Goal: Task Accomplishment & Management: Use online tool/utility

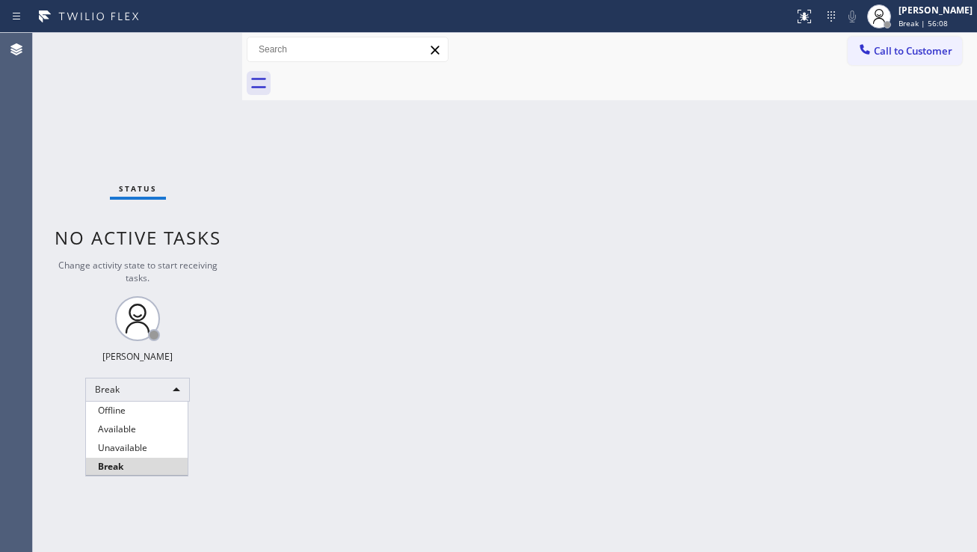
click at [115, 440] on li "Unavailable" at bounding box center [137, 448] width 102 height 18
click at [279, 453] on div "Back to Dashboard Change Sender ID Customers Technicians Select a contact Outbo…" at bounding box center [609, 292] width 735 height 519
drag, startPoint x: 912, startPoint y: 303, endPoint x: 898, endPoint y: 277, distance: 29.8
click at [912, 303] on div "Back to Dashboard Change Sender ID Customers Technicians Select a contact Outbo…" at bounding box center [609, 292] width 735 height 519
click at [899, 319] on div "Back to Dashboard Change Sender ID Customers Technicians Select a contact Outbo…" at bounding box center [609, 292] width 735 height 519
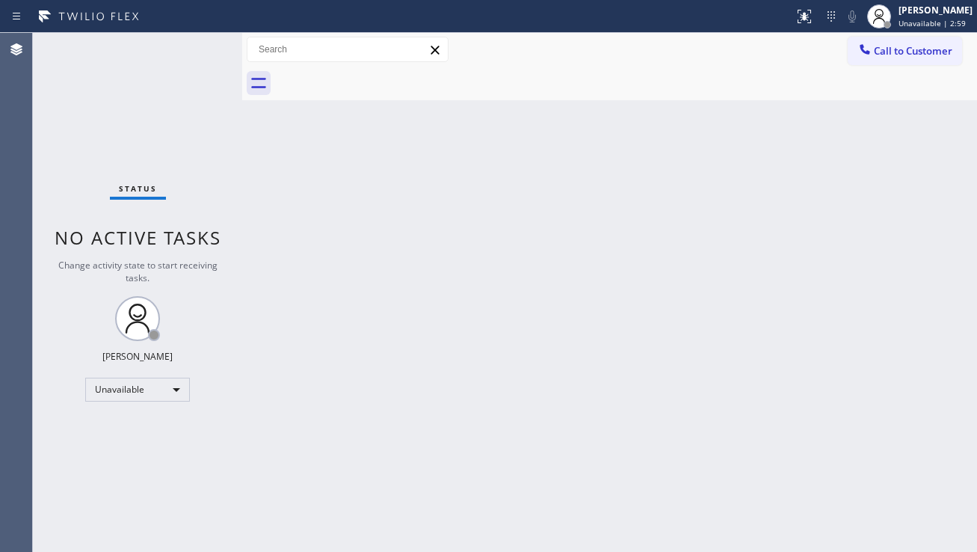
click at [476, 260] on div "Back to Dashboard Change Sender ID Customers Technicians Select a contact Outbo…" at bounding box center [609, 292] width 735 height 519
click at [944, 347] on div "Back to Dashboard Change Sender ID Customers Technicians Select a contact Outbo…" at bounding box center [609, 292] width 735 height 519
click at [383, 523] on div "Back to Dashboard Change Sender ID Customers Technicians Select a contact Outbo…" at bounding box center [609, 292] width 735 height 519
click at [902, 336] on div "Back to Dashboard Change Sender ID Customers Technicians Select a contact Outbo…" at bounding box center [609, 292] width 735 height 519
click at [890, 49] on span "Call to Customer" at bounding box center [913, 50] width 79 height 13
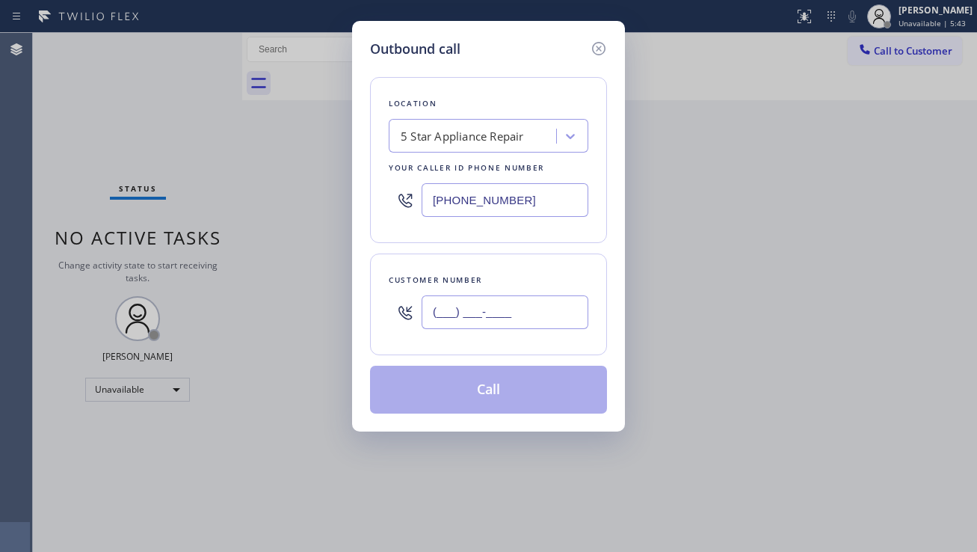
click at [455, 321] on input "(___) ___-____" at bounding box center [505, 312] width 167 height 34
paste input "914) 330-6512"
type input "(914) 330-6512"
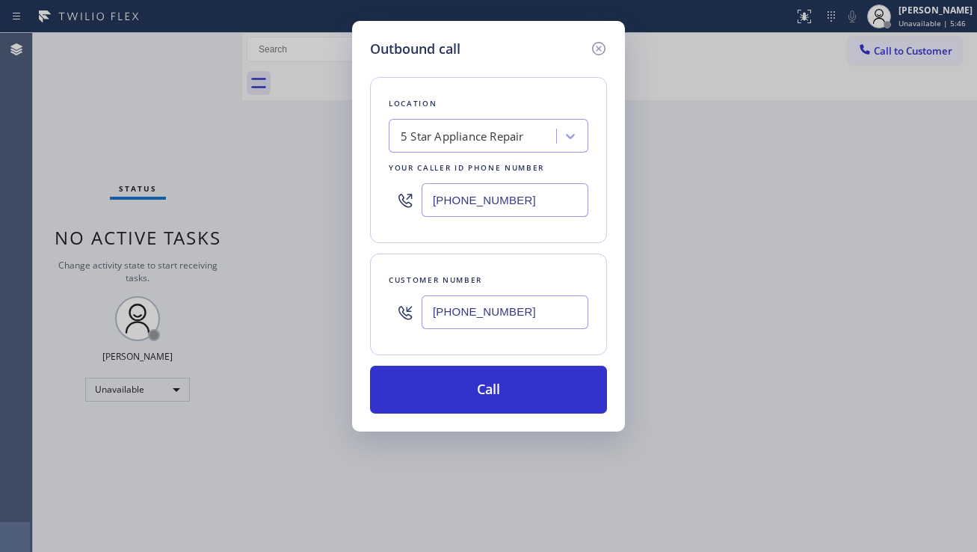
click at [409, 529] on div "Outbound call Location 5 Star Appliance Repair Your caller id phone number (855…" at bounding box center [488, 276] width 977 height 552
click at [443, 523] on div "Outbound call Location 5 Star Appliance Repair Your caller id phone number (855…" at bounding box center [488, 276] width 977 height 552
drag, startPoint x: 760, startPoint y: 364, endPoint x: 683, endPoint y: 313, distance: 92.3
click at [761, 364] on div "Outbound call Location 5 Star Appliance Repair Your caller id phone number (855…" at bounding box center [488, 276] width 977 height 552
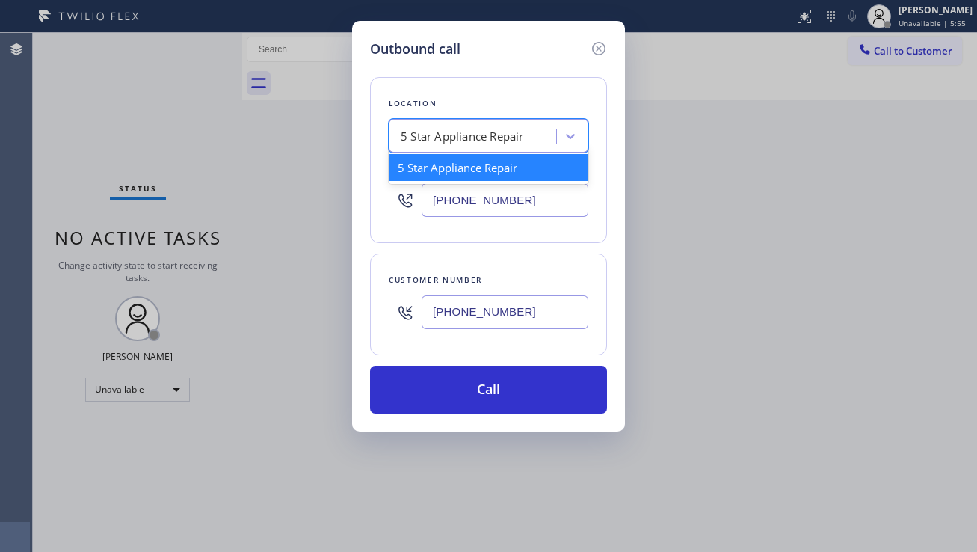
click at [431, 130] on div "5 Star Appliance Repair" at bounding box center [462, 136] width 123 height 17
paste input "Brooklyn Appliance Repair Experts"
type input "Brooklyn Appliance Repair Experts"
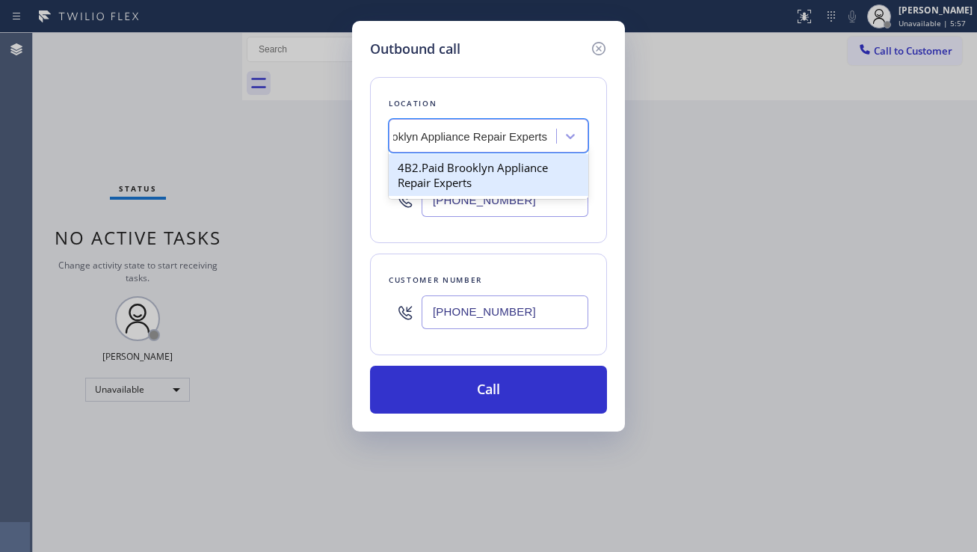
click at [445, 169] on div "4B2.Paid Brooklyn Appliance Repair Experts" at bounding box center [489, 175] width 200 height 42
type input "(347) 757-4373"
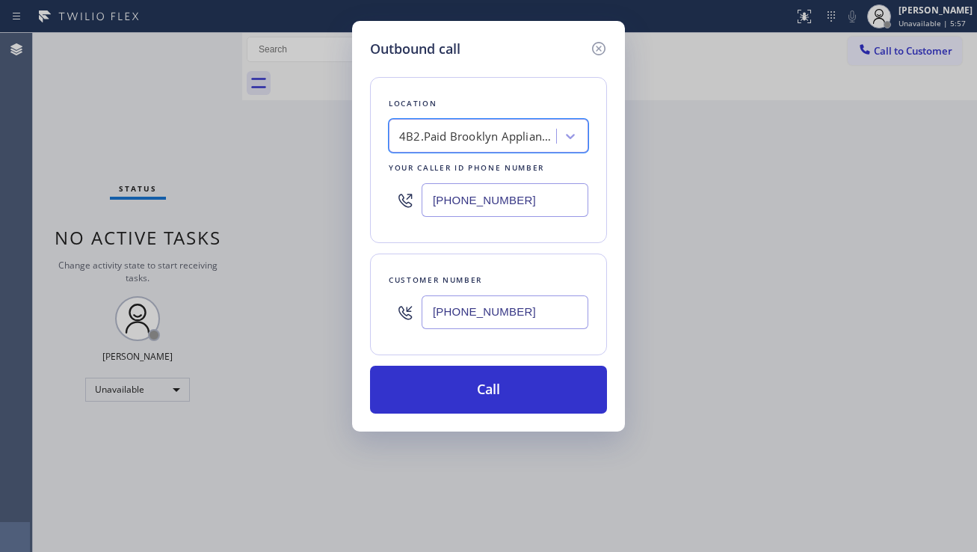
scroll to position [0, 1]
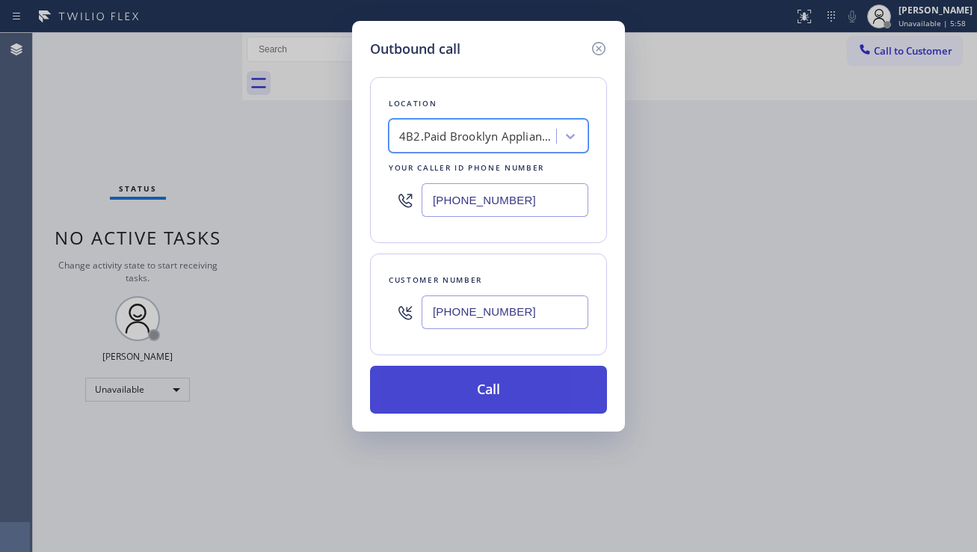
click at [481, 381] on button "Call" at bounding box center [488, 390] width 237 height 48
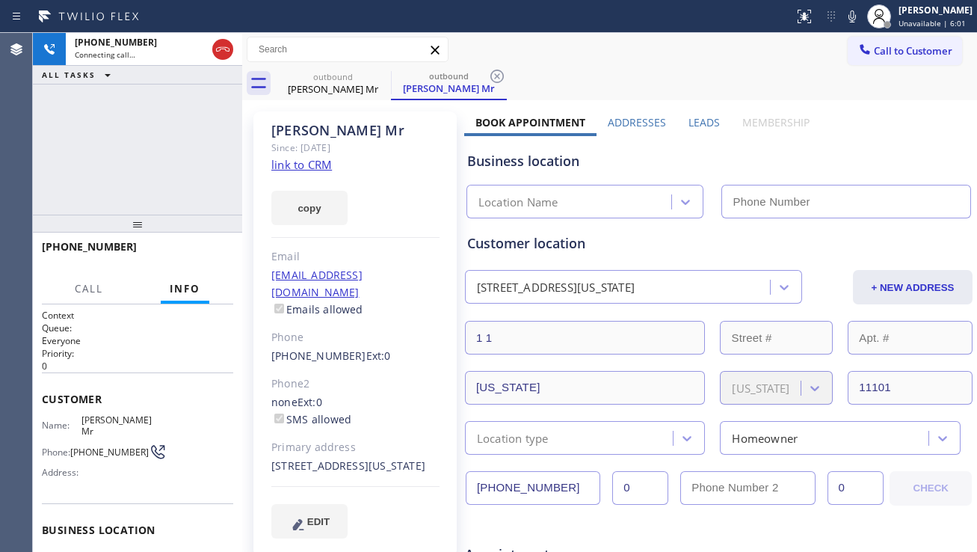
click at [703, 122] on label "Leads" at bounding box center [704, 122] width 31 height 14
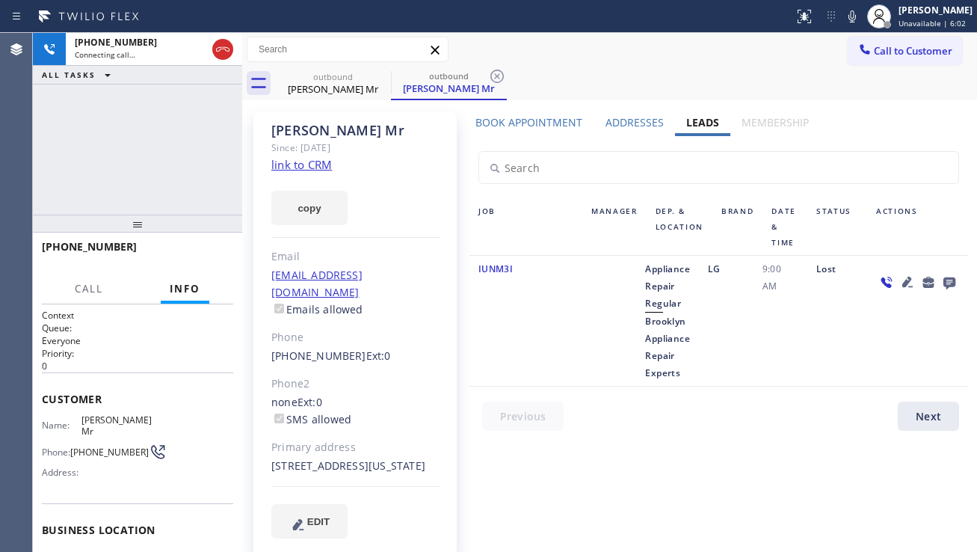
click at [905, 283] on icon at bounding box center [907, 282] width 10 height 10
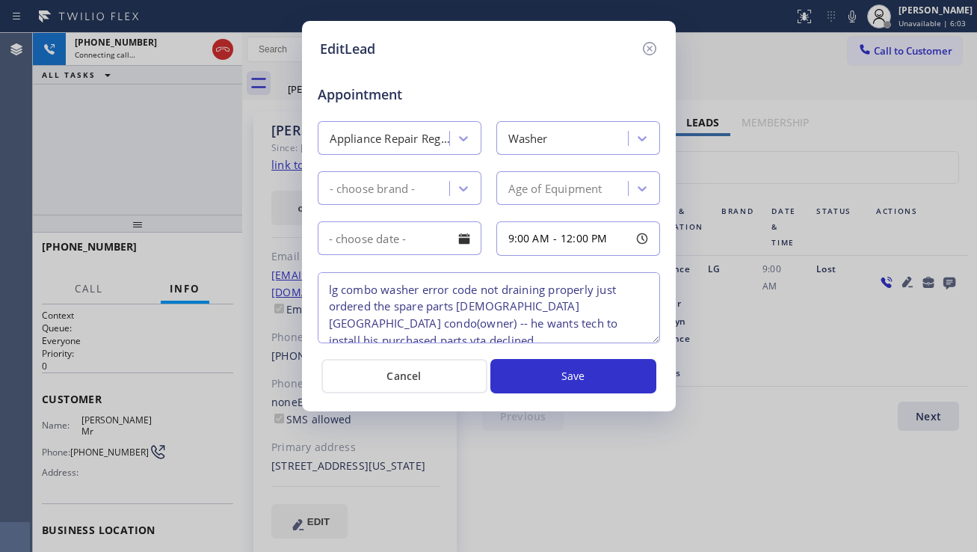
type textarea "lg combo washer error code not draining properly just ordered the spare parts 5…"
click at [653, 52] on icon at bounding box center [650, 49] width 18 height 18
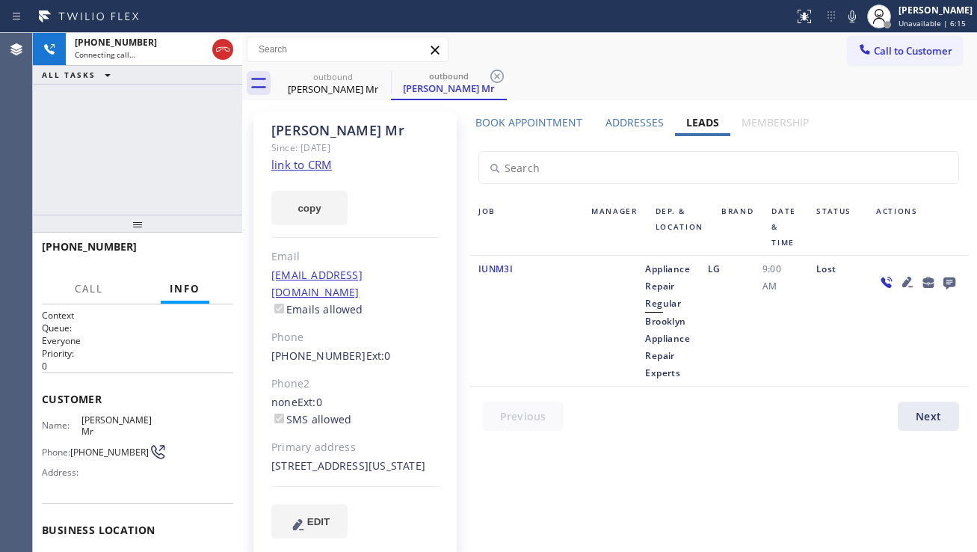
click at [946, 283] on icon at bounding box center [950, 283] width 12 height 12
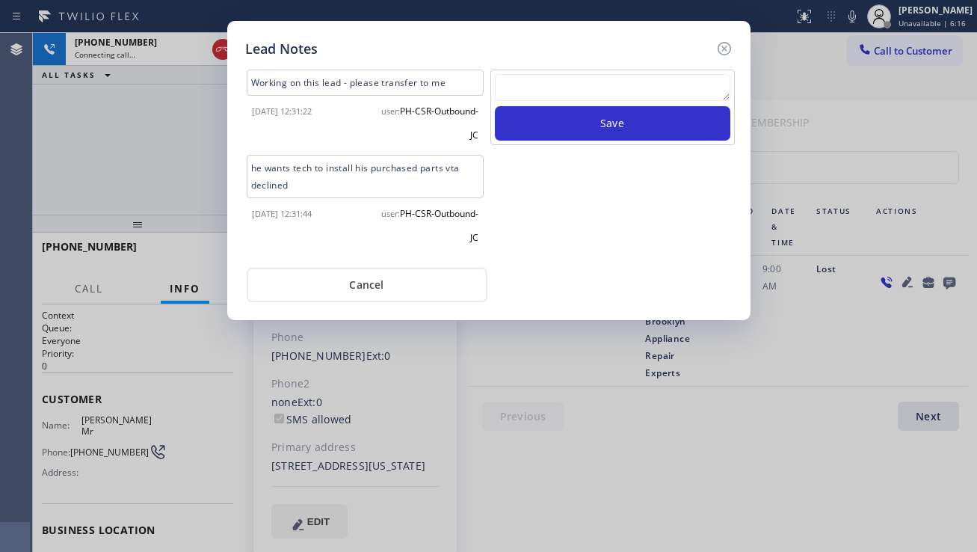
click at [591, 88] on textarea at bounding box center [613, 87] width 236 height 27
click at [723, 45] on icon at bounding box center [724, 49] width 18 height 18
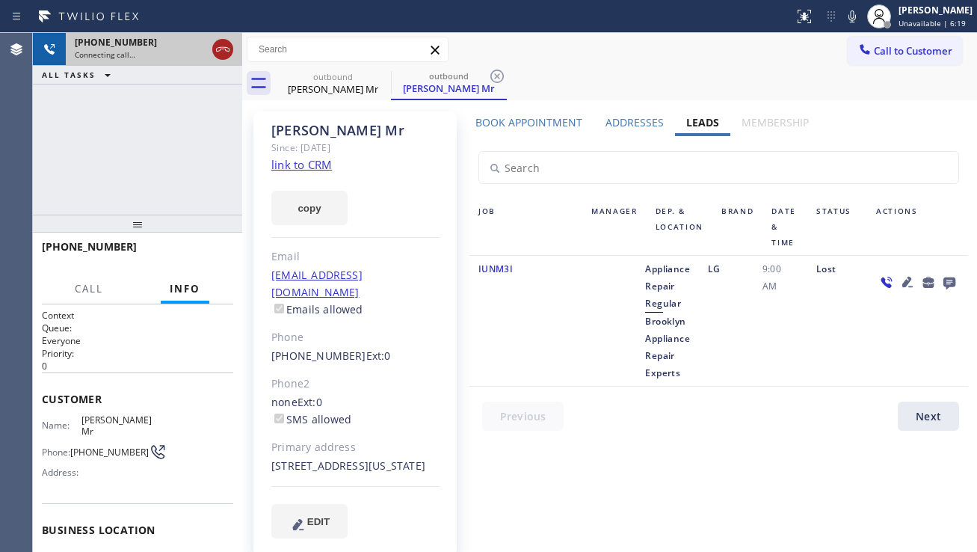
click at [218, 43] on icon at bounding box center [223, 49] width 18 height 18
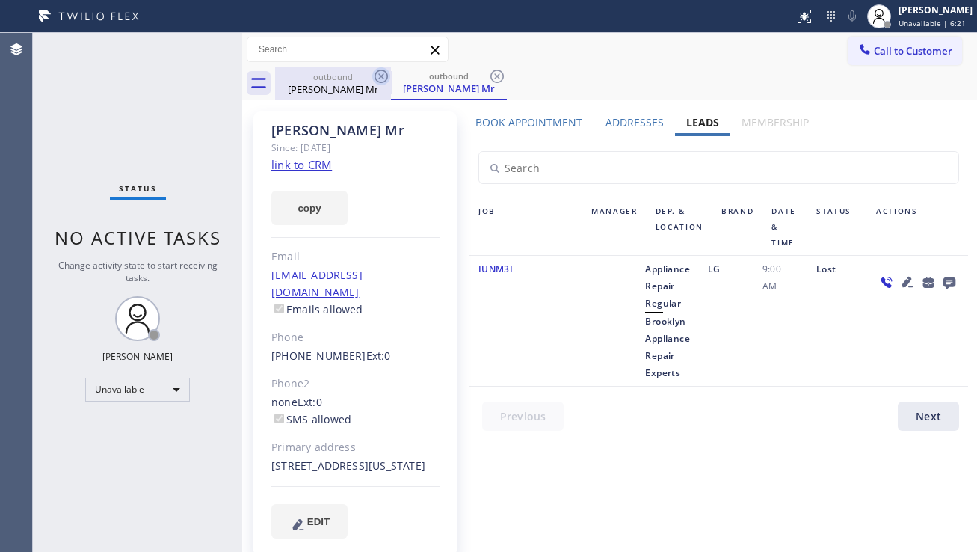
click at [381, 72] on icon at bounding box center [381, 76] width 18 height 18
click at [907, 282] on icon at bounding box center [907, 282] width 10 height 10
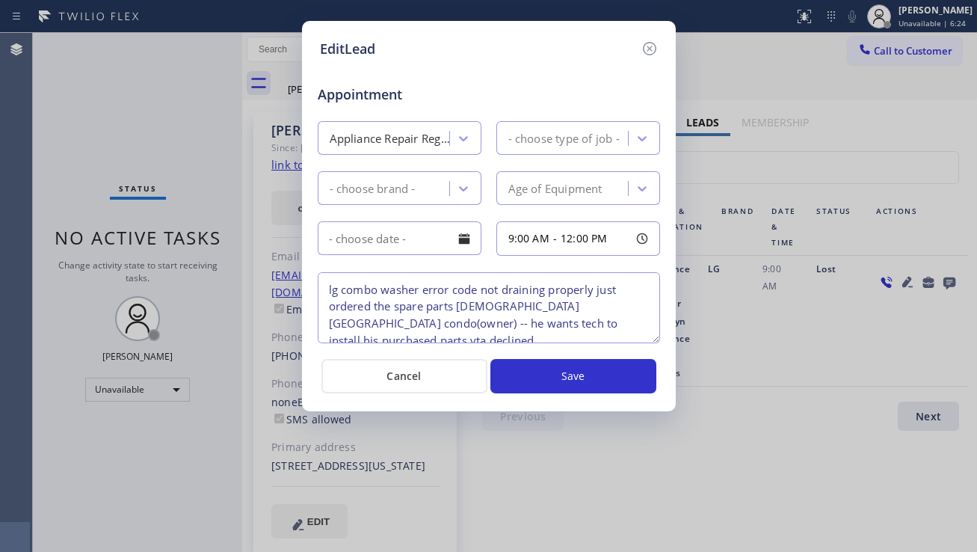
type textarea "lg combo washer error code not draining properly just ordered the spare parts 5…"
click at [364, 324] on textarea "lg combo washer error code not draining properly just ordered the spare parts 5…" at bounding box center [489, 307] width 342 height 71
click at [648, 49] on icon at bounding box center [650, 49] width 18 height 18
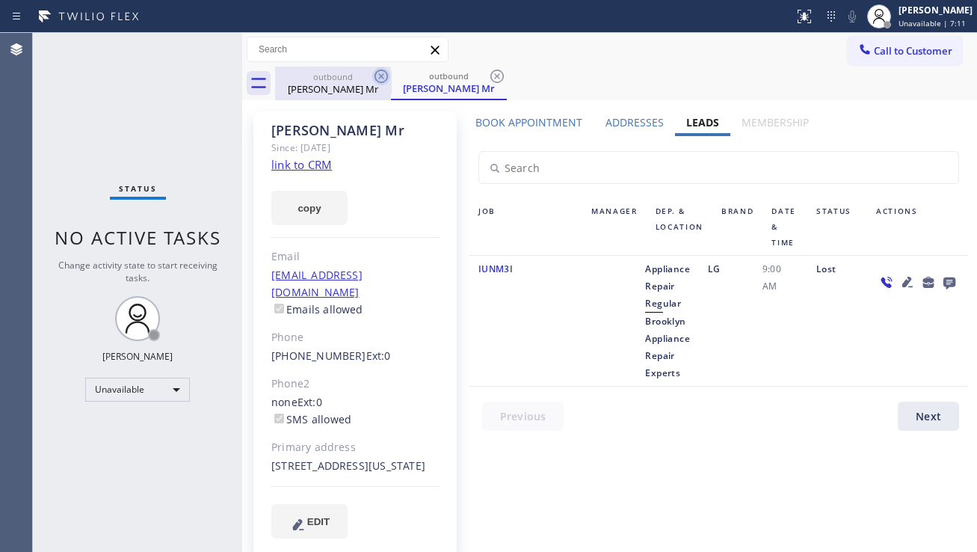
click at [384, 72] on icon at bounding box center [381, 76] width 18 height 18
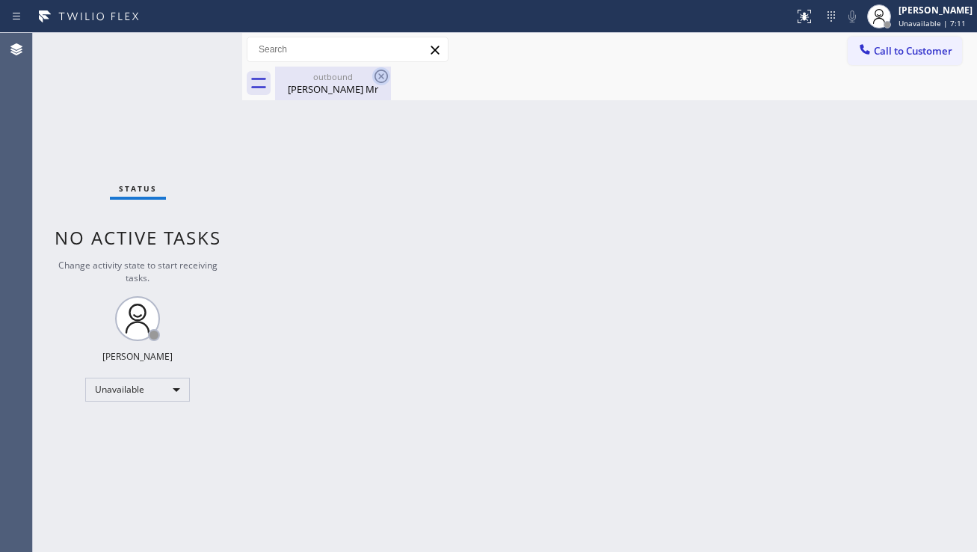
click at [384, 73] on icon at bounding box center [381, 76] width 18 height 18
click at [381, 76] on icon at bounding box center [381, 76] width 13 height 13
click at [367, 81] on div "outbound" at bounding box center [333, 76] width 113 height 11
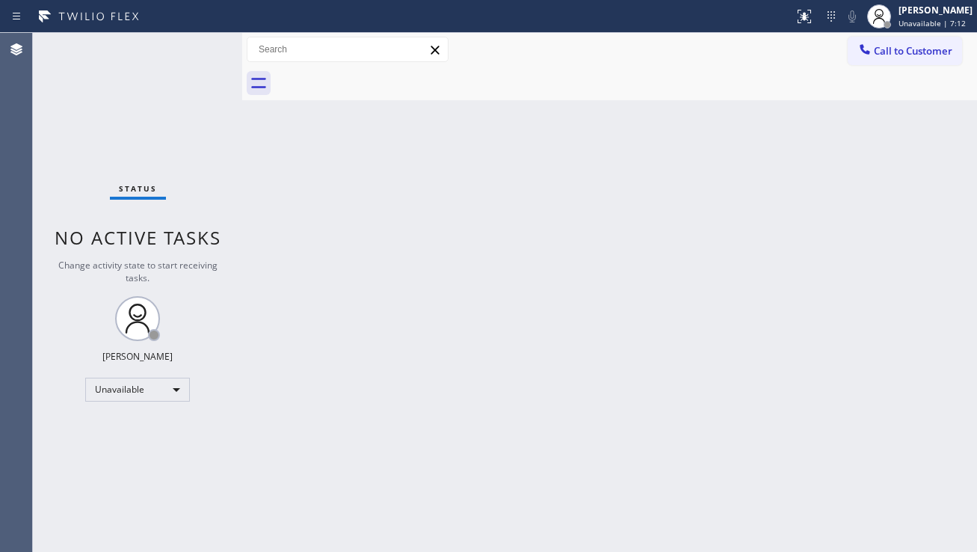
click at [348, 93] on div at bounding box center [626, 84] width 702 height 34
drag, startPoint x: 894, startPoint y: 382, endPoint x: 881, endPoint y: 383, distance: 12.7
click at [894, 382] on div "Back to Dashboard Change Sender ID Customers Technicians Select a contact Outbo…" at bounding box center [609, 292] width 735 height 519
click at [924, 452] on div "Back to Dashboard Change Sender ID Customers Technicians Select a contact Outbo…" at bounding box center [609, 292] width 735 height 519
click at [892, 52] on span "Call to Customer" at bounding box center [913, 50] width 79 height 13
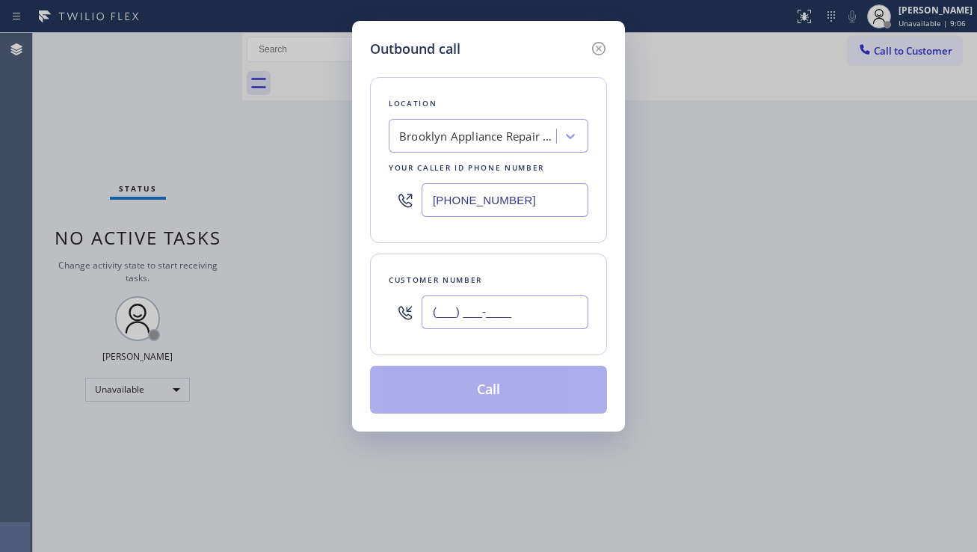
click at [487, 320] on input "(___) ___-____" at bounding box center [505, 312] width 167 height 34
paste input "305) 519-5637"
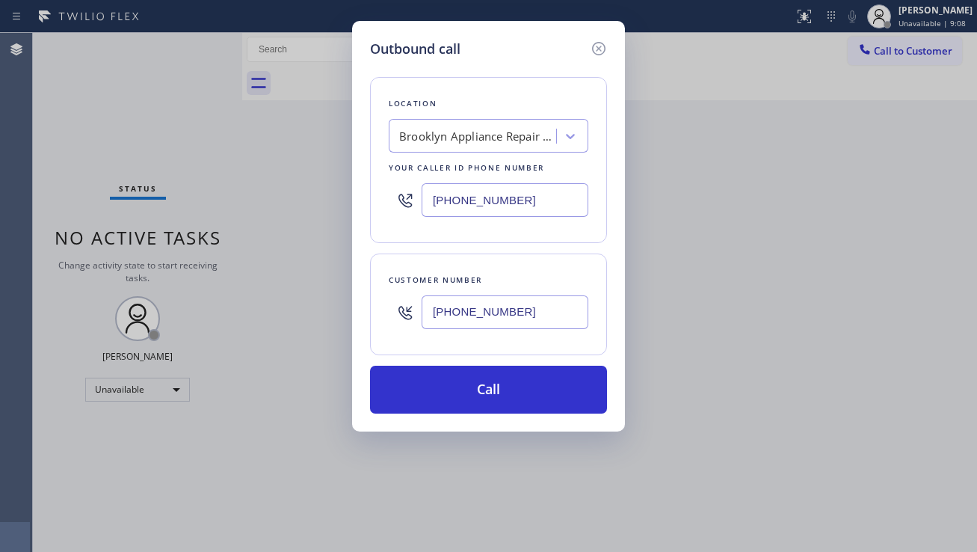
type input "[PHONE_NUMBER]"
click at [819, 367] on div "Outbound call Location Brooklyn Appliance Repair Experts Your caller id phone n…" at bounding box center [488, 276] width 977 height 552
click at [440, 138] on div "Brooklyn Appliance Repair Experts" at bounding box center [477, 136] width 157 height 17
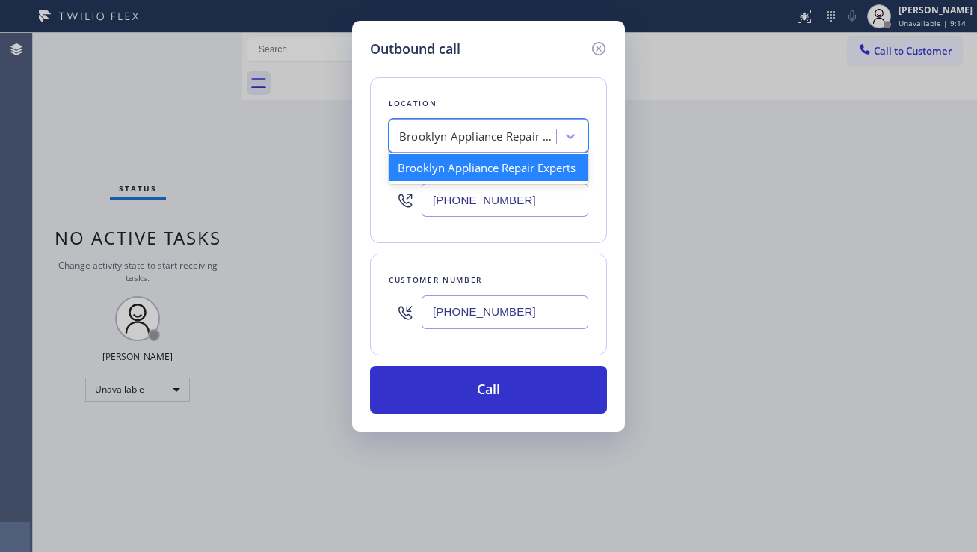
paste input "Sub Zero Appliance Repair [GEOGRAPHIC_DATA]"
type input "Sub Zero Appliance Repair [GEOGRAPHIC_DATA]"
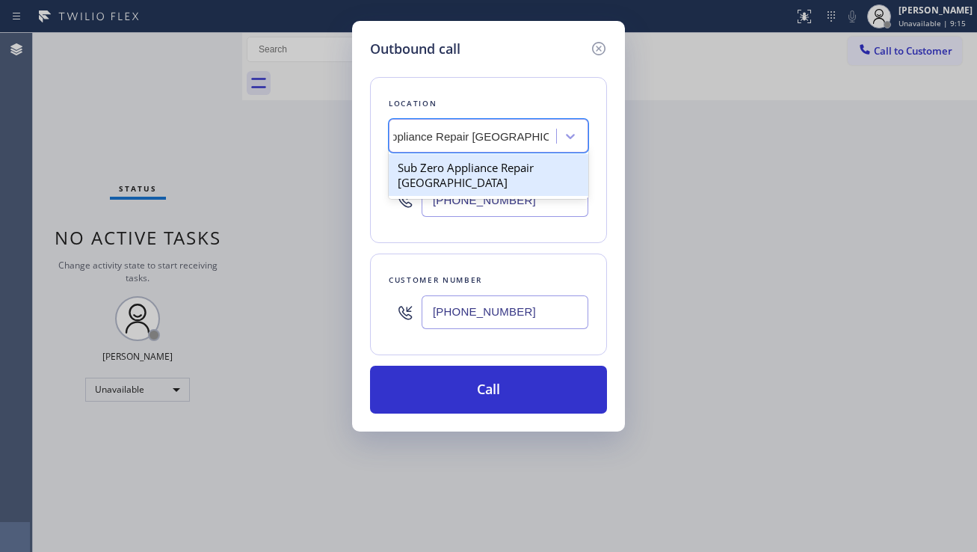
click at [473, 173] on div "Sub Zero Appliance Repair [GEOGRAPHIC_DATA]" at bounding box center [489, 175] width 200 height 42
type input "[PHONE_NUMBER]"
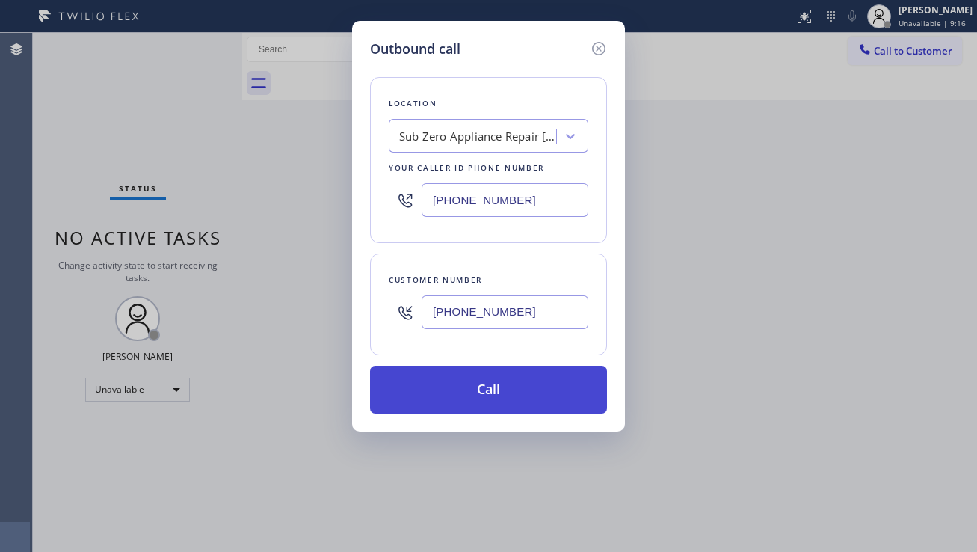
click at [486, 379] on button "Call" at bounding box center [488, 390] width 237 height 48
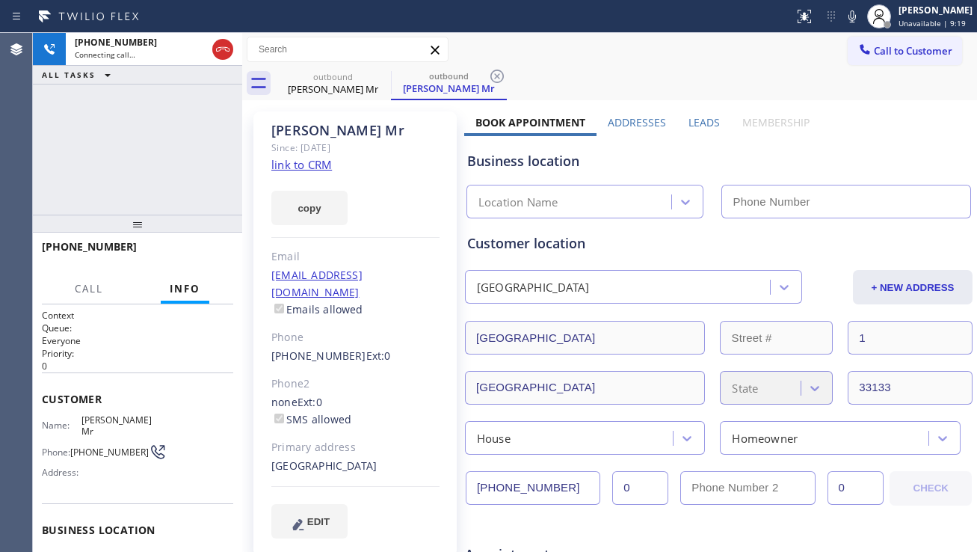
click at [689, 120] on label "Leads" at bounding box center [704, 122] width 31 height 14
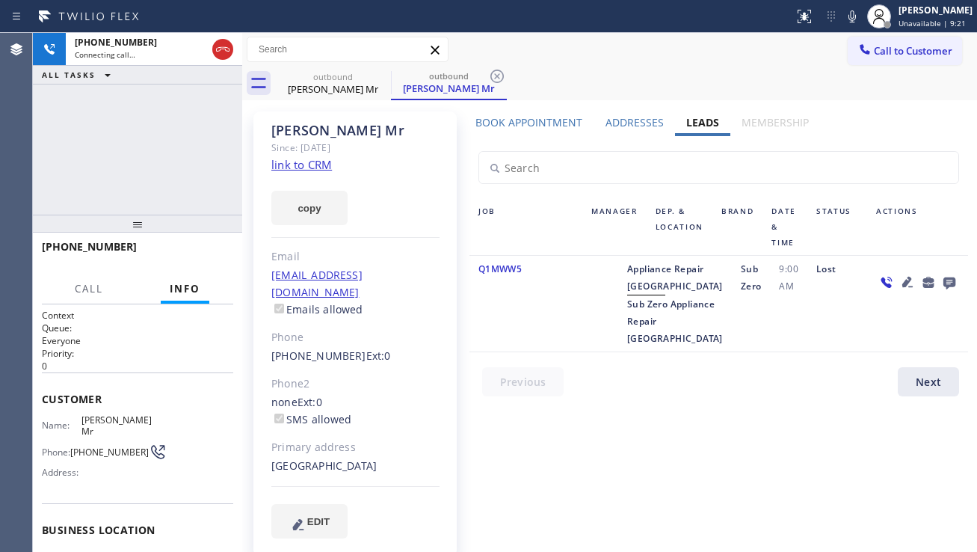
click at [902, 277] on icon at bounding box center [907, 282] width 10 height 10
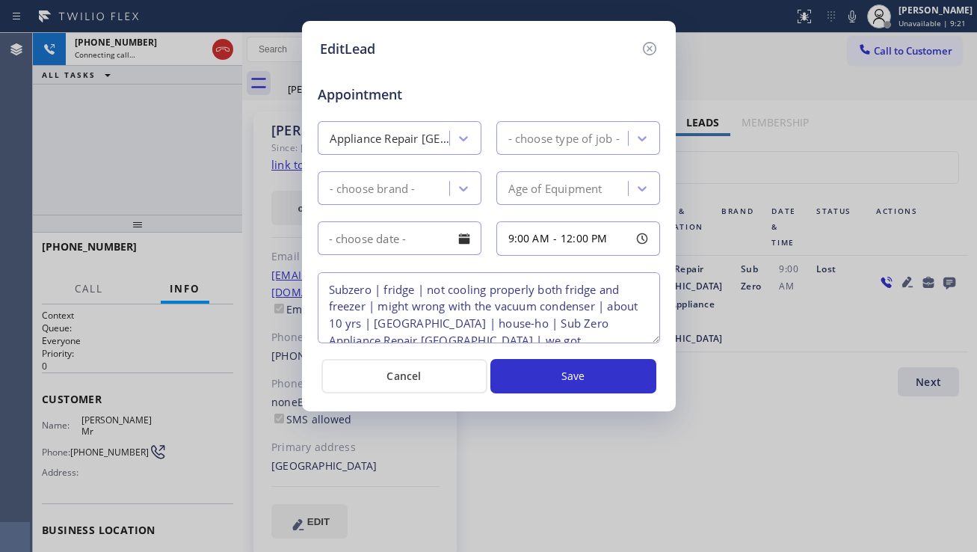
type textarea "Subzero | fridge | not cooling properly both fridge and freezer | might wrong w…"
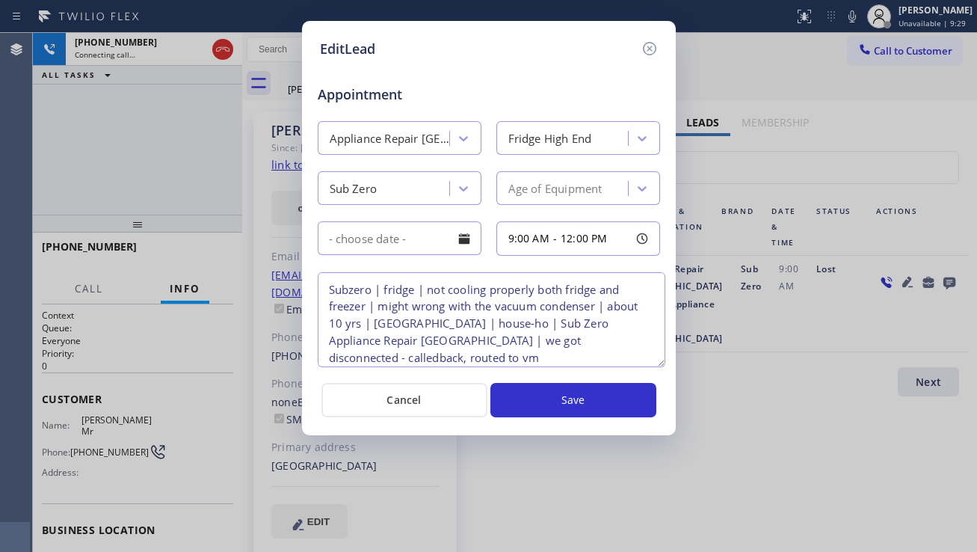
drag, startPoint x: 654, startPoint y: 337, endPoint x: 659, endPoint y: 361, distance: 24.5
click at [659, 361] on textarea "Subzero | fridge | not cooling properly both fridge and freezer | might wrong w…" at bounding box center [492, 319] width 348 height 95
click at [652, 55] on icon at bounding box center [648, 48] width 13 height 13
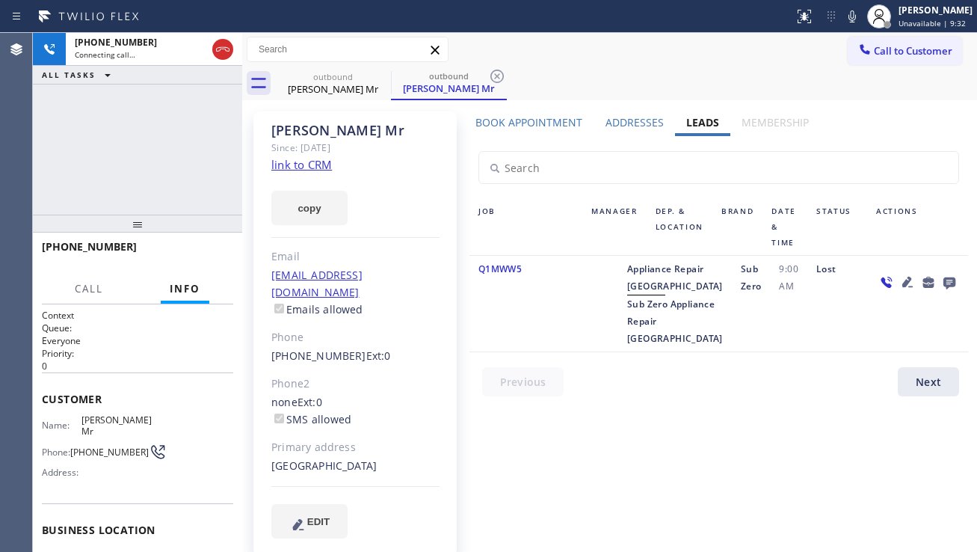
click at [944, 278] on icon at bounding box center [950, 283] width 12 height 12
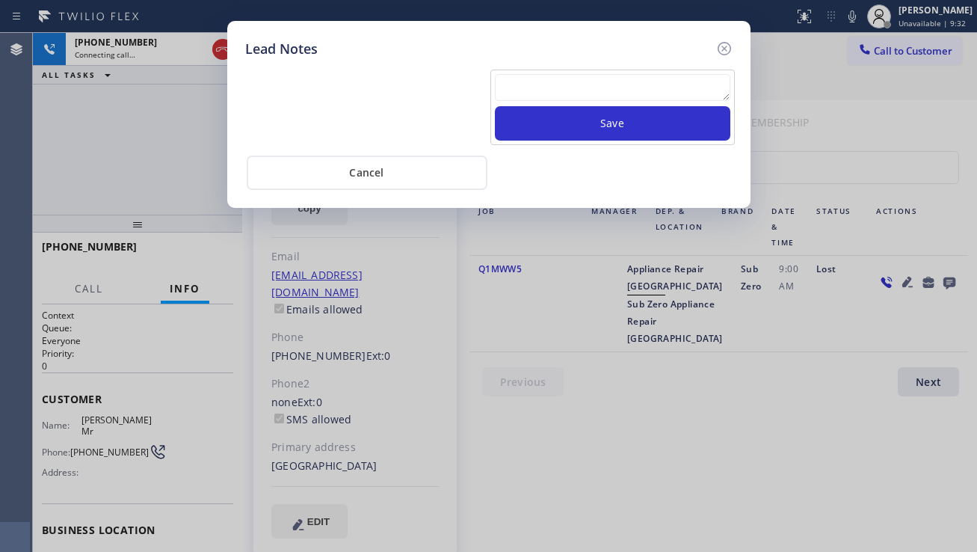
click at [526, 74] on textarea at bounding box center [613, 87] width 236 height 27
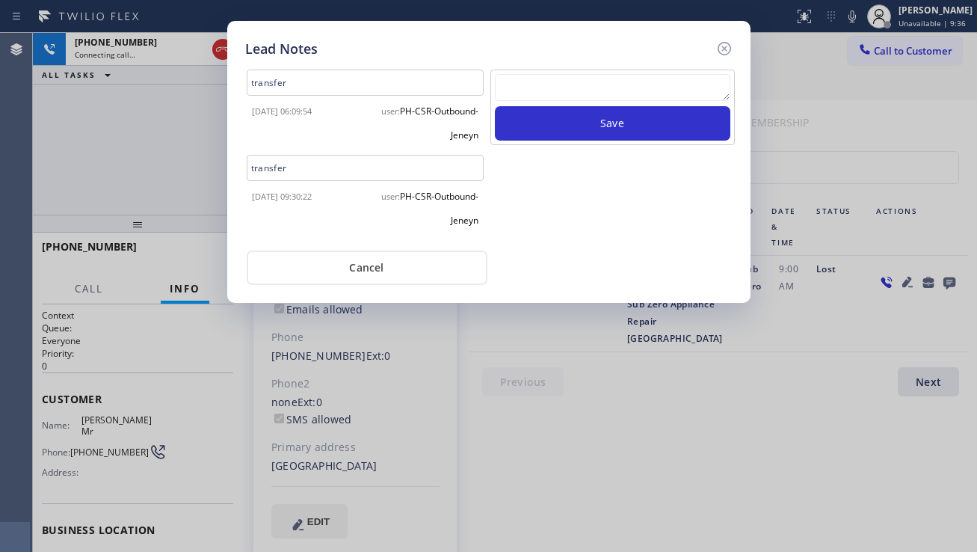
click at [538, 79] on textarea at bounding box center [613, 87] width 236 height 27
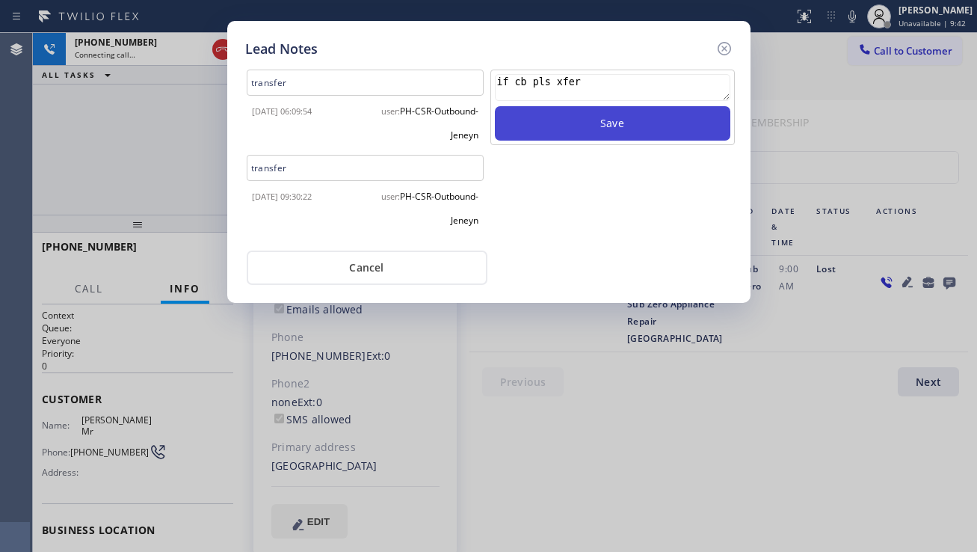
type textarea "if cb pls xfer"
click at [628, 128] on button "Save" at bounding box center [613, 123] width 236 height 34
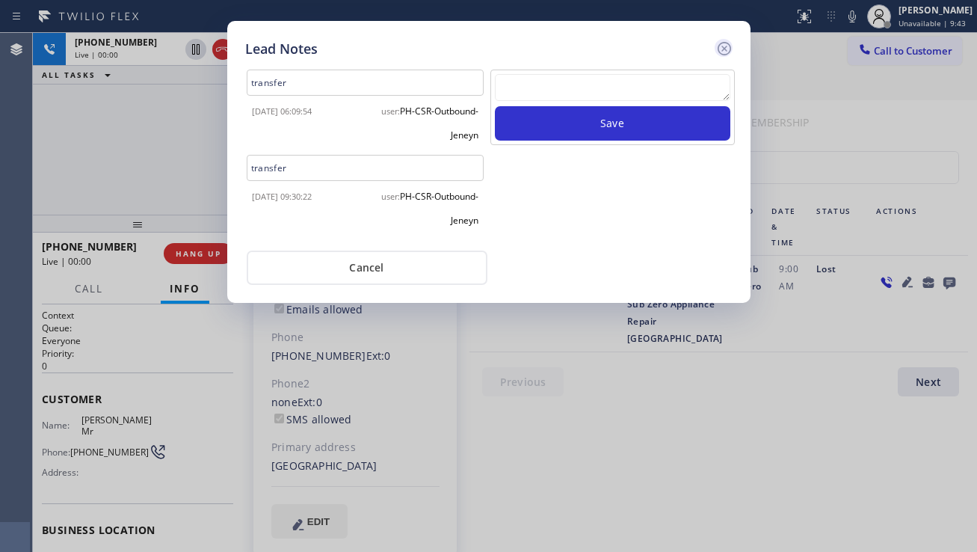
click at [722, 52] on icon at bounding box center [724, 49] width 18 height 18
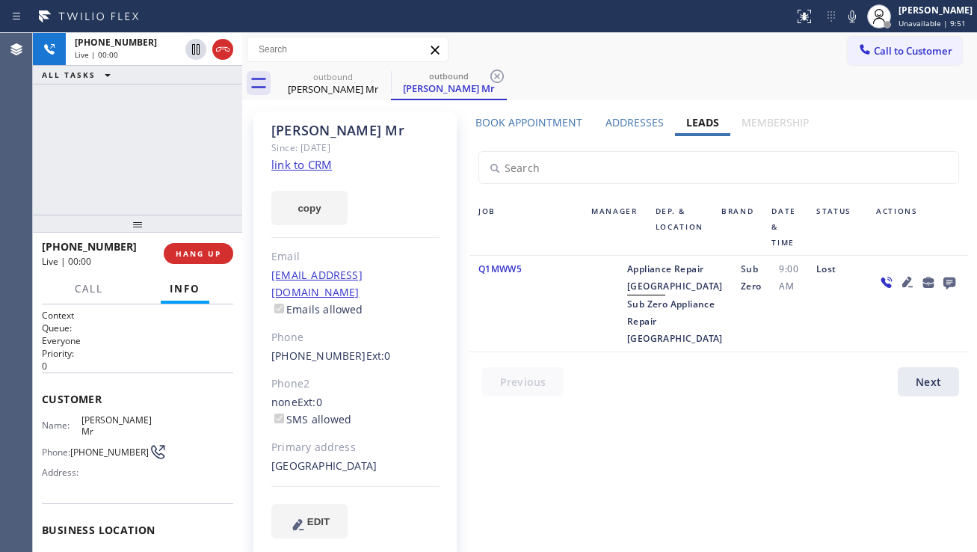
click at [894, 347] on div at bounding box center [917, 303] width 101 height 87
click at [206, 250] on span "HANG UP" at bounding box center [199, 253] width 46 height 10
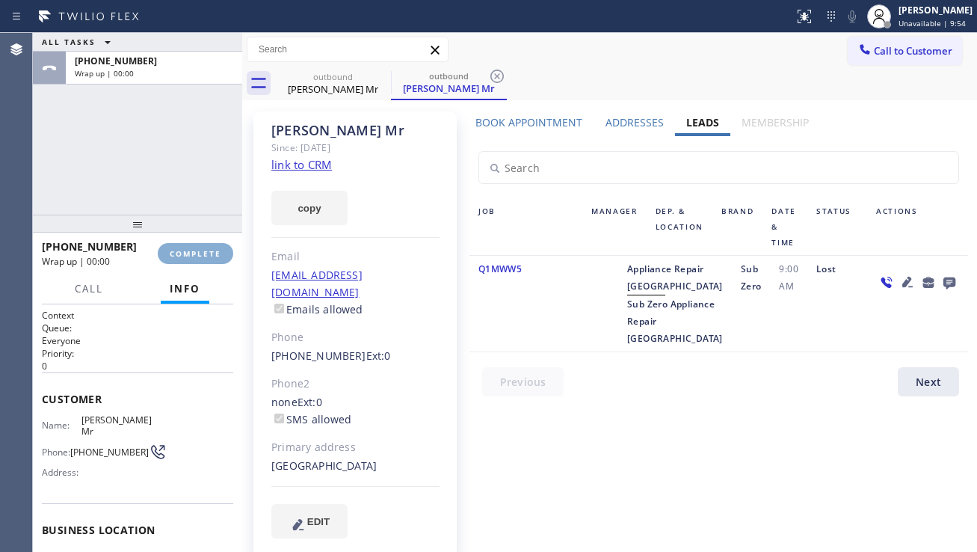
click at [206, 250] on span "COMPLETE" at bounding box center [196, 253] width 52 height 10
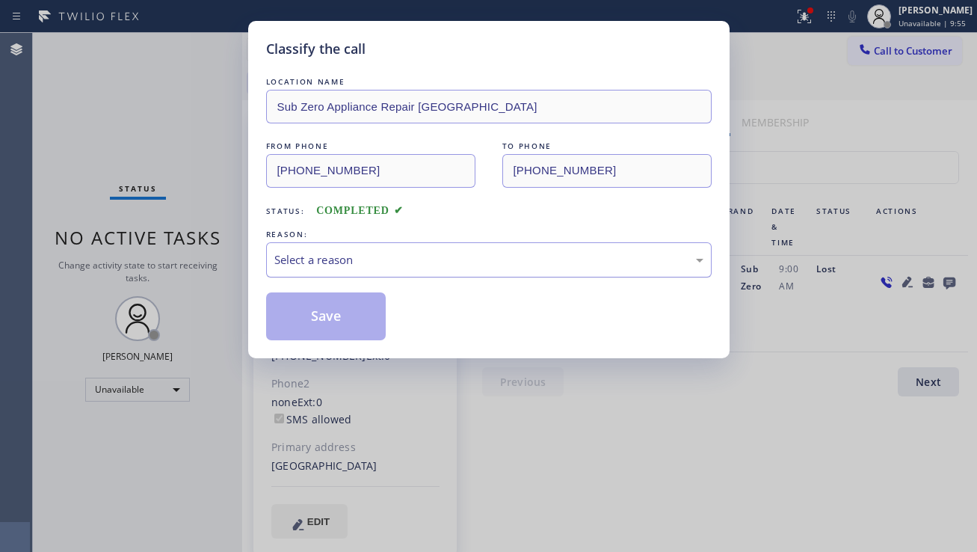
click at [384, 256] on div "Select a reason" at bounding box center [488, 259] width 429 height 17
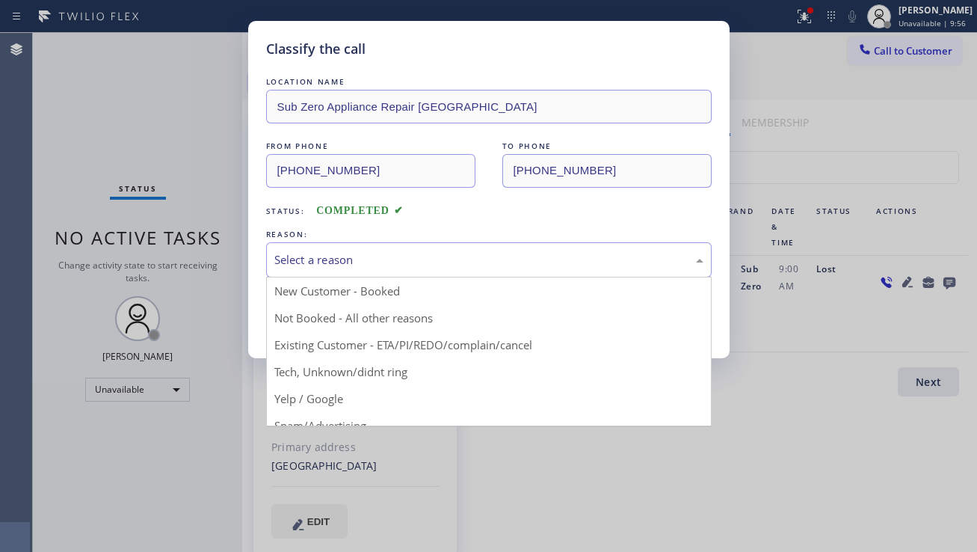
drag, startPoint x: 356, startPoint y: 311, endPoint x: 343, endPoint y: 317, distance: 14.0
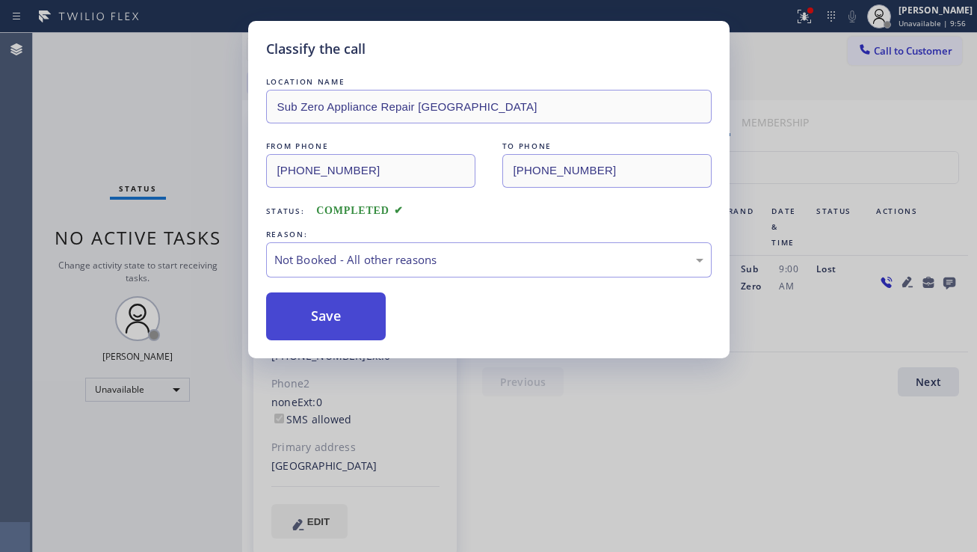
click at [333, 319] on button "Save" at bounding box center [326, 316] width 120 height 48
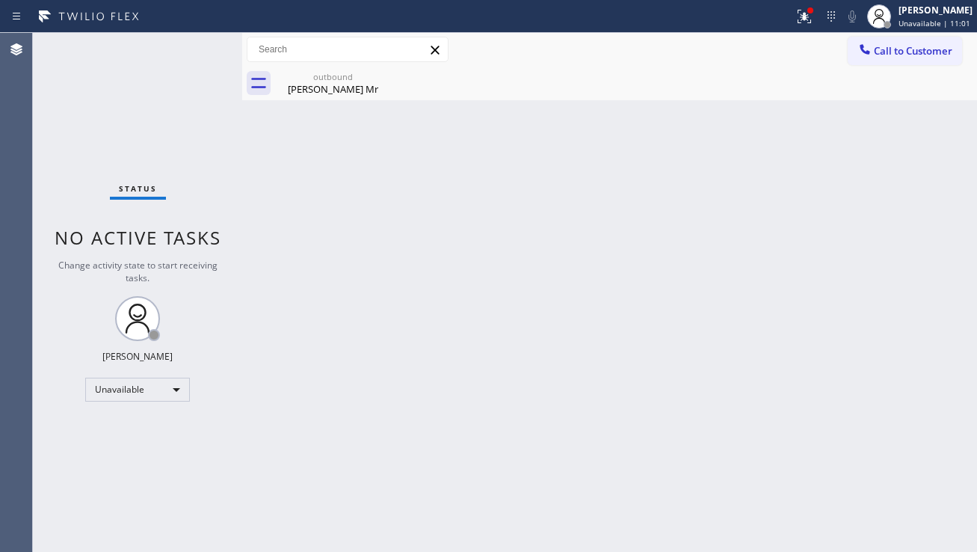
drag, startPoint x: 226, startPoint y: 461, endPoint x: 250, endPoint y: 475, distance: 28.2
click at [226, 461] on div "Status No active tasks Change activity state to start receiving tasks. [PERSON_…" at bounding box center [137, 292] width 209 height 519
click at [125, 443] on div "Status No active tasks Change activity state to start receiving tasks. [PERSON_…" at bounding box center [137, 292] width 209 height 519
drag, startPoint x: 371, startPoint y: 529, endPoint x: 353, endPoint y: 539, distance: 20.4
click at [371, 529] on div "Back to Dashboard Change Sender ID Customers Technicians Select a contact Outbo…" at bounding box center [609, 292] width 735 height 519
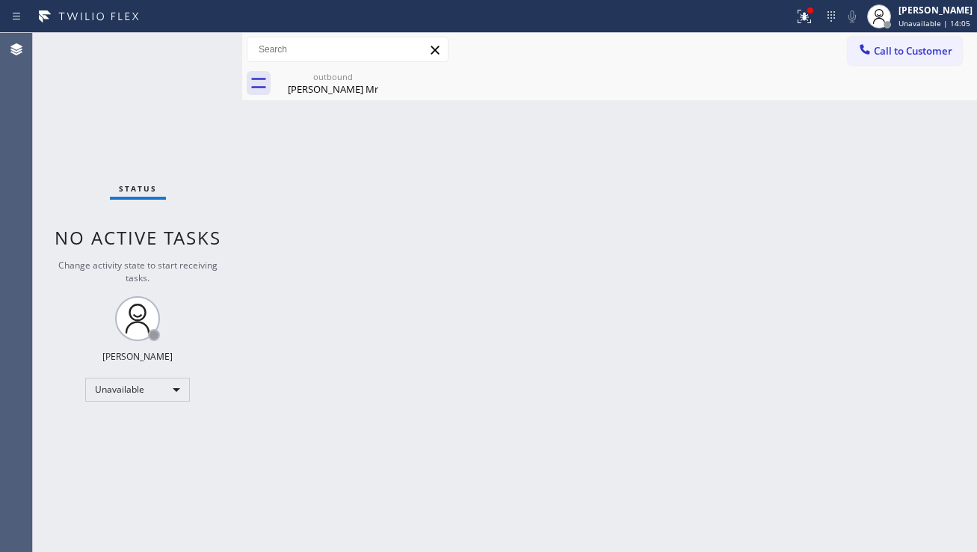
click at [855, 64] on button "Call to Customer" at bounding box center [905, 51] width 114 height 28
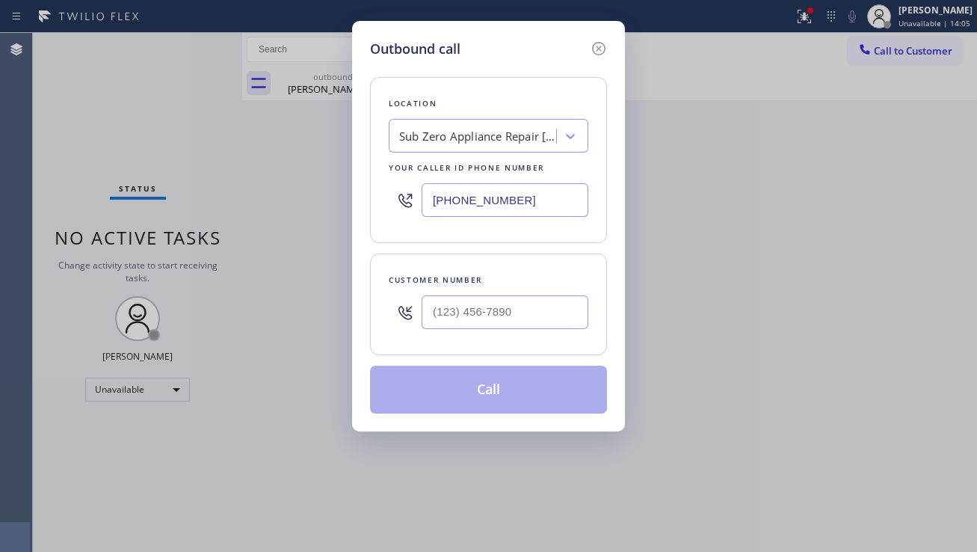
click at [878, 60] on div "Outbound call Location Sub Zero Appliance Repair Coconut Grove Your caller id p…" at bounding box center [488, 276] width 977 height 552
click at [498, 309] on input "(___) ___-____" at bounding box center [505, 312] width 167 height 34
paste input "852) 97"
drag, startPoint x: 536, startPoint y: 313, endPoint x: 200, endPoint y: 333, distance: 336.2
click at [200, 334] on div "Outbound call Location Sub Zero Appliance Repair Coconut Grove Your caller id p…" at bounding box center [488, 276] width 977 height 552
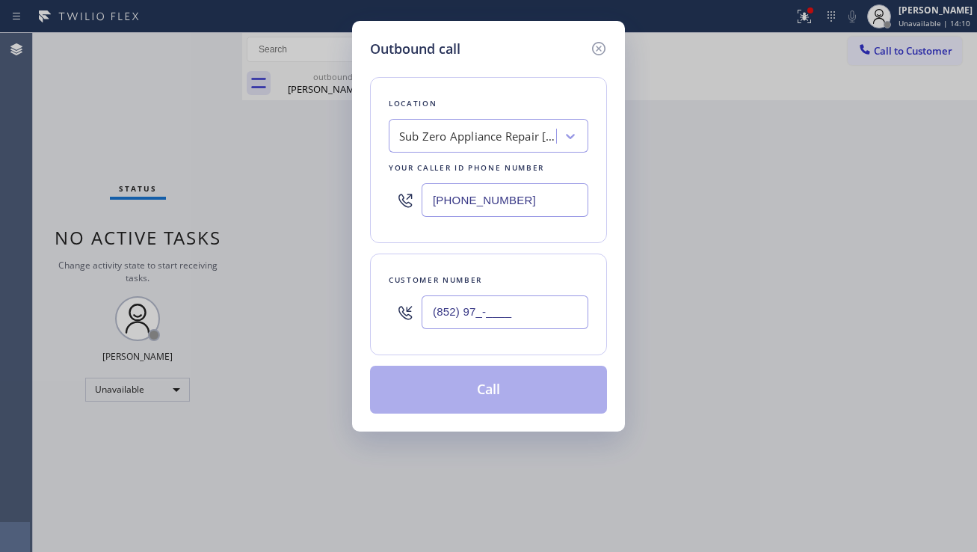
paste input "text"
drag, startPoint x: 511, startPoint y: 318, endPoint x: 407, endPoint y: 324, distance: 104.1
click at [406, 326] on div "(852) 97_-____" at bounding box center [489, 312] width 200 height 49
click at [595, 43] on icon at bounding box center [599, 49] width 18 height 18
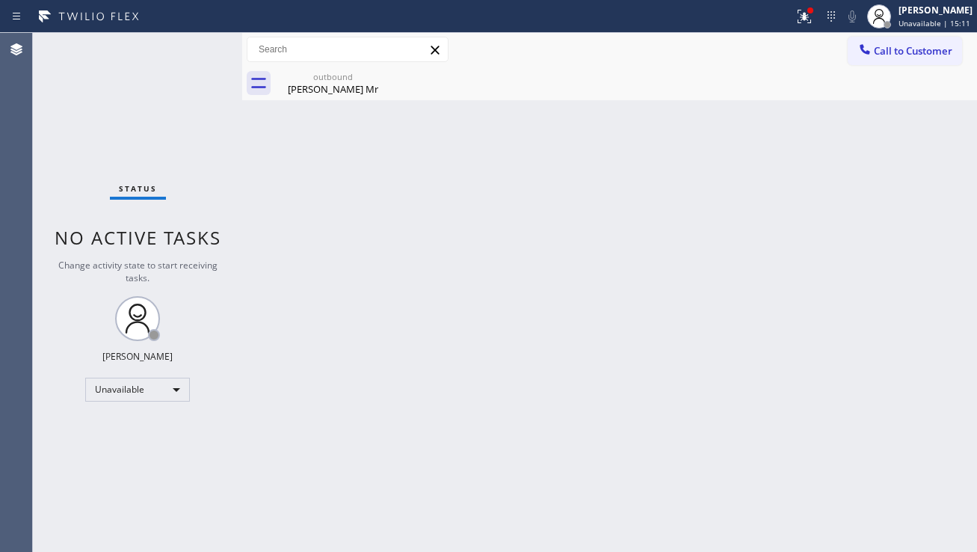
click at [536, 254] on div "Back to Dashboard Change Sender ID Customers Technicians Select a contact Outbo…" at bounding box center [609, 292] width 735 height 519
click at [875, 379] on div "Back to Dashboard Change Sender ID Customers Technicians Select a contact Outbo…" at bounding box center [609, 292] width 735 height 519
click at [795, 11] on icon at bounding box center [804, 16] width 18 height 18
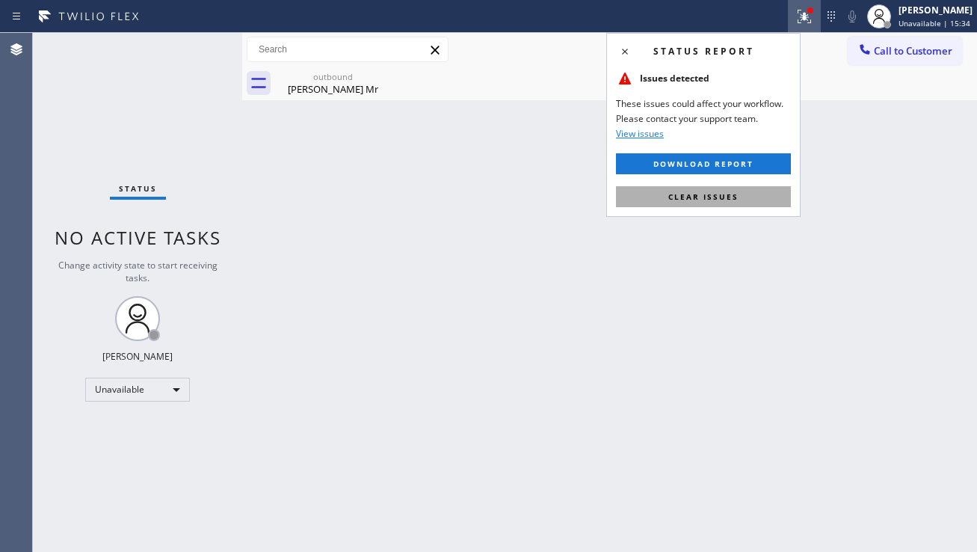
click at [692, 196] on span "Clear issues" at bounding box center [703, 196] width 70 height 10
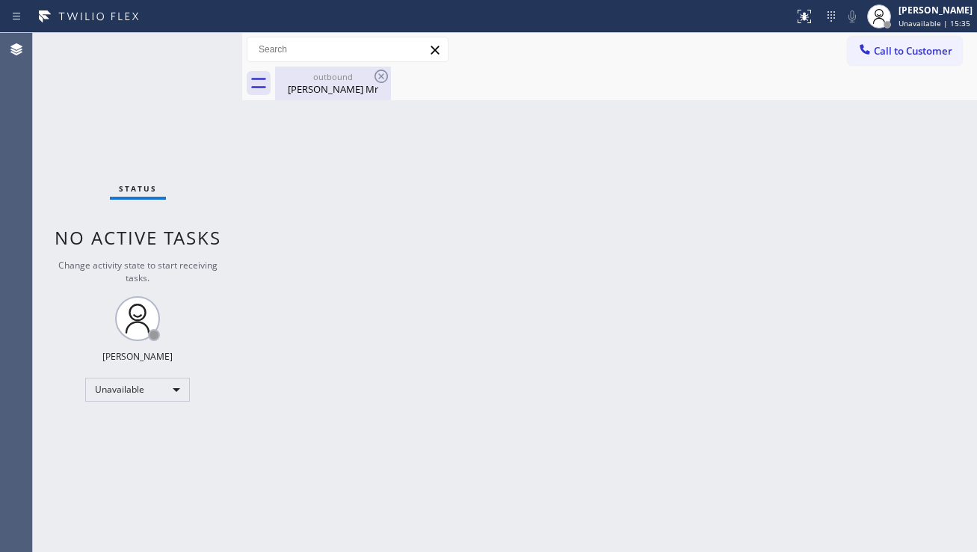
click at [367, 96] on div "outbound Gordon Mr" at bounding box center [333, 84] width 113 height 34
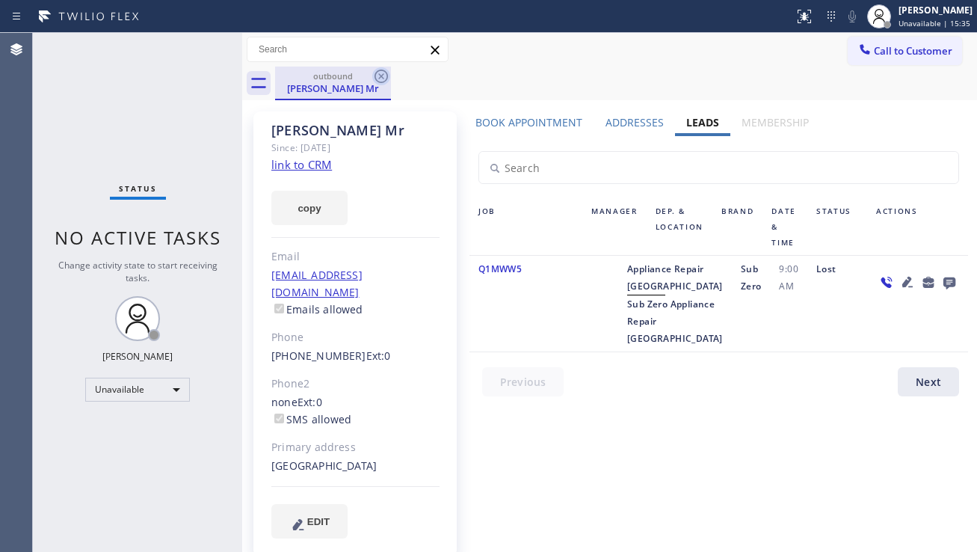
click at [381, 75] on icon at bounding box center [381, 76] width 18 height 18
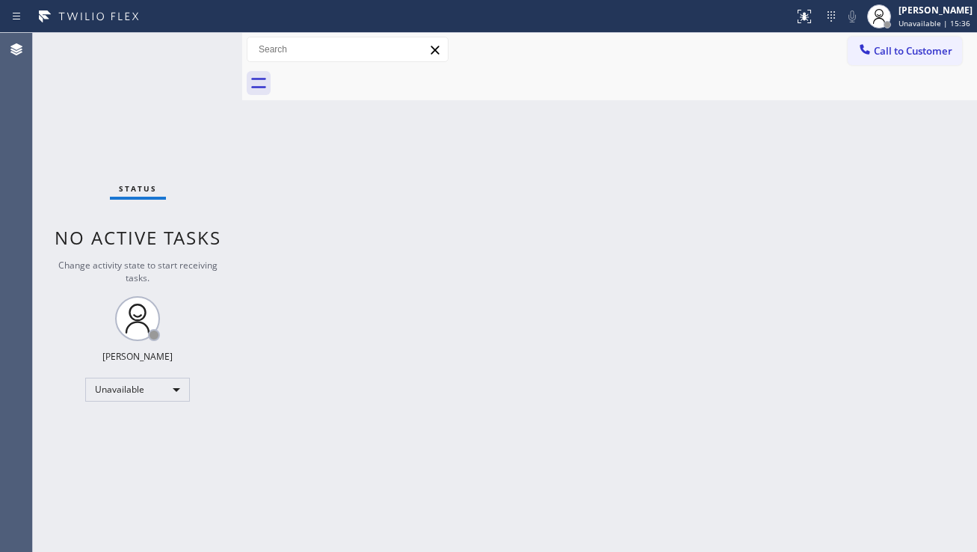
click at [445, 219] on div "Back to Dashboard Change Sender ID Customers Technicians Select a contact Outbo…" at bounding box center [609, 292] width 735 height 519
drag, startPoint x: 881, startPoint y: 56, endPoint x: 807, endPoint y: 79, distance: 78.3
click at [881, 56] on span "Call to Customer" at bounding box center [913, 50] width 79 height 13
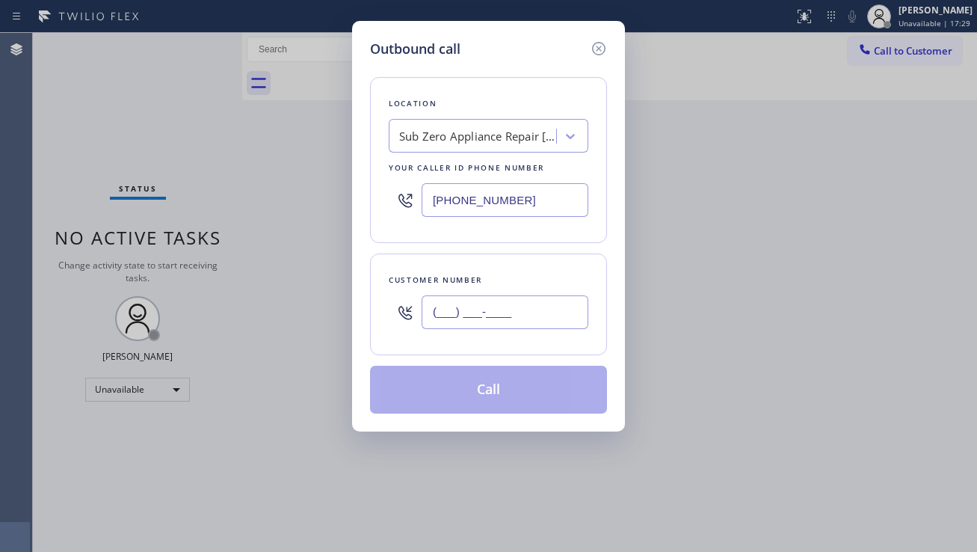
click at [450, 310] on input "(___) ___-____" at bounding box center [505, 312] width 167 height 34
paste input "623) 640-9929"
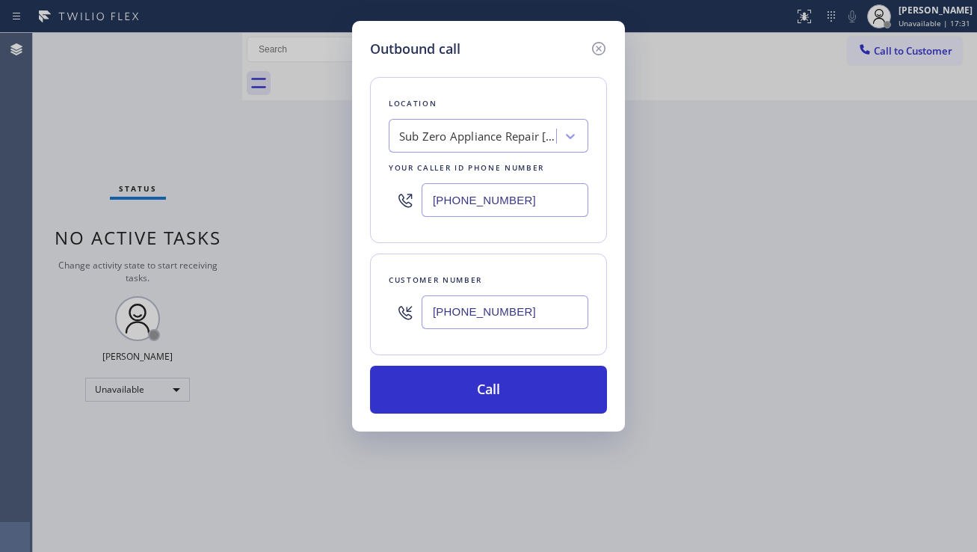
type input "[PHONE_NUMBER]"
click at [796, 305] on div "Outbound call Location Sub Zero Appliance Repair Coconut Grove Your caller id p…" at bounding box center [488, 276] width 977 height 552
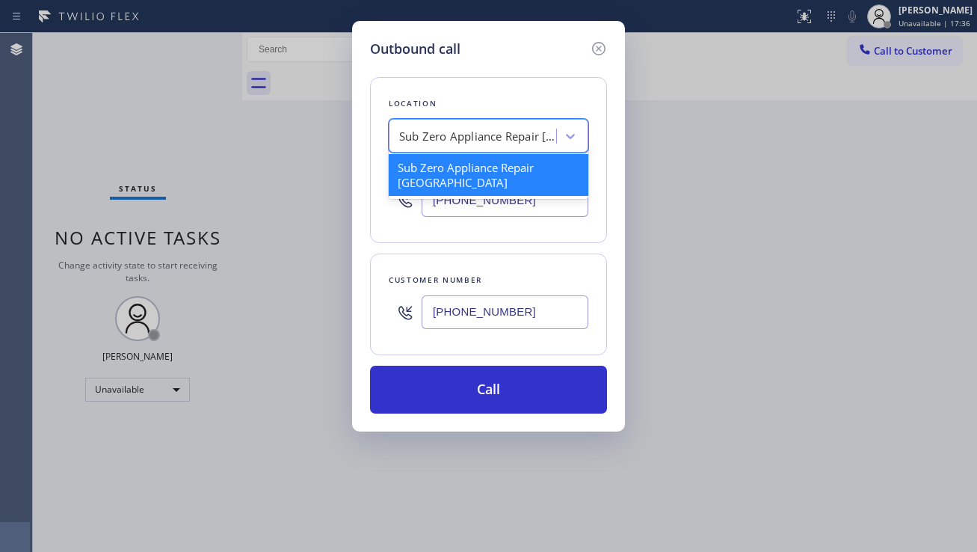
click at [448, 132] on div "Sub Zero Appliance Repair [GEOGRAPHIC_DATA]" at bounding box center [477, 136] width 157 height 17
paste input "Bestway Appliance Repair [GEOGRAPHIC_DATA]"
type input "Bestway Appliance Repair [GEOGRAPHIC_DATA]"
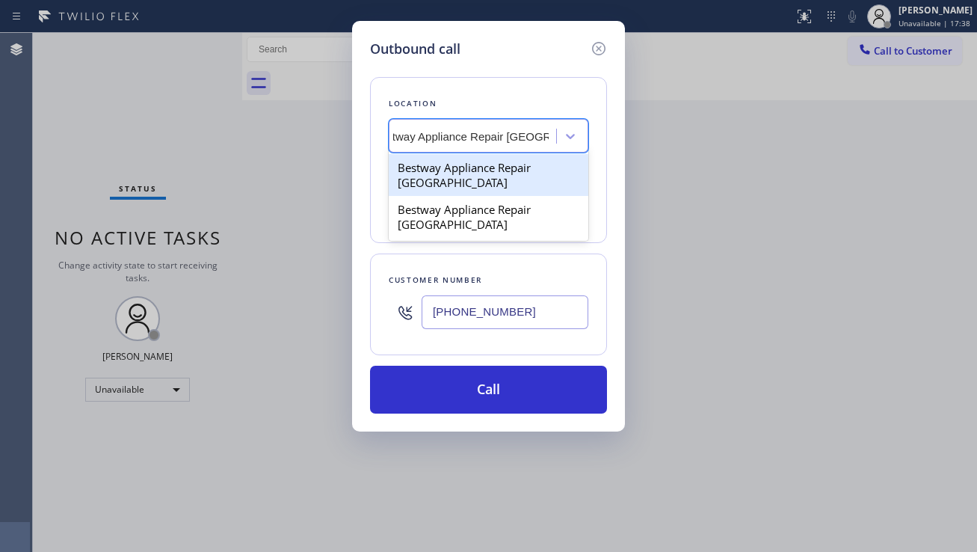
click at [504, 171] on div "Bestway Appliance Repair [GEOGRAPHIC_DATA]" at bounding box center [489, 175] width 200 height 42
type input "[PHONE_NUMBER]"
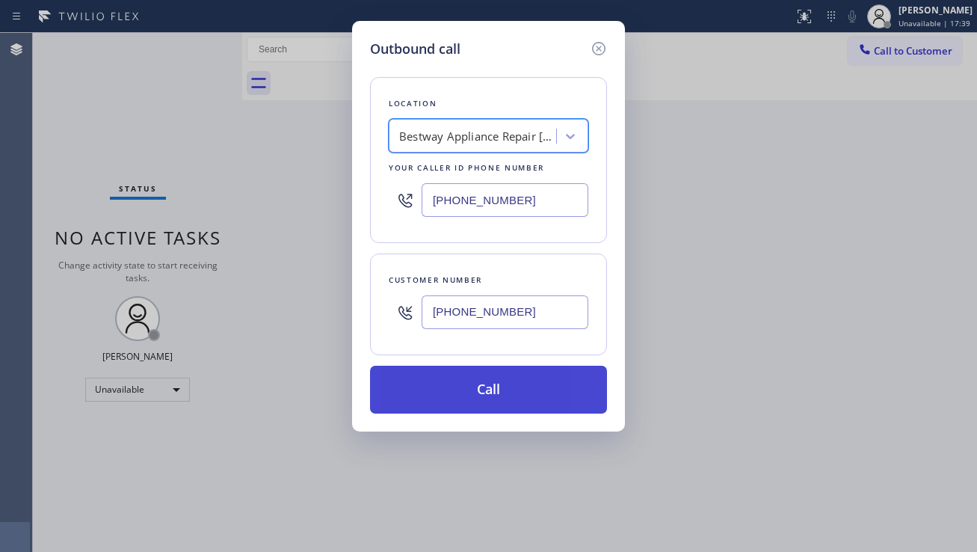
click at [488, 397] on button "Call" at bounding box center [488, 390] width 237 height 48
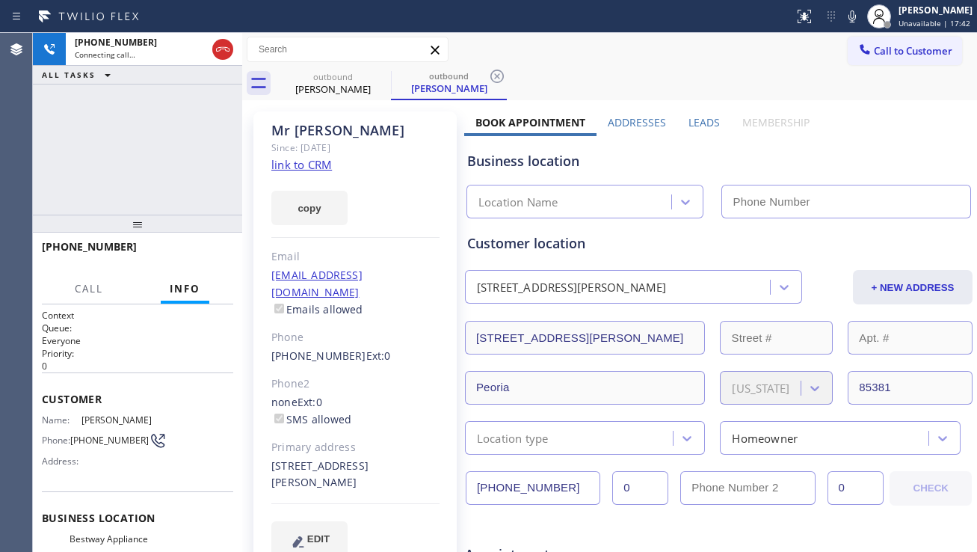
click at [706, 123] on label "Leads" at bounding box center [704, 122] width 31 height 14
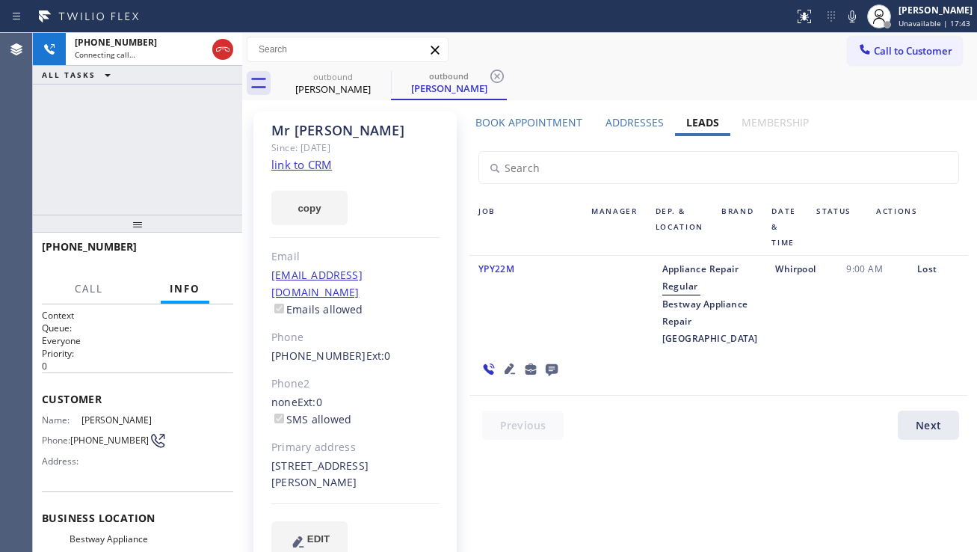
click at [558, 364] on icon at bounding box center [552, 370] width 12 height 12
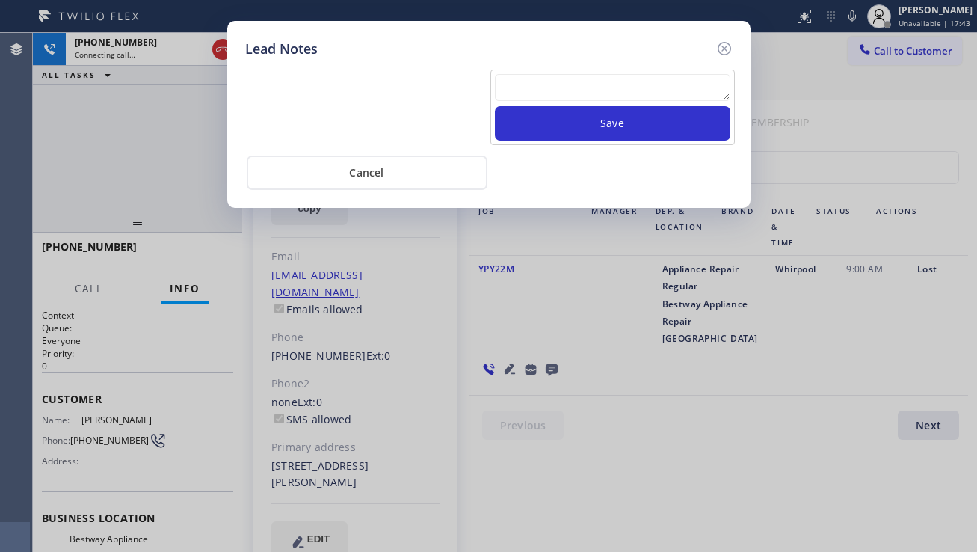
click at [629, 93] on textarea at bounding box center [613, 87] width 236 height 27
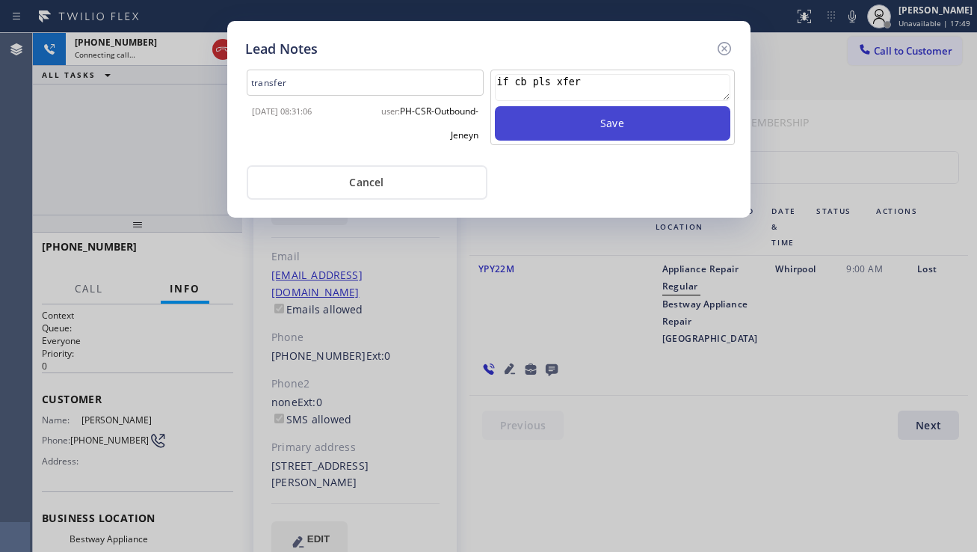
type textarea "if cb pls xfer"
click at [555, 130] on button "Save" at bounding box center [613, 123] width 236 height 34
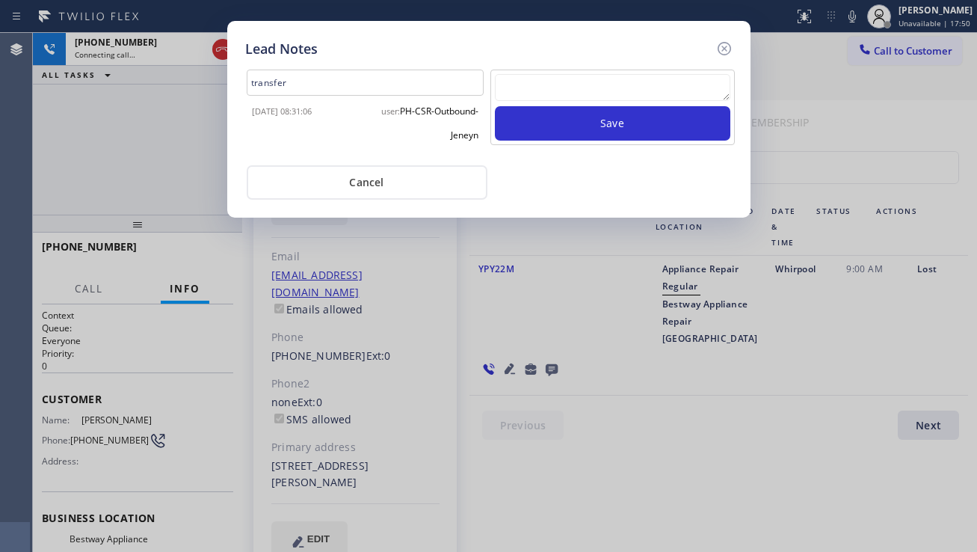
click at [725, 54] on icon at bounding box center [724, 49] width 18 height 18
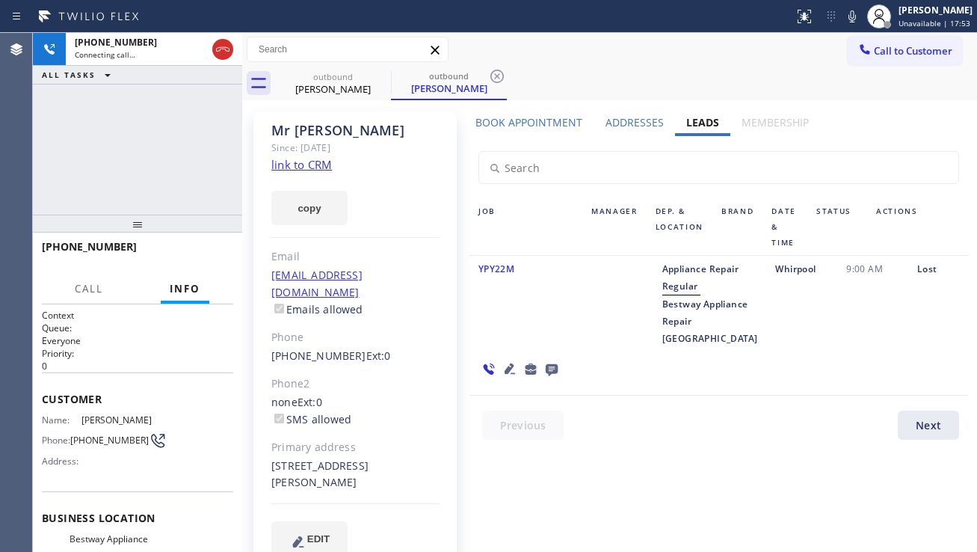
click at [515, 363] on icon at bounding box center [510, 368] width 10 height 10
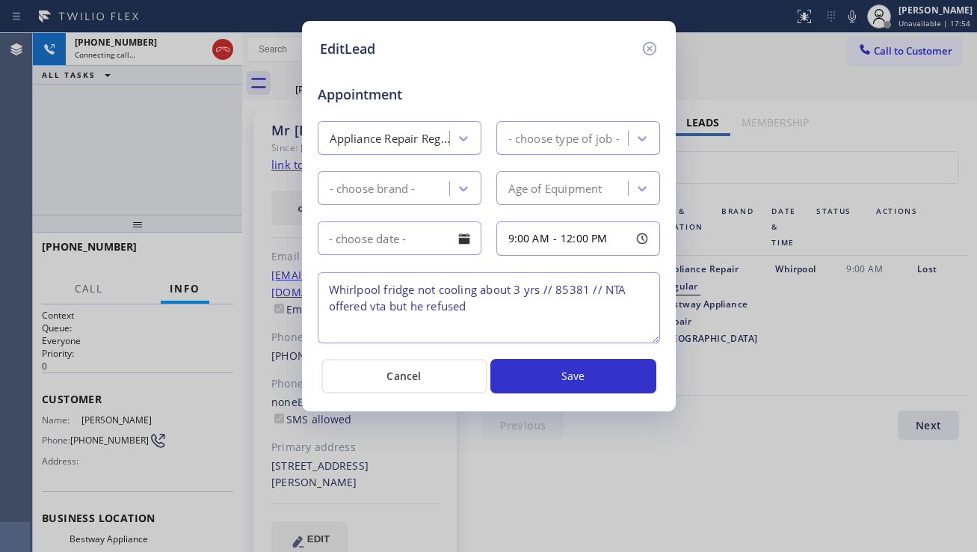
type textarea "Whirlpool fridge not cooling about 3 yrs // 85381 // NTA offered vta but he ref…"
click at [652, 52] on icon at bounding box center [650, 49] width 18 height 18
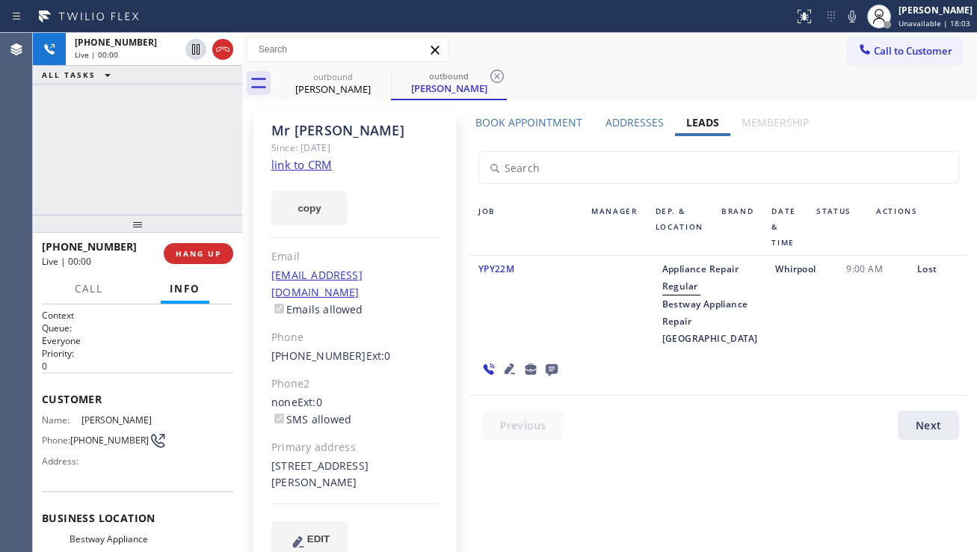
click at [515, 363] on icon at bounding box center [510, 368] width 10 height 10
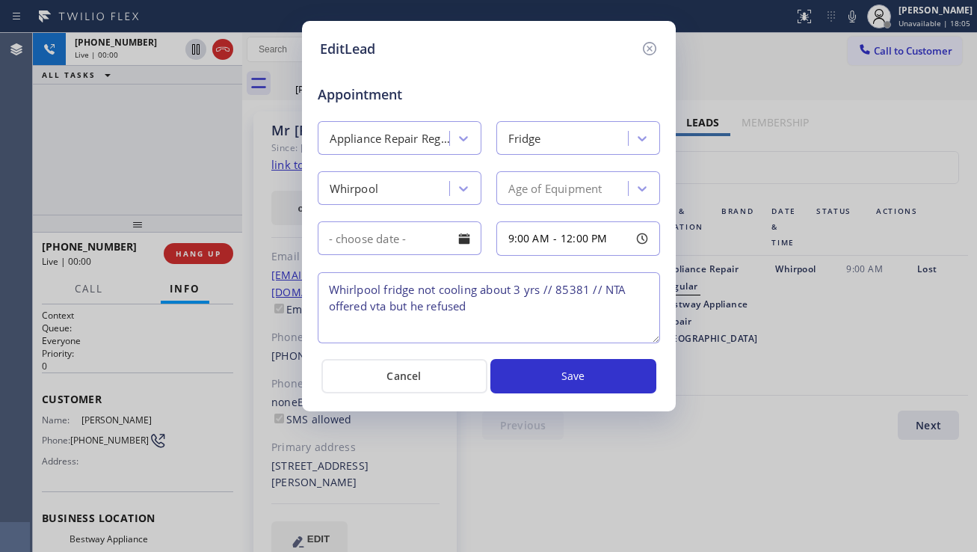
click at [330, 308] on textarea "Whirlpool fridge not cooling about 3 yrs // 85381 // NTA offered vta but he ref…" at bounding box center [489, 307] width 342 height 71
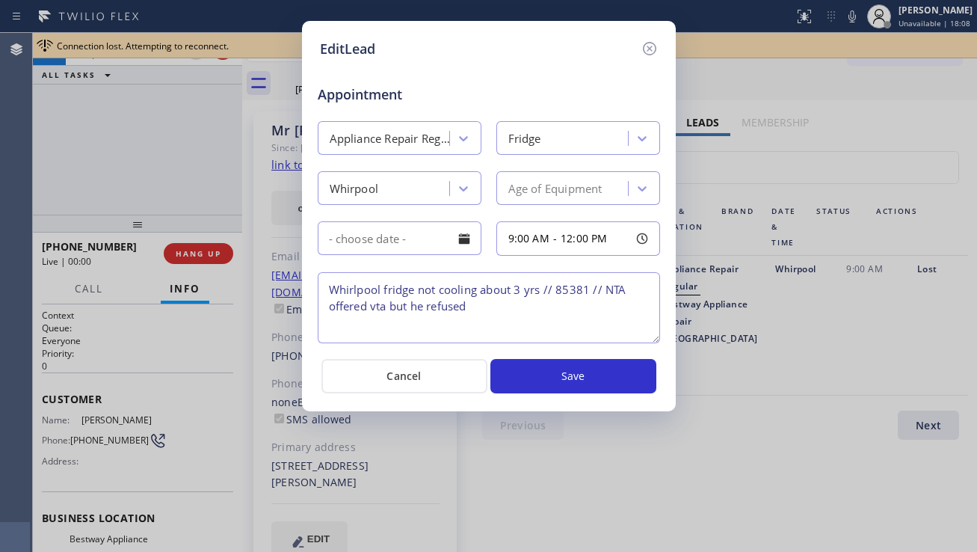
click at [487, 312] on textarea "Whirlpool fridge not cooling about 3 yrs // 85381 // NTA offered vta but he ref…" at bounding box center [489, 307] width 342 height 71
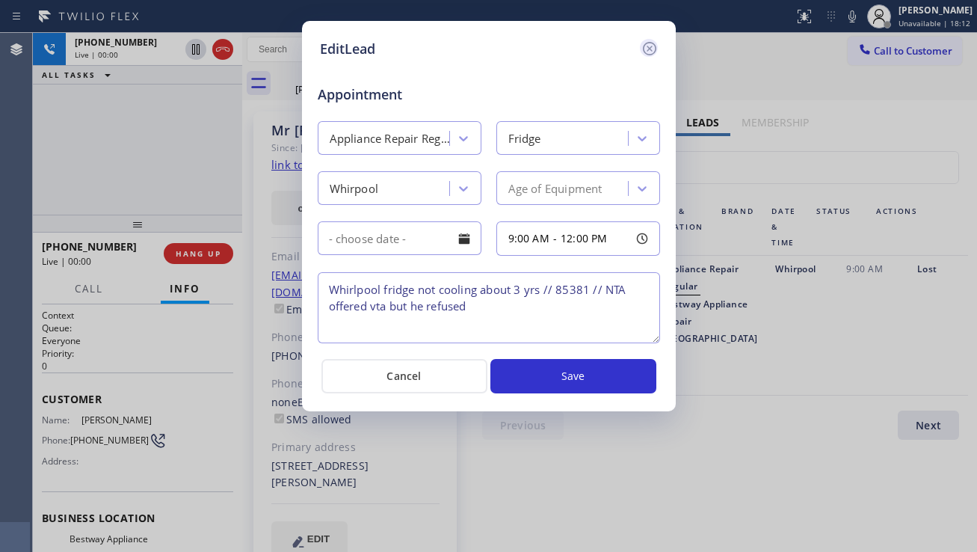
type textarea "Whirlpool fridge not cooling about 3 yrs // 85381 // NTA offered vta but he ref…"
click at [644, 49] on icon at bounding box center [648, 48] width 13 height 13
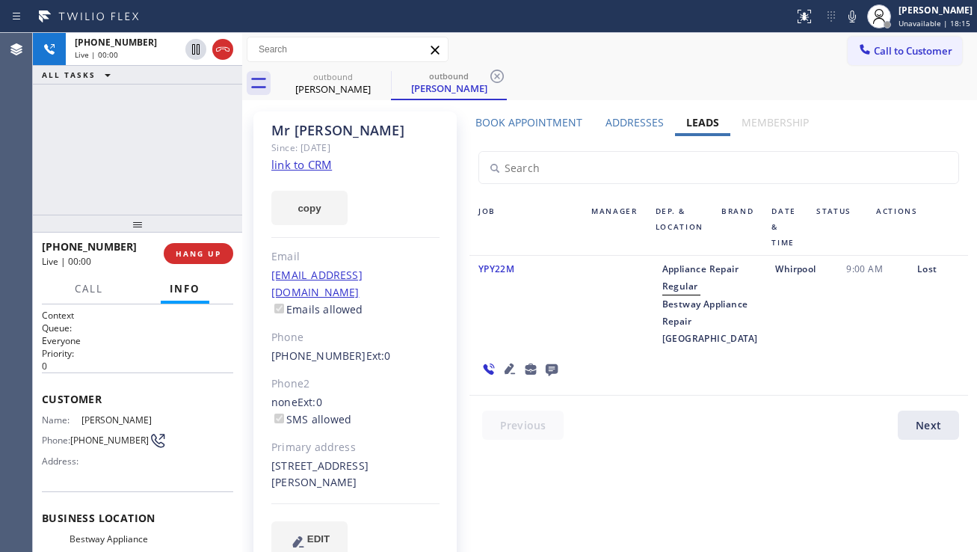
click at [515, 363] on icon at bounding box center [510, 368] width 10 height 10
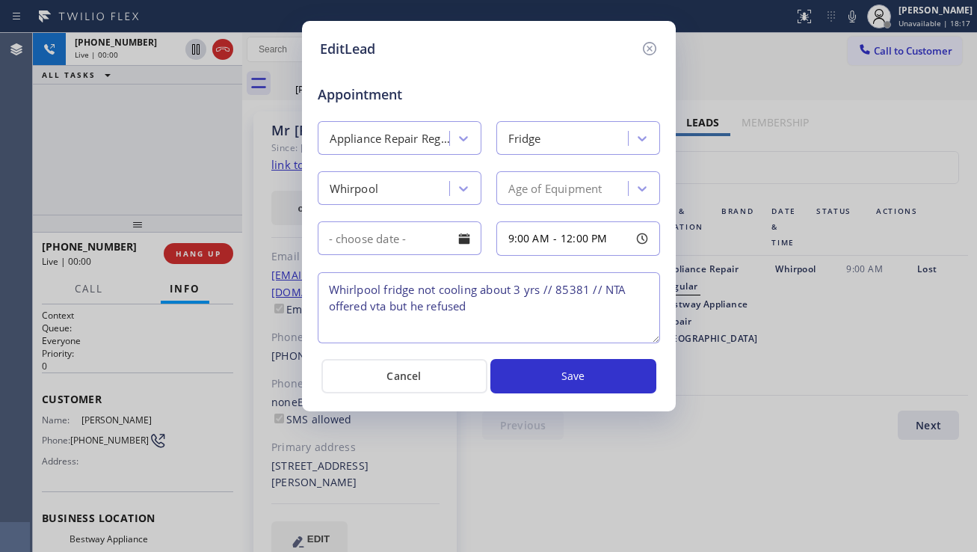
click at [327, 302] on textarea "Whirlpool fridge not cooling about 3 yrs // 85381 // NTA offered vta but he ref…" at bounding box center [489, 307] width 342 height 71
click at [470, 304] on textarea "Whirlpool fridge not cooling about 3 yrs // 85381 // NTA offered vta but he ref…" at bounding box center [489, 307] width 342 height 71
type textarea "Whirlpool fridge not cooling about 3 yrs // 85381 // NTA offered vta but he ref…"
click at [650, 49] on icon at bounding box center [648, 48] width 13 height 13
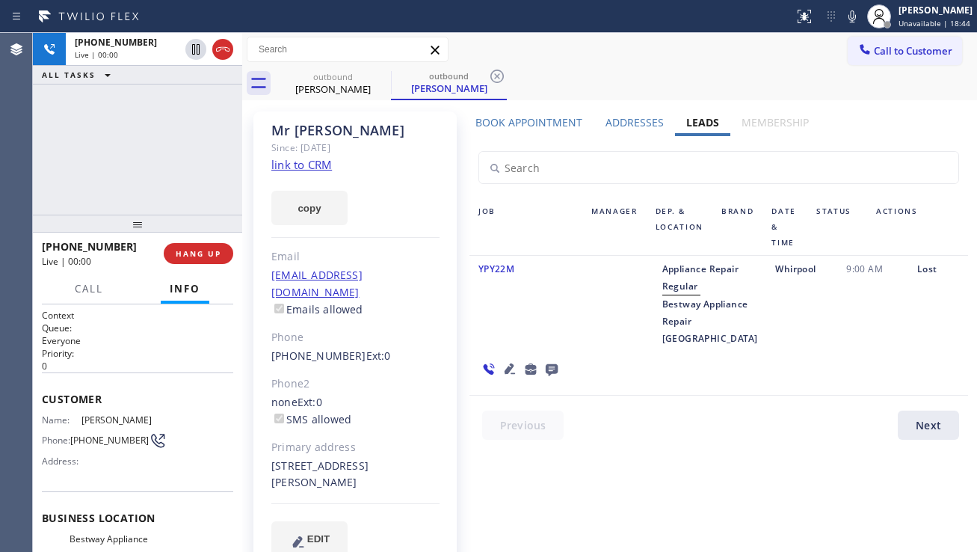
click at [550, 304] on div "YPY22M" at bounding box center [526, 303] width 113 height 87
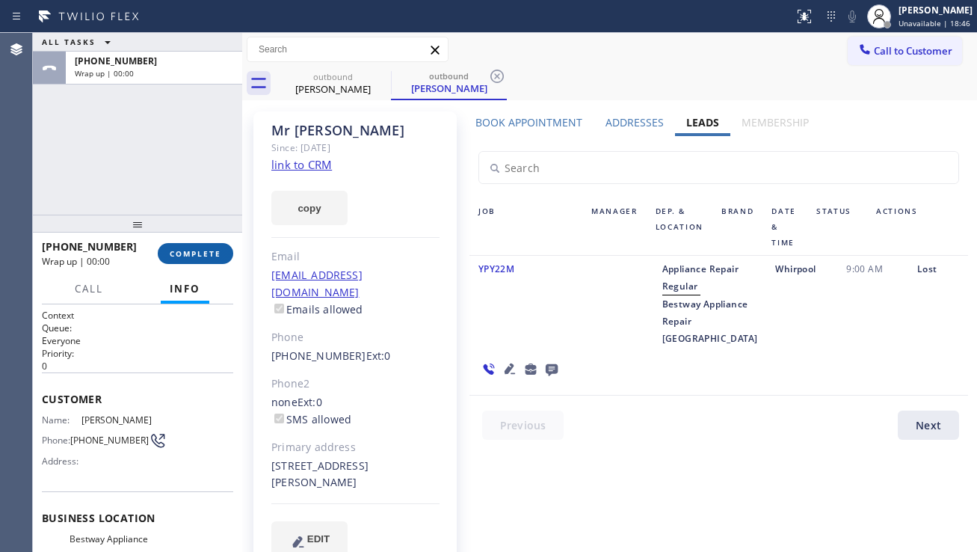
click at [198, 253] on span "COMPLETE" at bounding box center [196, 253] width 52 height 10
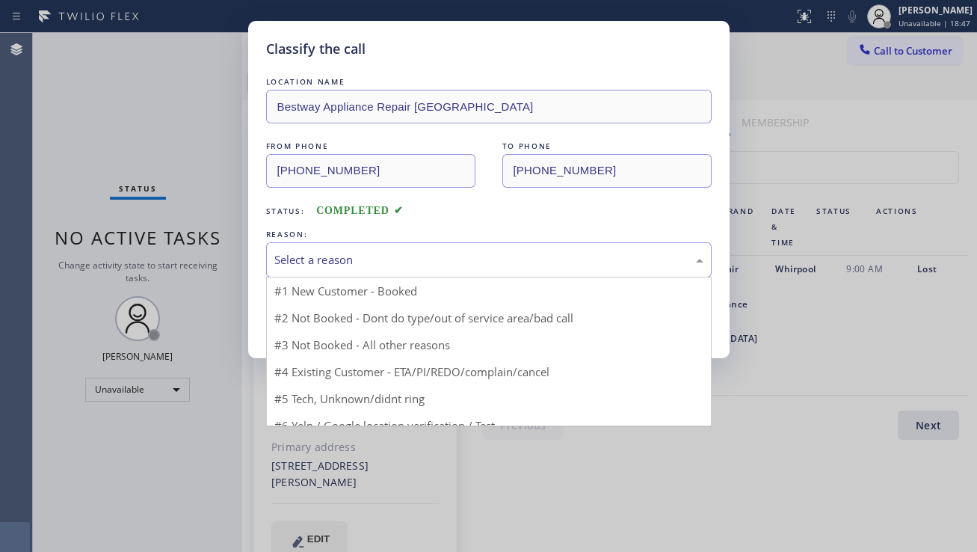
click at [340, 246] on div "Select a reason" at bounding box center [489, 259] width 446 height 35
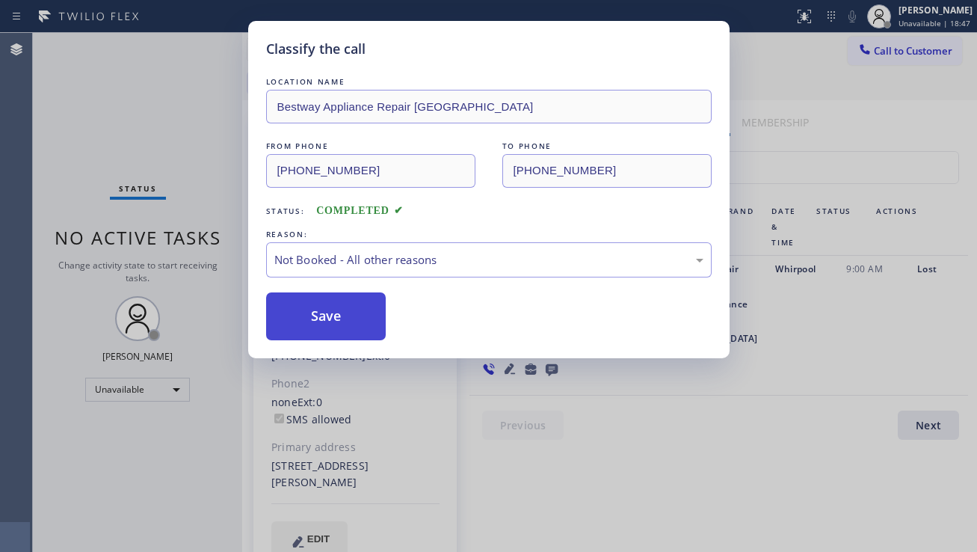
click at [307, 321] on button "Save" at bounding box center [326, 316] width 120 height 48
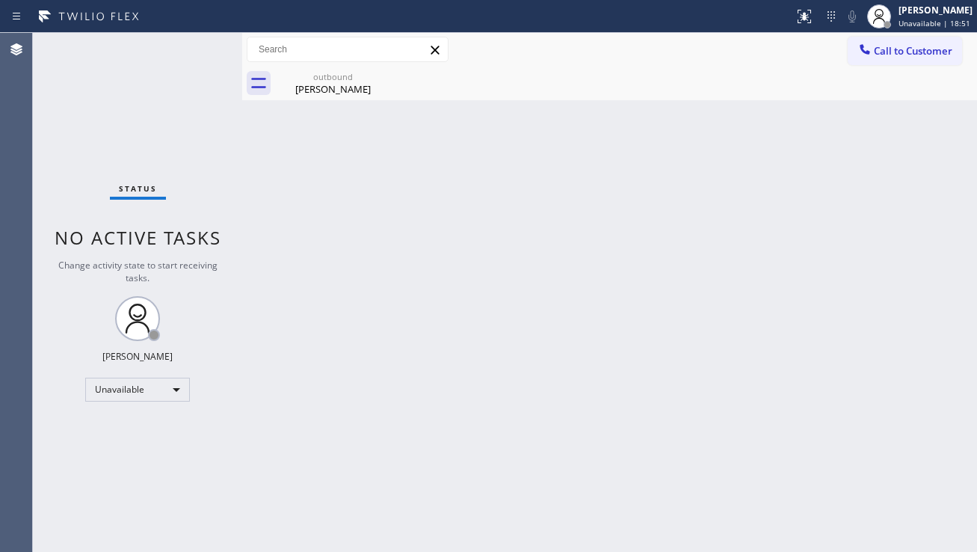
click at [477, 437] on div "Back to Dashboard Change Sender ID Customers Technicians Select a contact Outbo…" at bounding box center [609, 292] width 735 height 519
click at [323, 91] on div "Mr Aaron" at bounding box center [333, 88] width 113 height 13
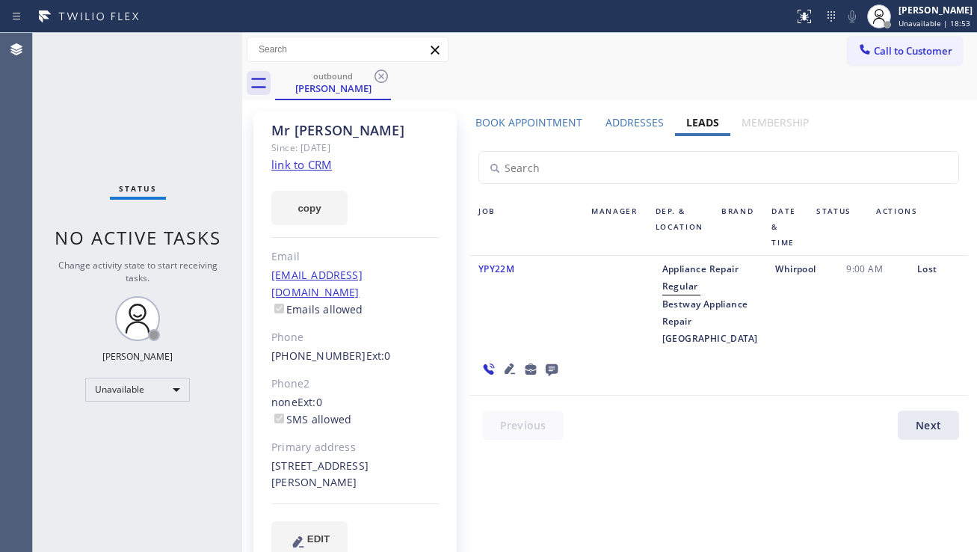
click at [558, 364] on icon at bounding box center [552, 370] width 12 height 12
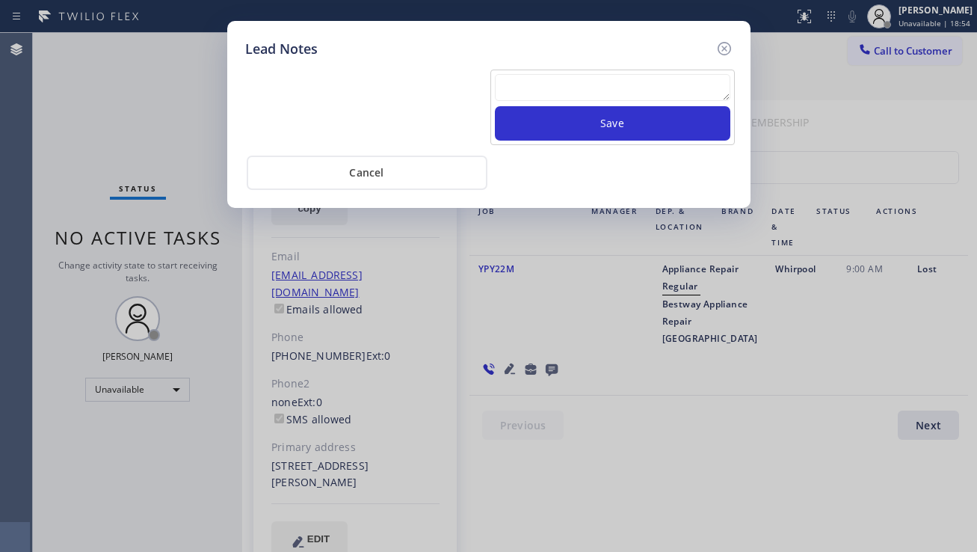
click at [544, 93] on textarea at bounding box center [613, 87] width 236 height 27
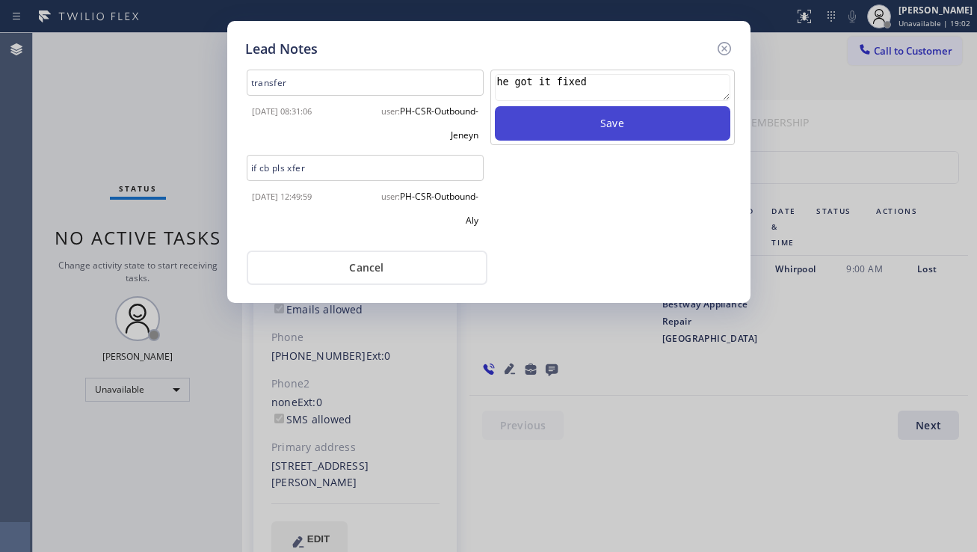
type textarea "he got it fixed"
click at [604, 127] on button "Save" at bounding box center [613, 123] width 236 height 34
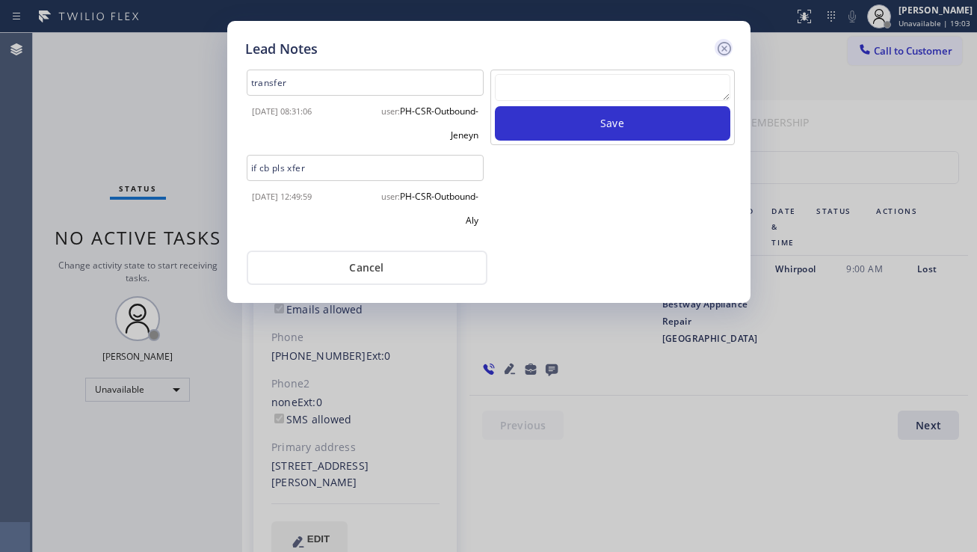
click at [723, 46] on icon at bounding box center [724, 49] width 18 height 18
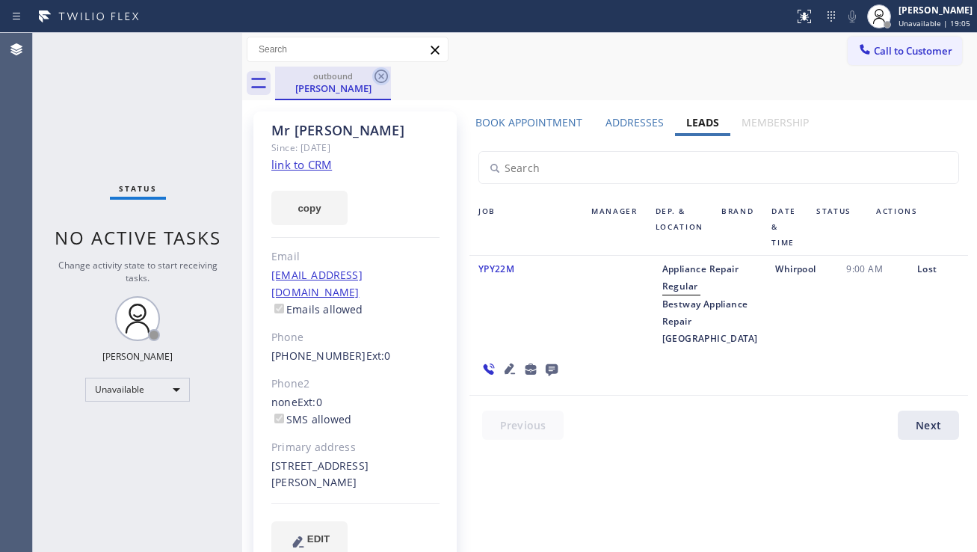
click at [382, 75] on icon at bounding box center [381, 76] width 13 height 13
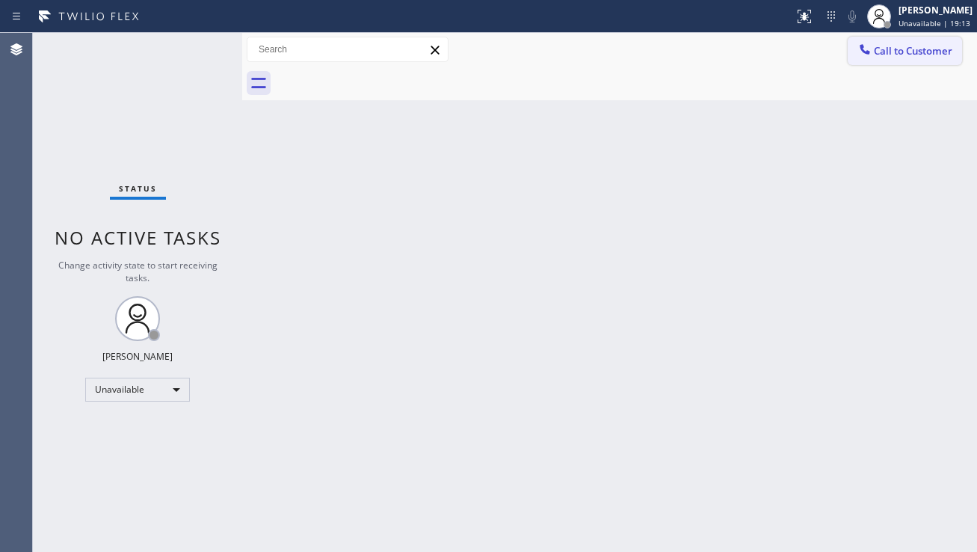
click at [856, 51] on div at bounding box center [865, 51] width 18 height 18
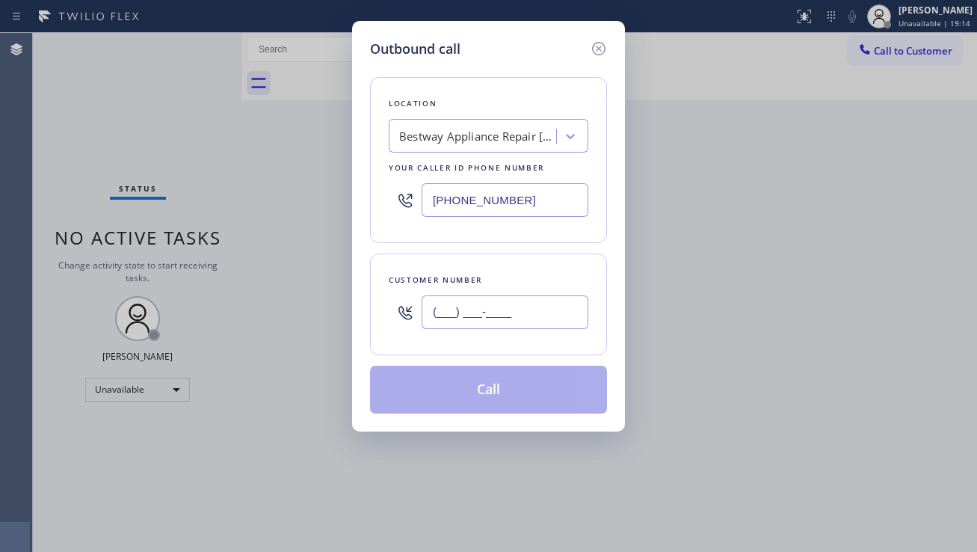
click at [458, 297] on input "(___) ___-____" at bounding box center [505, 312] width 167 height 34
paste input "917) 756-0504"
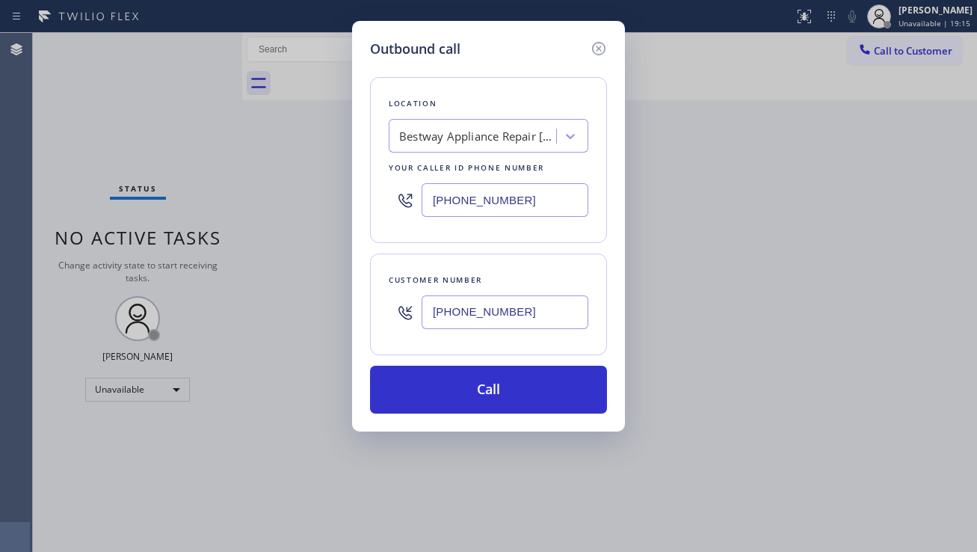
type input "(917) 756-0504"
drag, startPoint x: 721, startPoint y: 379, endPoint x: 520, endPoint y: 161, distance: 296.3
click at [721, 378] on div "Outbound call Location Bestway Appliance Repair Phoenix Your caller id phone nu…" at bounding box center [488, 276] width 977 height 552
click at [461, 145] on div "Bestway Appliance Repair [GEOGRAPHIC_DATA]" at bounding box center [474, 136] width 163 height 26
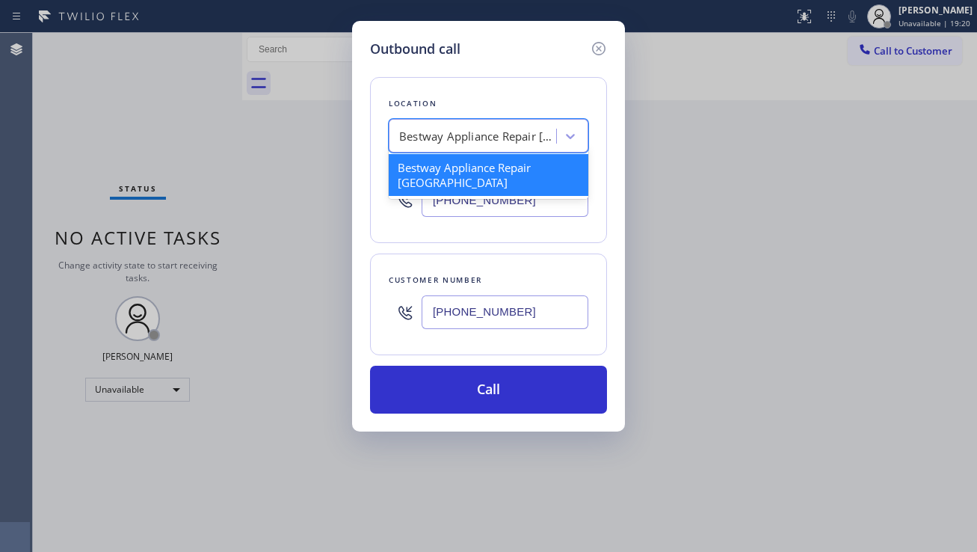
paste input "Dylan Thermador Repair Service Aurora"
type input "Dylan Thermador Repair Service Aurora"
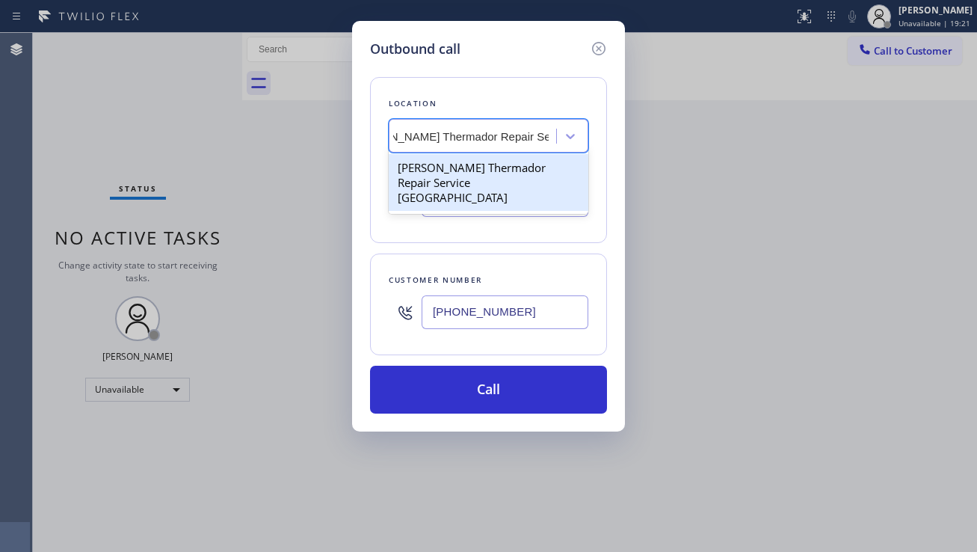
drag, startPoint x: 474, startPoint y: 171, endPoint x: 481, endPoint y: 180, distance: 11.2
click at [475, 171] on div "Dylan Thermador Repair Service Aurora" at bounding box center [489, 182] width 200 height 57
type input "(631) 201-5239"
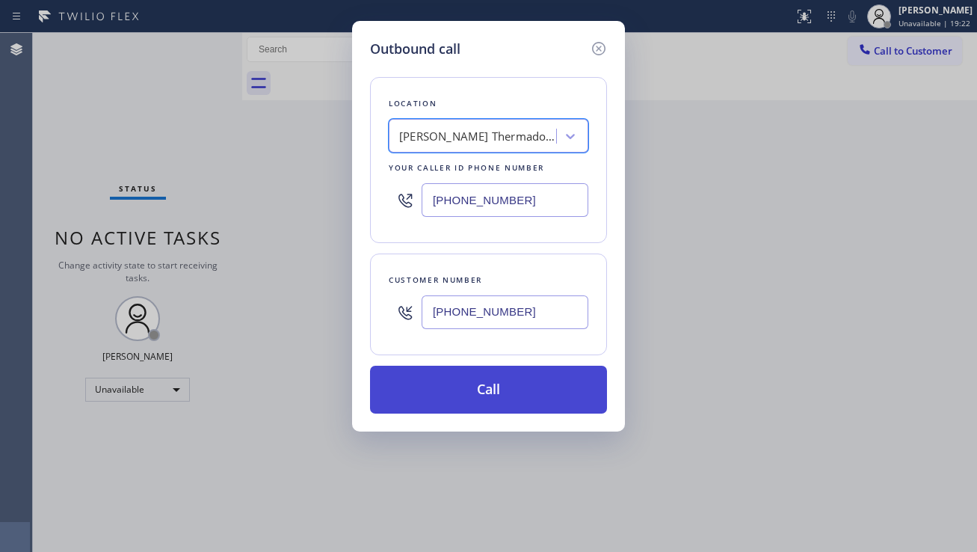
click at [458, 406] on button "Call" at bounding box center [488, 390] width 237 height 48
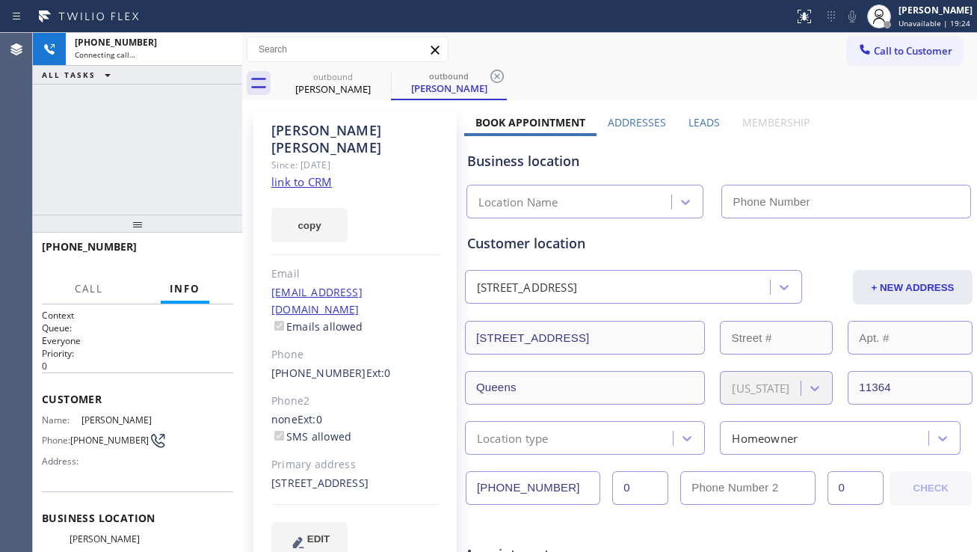
click at [698, 121] on label "Leads" at bounding box center [704, 122] width 31 height 14
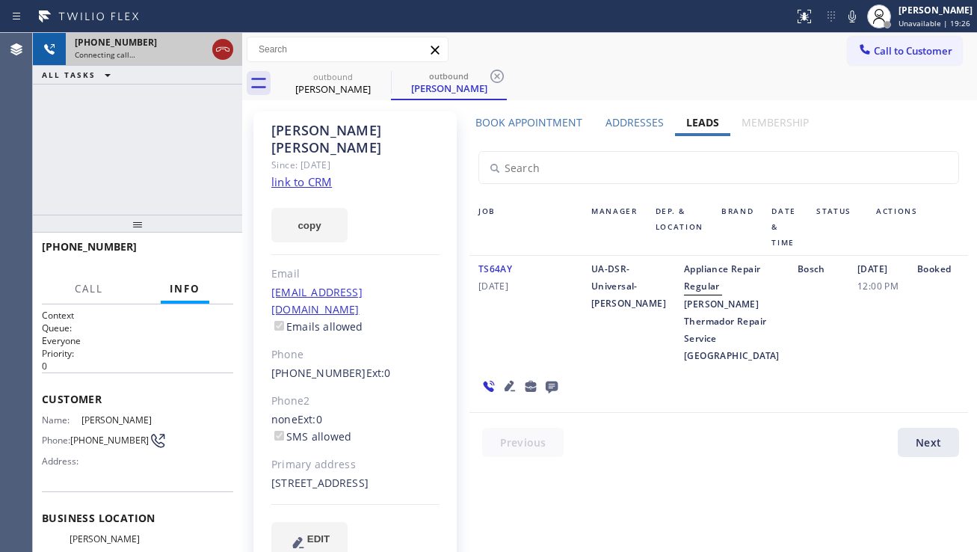
click at [218, 51] on icon at bounding box center [222, 49] width 13 height 4
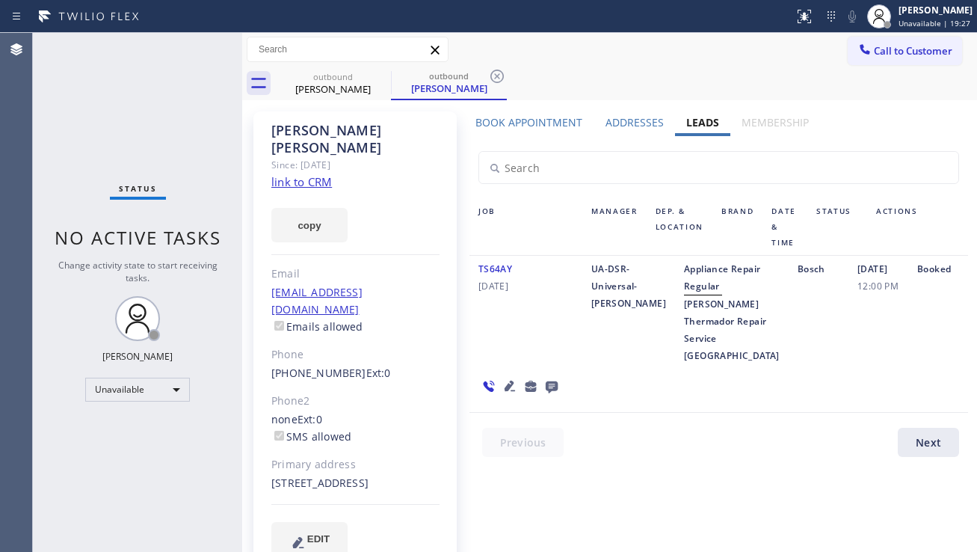
click at [504, 395] on icon at bounding box center [510, 386] width 18 height 18
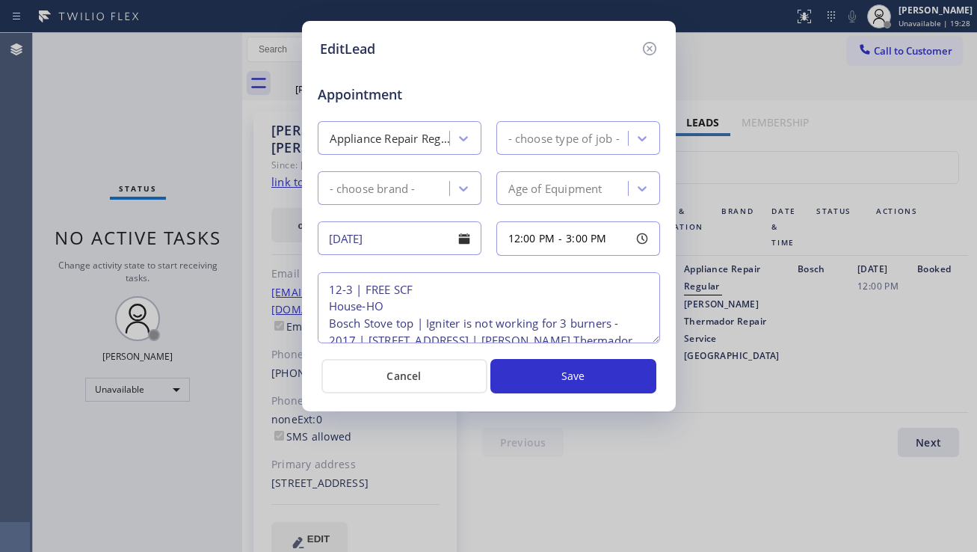
type textarea "12-3 | FREE SCF House-HO Bosch Stove top | Igniter is not working for 3 burners…"
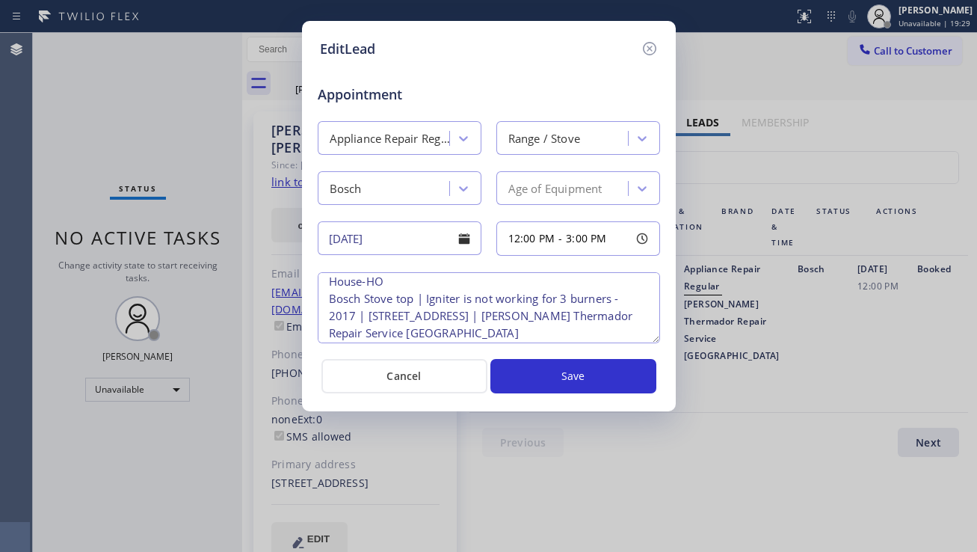
scroll to position [49, 0]
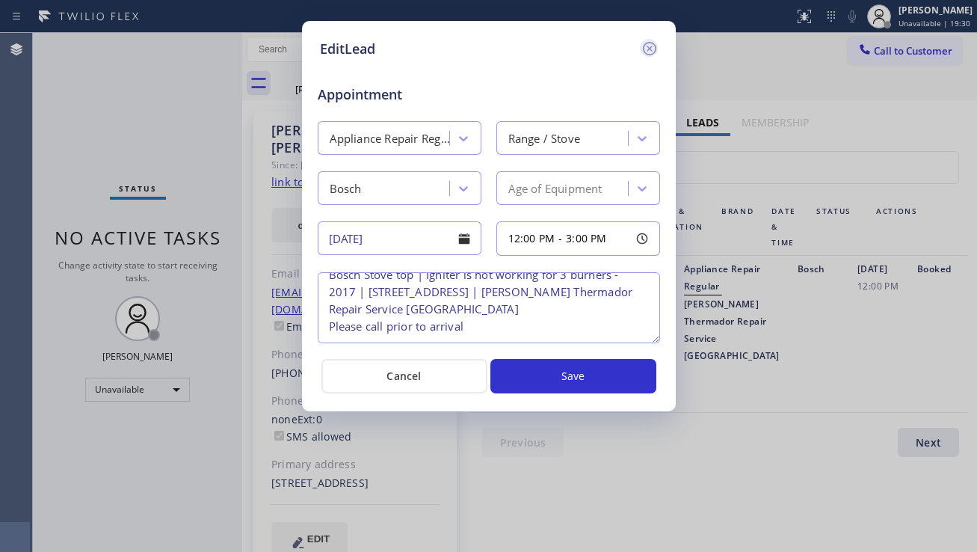
click at [650, 43] on icon at bounding box center [650, 49] width 18 height 18
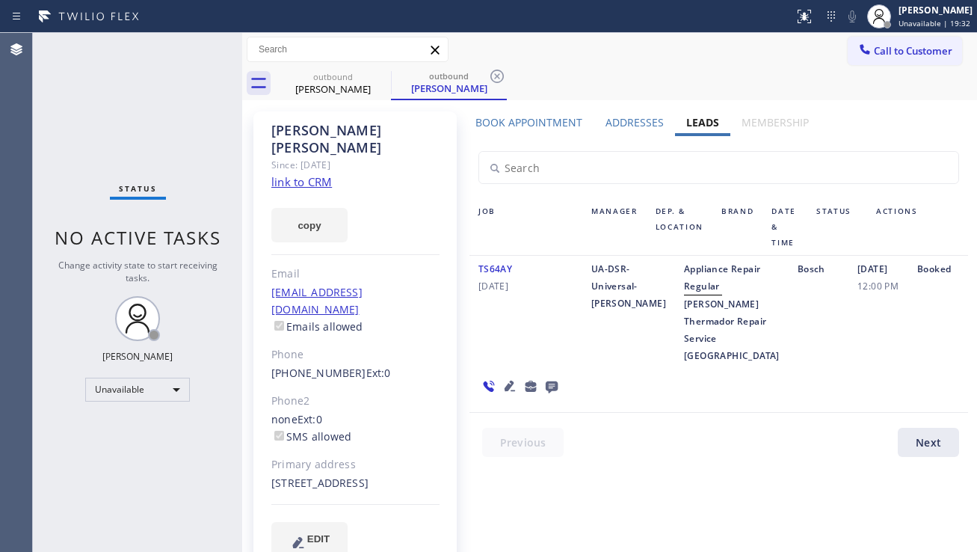
click at [308, 174] on link "link to CRM" at bounding box center [301, 181] width 61 height 15
click at [379, 79] on icon at bounding box center [381, 76] width 13 height 13
click at [490, 79] on icon at bounding box center [496, 76] width 13 height 13
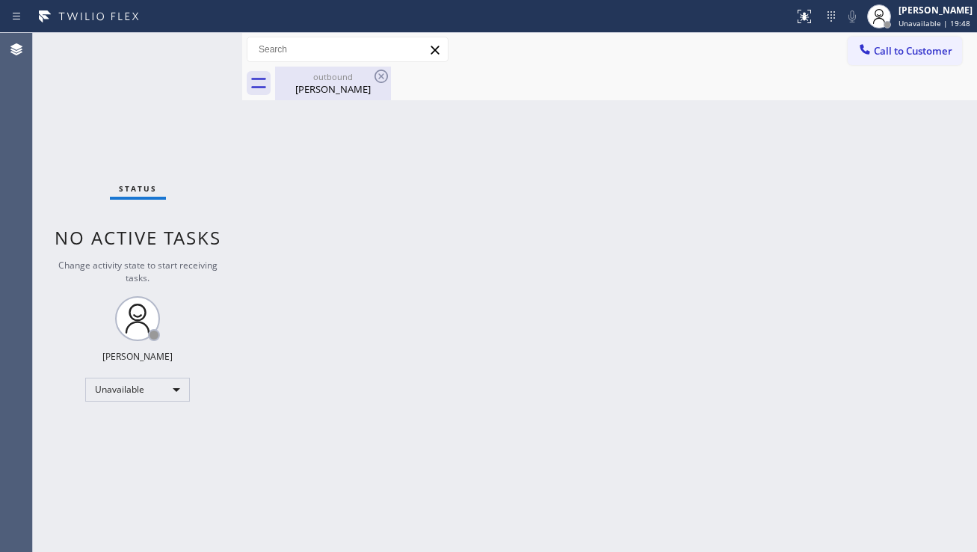
click at [360, 81] on div "outbound" at bounding box center [333, 76] width 113 height 11
click at [874, 374] on div "Back to Dashboard Change Sender ID Customers Technicians Select a contact Outbo…" at bounding box center [609, 292] width 735 height 519
drag, startPoint x: 896, startPoint y: 60, endPoint x: 832, endPoint y: 100, distance: 75.3
click at [896, 60] on button "Call to Customer" at bounding box center [905, 51] width 114 height 28
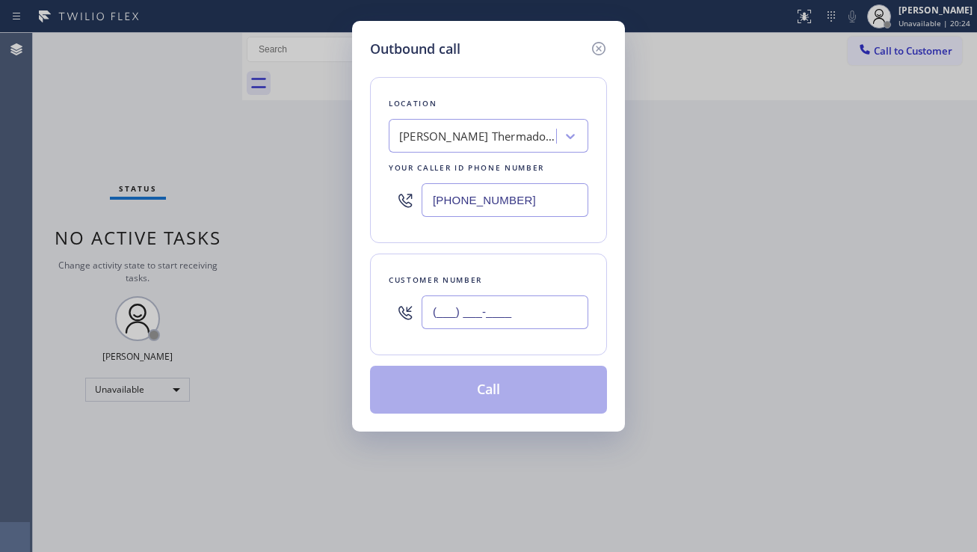
click at [458, 322] on input "(___) ___-____" at bounding box center [505, 312] width 167 height 34
paste input "312) 965-4381"
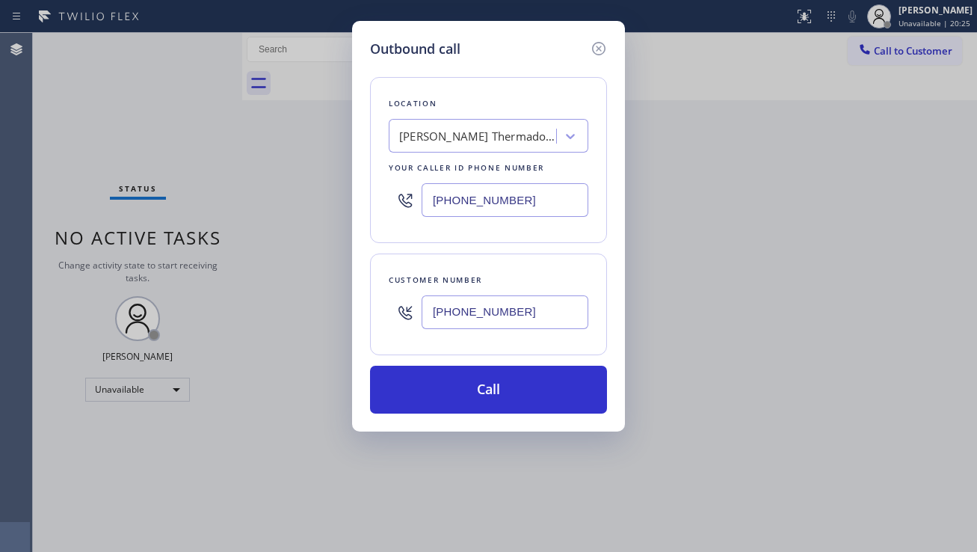
type input "(312) 965-4381"
click at [872, 399] on div "Outbound call Location Dylan Thermador Repair Service Aurora Your caller id pho…" at bounding box center [488, 276] width 977 height 552
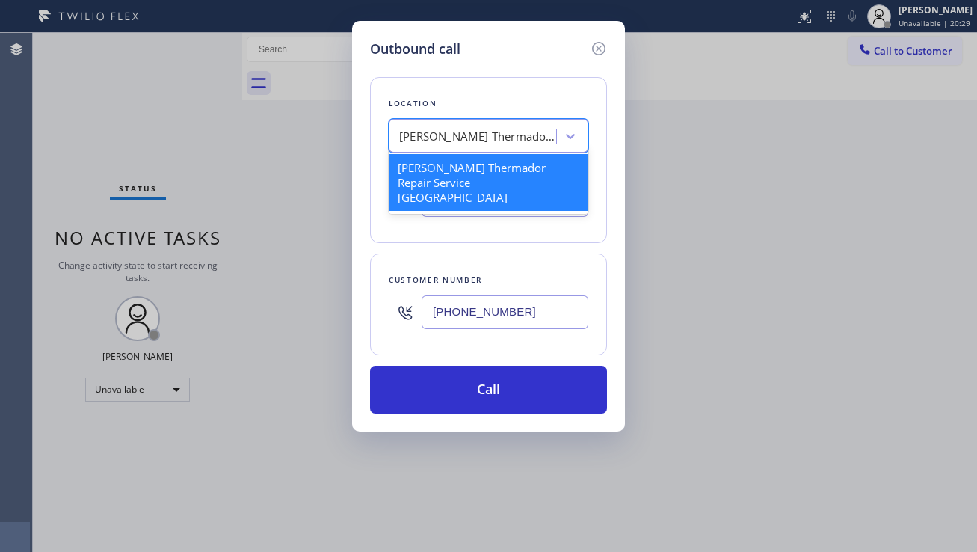
click at [458, 135] on div "Dylan Thermador Repair Service Aurora" at bounding box center [477, 136] width 157 height 17
paste input "Viking Repair Service"
type input "Viking Repair Service"
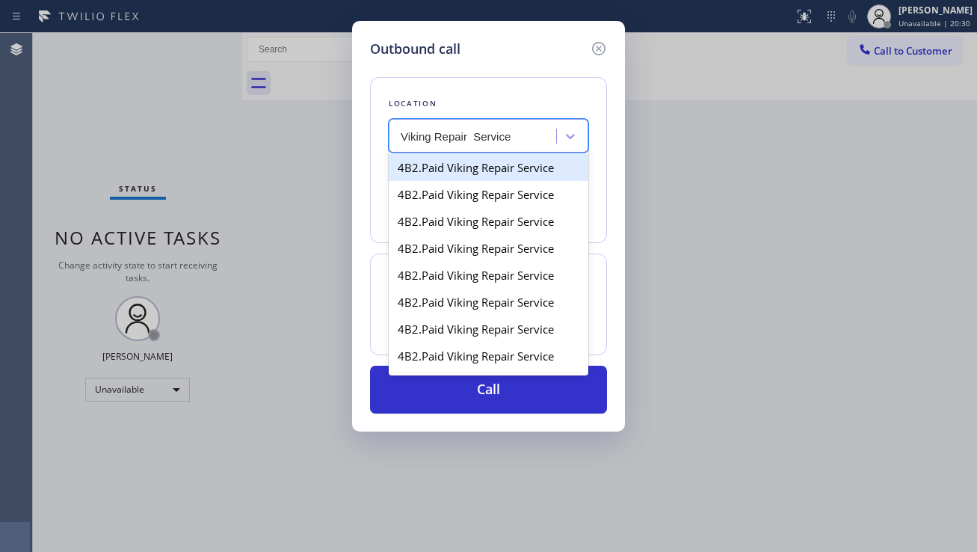
click at [456, 173] on div "4B2.Paid Viking Repair Service" at bounding box center [489, 167] width 200 height 27
type input "(669) 800-5341"
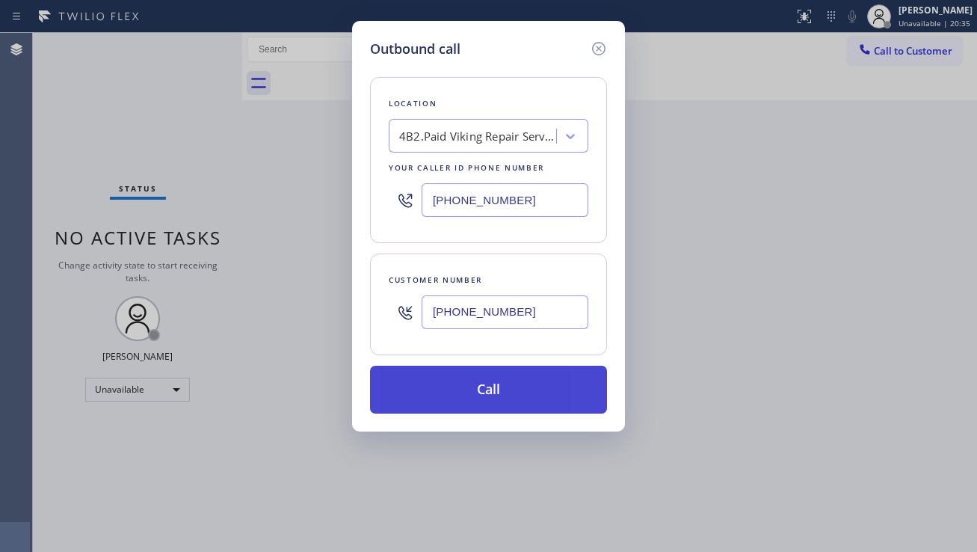
click at [497, 384] on button "Call" at bounding box center [488, 390] width 237 height 48
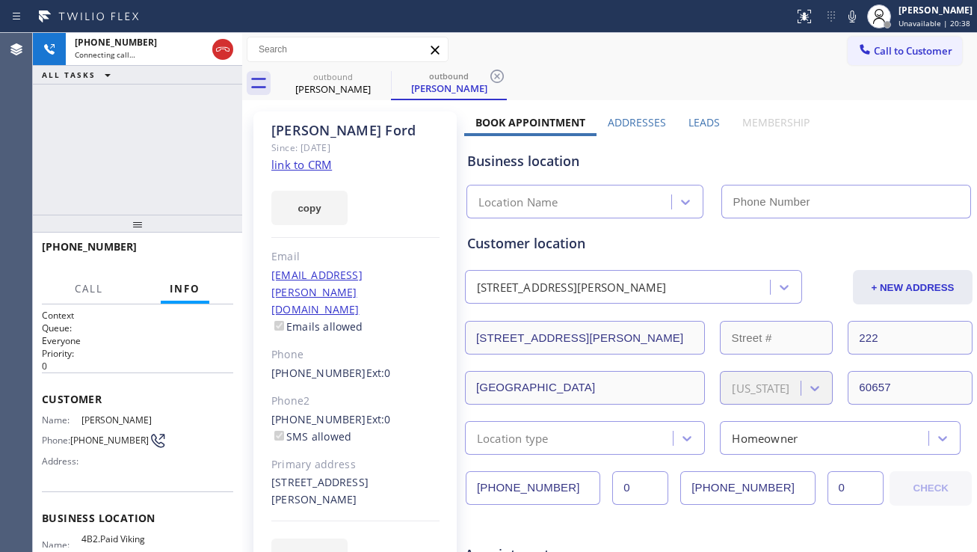
click at [692, 119] on label "Leads" at bounding box center [704, 122] width 31 height 14
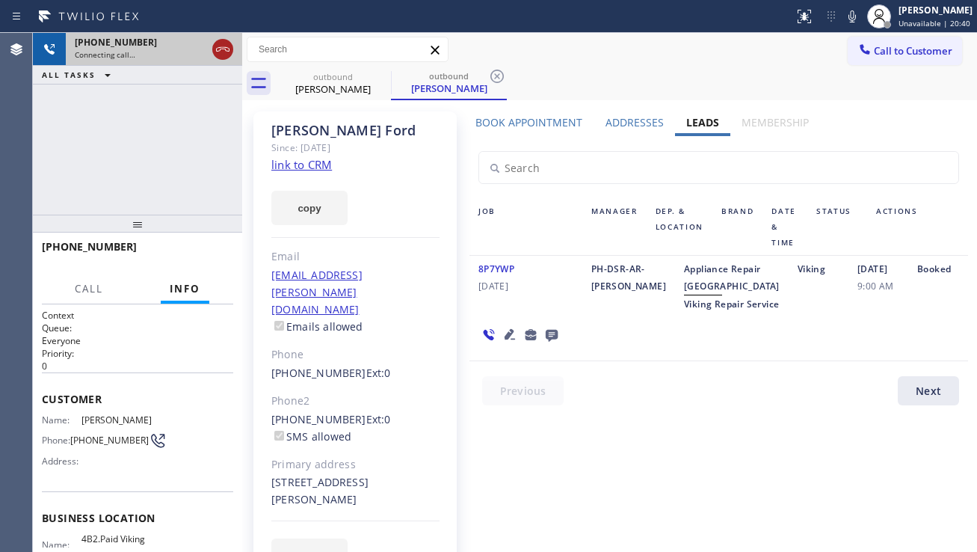
click at [221, 46] on icon at bounding box center [223, 49] width 18 height 18
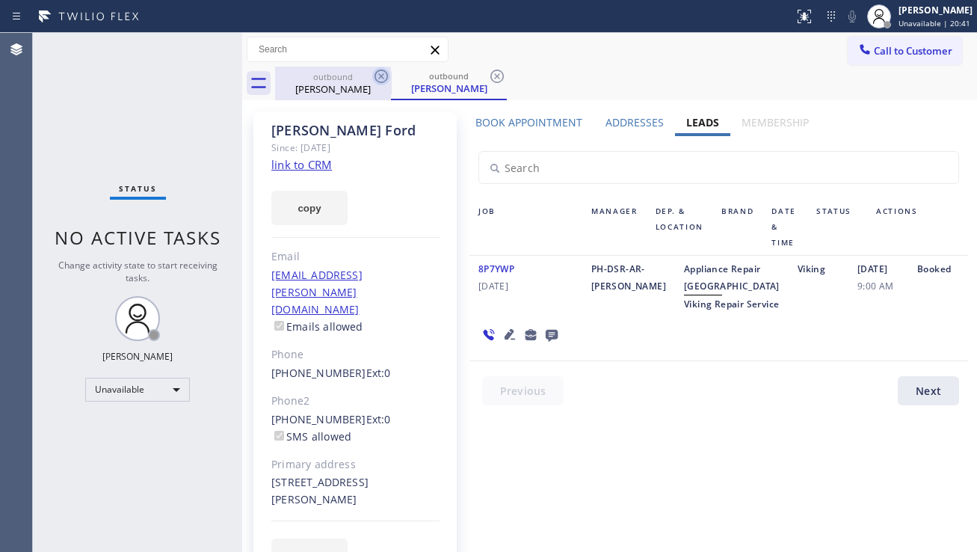
click at [380, 71] on icon at bounding box center [381, 76] width 18 height 18
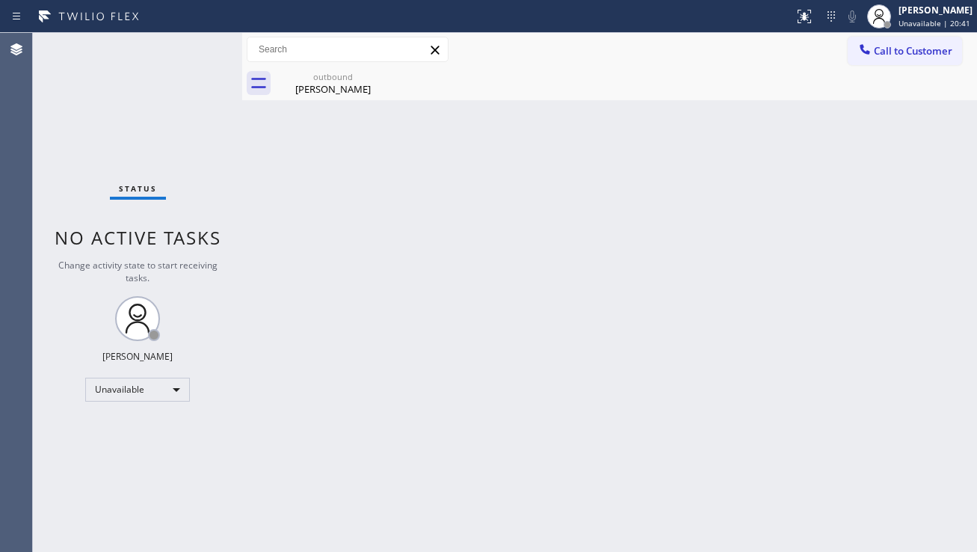
click at [0, 0] on icon at bounding box center [0, 0] width 0 height 0
click at [378, 71] on icon at bounding box center [381, 76] width 13 height 13
click at [361, 78] on div "outbound" at bounding box center [333, 76] width 113 height 11
click at [384, 528] on div "Back to Dashboard Change Sender ID Customers Technicians Select a contact Outbo…" at bounding box center [609, 292] width 735 height 519
click at [805, 304] on div "Back to Dashboard Change Sender ID Customers Technicians Select a contact Outbo…" at bounding box center [609, 292] width 735 height 519
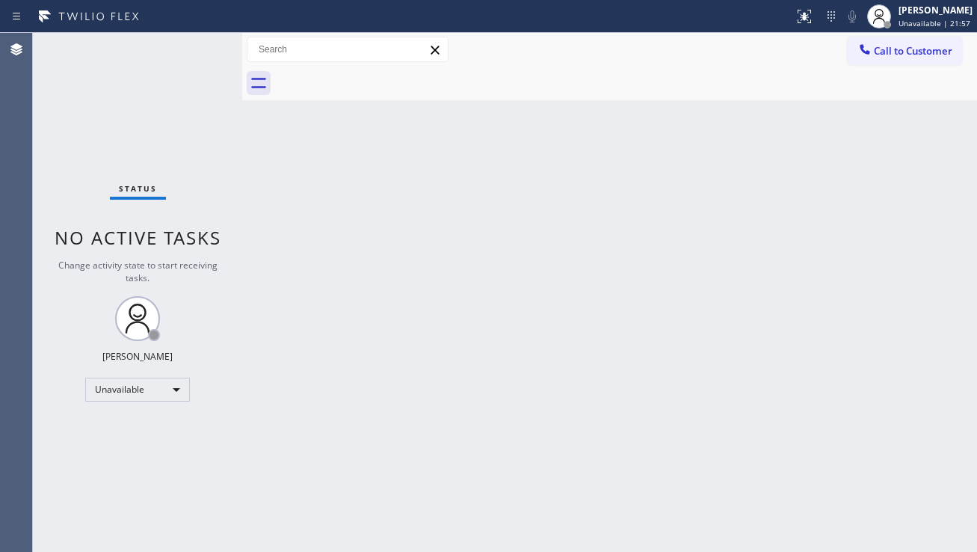
click at [946, 390] on div "Back to Dashboard Change Sender ID Customers Technicians Select a contact Outbo…" at bounding box center [609, 292] width 735 height 519
click at [803, 381] on div "Back to Dashboard Change Sender ID Customers Technicians Select a contact Outbo…" at bounding box center [609, 292] width 735 height 519
drag, startPoint x: 173, startPoint y: 492, endPoint x: 267, endPoint y: 510, distance: 95.2
click at [173, 491] on div "Status No active tasks Change activity state to start receiving tasks. [PERSON_…" at bounding box center [137, 292] width 209 height 519
click at [897, 290] on div "Back to Dashboard Change Sender ID Customers Technicians Select a contact Outbo…" at bounding box center [609, 292] width 735 height 519
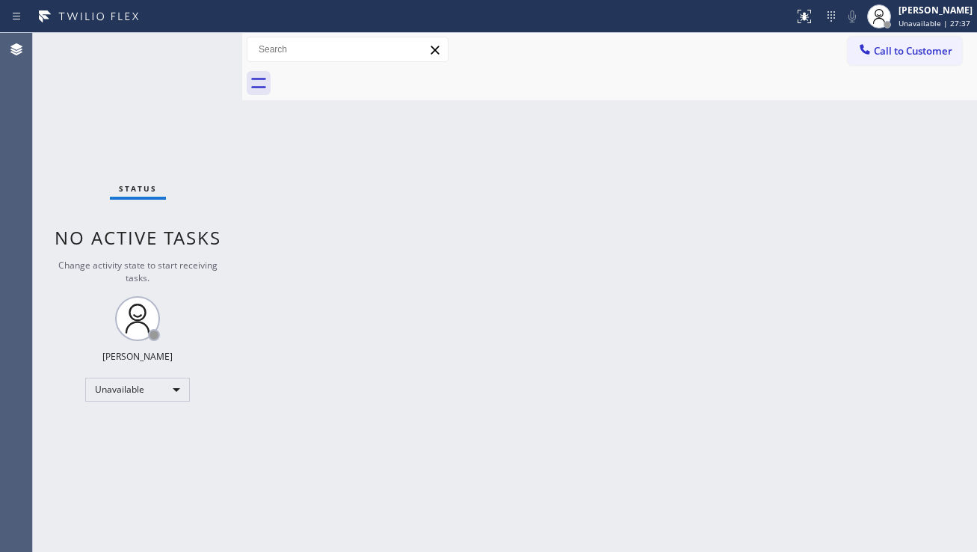
click at [755, 331] on div "Back to Dashboard Change Sender ID Customers Technicians Select a contact Outbo…" at bounding box center [609, 292] width 735 height 519
click at [868, 48] on icon at bounding box center [865, 49] width 15 height 15
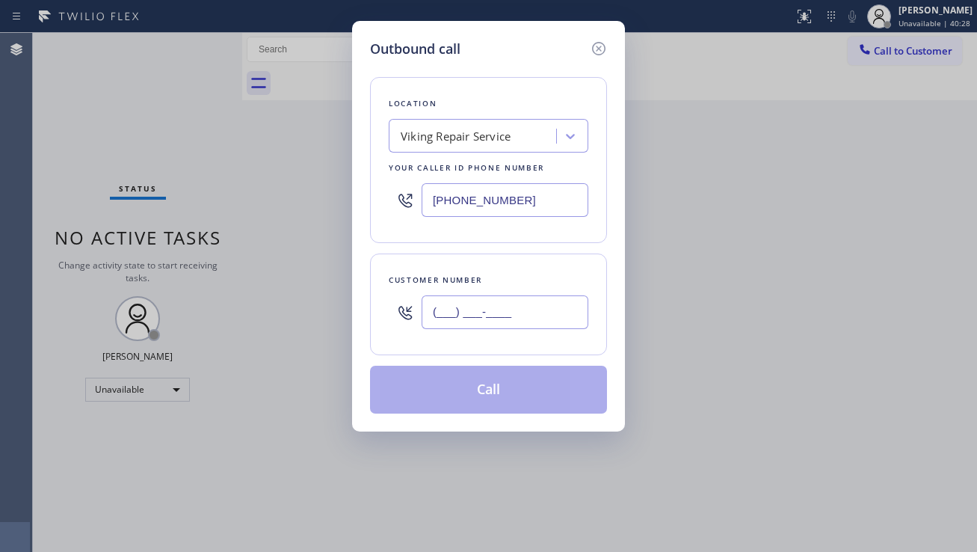
click at [520, 321] on input "(___) ___-____" at bounding box center [505, 312] width 167 height 34
paste input "714) 637-6453"
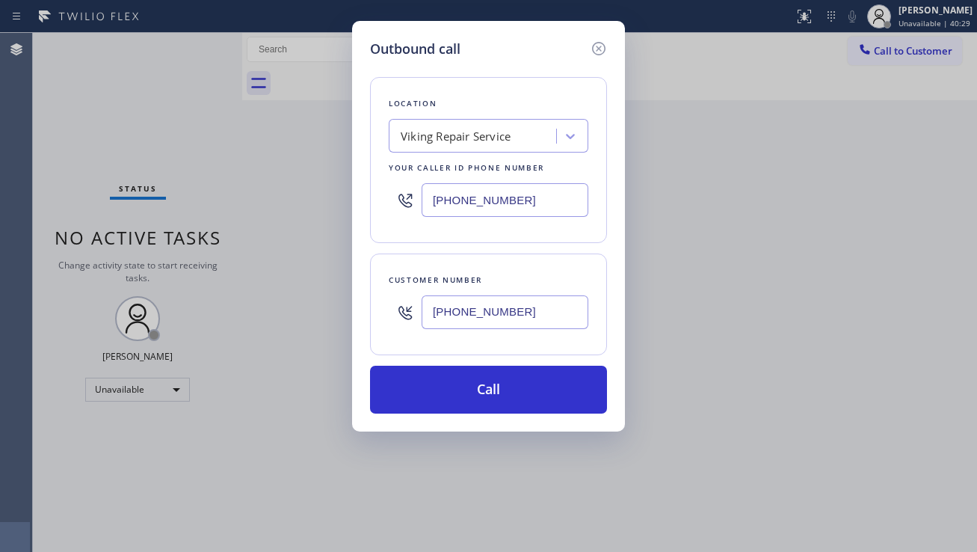
type input "(714) 637-6453"
click at [520, 132] on div "Viking Repair Service" at bounding box center [474, 136] width 163 height 26
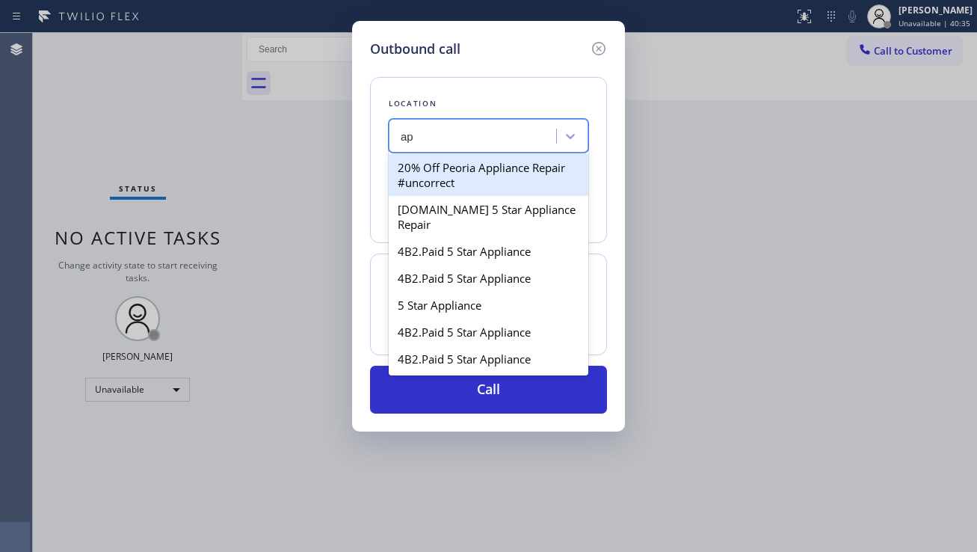
type input "a"
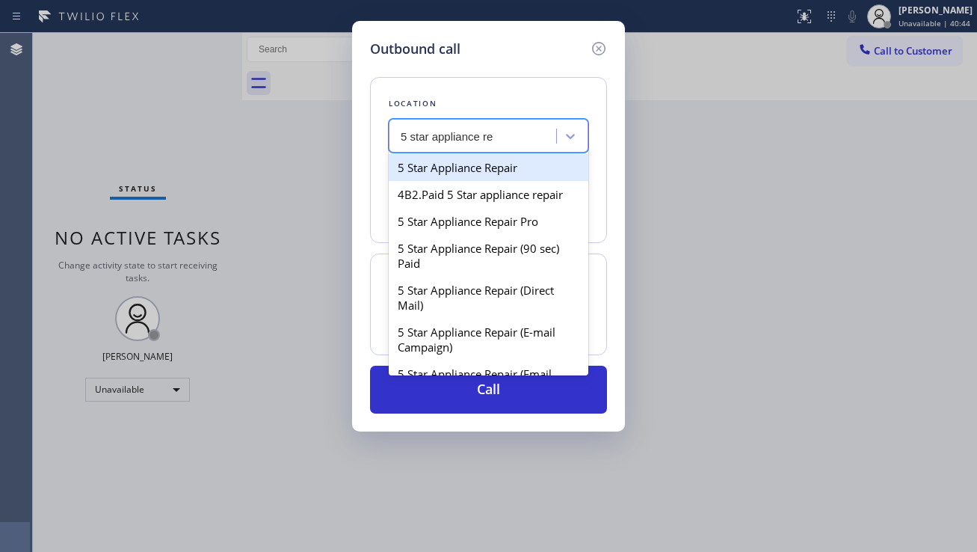
type input "5 star appliance rep"
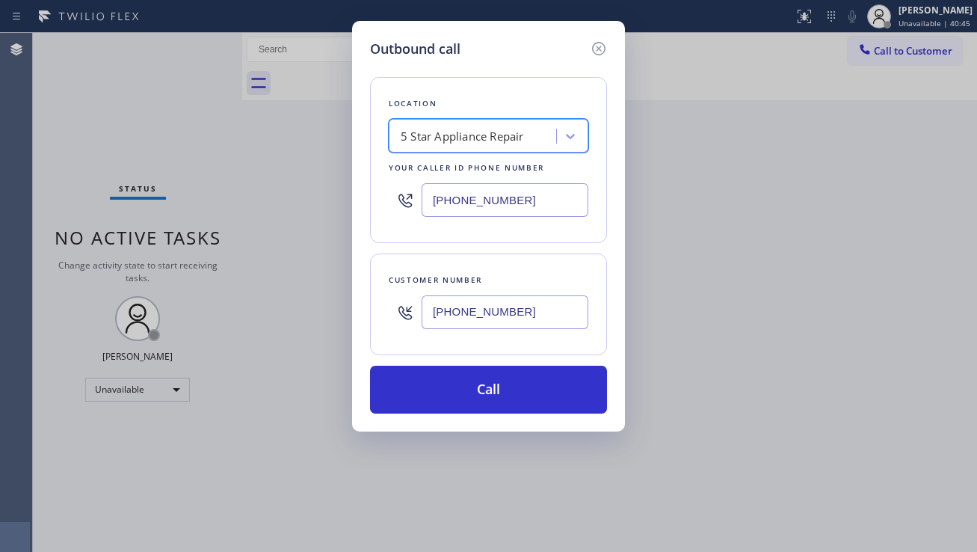
type input "[PHONE_NUMBER]"
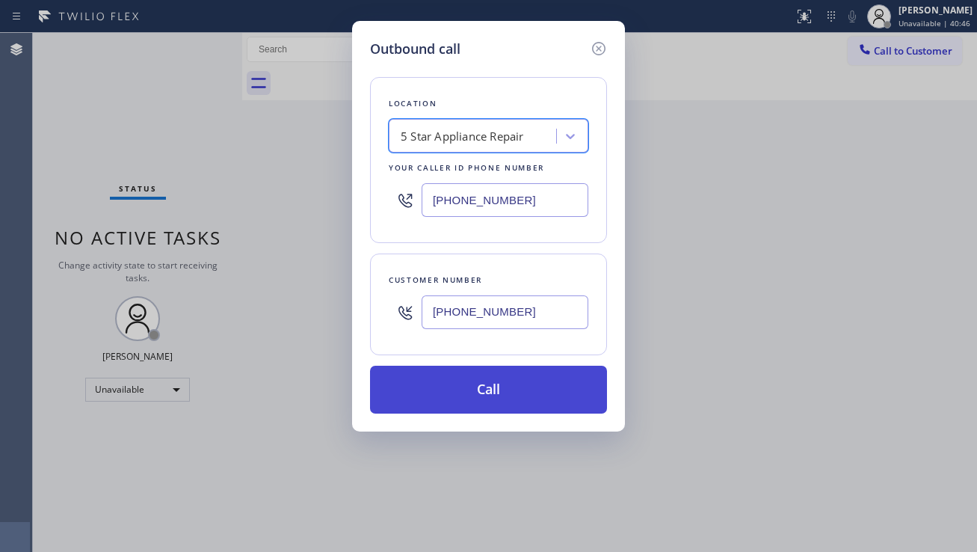
click at [463, 389] on button "Call" at bounding box center [488, 390] width 237 height 48
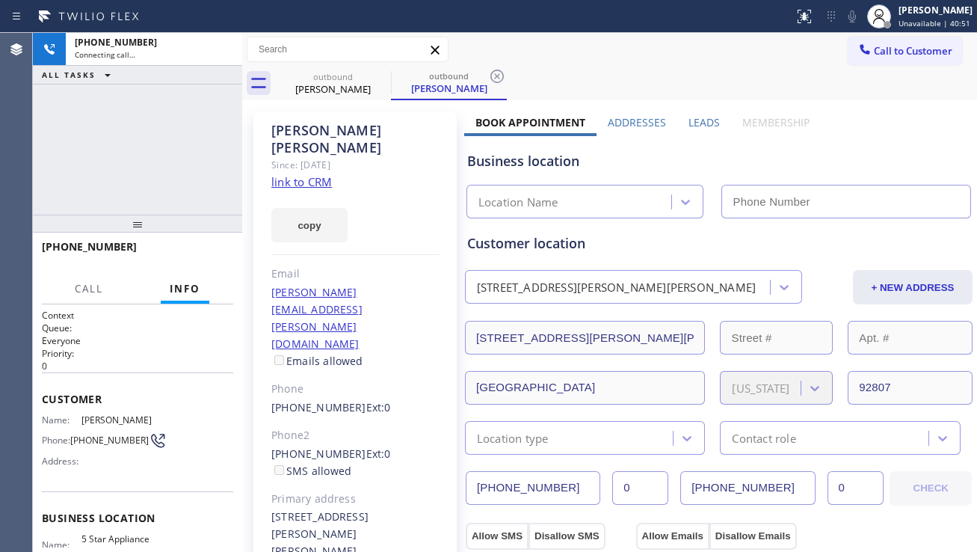
type input "[PHONE_NUMBER]"
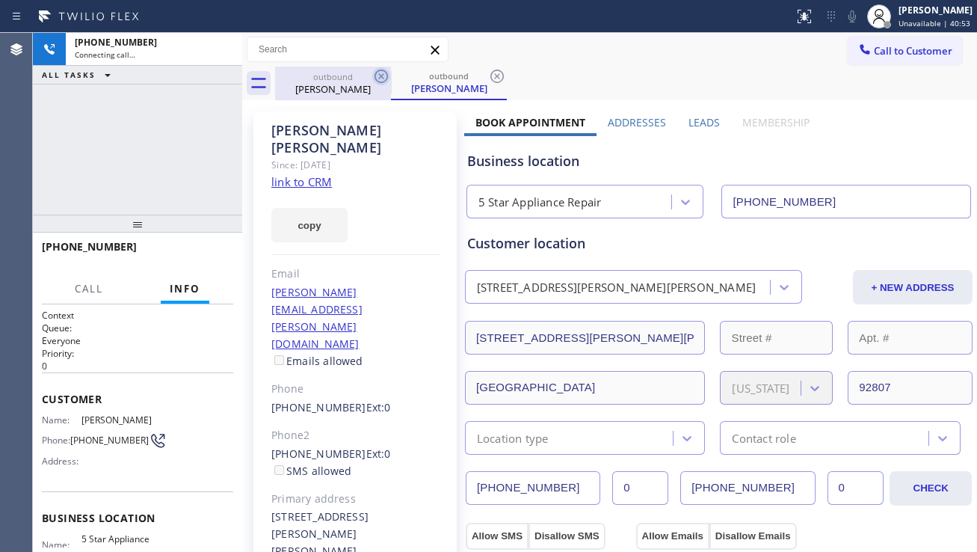
click at [380, 76] on icon at bounding box center [381, 76] width 13 height 13
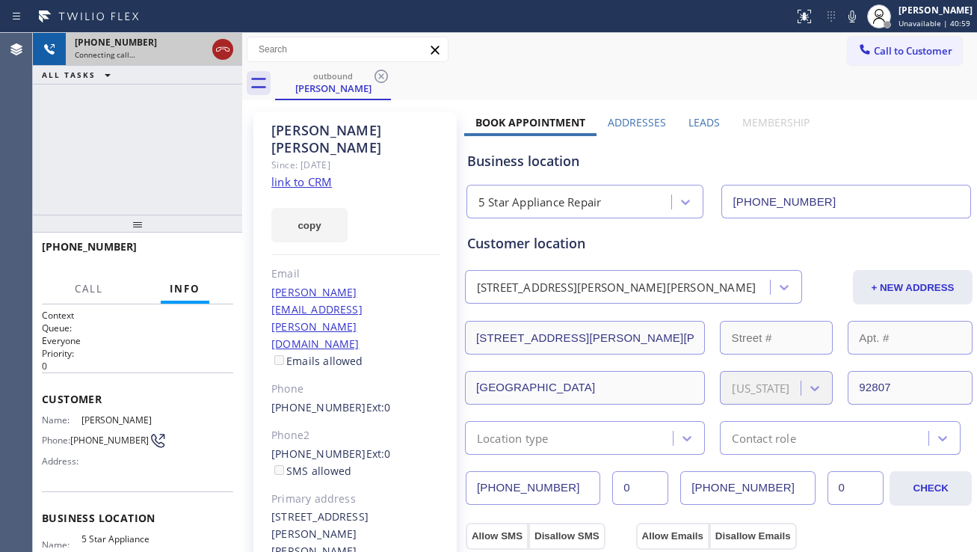
click at [220, 49] on icon at bounding box center [223, 49] width 18 height 18
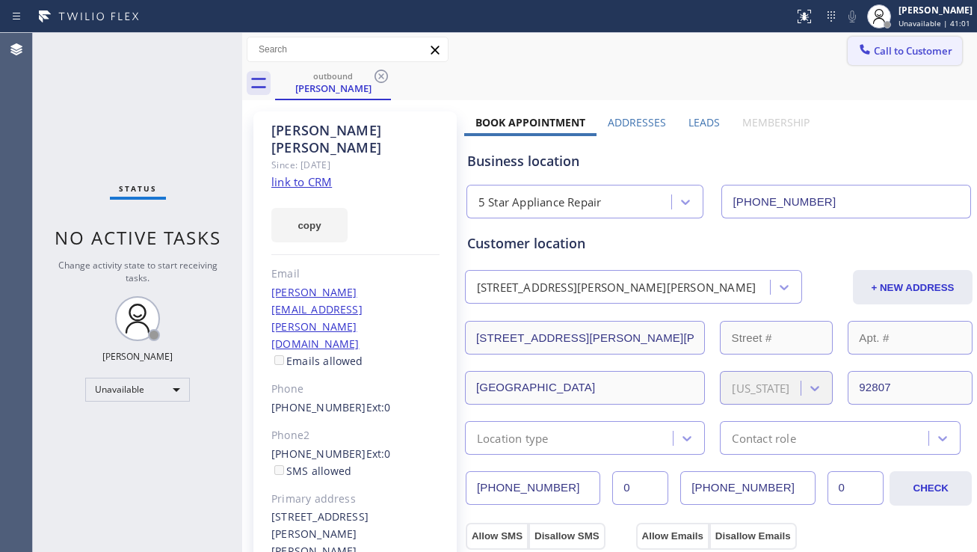
click at [876, 54] on span "Call to Customer" at bounding box center [913, 50] width 79 height 13
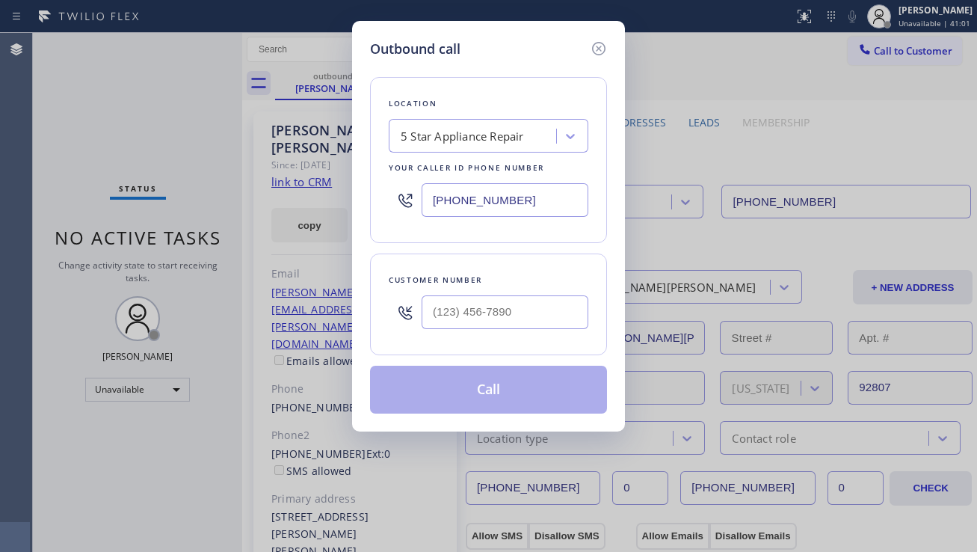
click at [537, 297] on div at bounding box center [505, 312] width 167 height 49
click at [528, 318] on input "(___) ___-____" at bounding box center [505, 312] width 167 height 34
paste input "650) 991-5126"
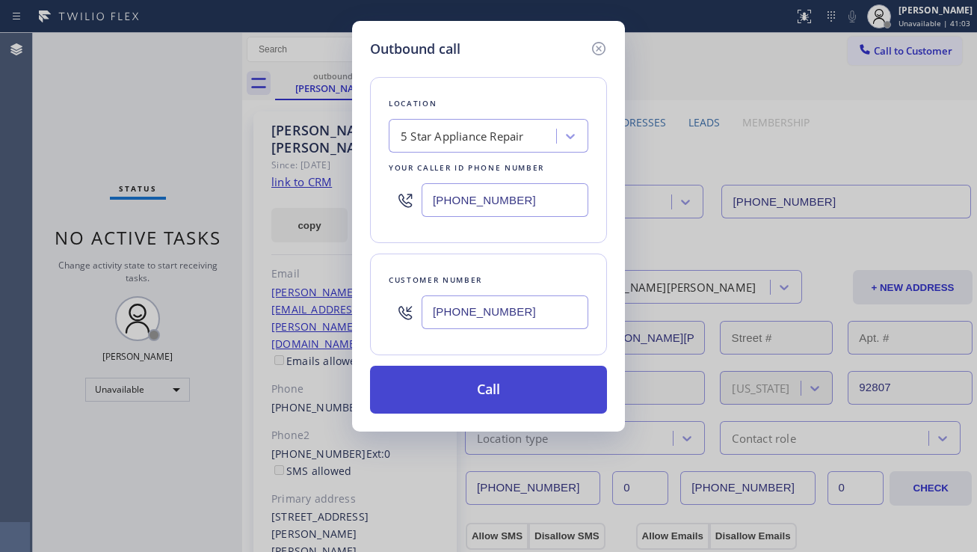
type input "[PHONE_NUMBER]"
click at [485, 386] on button "Call" at bounding box center [488, 390] width 237 height 48
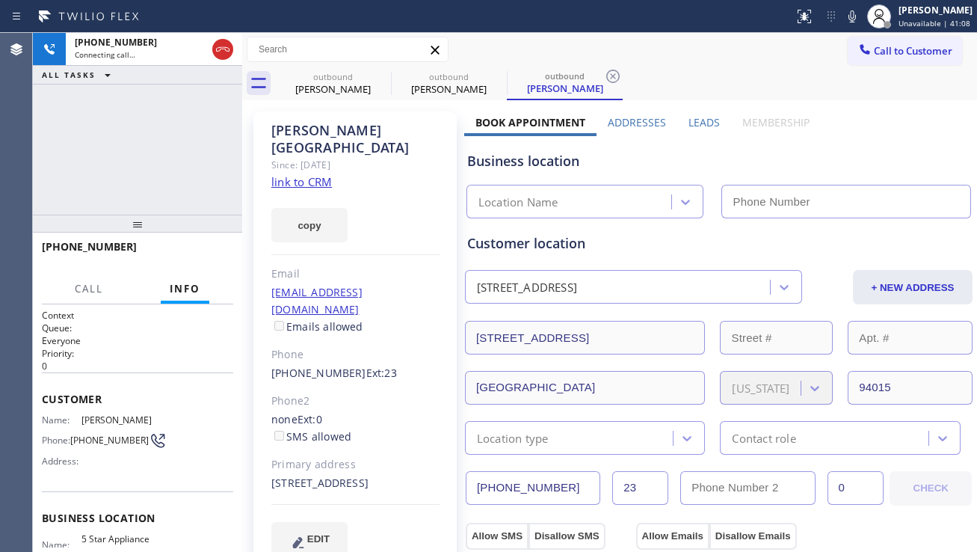
type input "[PHONE_NUMBER]"
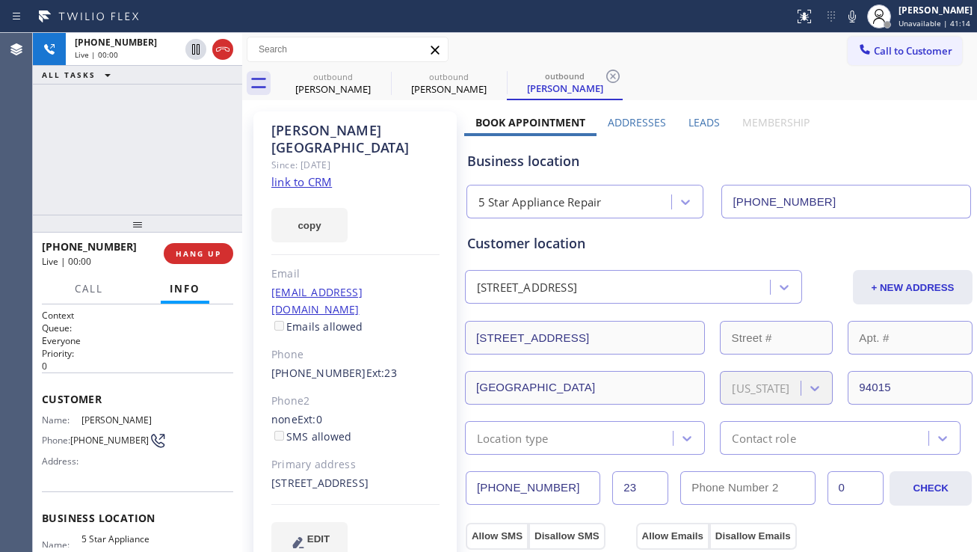
click at [161, 246] on div "+16509915126 Live | 00:00" at bounding box center [103, 253] width 122 height 39
click at [176, 253] on span "HANG UP" at bounding box center [199, 253] width 46 height 10
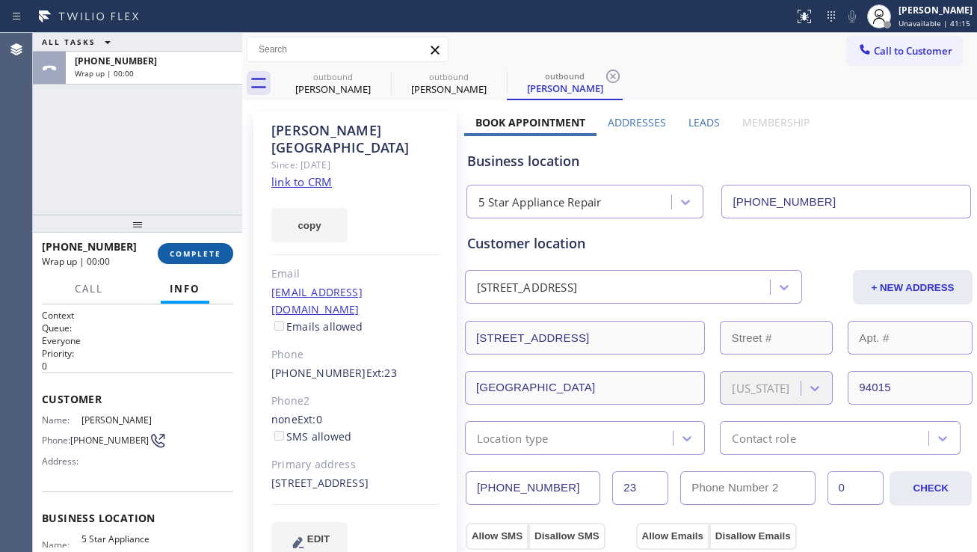
click at [200, 255] on span "COMPLETE" at bounding box center [196, 253] width 52 height 10
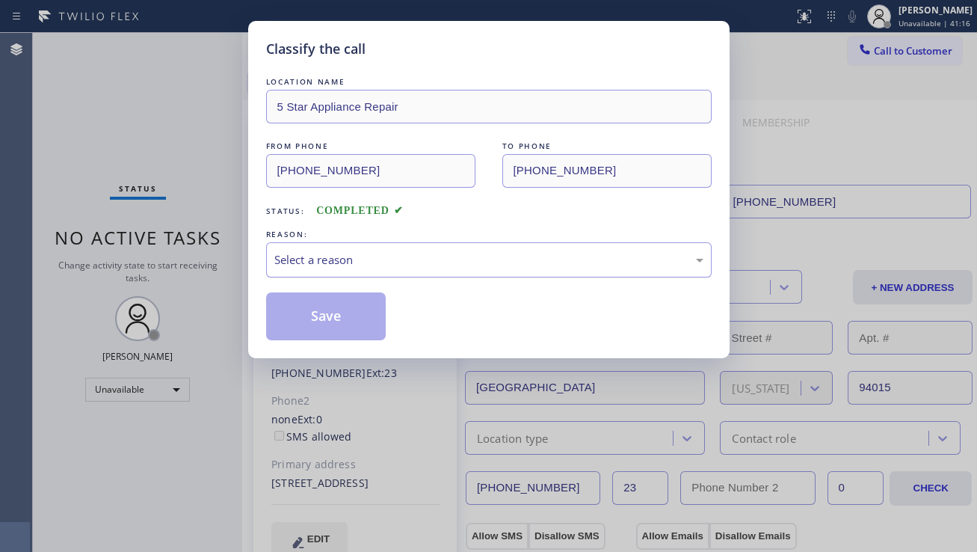
click at [418, 259] on div "Select a reason" at bounding box center [488, 259] width 429 height 17
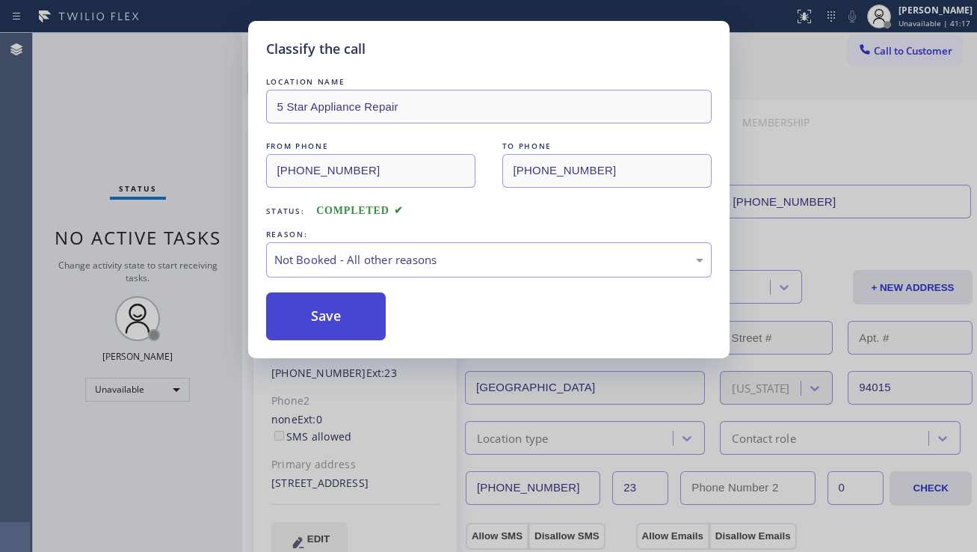
click at [338, 318] on button "Save" at bounding box center [326, 316] width 120 height 48
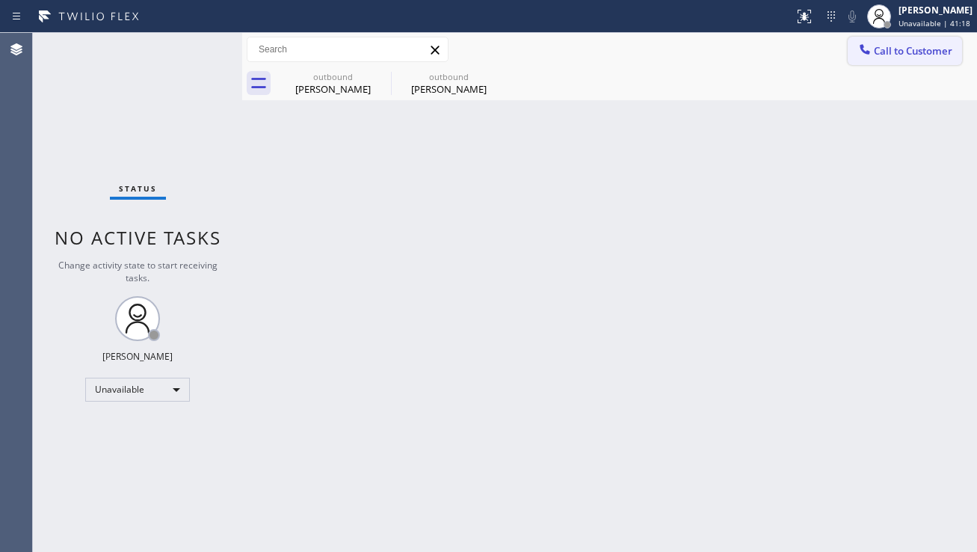
click at [884, 55] on span "Call to Customer" at bounding box center [913, 50] width 79 height 13
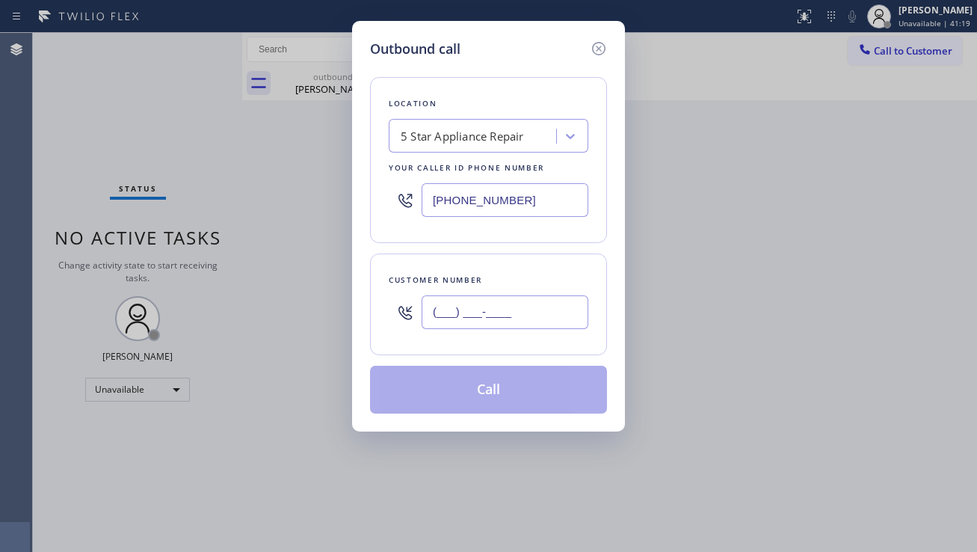
click at [455, 318] on input "(___) ___-____" at bounding box center [505, 312] width 167 height 34
paste input "619) 962-3139"
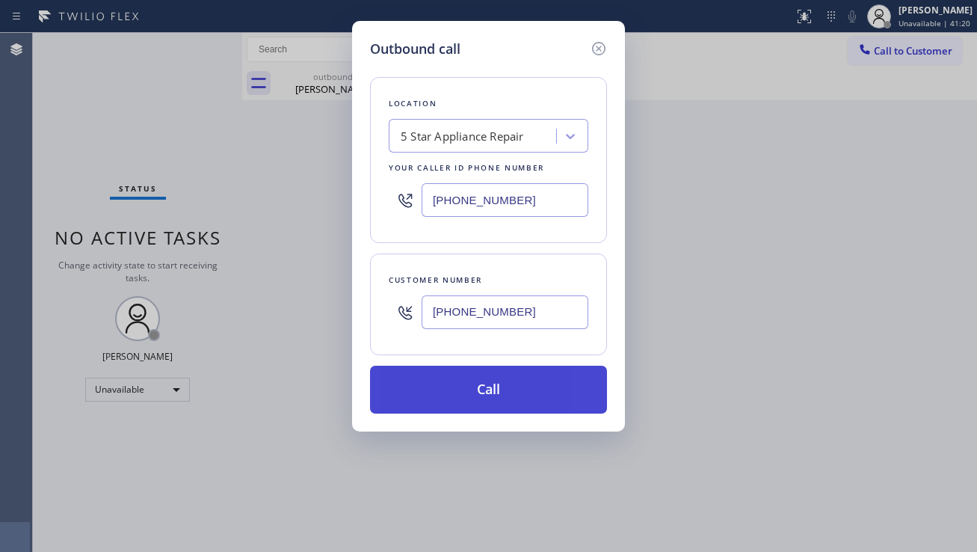
type input "(619) 962-3139"
click at [442, 392] on button "Call" at bounding box center [488, 390] width 237 height 48
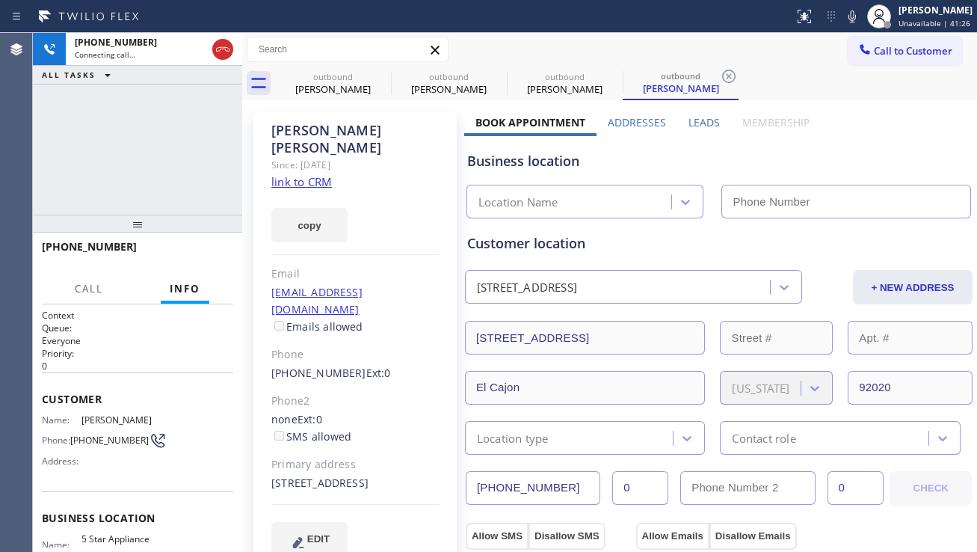
type input "[PHONE_NUMBER]"
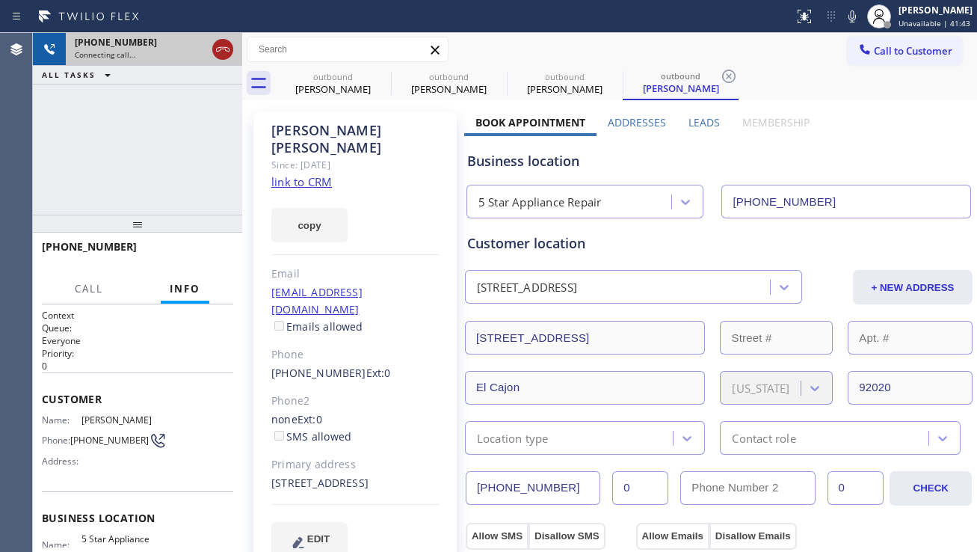
click at [223, 49] on icon at bounding box center [223, 49] width 18 height 18
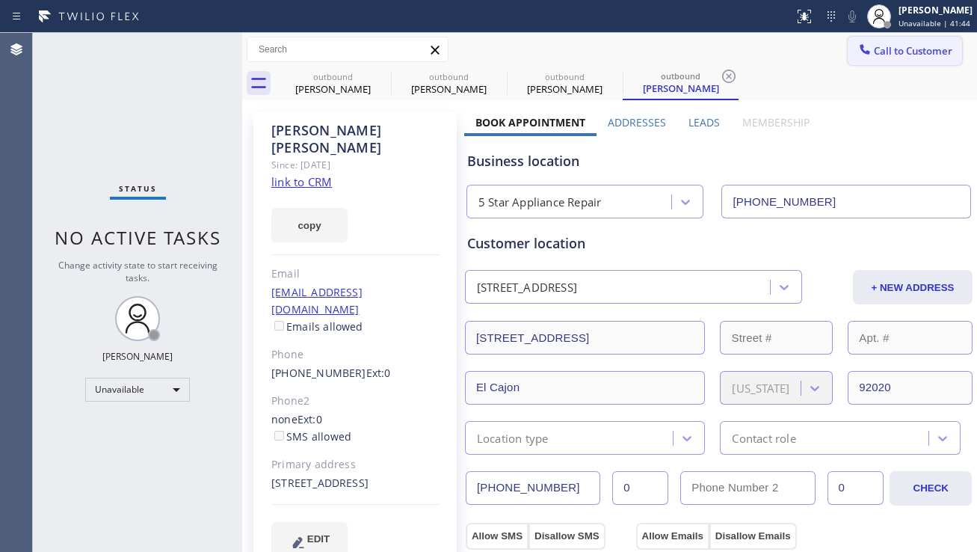
click at [938, 51] on span "Call to Customer" at bounding box center [913, 50] width 79 height 13
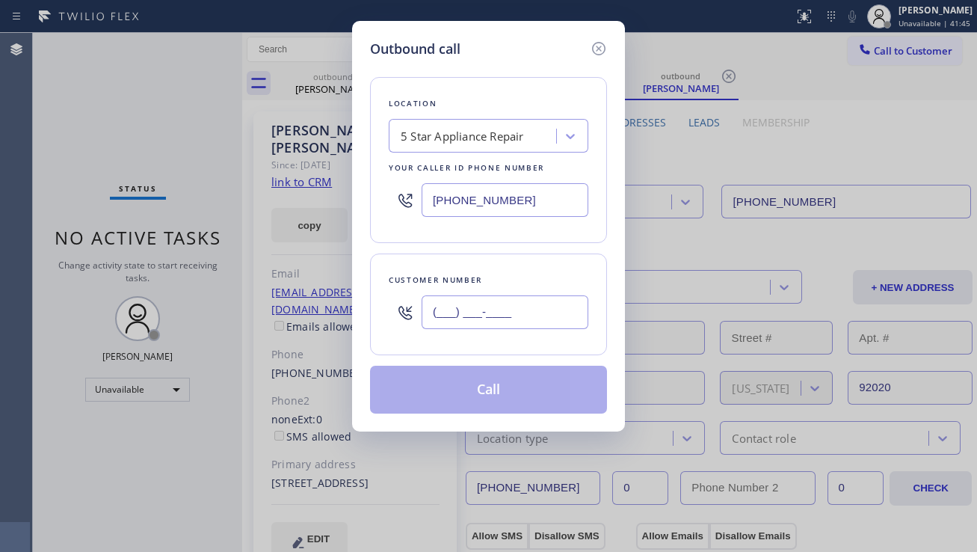
click at [532, 302] on input "(___) ___-____" at bounding box center [505, 312] width 167 height 34
paste input "562) 433-1018"
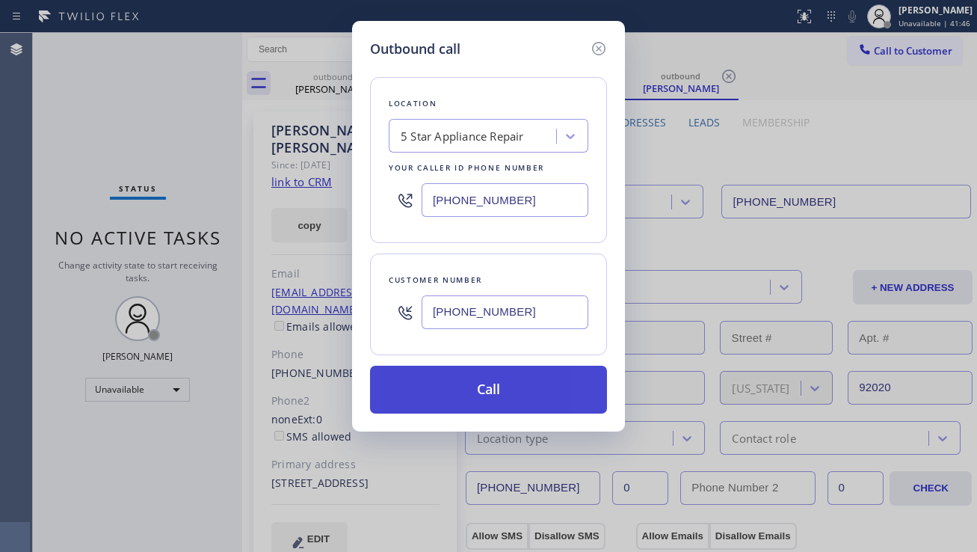
type input "[PHONE_NUMBER]"
click at [469, 401] on button "Call" at bounding box center [488, 390] width 237 height 48
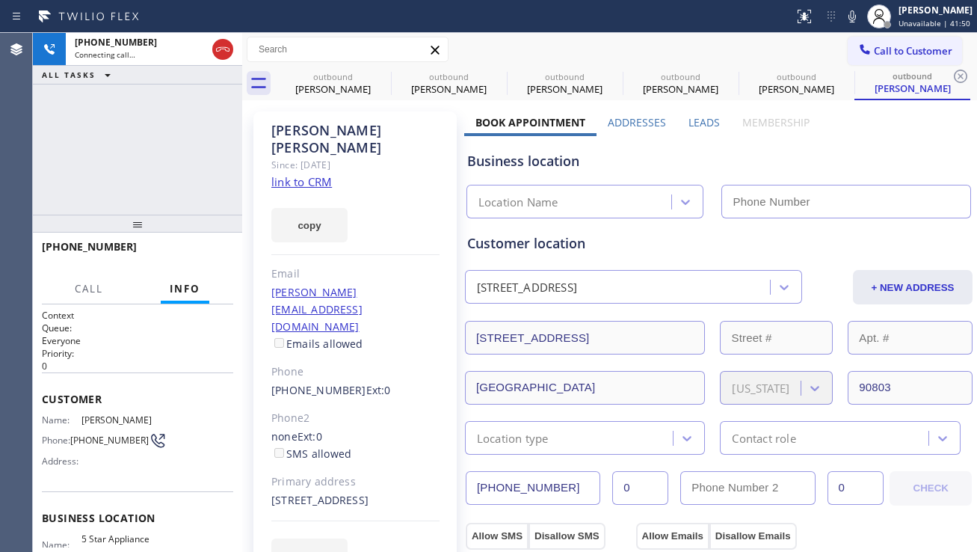
type input "[PHONE_NUMBER]"
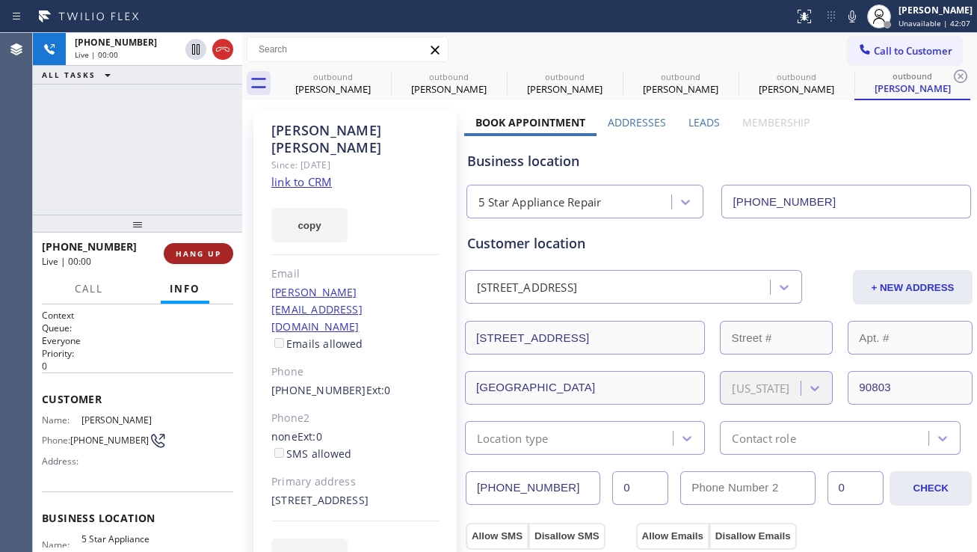
click at [200, 250] on span "HANG UP" at bounding box center [199, 253] width 46 height 10
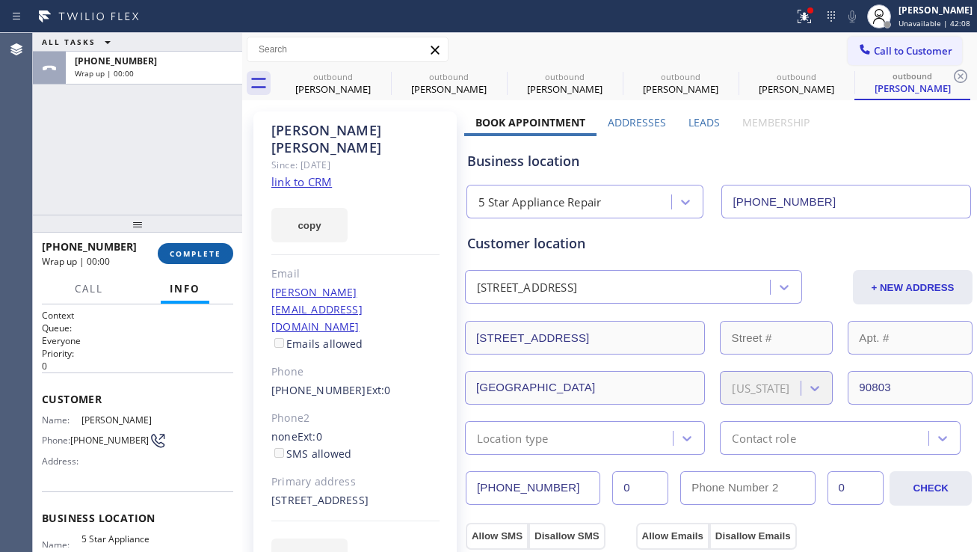
click at [200, 250] on span "COMPLETE" at bounding box center [196, 253] width 52 height 10
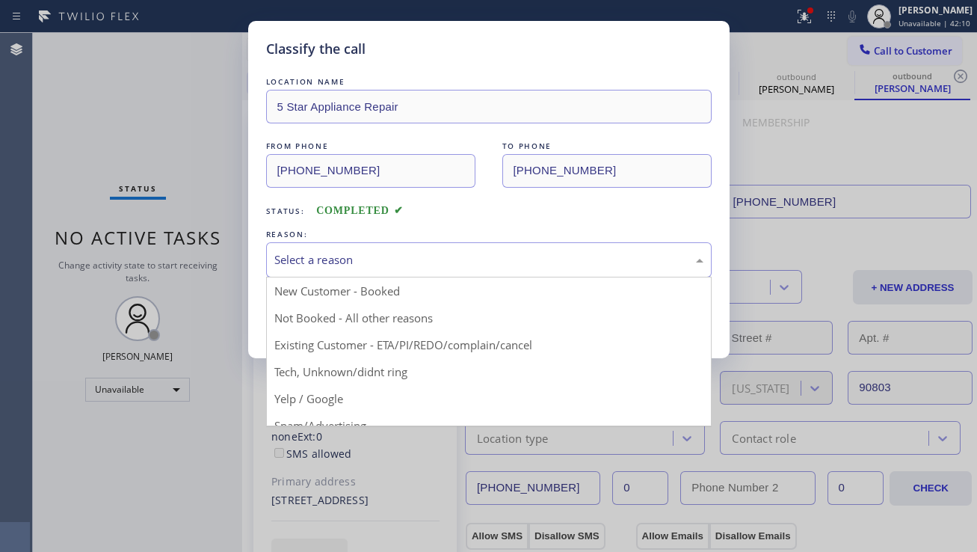
click at [326, 259] on div "Select a reason" at bounding box center [488, 259] width 429 height 17
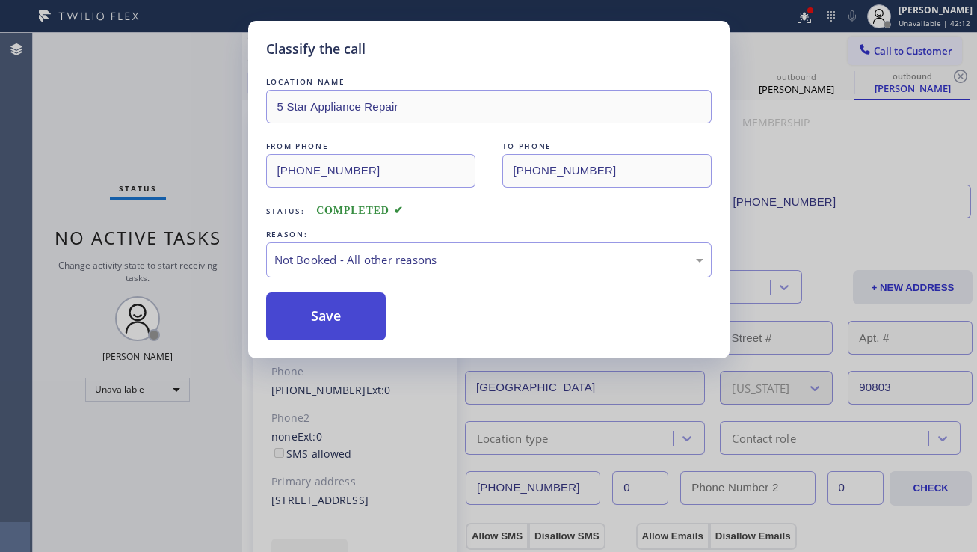
click at [345, 314] on button "Save" at bounding box center [326, 316] width 120 height 48
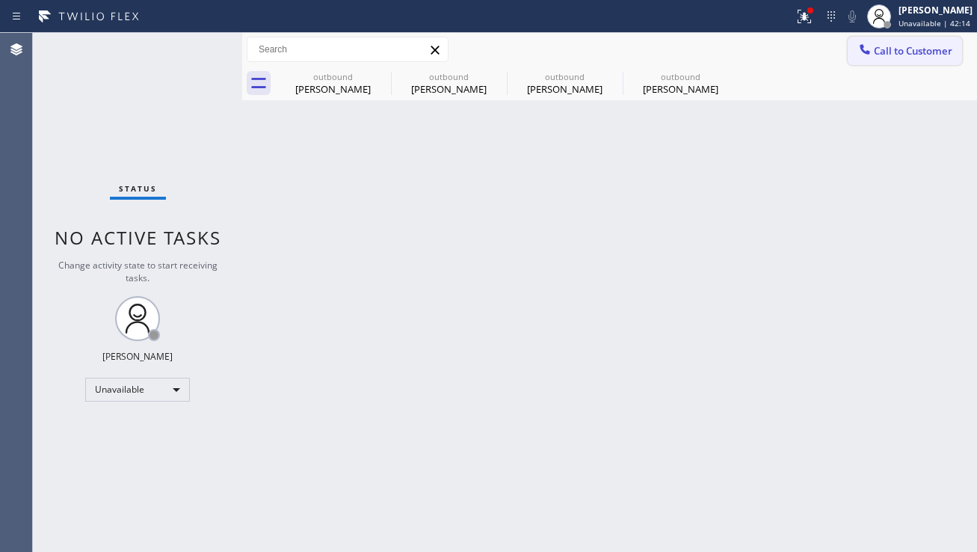
click at [881, 64] on button "Call to Customer" at bounding box center [905, 51] width 114 height 28
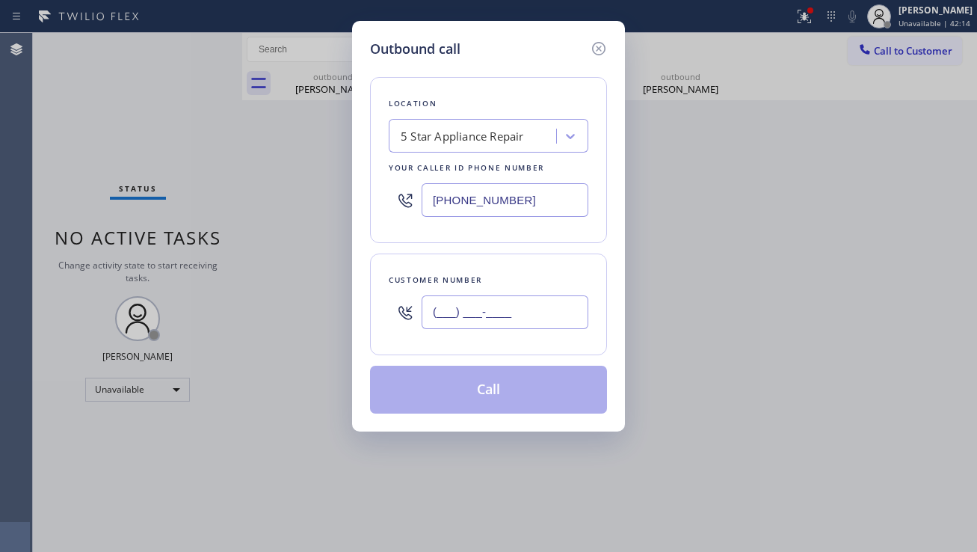
click at [478, 316] on input "(___) ___-____" at bounding box center [505, 312] width 167 height 34
paste input "512) 913-2169"
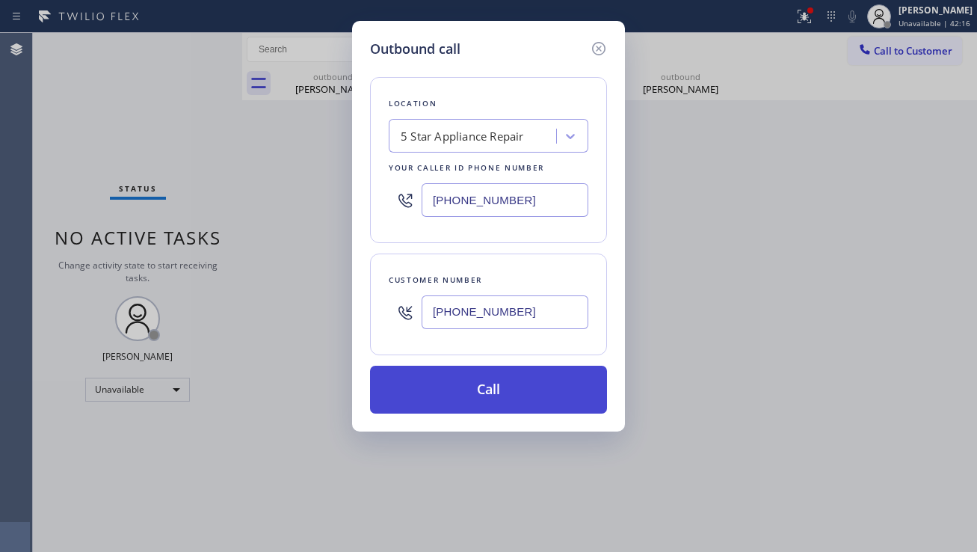
type input "(512) 913-2169"
click at [464, 388] on button "Call" at bounding box center [488, 390] width 237 height 48
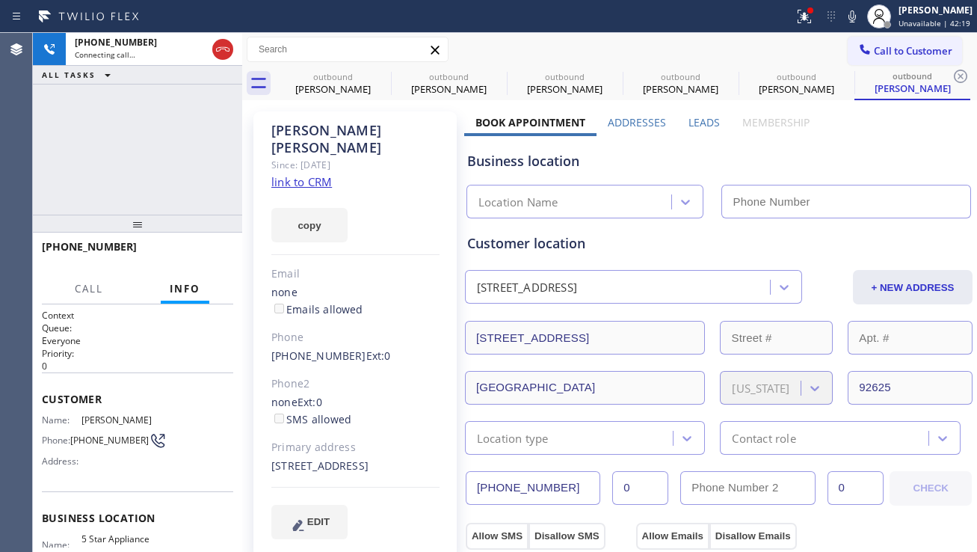
type input "[PHONE_NUMBER]"
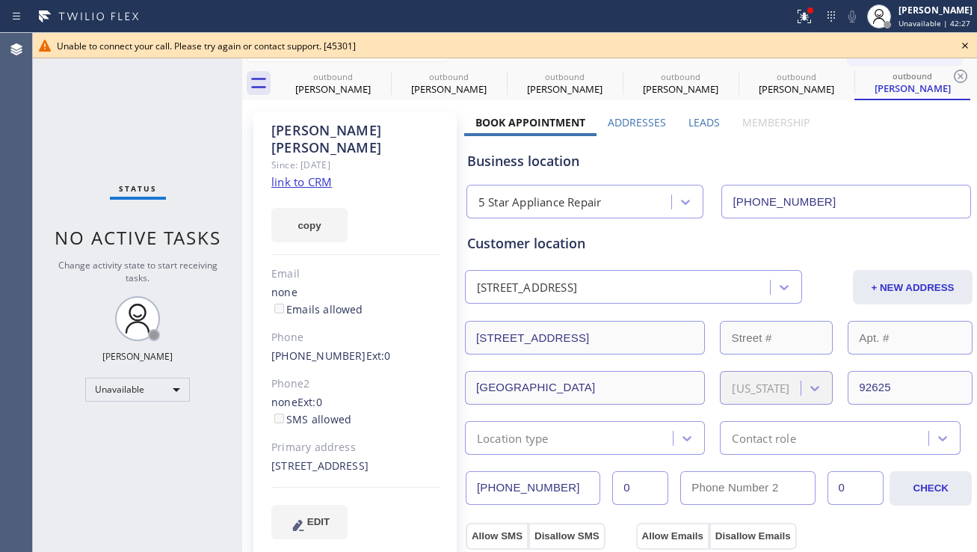
click at [965, 42] on icon at bounding box center [965, 46] width 18 height 18
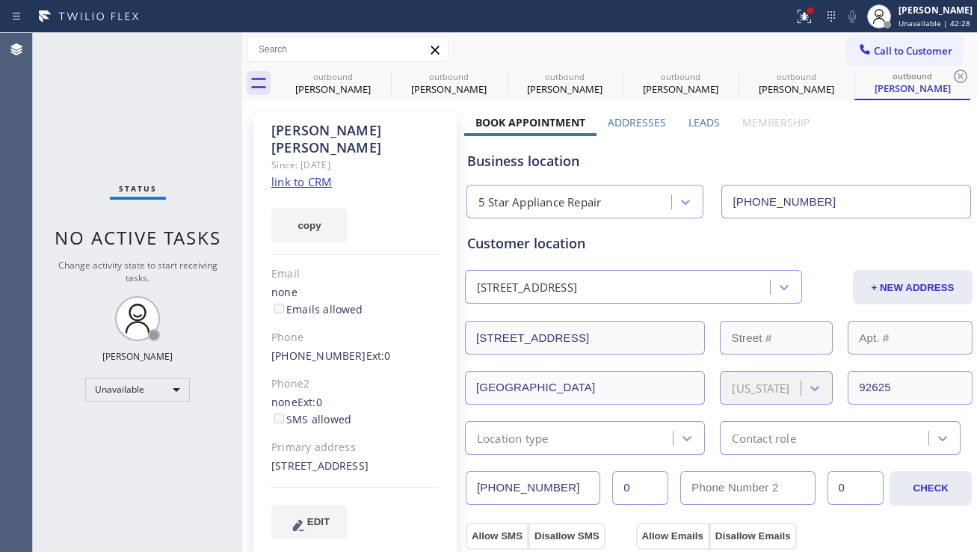
click at [905, 52] on span "Call to Customer" at bounding box center [913, 50] width 79 height 13
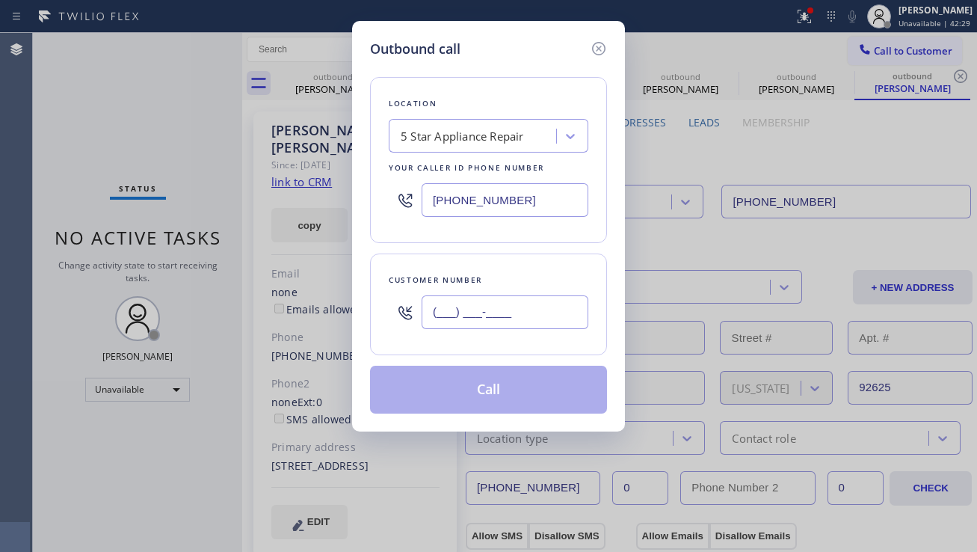
click at [461, 325] on input "(___) ___-____" at bounding box center [505, 312] width 167 height 34
paste input "858) 603-8239"
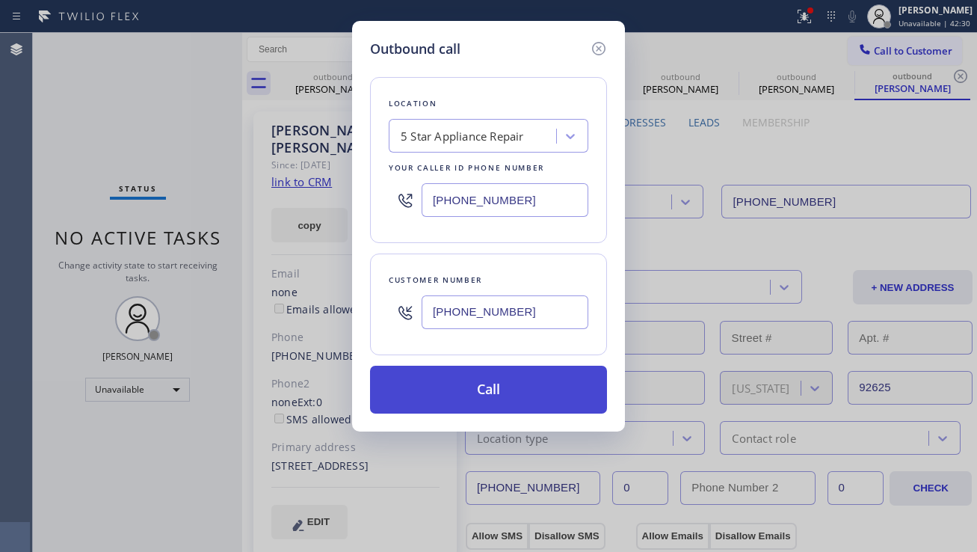
type input "(858) 603-8239"
click at [455, 387] on button "Call" at bounding box center [488, 390] width 237 height 48
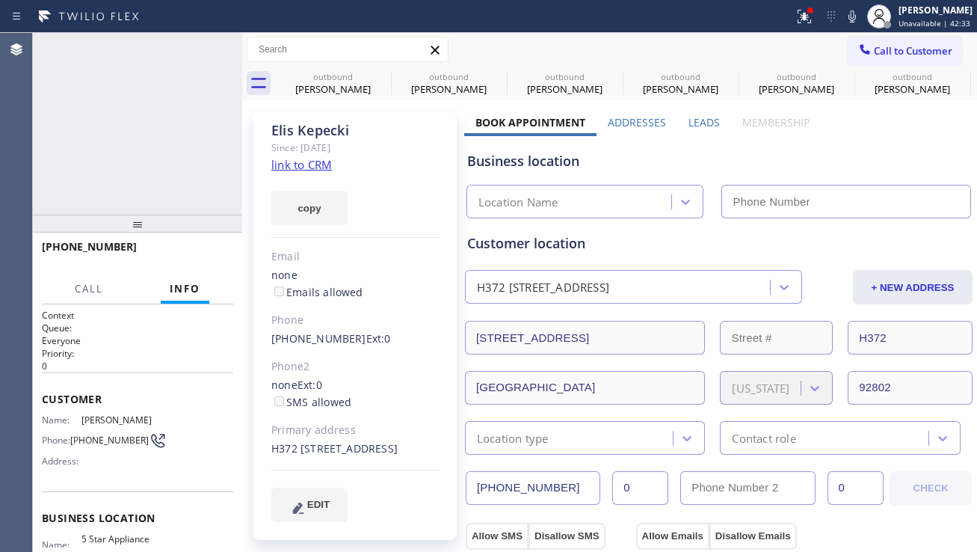
type input "[PHONE_NUMBER]"
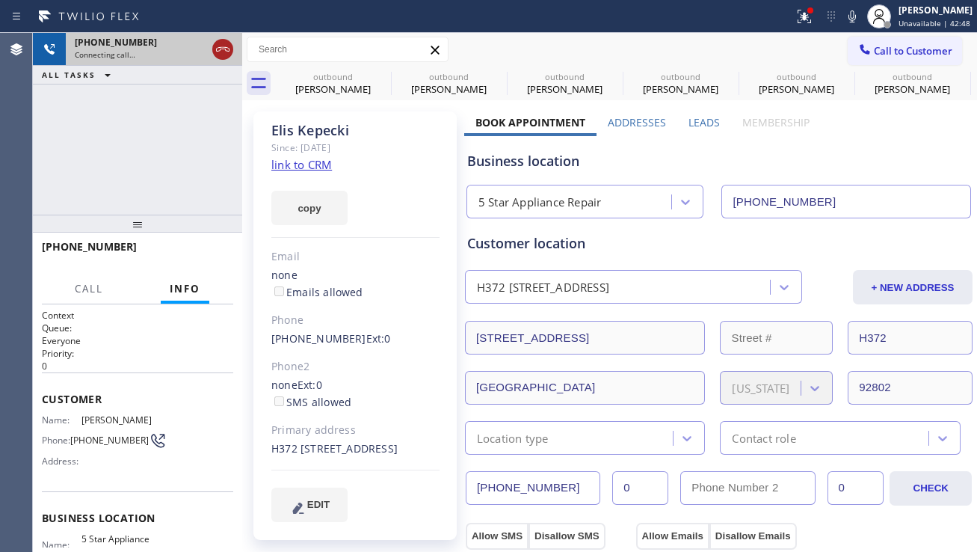
click at [224, 57] on icon at bounding box center [223, 49] width 18 height 18
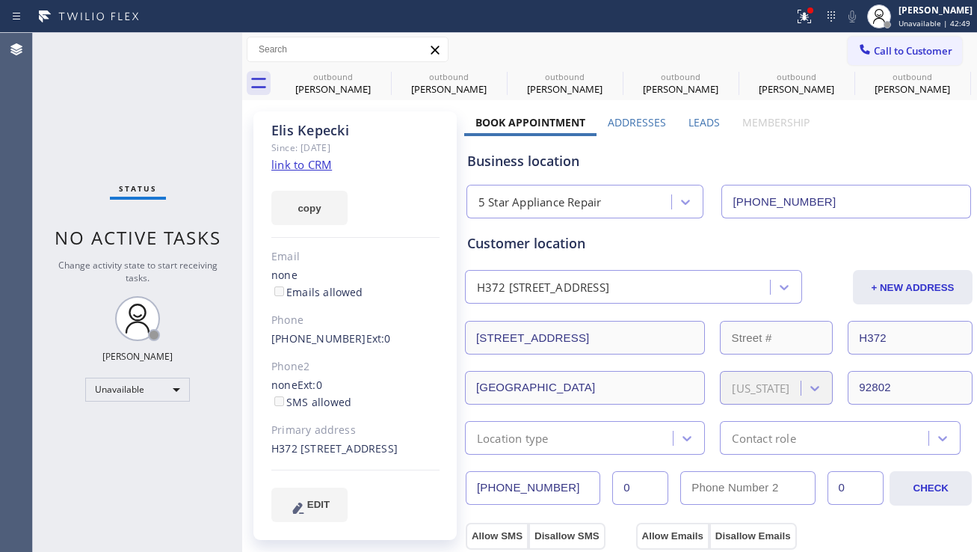
click at [812, 39] on div "Call to Customer Outbound call Location 5 Star Appliance Repair Your caller id …" at bounding box center [609, 50] width 735 height 26
click at [848, 43] on button "Call to Customer" at bounding box center [905, 51] width 114 height 28
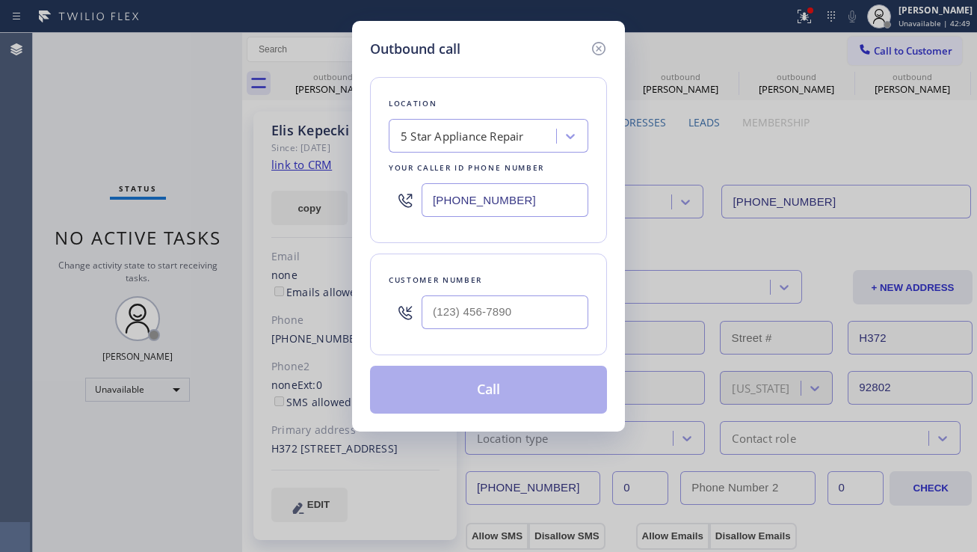
click at [858, 48] on div "Outbound call Location 5 Star Appliance Repair Your caller id phone number [PHO…" at bounding box center [488, 276] width 977 height 552
click at [511, 325] on input "(___) ___-____" at bounding box center [505, 312] width 167 height 34
paste input "818) 648-7112"
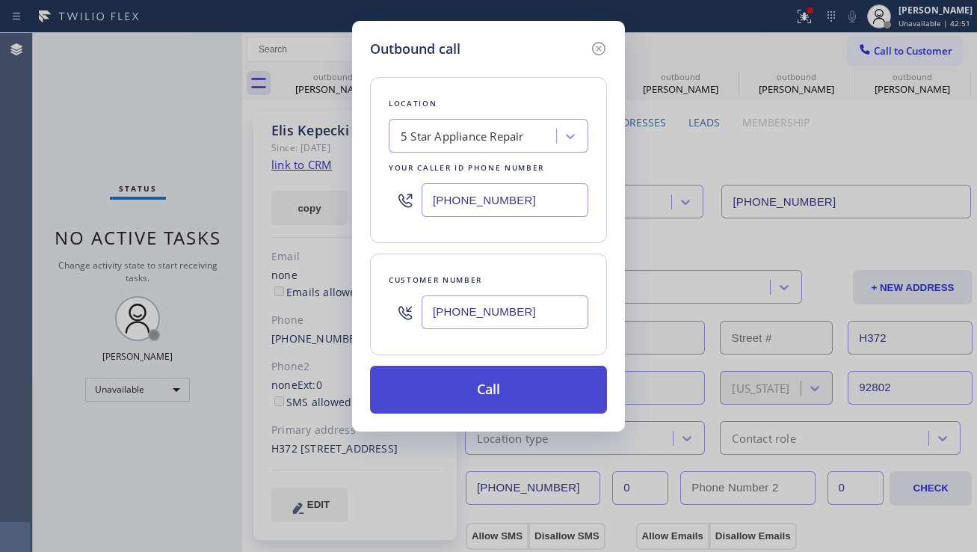
type input "(818) 648-7112"
click at [478, 387] on button "Call" at bounding box center [488, 390] width 237 height 48
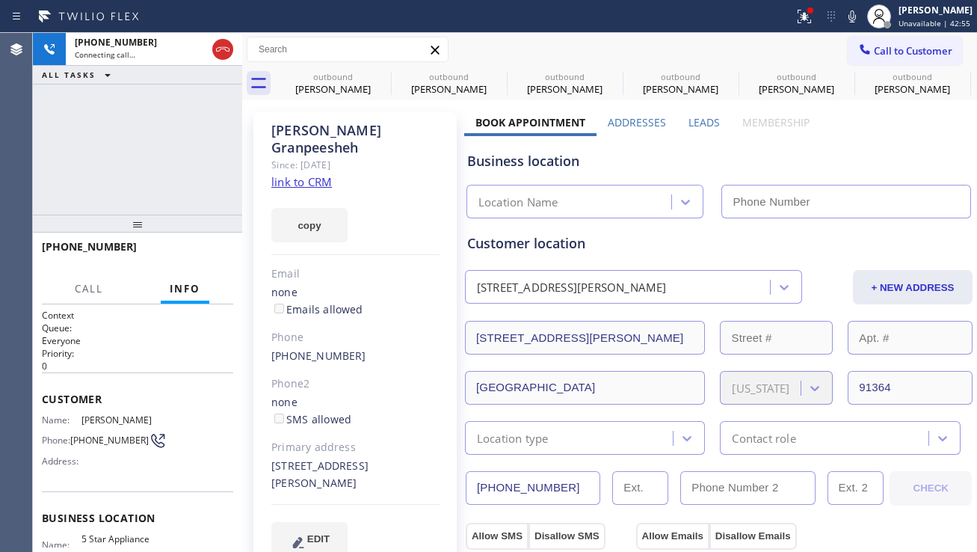
type input "[PHONE_NUMBER]"
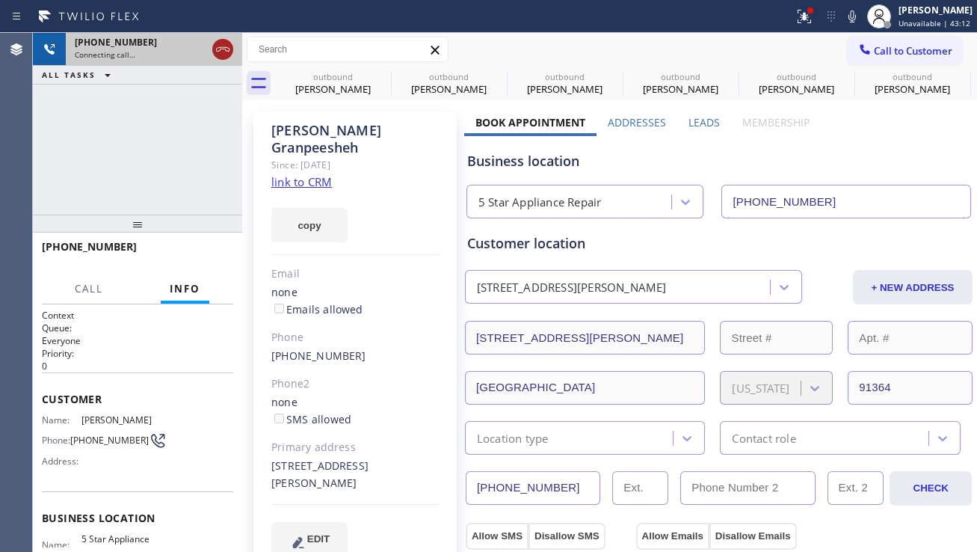
click at [224, 53] on icon at bounding box center [223, 49] width 18 height 18
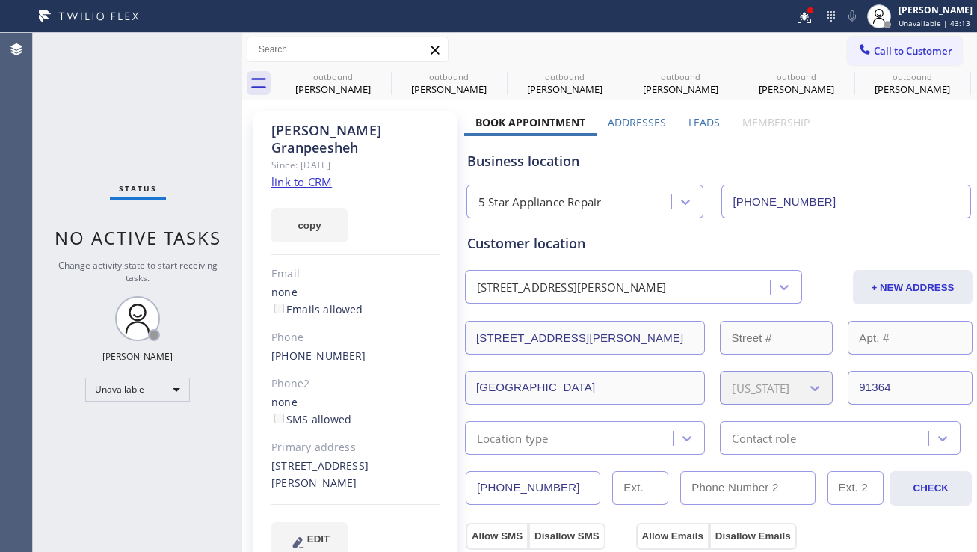
click at [858, 56] on icon at bounding box center [865, 49] width 15 height 15
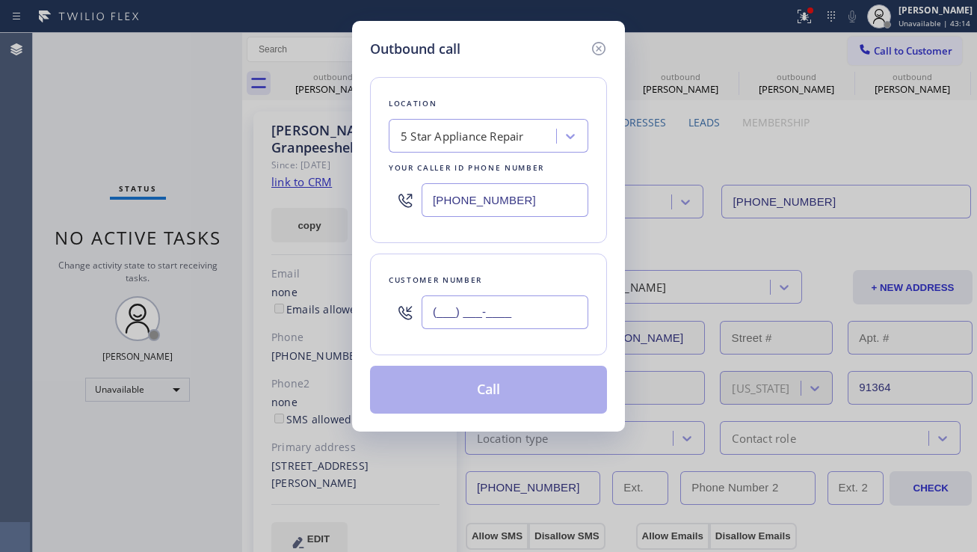
click at [475, 317] on input "(___) ___-____" at bounding box center [505, 312] width 167 height 34
paste input "661) 803-9166"
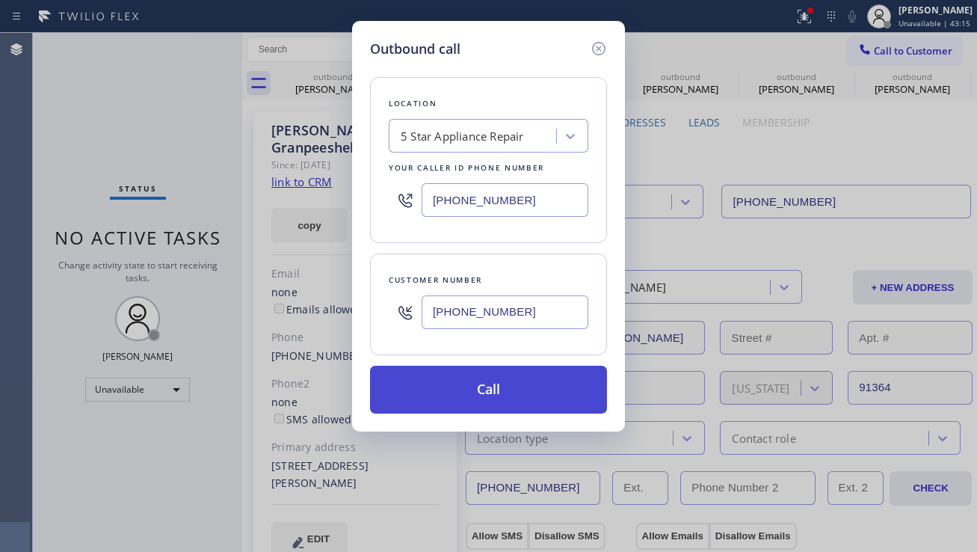
type input "[PHONE_NUMBER]"
click at [465, 395] on button "Call" at bounding box center [488, 390] width 237 height 48
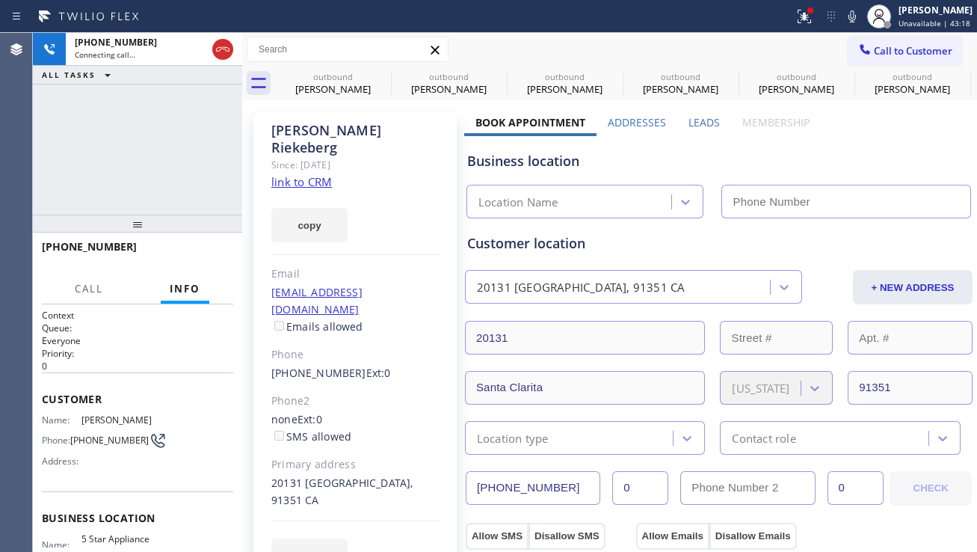
click at [0, 0] on icon at bounding box center [0, 0] width 0 height 0
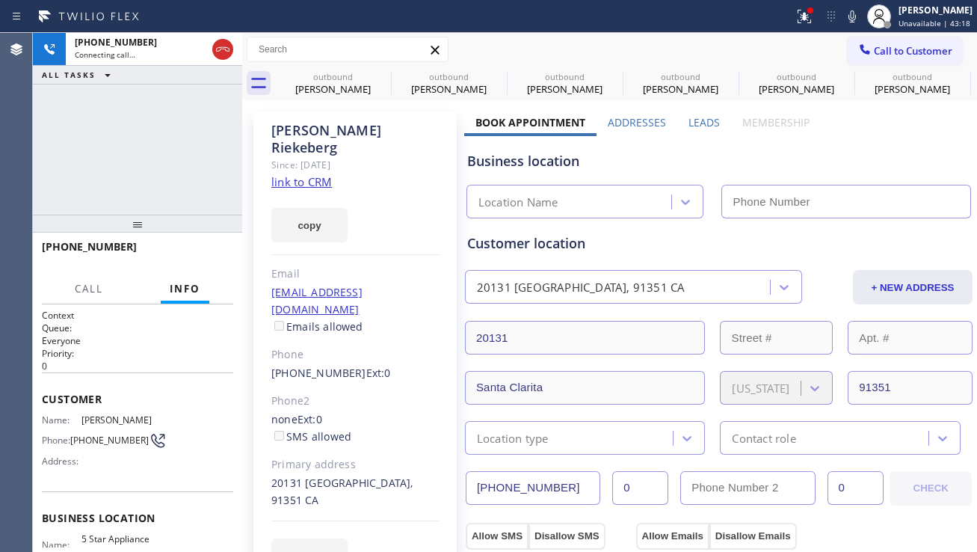
click at [0, 0] on icon at bounding box center [0, 0] width 0 height 0
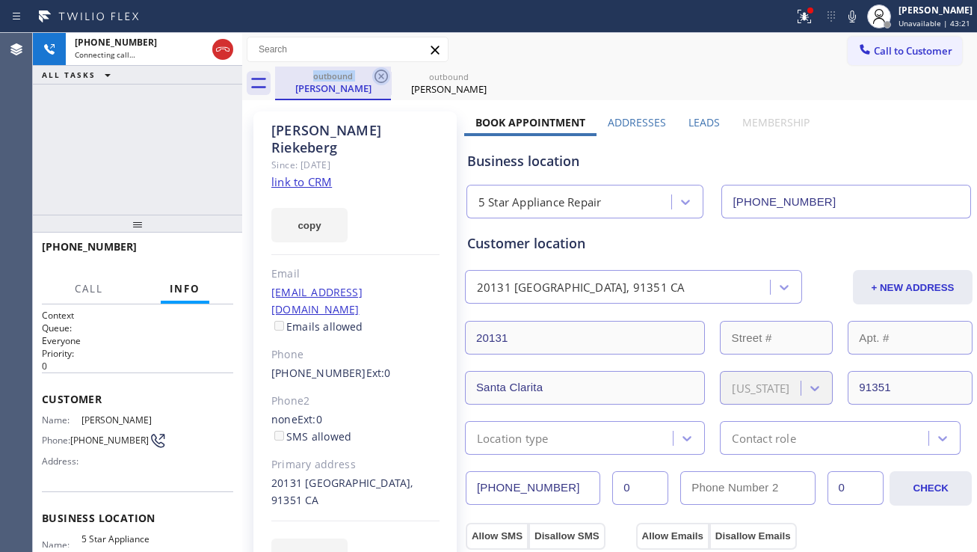
type input "[PHONE_NUMBER]"
click at [384, 73] on icon at bounding box center [381, 76] width 18 height 18
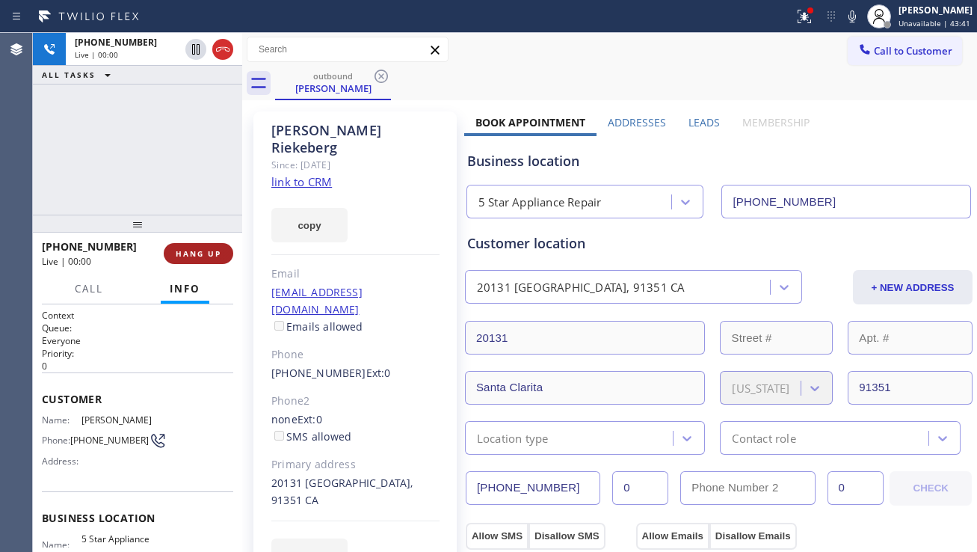
click at [200, 256] on span "HANG UP" at bounding box center [199, 253] width 46 height 10
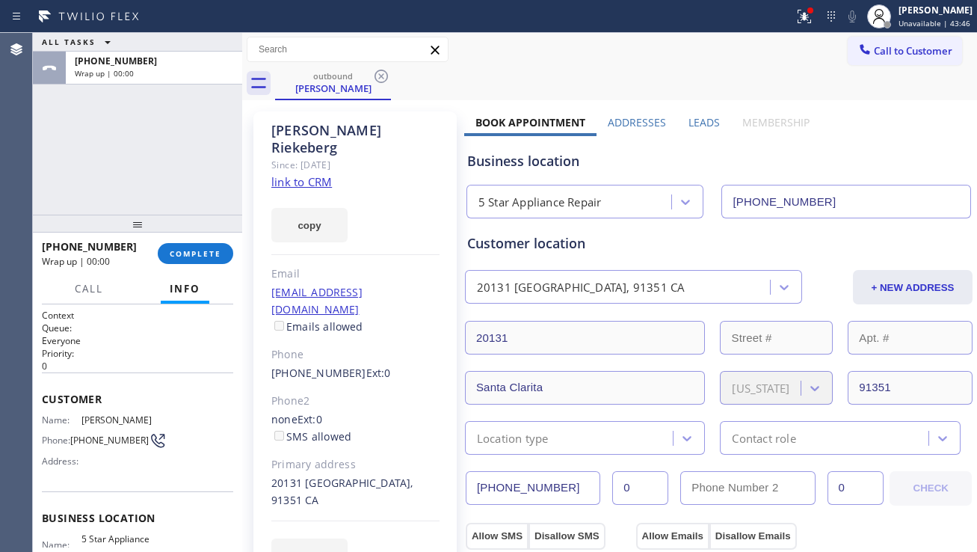
click at [191, 265] on div "+16618039166 Wrap up | 00:00 COMPLETE" at bounding box center [137, 253] width 191 height 39
click at [191, 262] on button "COMPLETE" at bounding box center [196, 253] width 76 height 21
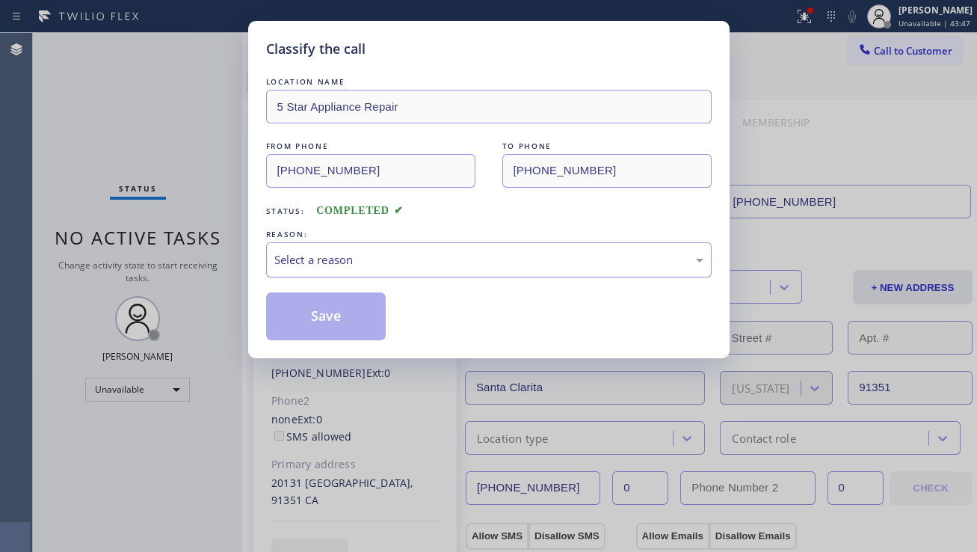
click at [294, 262] on div "Select a reason" at bounding box center [488, 259] width 429 height 17
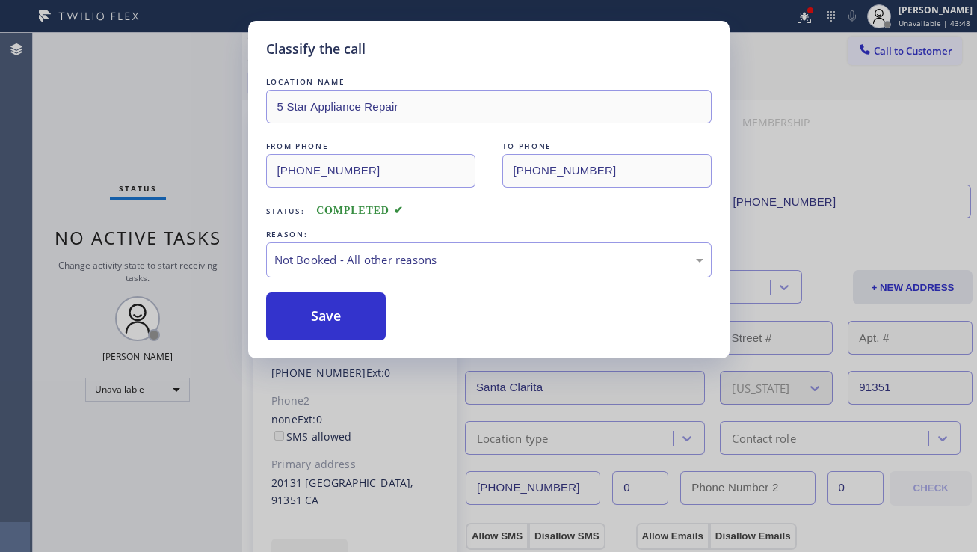
click at [298, 319] on button "Save" at bounding box center [326, 316] width 120 height 48
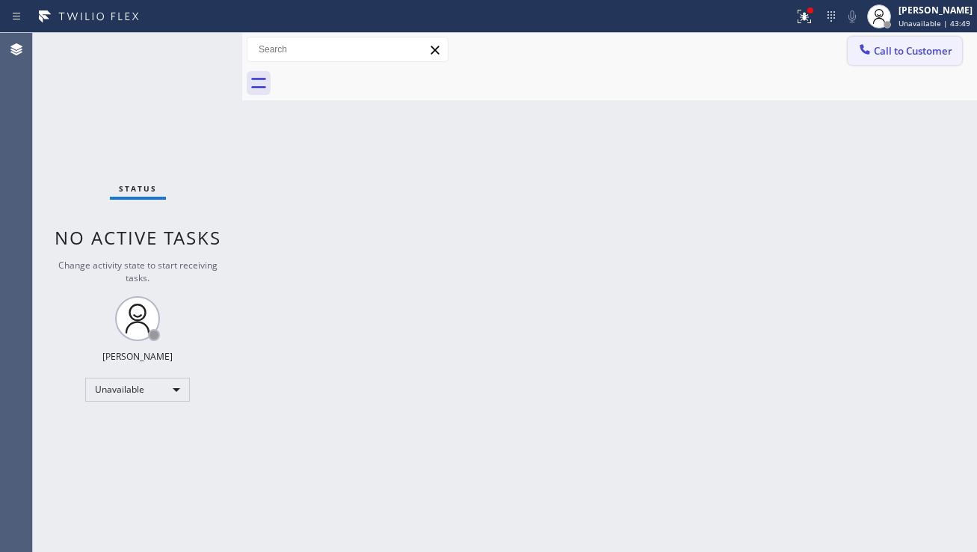
click at [879, 54] on span "Call to Customer" at bounding box center [913, 50] width 79 height 13
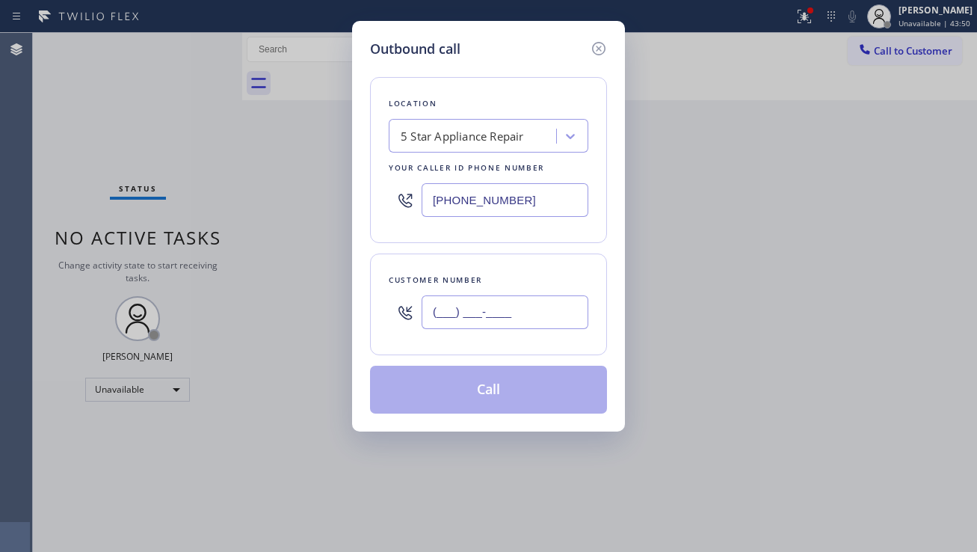
click at [503, 310] on input "(___) ___-____" at bounding box center [505, 312] width 167 height 34
paste input "949) 500-3622"
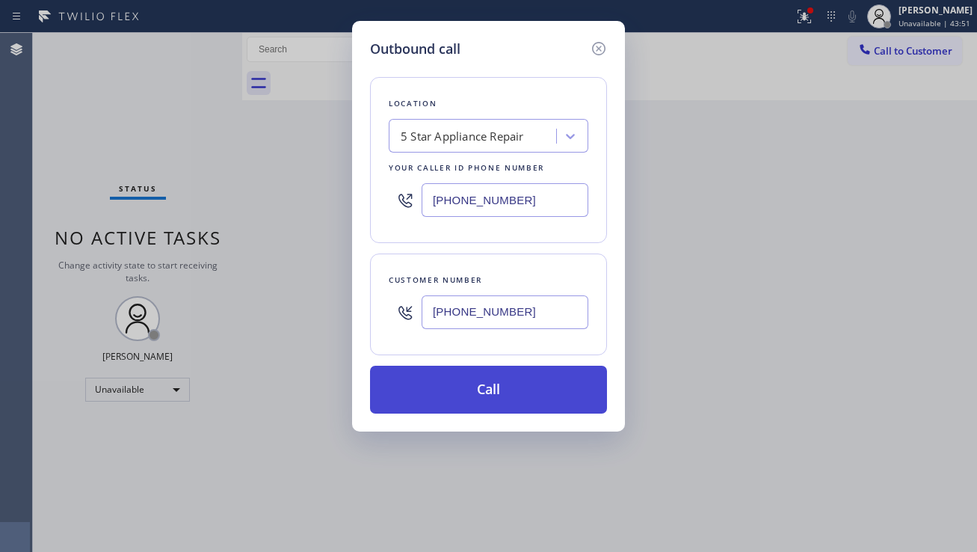
type input "[PHONE_NUMBER]"
click at [486, 385] on button "Call" at bounding box center [488, 390] width 237 height 48
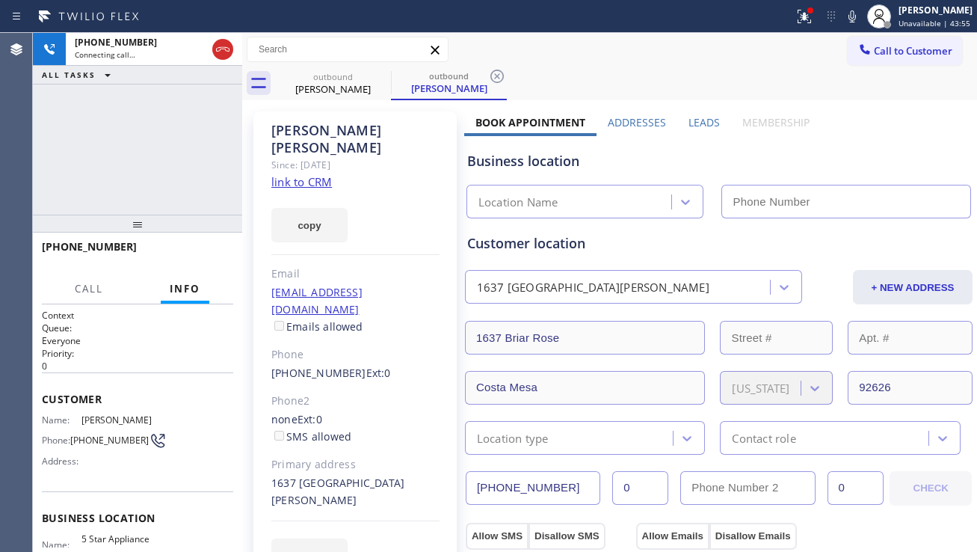
type input "[PHONE_NUMBER]"
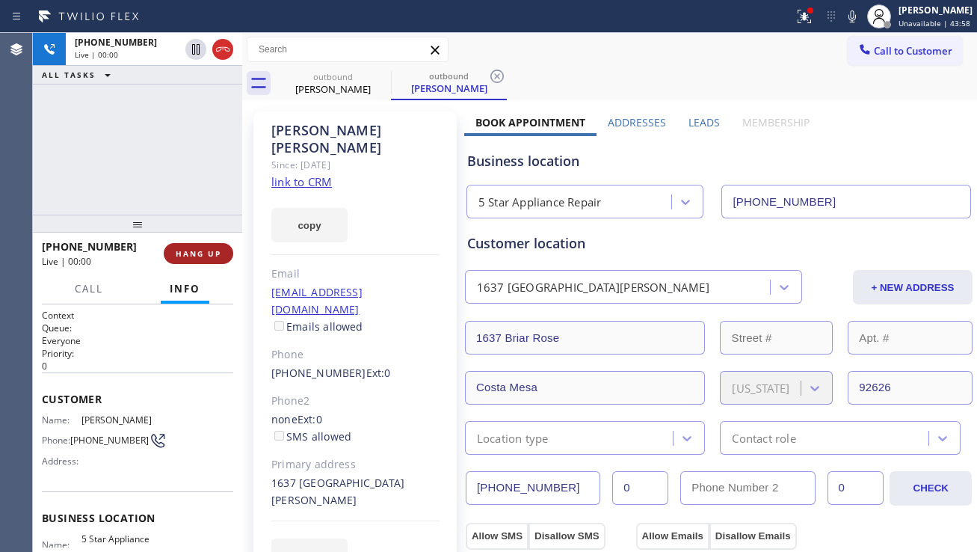
click at [202, 253] on span "HANG UP" at bounding box center [199, 253] width 46 height 10
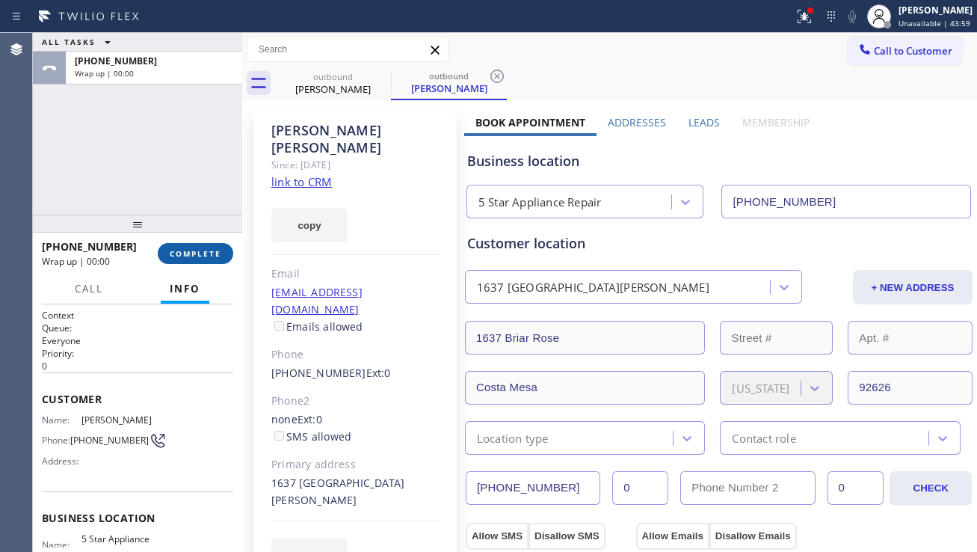
click at [209, 255] on span "COMPLETE" at bounding box center [196, 253] width 52 height 10
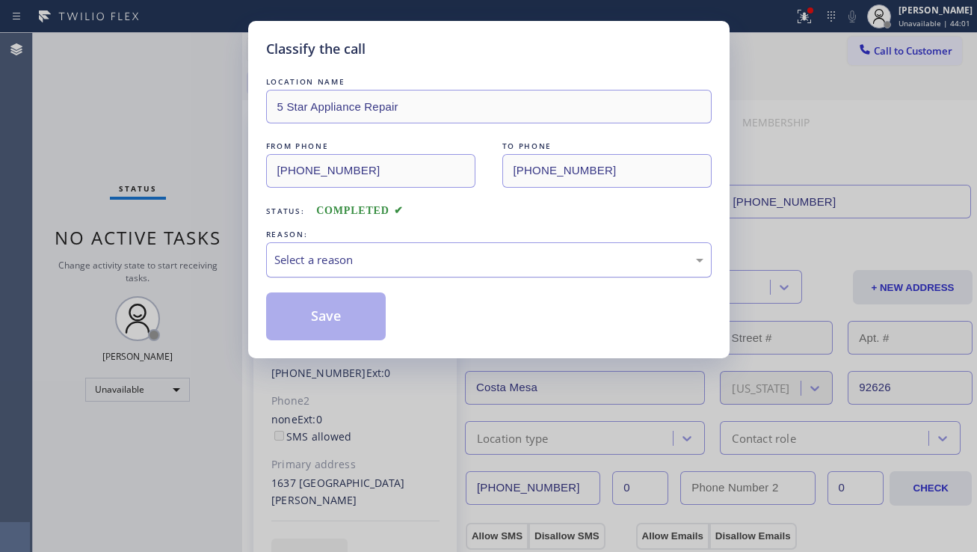
click at [327, 276] on div "Select a reason" at bounding box center [489, 259] width 446 height 35
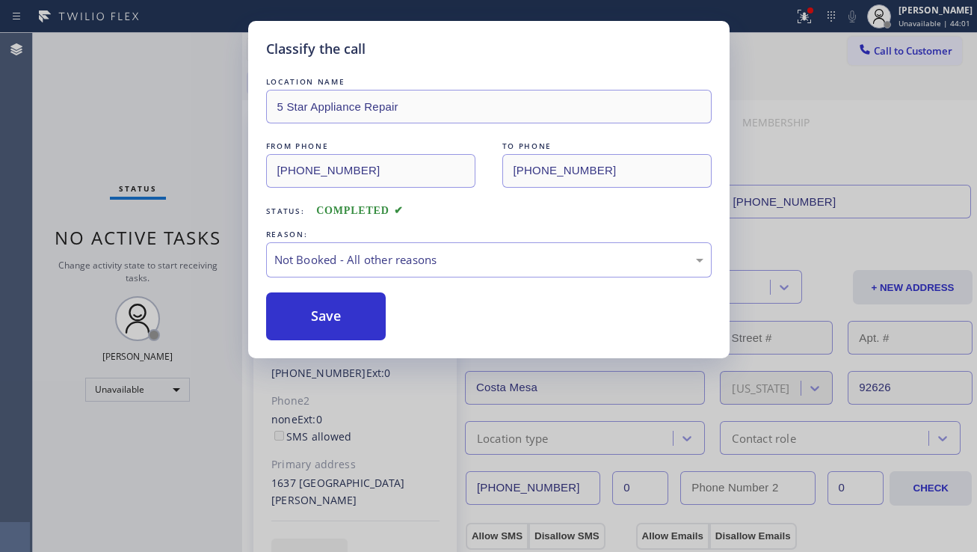
click at [311, 320] on button "Save" at bounding box center [326, 316] width 120 height 48
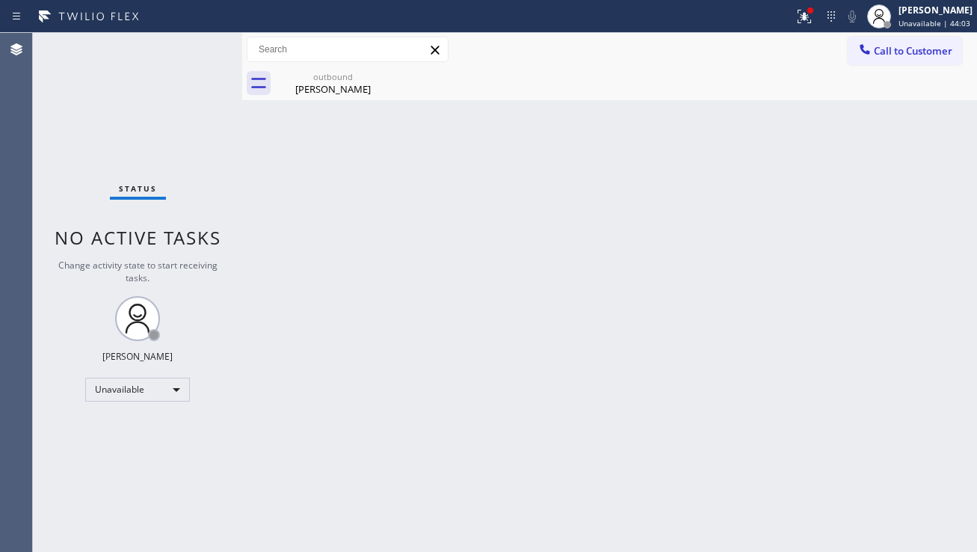
click at [881, 51] on span "Call to Customer" at bounding box center [913, 50] width 79 height 13
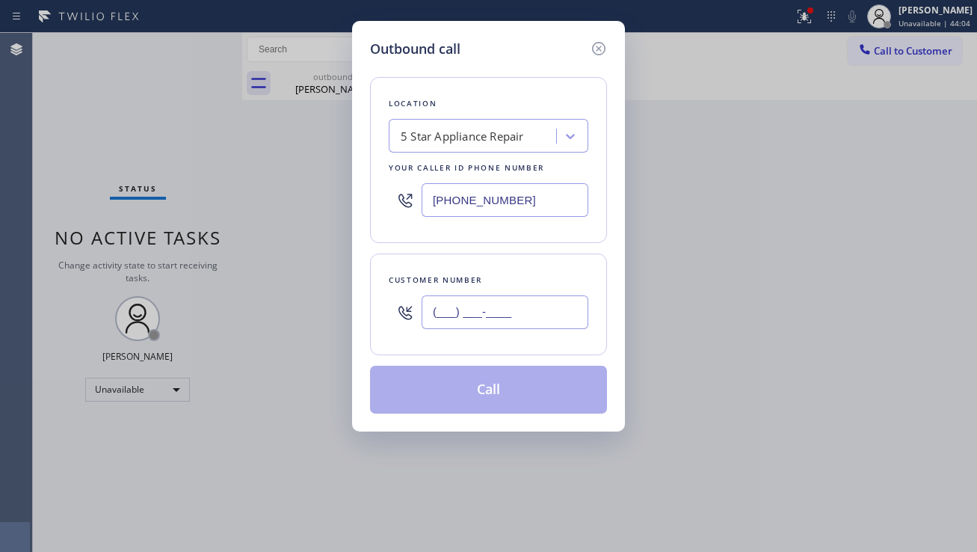
click at [494, 313] on input "(___) ___-____" at bounding box center [505, 312] width 167 height 34
paste input "626) 233-9733"
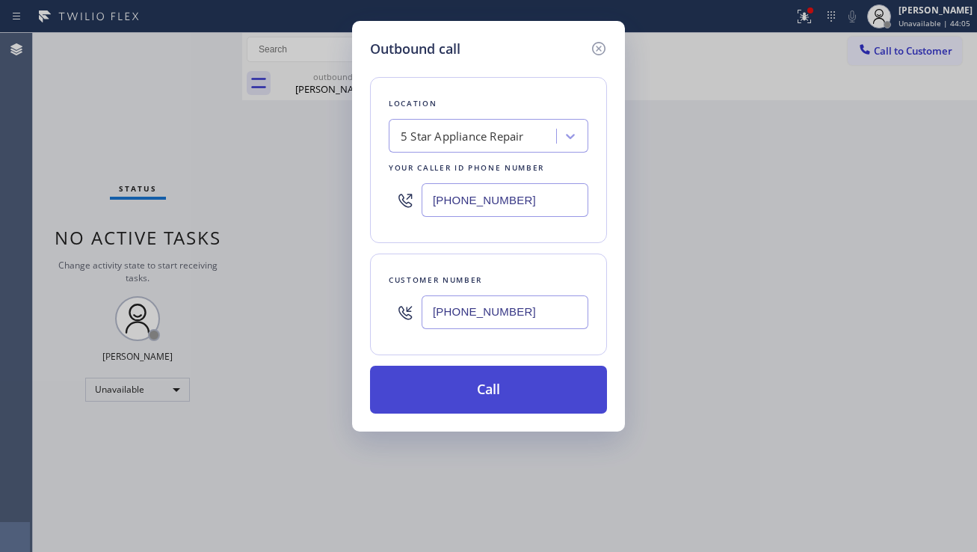
type input "(626) 233-9733"
click at [471, 384] on button "Call" at bounding box center [488, 390] width 237 height 48
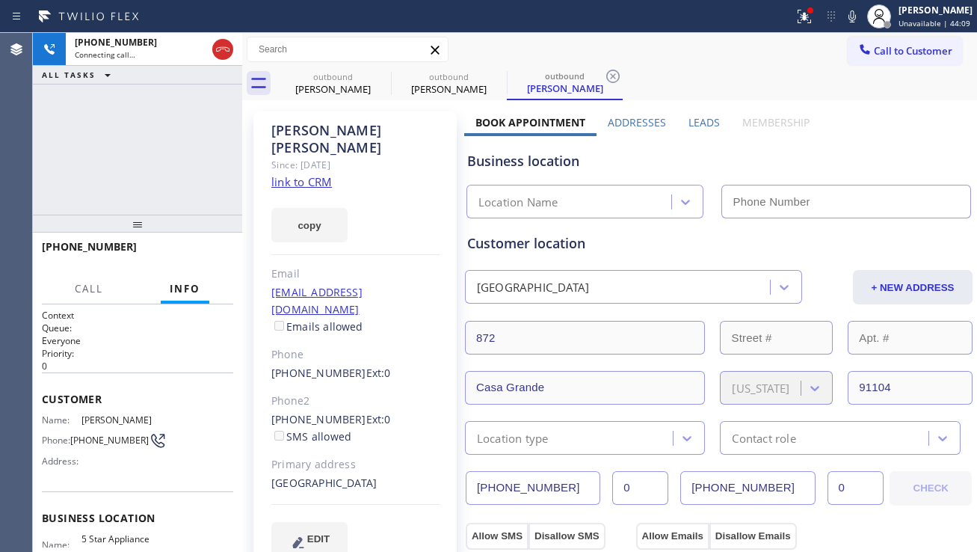
type input "[PHONE_NUMBER]"
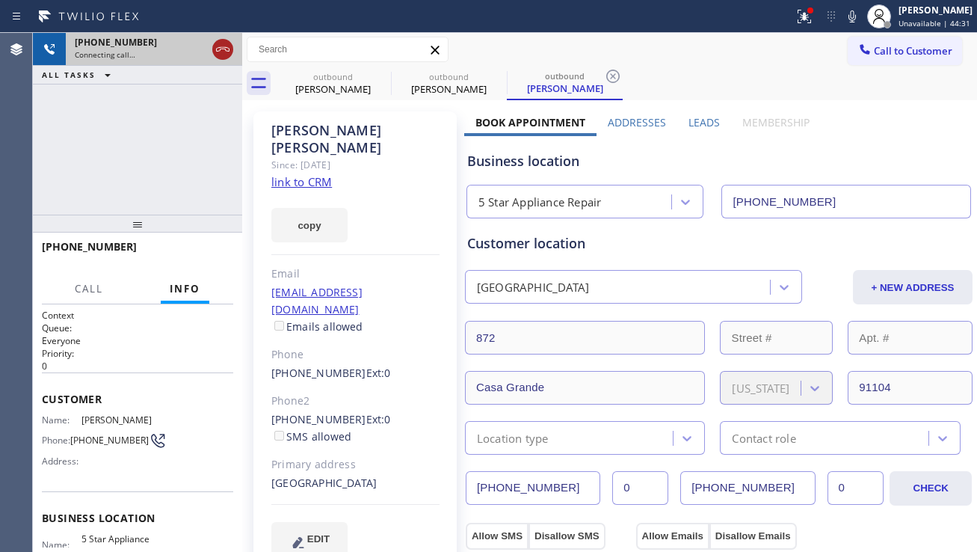
click at [225, 54] on icon at bounding box center [223, 49] width 18 height 18
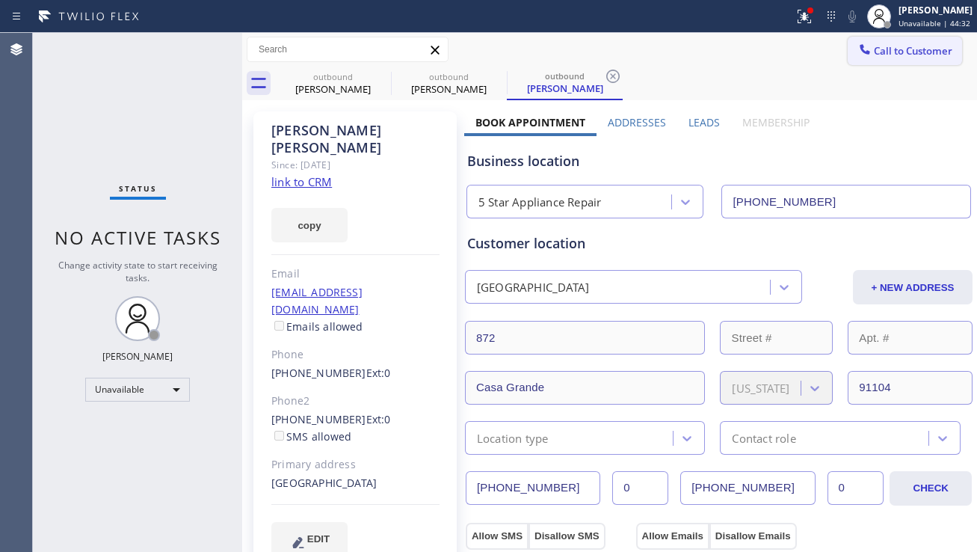
click at [896, 64] on button "Call to Customer" at bounding box center [905, 51] width 114 height 28
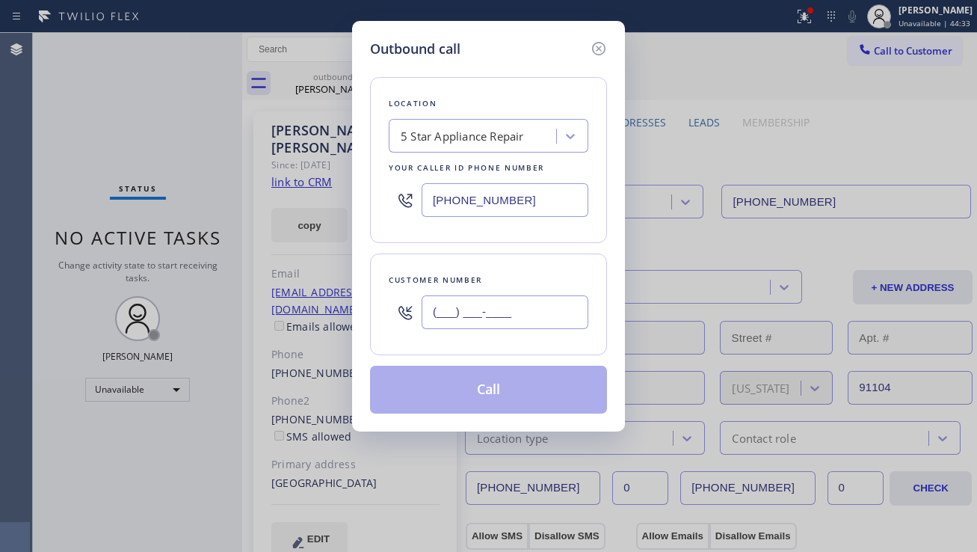
click at [523, 316] on input "(___) ___-____" at bounding box center [505, 312] width 167 height 34
paste input "408) 253-6175"
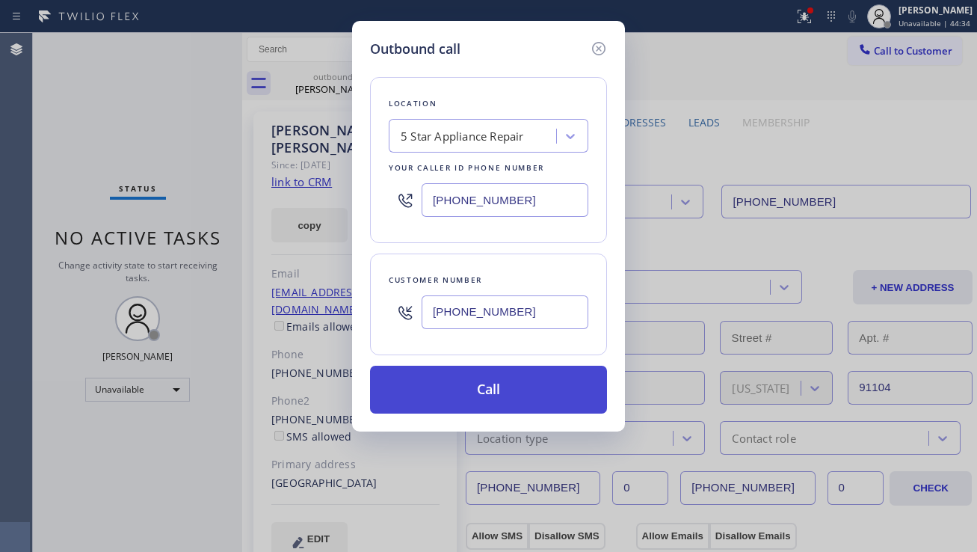
type input "[PHONE_NUMBER]"
click at [499, 396] on button "Call" at bounding box center [488, 390] width 237 height 48
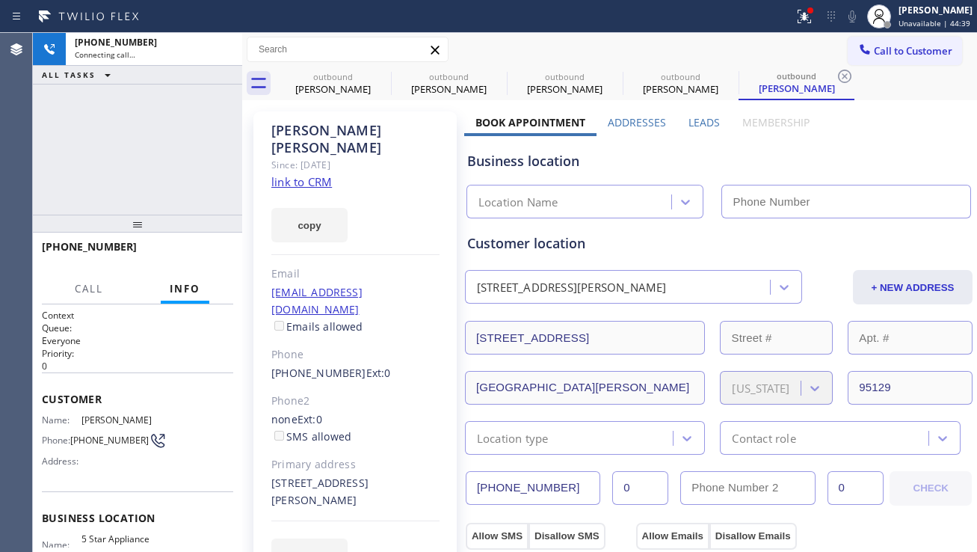
type input "[PHONE_NUMBER]"
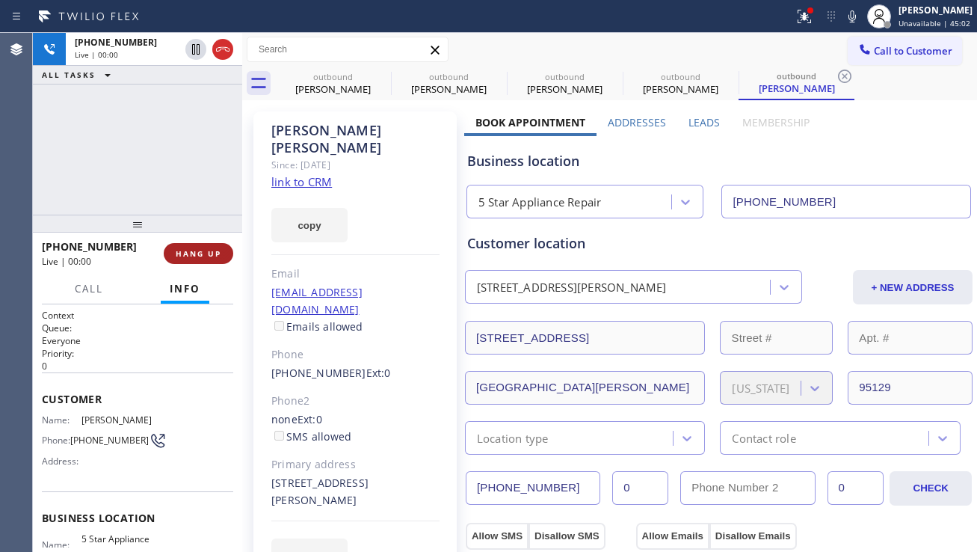
click at [204, 249] on span "HANG UP" at bounding box center [199, 253] width 46 height 10
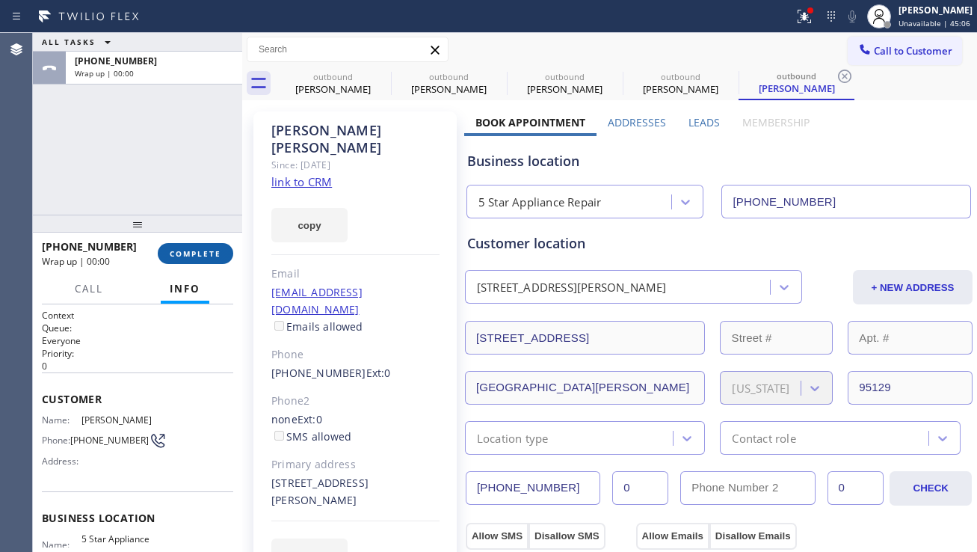
click at [209, 245] on button "COMPLETE" at bounding box center [196, 253] width 76 height 21
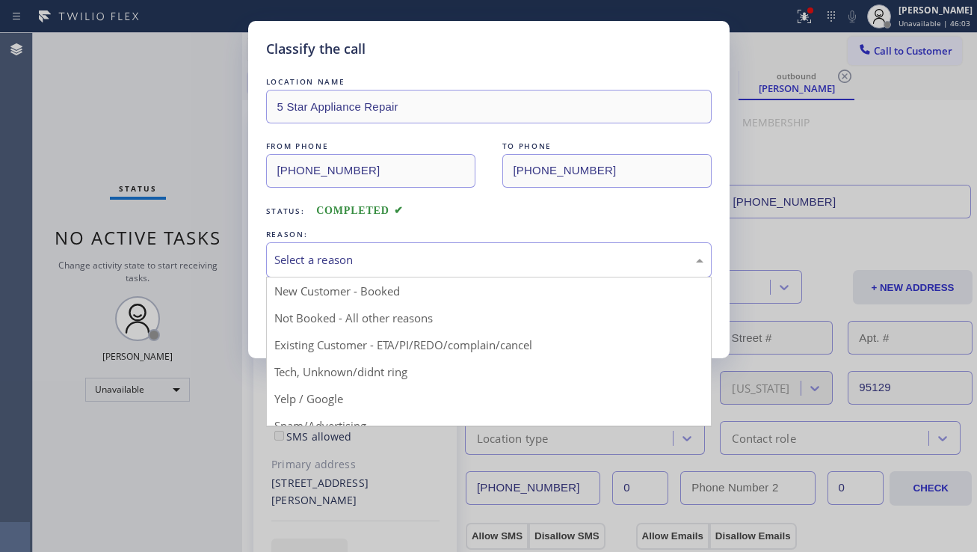
click at [287, 252] on div "Select a reason" at bounding box center [488, 259] width 429 height 17
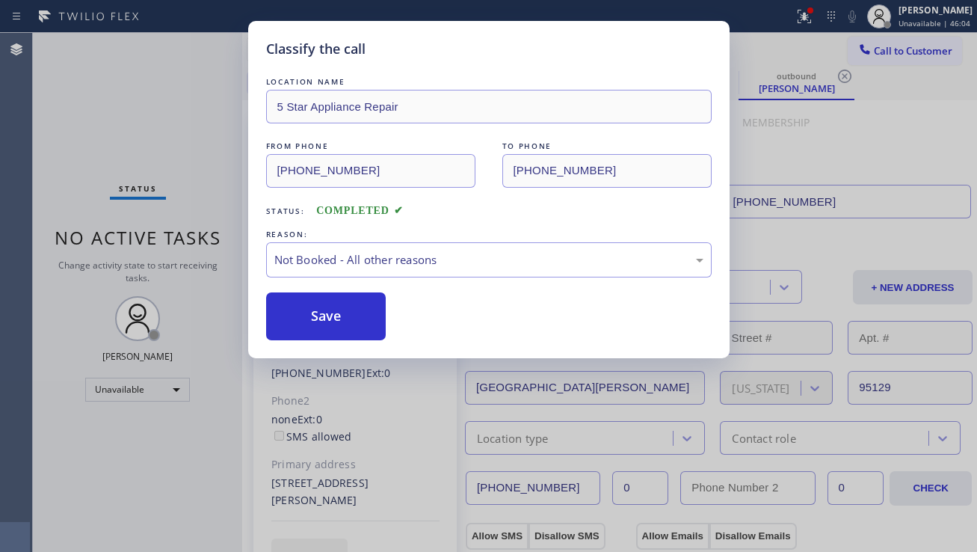
click at [301, 313] on button "Save" at bounding box center [326, 316] width 120 height 48
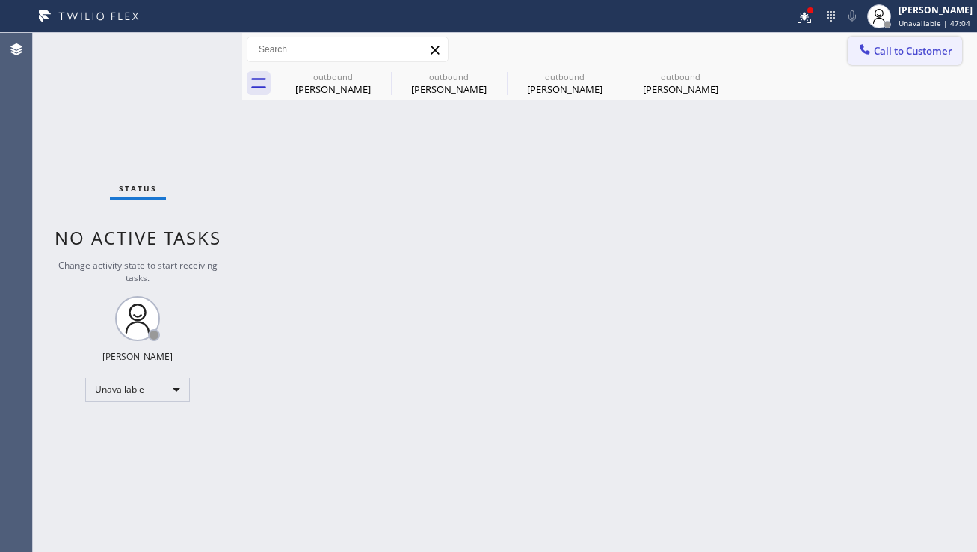
click at [901, 53] on span "Call to Customer" at bounding box center [913, 50] width 79 height 13
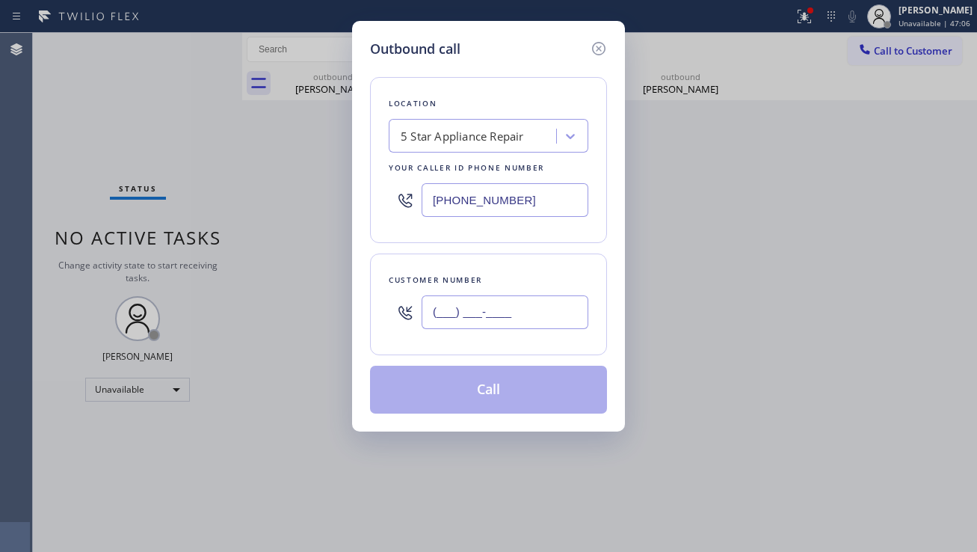
click at [475, 299] on input "(___) ___-____" at bounding box center [505, 312] width 167 height 34
paste input "310) 409-9192"
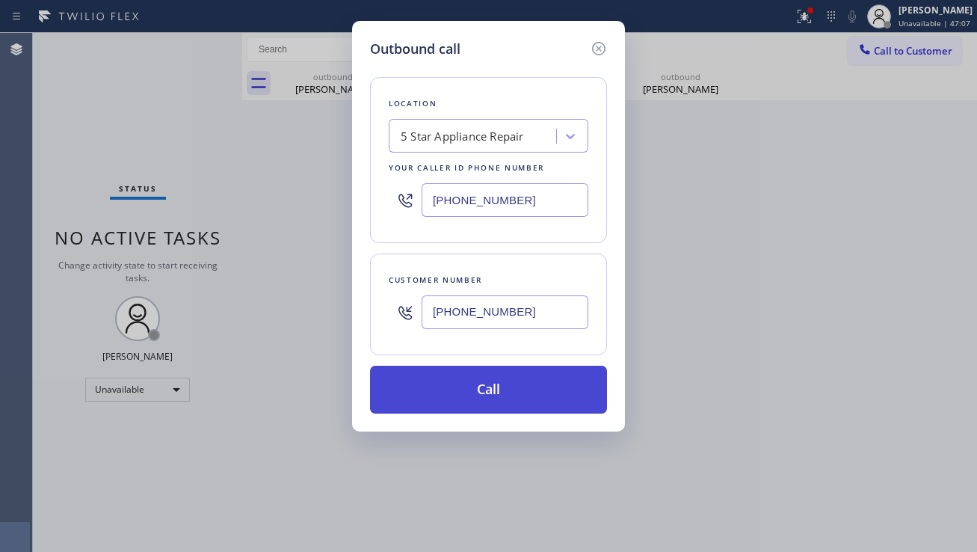
type input "[PHONE_NUMBER]"
click at [461, 384] on button "Call" at bounding box center [488, 390] width 237 height 48
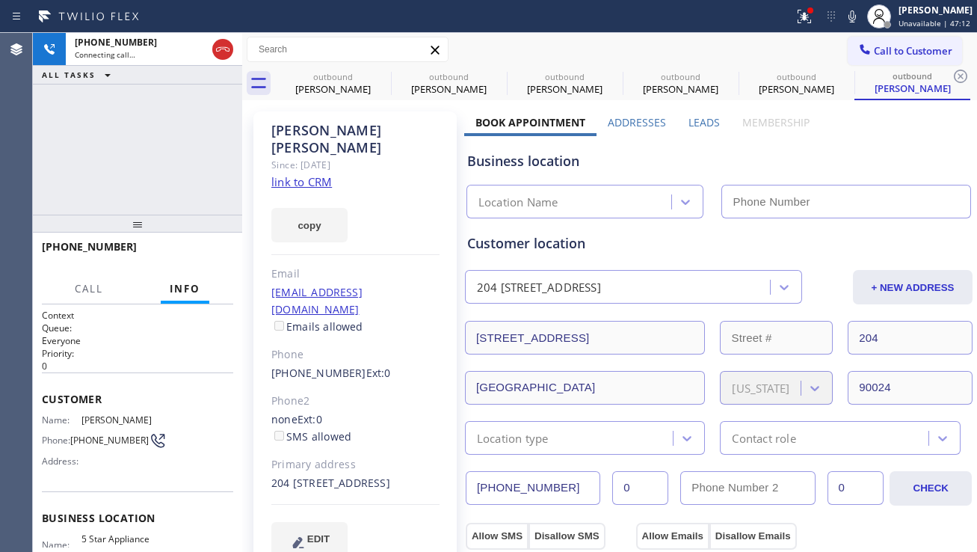
type input "[PHONE_NUMBER]"
click at [190, 261] on button "HANG UP" at bounding box center [199, 253] width 70 height 21
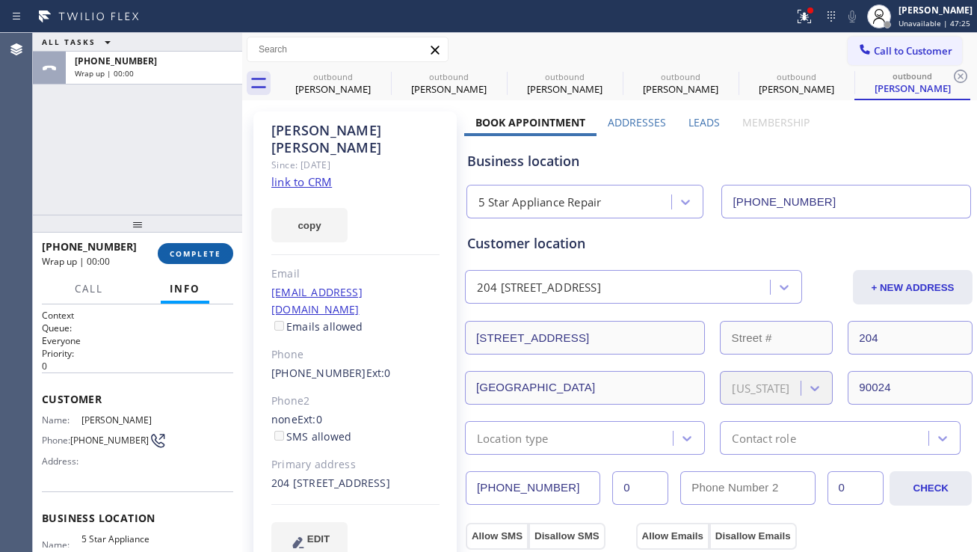
click at [194, 256] on span "COMPLETE" at bounding box center [196, 253] width 52 height 10
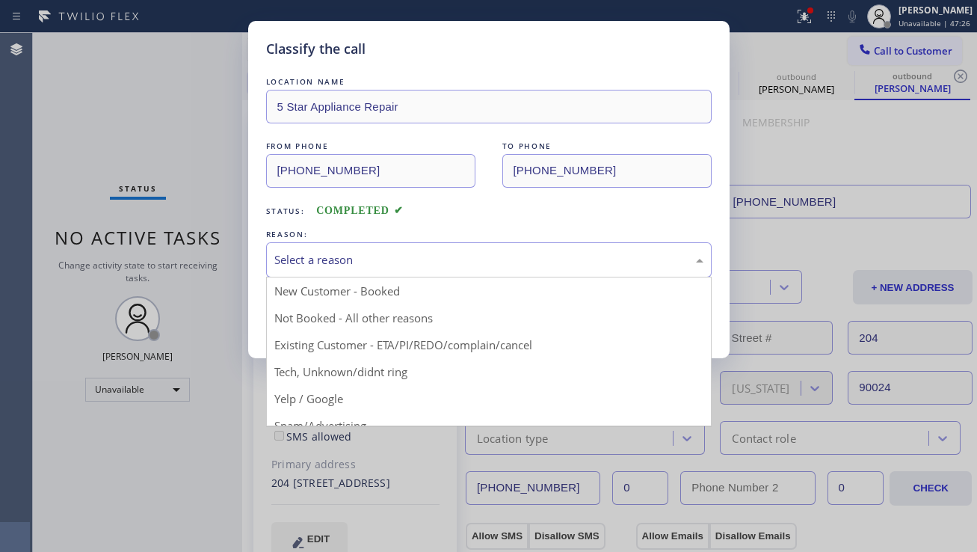
click at [286, 262] on div "Select a reason" at bounding box center [488, 259] width 429 height 17
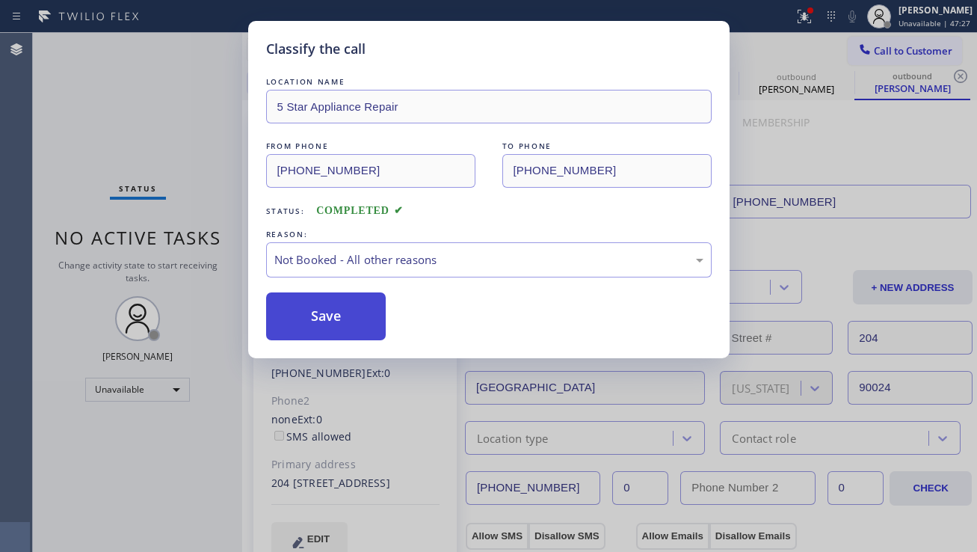
click at [283, 313] on button "Save" at bounding box center [326, 316] width 120 height 48
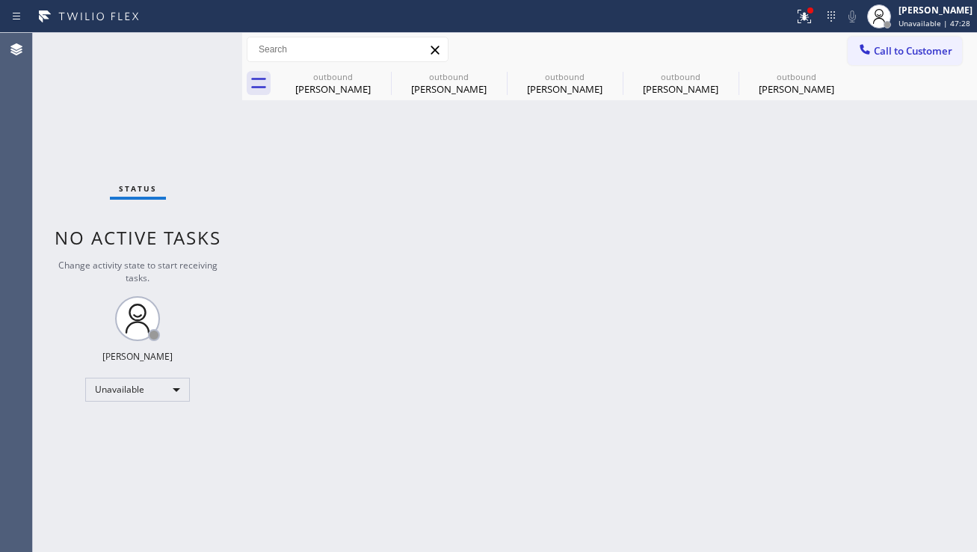
click at [875, 52] on span "Call to Customer" at bounding box center [913, 50] width 79 height 13
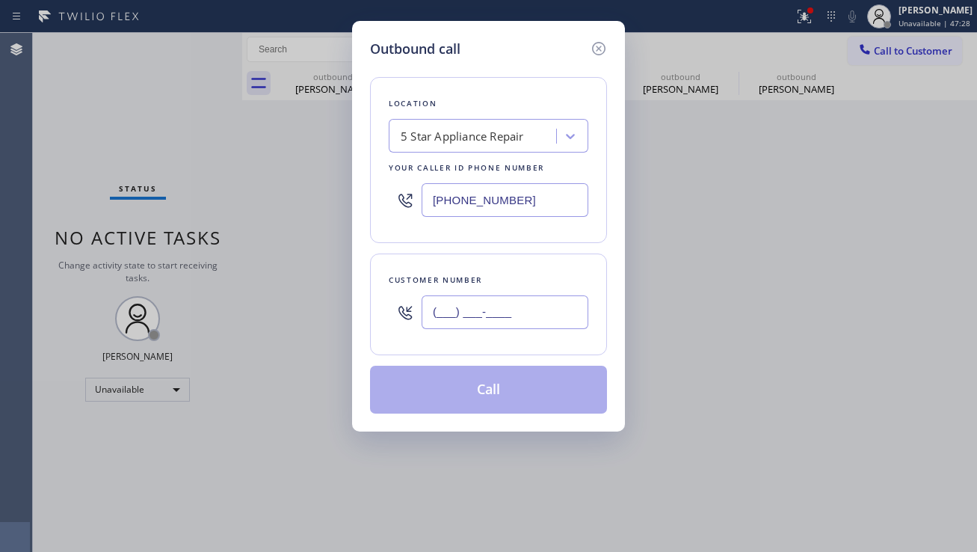
click at [520, 312] on input "(___) ___-____" at bounding box center [505, 312] width 167 height 34
paste input "415) 246-4472"
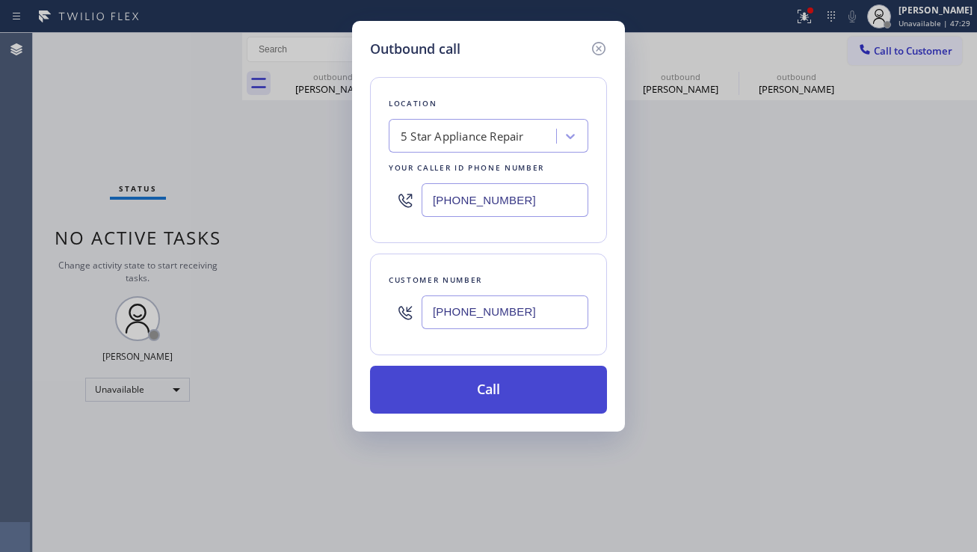
type input "(415) 246-4472"
click at [452, 391] on button "Call" at bounding box center [488, 390] width 237 height 48
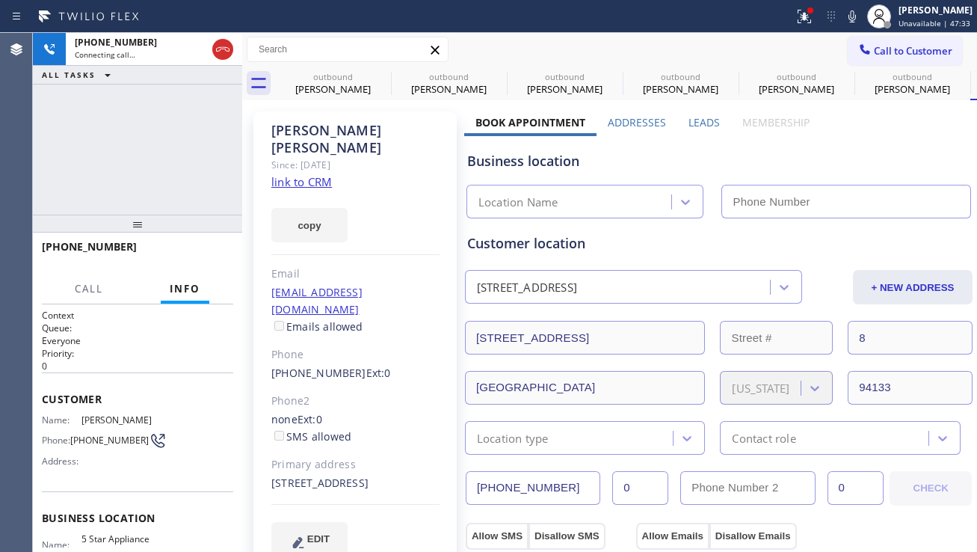
type input "[PHONE_NUMBER]"
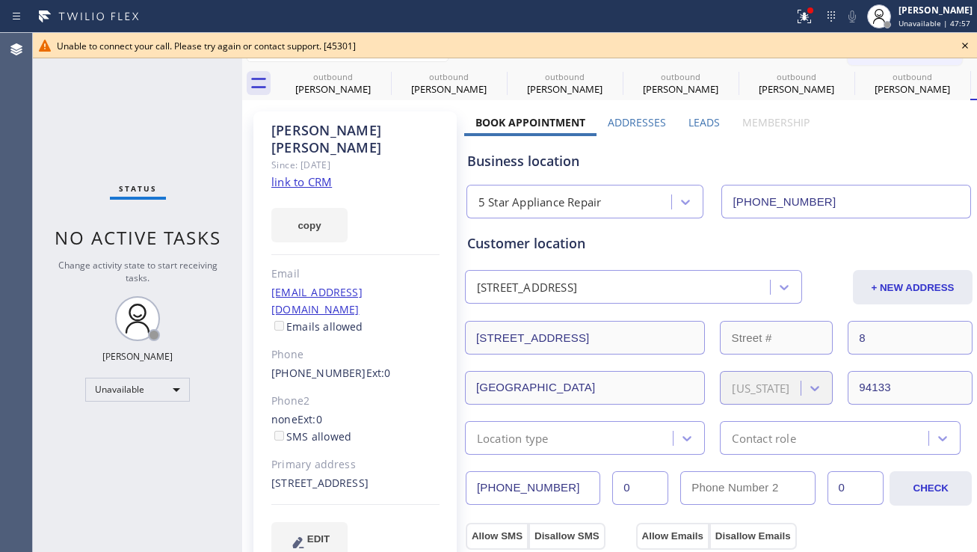
click at [966, 43] on icon at bounding box center [965, 46] width 18 height 18
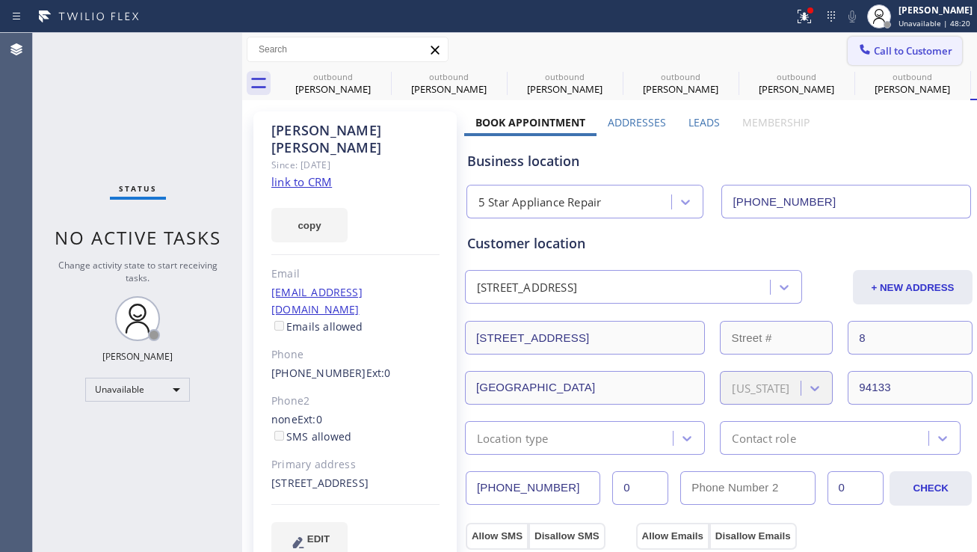
click at [896, 52] on span "Call to Customer" at bounding box center [913, 50] width 79 height 13
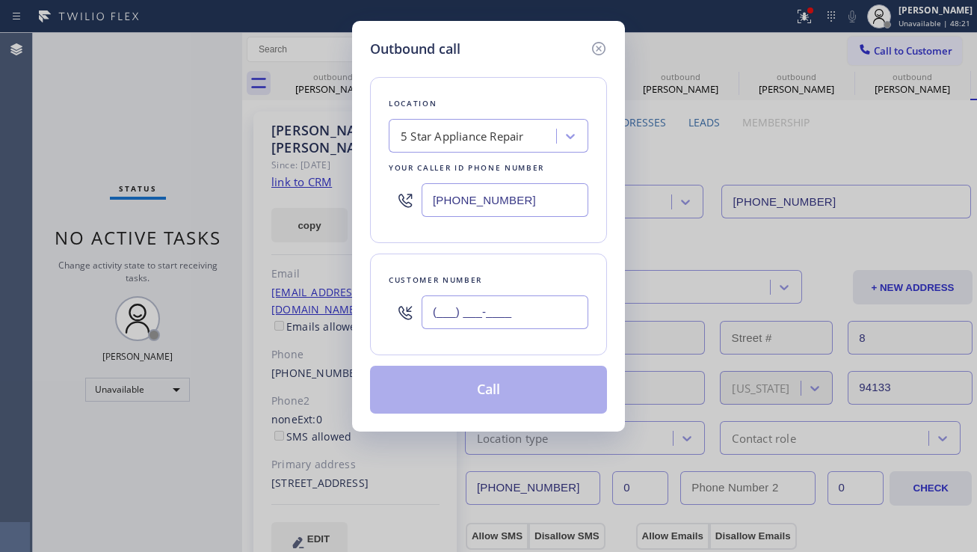
click at [504, 318] on input "(___) ___-____" at bounding box center [505, 312] width 167 height 34
paste input "323) 799-7828"
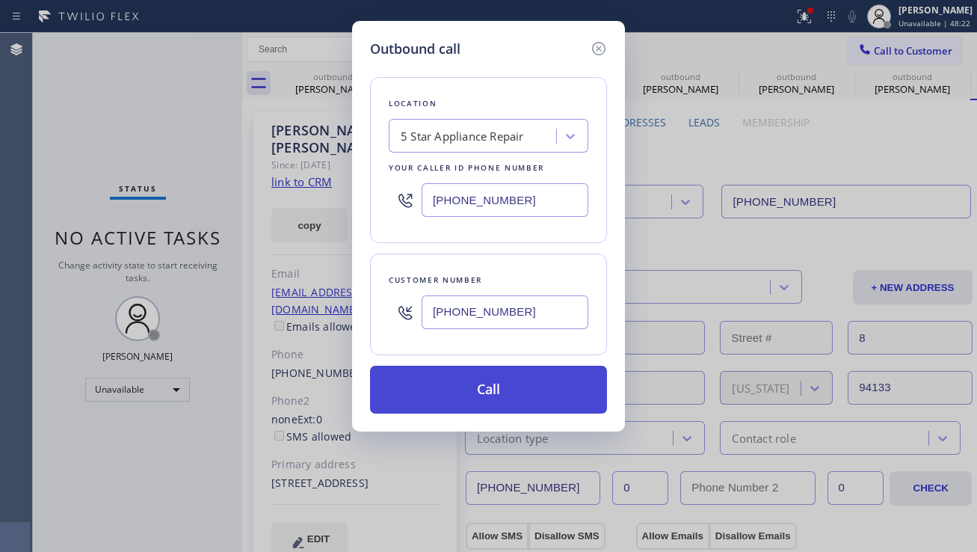
type input "[PHONE_NUMBER]"
click at [471, 395] on button "Call" at bounding box center [488, 390] width 237 height 48
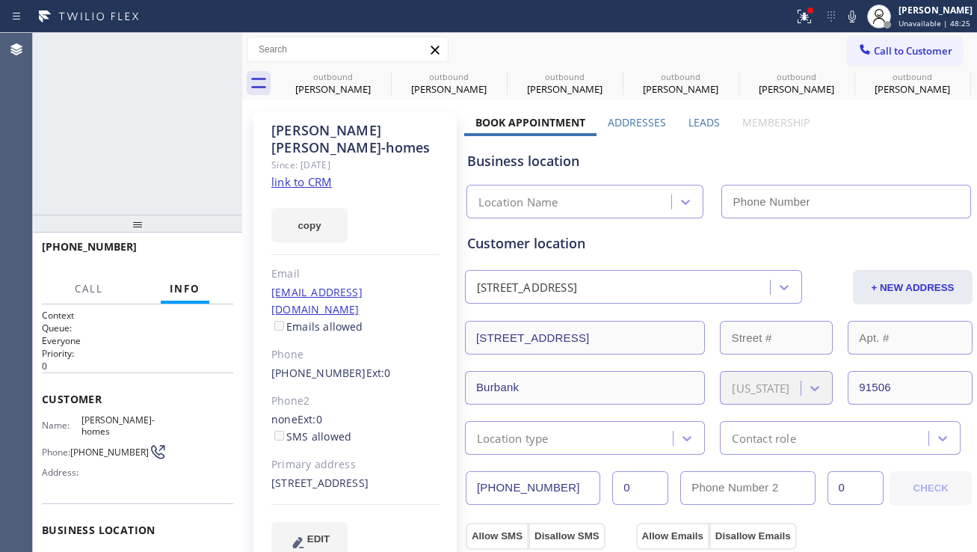
type input "[PHONE_NUMBER]"
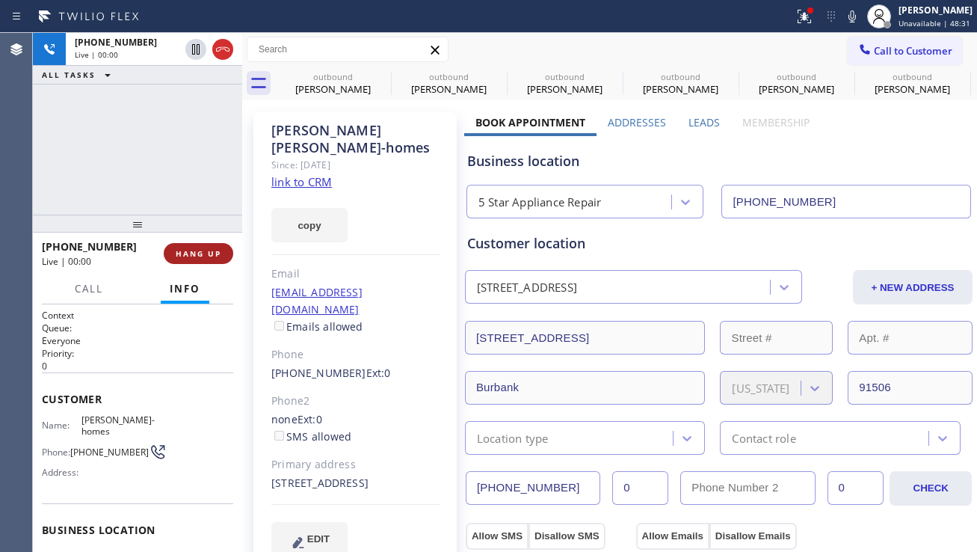
click at [190, 257] on span "HANG UP" at bounding box center [199, 253] width 46 height 10
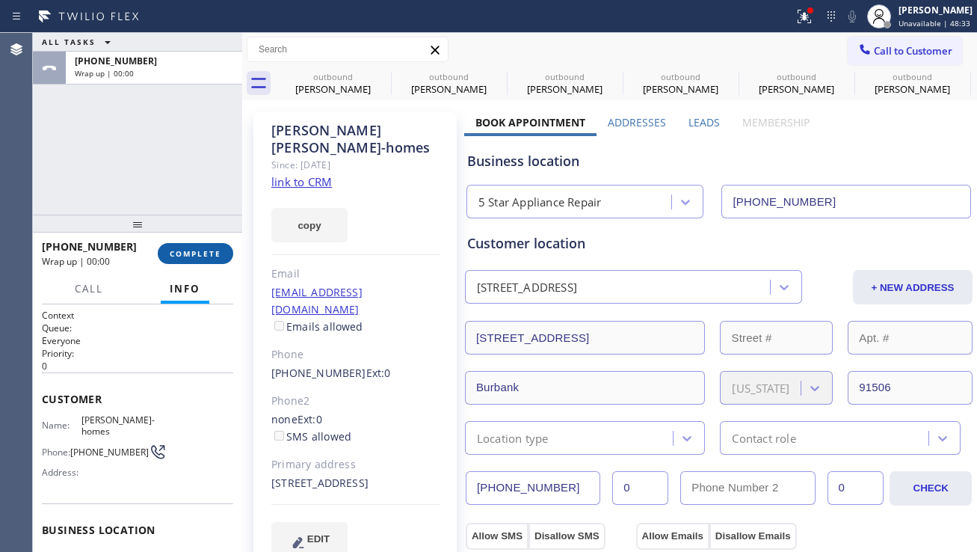
click at [190, 256] on span "COMPLETE" at bounding box center [196, 253] width 52 height 10
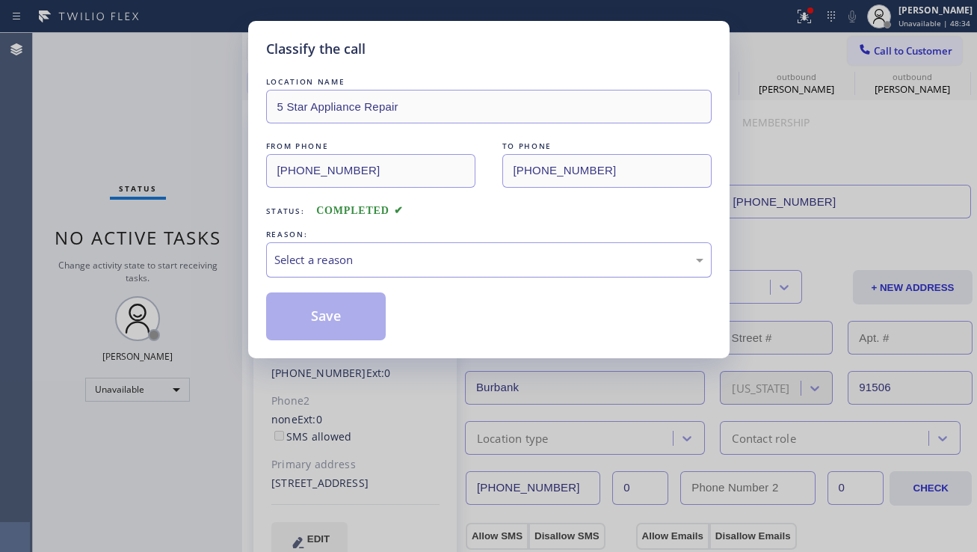
click at [301, 260] on div "Select a reason" at bounding box center [488, 259] width 429 height 17
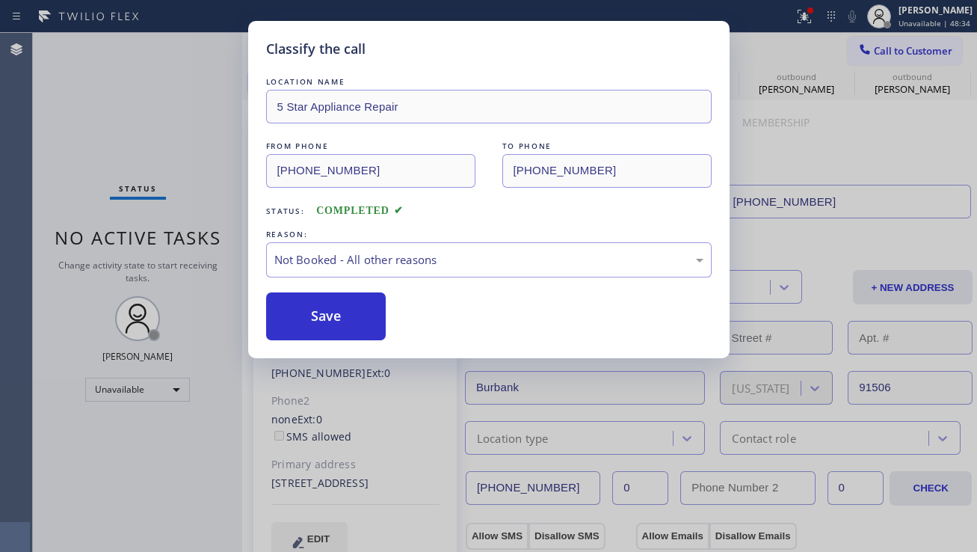
click at [296, 316] on button "Save" at bounding box center [326, 316] width 120 height 48
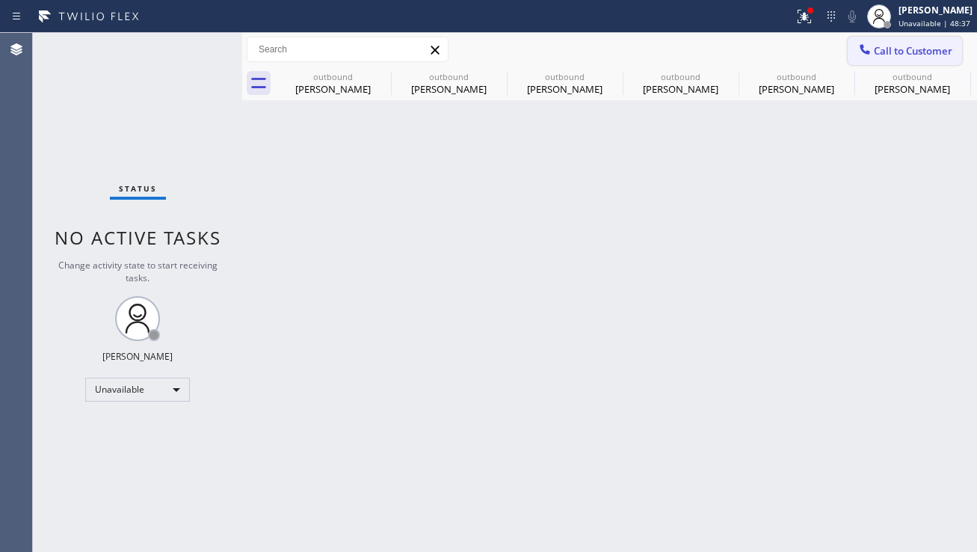
click at [878, 48] on span "Call to Customer" at bounding box center [913, 50] width 79 height 13
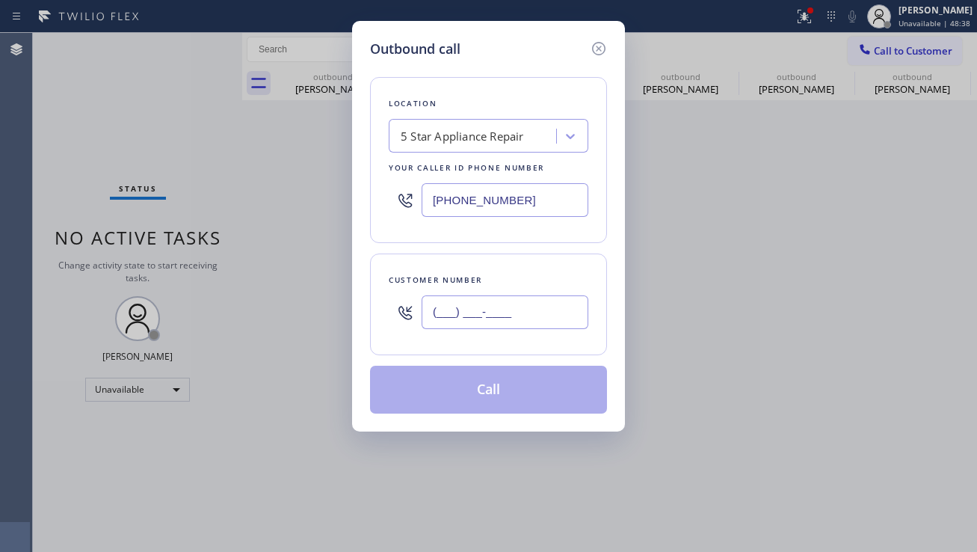
click at [458, 312] on input "(___) ___-____" at bounding box center [505, 312] width 167 height 34
paste input "310) 598-0756"
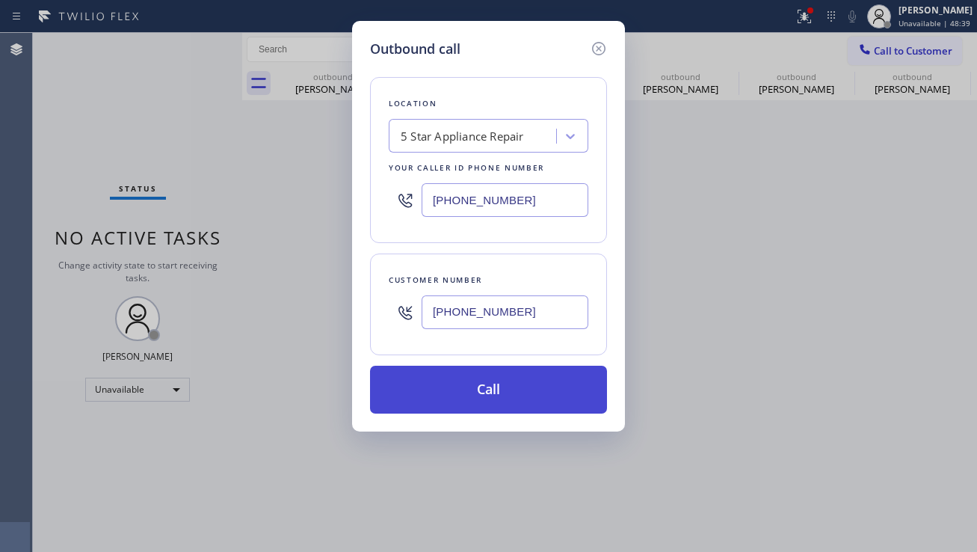
type input "[PHONE_NUMBER]"
click at [443, 383] on button "Call" at bounding box center [488, 390] width 237 height 48
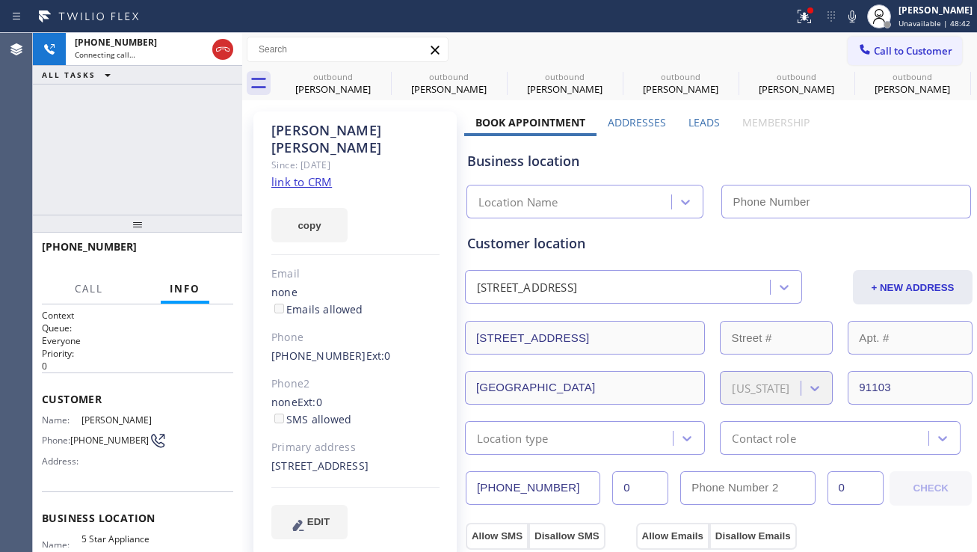
type input "[PHONE_NUMBER]"
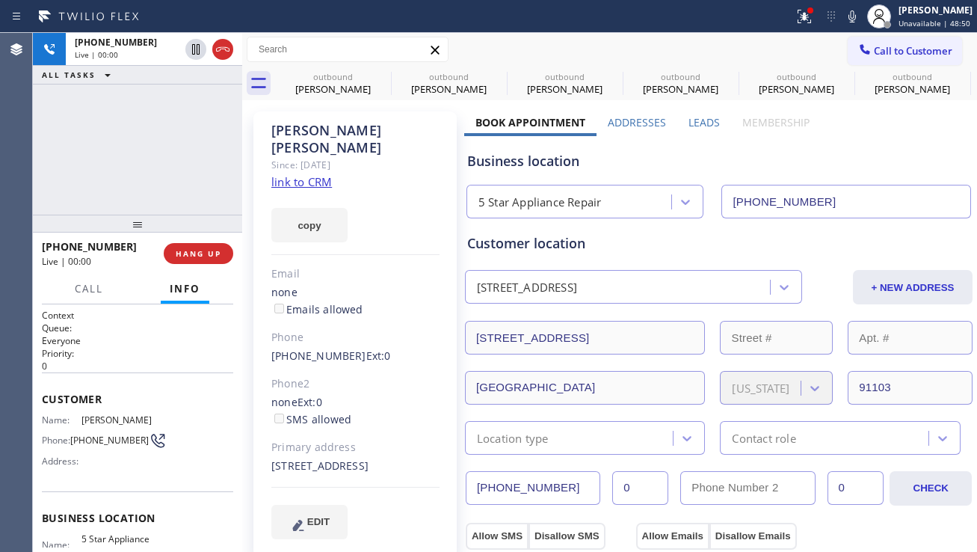
click at [197, 253] on span "HANG UP" at bounding box center [199, 253] width 46 height 10
click at [197, 253] on span "COMPLETE" at bounding box center [196, 253] width 52 height 10
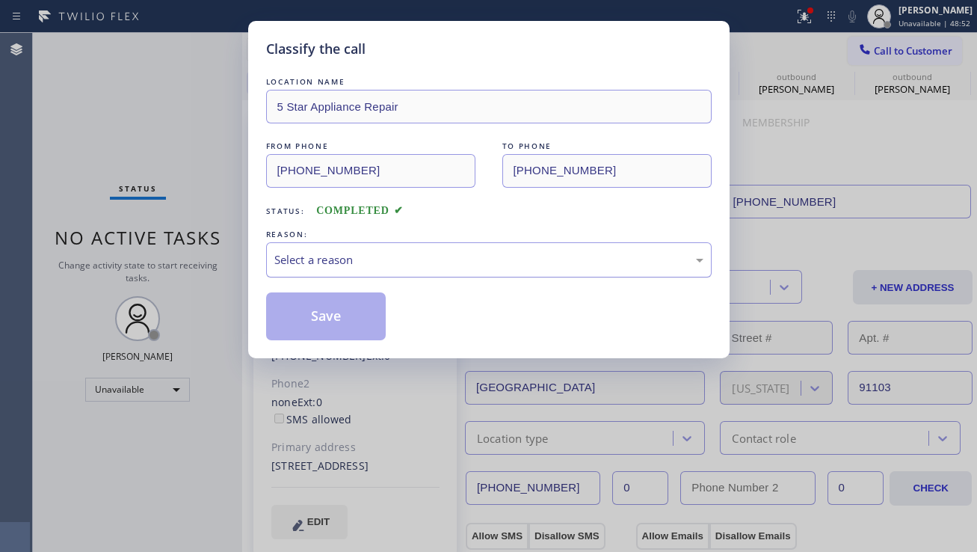
click at [288, 260] on div "Select a reason" at bounding box center [488, 259] width 429 height 17
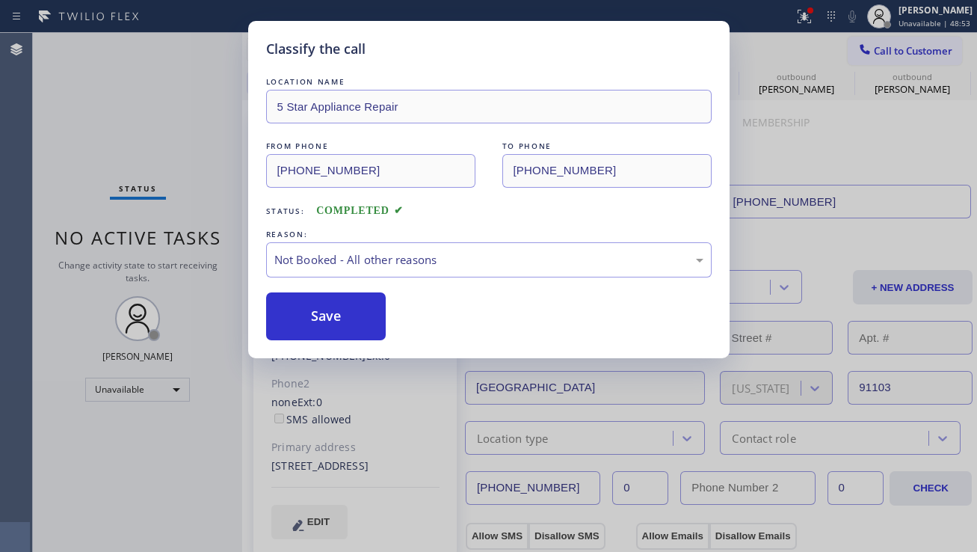
click at [291, 310] on button "Save" at bounding box center [326, 316] width 120 height 48
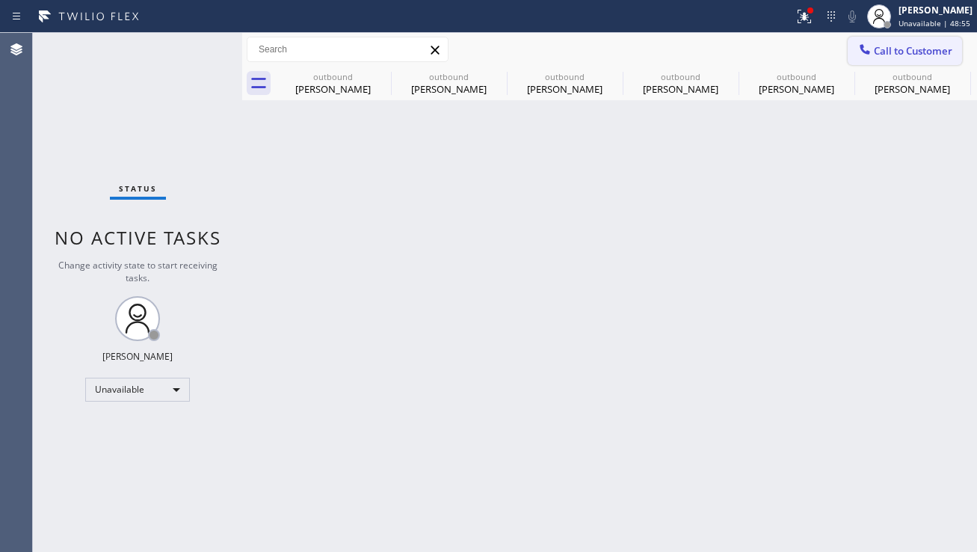
click at [873, 55] on div at bounding box center [865, 51] width 18 height 18
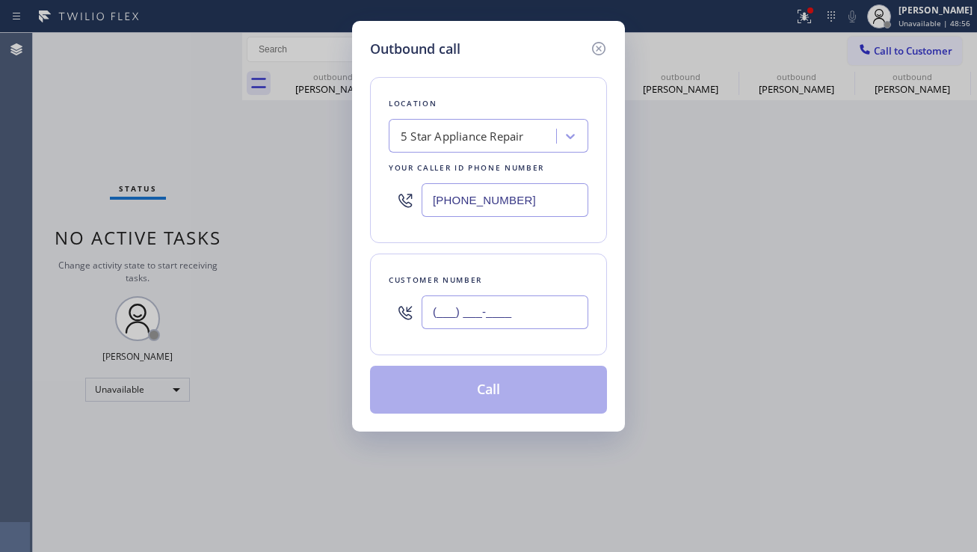
click at [556, 316] on input "(___) ___-____" at bounding box center [505, 312] width 167 height 34
paste input "424) 224-7500"
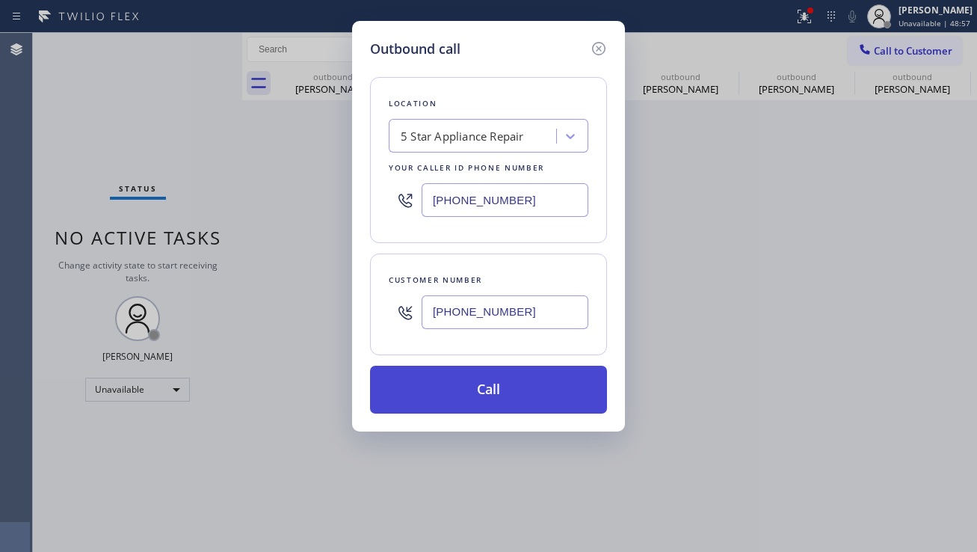
type input "(424) 224-7500"
click at [513, 378] on button "Call" at bounding box center [488, 390] width 237 height 48
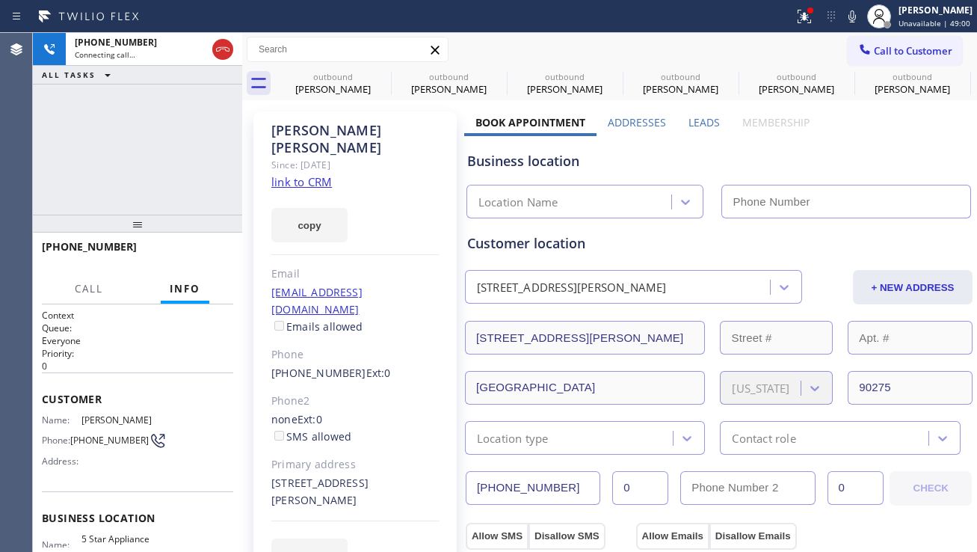
type input "[PHONE_NUMBER]"
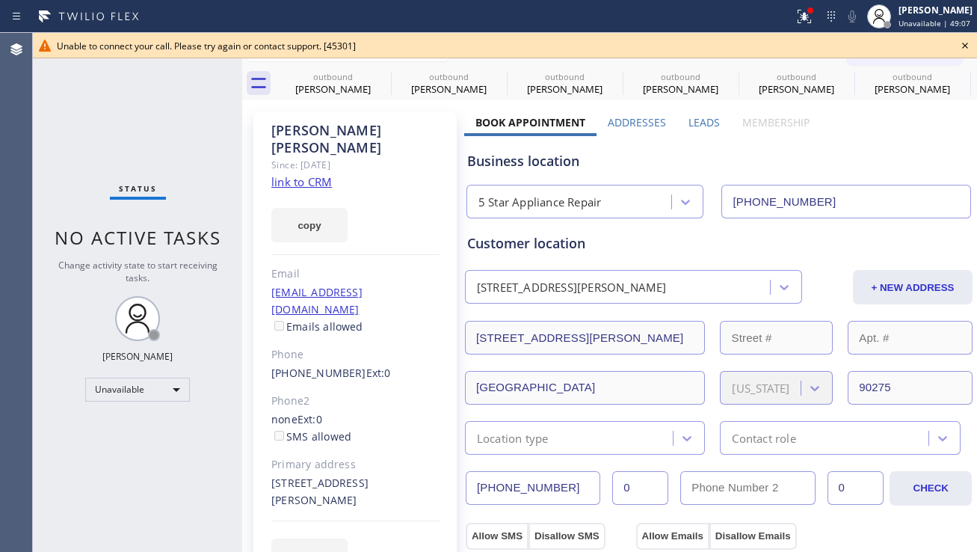
click at [964, 45] on icon at bounding box center [965, 46] width 18 height 18
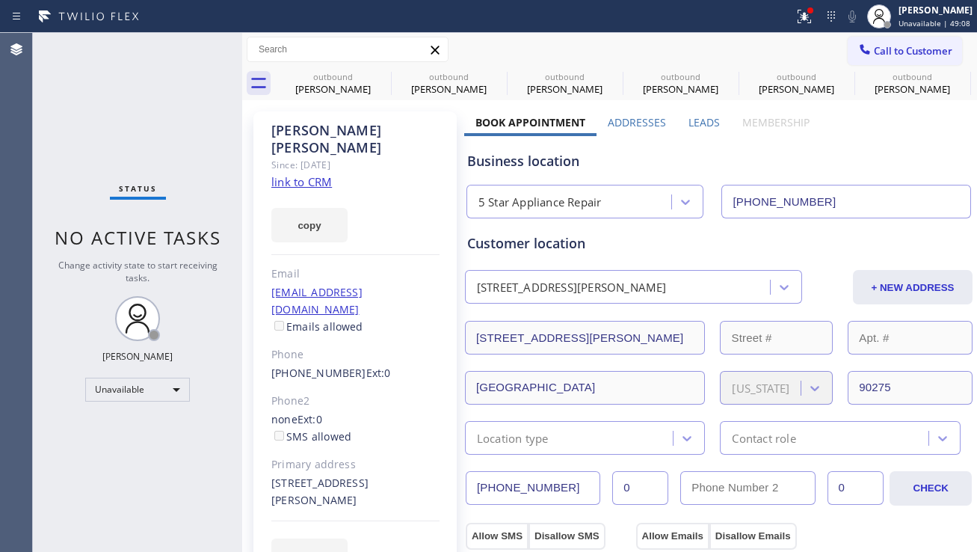
click at [861, 59] on button "Call to Customer" at bounding box center [905, 51] width 114 height 28
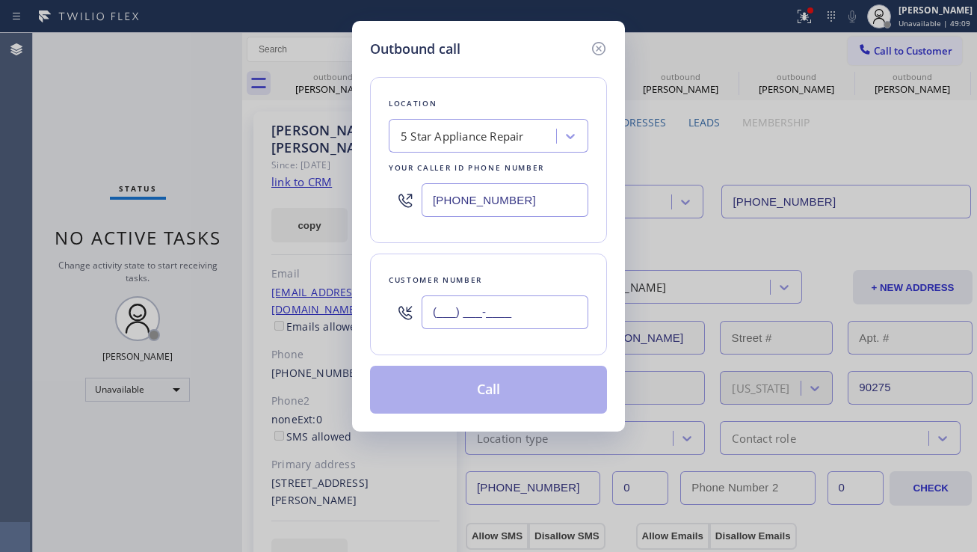
click at [521, 311] on input "(___) ___-____" at bounding box center [505, 312] width 167 height 34
paste input "646) 935-9181"
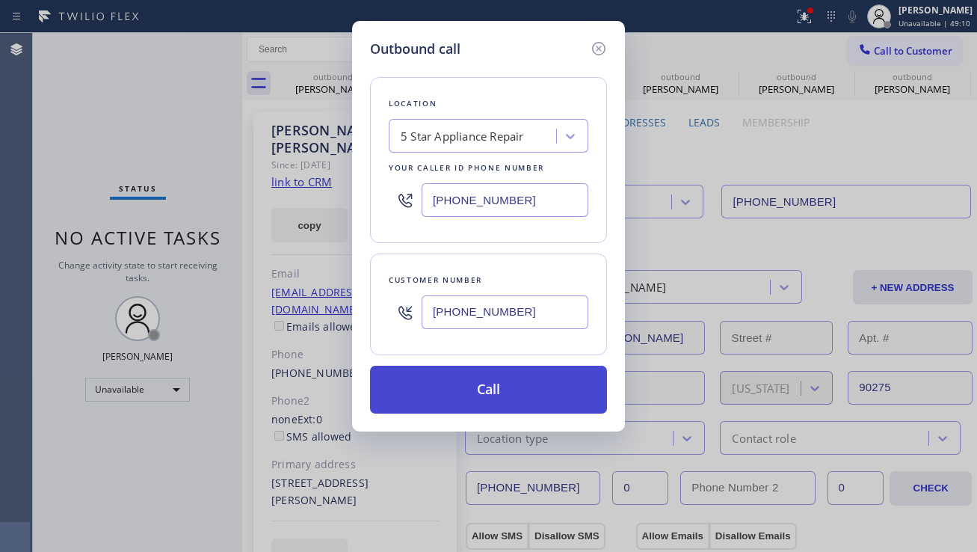
type input "(646) 935-9181"
click at [467, 396] on button "Call" at bounding box center [488, 390] width 237 height 48
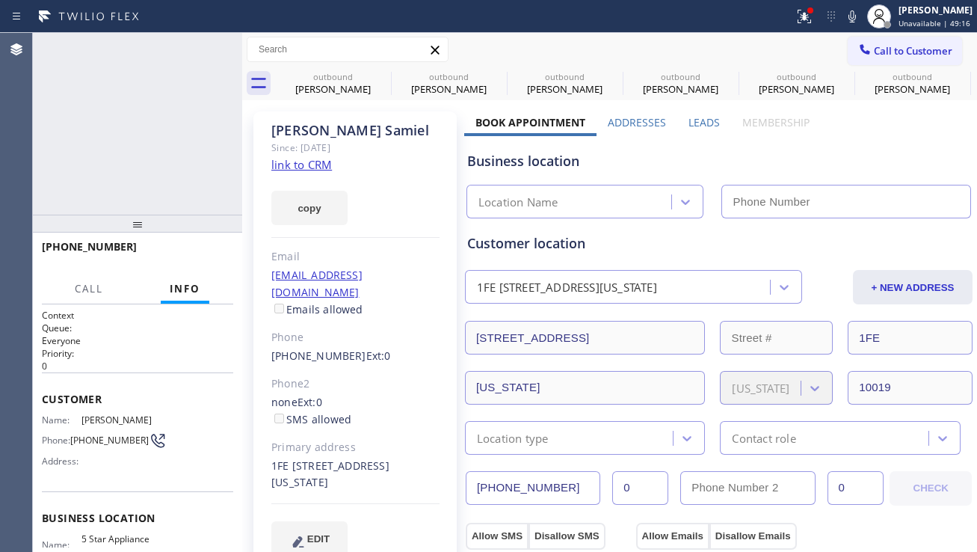
type input "[PHONE_NUMBER]"
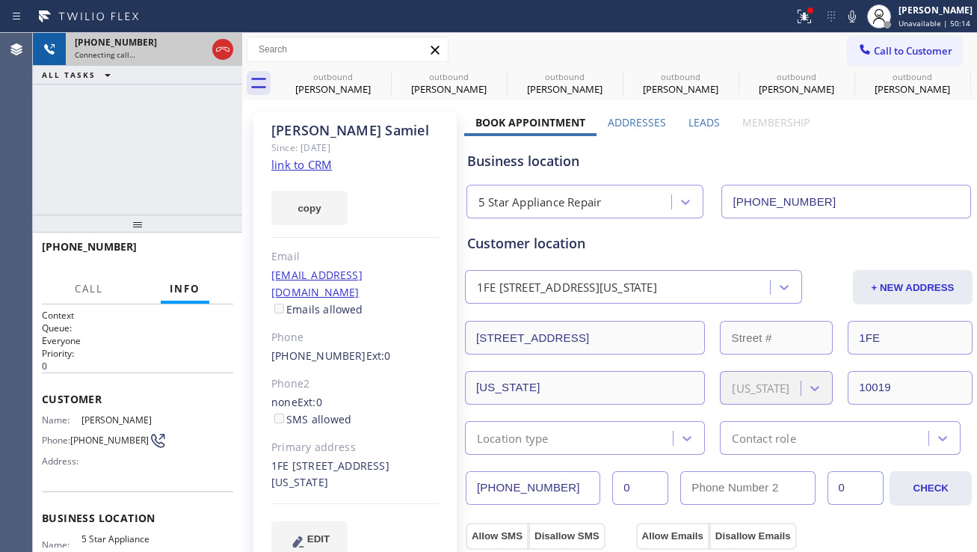
click at [233, 50] on div at bounding box center [222, 49] width 27 height 33
click at [229, 51] on icon at bounding box center [222, 49] width 13 height 4
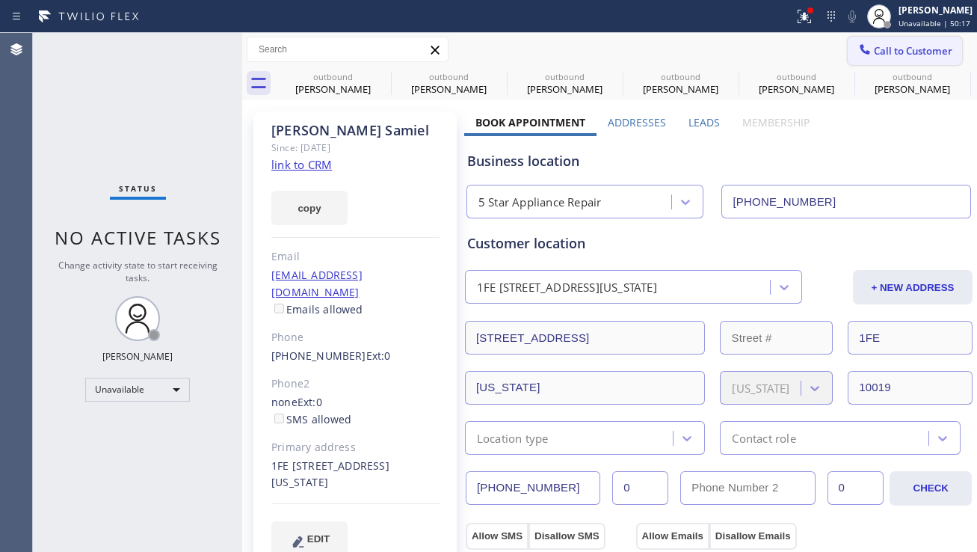
click at [878, 58] on button "Call to Customer" at bounding box center [905, 51] width 114 height 28
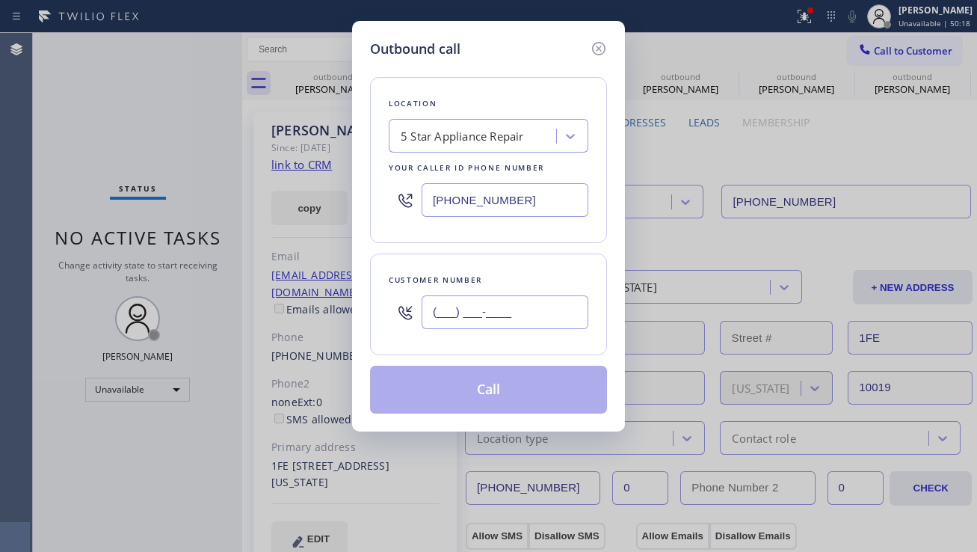
click at [482, 319] on input "(___) ___-____" at bounding box center [505, 312] width 167 height 34
paste input "626) 808-3071"
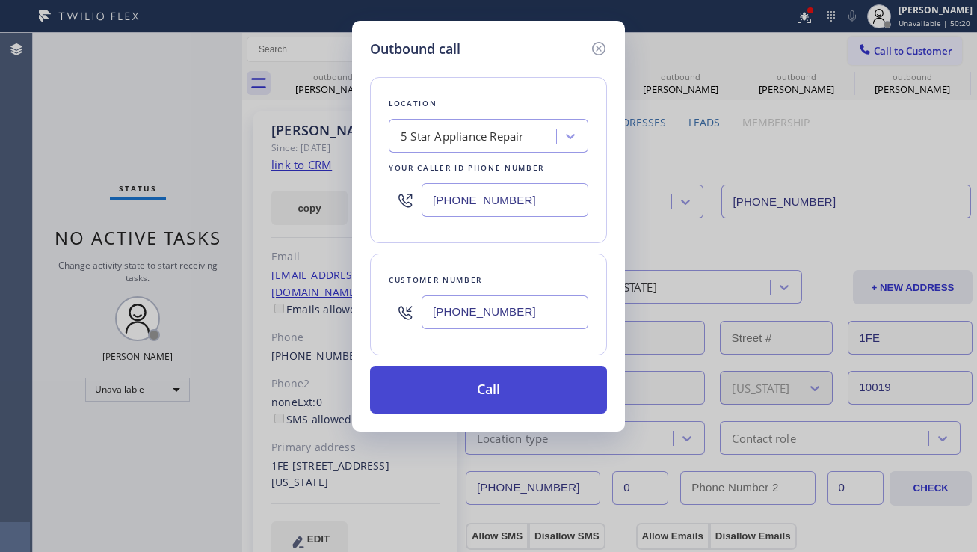
type input "(626) 808-3071"
click at [475, 384] on button "Call" at bounding box center [488, 390] width 237 height 48
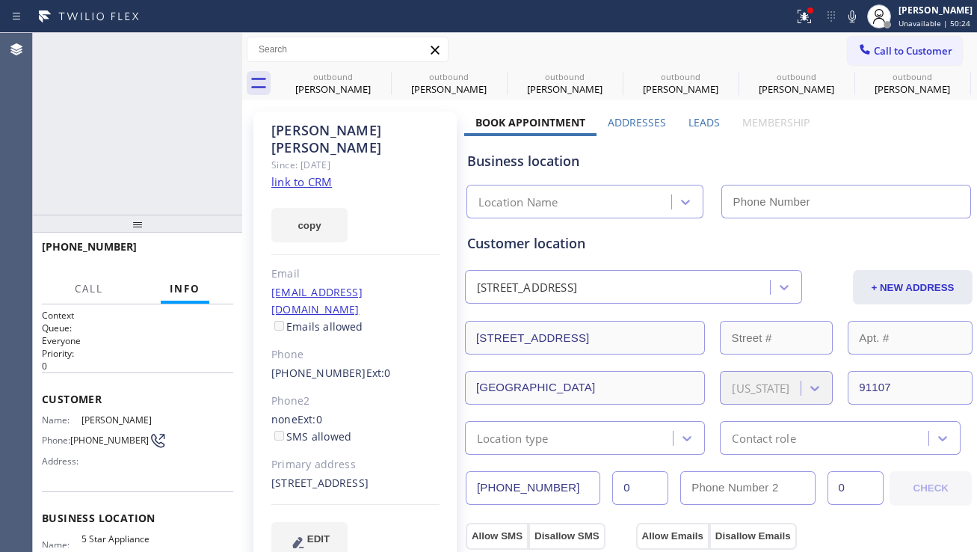
type input "[PHONE_NUMBER]"
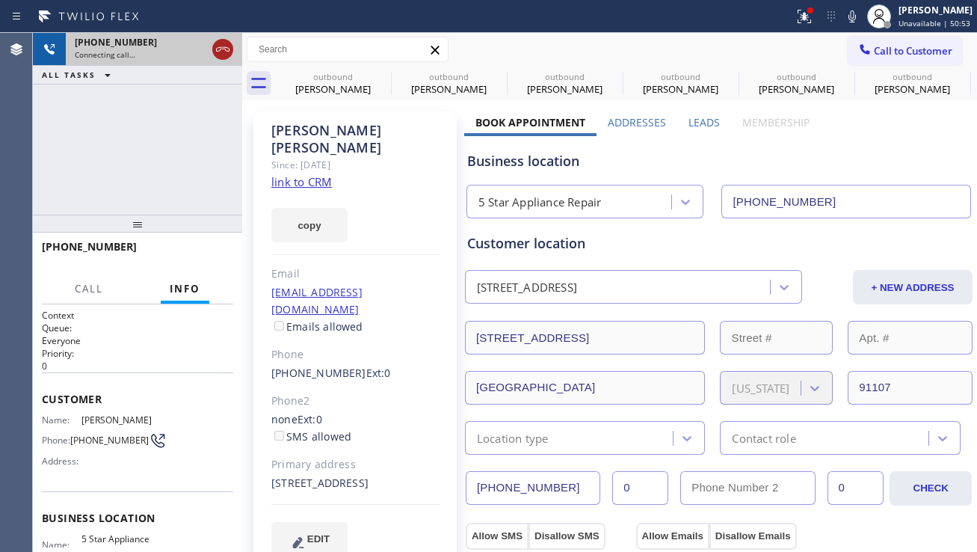
click at [221, 46] on icon at bounding box center [223, 49] width 18 height 18
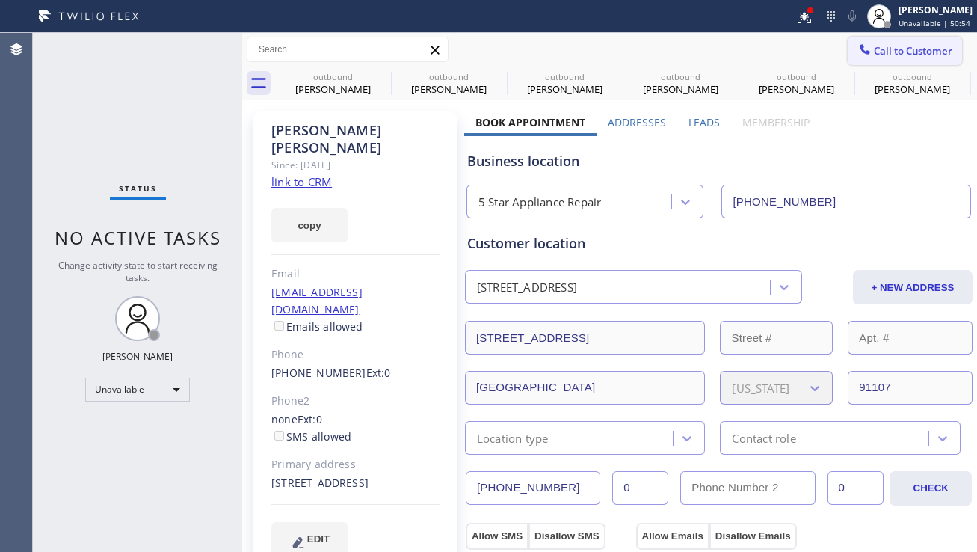
click at [879, 50] on span "Call to Customer" at bounding box center [913, 50] width 79 height 13
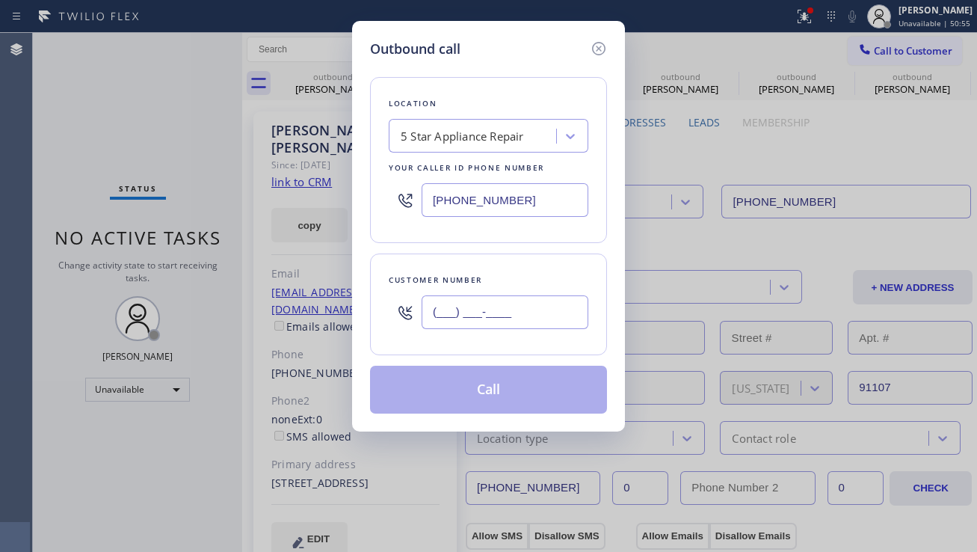
click at [511, 310] on input "(___) ___-____" at bounding box center [505, 312] width 167 height 34
paste input "310) 871-2479"
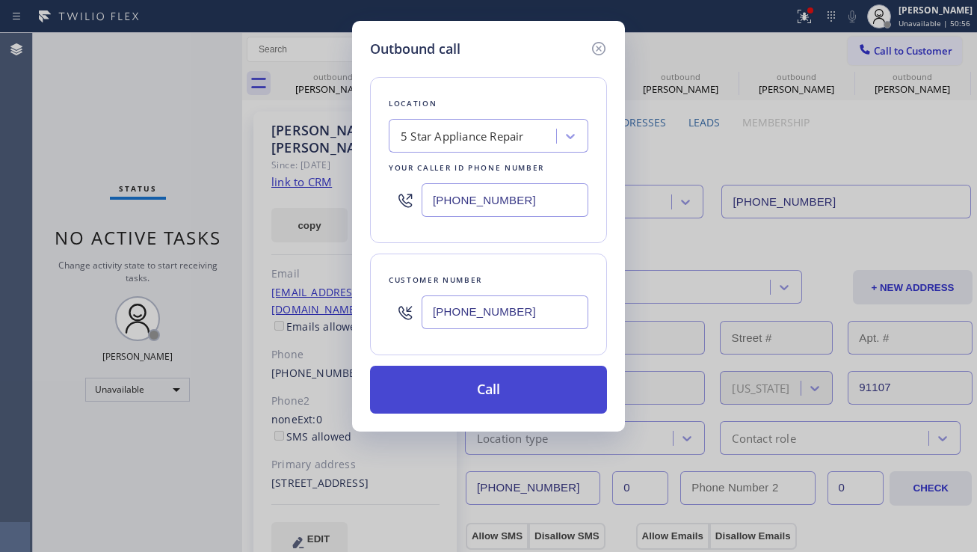
type input "[PHONE_NUMBER]"
click at [457, 387] on button "Call" at bounding box center [488, 390] width 237 height 48
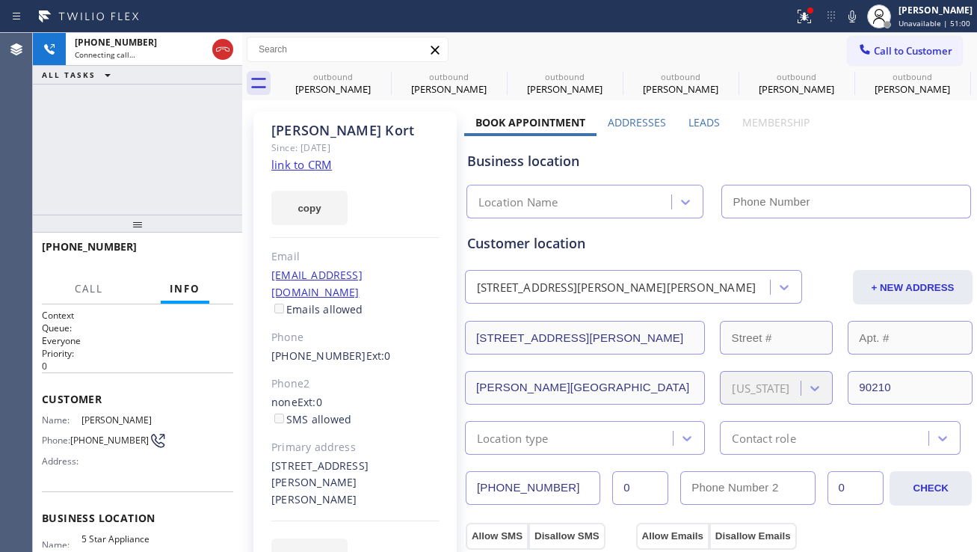
type input "[PHONE_NUMBER]"
click at [203, 251] on span "HANG UP" at bounding box center [199, 253] width 46 height 10
click at [201, 250] on span "HANG UP" at bounding box center [199, 253] width 46 height 10
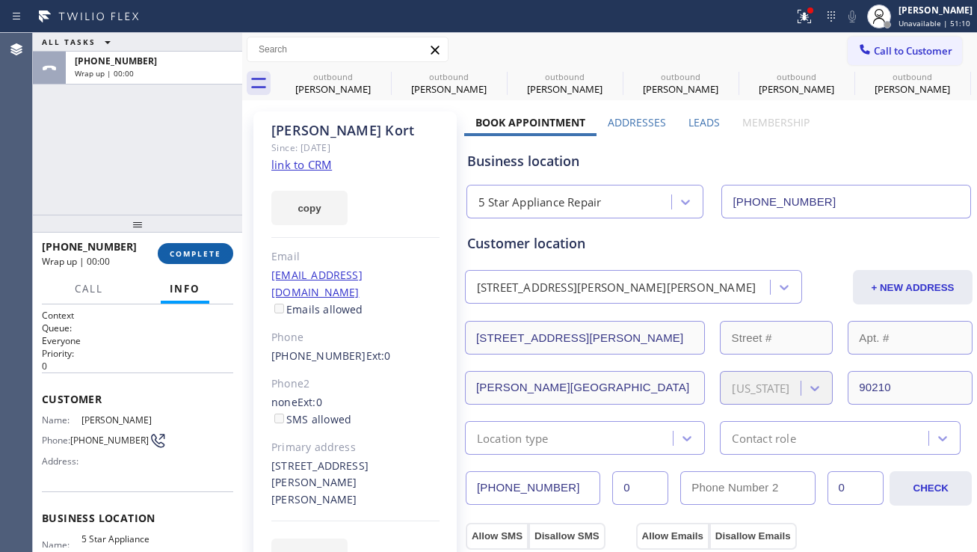
click at [203, 261] on button "COMPLETE" at bounding box center [196, 253] width 76 height 21
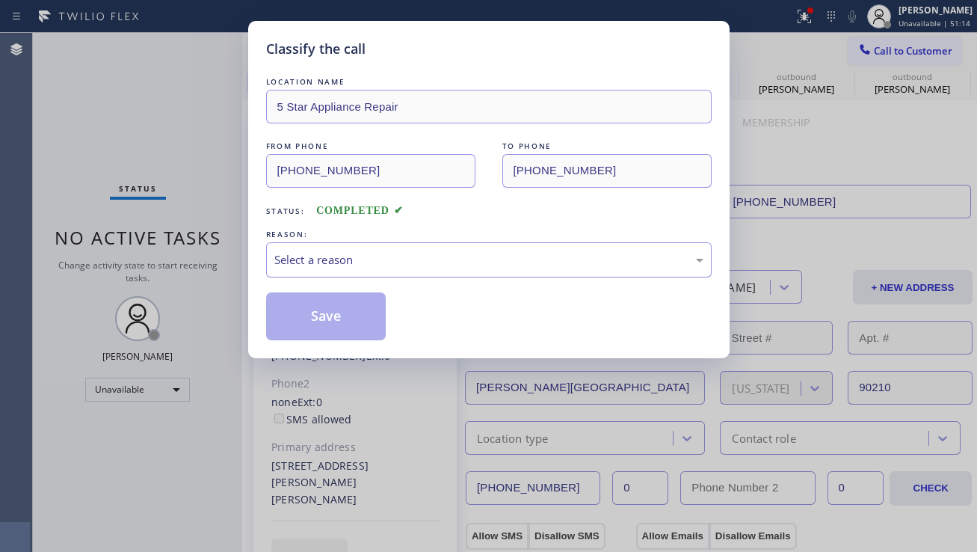
click at [309, 259] on div "Select a reason" at bounding box center [488, 259] width 429 height 17
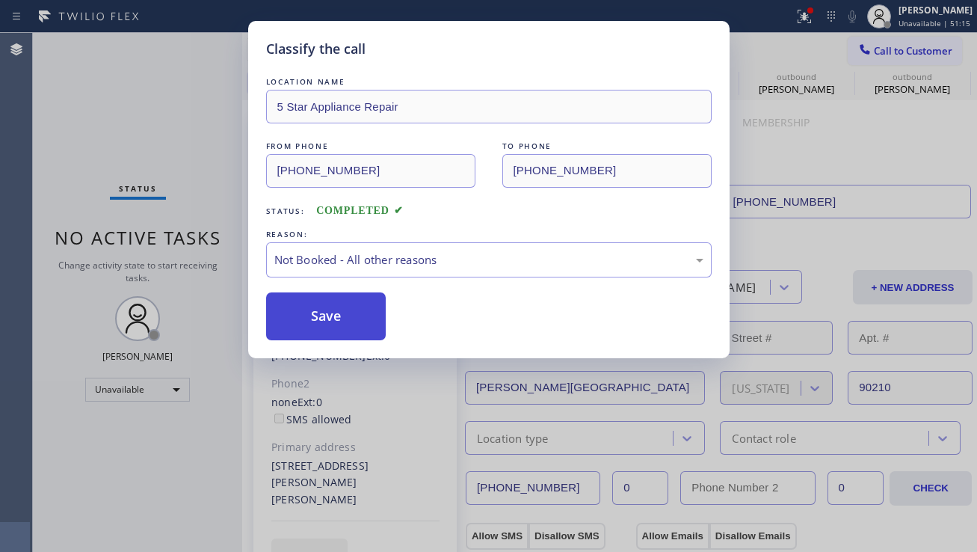
click at [288, 320] on button "Save" at bounding box center [326, 316] width 120 height 48
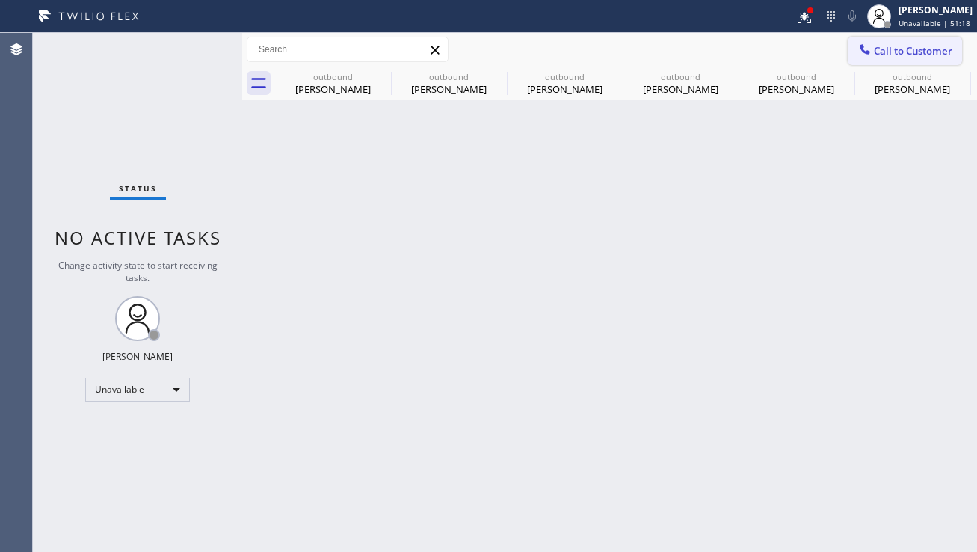
click at [877, 51] on span "Call to Customer" at bounding box center [913, 50] width 79 height 13
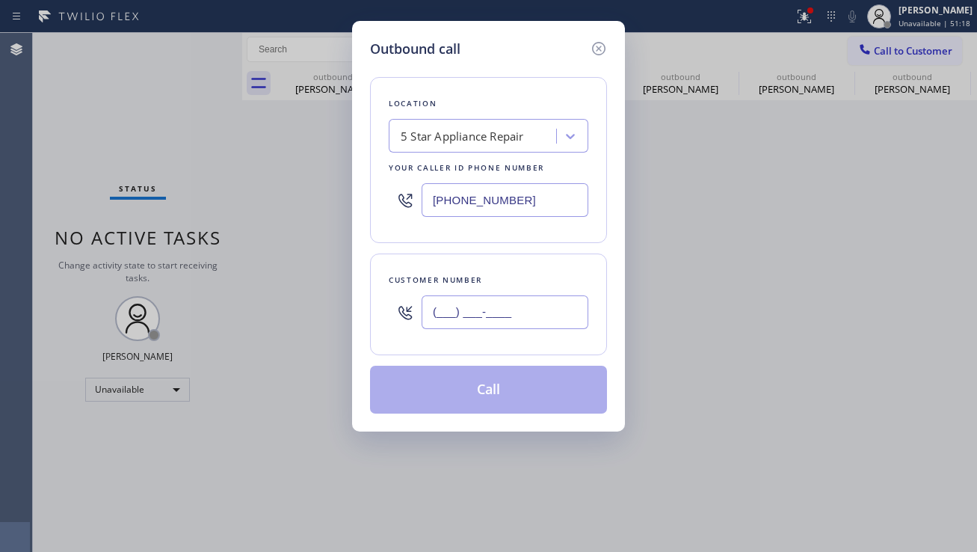
click at [449, 326] on input "(___) ___-____" at bounding box center [505, 312] width 167 height 34
paste input "206) 612-4398"
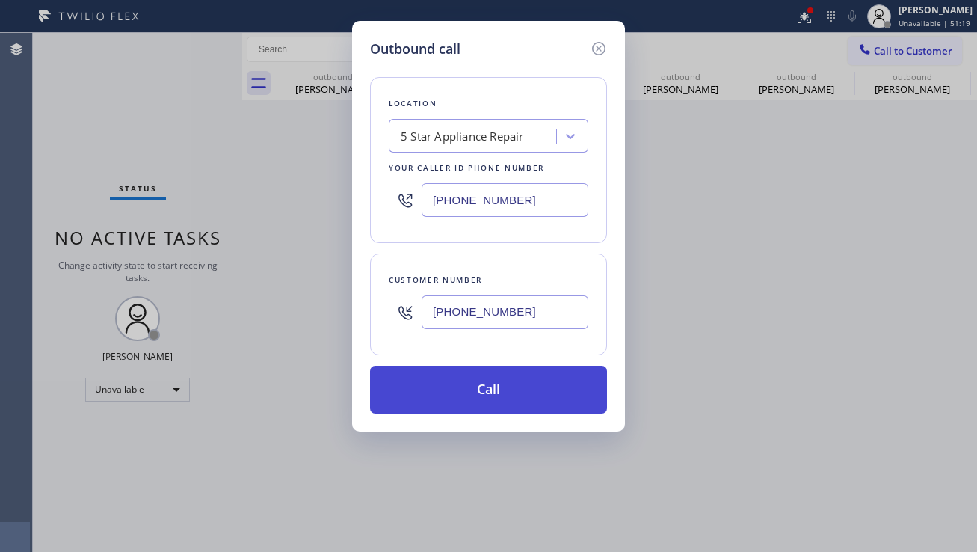
type input "[PHONE_NUMBER]"
click at [439, 383] on button "Call" at bounding box center [488, 390] width 237 height 48
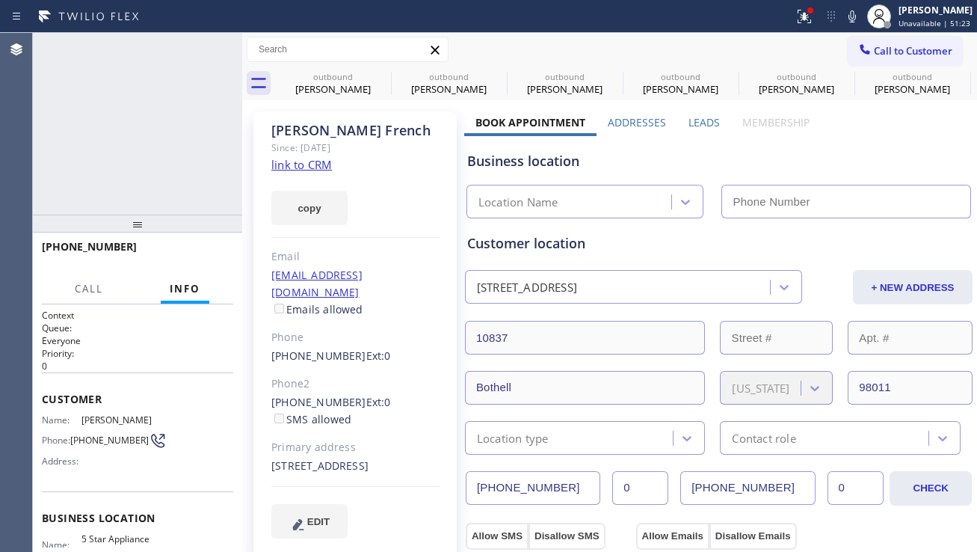
type input "[PHONE_NUMBER]"
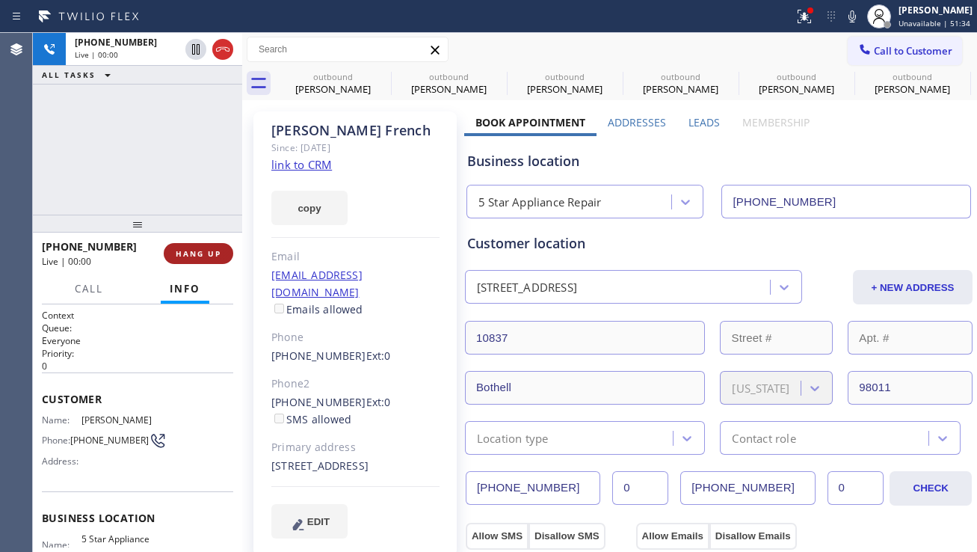
click at [201, 250] on span "HANG UP" at bounding box center [199, 253] width 46 height 10
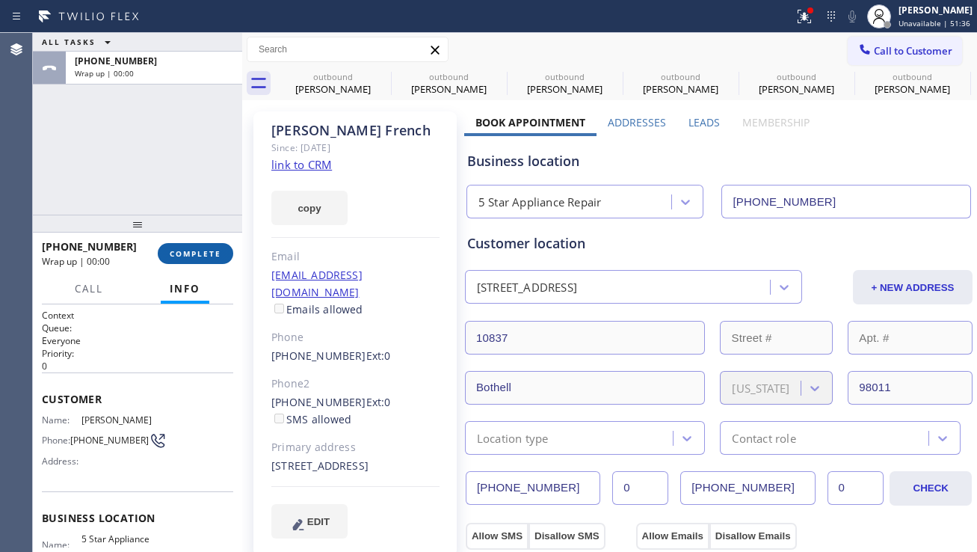
click at [203, 249] on span "COMPLETE" at bounding box center [196, 253] width 52 height 10
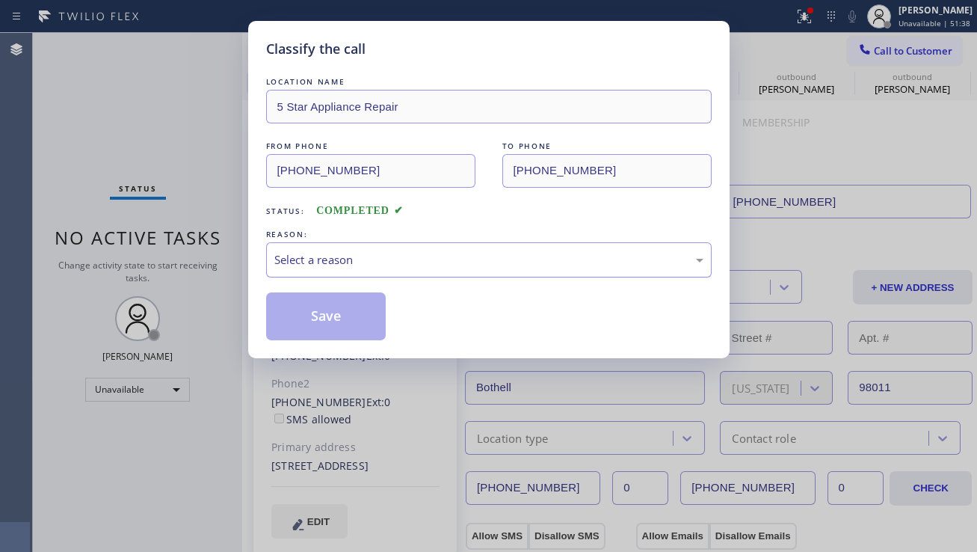
click at [310, 251] on div "Select a reason" at bounding box center [488, 259] width 429 height 17
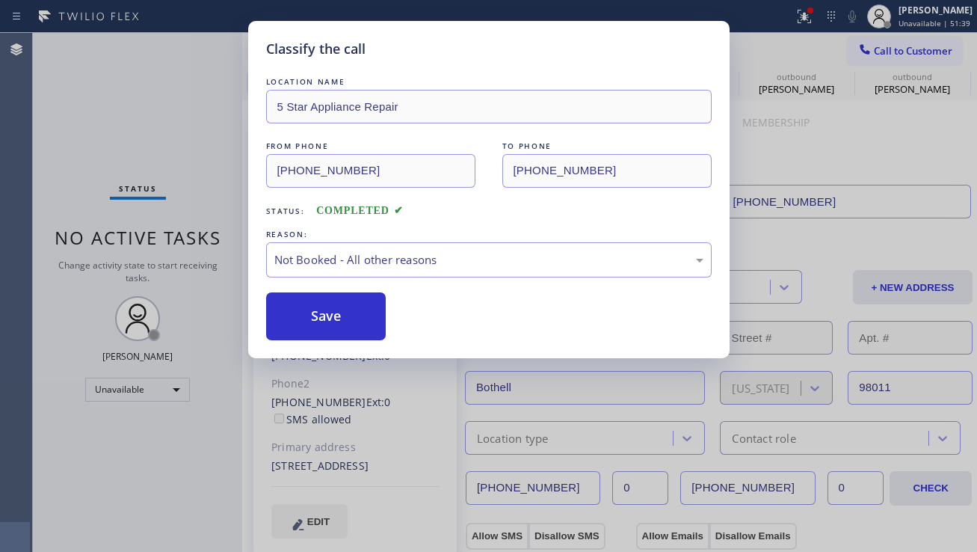
click at [313, 321] on button "Save" at bounding box center [326, 316] width 120 height 48
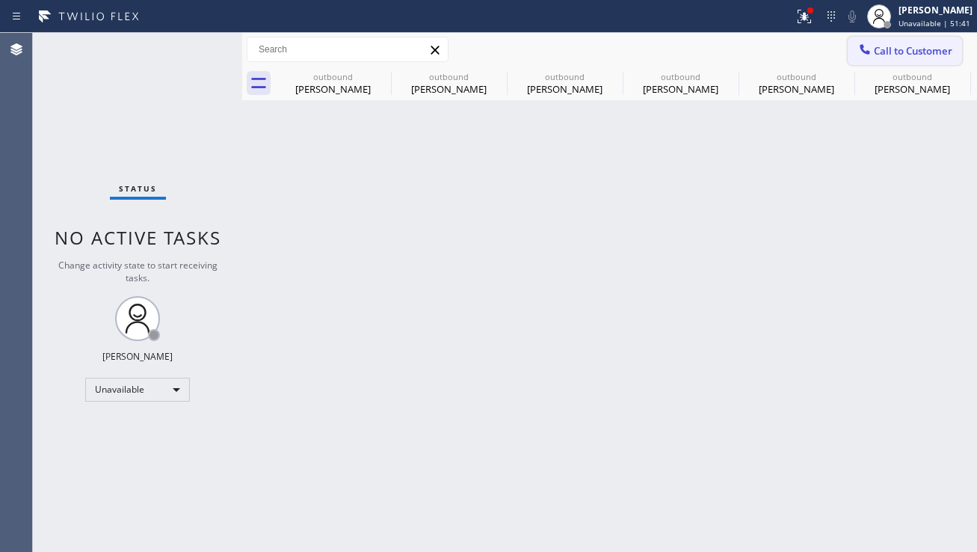
click at [902, 55] on span "Call to Customer" at bounding box center [913, 50] width 79 height 13
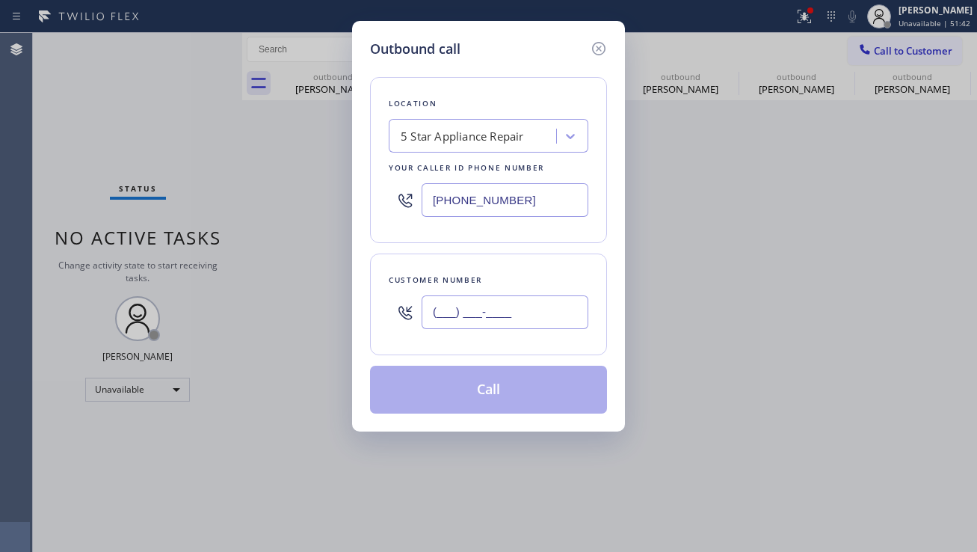
click at [512, 320] on input "(___) ___-____" at bounding box center [505, 312] width 167 height 34
paste input "626) 354-7686"
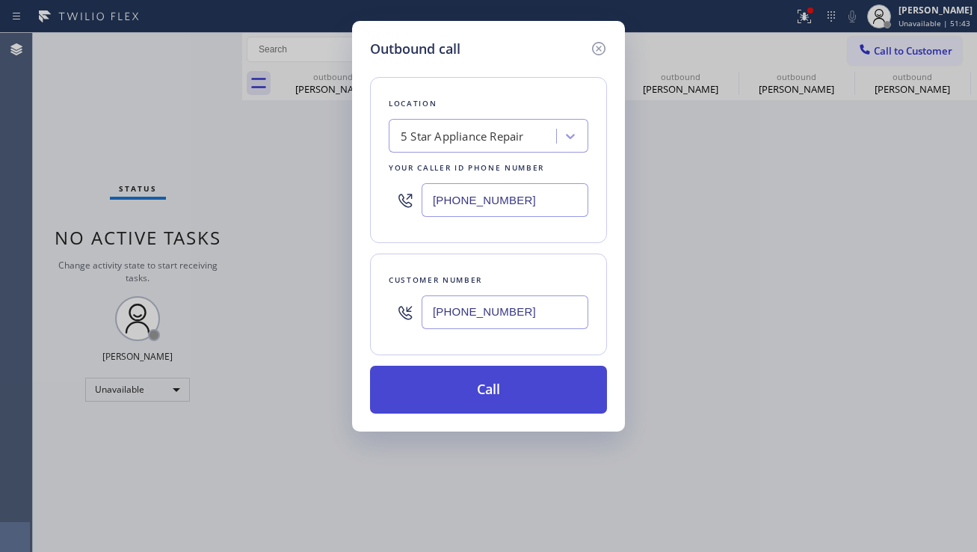
type input "[PHONE_NUMBER]"
click at [487, 398] on button "Call" at bounding box center [488, 390] width 237 height 48
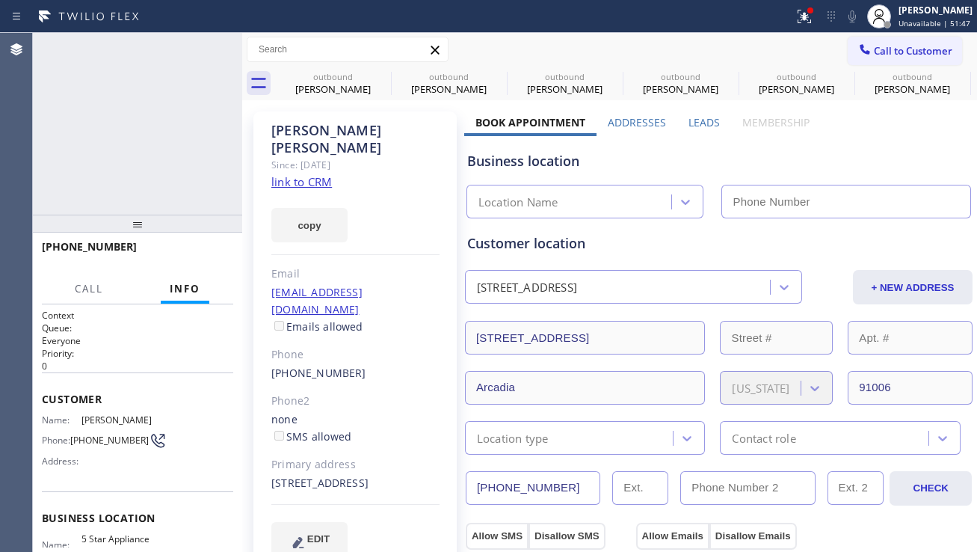
type input "[PHONE_NUMBER]"
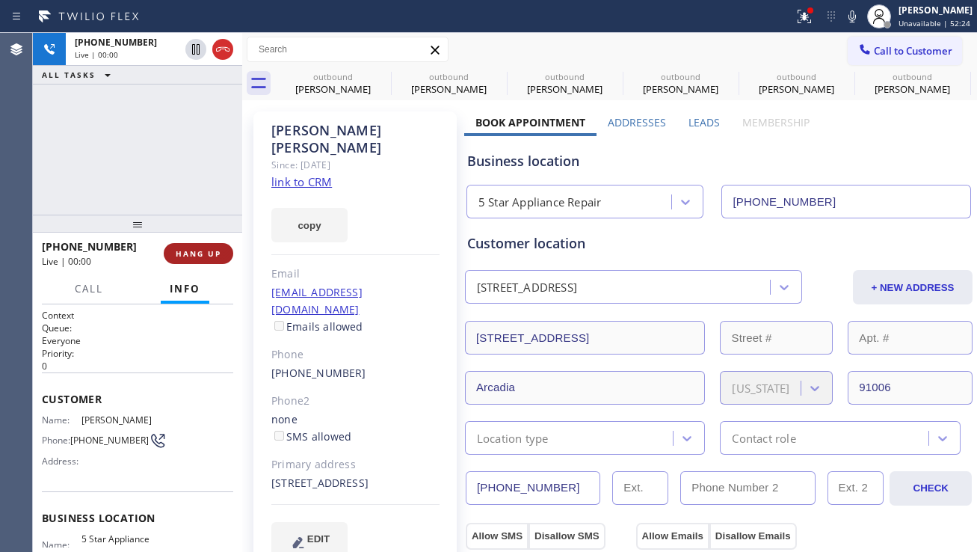
click at [219, 249] on span "HANG UP" at bounding box center [199, 253] width 46 height 10
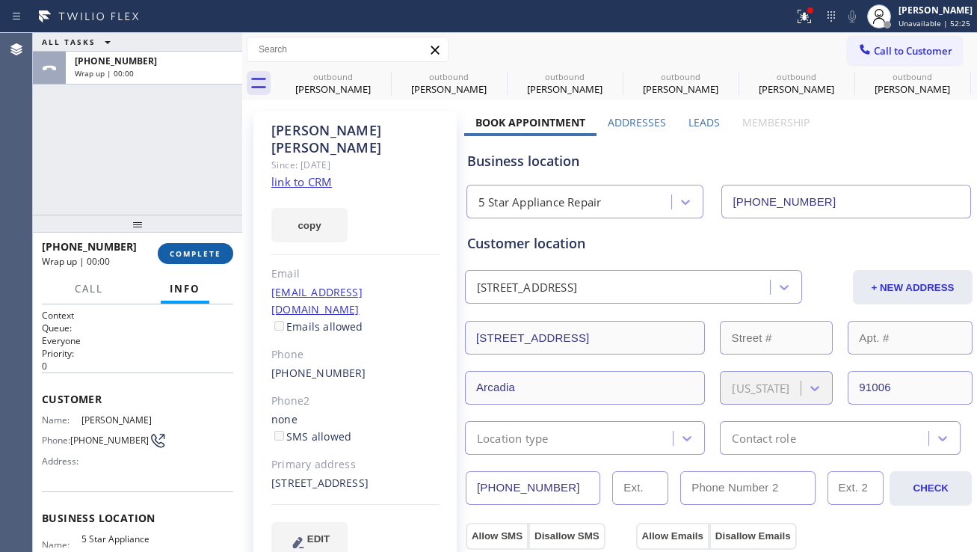
click at [219, 249] on span "COMPLETE" at bounding box center [196, 253] width 52 height 10
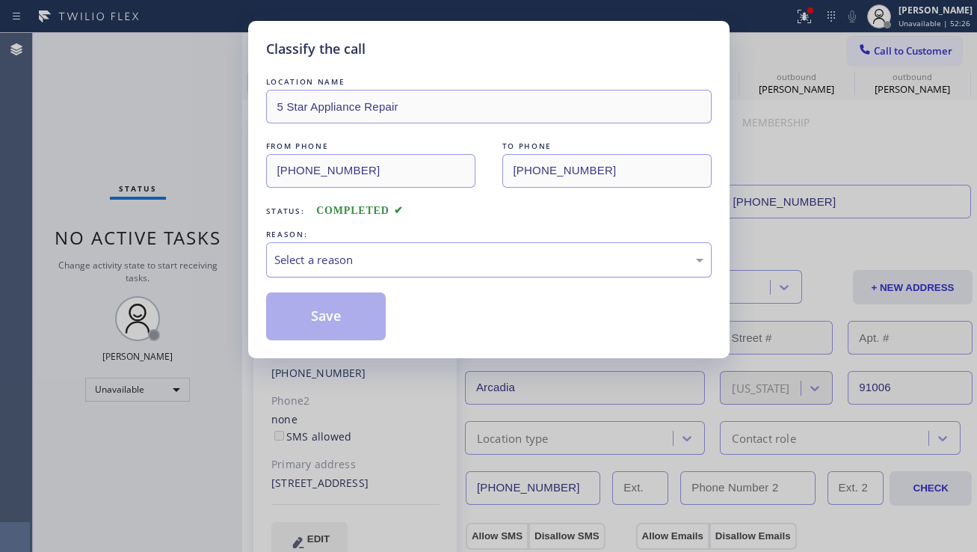
click at [440, 258] on div "Select a reason" at bounding box center [488, 259] width 429 height 17
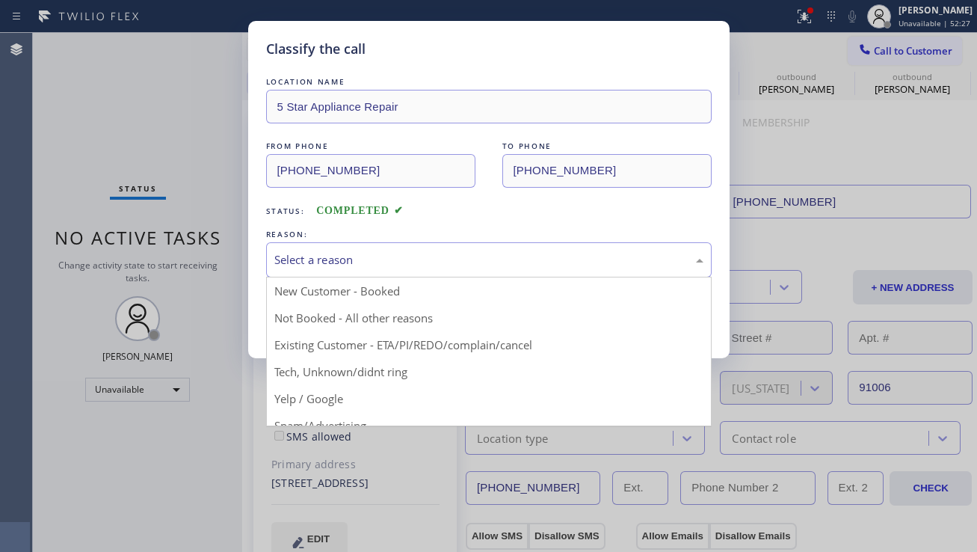
drag, startPoint x: 381, startPoint y: 315, endPoint x: 366, endPoint y: 318, distance: 15.2
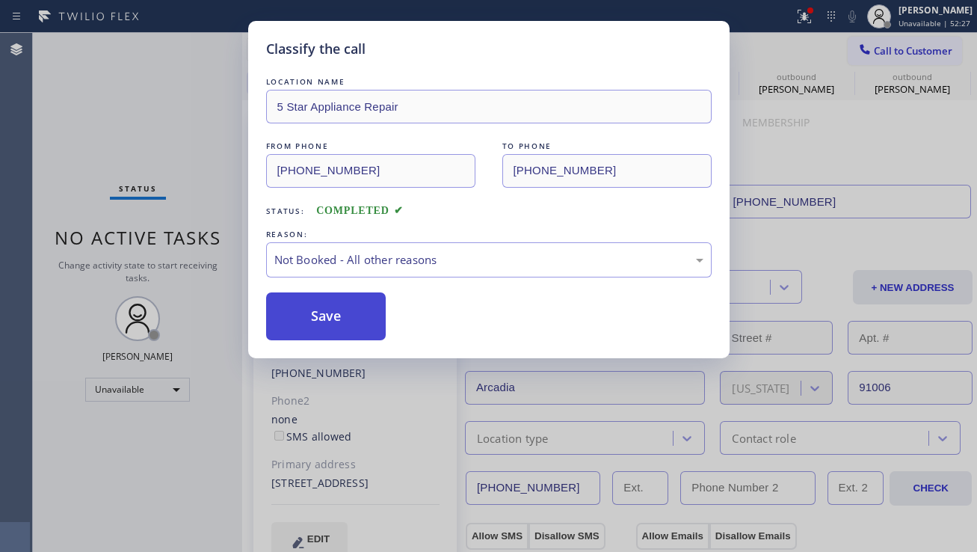
click at [366, 318] on button "Save" at bounding box center [326, 316] width 120 height 48
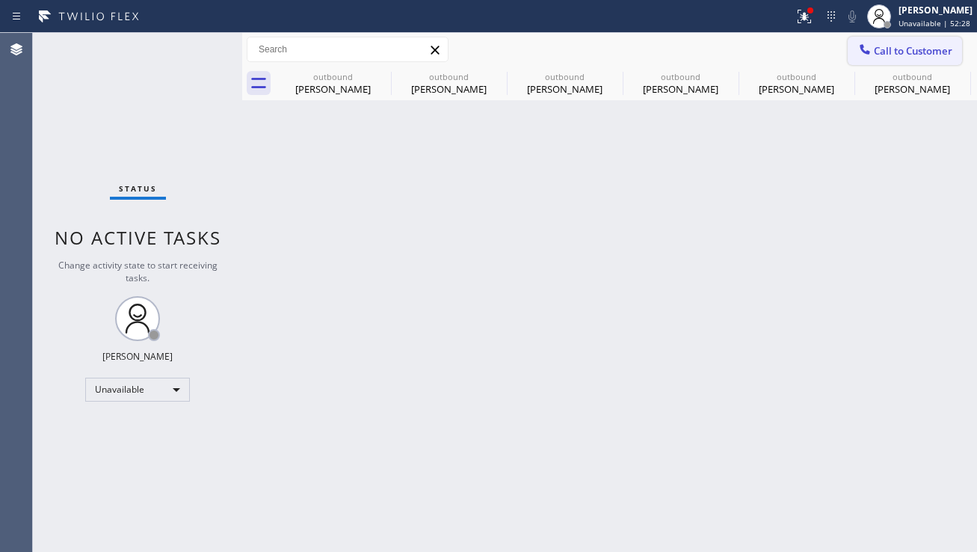
click at [867, 58] on div at bounding box center [865, 51] width 18 height 18
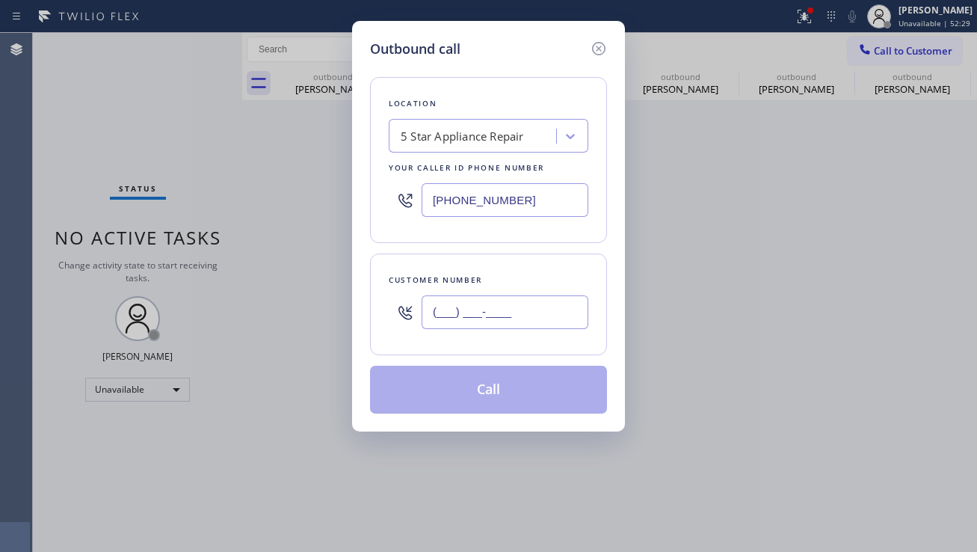
click at [511, 314] on input "(___) ___-____" at bounding box center [505, 312] width 167 height 34
paste input "206) 551-5839"
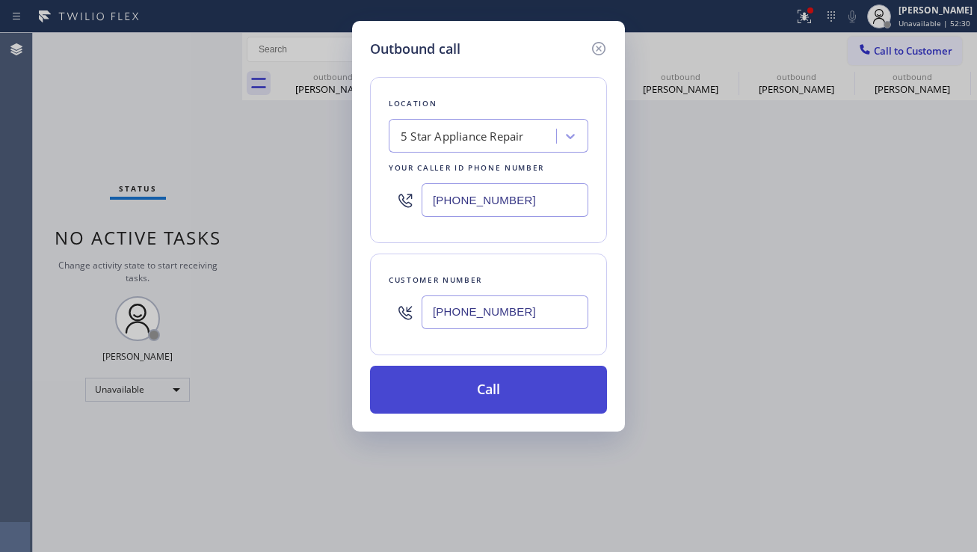
type input "[PHONE_NUMBER]"
click at [470, 387] on button "Call" at bounding box center [488, 390] width 237 height 48
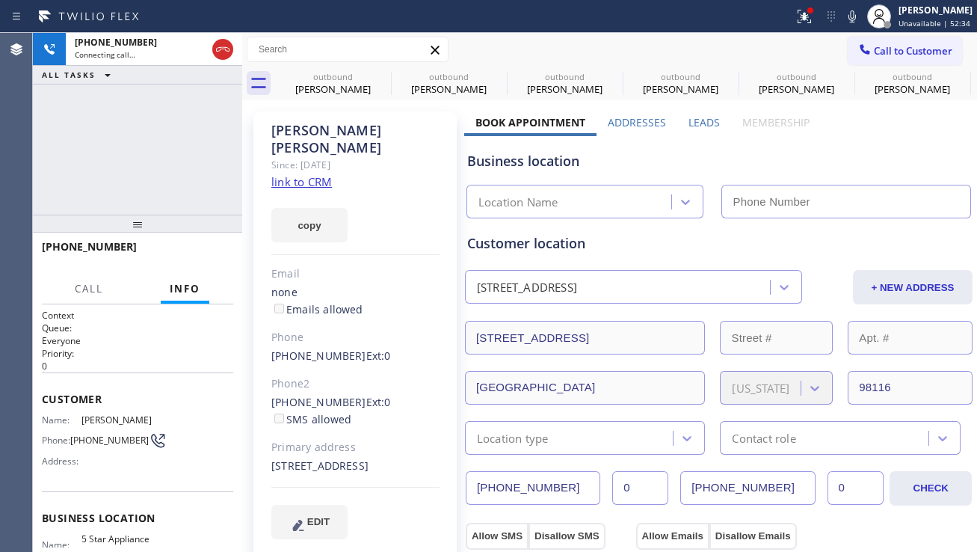
type input "[PHONE_NUMBER]"
click at [209, 256] on span "HANG UP" at bounding box center [199, 253] width 46 height 10
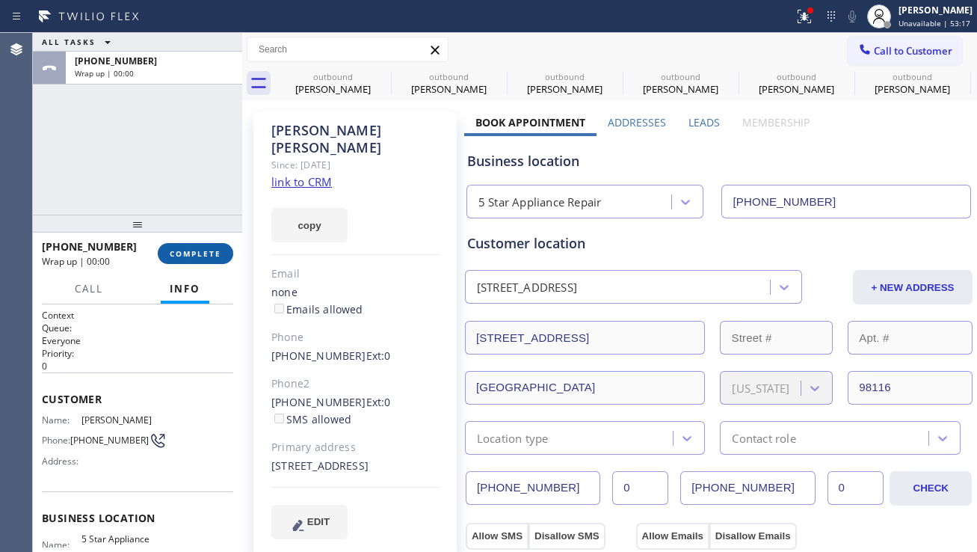
click at [197, 256] on span "COMPLETE" at bounding box center [196, 253] width 52 height 10
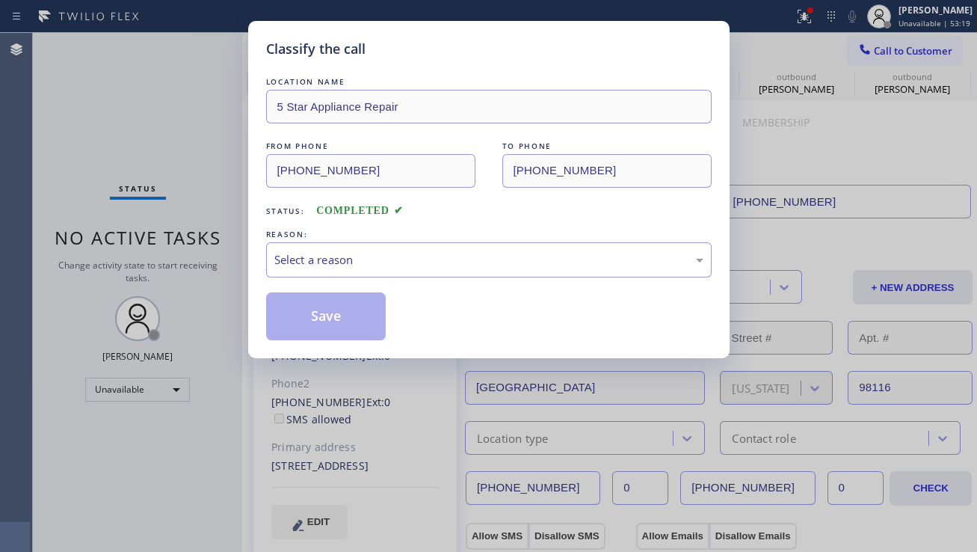
click at [201, 256] on div "Classify the call LOCATION NAME 5 Star Appliance Repair FROM PHONE (855) 731-49…" at bounding box center [488, 276] width 977 height 552
click at [286, 256] on div "Select a reason" at bounding box center [488, 259] width 429 height 17
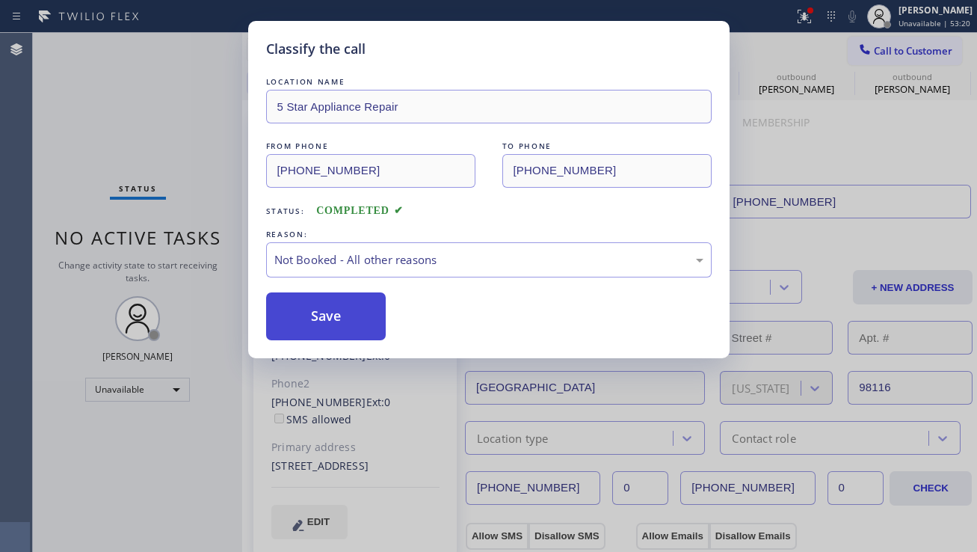
click at [322, 313] on button "Save" at bounding box center [326, 316] width 120 height 48
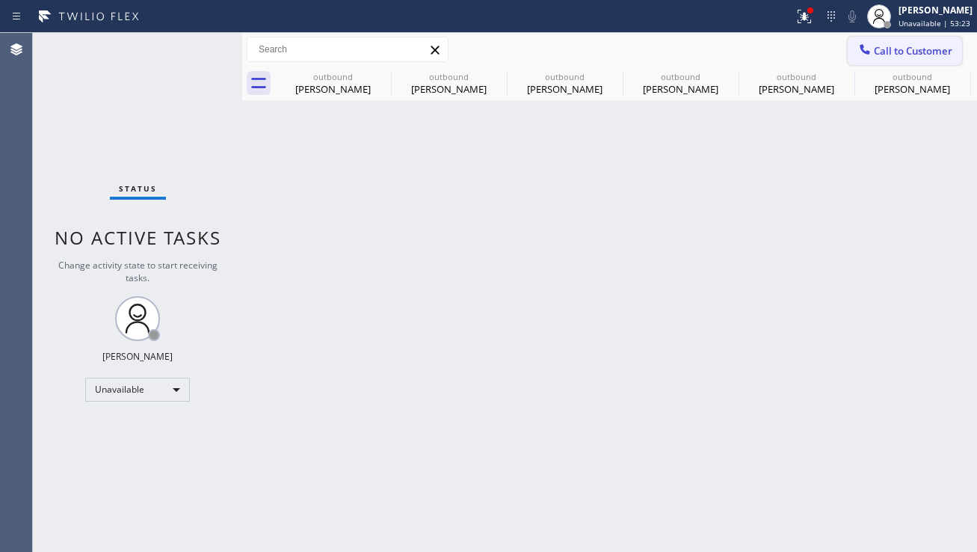
click at [881, 56] on span "Call to Customer" at bounding box center [913, 50] width 79 height 13
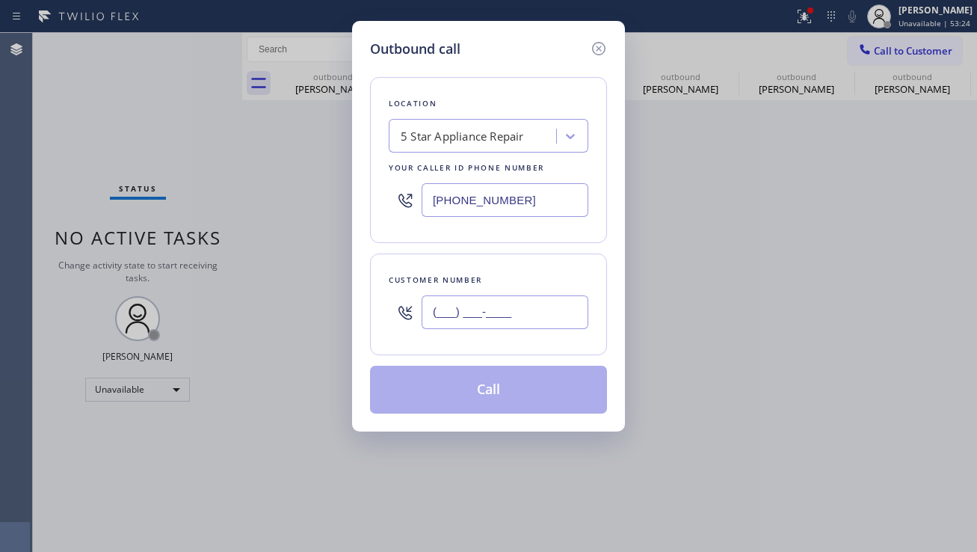
click at [491, 318] on input "(___) ___-____" at bounding box center [505, 312] width 167 height 34
paste input "323) 493-6065"
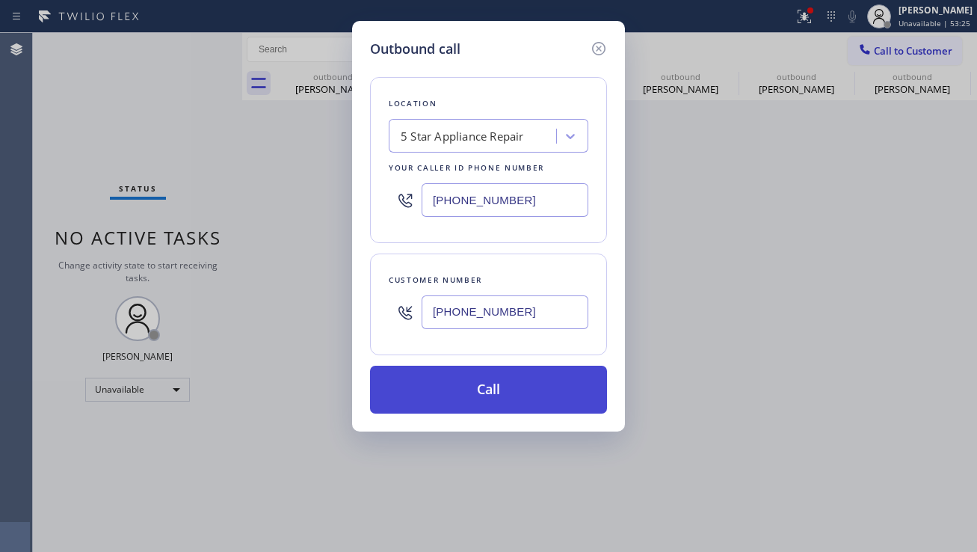
type input "[PHONE_NUMBER]"
click at [485, 390] on button "Call" at bounding box center [488, 390] width 237 height 48
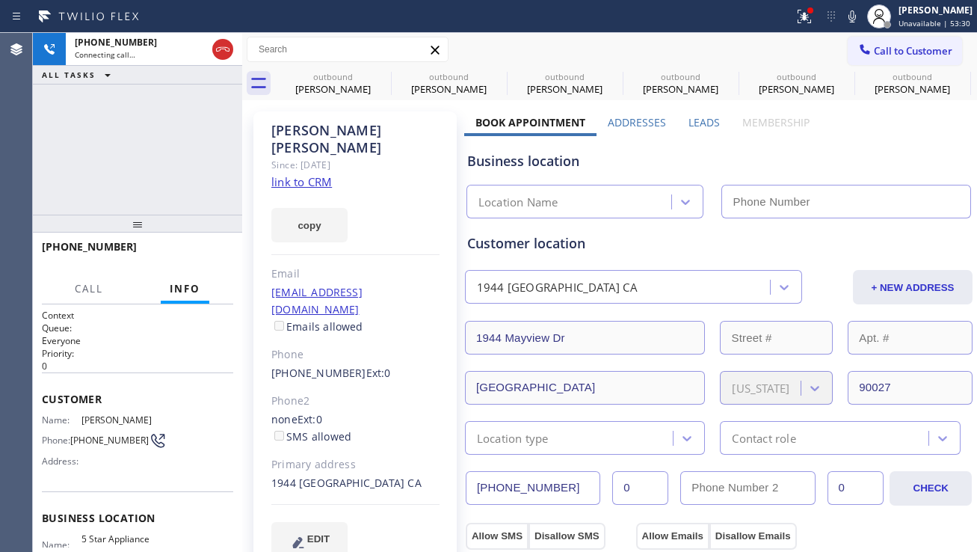
type input "[PHONE_NUMBER]"
click at [194, 252] on span "HANG UP" at bounding box center [199, 253] width 46 height 10
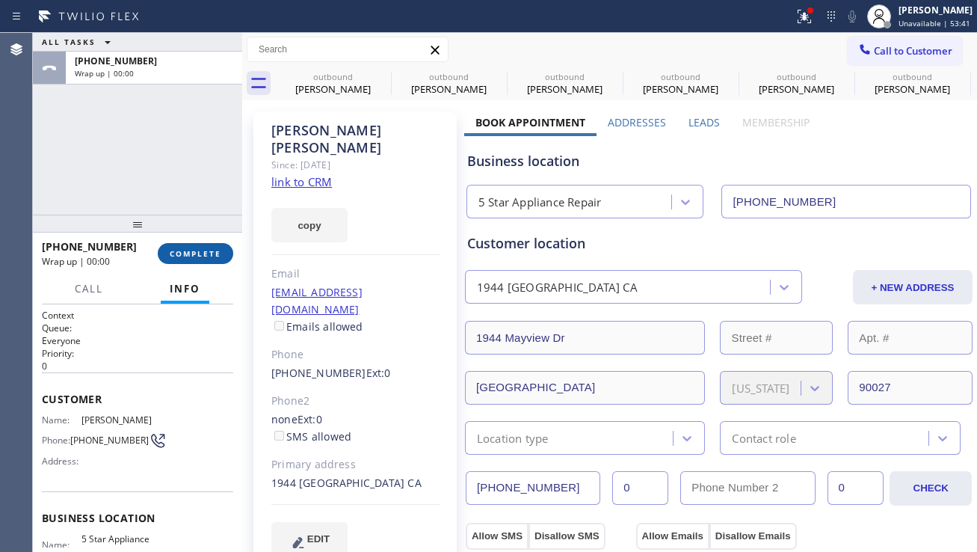
click at [218, 254] on span "COMPLETE" at bounding box center [196, 253] width 52 height 10
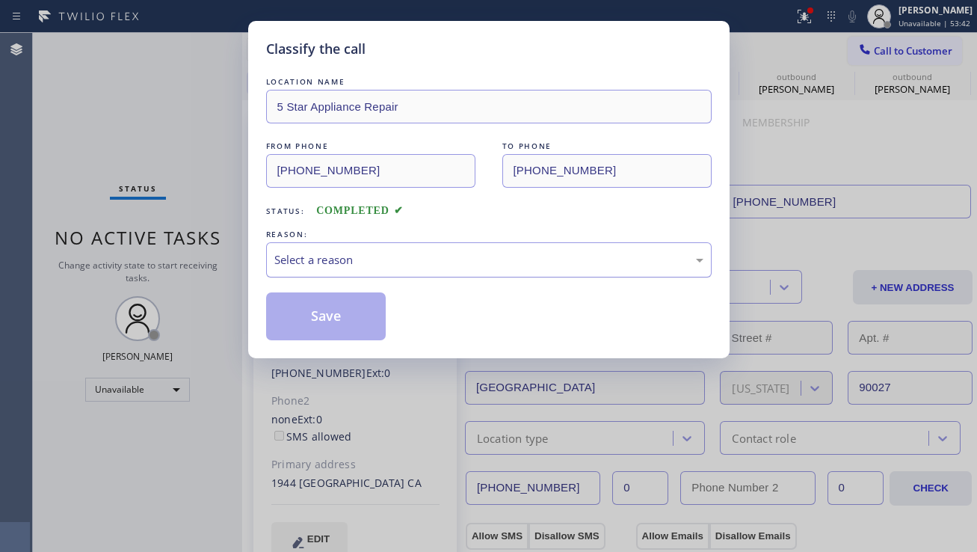
click at [392, 258] on div "Select a reason" at bounding box center [488, 259] width 429 height 17
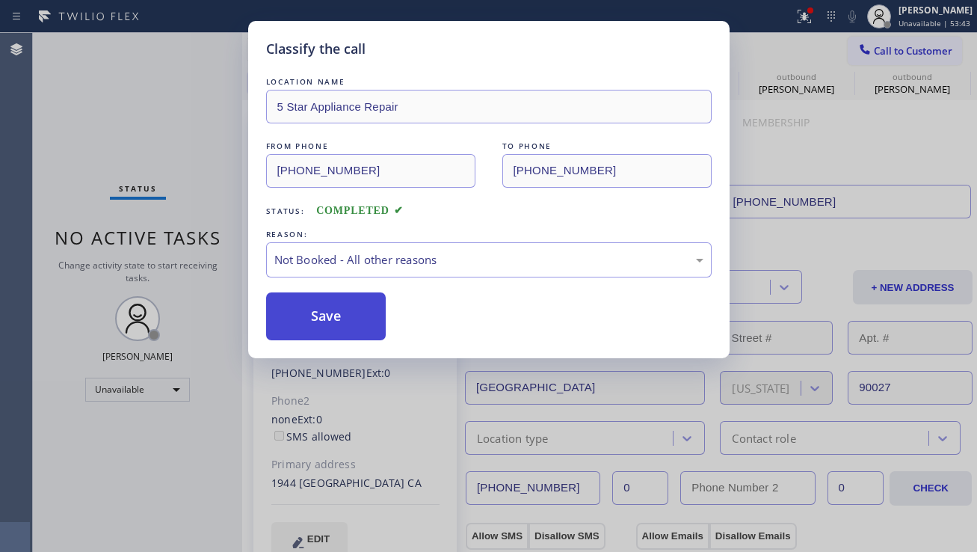
click at [339, 316] on button "Save" at bounding box center [326, 316] width 120 height 48
click at [875, 58] on button "Call to Customer" at bounding box center [905, 51] width 114 height 28
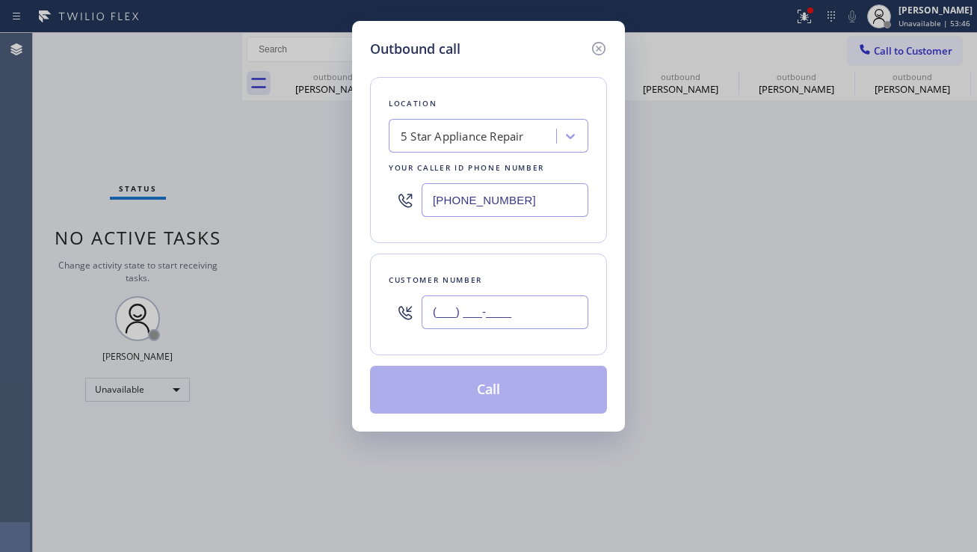
click at [472, 307] on input "(___) ___-____" at bounding box center [505, 312] width 167 height 34
paste input "310) 695-6688"
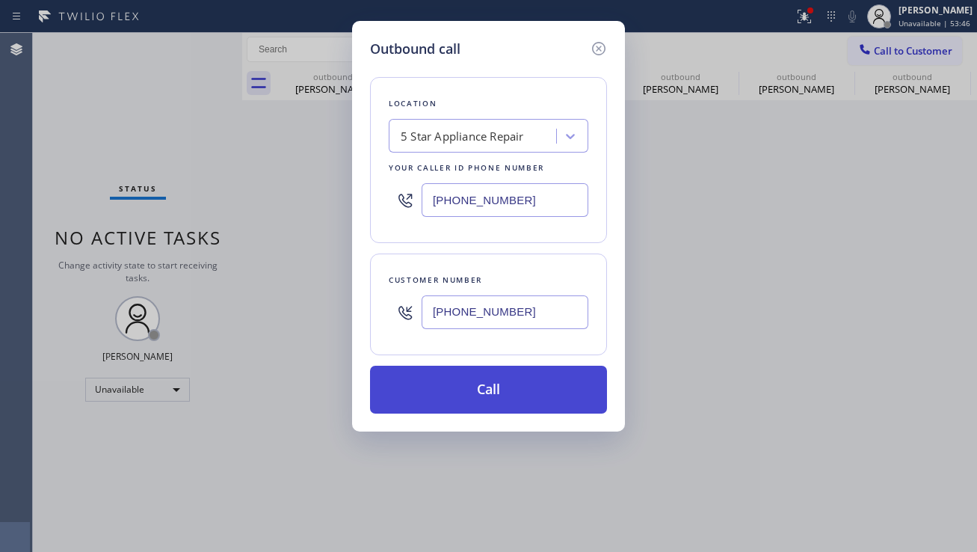
type input "[PHONE_NUMBER]"
click at [467, 401] on button "Call" at bounding box center [488, 390] width 237 height 48
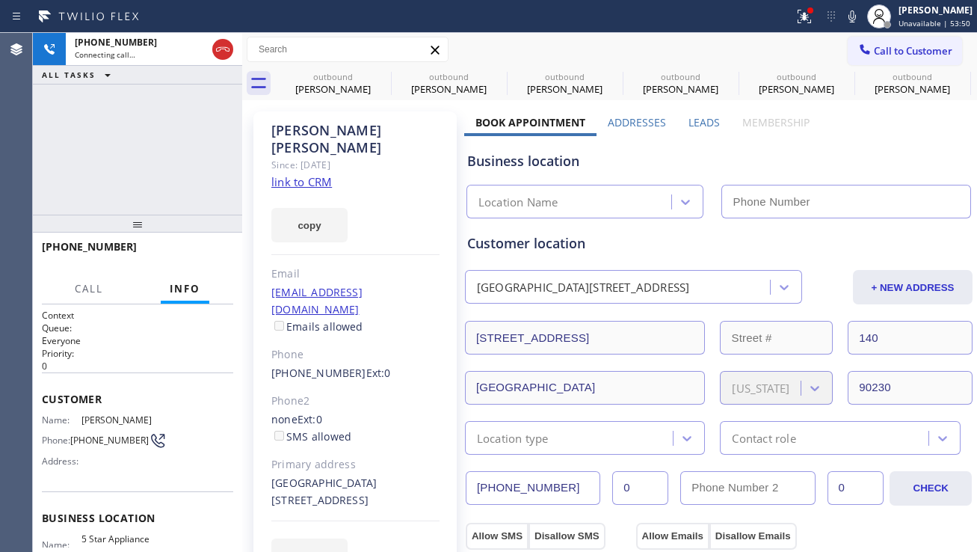
type input "[PHONE_NUMBER]"
click at [201, 255] on span "HANG UP" at bounding box center [199, 253] width 46 height 10
click at [202, 254] on span "HANG UP" at bounding box center [199, 253] width 46 height 10
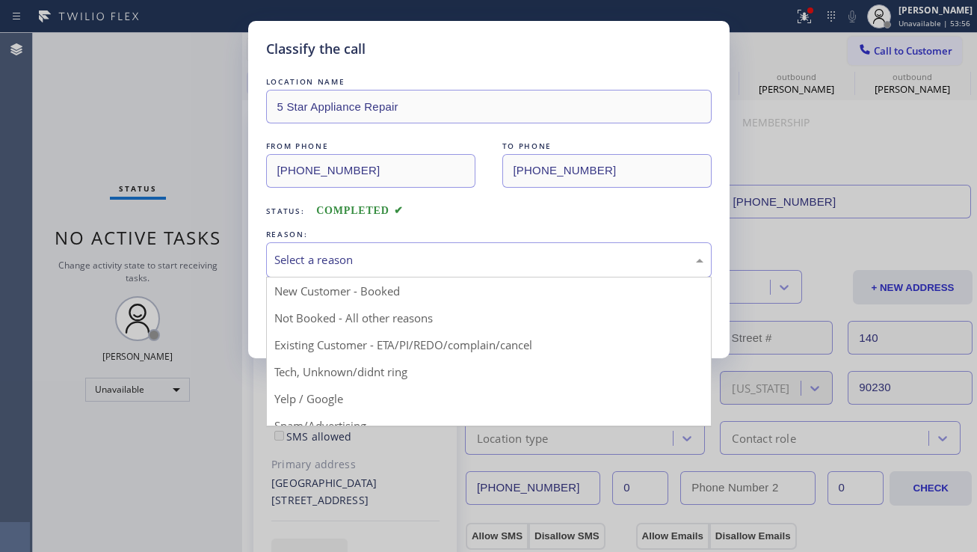
click at [457, 270] on div "Select a reason" at bounding box center [489, 259] width 446 height 35
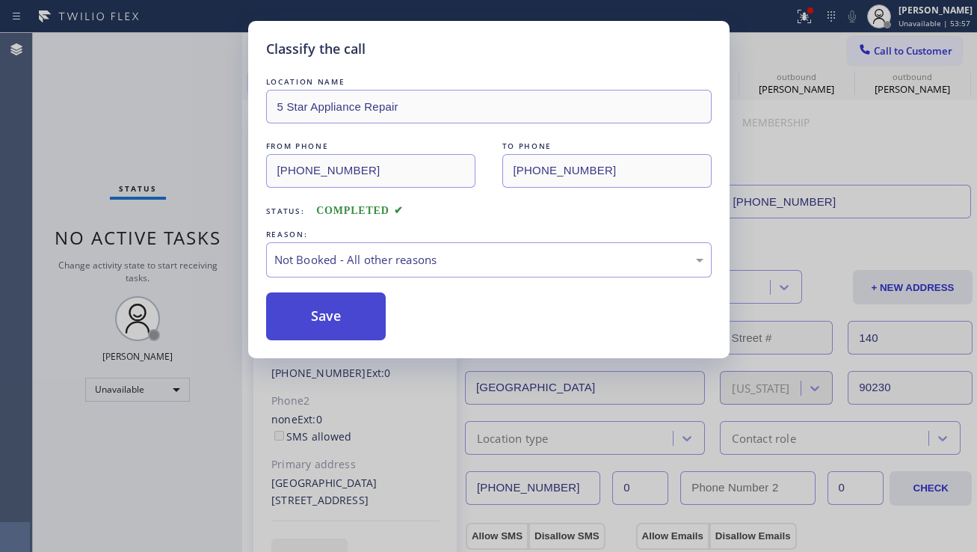
click at [339, 317] on button "Save" at bounding box center [326, 316] width 120 height 48
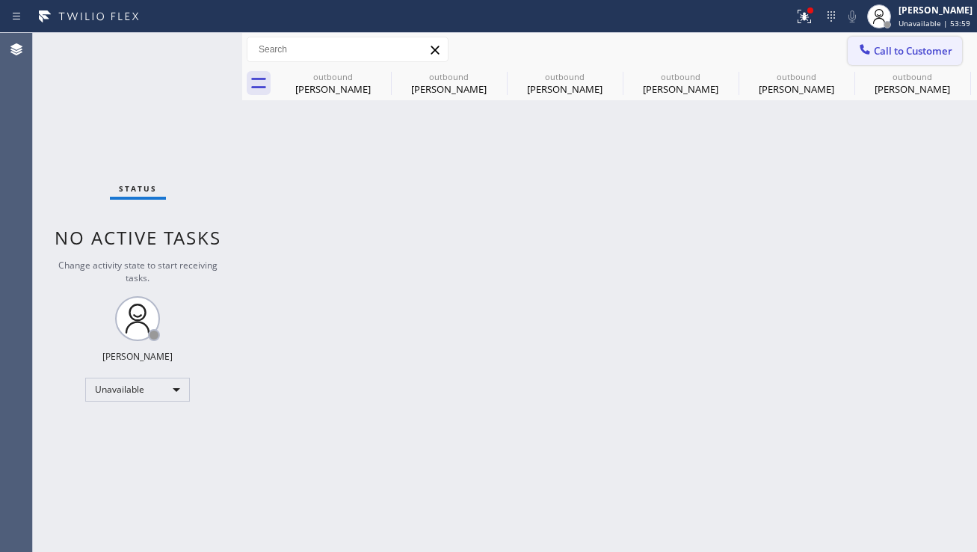
click at [870, 55] on icon at bounding box center [865, 49] width 15 height 15
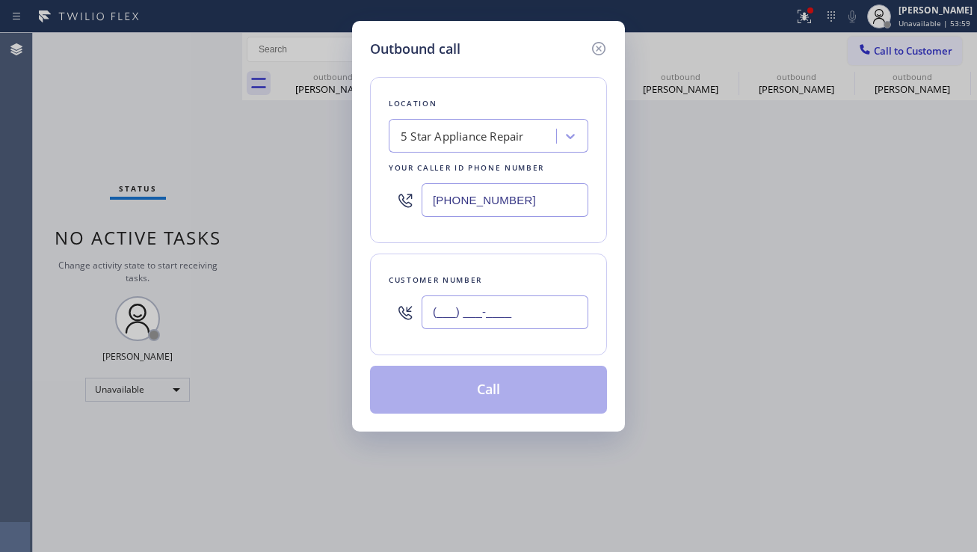
click at [526, 308] on input "(___) ___-____" at bounding box center [505, 312] width 167 height 34
paste input "818) 930-7883"
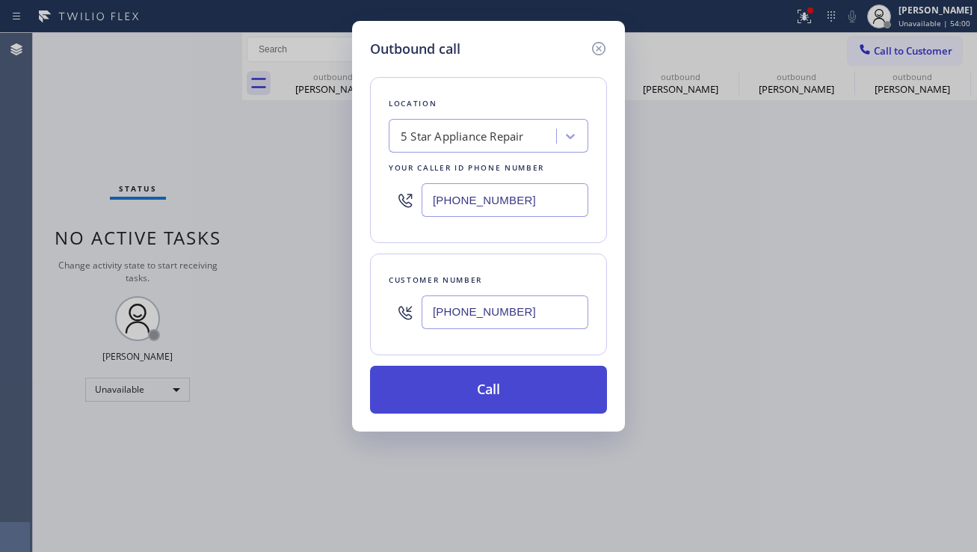
type input "[PHONE_NUMBER]"
click at [499, 398] on button "Call" at bounding box center [488, 390] width 237 height 48
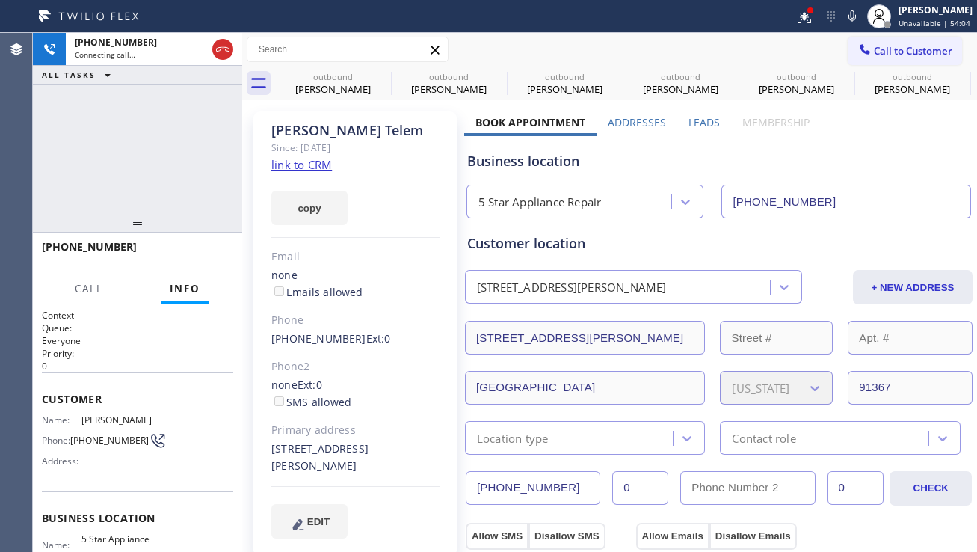
type input "[PHONE_NUMBER]"
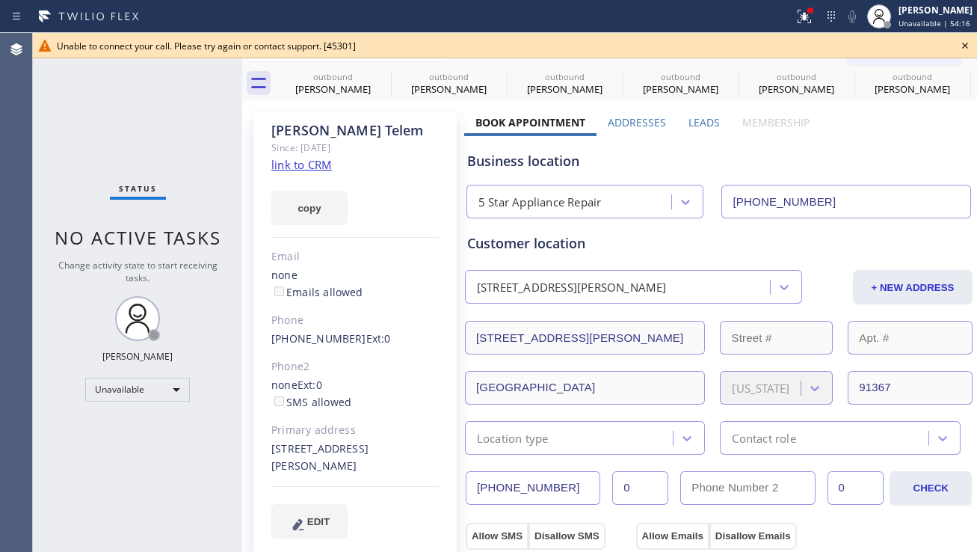
click at [966, 46] on icon at bounding box center [965, 46] width 6 height 6
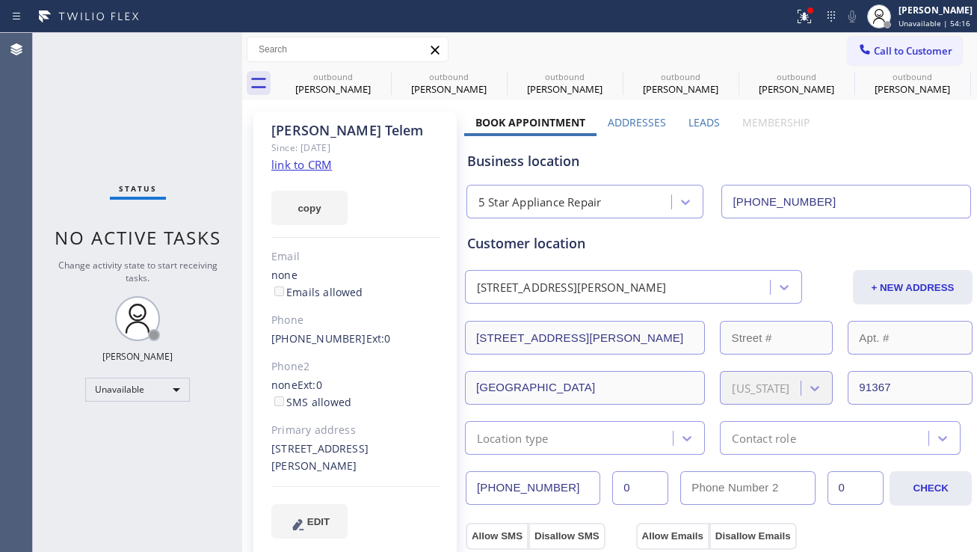
click at [907, 49] on span "Call to Customer" at bounding box center [913, 50] width 79 height 13
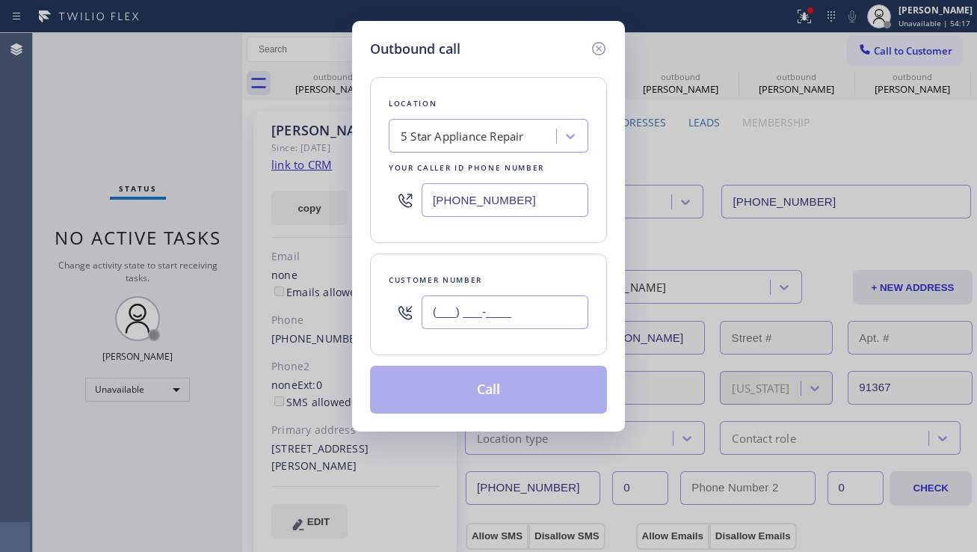
click at [523, 312] on input "(___) ___-____" at bounding box center [505, 312] width 167 height 34
paste input "949) 302-6265"
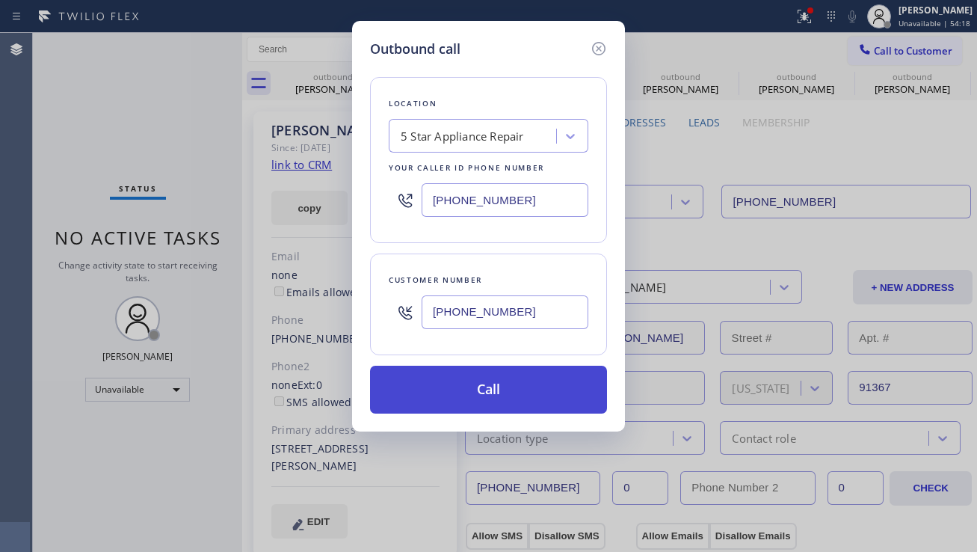
type input "[PHONE_NUMBER]"
click at [520, 384] on button "Call" at bounding box center [488, 390] width 237 height 48
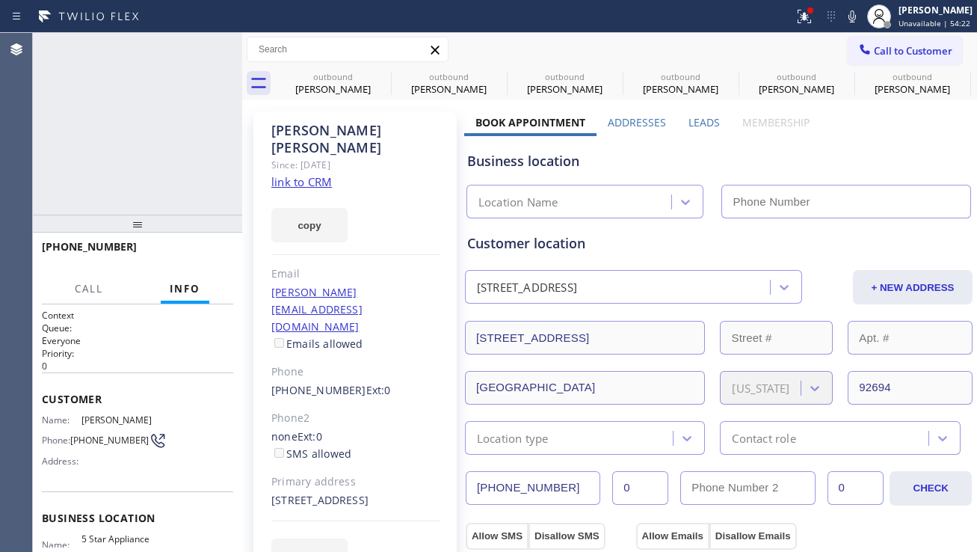
type input "[PHONE_NUMBER]"
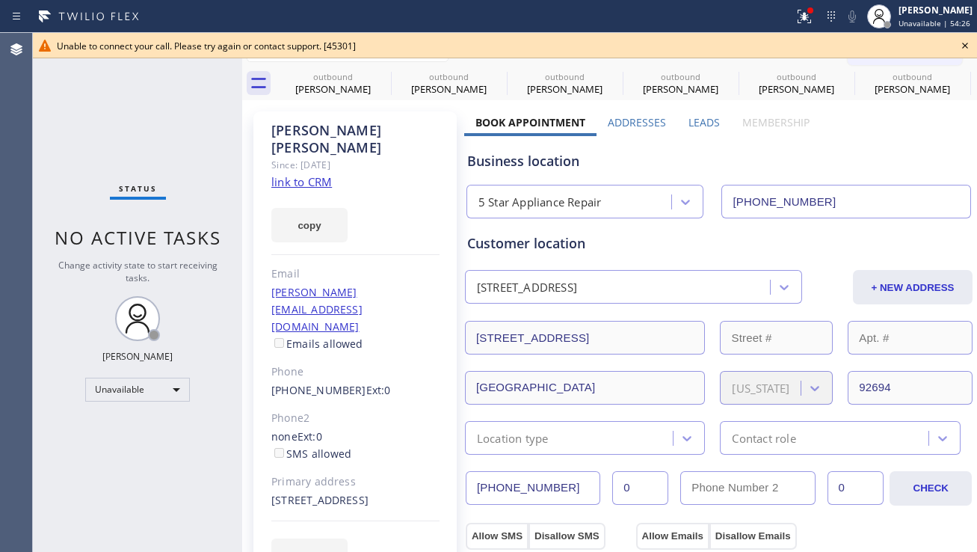
click at [961, 43] on icon at bounding box center [965, 46] width 18 height 18
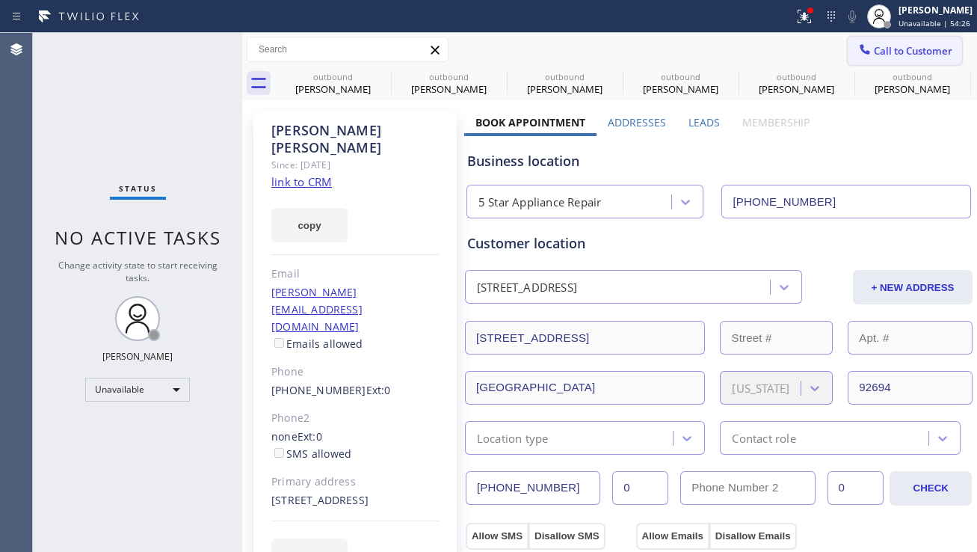
click at [920, 52] on span "Call to Customer" at bounding box center [913, 50] width 79 height 13
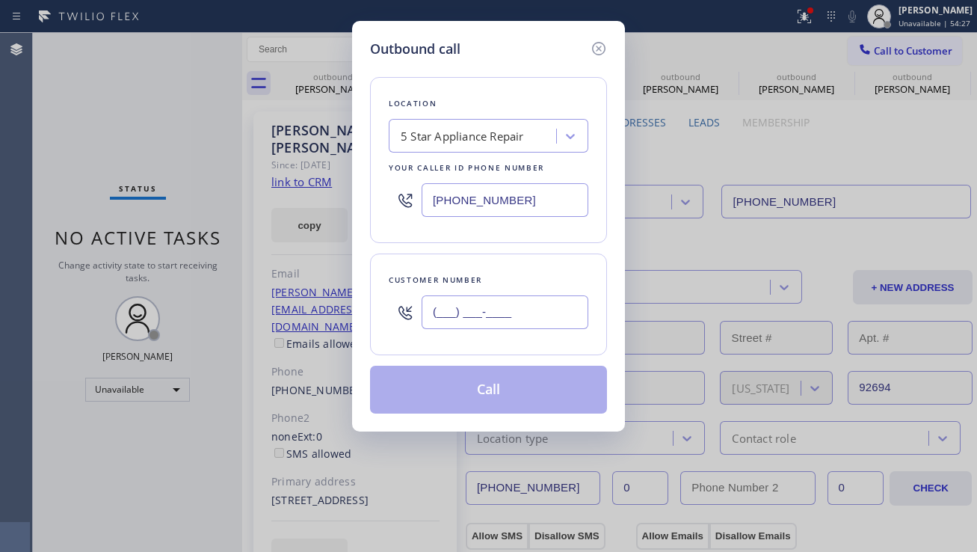
click at [539, 317] on input "(___) ___-____" at bounding box center [505, 312] width 167 height 34
paste input "661) 250-0054"
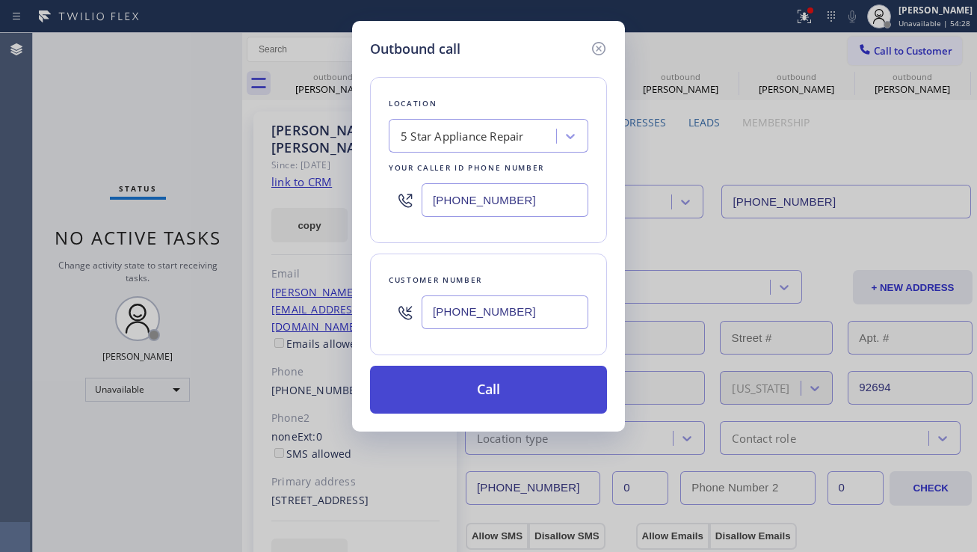
type input "[PHONE_NUMBER]"
click at [526, 397] on button "Call" at bounding box center [488, 390] width 237 height 48
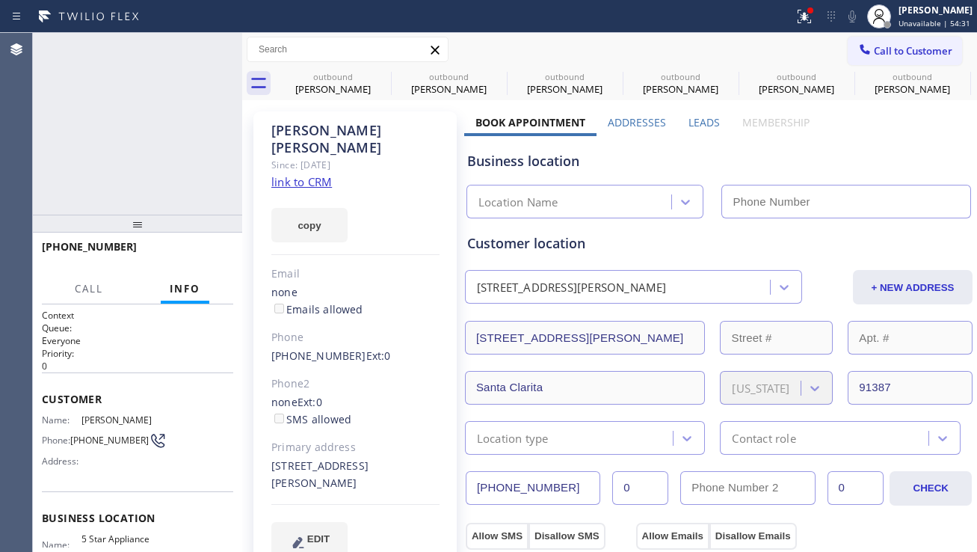
type input "[PHONE_NUMBER]"
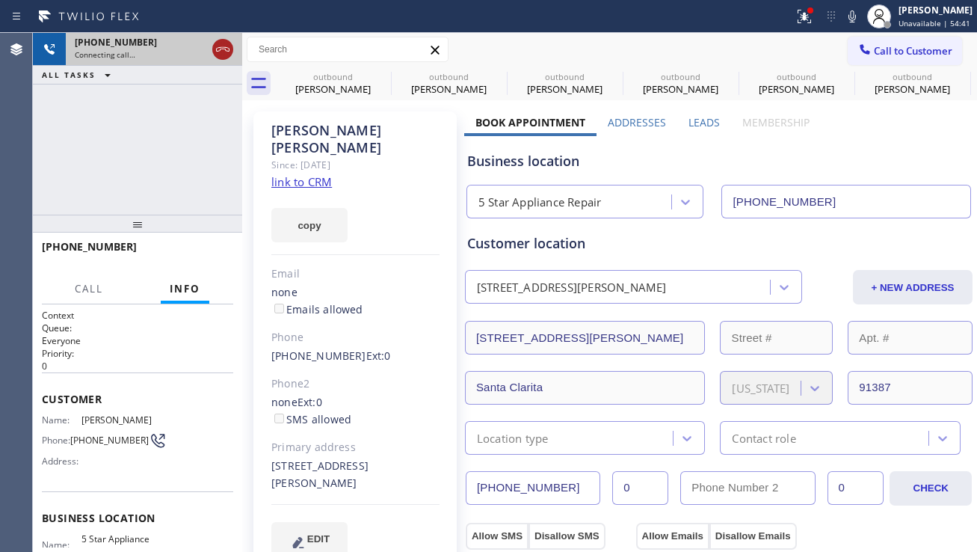
click at [225, 56] on icon at bounding box center [223, 49] width 18 height 18
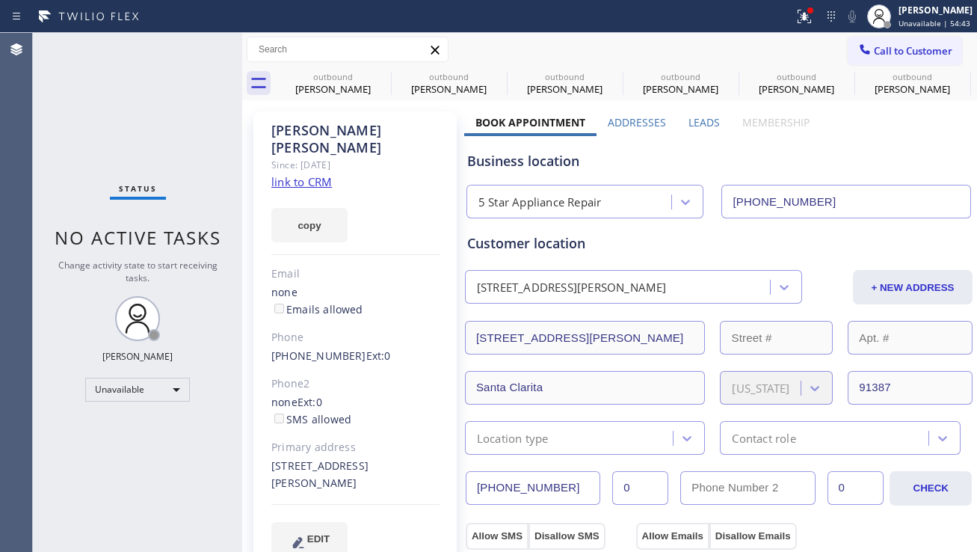
click at [896, 59] on button "Call to Customer" at bounding box center [905, 51] width 114 height 28
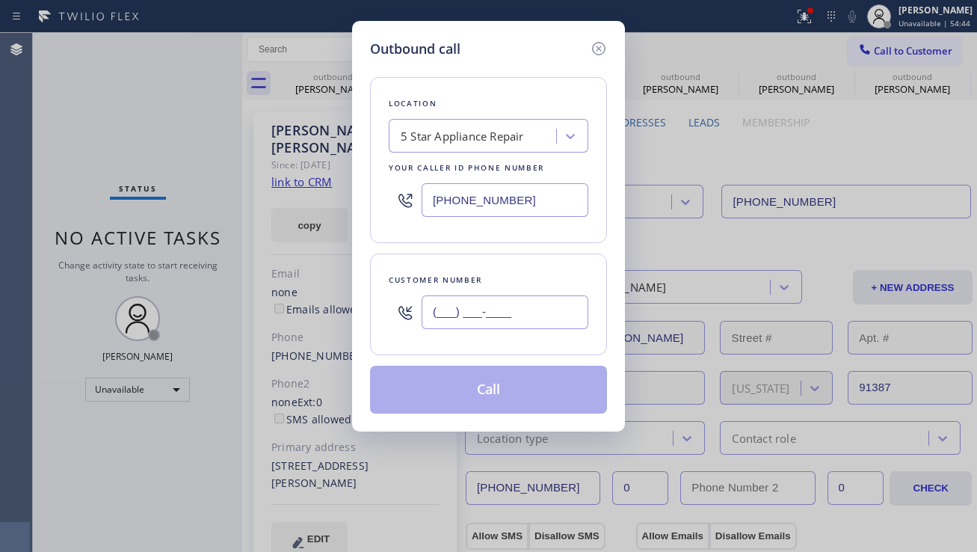
click at [490, 313] on input "(___) ___-____" at bounding box center [505, 312] width 167 height 34
paste input "661) 250-0054"
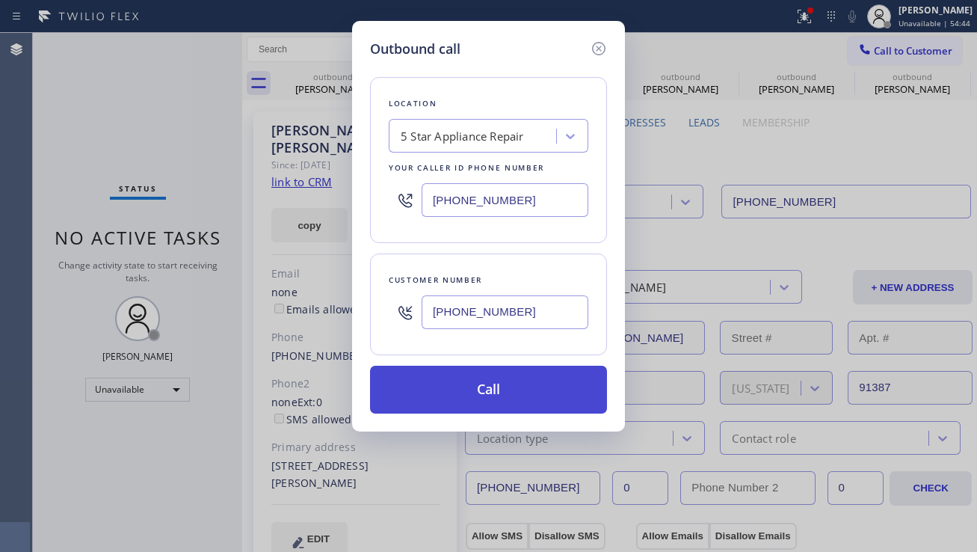
type input "[PHONE_NUMBER]"
click at [475, 384] on button "Call" at bounding box center [488, 390] width 237 height 48
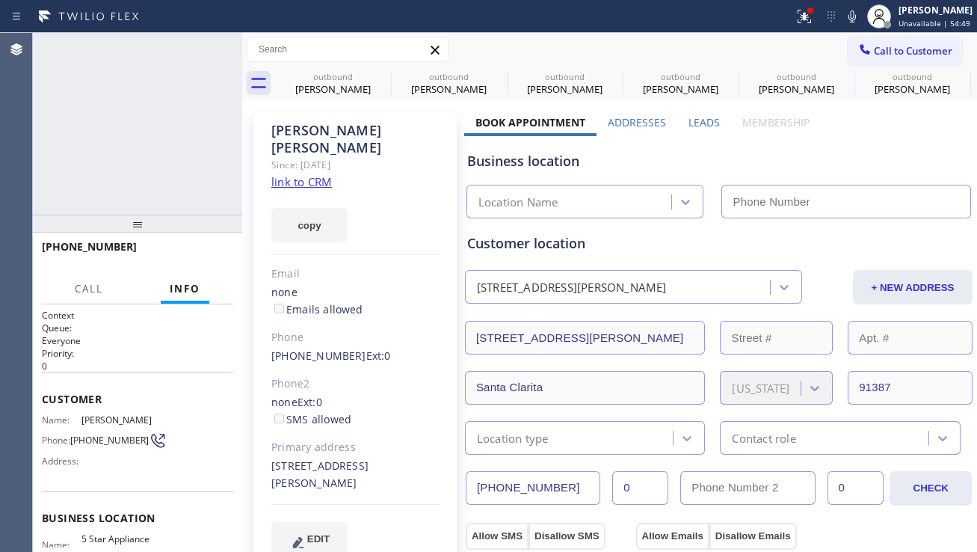
type input "[PHONE_NUMBER]"
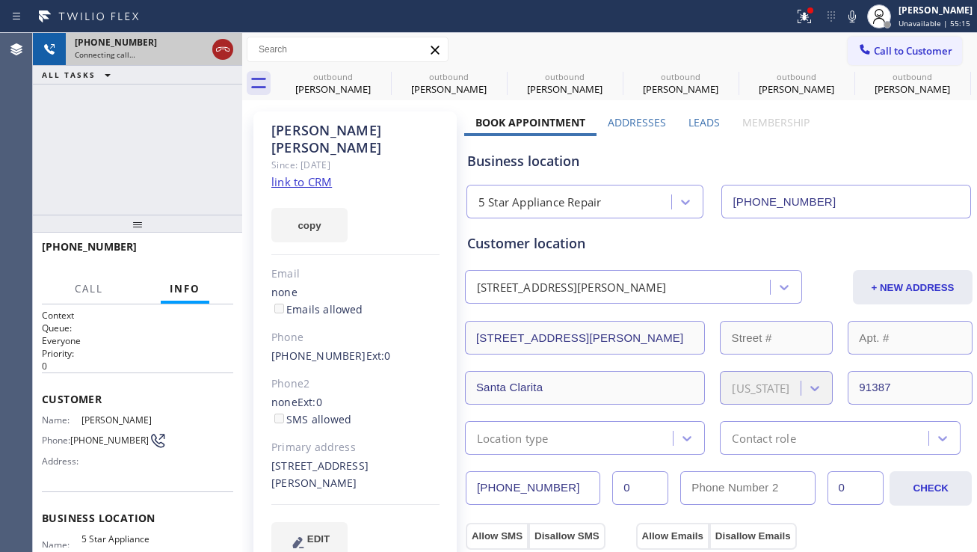
click at [224, 46] on icon at bounding box center [223, 49] width 18 height 18
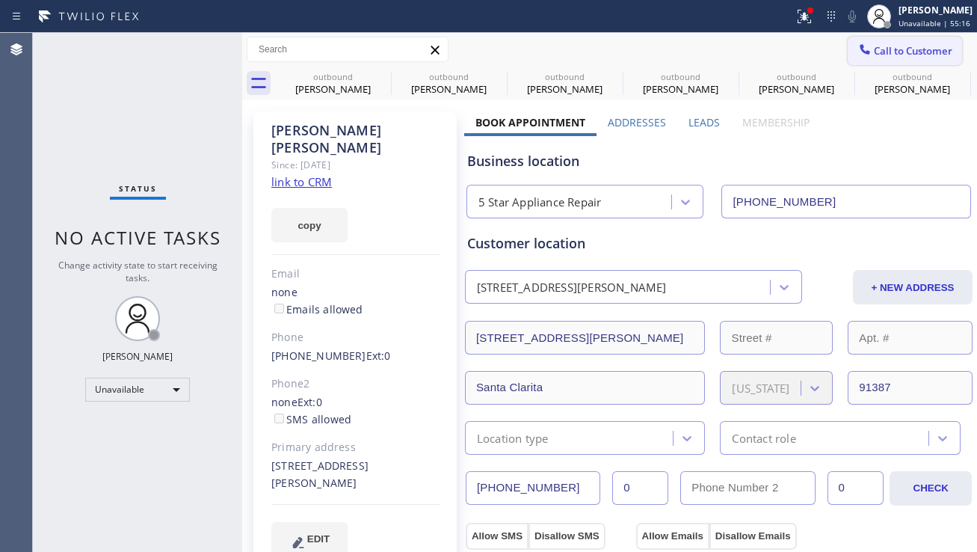
click at [876, 64] on button "Call to Customer" at bounding box center [905, 51] width 114 height 28
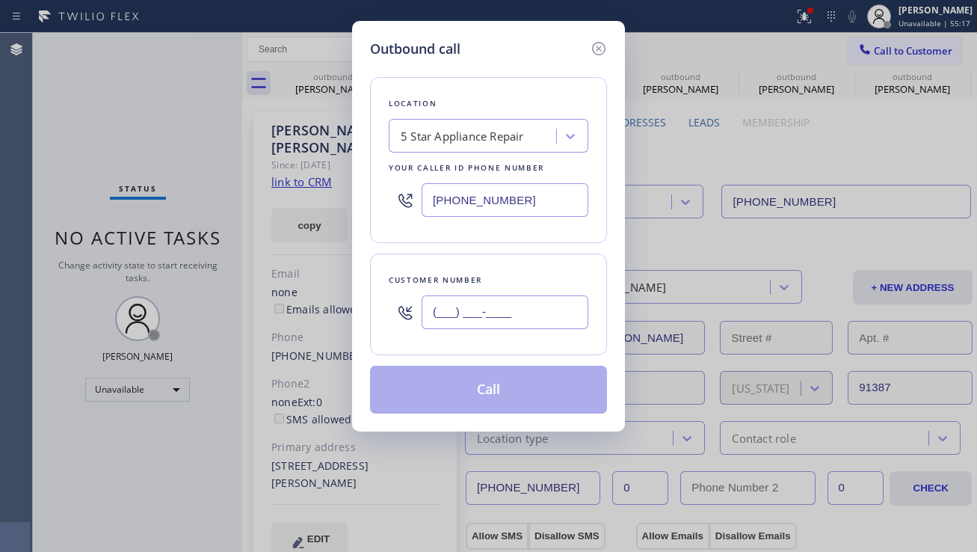
click at [528, 324] on input "(___) ___-____" at bounding box center [505, 312] width 167 height 34
paste input "805) 527-3927"
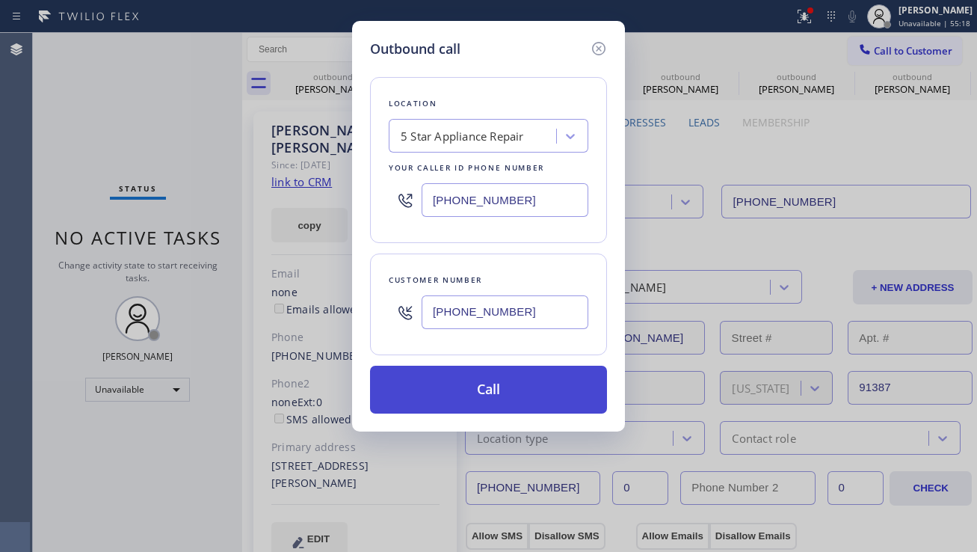
type input "[PHONE_NUMBER]"
click at [509, 389] on button "Call" at bounding box center [488, 390] width 237 height 48
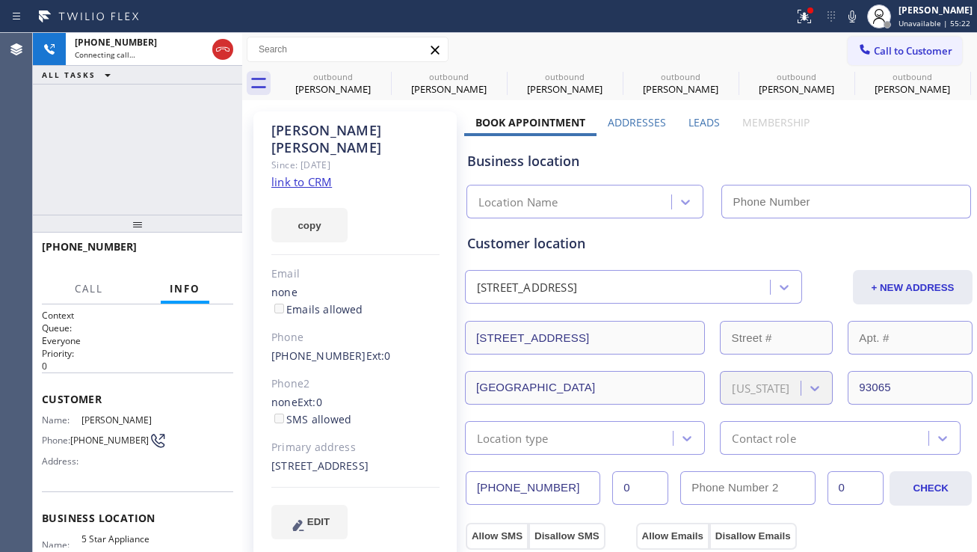
type input "[PHONE_NUMBER]"
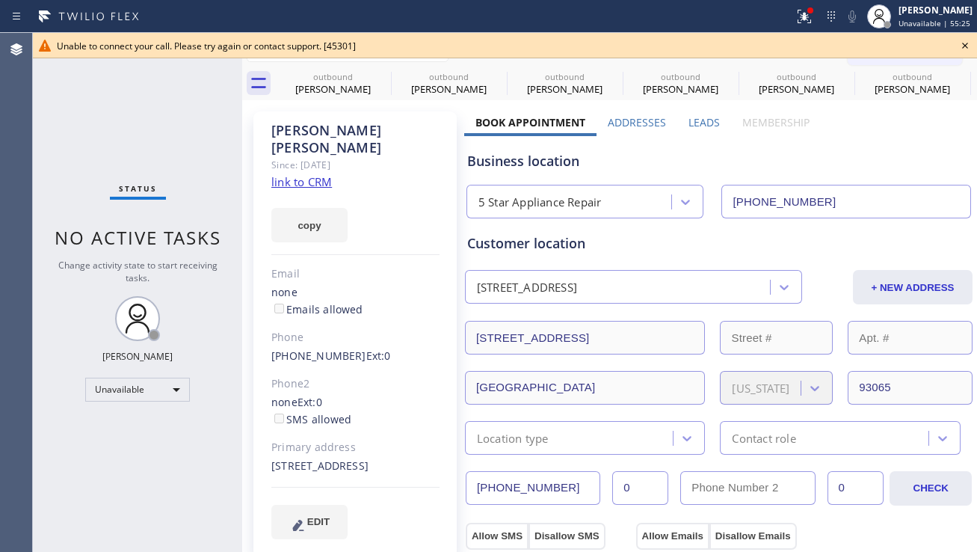
click at [964, 45] on icon at bounding box center [965, 46] width 18 height 18
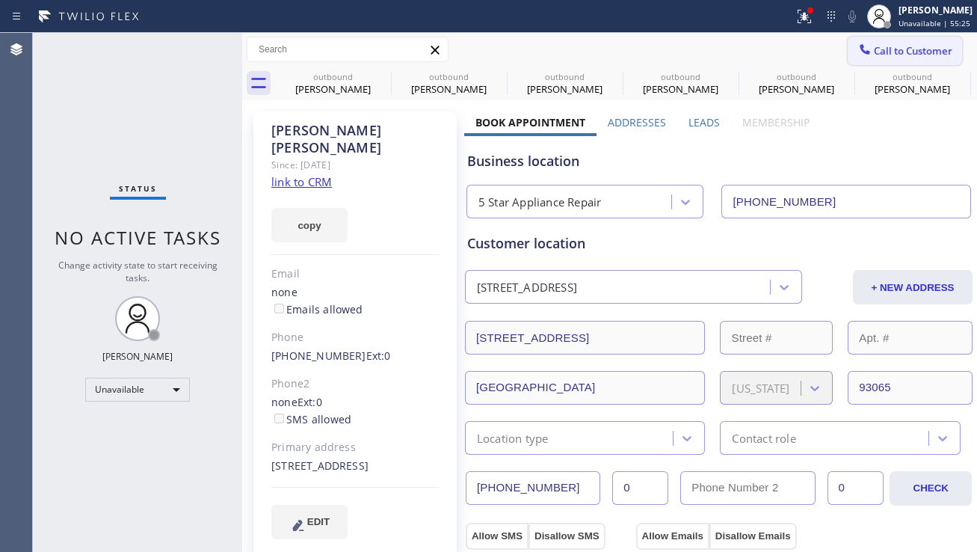
click at [918, 49] on span "Call to Customer" at bounding box center [913, 50] width 79 height 13
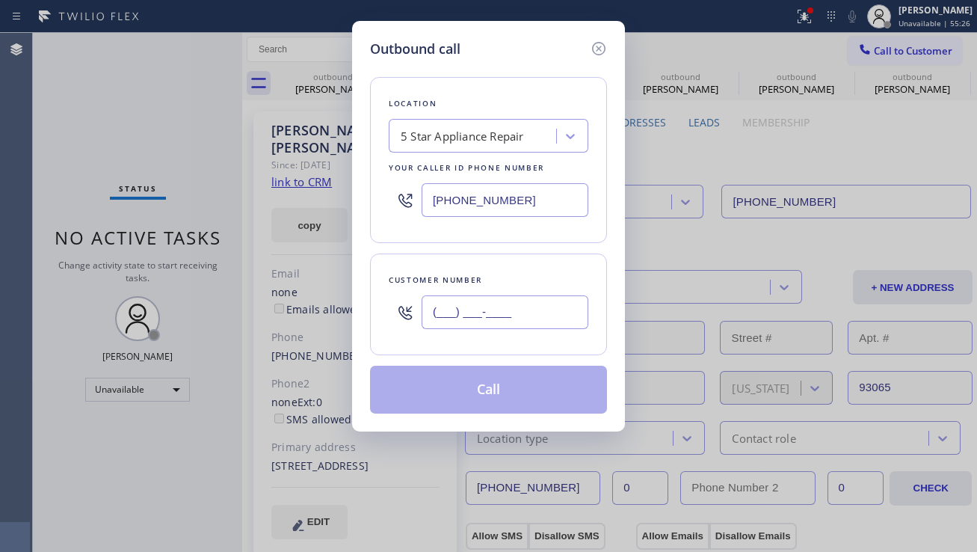
click at [518, 310] on input "(___) ___-____" at bounding box center [505, 312] width 167 height 34
paste input "781) 640-9793"
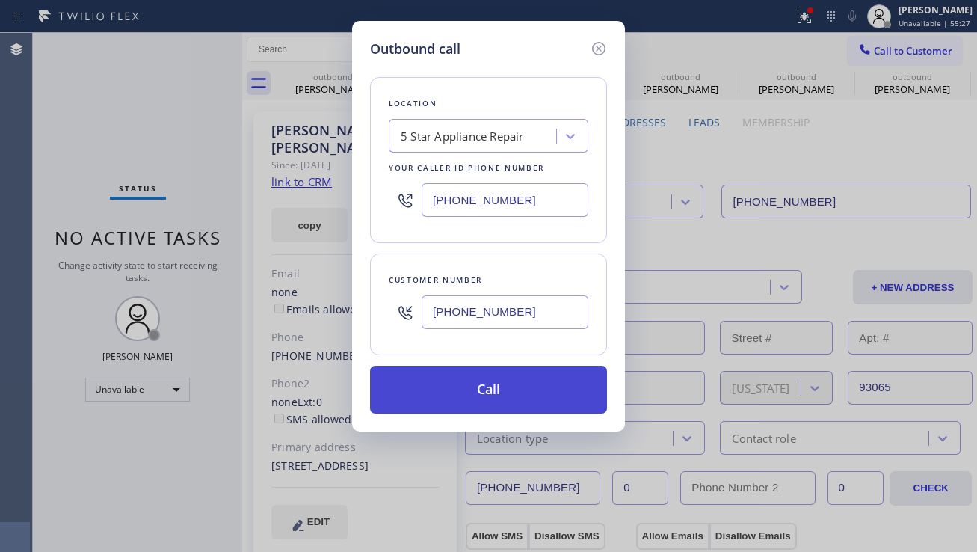
type input "[PHONE_NUMBER]"
click at [505, 381] on button "Call" at bounding box center [488, 390] width 237 height 48
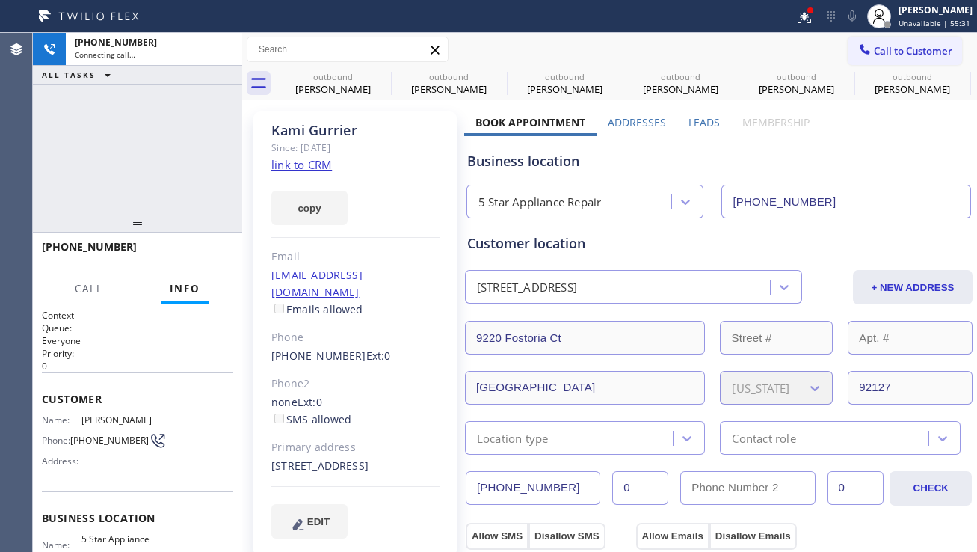
type input "[PHONE_NUMBER]"
click at [199, 244] on button "HANG UP" at bounding box center [199, 253] width 70 height 21
click at [201, 244] on button "COMPLETE" at bounding box center [196, 253] width 76 height 21
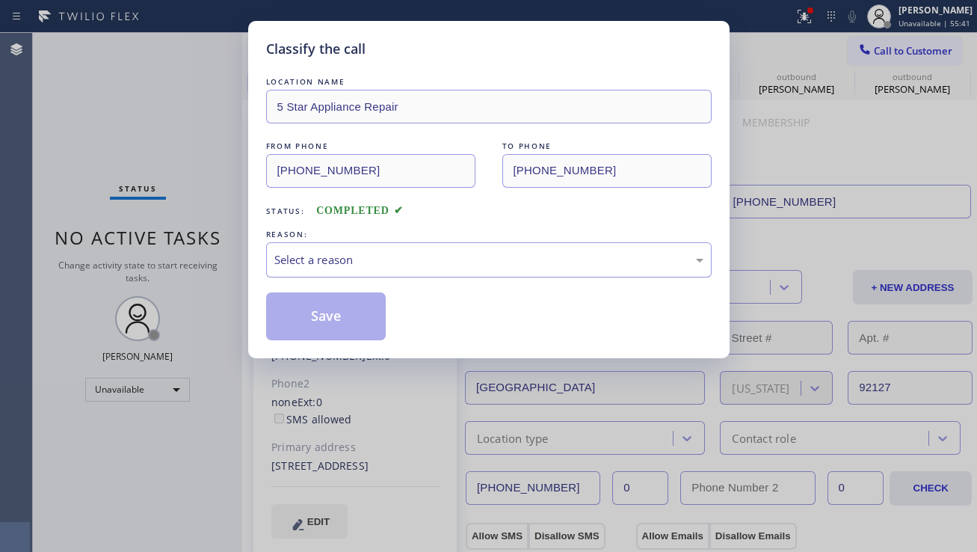
click at [416, 247] on div "Select a reason" at bounding box center [489, 259] width 446 height 35
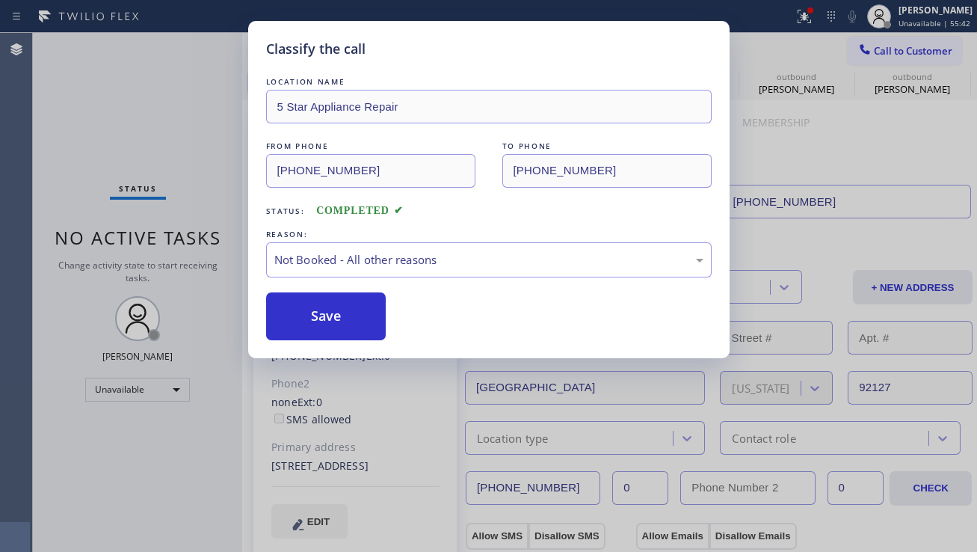
click at [313, 313] on button "Save" at bounding box center [326, 316] width 120 height 48
click at [886, 56] on span "Call to Customer" at bounding box center [913, 50] width 79 height 13
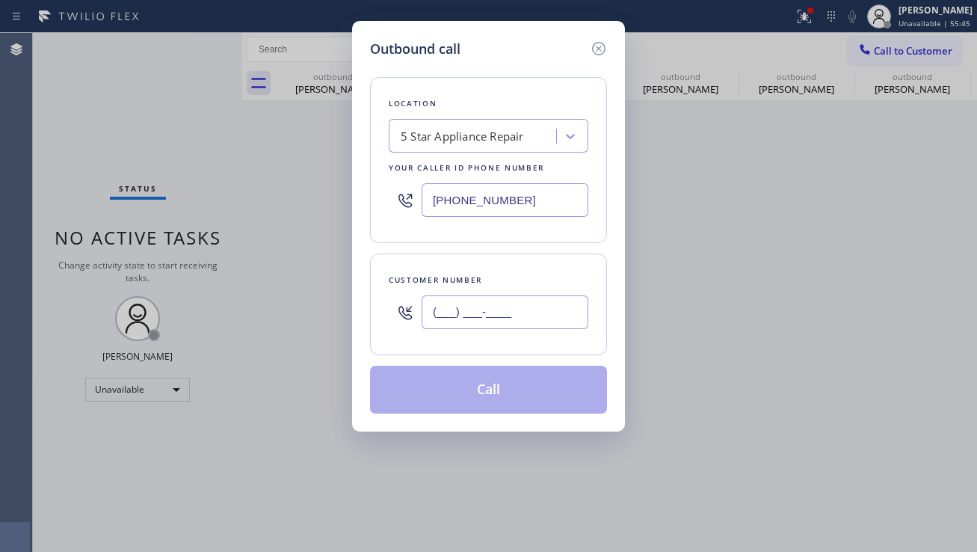
click at [489, 310] on input "(___) ___-____" at bounding box center [505, 312] width 167 height 34
paste input "714) 381-3003"
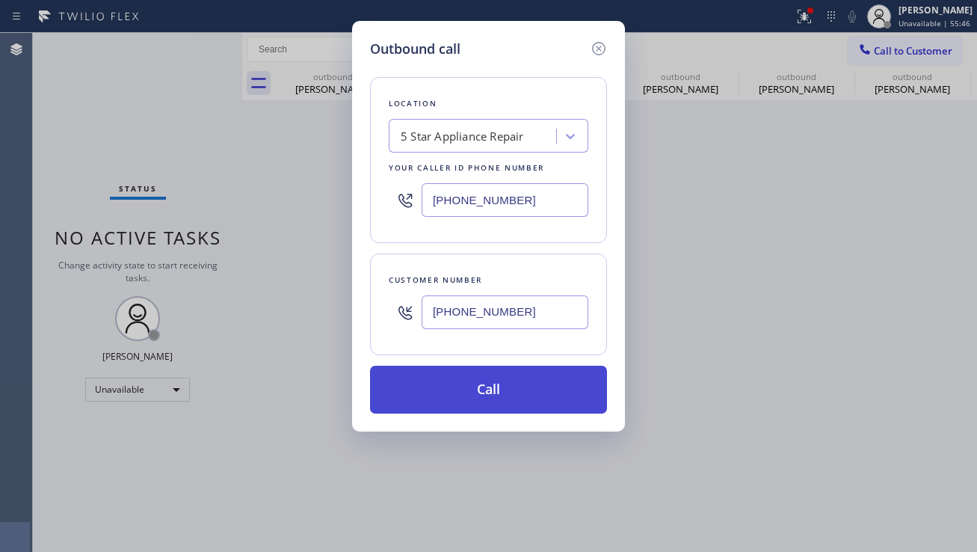
type input "[PHONE_NUMBER]"
click at [480, 385] on button "Call" at bounding box center [488, 390] width 237 height 48
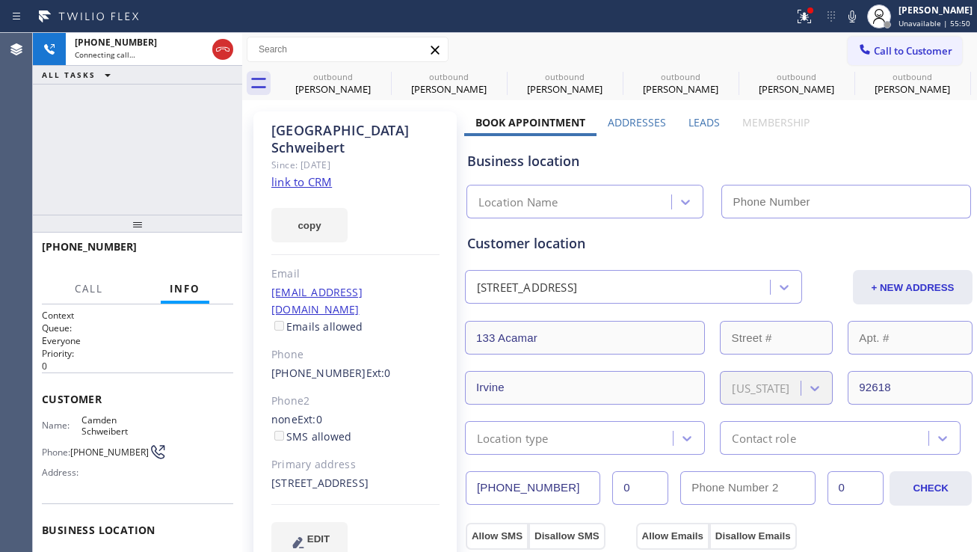
type input "[PHONE_NUMBER]"
click at [207, 263] on button "HANG UP" at bounding box center [199, 253] width 70 height 21
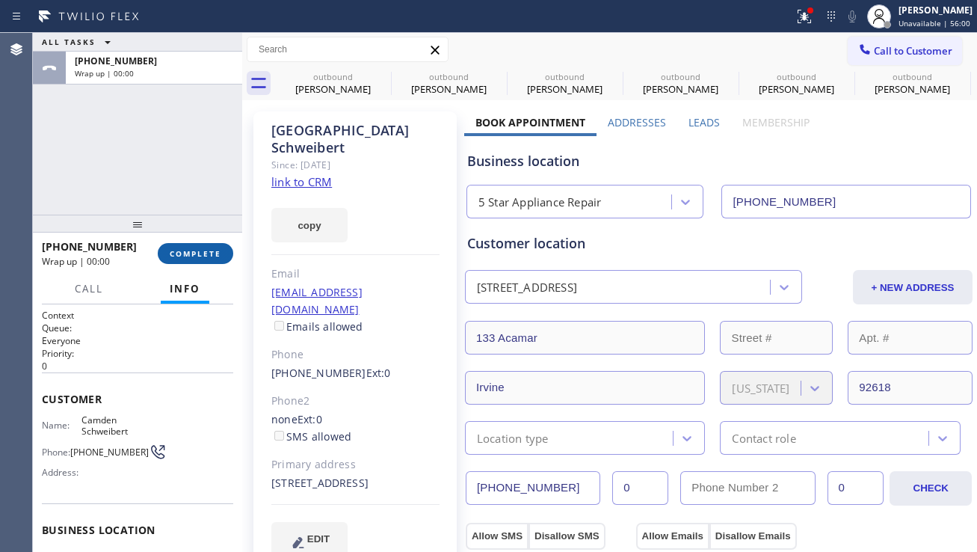
click at [208, 254] on span "COMPLETE" at bounding box center [196, 253] width 52 height 10
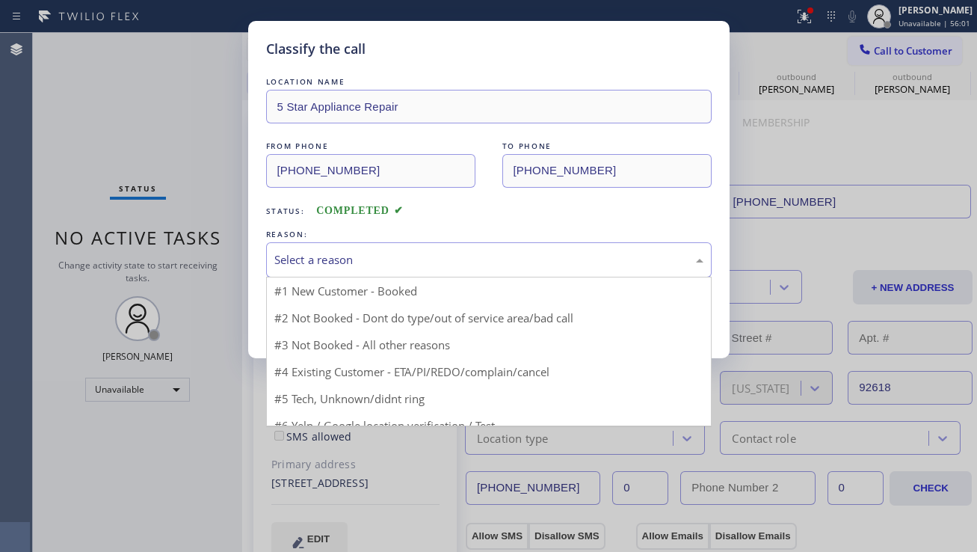
click at [276, 252] on div "Select a reason" at bounding box center [488, 259] width 429 height 17
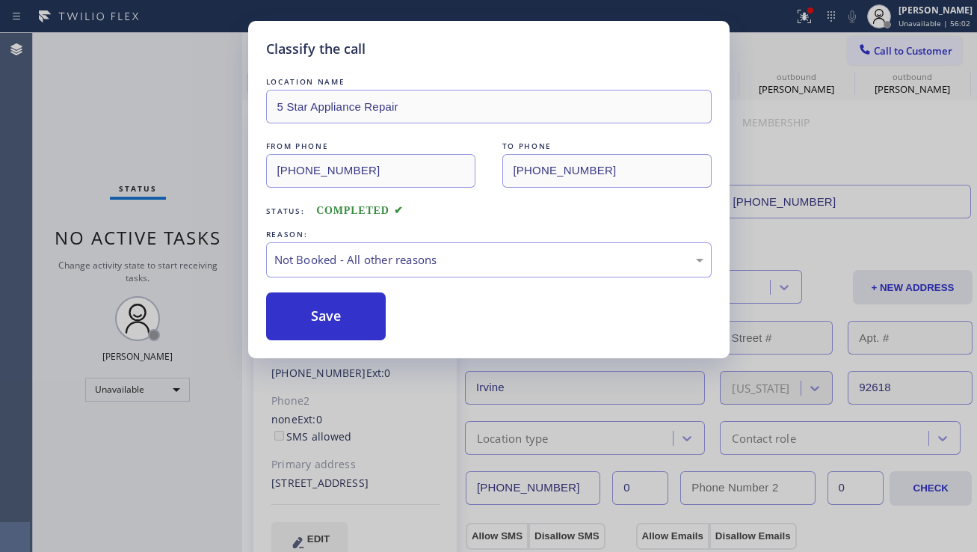
click at [288, 310] on button "Save" at bounding box center [326, 316] width 120 height 48
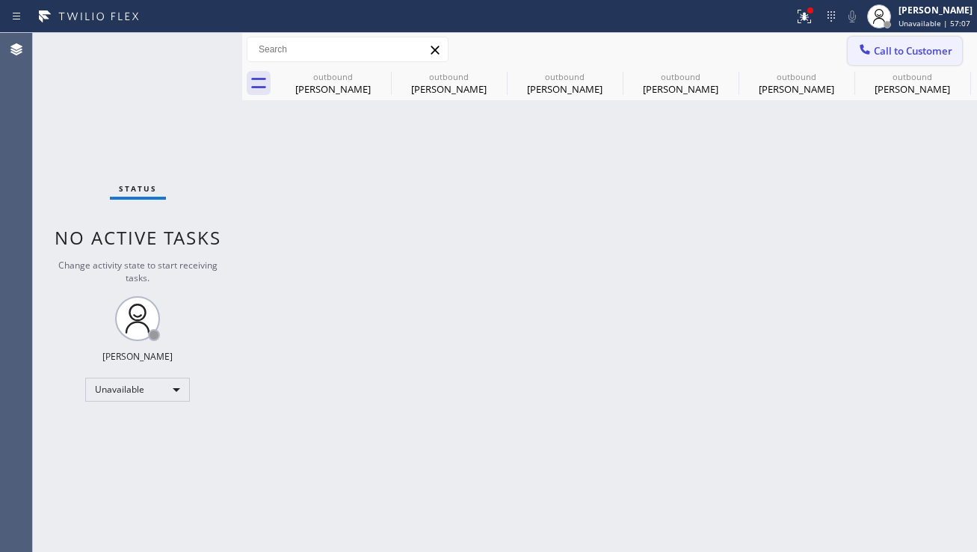
click at [868, 52] on icon at bounding box center [865, 49] width 10 height 10
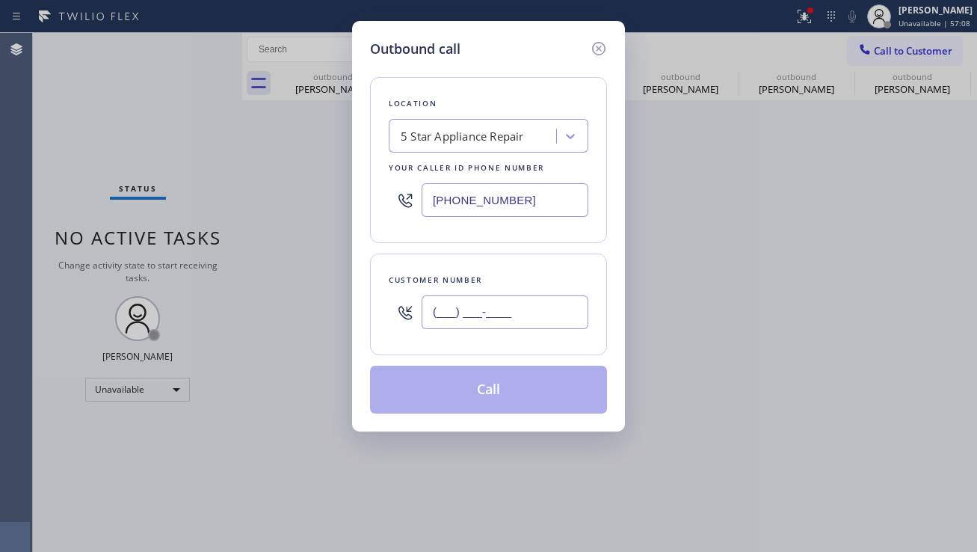
click at [495, 307] on input "(___) ___-____" at bounding box center [505, 312] width 167 height 34
paste input "714) 381-3003"
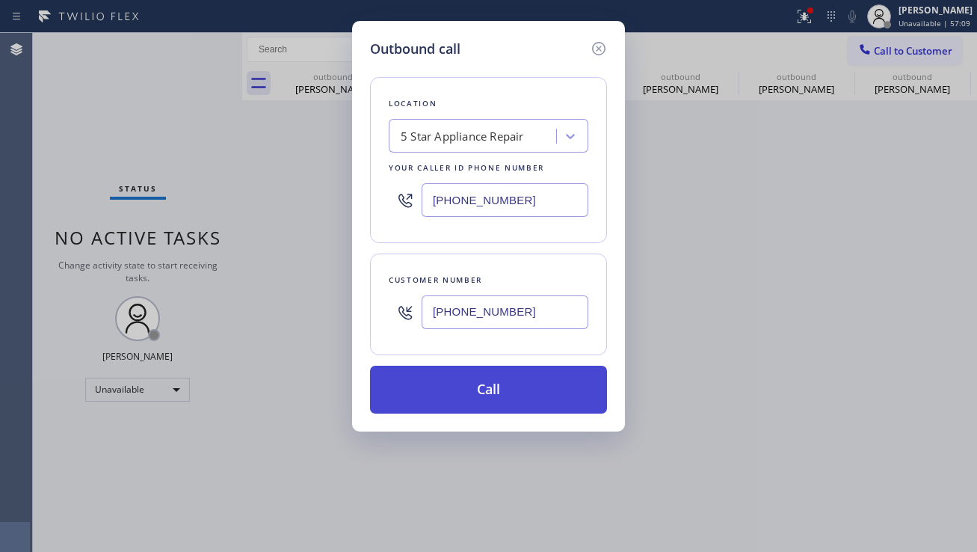
type input "[PHONE_NUMBER]"
click at [478, 386] on button "Call" at bounding box center [488, 390] width 237 height 48
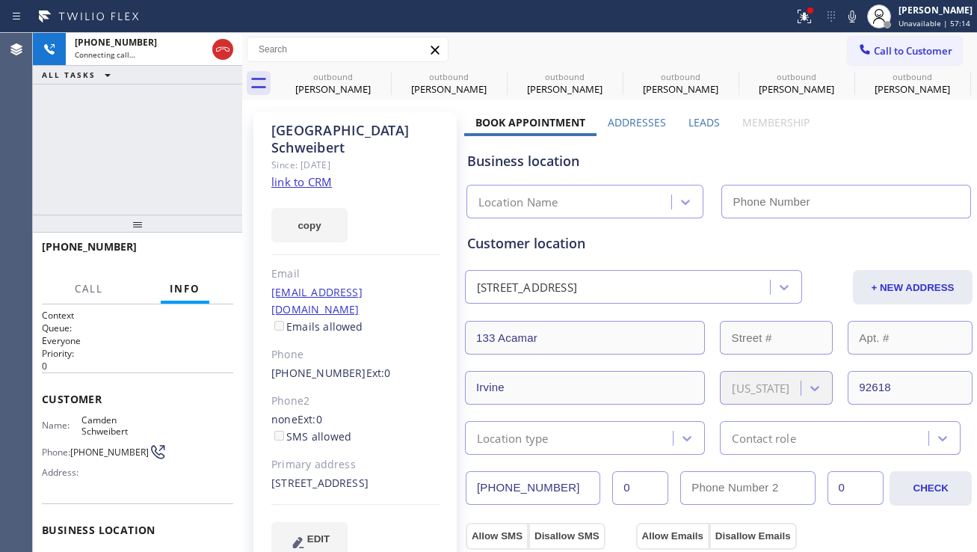
type input "[PHONE_NUMBER]"
click at [197, 259] on button "HANG UP" at bounding box center [199, 253] width 70 height 21
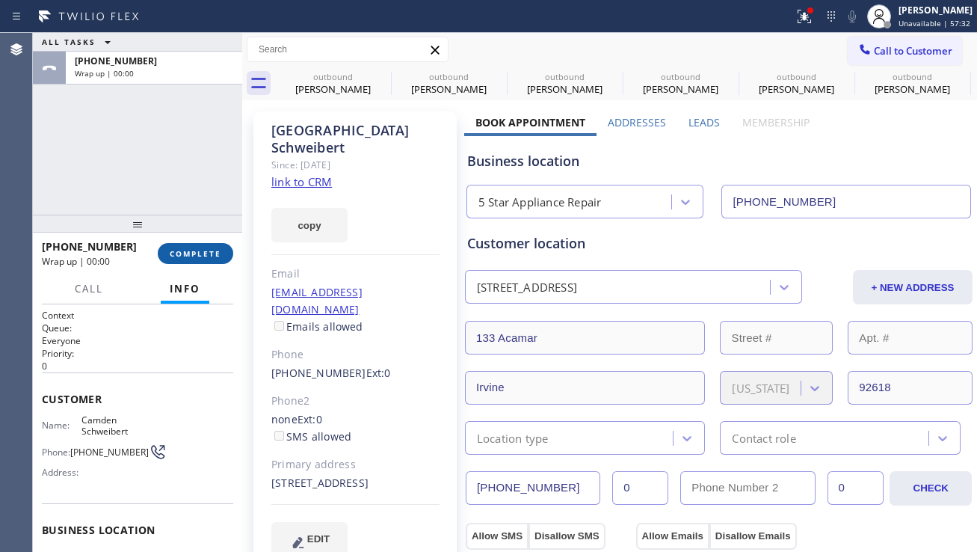
click at [197, 258] on span "COMPLETE" at bounding box center [196, 253] width 52 height 10
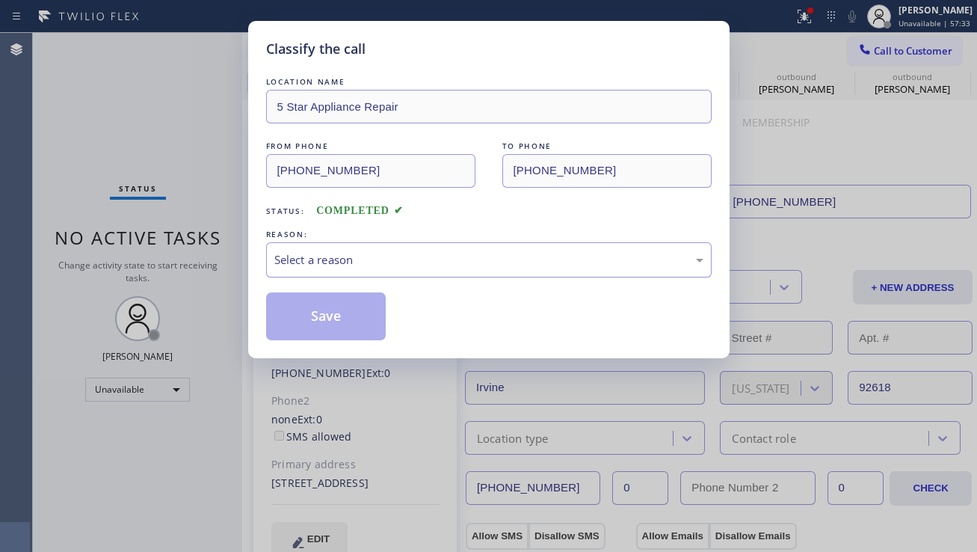
click at [321, 259] on div "Select a reason" at bounding box center [488, 259] width 429 height 17
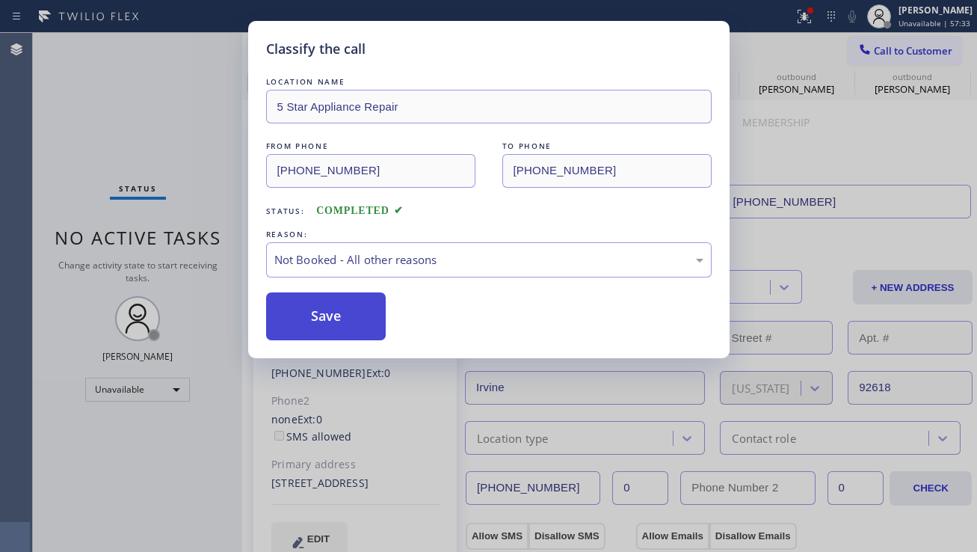
click at [307, 307] on button "Save" at bounding box center [326, 316] width 120 height 48
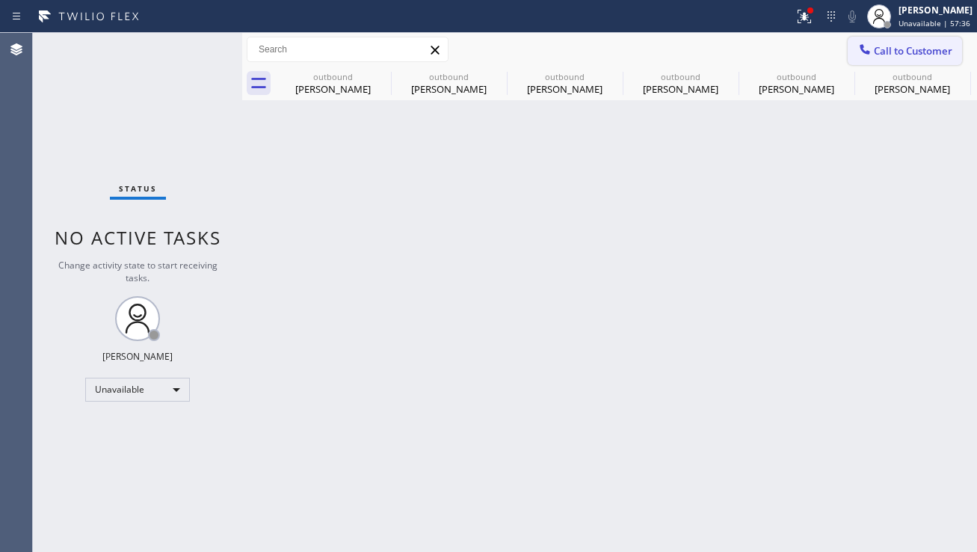
click at [872, 50] on div at bounding box center [865, 51] width 18 height 18
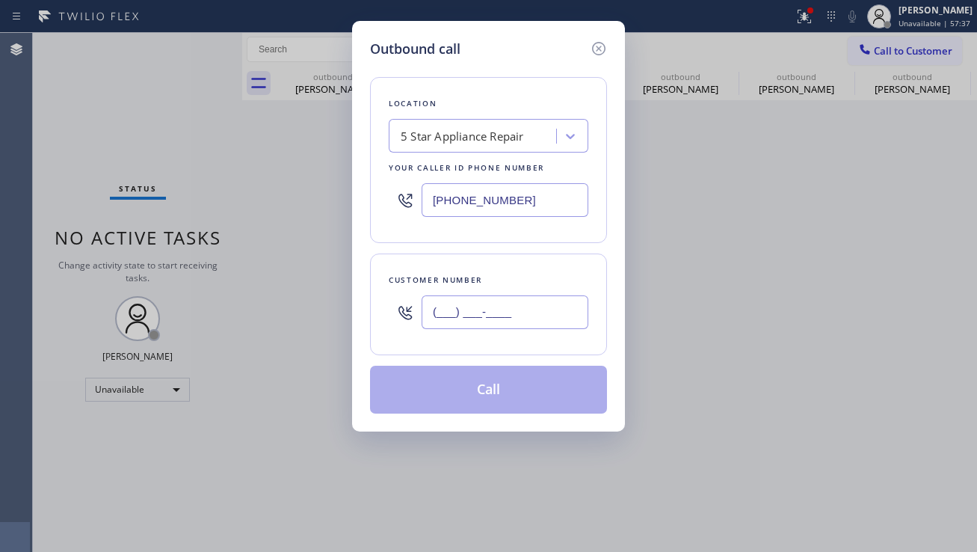
click at [508, 316] on input "(___) ___-____" at bounding box center [505, 312] width 167 height 34
paste input "714) 290-8894"
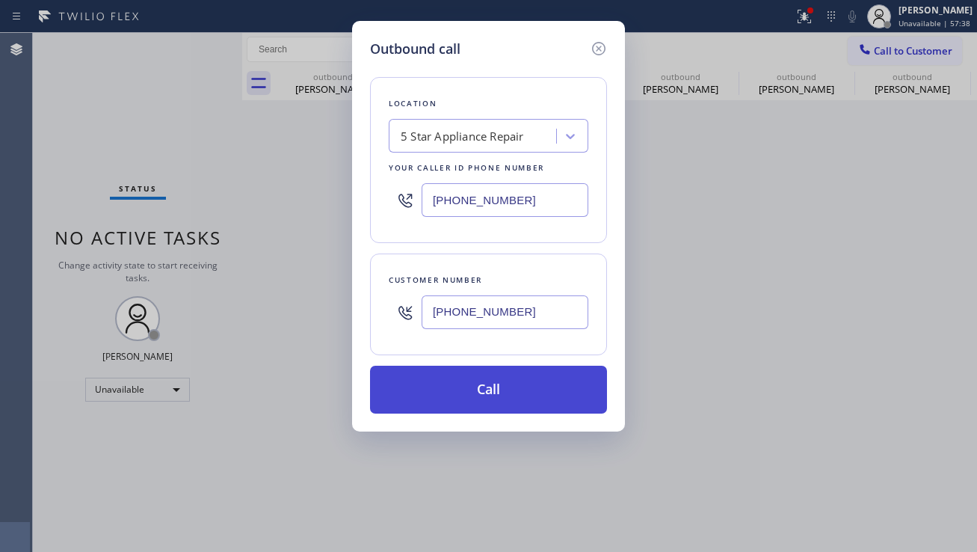
type input "[PHONE_NUMBER]"
click at [474, 384] on button "Call" at bounding box center [488, 390] width 237 height 48
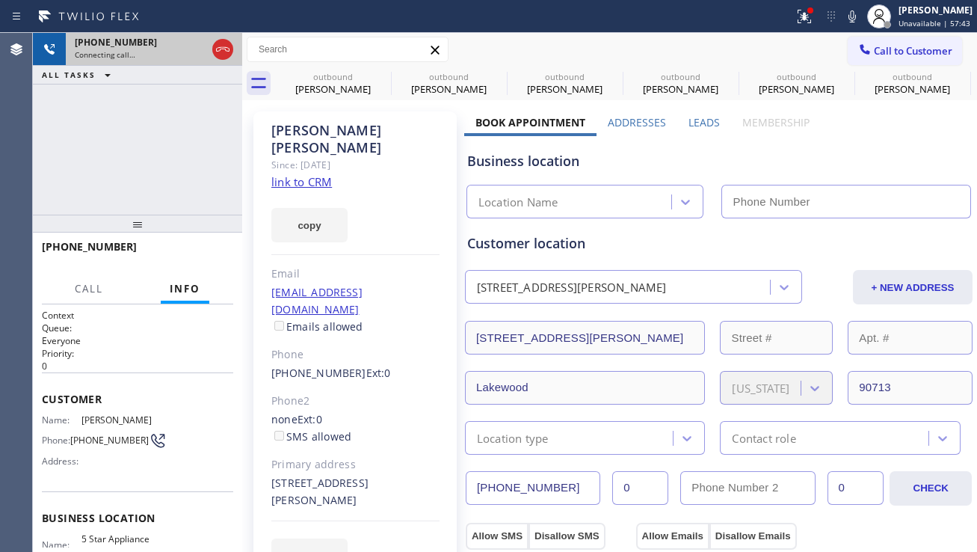
type input "[PHONE_NUMBER]"
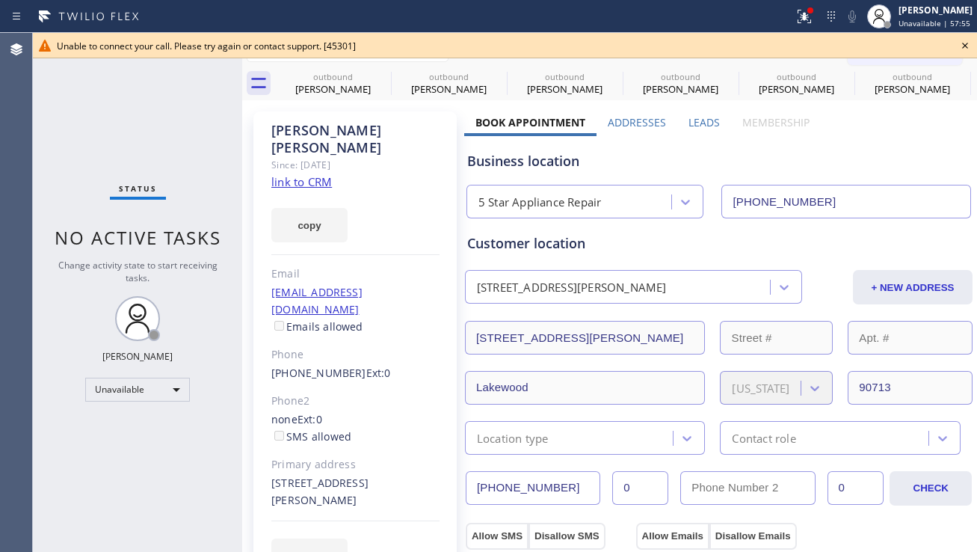
click at [962, 45] on icon at bounding box center [965, 46] width 18 height 18
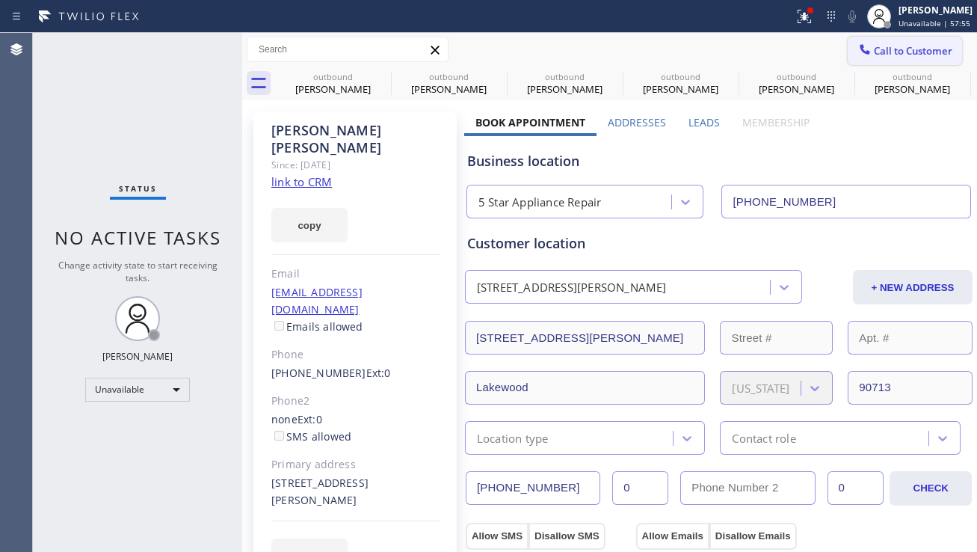
click at [904, 61] on button "Call to Customer" at bounding box center [905, 51] width 114 height 28
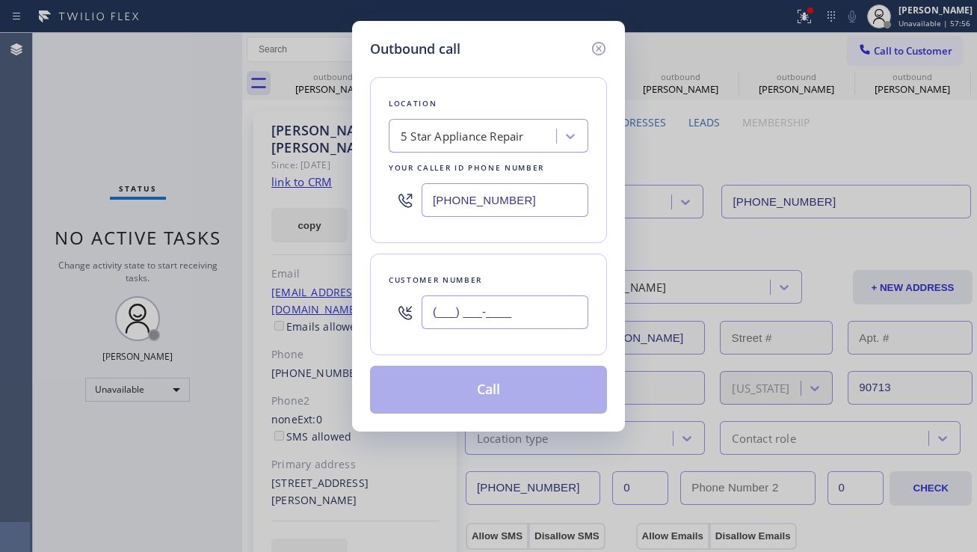
click at [496, 318] on input "(___) ___-____" at bounding box center [505, 312] width 167 height 34
paste input "760) 815-5241"
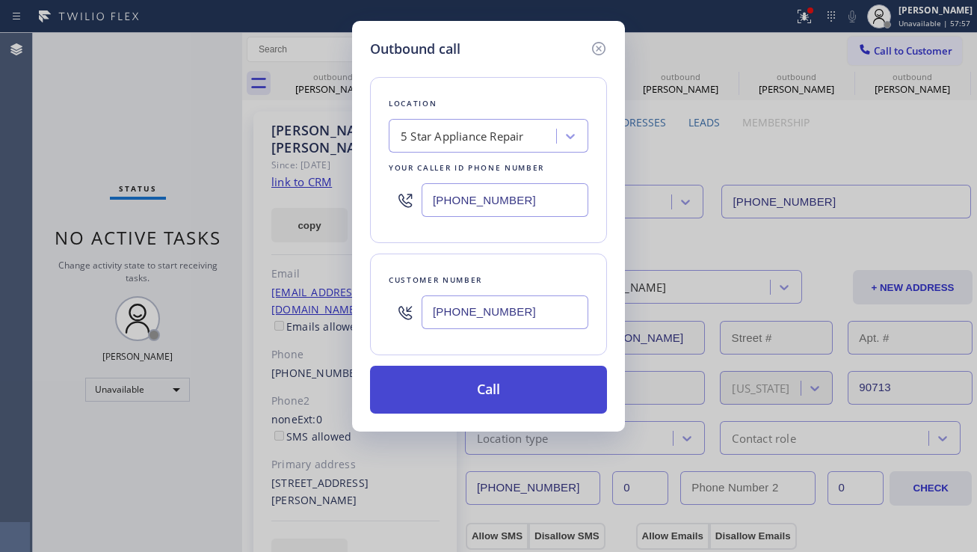
type input "[PHONE_NUMBER]"
click at [473, 389] on button "Call" at bounding box center [488, 390] width 237 height 48
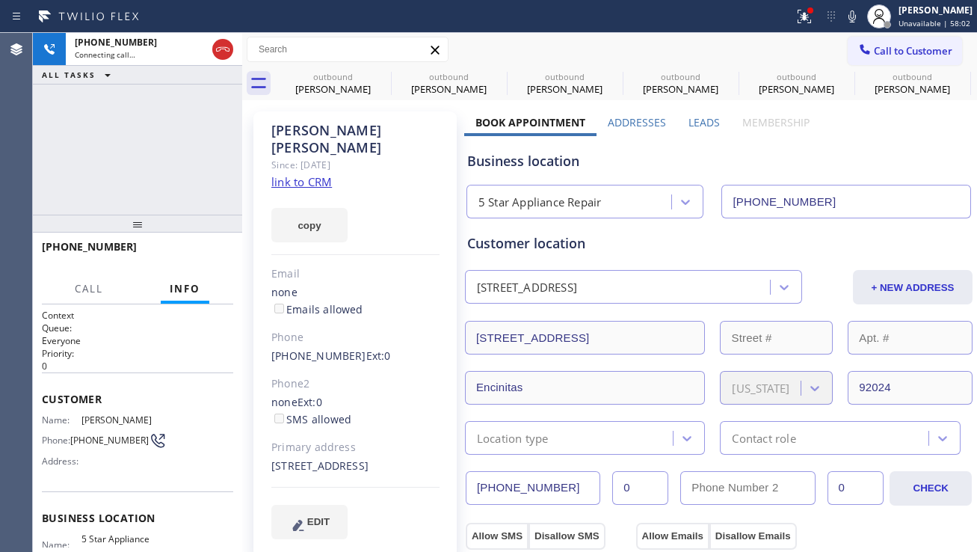
type input "[PHONE_NUMBER]"
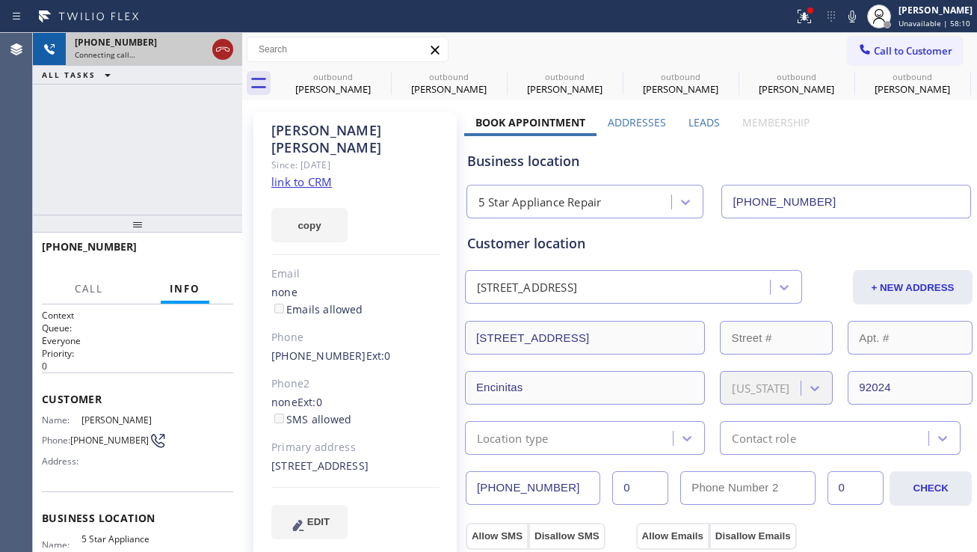
click at [220, 40] on icon at bounding box center [223, 49] width 18 height 18
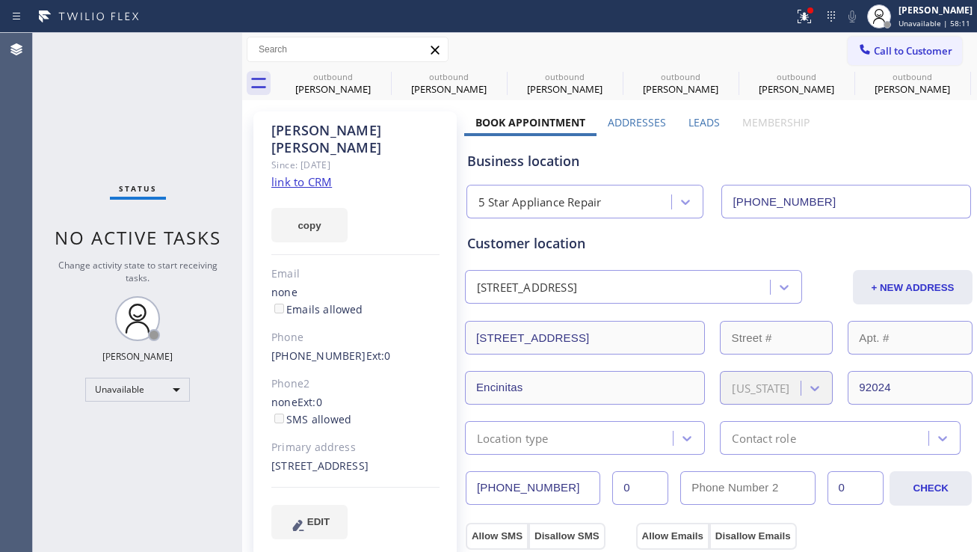
drag, startPoint x: 868, startPoint y: 50, endPoint x: 825, endPoint y: 68, distance: 46.2
click at [874, 52] on span "Call to Customer" at bounding box center [913, 50] width 79 height 13
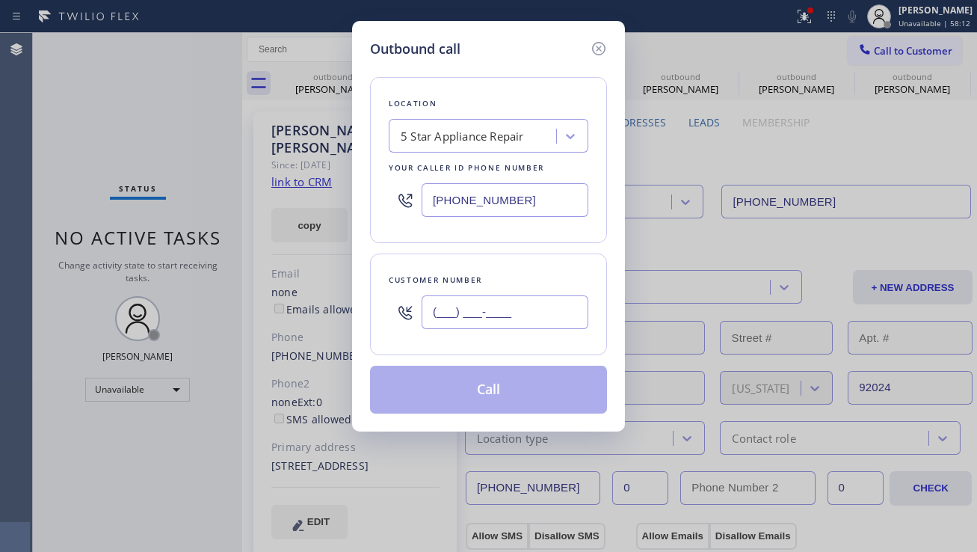
click at [511, 305] on input "(___) ___-____" at bounding box center [505, 312] width 167 height 34
paste input "920) 495-4804"
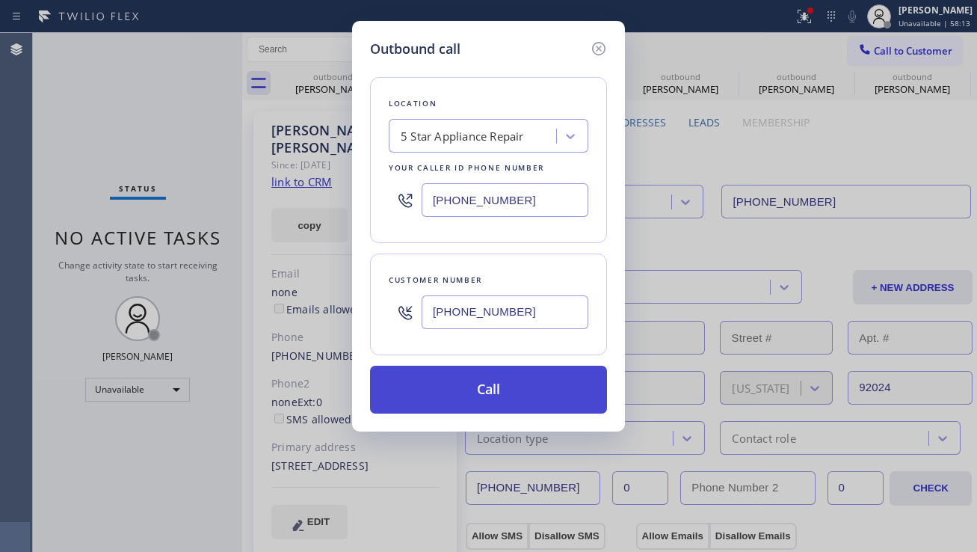
type input "[PHONE_NUMBER]"
click at [475, 401] on button "Call" at bounding box center [488, 390] width 237 height 48
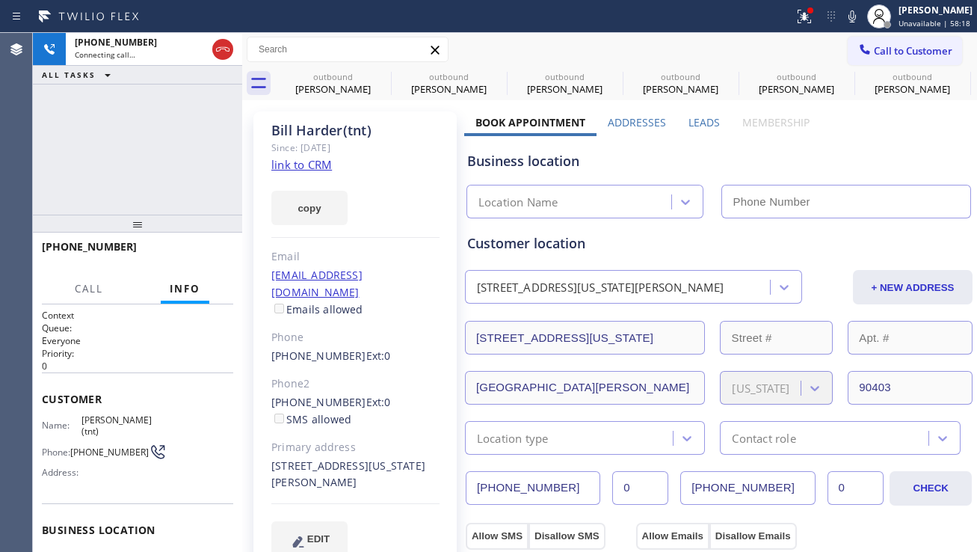
type input "[PHONE_NUMBER]"
click at [203, 252] on span "HANG UP" at bounding box center [199, 253] width 46 height 10
click at [204, 252] on span "HANG UP" at bounding box center [199, 253] width 46 height 10
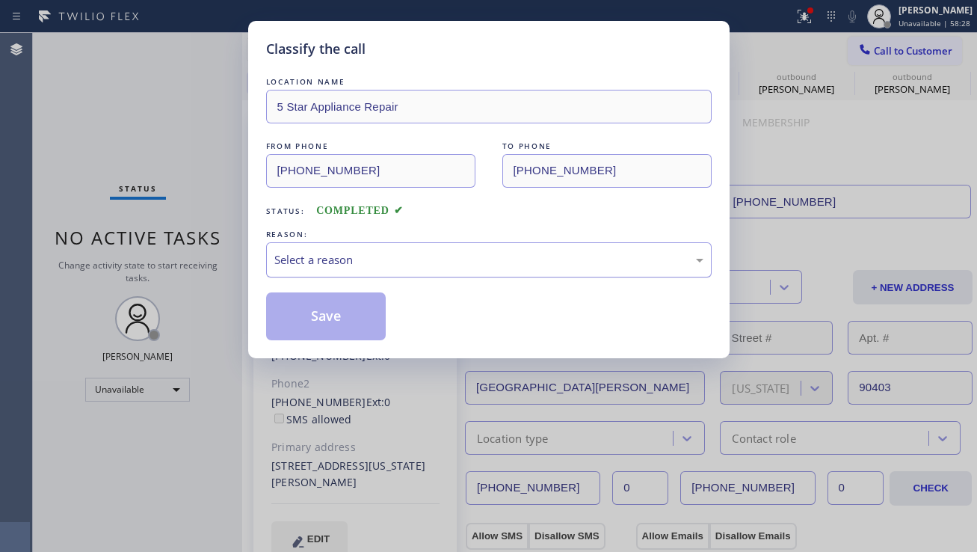
drag, startPoint x: 339, startPoint y: 250, endPoint x: 333, endPoint y: 265, distance: 16.4
click at [339, 251] on div "Select a reason" at bounding box center [488, 259] width 429 height 17
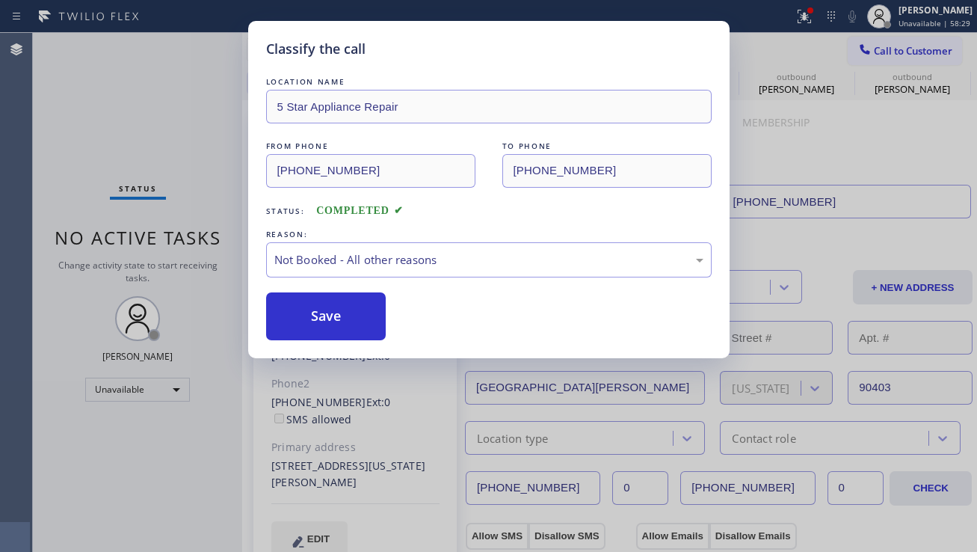
click at [321, 307] on button "Save" at bounding box center [326, 316] width 120 height 48
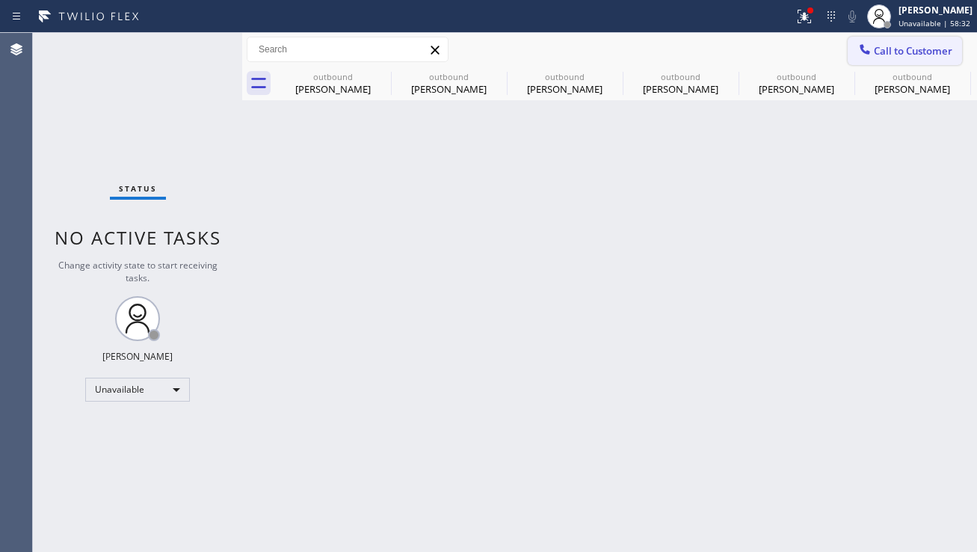
click at [887, 37] on button "Call to Customer" at bounding box center [905, 51] width 114 height 28
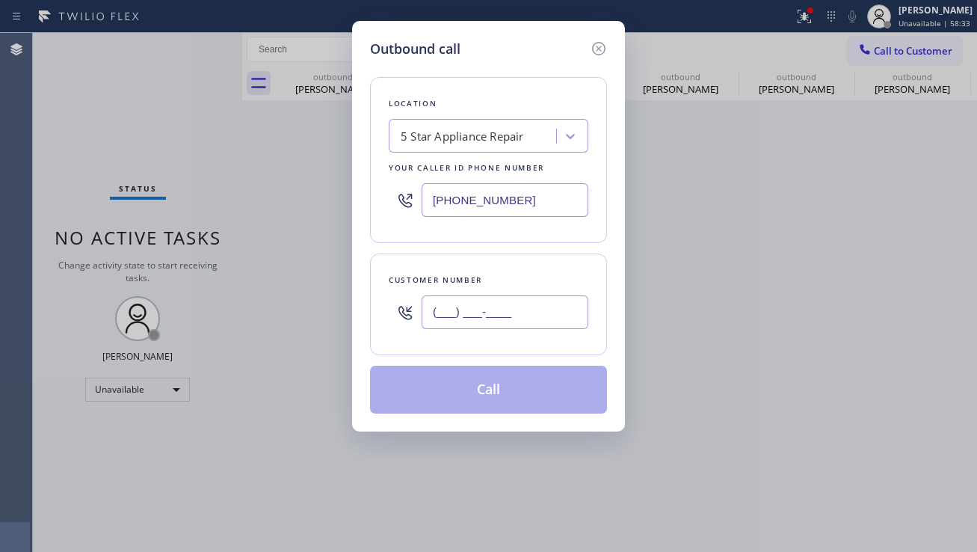
click at [494, 313] on input "(___) ___-____" at bounding box center [505, 312] width 167 height 34
type input "(___) ___-____"
drag, startPoint x: 518, startPoint y: 312, endPoint x: 387, endPoint y: 324, distance: 131.4
click at [387, 324] on div "Customer number (___) ___-____" at bounding box center [488, 304] width 237 height 102
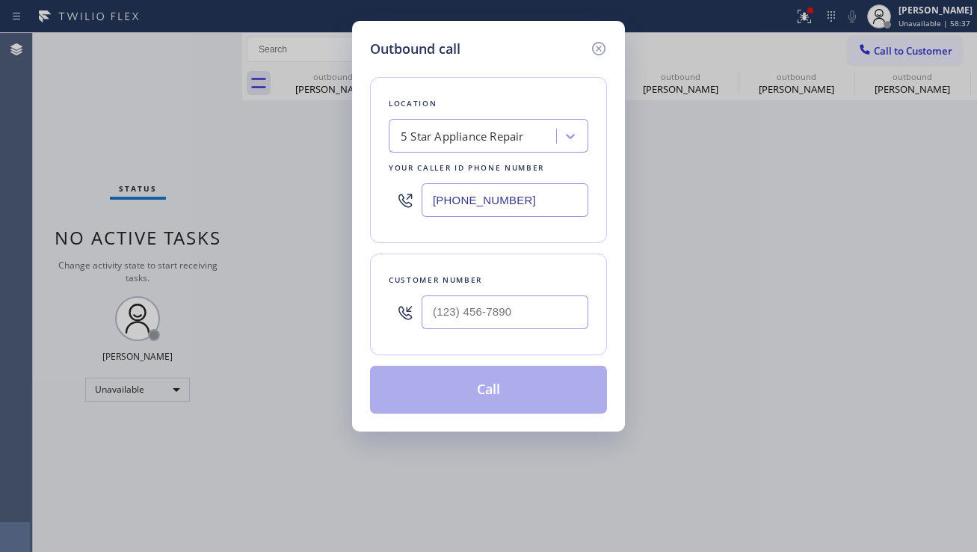
type input "(___) ___-____"
drag, startPoint x: 526, startPoint y: 313, endPoint x: 360, endPoint y: 324, distance: 165.7
click at [360, 324] on div "Outbound call Location 5 Star Appliance Repair Your caller id phone number (855…" at bounding box center [488, 226] width 273 height 410
drag, startPoint x: 526, startPoint y: 308, endPoint x: 368, endPoint y: 322, distance: 159.1
click at [368, 322] on div "Outbound call Location 5 Star Appliance Repair Your caller id phone number (855…" at bounding box center [488, 226] width 273 height 410
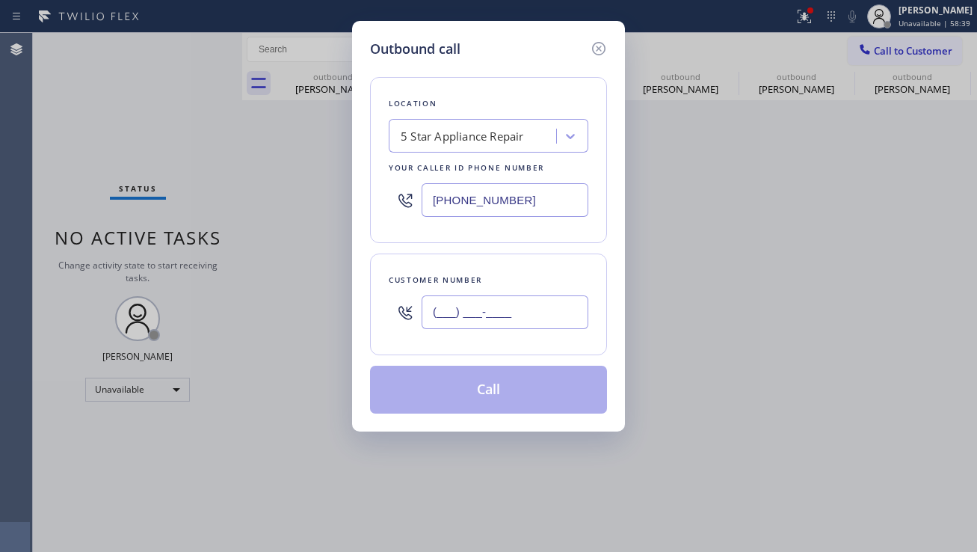
paste input "714) 403-5430"
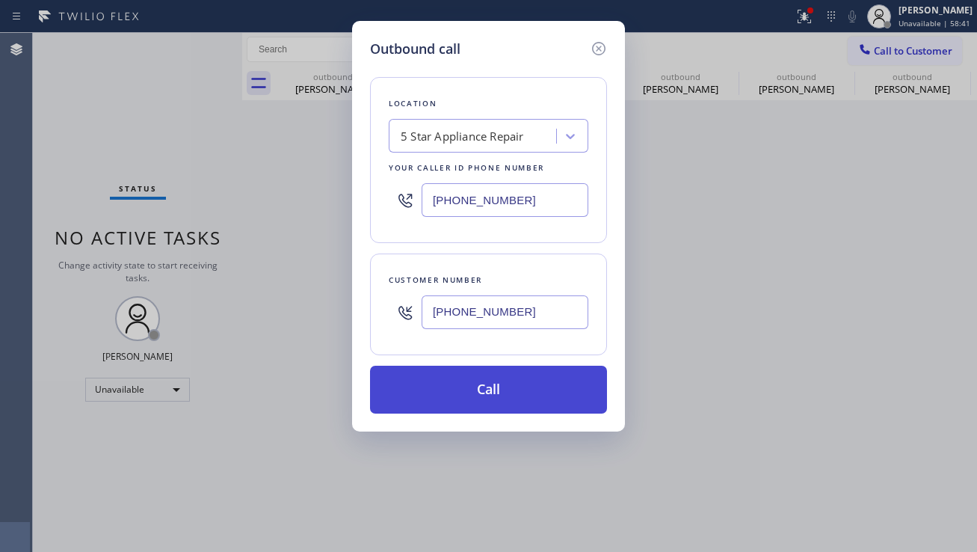
type input "[PHONE_NUMBER]"
click at [478, 397] on button "Call" at bounding box center [488, 390] width 237 height 48
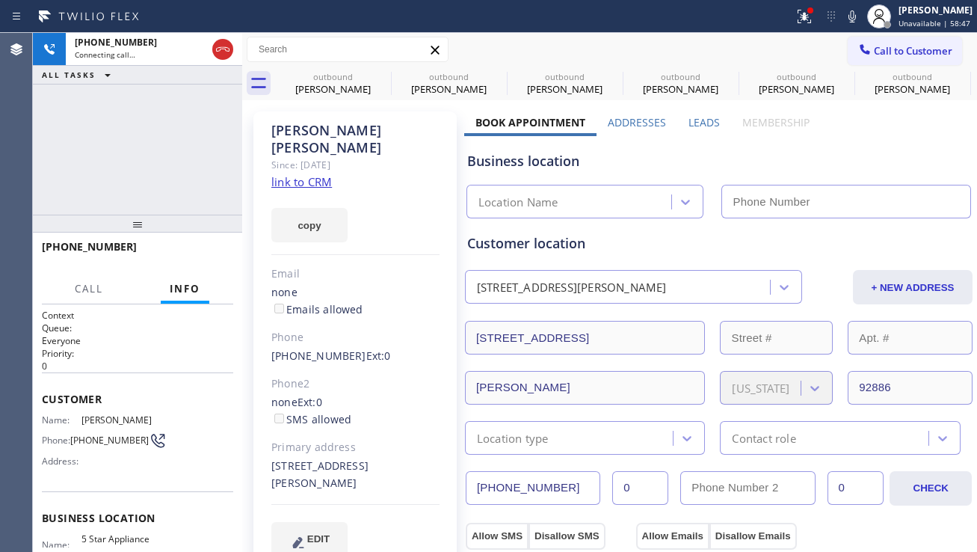
type input "[PHONE_NUMBER]"
click at [209, 245] on button "HANG UP" at bounding box center [199, 253] width 70 height 21
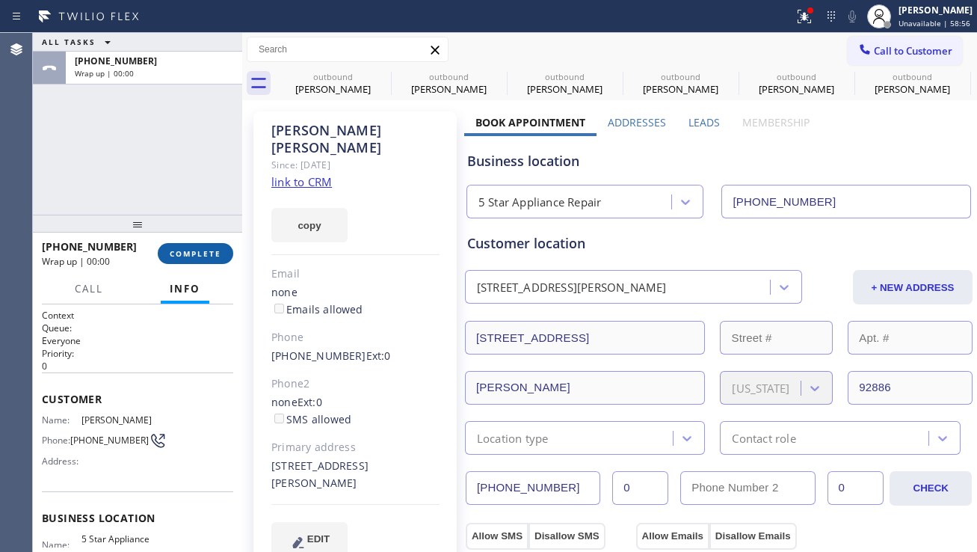
click at [221, 253] on span "COMPLETE" at bounding box center [196, 253] width 52 height 10
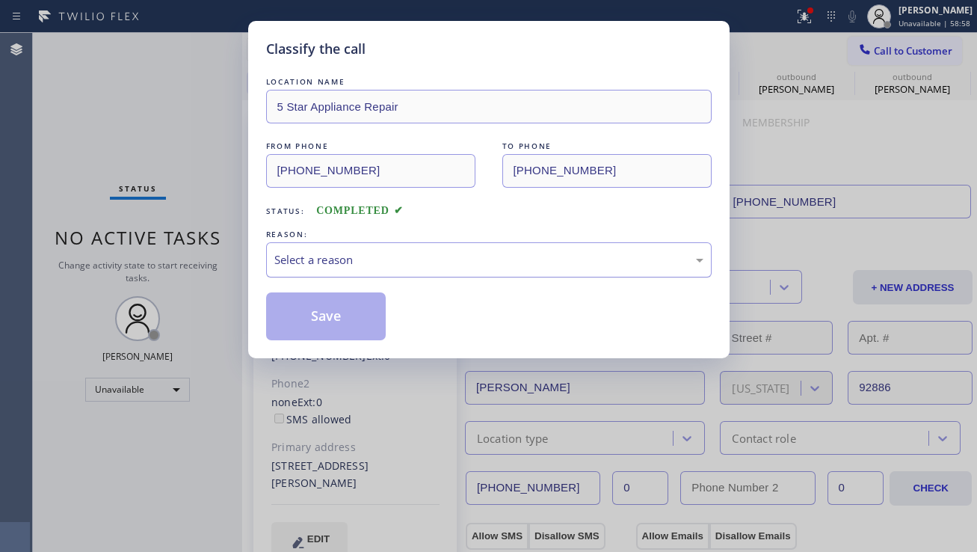
click at [360, 252] on div "Select a reason" at bounding box center [488, 259] width 429 height 17
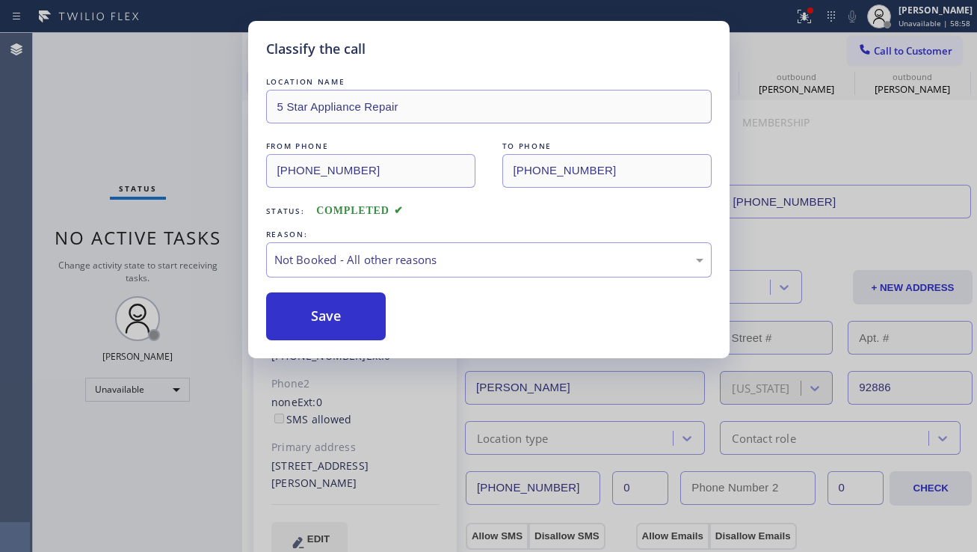
click at [336, 316] on button "Save" at bounding box center [326, 316] width 120 height 48
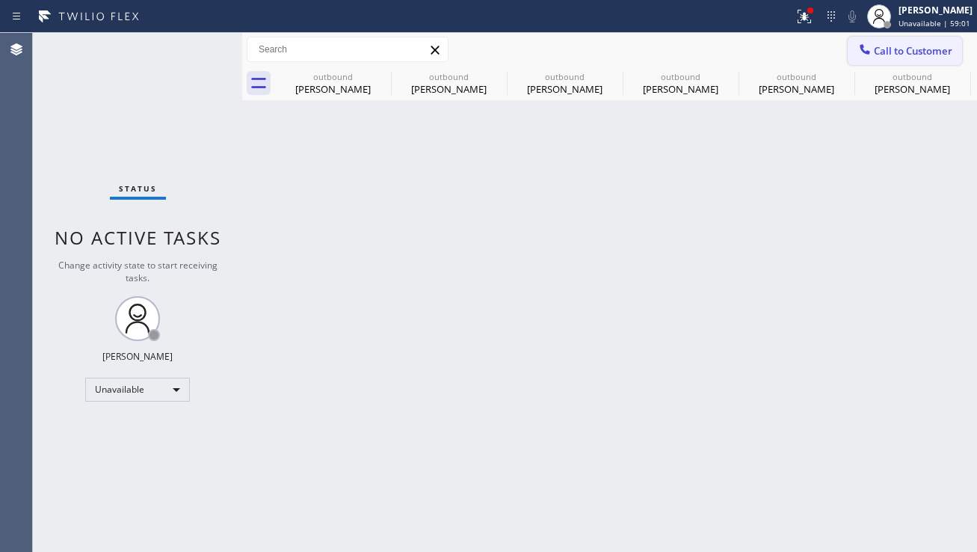
click at [869, 52] on icon at bounding box center [865, 49] width 10 height 10
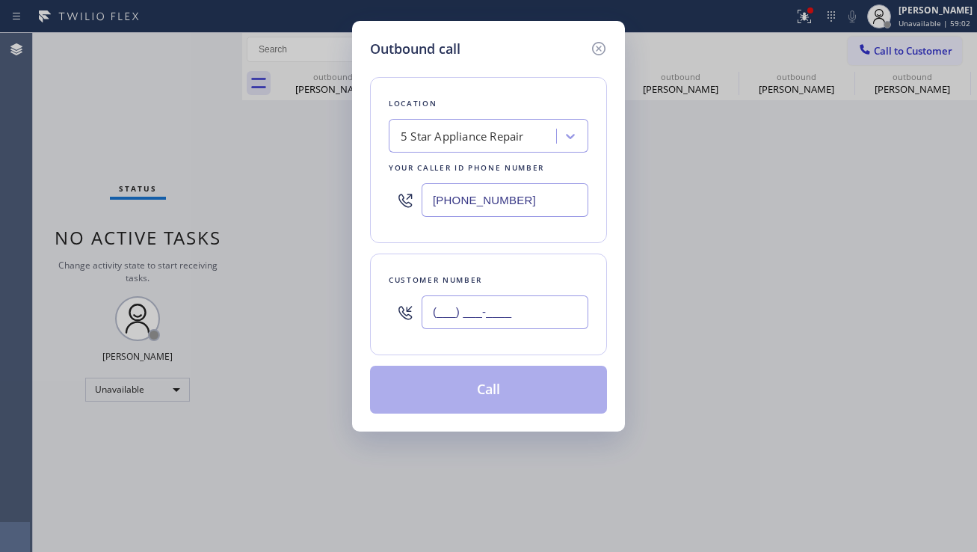
click at [484, 327] on input "(___) ___-____" at bounding box center [505, 312] width 167 height 34
paste input "415) 987-4815"
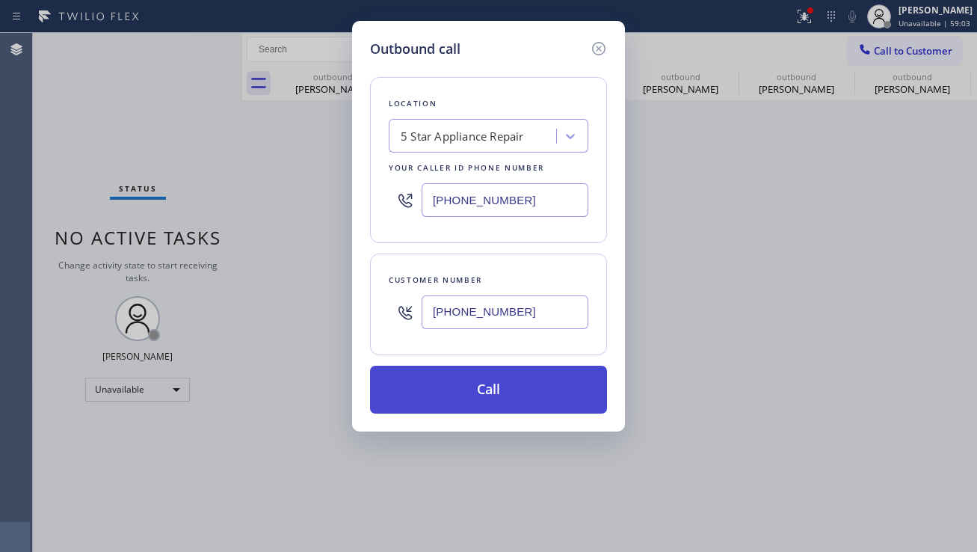
type input "[PHONE_NUMBER]"
click at [475, 384] on button "Call" at bounding box center [488, 390] width 237 height 48
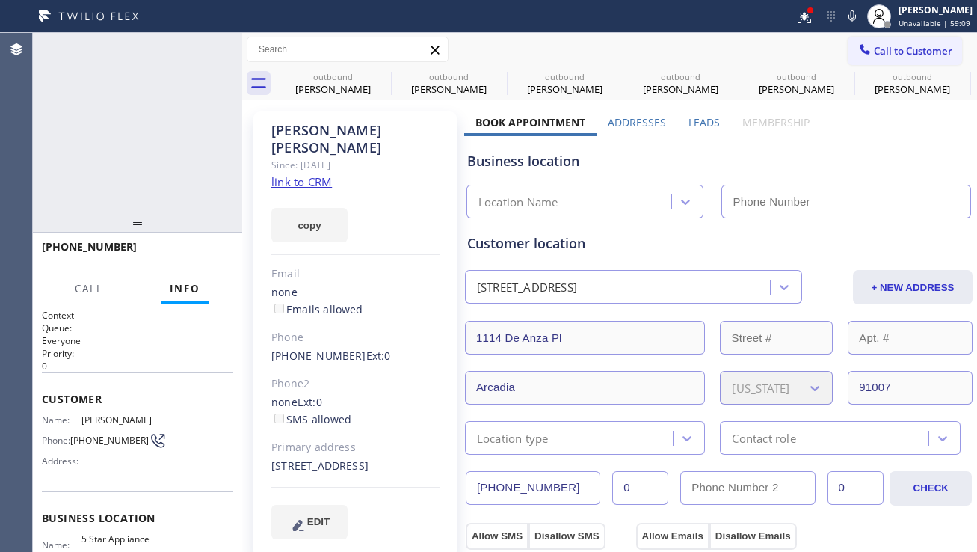
type input "[PHONE_NUMBER]"
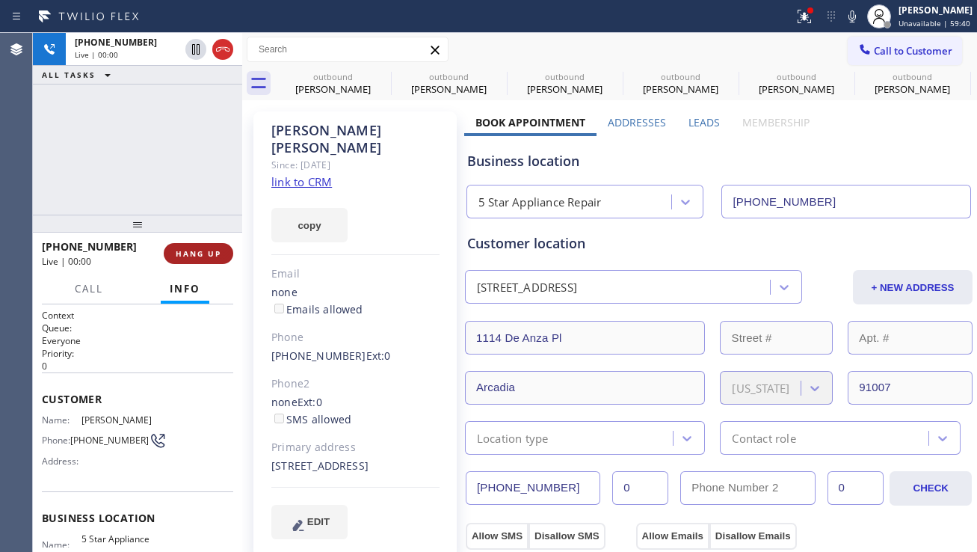
click at [213, 254] on span "HANG UP" at bounding box center [199, 253] width 46 height 10
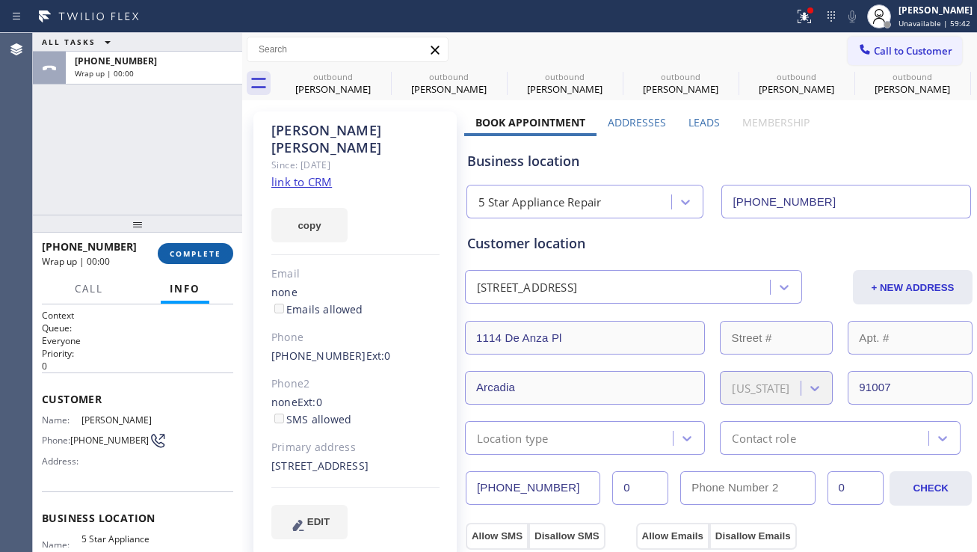
click at [221, 253] on span "COMPLETE" at bounding box center [196, 253] width 52 height 10
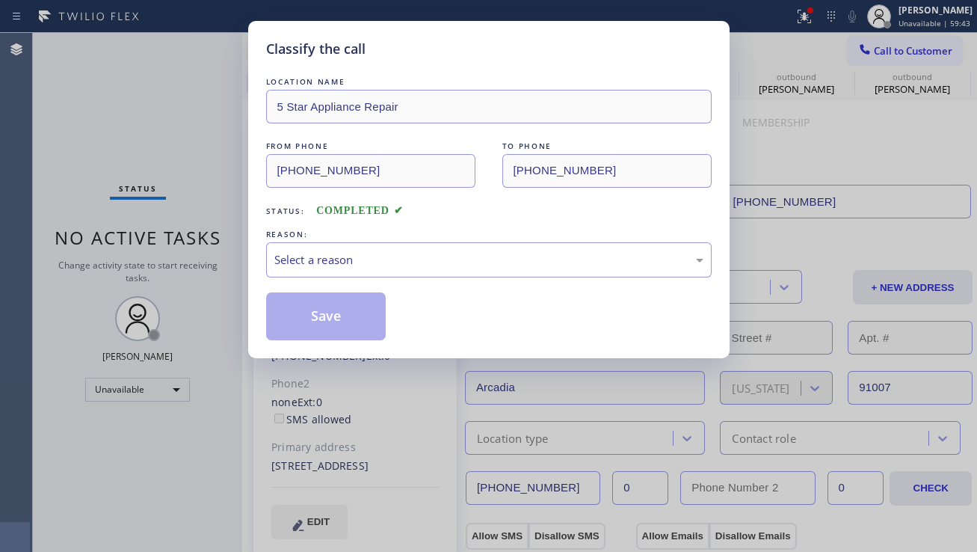
click at [324, 248] on div "Select a reason" at bounding box center [489, 259] width 446 height 35
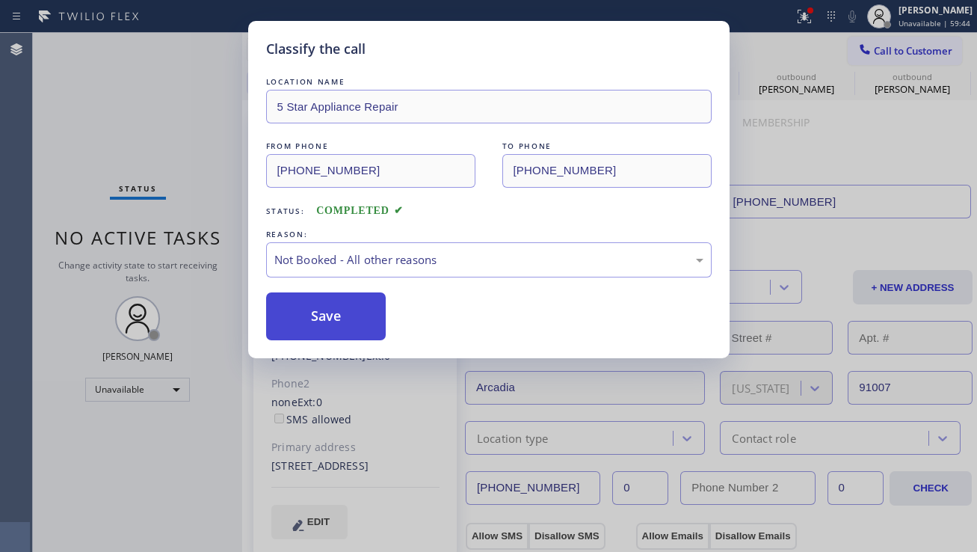
click at [298, 310] on button "Save" at bounding box center [326, 316] width 120 height 48
click at [869, 53] on icon at bounding box center [865, 49] width 10 height 10
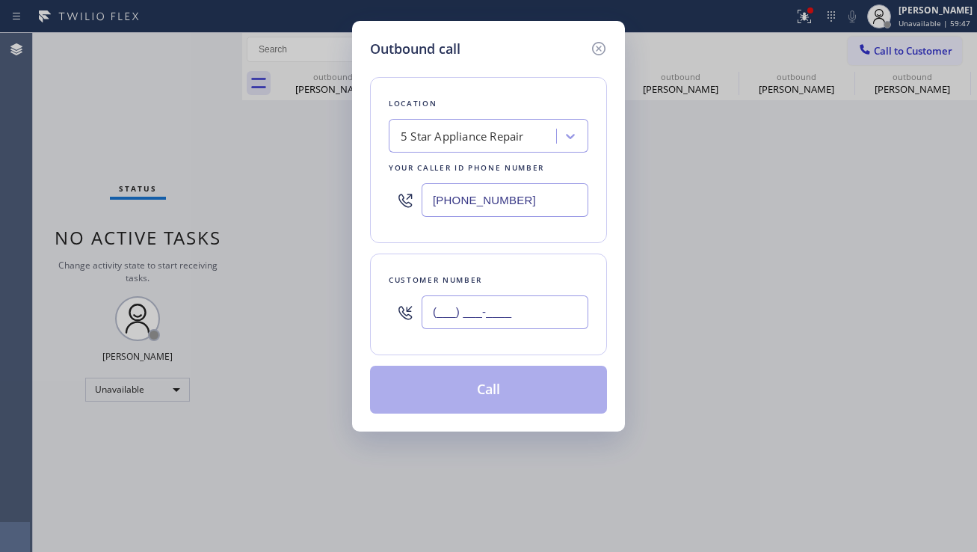
click at [514, 318] on input "(___) ___-____" at bounding box center [505, 312] width 167 height 34
paste input "832) 373-6482"
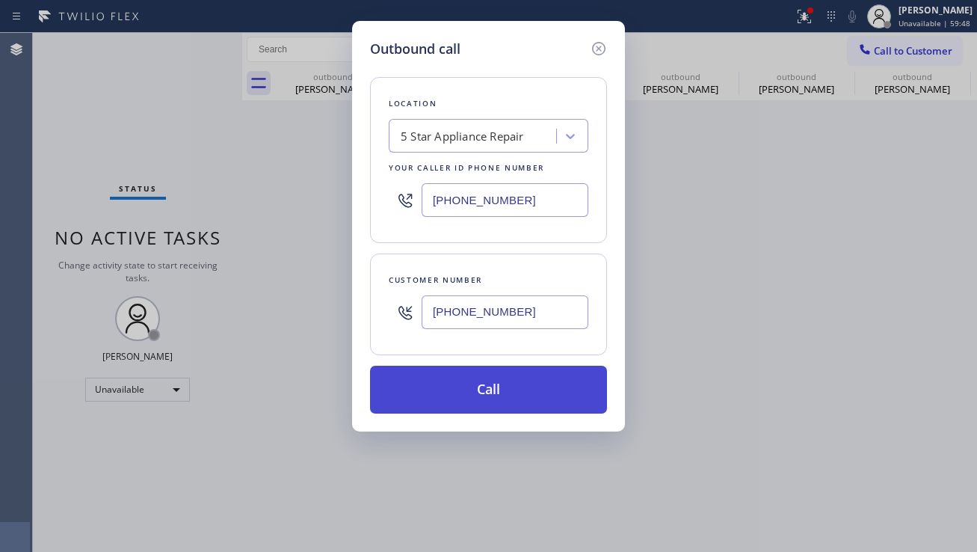
type input "[PHONE_NUMBER]"
click at [484, 381] on button "Call" at bounding box center [488, 390] width 237 height 48
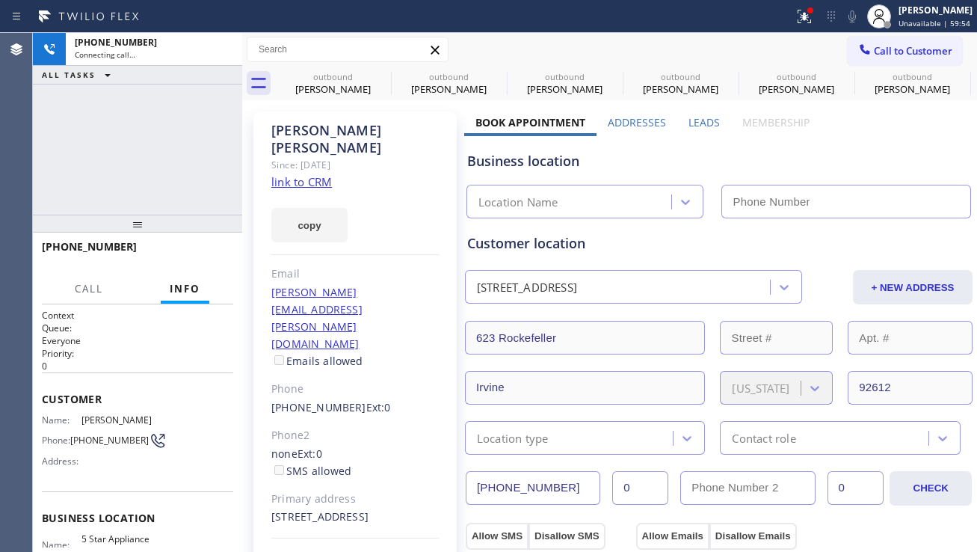
type input "[PHONE_NUMBER]"
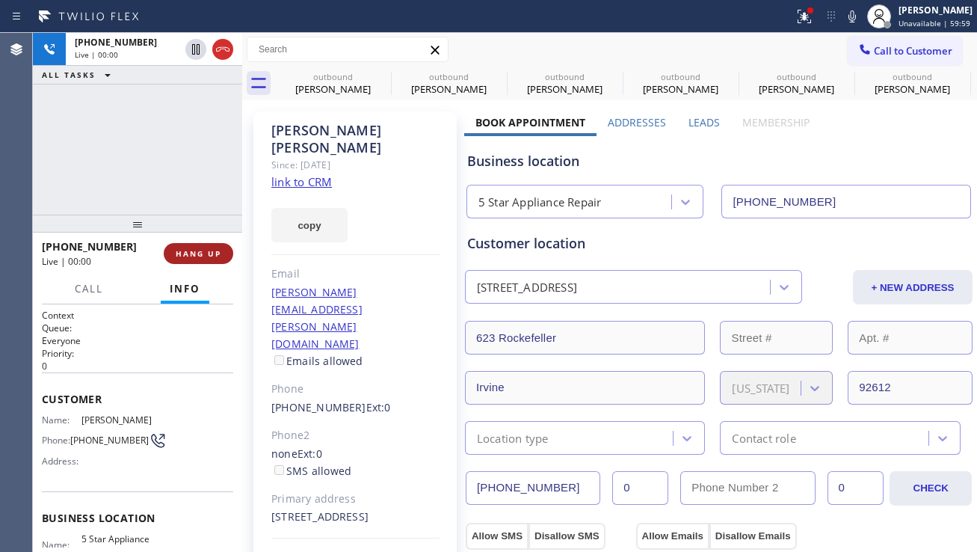
click at [221, 261] on button "HANG UP" at bounding box center [199, 253] width 70 height 21
click at [220, 257] on span "HANG UP" at bounding box center [199, 253] width 46 height 10
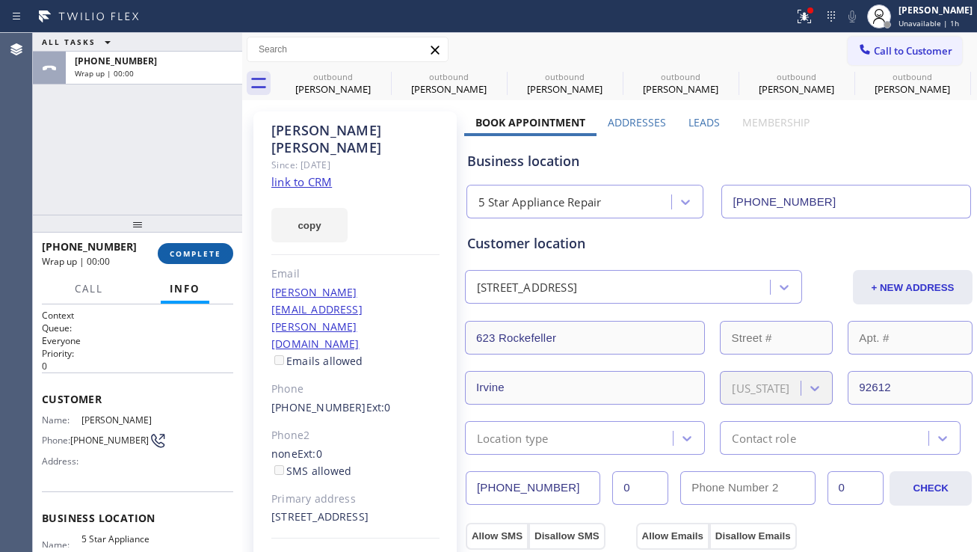
click at [223, 254] on button "COMPLETE" at bounding box center [196, 253] width 76 height 21
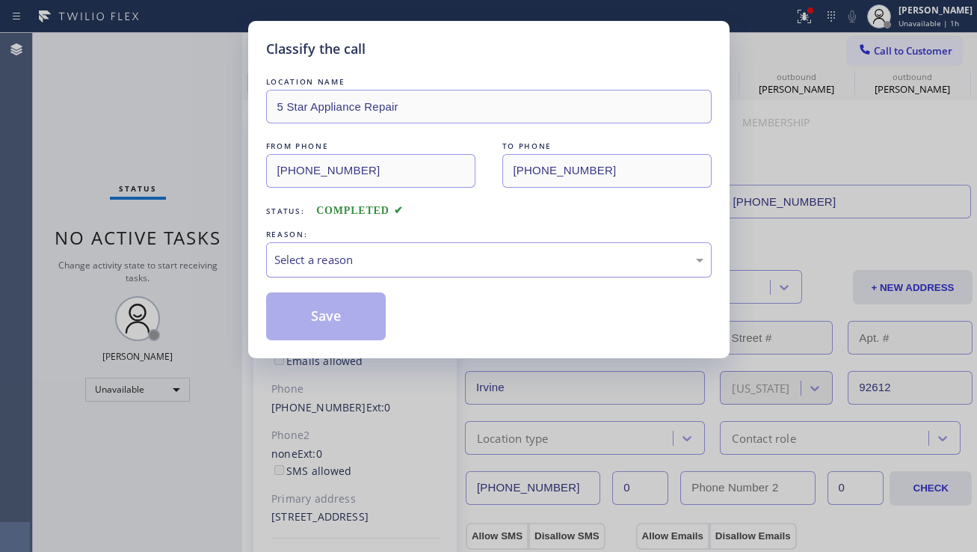
click at [324, 272] on div "Select a reason" at bounding box center [489, 259] width 446 height 35
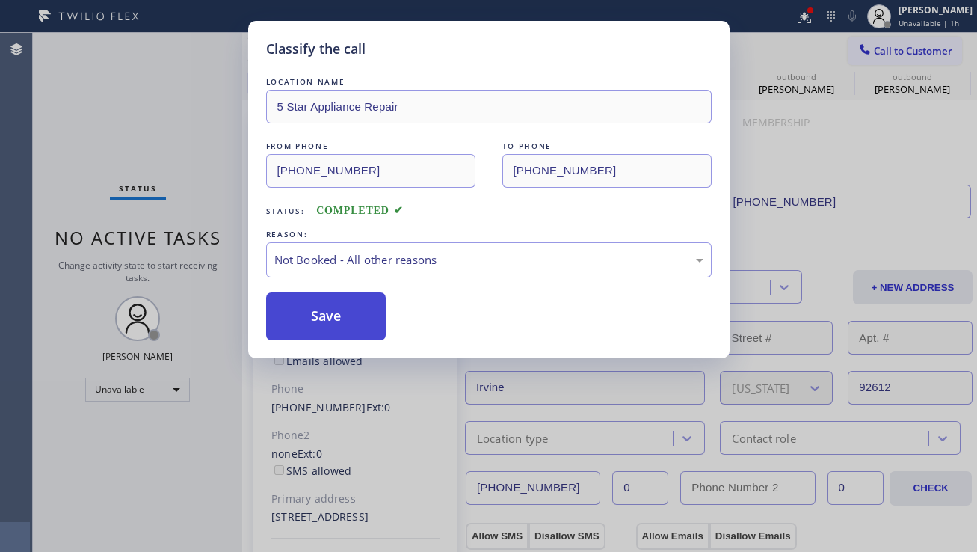
click at [320, 319] on button "Save" at bounding box center [326, 316] width 120 height 48
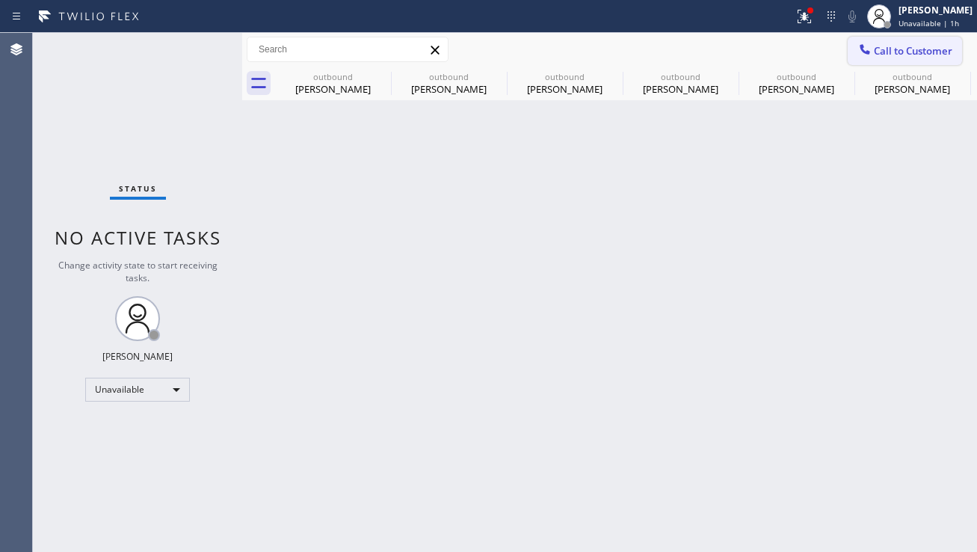
click at [878, 48] on span "Call to Customer" at bounding box center [913, 50] width 79 height 13
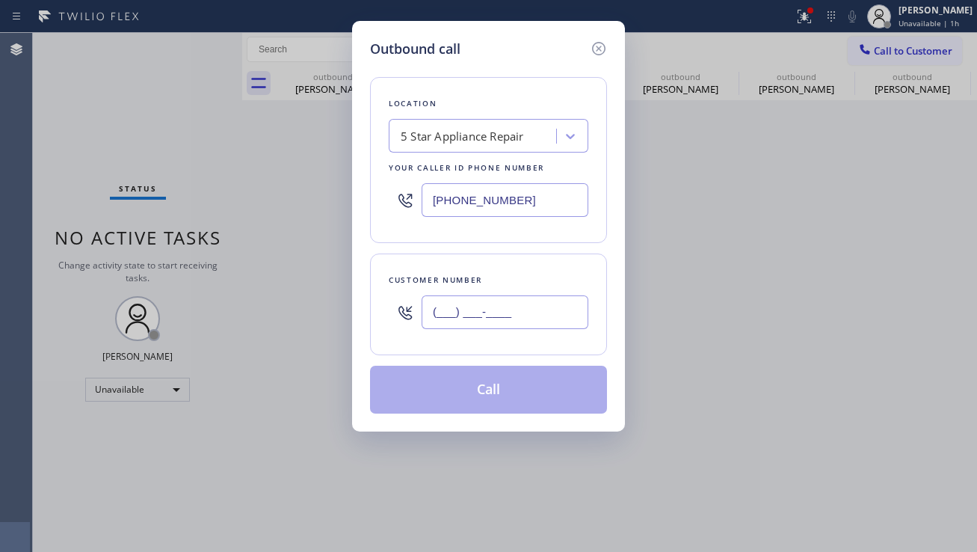
click at [485, 310] on input "(___) ___-____" at bounding box center [505, 312] width 167 height 34
paste input "212) 335-2139"
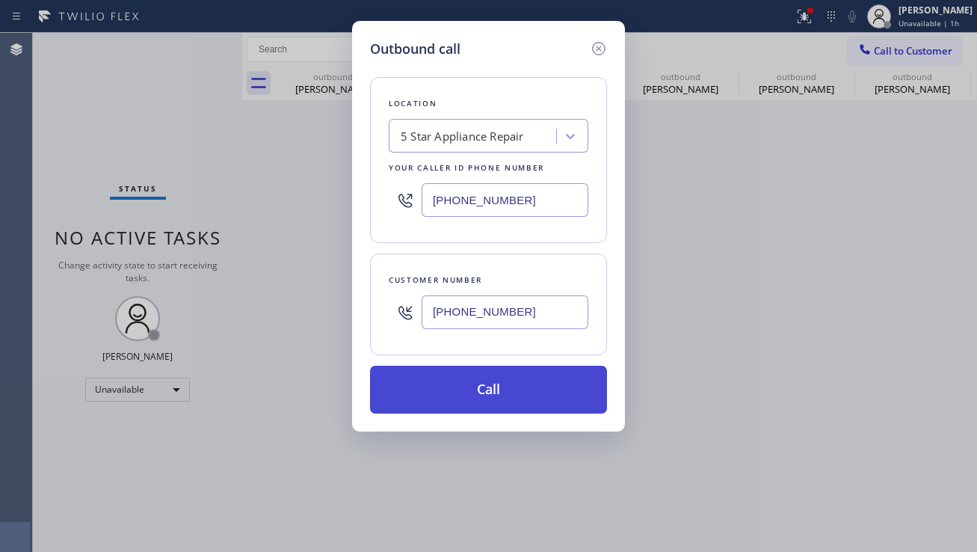
type input "[PHONE_NUMBER]"
click at [463, 384] on button "Call" at bounding box center [488, 390] width 237 height 48
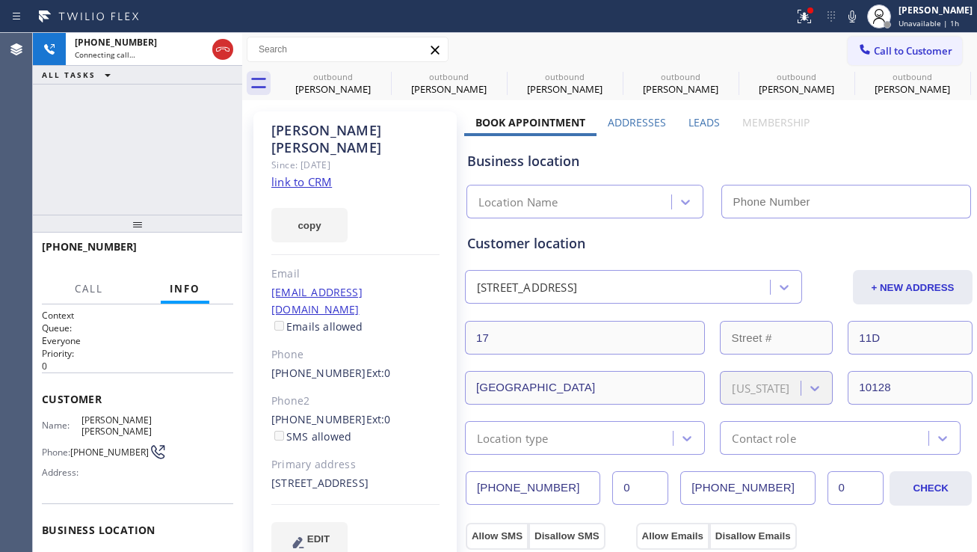
type input "[PHONE_NUMBER]"
click at [176, 248] on span "HANG UP" at bounding box center [199, 253] width 46 height 10
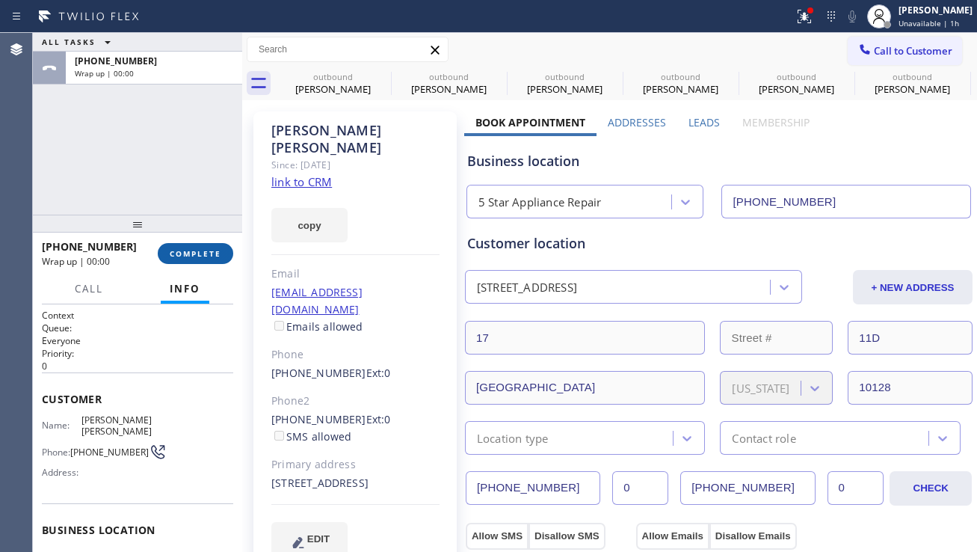
click at [177, 249] on span "COMPLETE" at bounding box center [196, 253] width 52 height 10
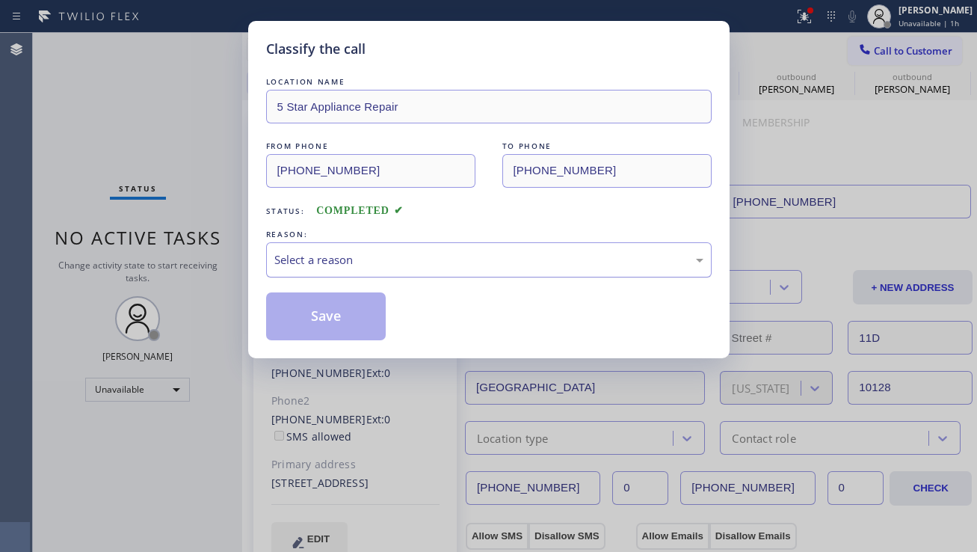
click at [335, 253] on div "Select a reason" at bounding box center [488, 259] width 429 height 17
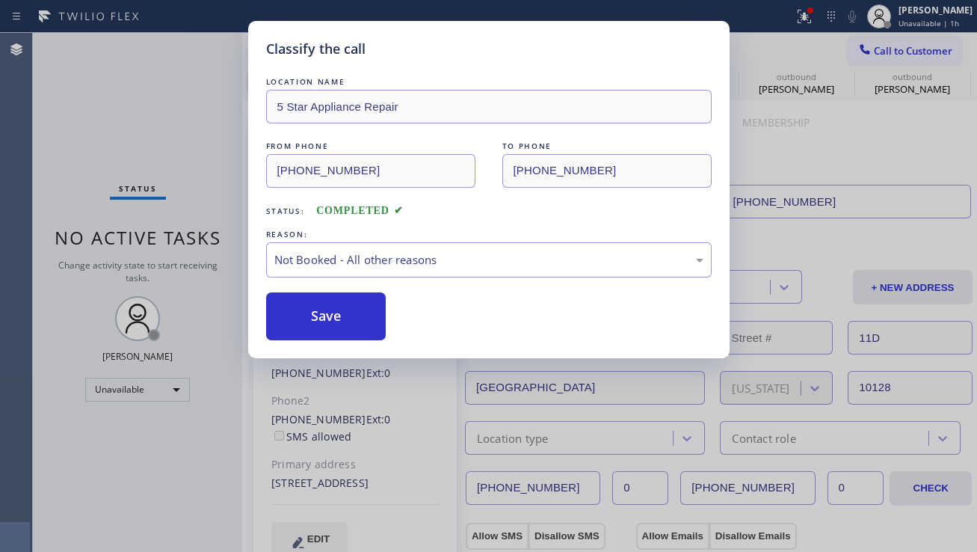
click at [316, 304] on button "Save" at bounding box center [326, 316] width 120 height 48
click at [869, 49] on icon at bounding box center [865, 49] width 15 height 15
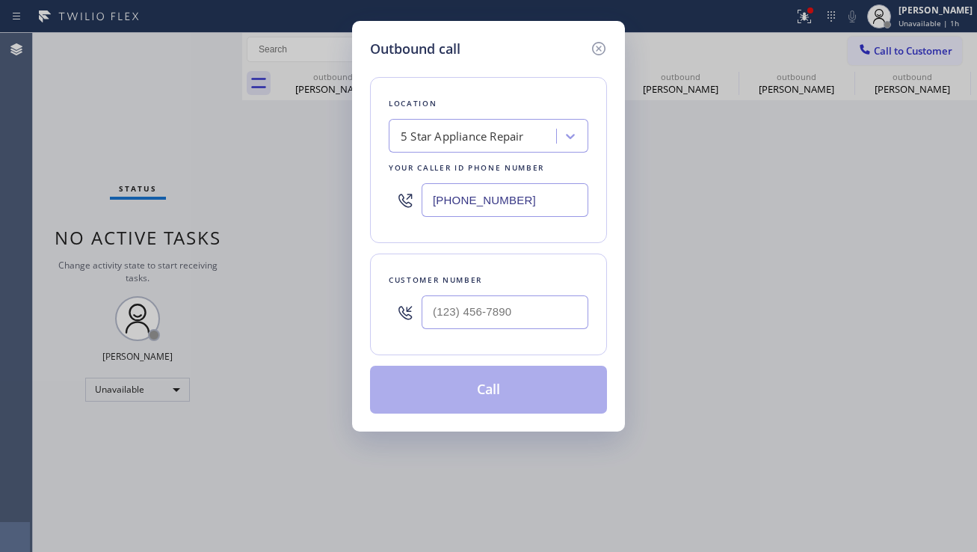
type input "(___) ___-____"
click at [561, 305] on input "(___) ___-____" at bounding box center [505, 312] width 167 height 34
drag, startPoint x: 515, startPoint y: 304, endPoint x: 229, endPoint y: 310, distance: 286.4
click at [229, 310] on div "Outbound call Location 5 Star Appliance Repair Your caller id phone number (855…" at bounding box center [488, 276] width 977 height 552
paste input "949) 394-1829"
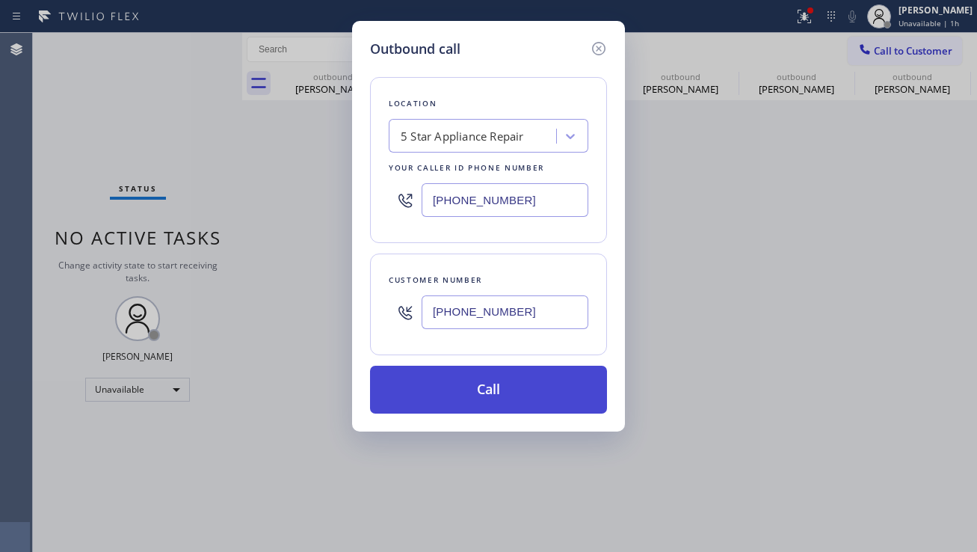
type input "[PHONE_NUMBER]"
click at [468, 386] on button "Call" at bounding box center [488, 390] width 237 height 48
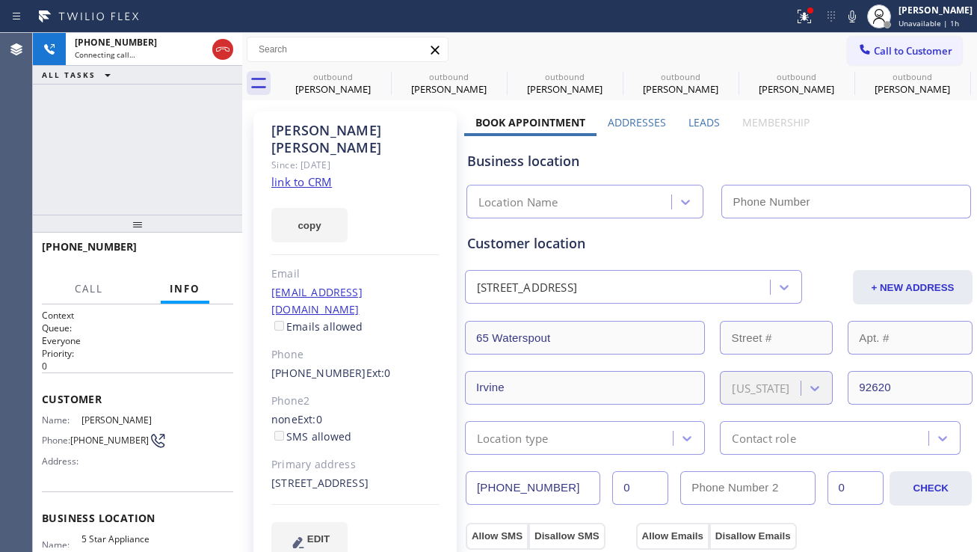
type input "[PHONE_NUMBER]"
click at [384, 79] on icon at bounding box center [381, 76] width 18 height 18
click at [0, 0] on icon at bounding box center [0, 0] width 0 height 0
click at [722, 77] on icon at bounding box center [728, 76] width 13 height 13
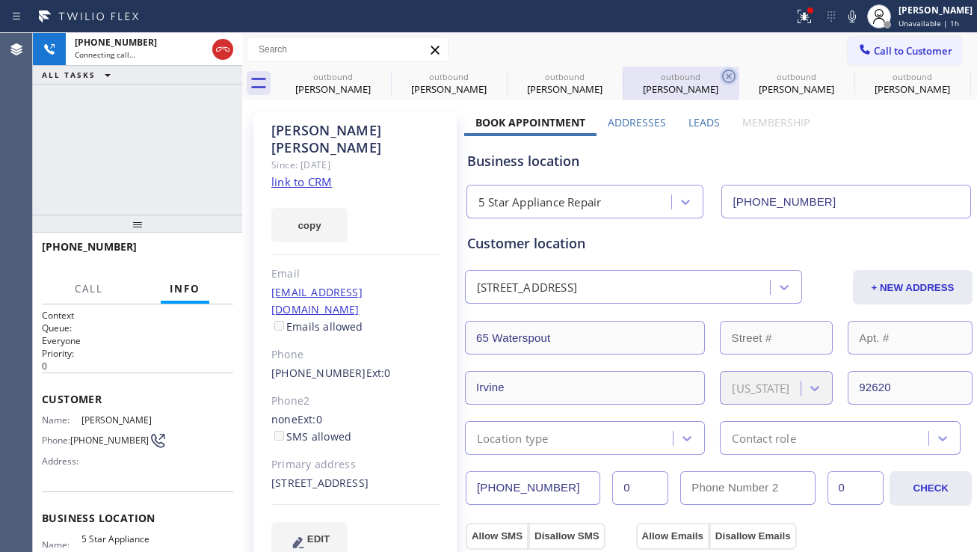
click at [0, 0] on icon at bounding box center [0, 0] width 0 height 0
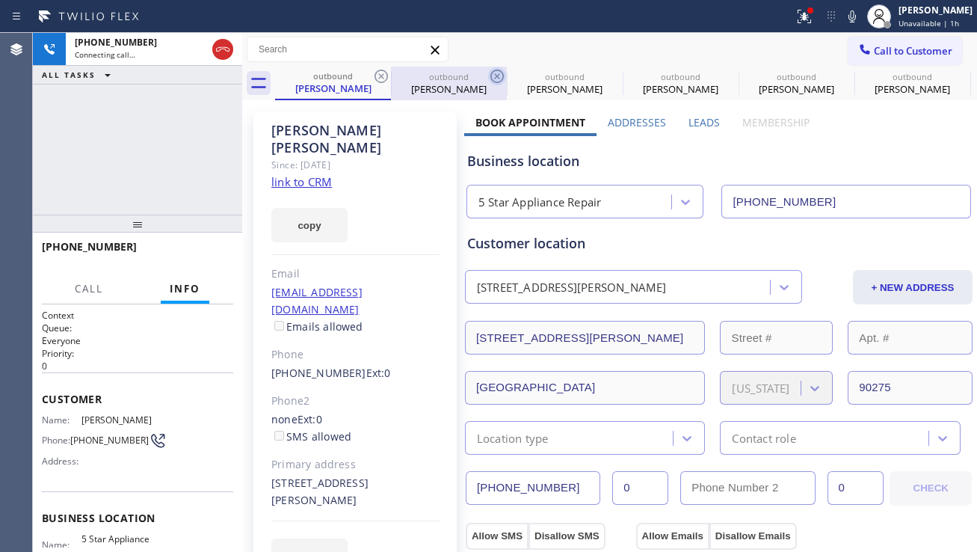
click at [384, 77] on icon at bounding box center [381, 76] width 18 height 18
click at [488, 76] on icon at bounding box center [497, 76] width 18 height 18
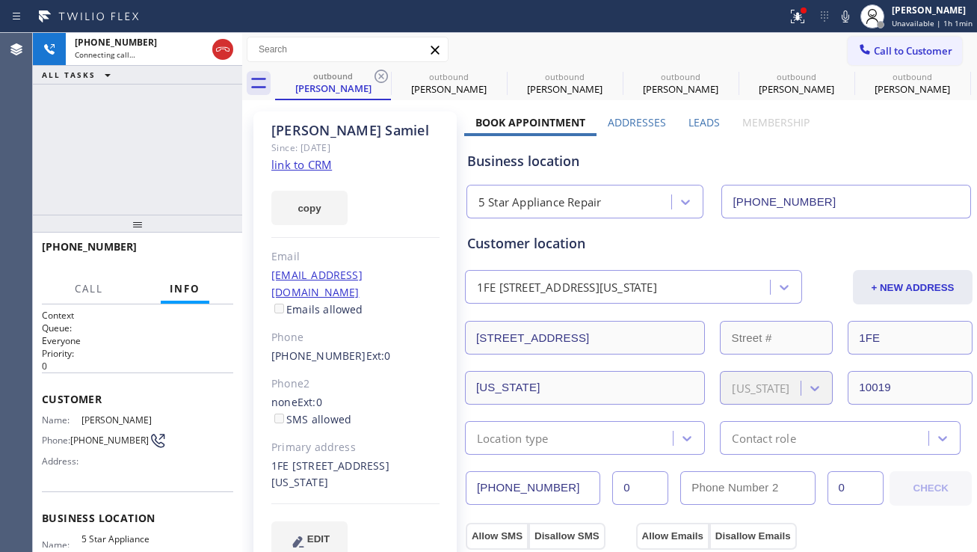
click at [384, 76] on icon at bounding box center [381, 76] width 18 height 18
click at [0, 0] on icon at bounding box center [0, 0] width 0 height 0
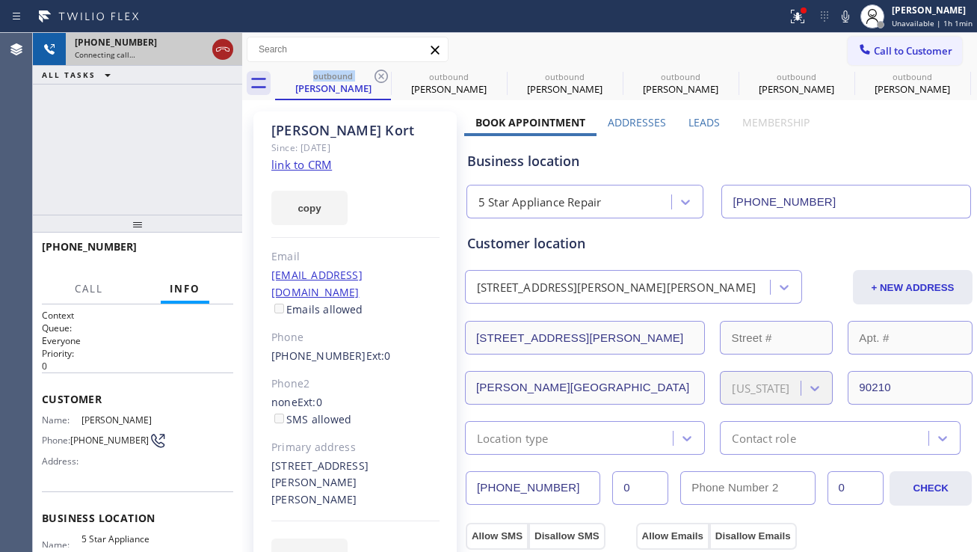
click at [233, 55] on div at bounding box center [222, 49] width 21 height 18
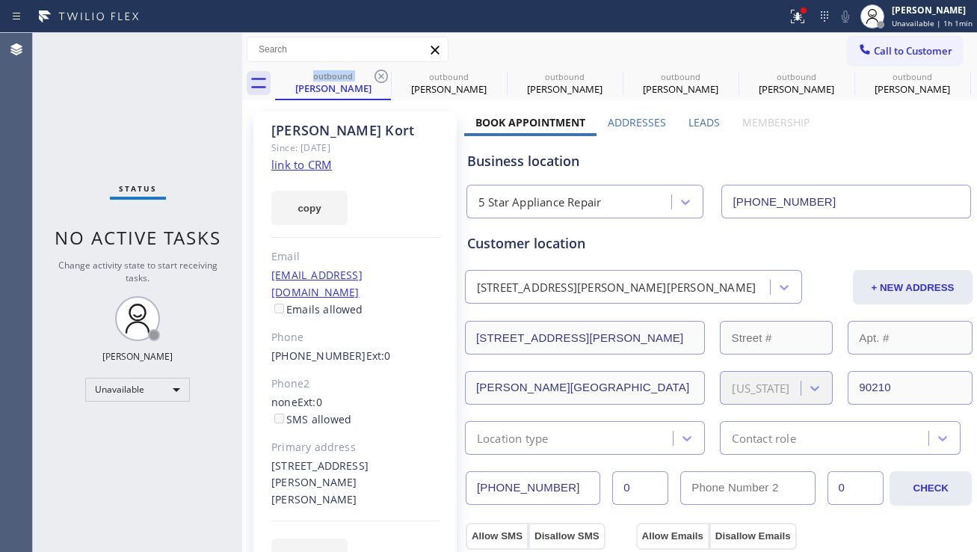
click at [861, 47] on div at bounding box center [865, 51] width 18 height 18
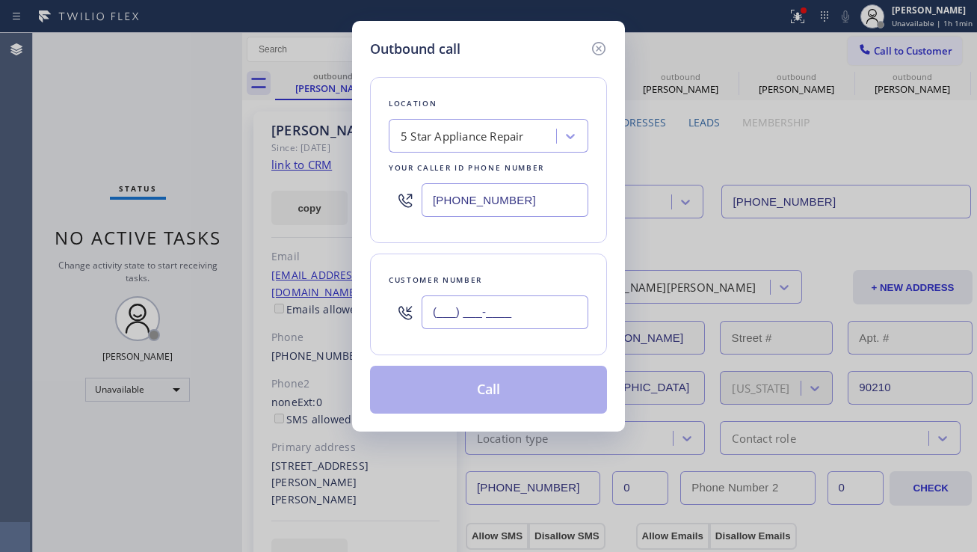
click at [502, 314] on input "(___) ___-____" at bounding box center [505, 312] width 167 height 34
paste input "310) 473-2682"
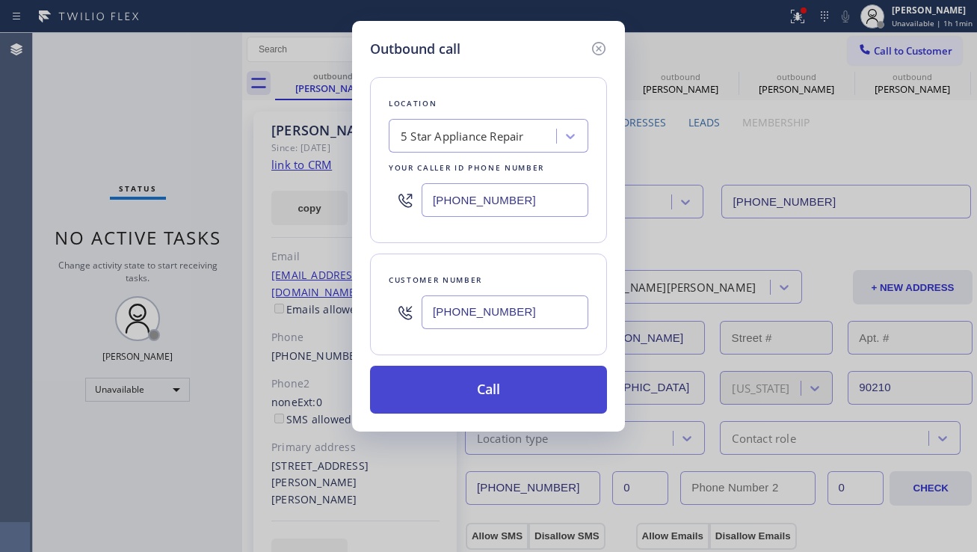
type input "[PHONE_NUMBER]"
click at [457, 381] on button "Call" at bounding box center [488, 390] width 237 height 48
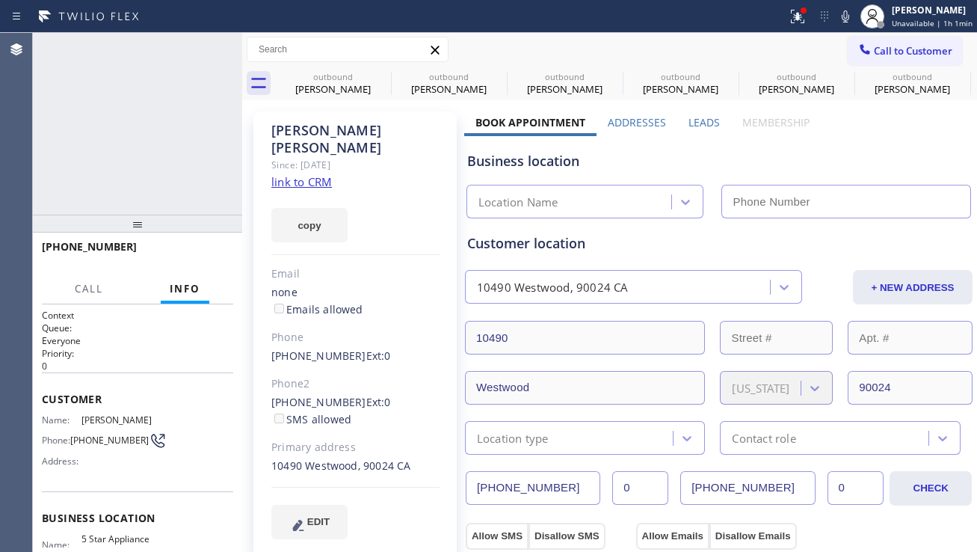
type input "[PHONE_NUMBER]"
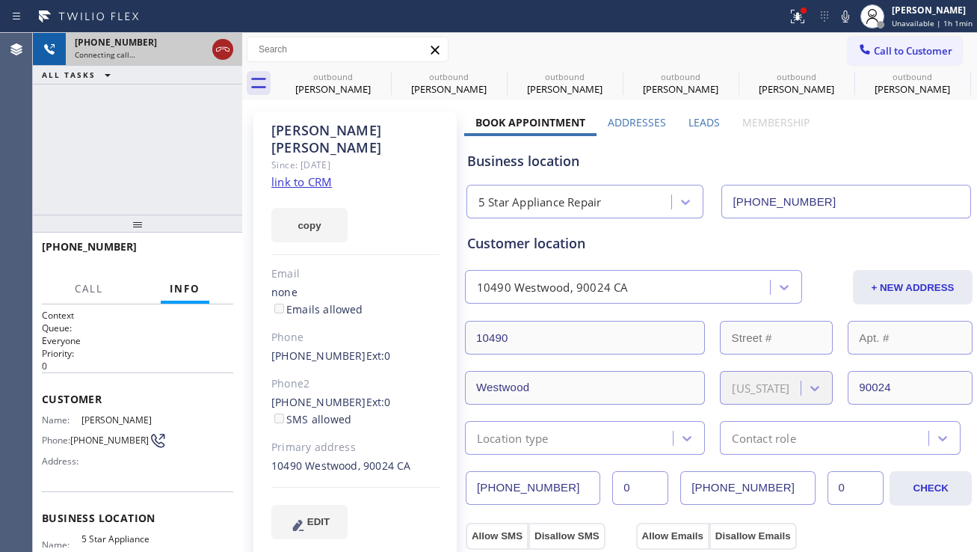
click at [224, 49] on icon at bounding box center [222, 49] width 13 height 4
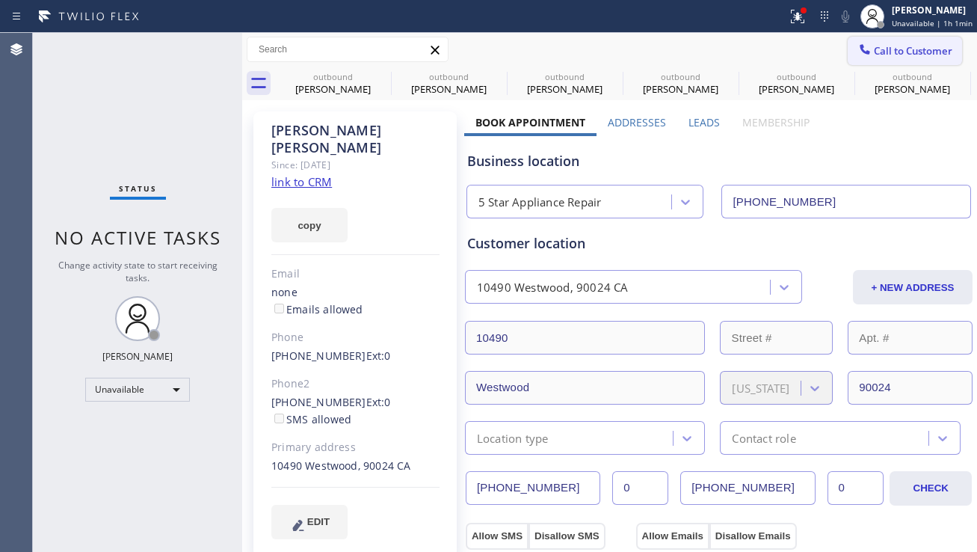
click at [910, 46] on span "Call to Customer" at bounding box center [913, 50] width 79 height 13
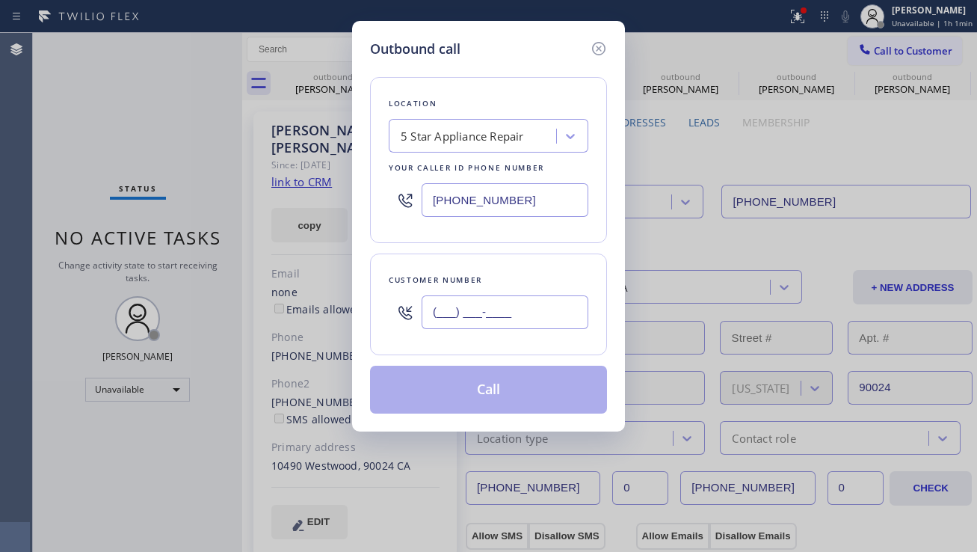
click at [503, 303] on input "(___) ___-____" at bounding box center [505, 312] width 167 height 34
paste input "510) 512-6150"
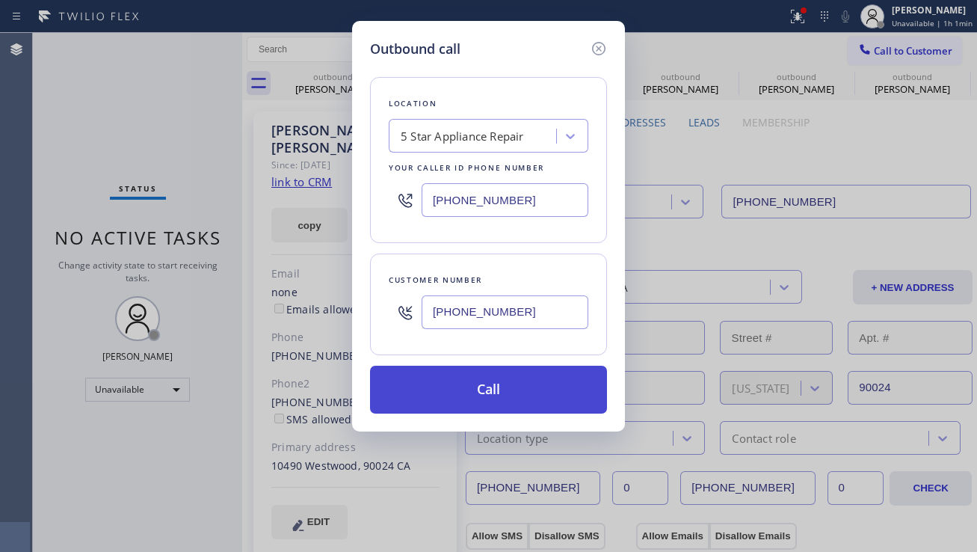
type input "[PHONE_NUMBER]"
click at [495, 397] on button "Call" at bounding box center [488, 390] width 237 height 48
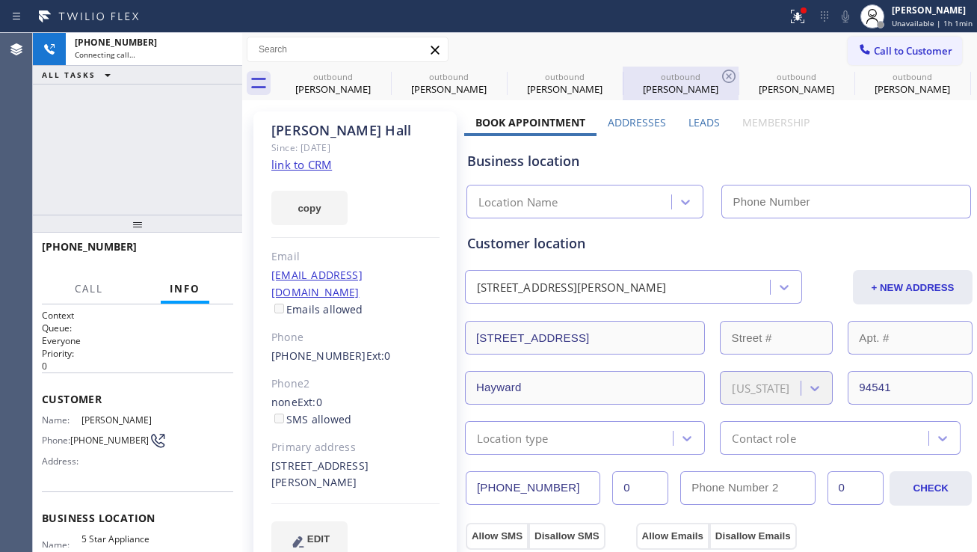
type input "[PHONE_NUMBER]"
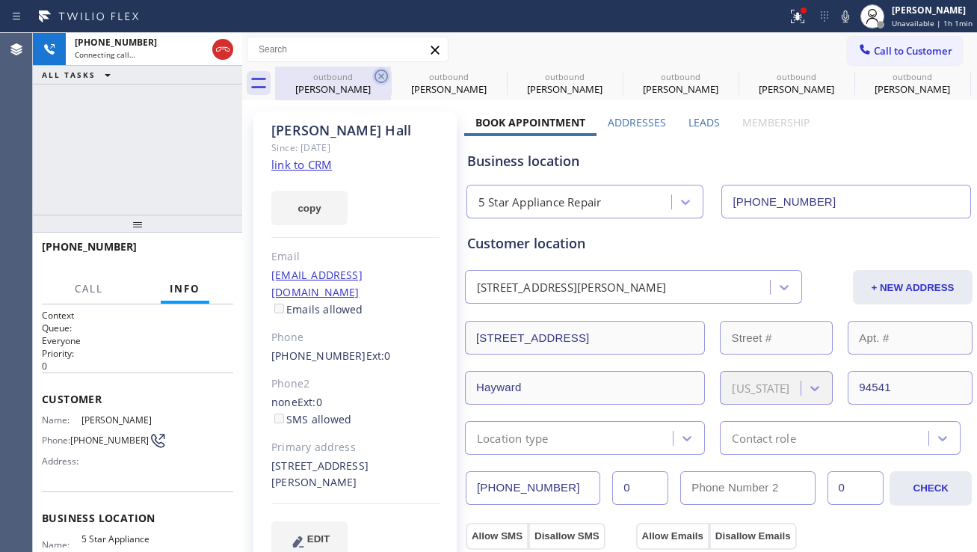
click at [378, 73] on icon at bounding box center [381, 76] width 18 height 18
click at [0, 0] on icon at bounding box center [0, 0] width 0 height 0
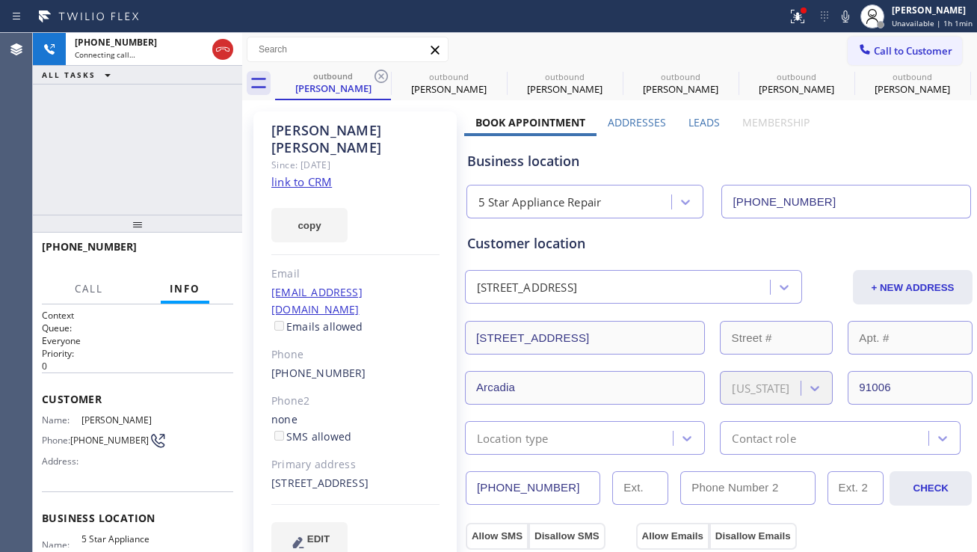
click at [378, 73] on icon at bounding box center [381, 76] width 18 height 18
click at [0, 0] on icon at bounding box center [0, 0] width 0 height 0
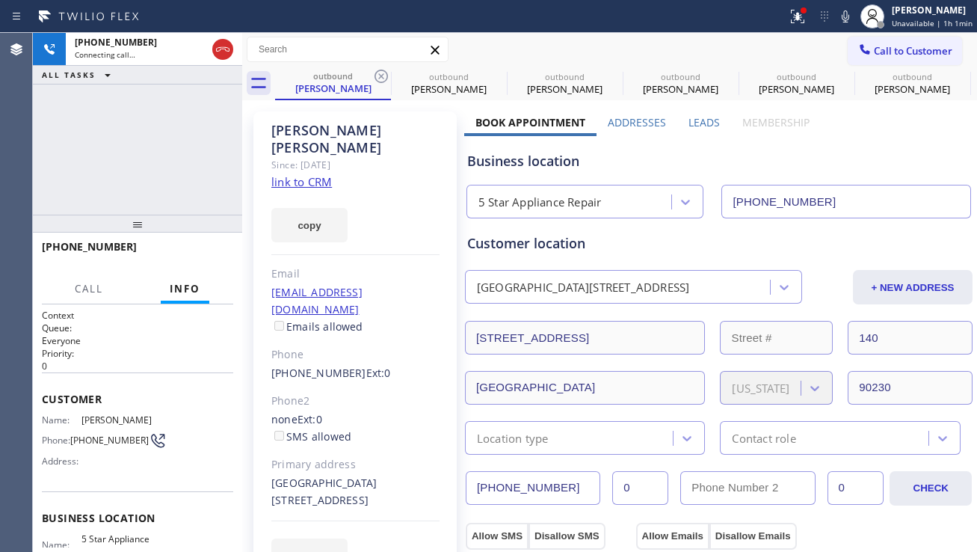
click at [378, 73] on icon at bounding box center [381, 76] width 18 height 18
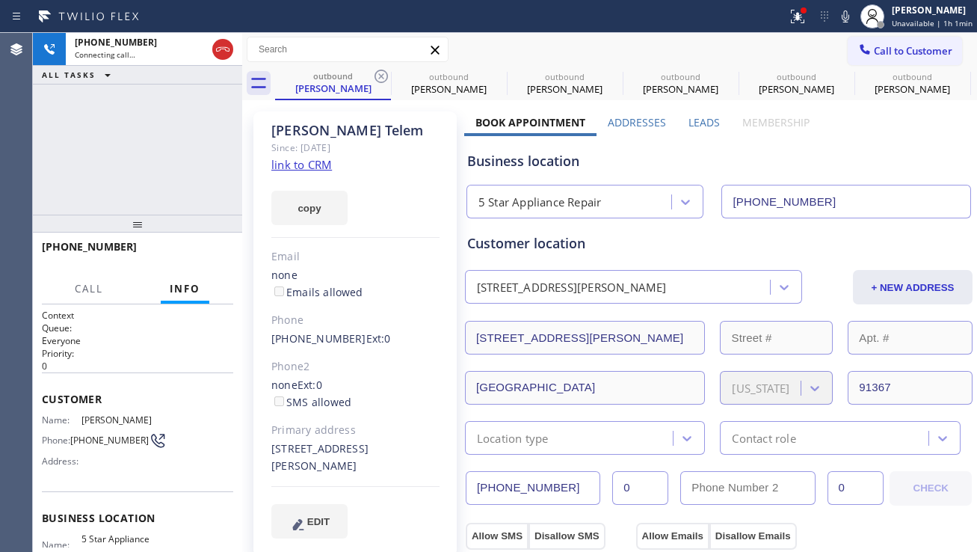
click at [378, 73] on icon at bounding box center [381, 76] width 18 height 18
click at [0, 0] on icon at bounding box center [0, 0] width 0 height 0
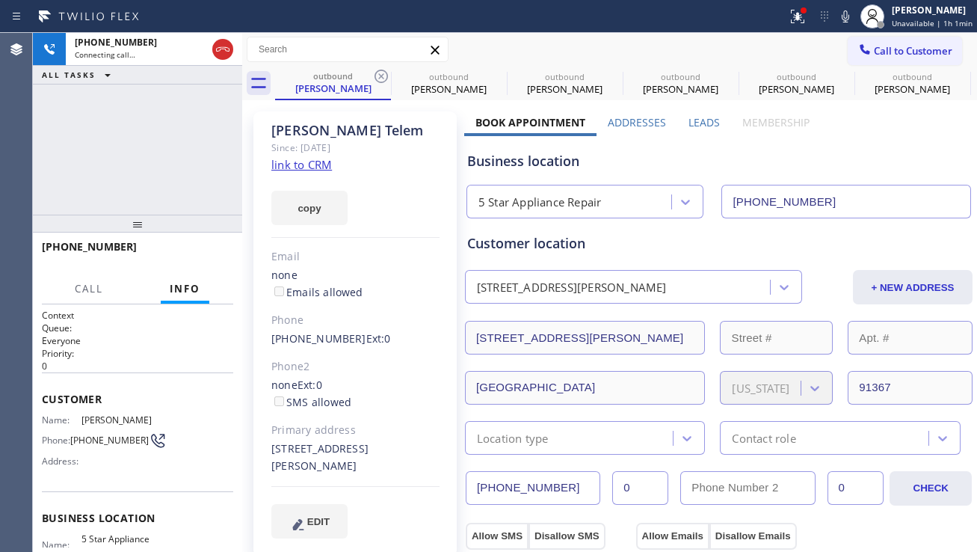
click at [0, 0] on icon at bounding box center [0, 0] width 0 height 0
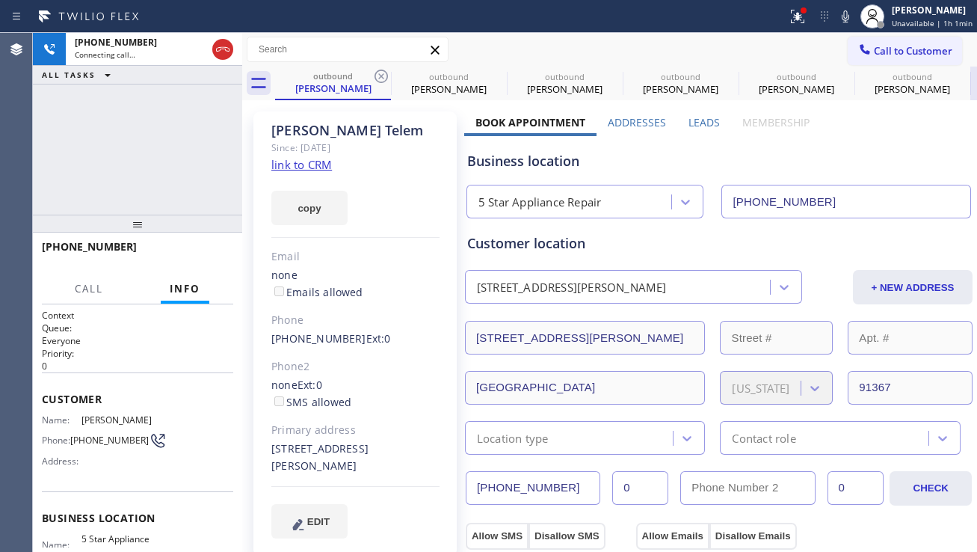
click at [0, 0] on icon at bounding box center [0, 0] width 0 height 0
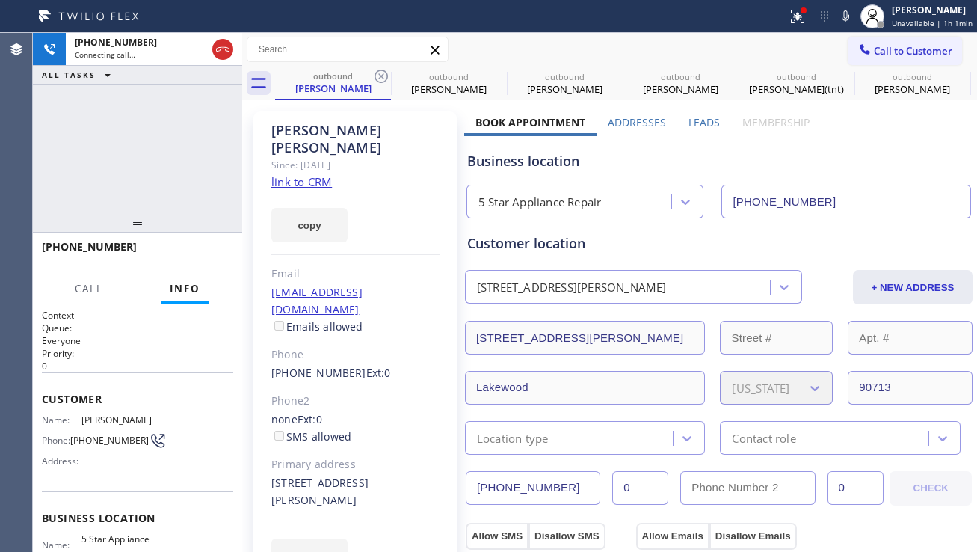
click at [381, 73] on icon at bounding box center [381, 76] width 18 height 18
click at [0, 0] on icon at bounding box center [0, 0] width 0 height 0
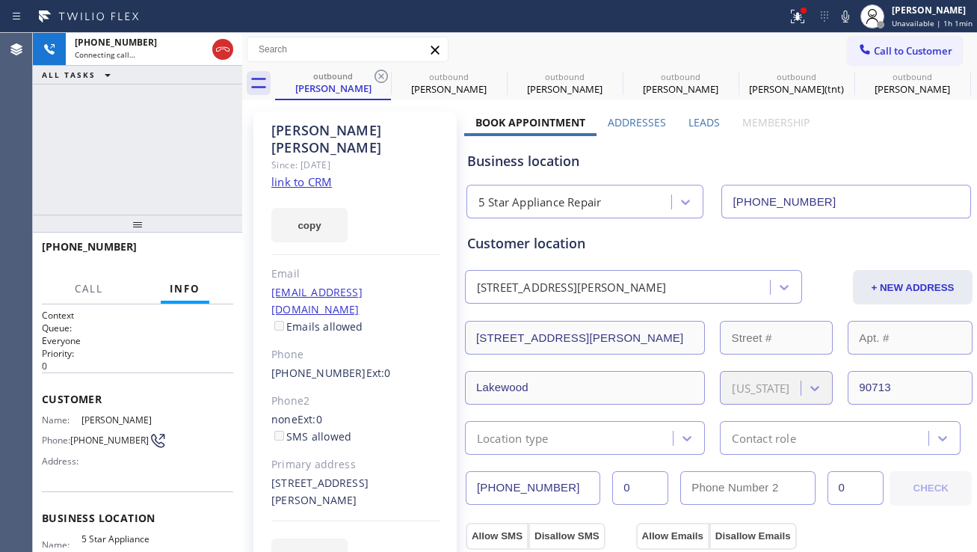
click at [0, 0] on icon at bounding box center [0, 0] width 0 height 0
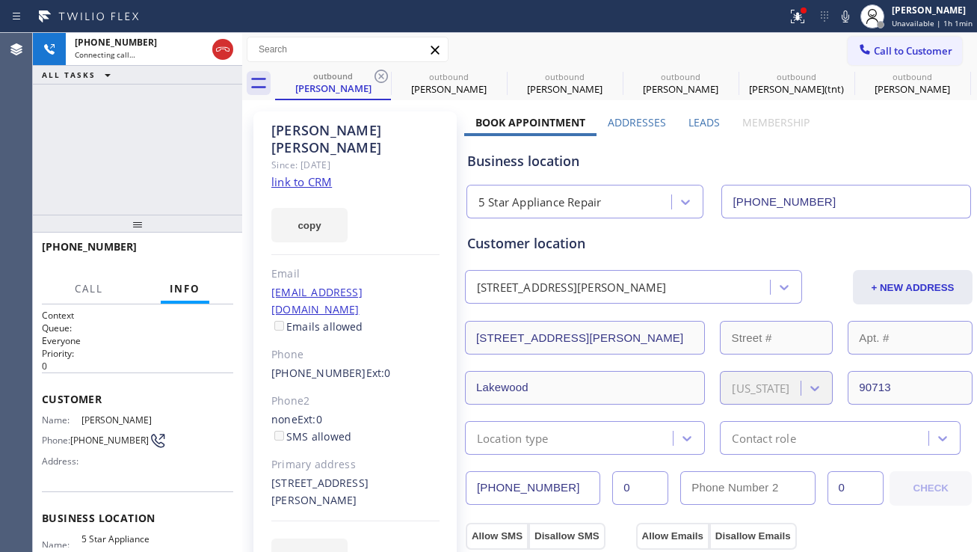
click at [0, 0] on icon at bounding box center [0, 0] width 0 height 0
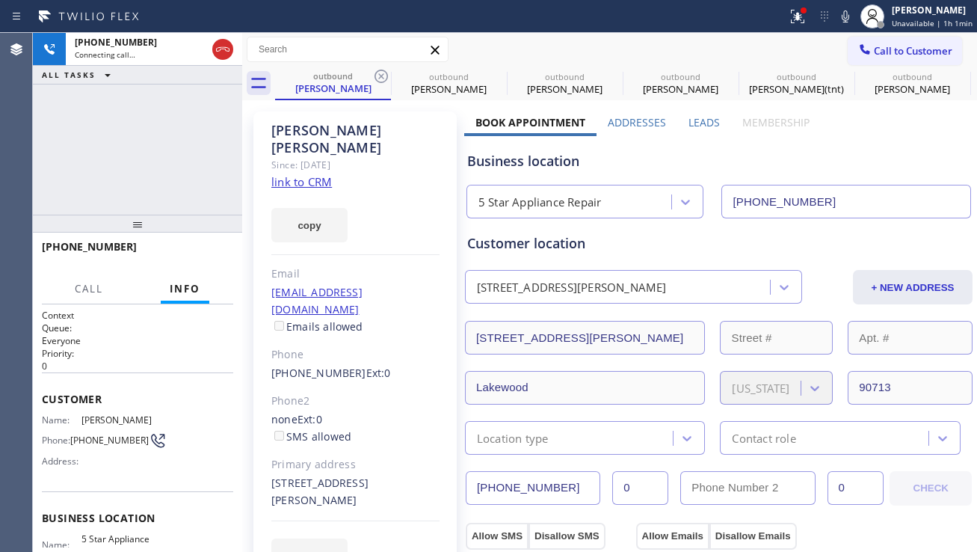
click at [381, 73] on div "outbound [PERSON_NAME] outbound [PERSON_NAME] outbound [PERSON_NAME] outbound […" at bounding box center [626, 84] width 702 height 34
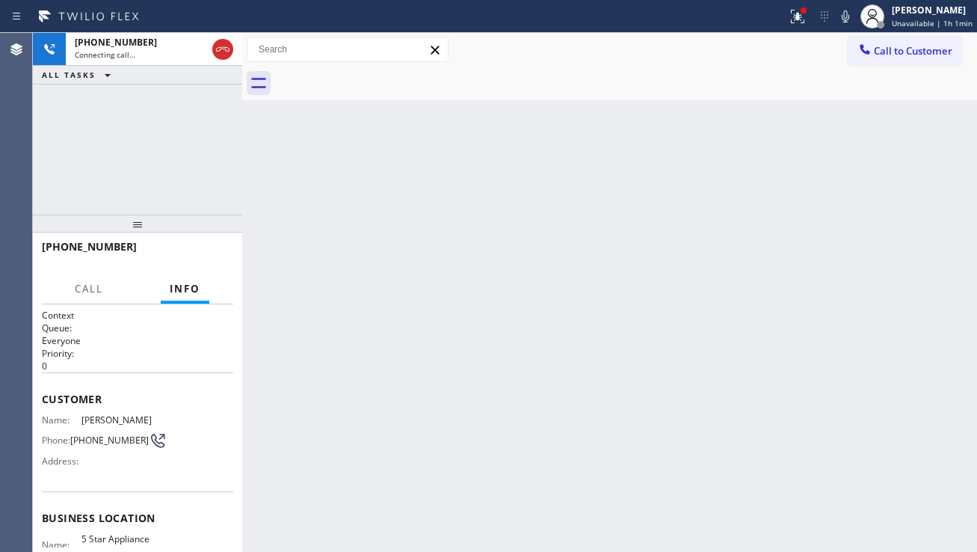
click at [381, 73] on div at bounding box center [626, 84] width 702 height 34
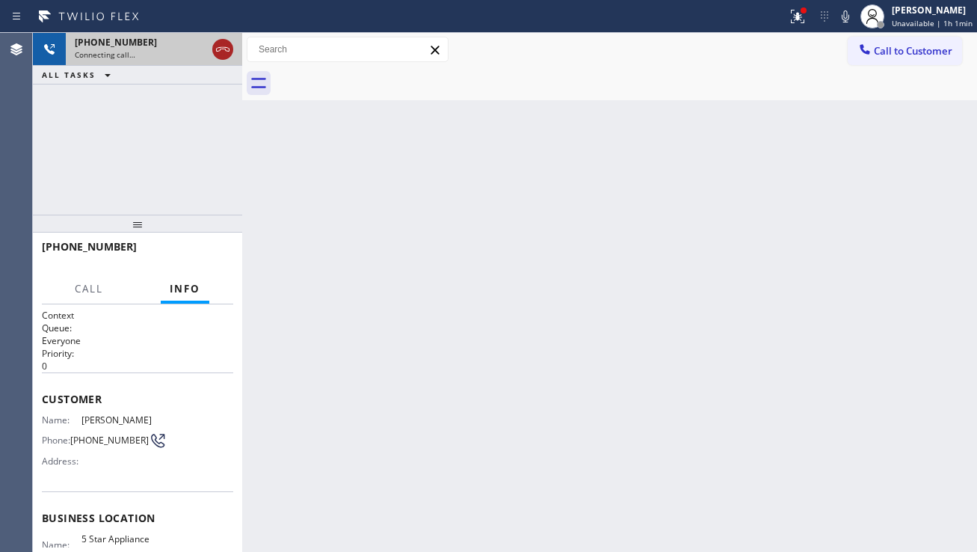
click at [233, 52] on div at bounding box center [222, 49] width 21 height 18
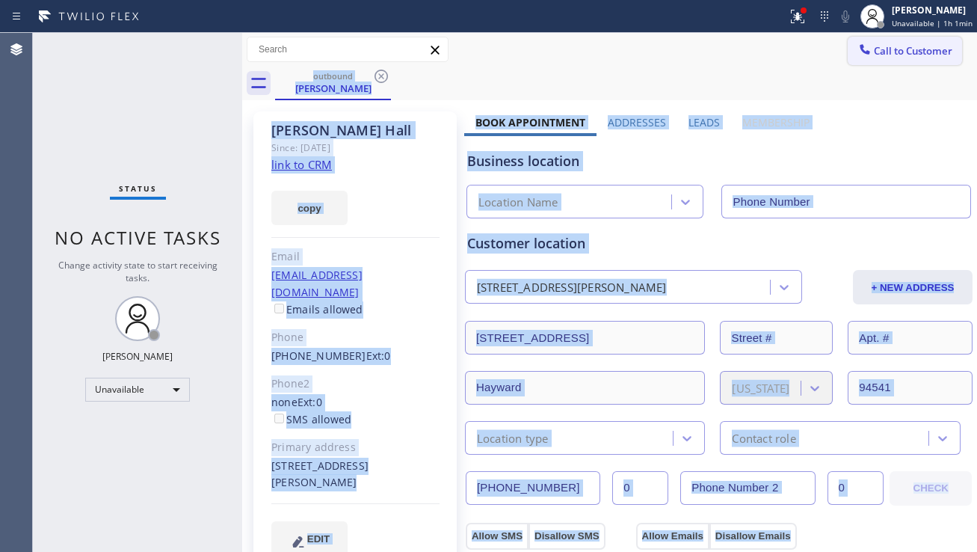
type input "[PHONE_NUMBER]"
click at [890, 55] on span "Call to Customer" at bounding box center [913, 50] width 79 height 13
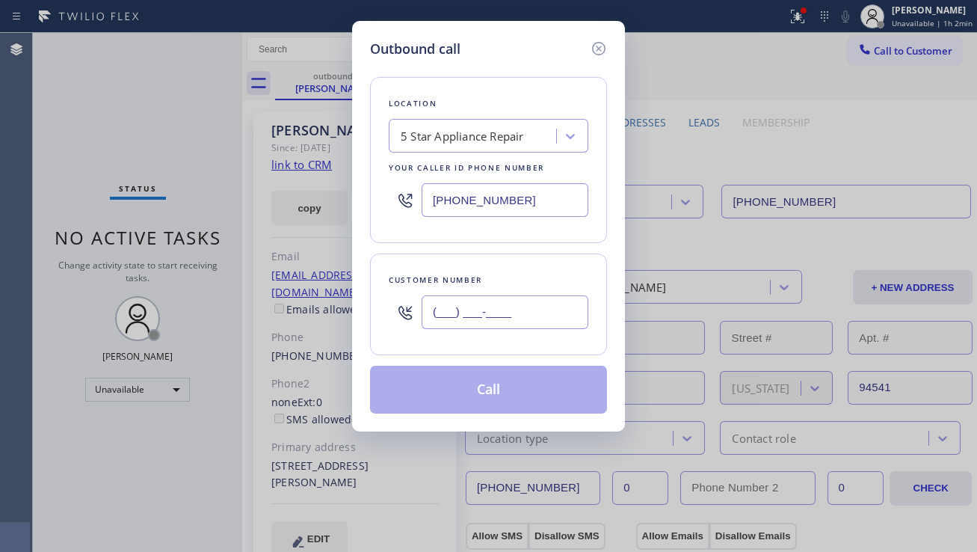
click at [463, 319] on input "(___) ___-____" at bounding box center [505, 312] width 167 height 34
paste input "415) 722-1007"
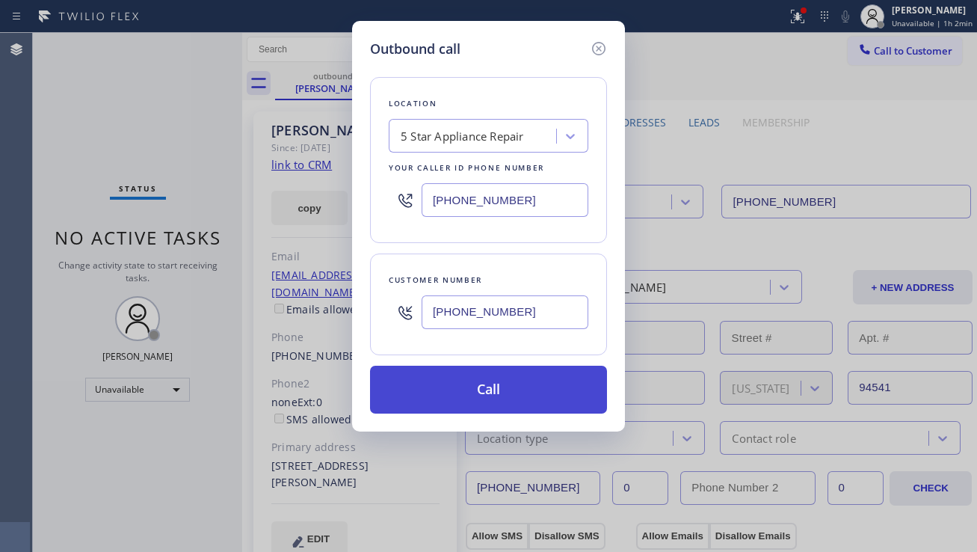
type input "[PHONE_NUMBER]"
click at [449, 396] on button "Call" at bounding box center [488, 390] width 237 height 48
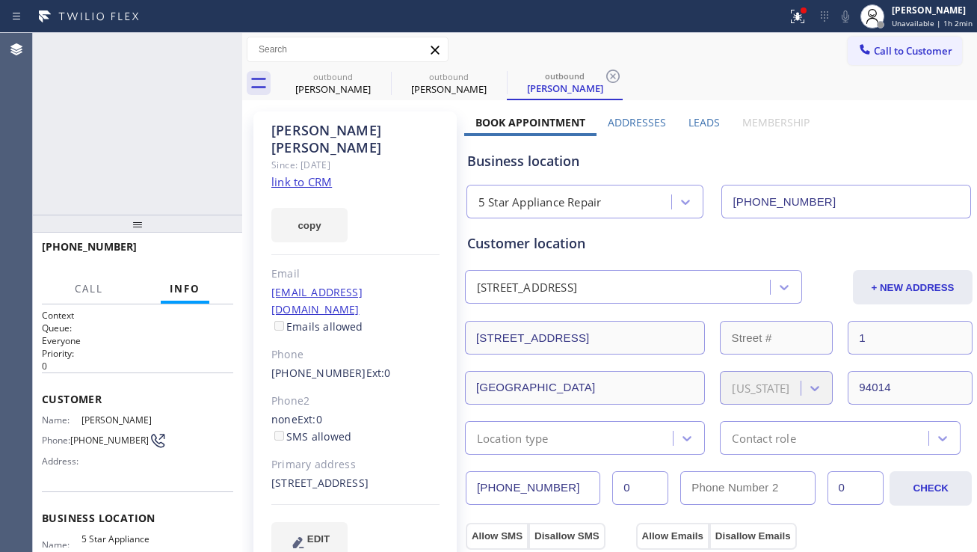
type input "[PHONE_NUMBER]"
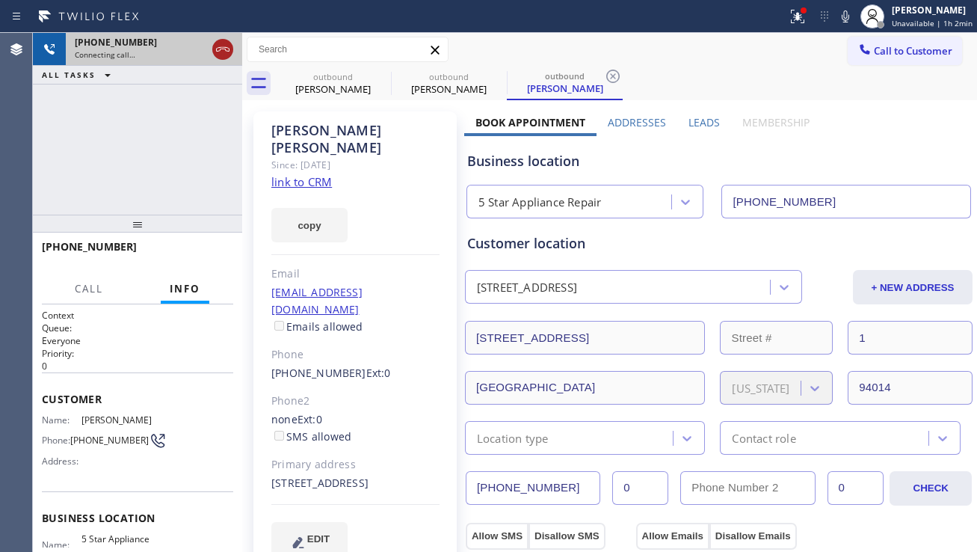
click at [230, 49] on icon at bounding box center [223, 49] width 18 height 18
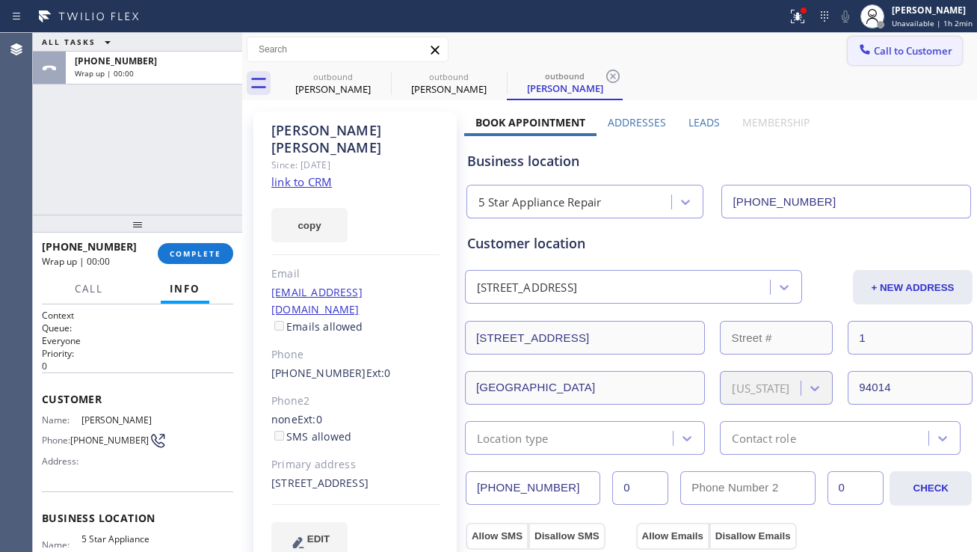
click at [932, 49] on span "Call to Customer" at bounding box center [913, 50] width 79 height 13
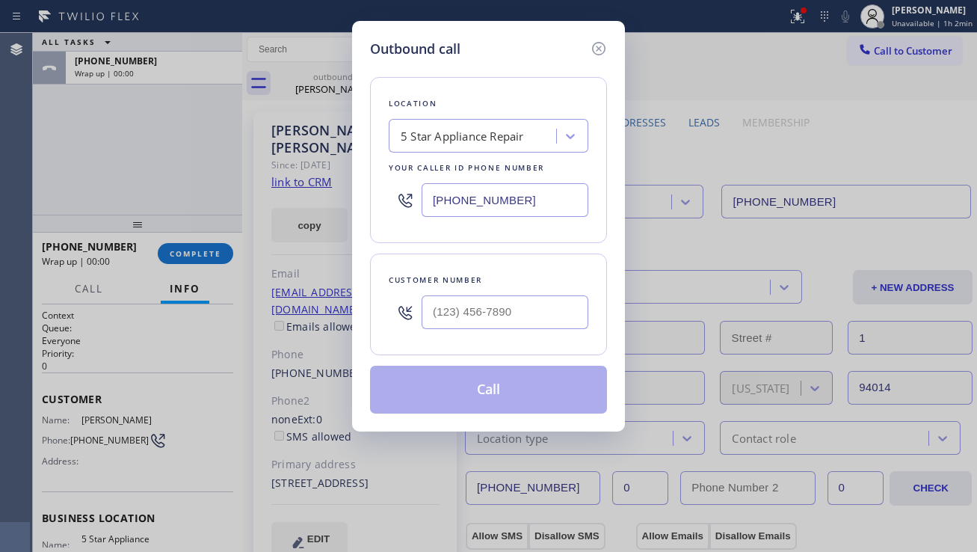
click at [174, 256] on div "Outbound call Location 5 Star Appliance Repair Your caller id phone number [PHO…" at bounding box center [488, 276] width 977 height 552
drag, startPoint x: 174, startPoint y: 255, endPoint x: 221, endPoint y: 242, distance: 48.8
click at [174, 254] on div "Outbound call Location 5 Star Appliance Repair Your caller id phone number [PHO…" at bounding box center [488, 276] width 977 height 552
click at [605, 45] on icon at bounding box center [599, 49] width 18 height 18
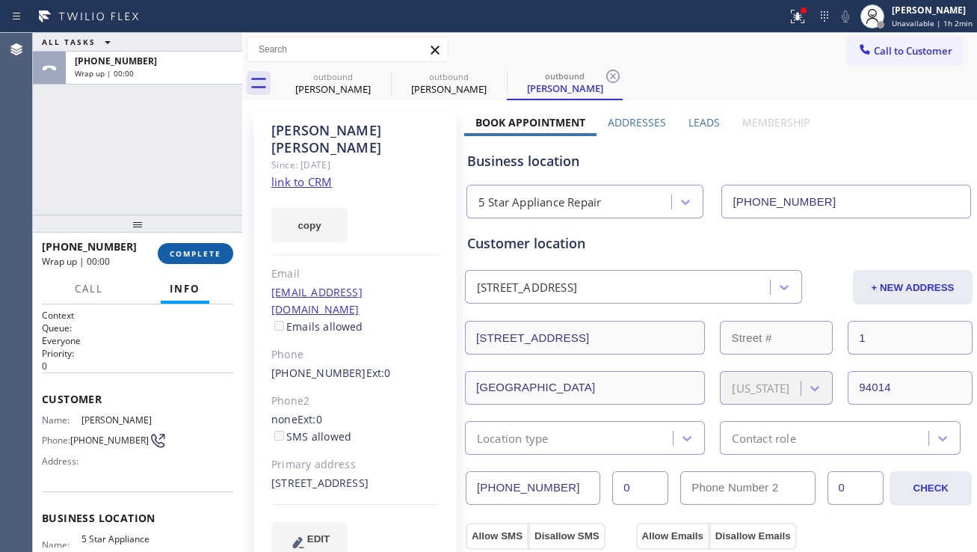
click at [186, 262] on button "COMPLETE" at bounding box center [196, 253] width 76 height 21
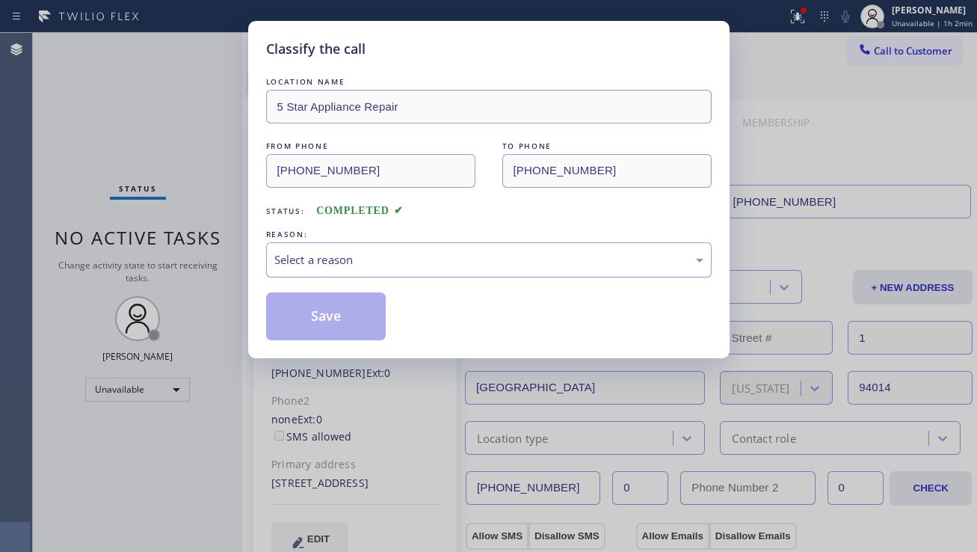
click at [314, 251] on div "Select a reason" at bounding box center [488, 259] width 429 height 17
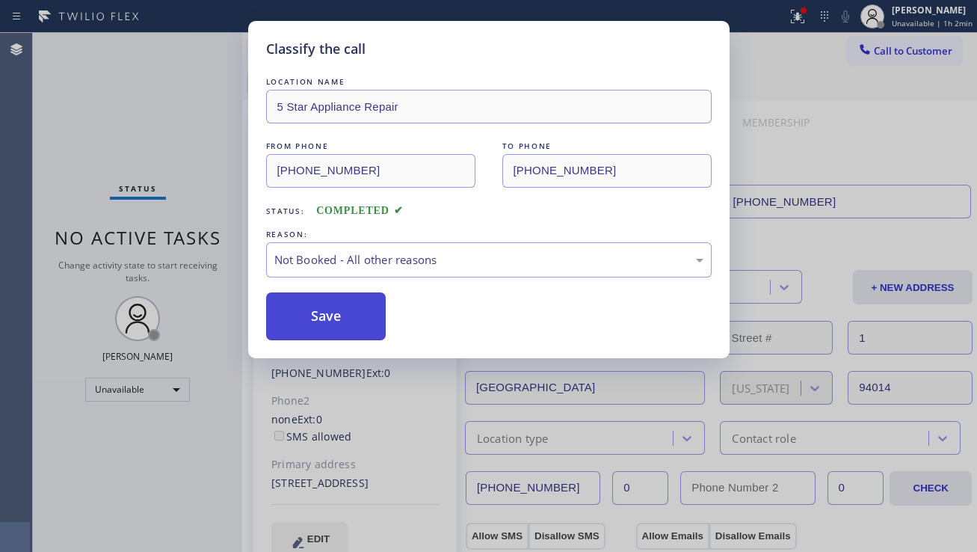
click at [300, 305] on button "Save" at bounding box center [326, 316] width 120 height 48
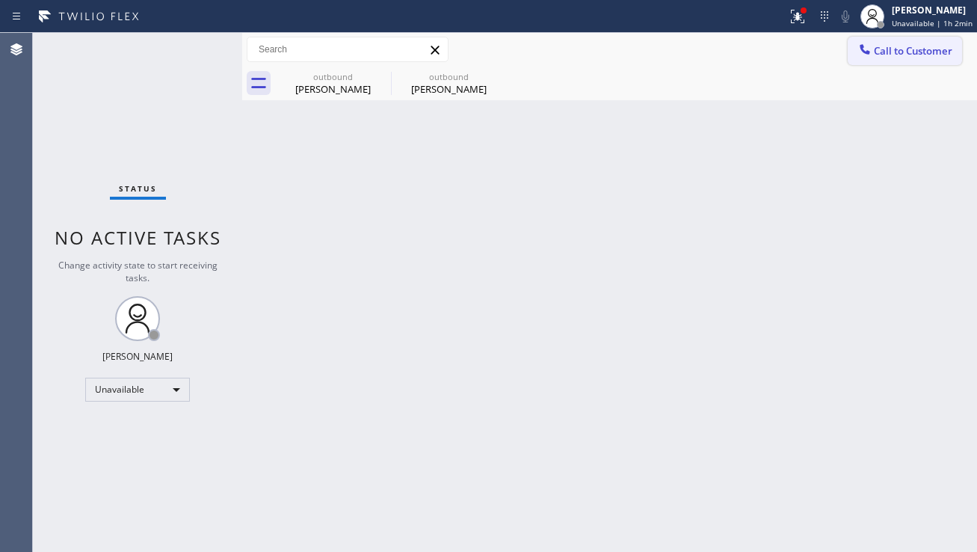
click at [887, 52] on span "Call to Customer" at bounding box center [913, 50] width 79 height 13
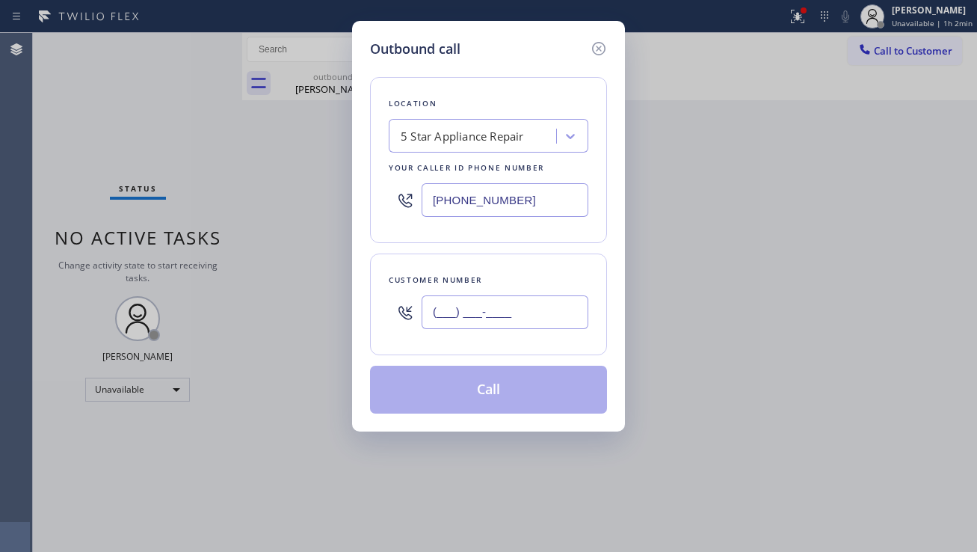
click at [493, 298] on input "(___) ___-____" at bounding box center [505, 312] width 167 height 34
paste input "206) 384-9307"
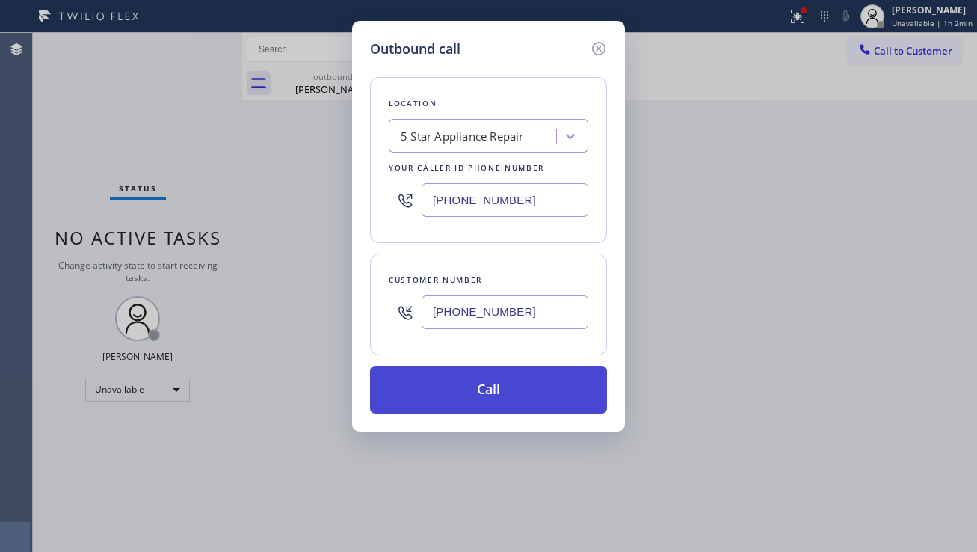
type input "[PHONE_NUMBER]"
click at [483, 395] on button "Call" at bounding box center [488, 390] width 237 height 48
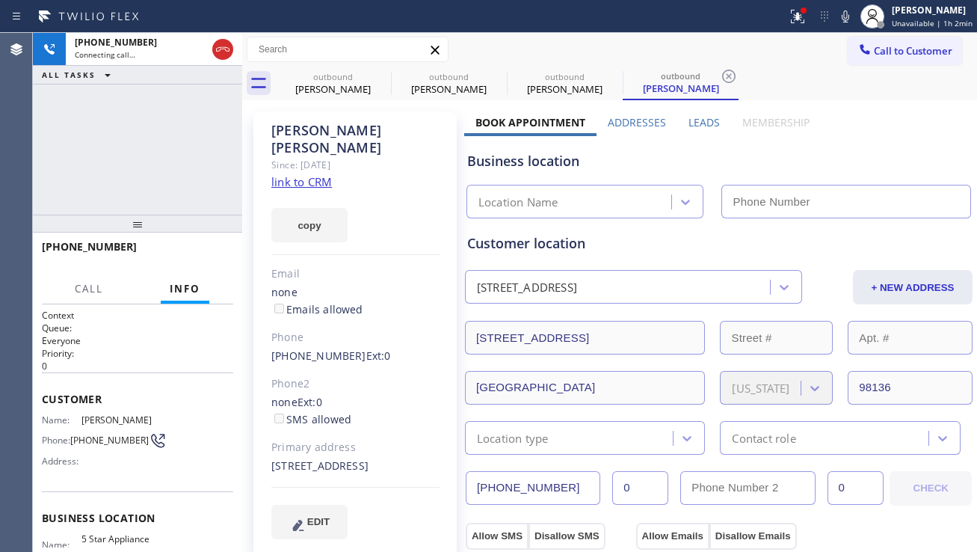
type input "[PHONE_NUMBER]"
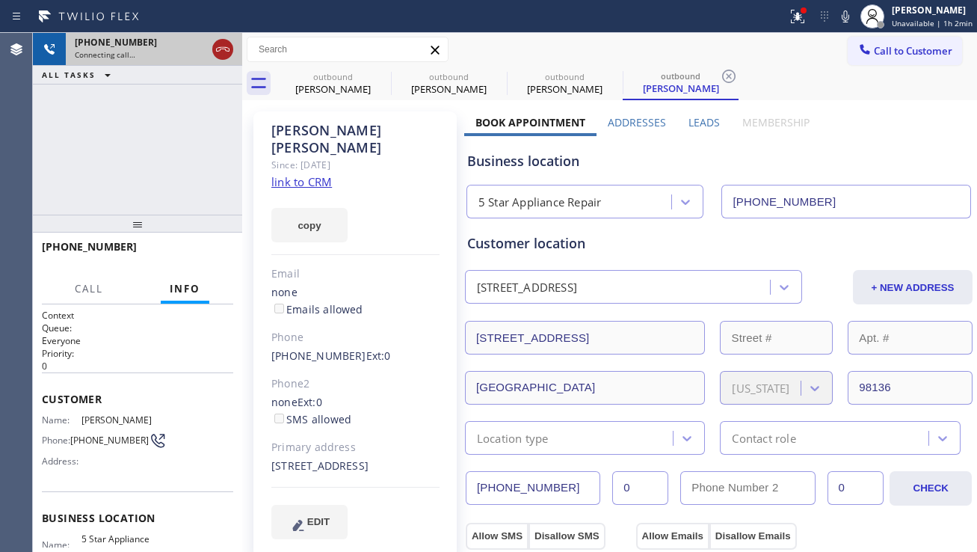
click at [224, 50] on icon at bounding box center [223, 49] width 18 height 18
click at [919, 51] on span "Call to Customer" at bounding box center [913, 50] width 79 height 13
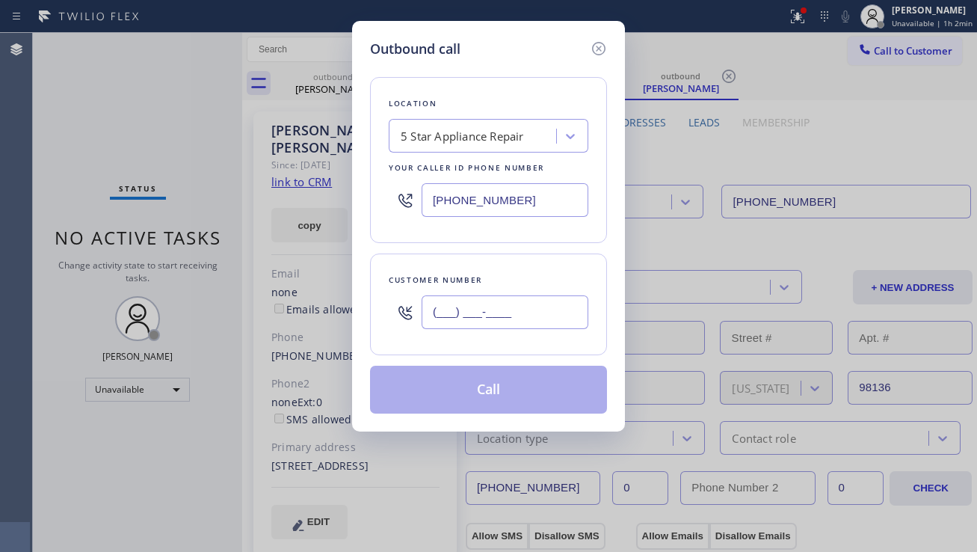
click at [516, 316] on input "(___) ___-____" at bounding box center [505, 312] width 167 height 34
paste input "310) 962-8256"
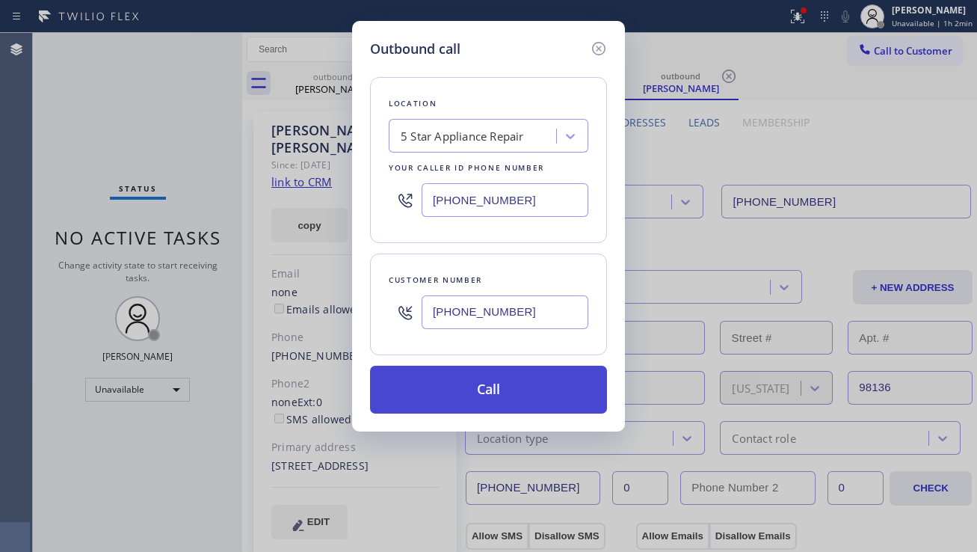
type input "[PHONE_NUMBER]"
click at [493, 393] on button "Call" at bounding box center [488, 390] width 237 height 48
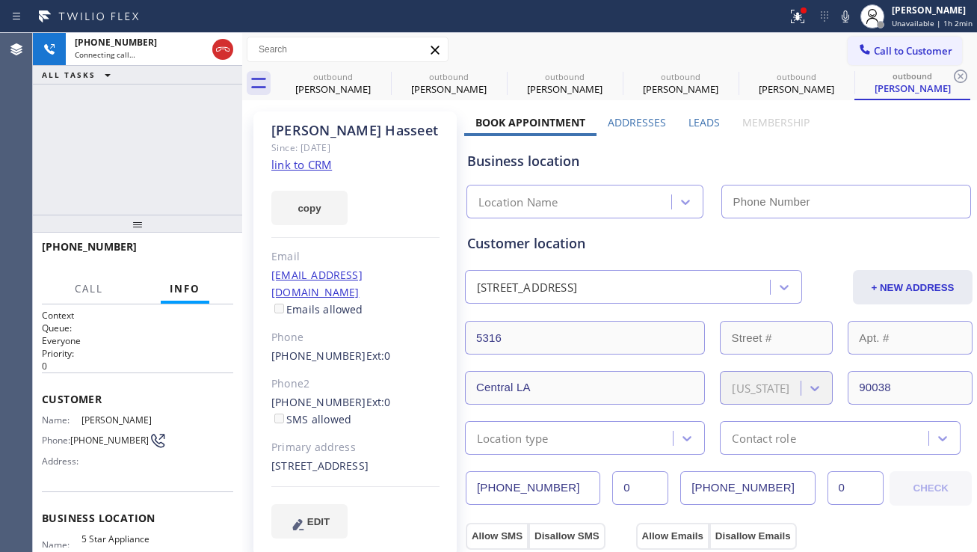
type input "[PHONE_NUMBER]"
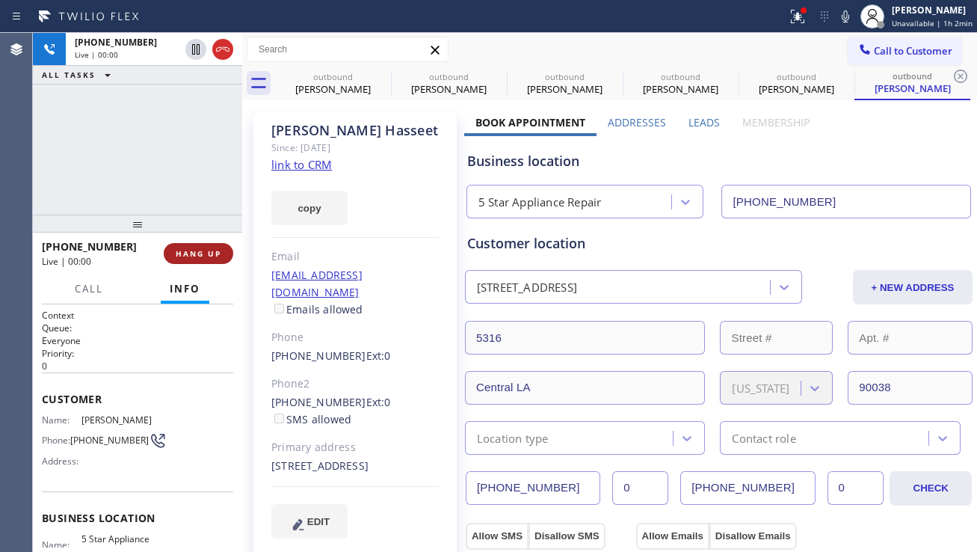
click at [195, 254] on span "HANG UP" at bounding box center [199, 253] width 46 height 10
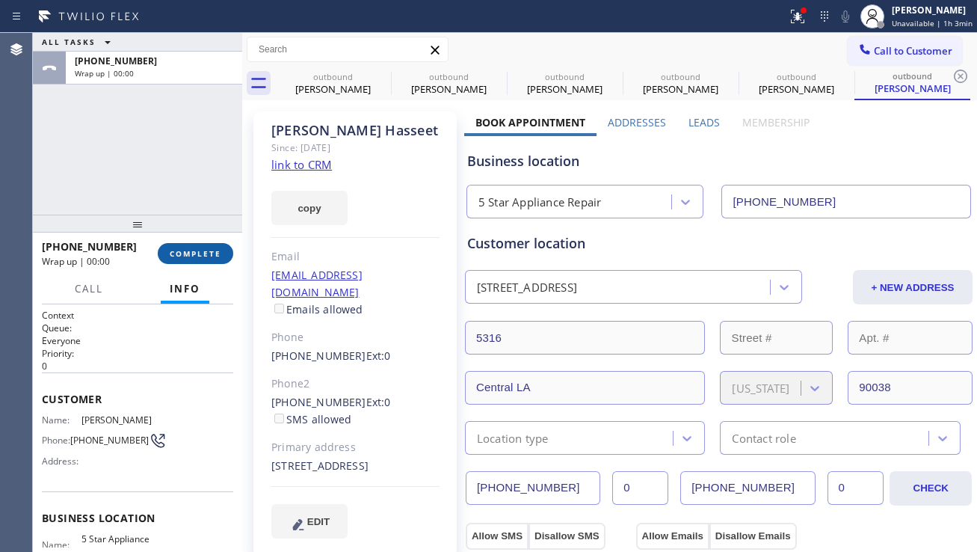
click at [202, 255] on span "COMPLETE" at bounding box center [196, 253] width 52 height 10
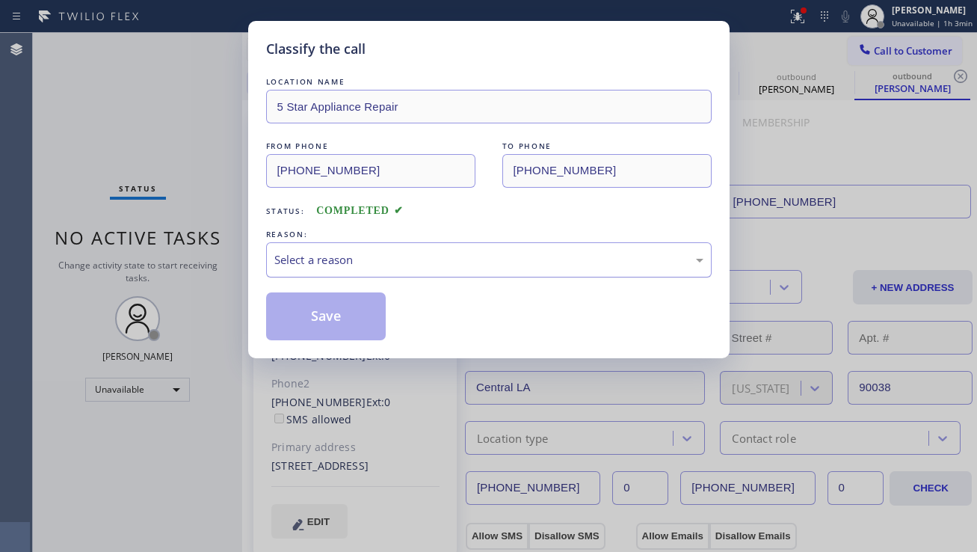
click at [302, 265] on div "Select a reason" at bounding box center [488, 259] width 429 height 17
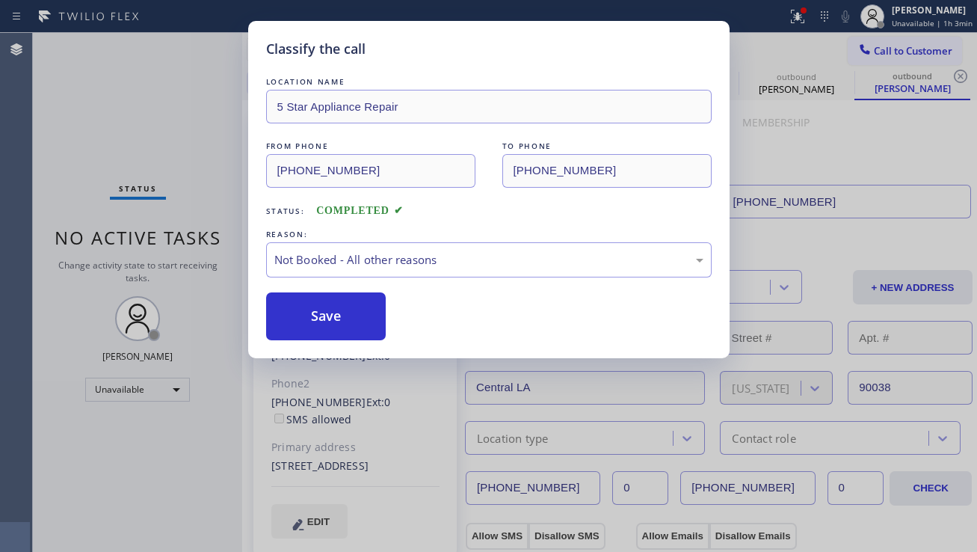
click at [289, 315] on button "Save" at bounding box center [326, 316] width 120 height 48
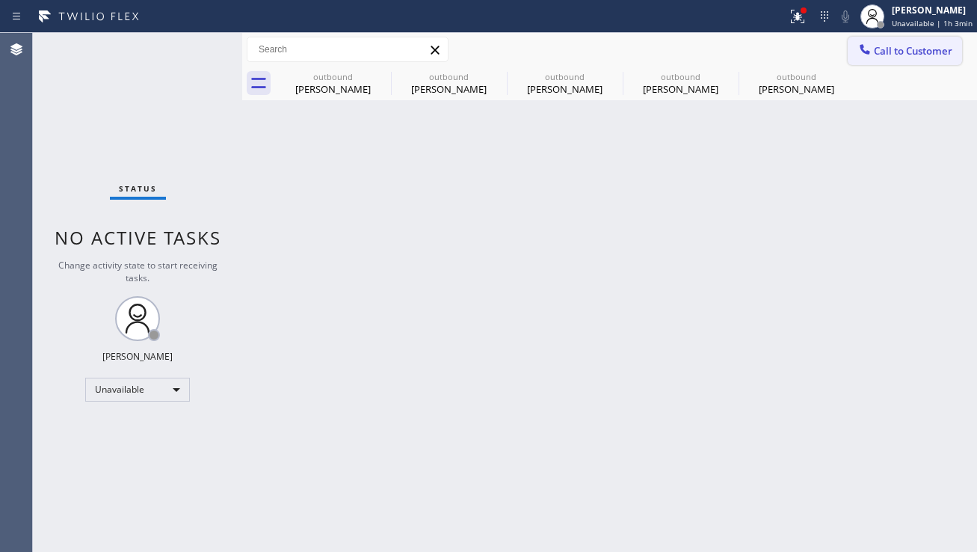
click at [890, 49] on span "Call to Customer" at bounding box center [913, 50] width 79 height 13
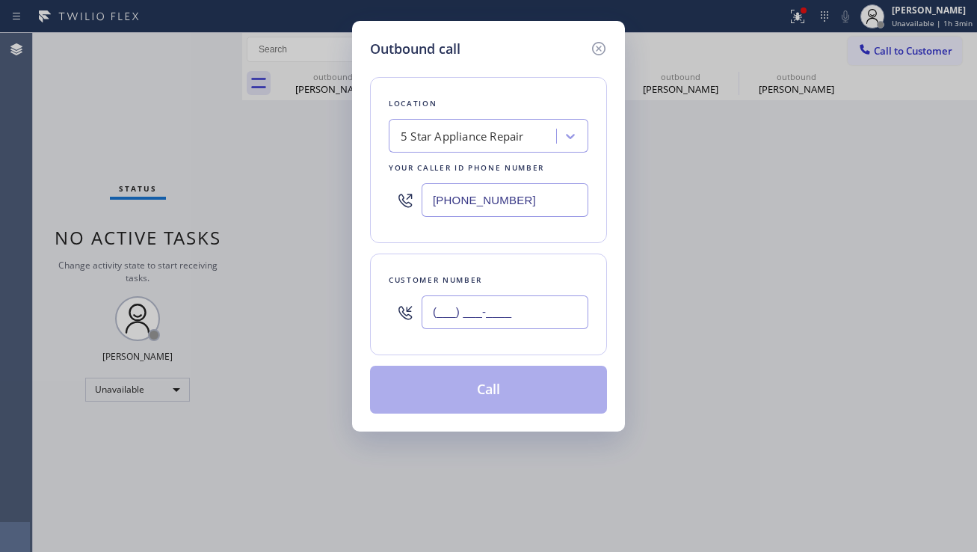
click at [460, 318] on input "(___) ___-____" at bounding box center [505, 312] width 167 height 34
paste input "213) 716-0225"
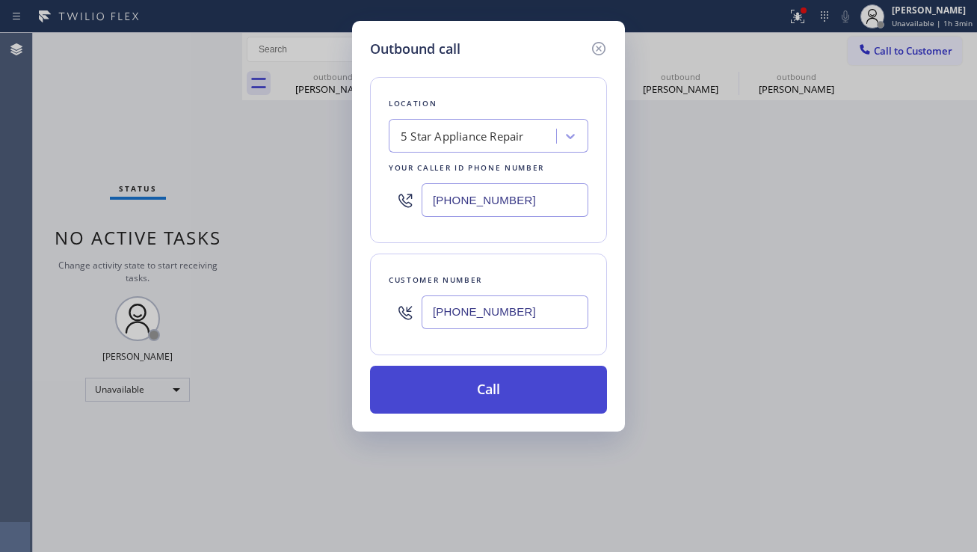
type input "[PHONE_NUMBER]"
click at [454, 398] on button "Call" at bounding box center [488, 390] width 237 height 48
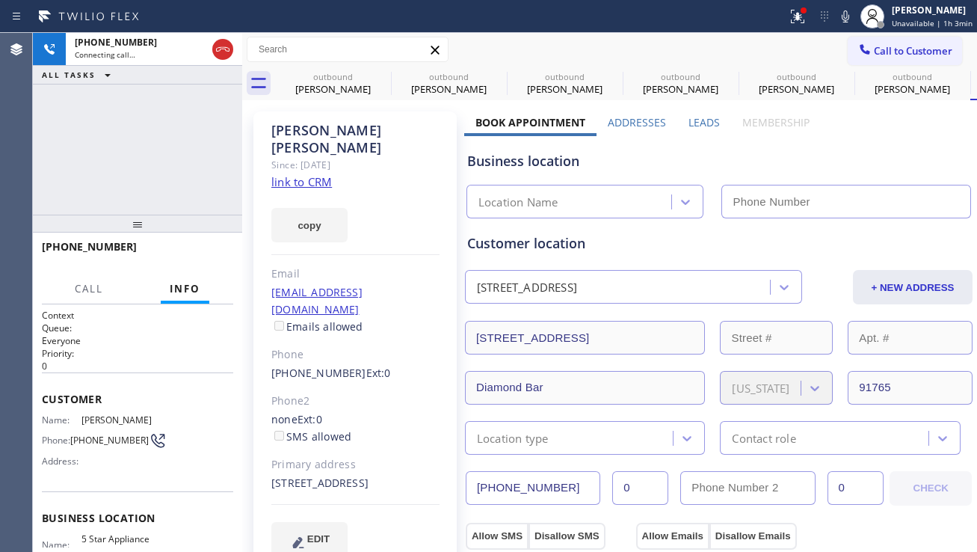
type input "[PHONE_NUMBER]"
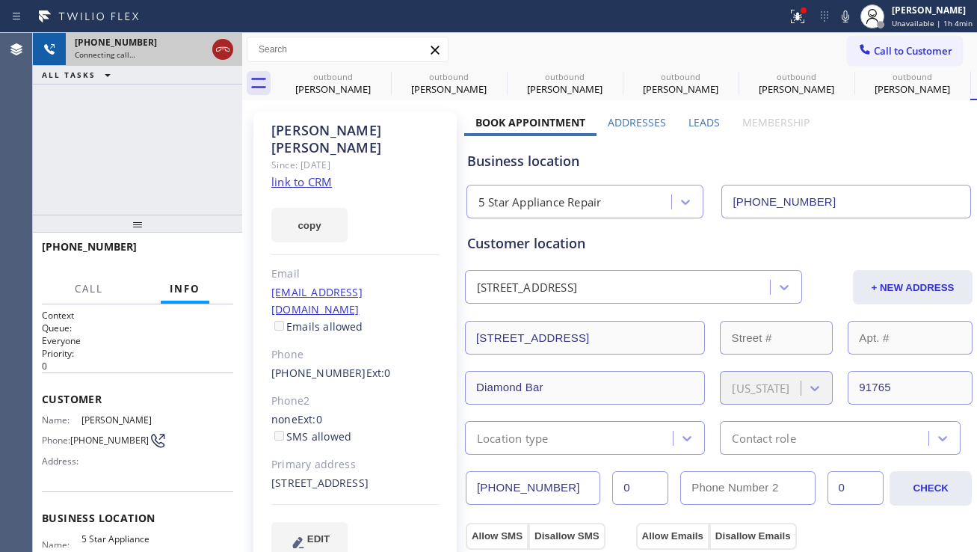
click at [215, 50] on icon at bounding box center [223, 49] width 18 height 18
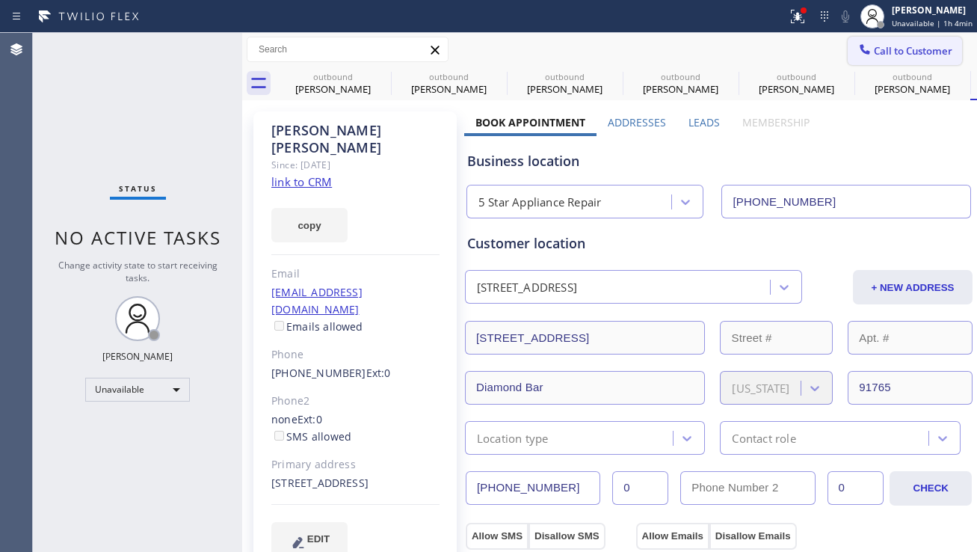
click at [887, 49] on span "Call to Customer" at bounding box center [913, 50] width 79 height 13
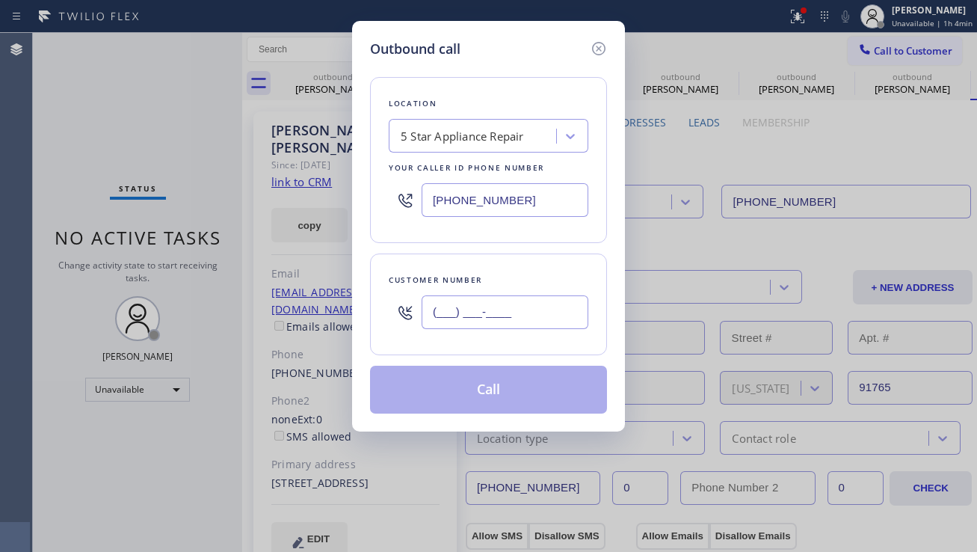
click at [471, 301] on input "(___) ___-____" at bounding box center [505, 312] width 167 height 34
paste input "310) 367-0250"
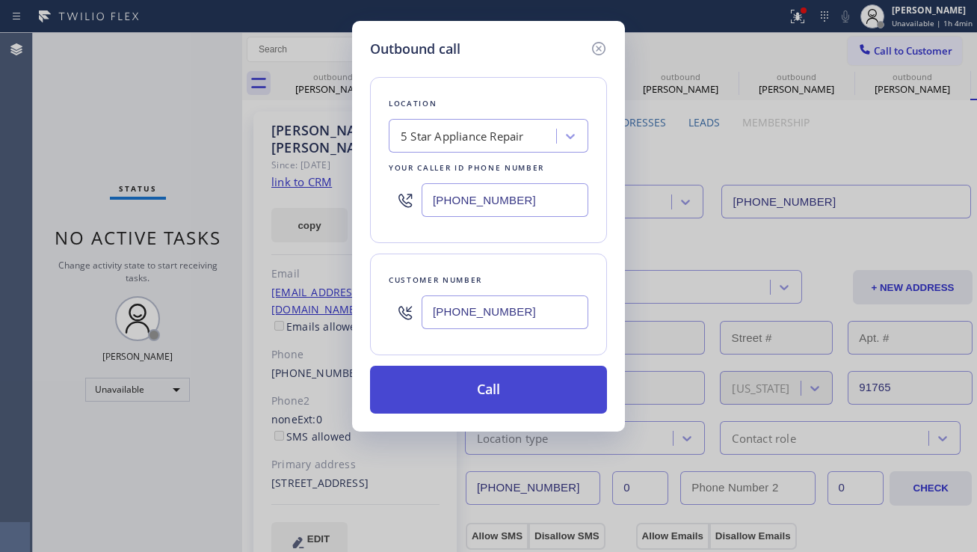
type input "[PHONE_NUMBER]"
click at [460, 386] on button "Call" at bounding box center [488, 390] width 237 height 48
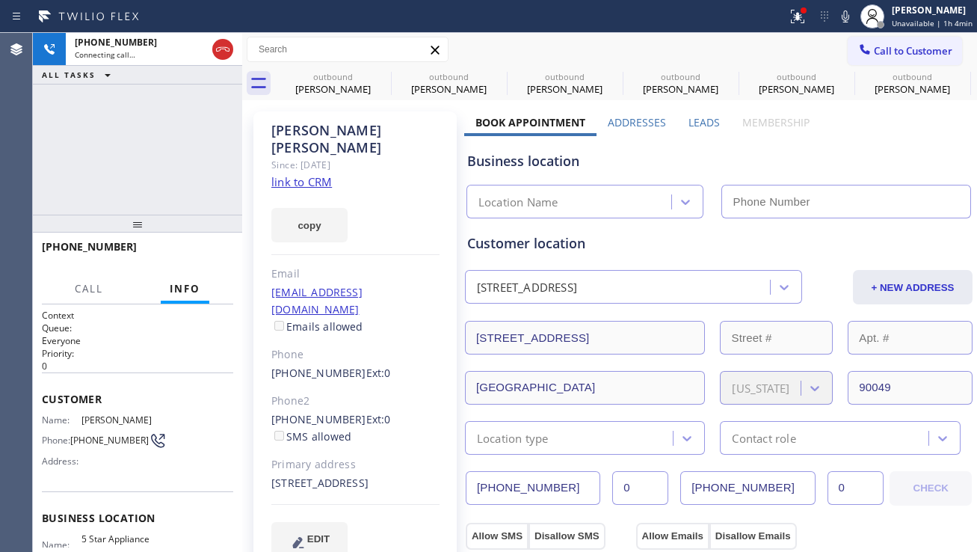
type input "[PHONE_NUMBER]"
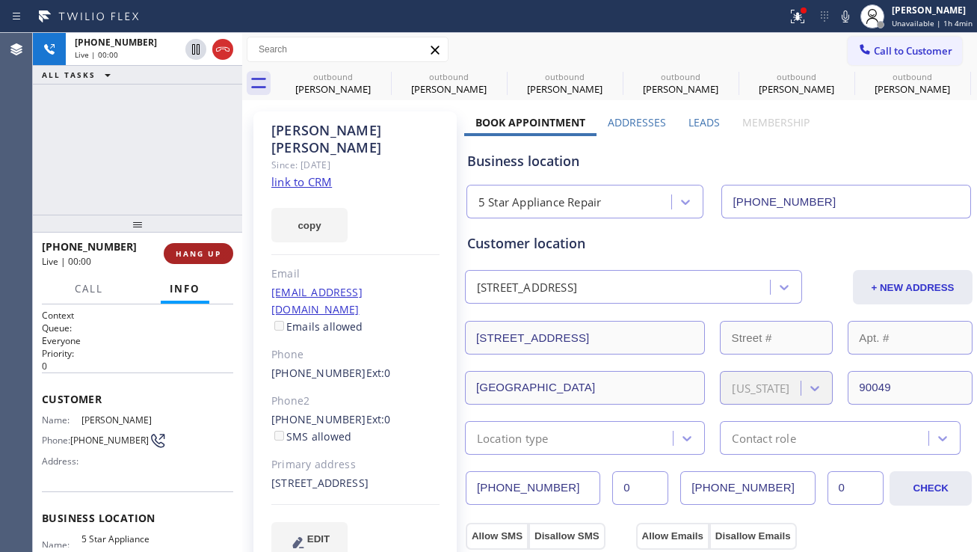
click at [199, 254] on span "HANG UP" at bounding box center [199, 253] width 46 height 10
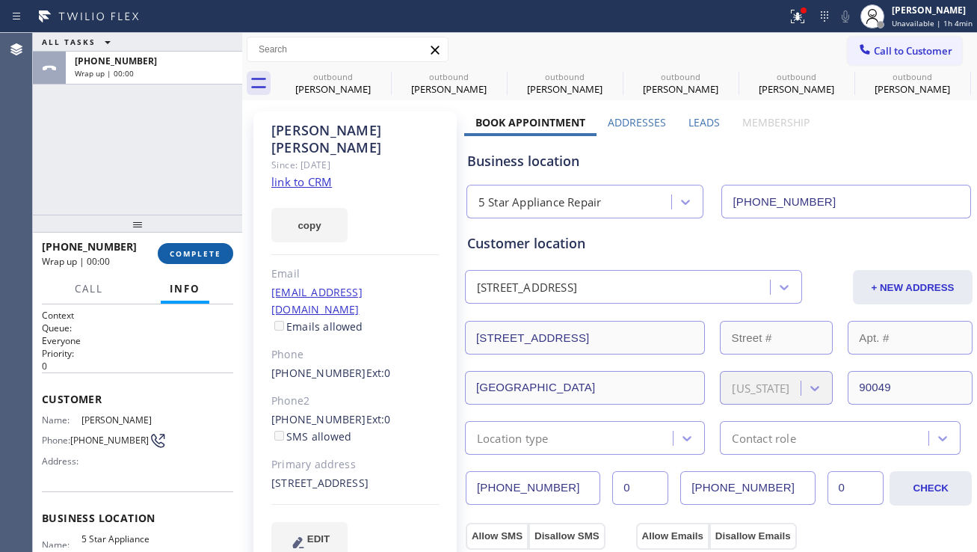
click at [178, 251] on span "COMPLETE" at bounding box center [196, 253] width 52 height 10
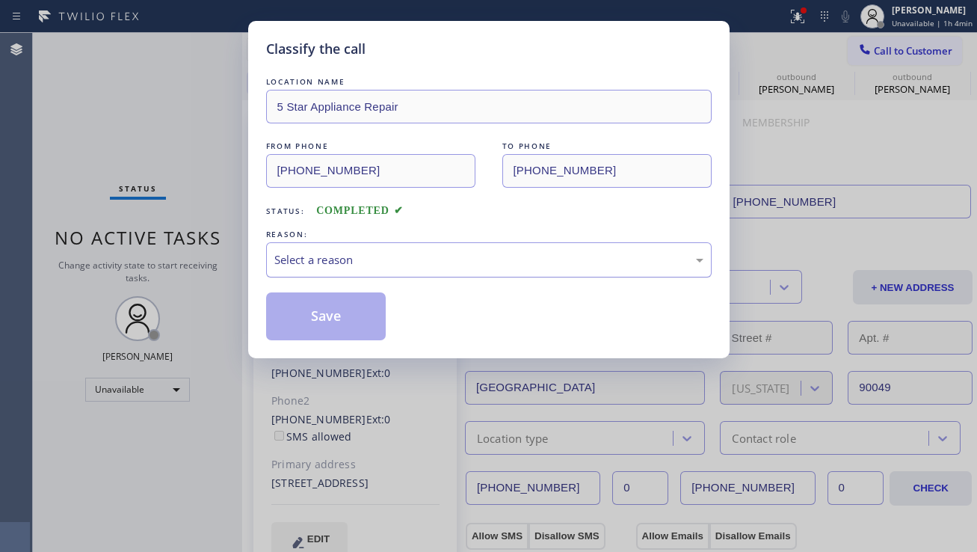
click at [312, 265] on div "Select a reason" at bounding box center [488, 259] width 429 height 17
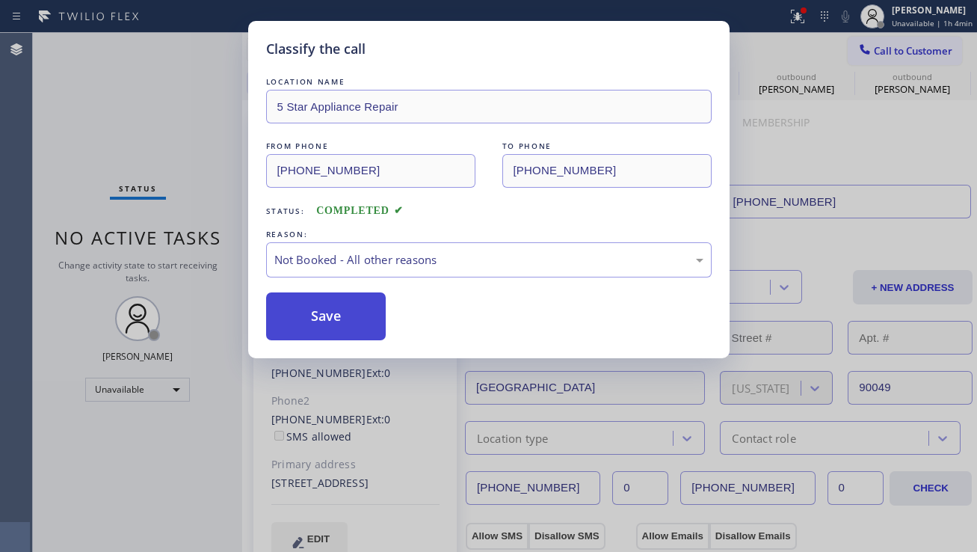
click at [313, 313] on button "Save" at bounding box center [326, 316] width 120 height 48
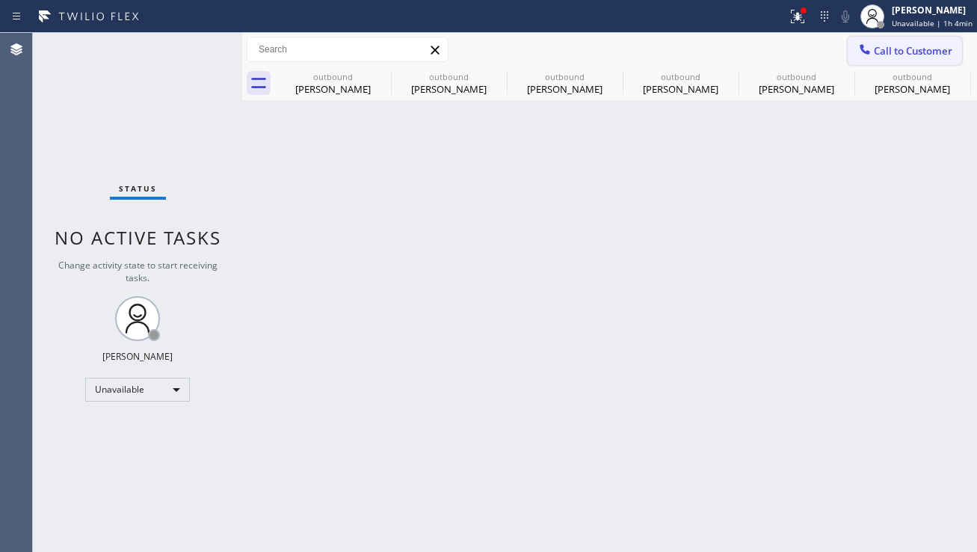
click at [882, 55] on span "Call to Customer" at bounding box center [913, 50] width 79 height 13
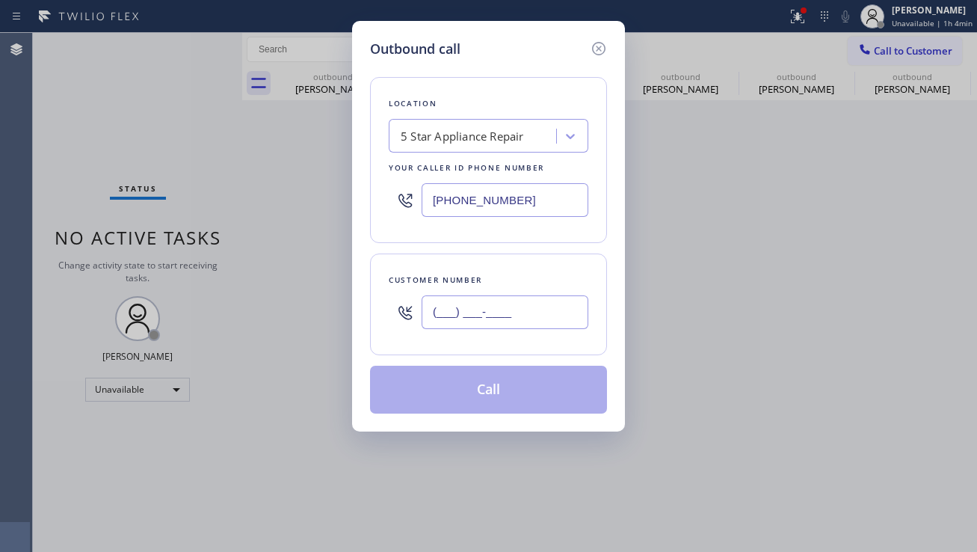
click at [503, 304] on input "(___) ___-____" at bounding box center [505, 312] width 167 height 34
paste input "818) 653-6069"
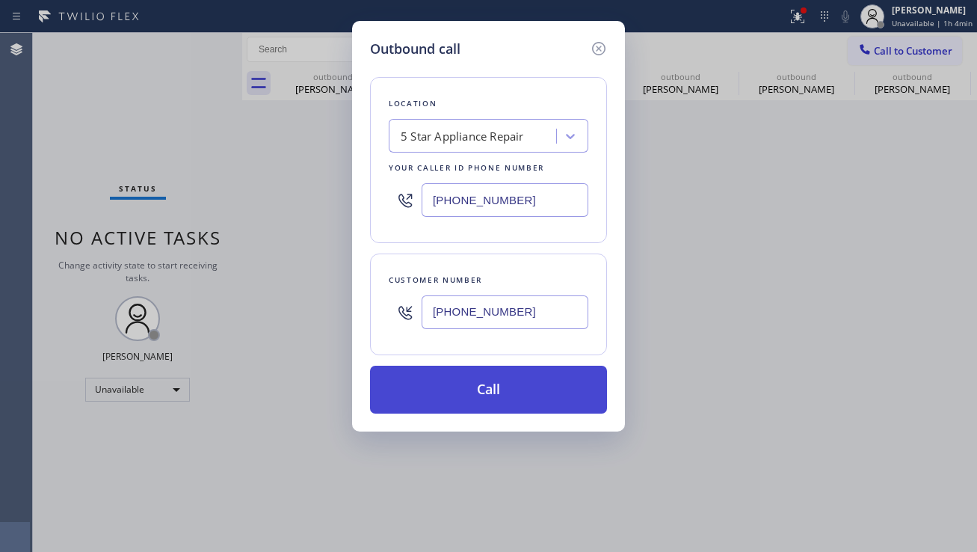
type input "[PHONE_NUMBER]"
click at [502, 387] on button "Call" at bounding box center [488, 390] width 237 height 48
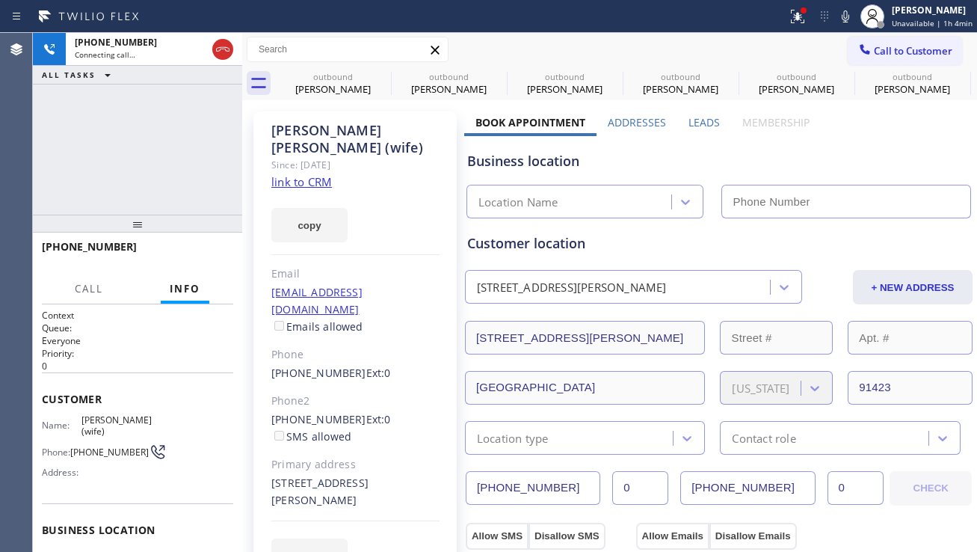
type input "[PHONE_NUMBER]"
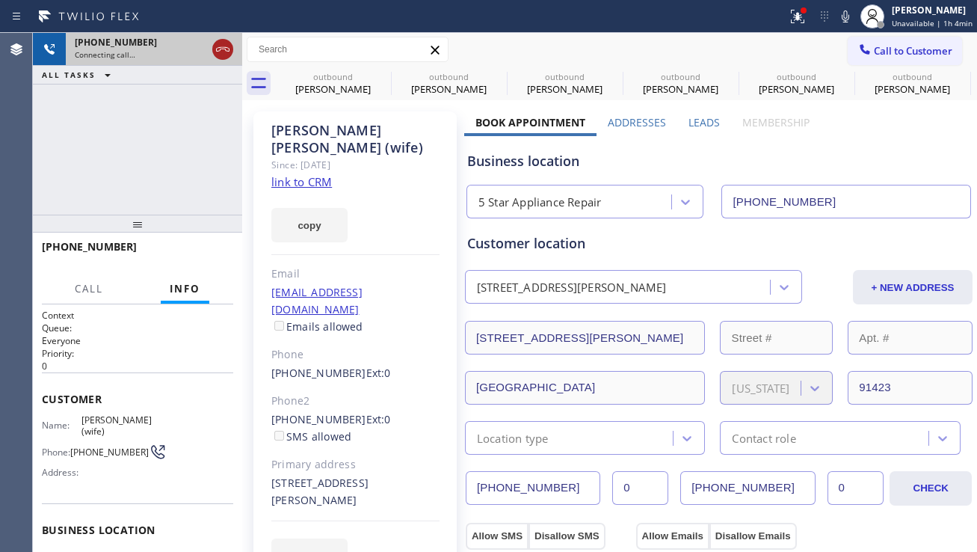
click at [225, 52] on icon at bounding box center [223, 49] width 18 height 18
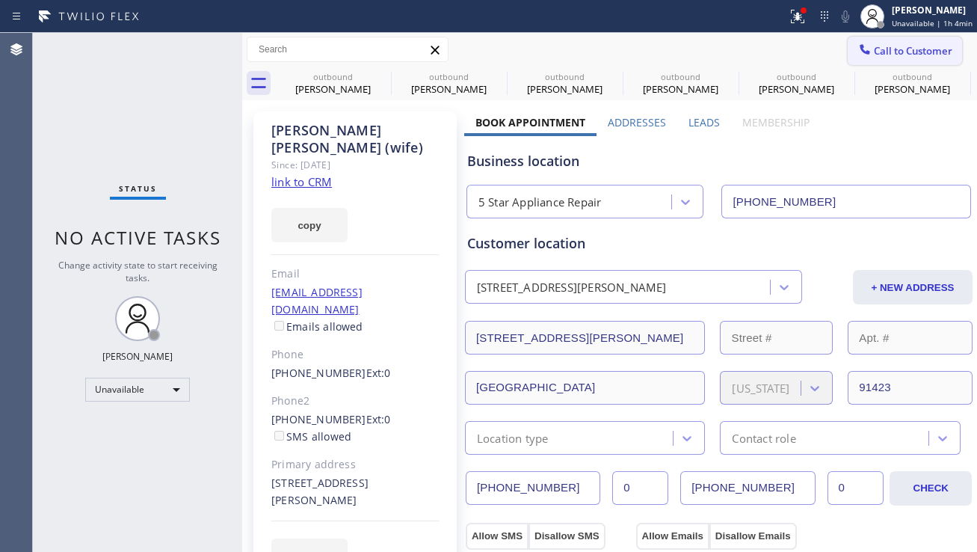
click at [862, 51] on div at bounding box center [865, 51] width 18 height 18
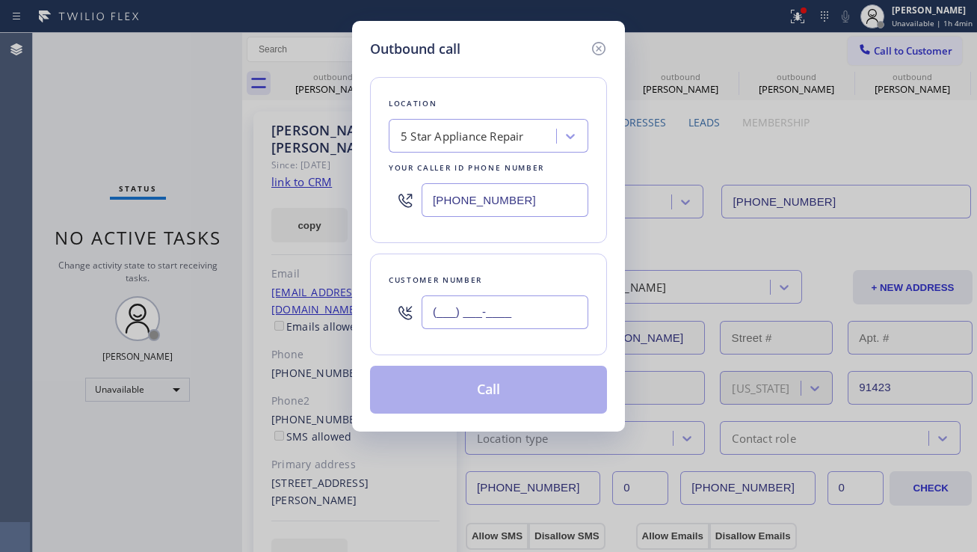
click at [493, 305] on input "(___) ___-____" at bounding box center [505, 312] width 167 height 34
paste input "626) 379-0517"
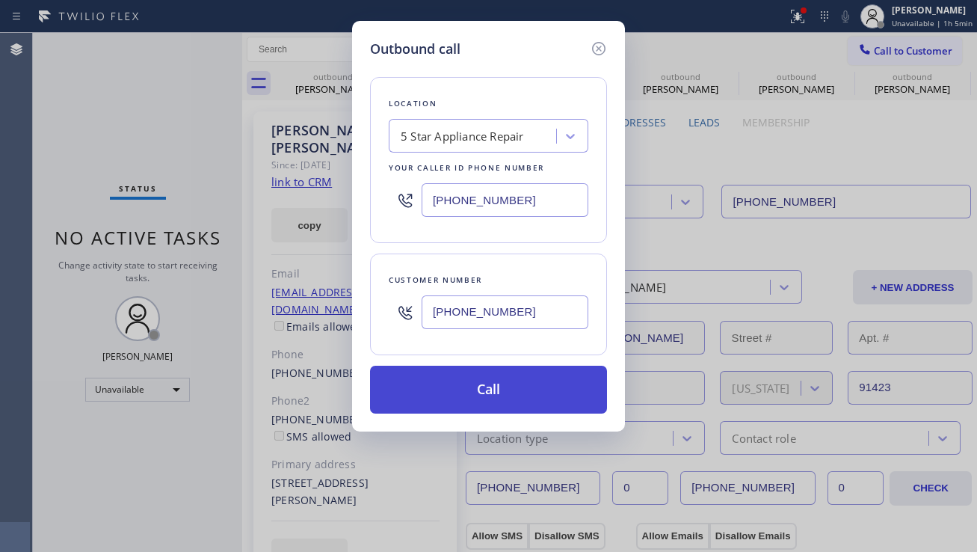
type input "[PHONE_NUMBER]"
click at [467, 393] on button "Call" at bounding box center [488, 390] width 237 height 48
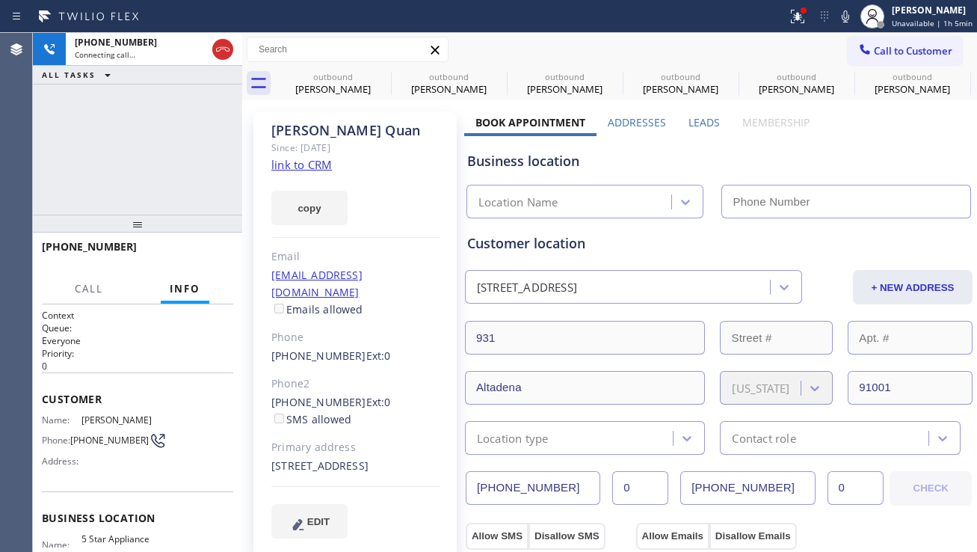
type input "[PHONE_NUMBER]"
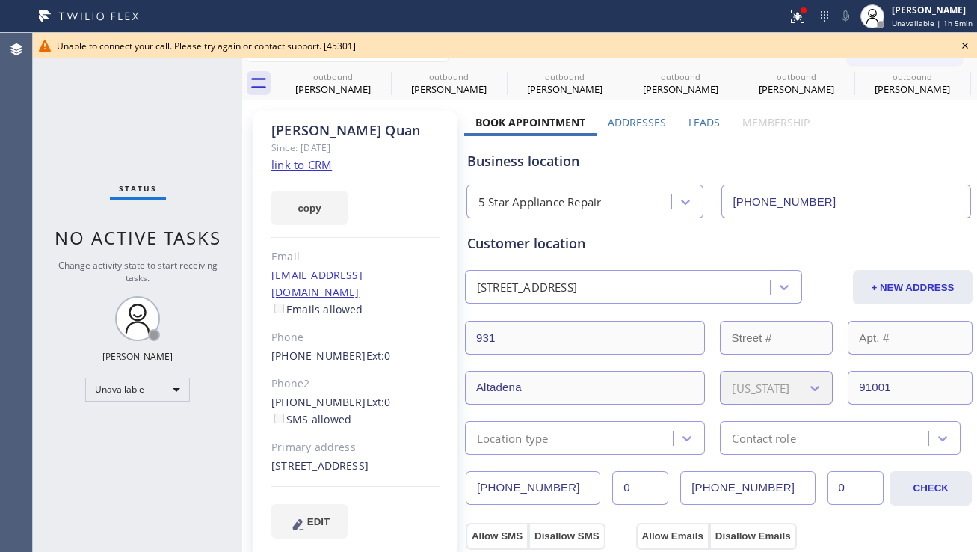
click at [968, 43] on icon at bounding box center [965, 46] width 18 height 18
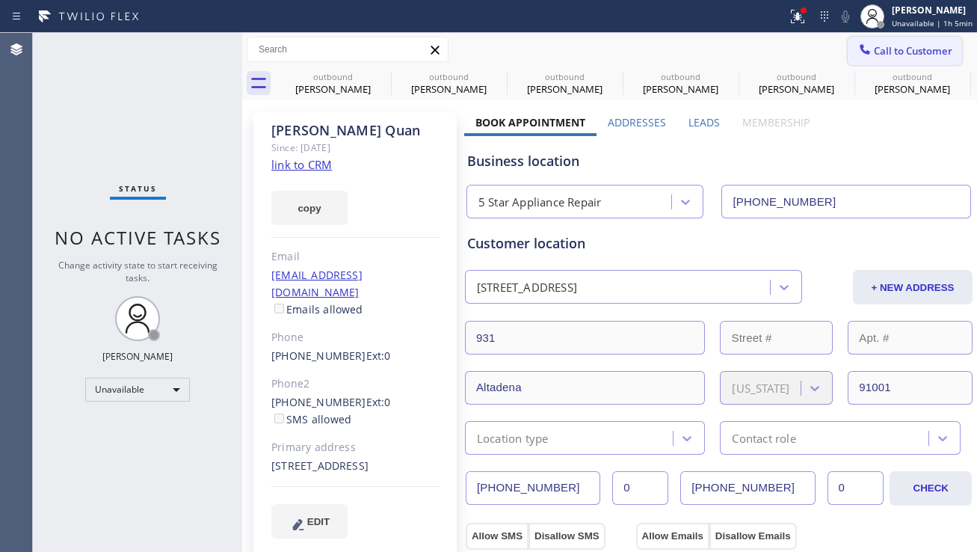
click at [881, 49] on span "Call to Customer" at bounding box center [913, 50] width 79 height 13
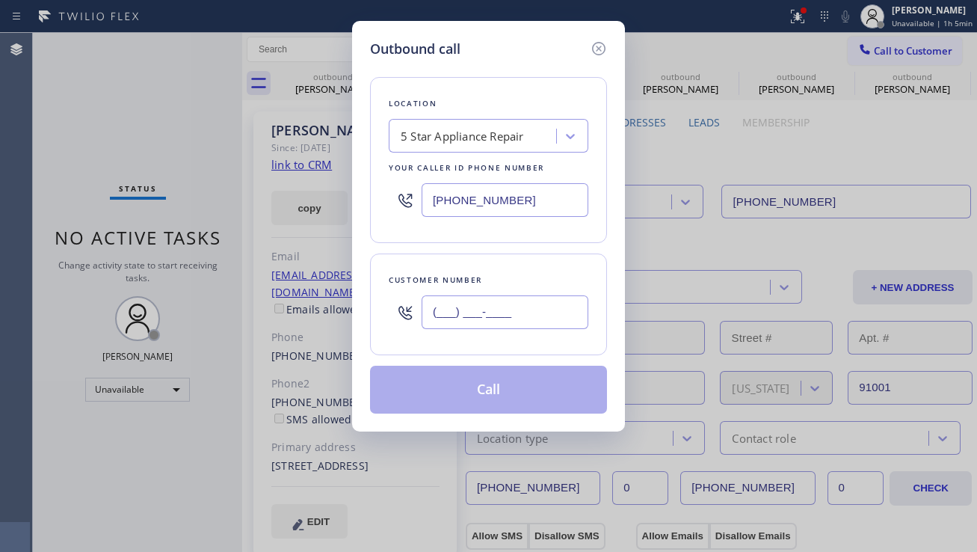
click at [479, 307] on input "(___) ___-____" at bounding box center [505, 312] width 167 height 34
paste input "480) 223-3957"
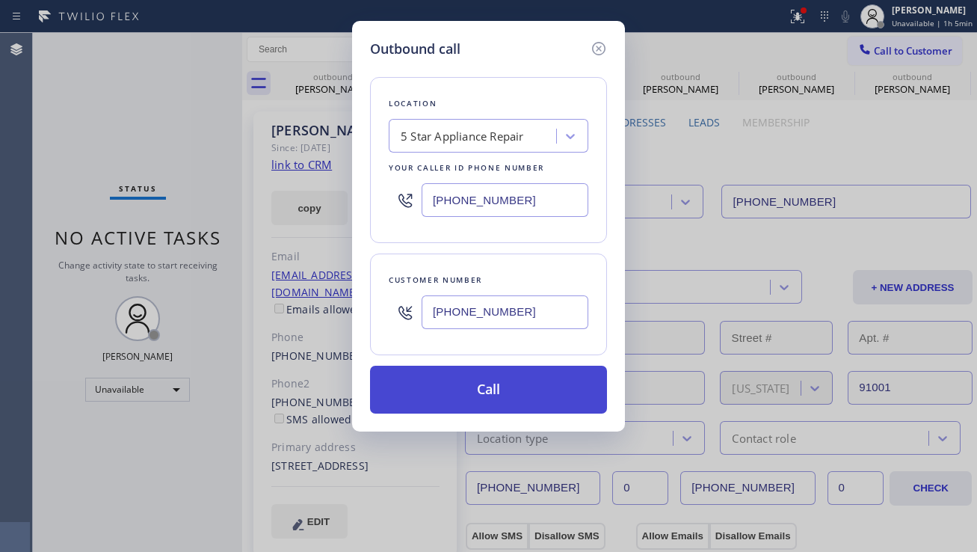
type input "[PHONE_NUMBER]"
click at [467, 391] on button "Call" at bounding box center [488, 390] width 237 height 48
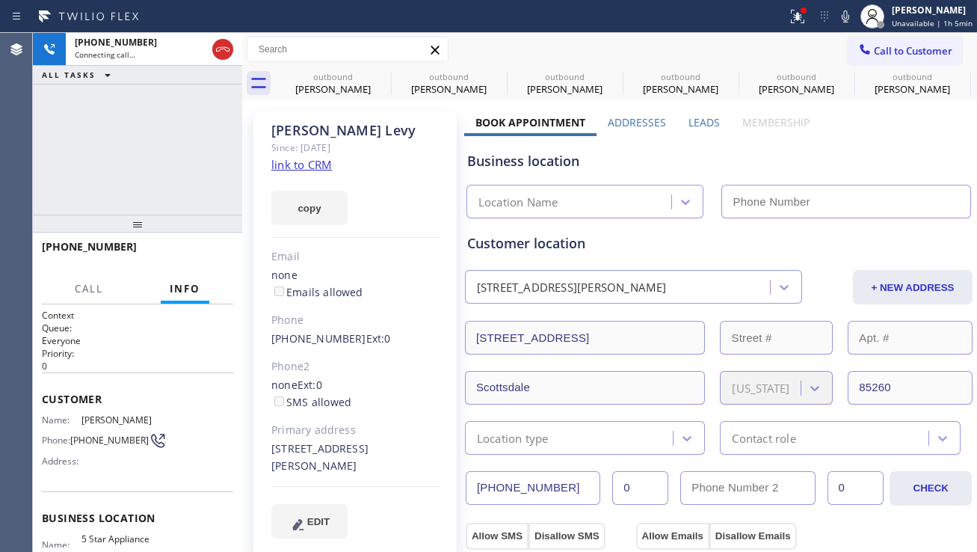
type input "[PHONE_NUMBER]"
click at [212, 247] on button "HANG UP" at bounding box center [199, 253] width 70 height 21
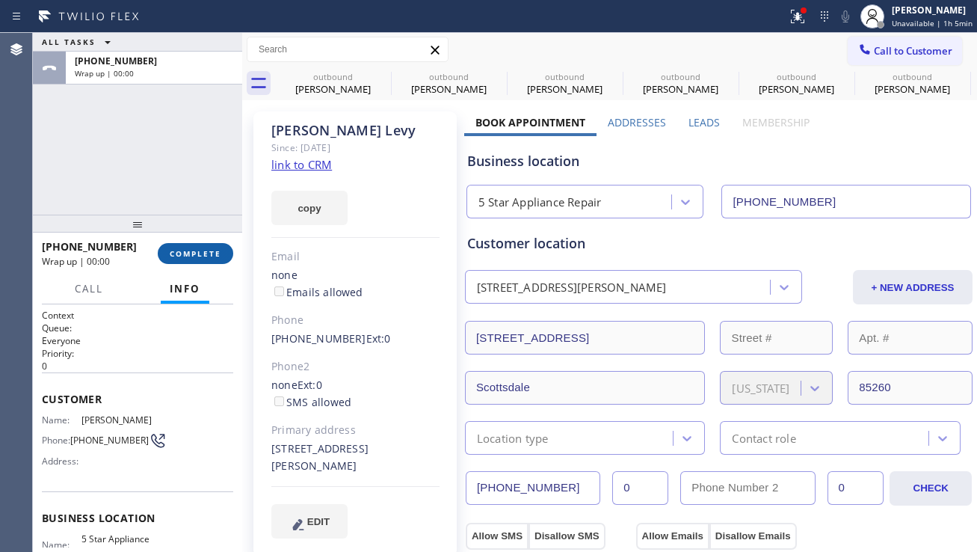
click at [214, 250] on span "COMPLETE" at bounding box center [196, 253] width 52 height 10
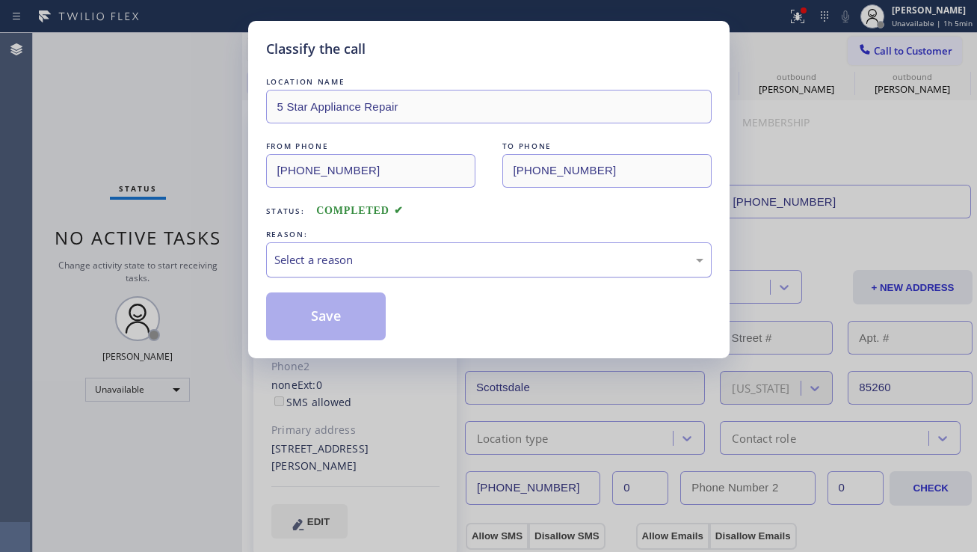
click at [287, 256] on div "Select a reason" at bounding box center [488, 259] width 429 height 17
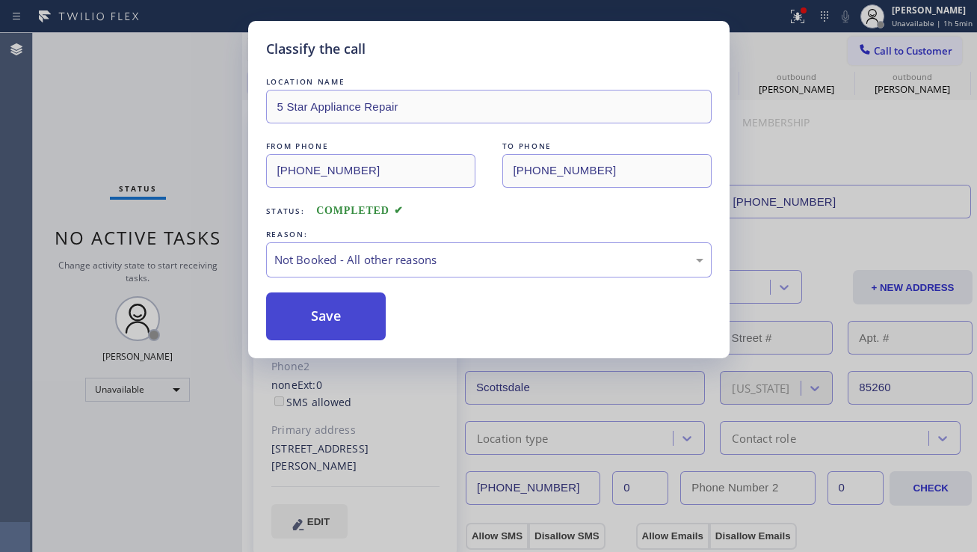
click at [295, 307] on button "Save" at bounding box center [326, 316] width 120 height 48
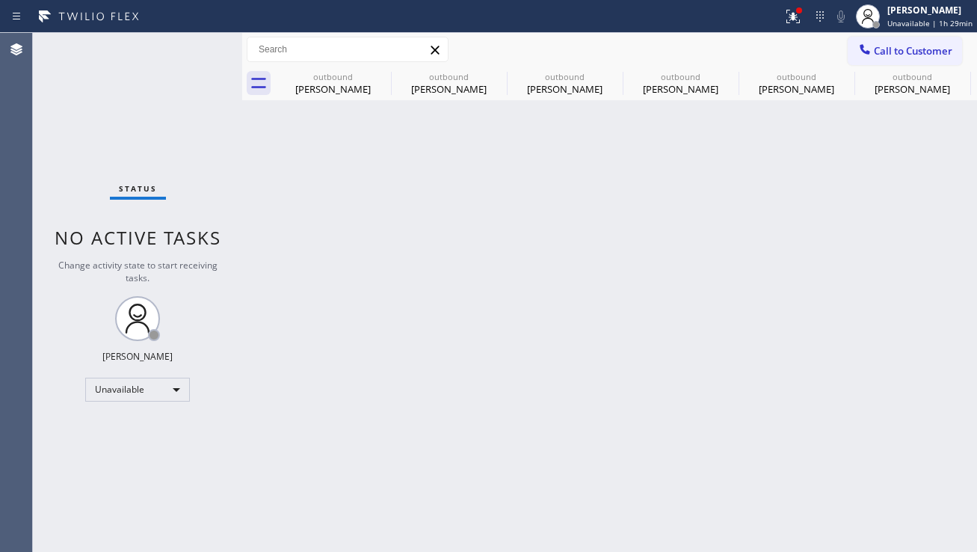
drag, startPoint x: 218, startPoint y: 390, endPoint x: 269, endPoint y: 360, distance: 59.3
click at [218, 390] on div "Status No active tasks Change activity state to start receiving tasks. [PERSON_…" at bounding box center [137, 292] width 209 height 519
click at [383, 78] on icon at bounding box center [381, 76] width 13 height 13
click at [0, 0] on icon at bounding box center [0, 0] width 0 height 0
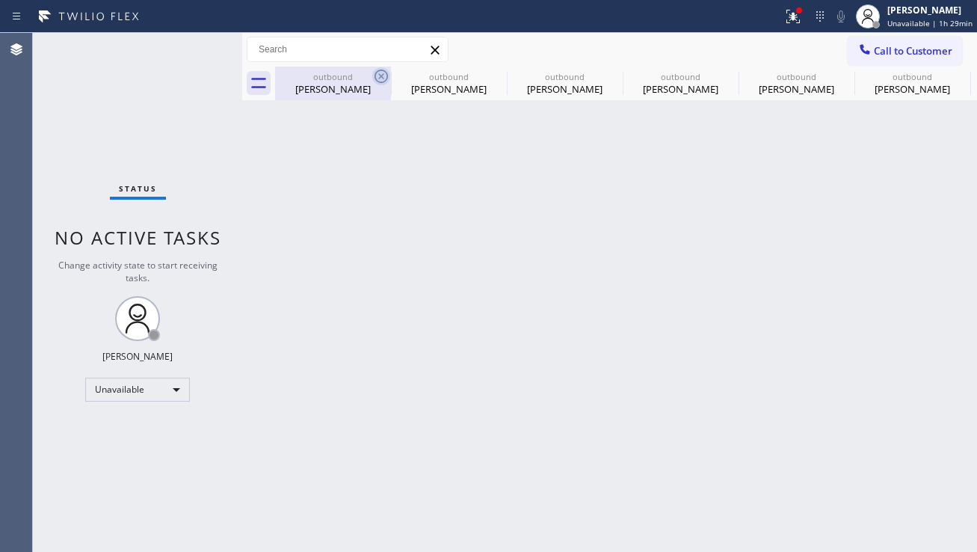
click at [0, 0] on icon at bounding box center [0, 0] width 0 height 0
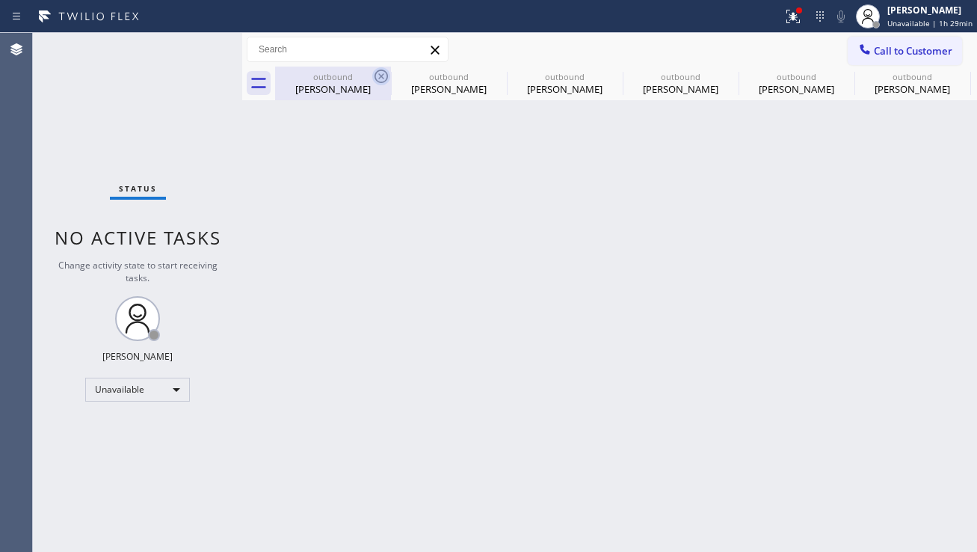
click at [0, 0] on icon at bounding box center [0, 0] width 0 height 0
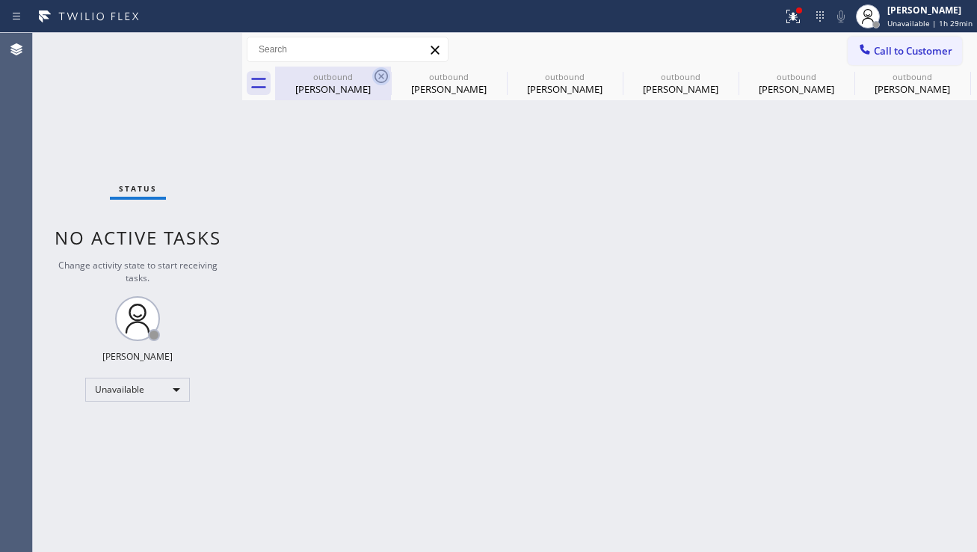
click at [383, 78] on div "outbound [PERSON_NAME] outbound [PERSON_NAME] outbound [PERSON_NAME] outbound […" at bounding box center [626, 84] width 702 height 34
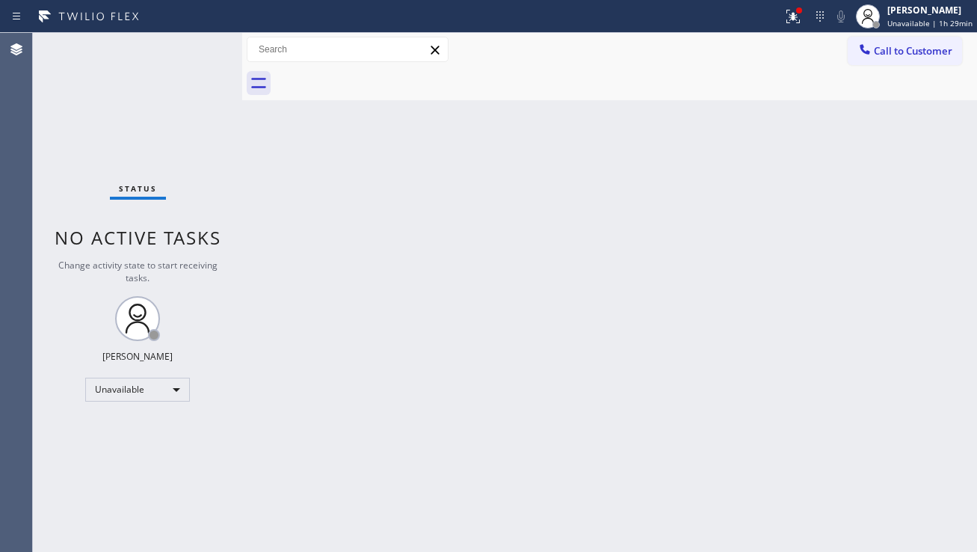
click at [383, 78] on div at bounding box center [626, 84] width 702 height 34
click at [784, 21] on icon at bounding box center [793, 16] width 18 height 18
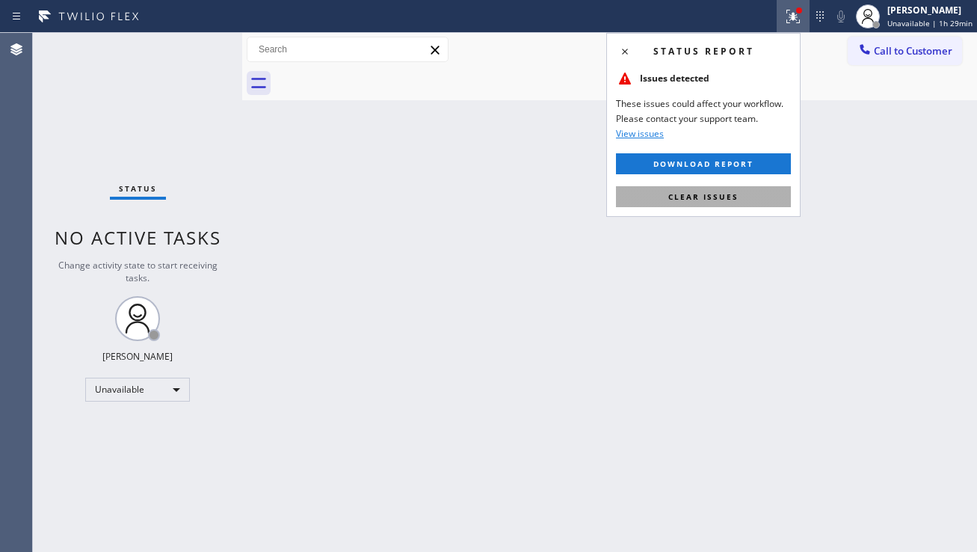
click at [724, 197] on span "Clear issues" at bounding box center [703, 196] width 70 height 10
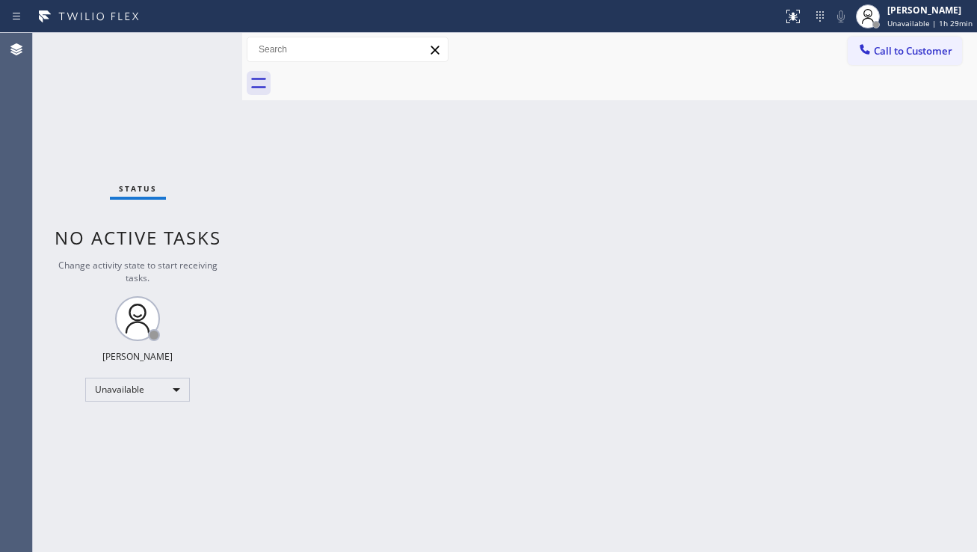
click at [653, 323] on div "Back to Dashboard Change Sender ID Customers Technicians Select a contact Outbo…" at bounding box center [609, 292] width 735 height 519
click at [935, 295] on div "Back to Dashboard Change Sender ID Customers Technicians Select a contact Outbo…" at bounding box center [609, 292] width 735 height 519
drag, startPoint x: 877, startPoint y: 313, endPoint x: 790, endPoint y: 350, distance: 94.1
click at [877, 313] on div "Back to Dashboard Change Sender ID Customers Technicians Select a contact Outbo…" at bounding box center [609, 292] width 735 height 519
click at [543, 316] on div "Back to Dashboard Change Sender ID Customers Technicians Select a contact Outbo…" at bounding box center [609, 292] width 735 height 519
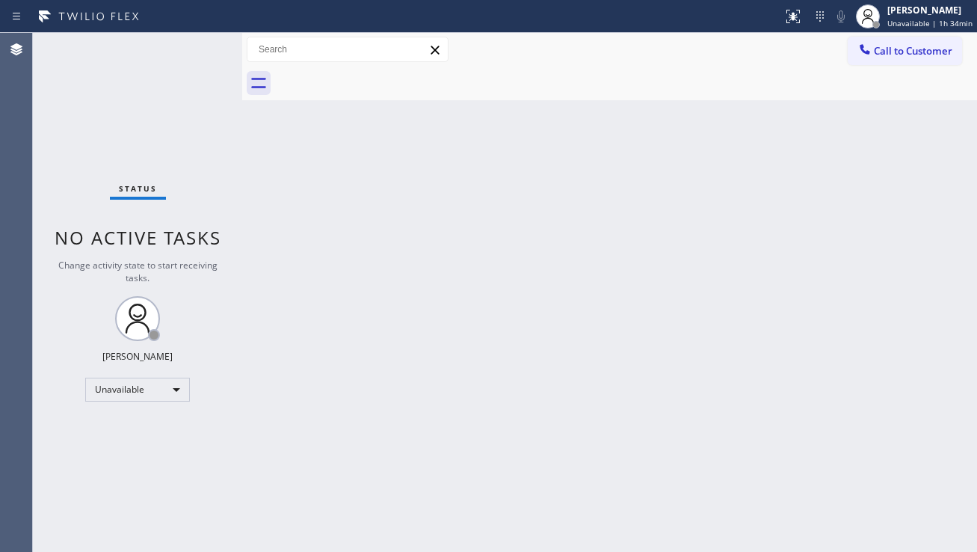
drag, startPoint x: 901, startPoint y: 59, endPoint x: 894, endPoint y: 63, distance: 7.7
click at [901, 59] on button "Call to Customer" at bounding box center [905, 51] width 114 height 28
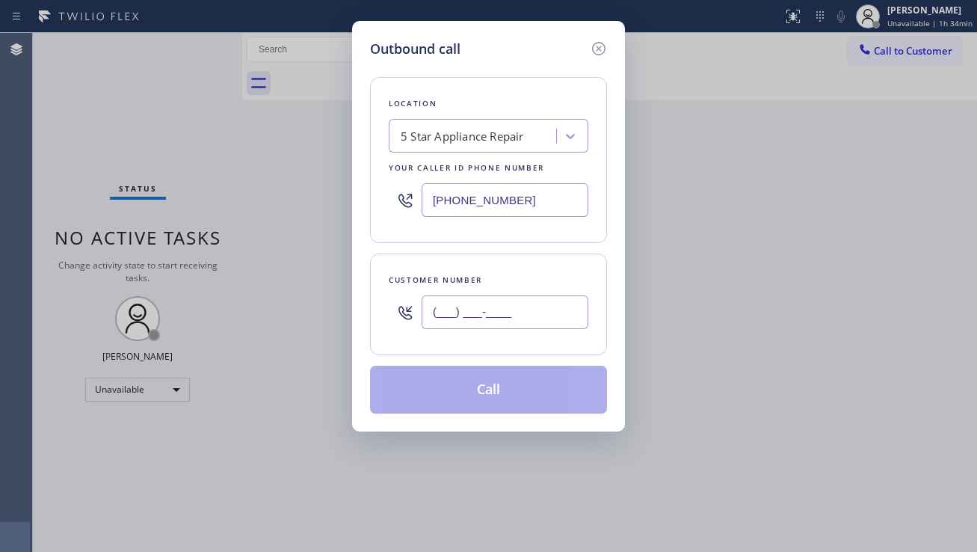
click at [442, 318] on input "(___) ___-____" at bounding box center [505, 312] width 167 height 34
paste input "818) 645-1711"
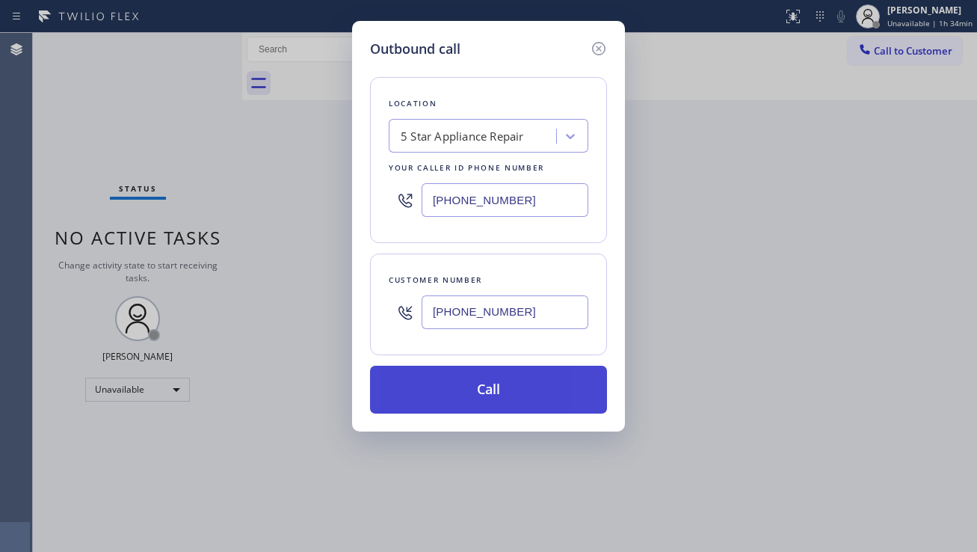
type input "[PHONE_NUMBER]"
click at [493, 393] on button "Call" at bounding box center [488, 390] width 237 height 48
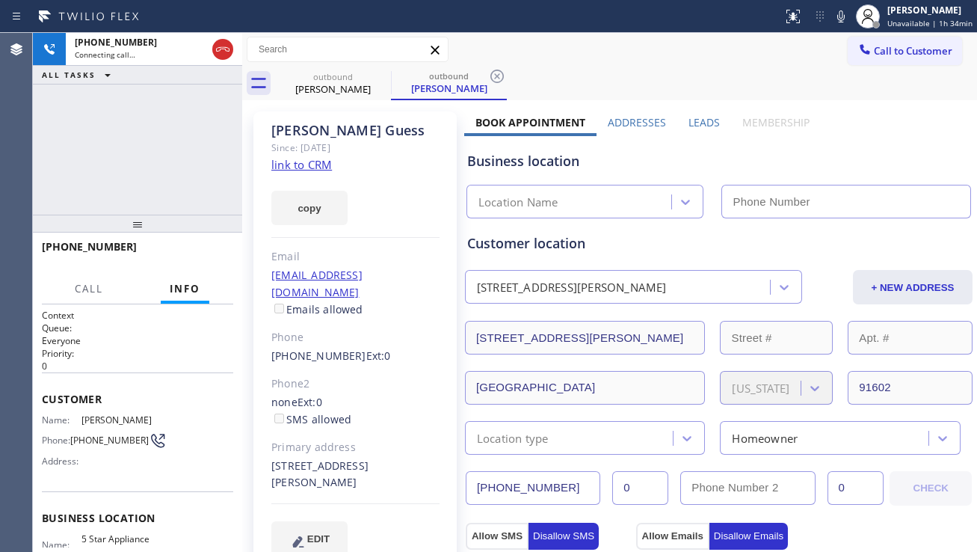
click at [227, 47] on icon at bounding box center [223, 49] width 18 height 18
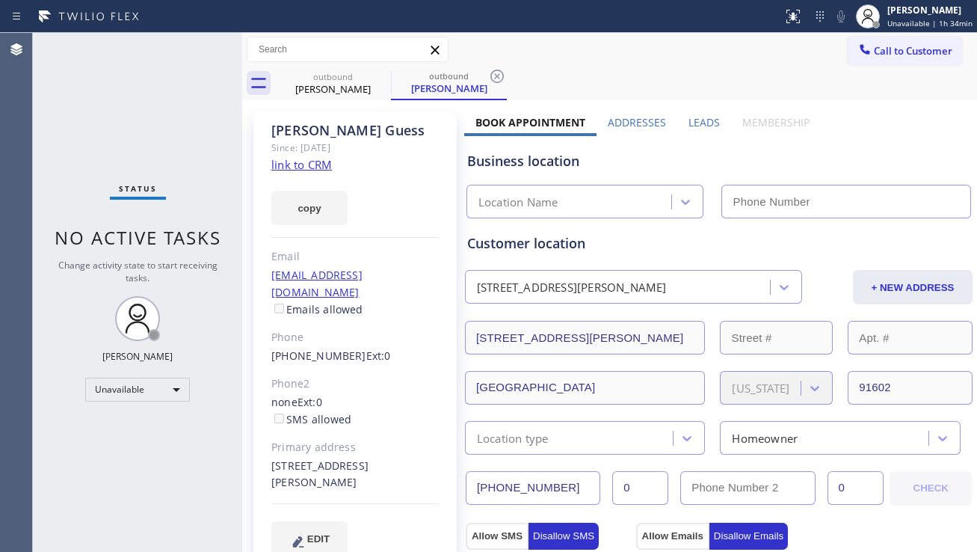
click at [297, 168] on link "link to CRM" at bounding box center [301, 164] width 61 height 15
type input "[PHONE_NUMBER]"
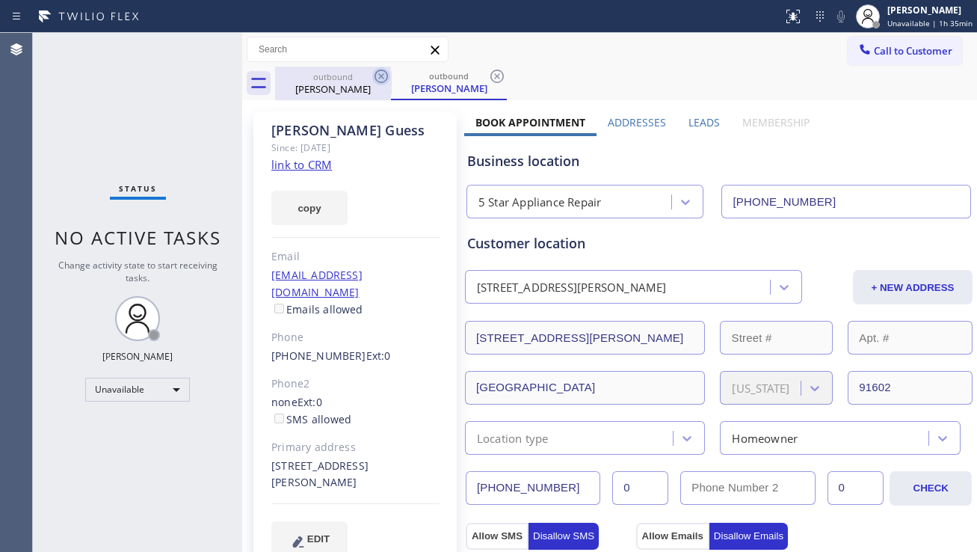
click at [380, 73] on icon at bounding box center [381, 76] width 18 height 18
click at [488, 73] on icon at bounding box center [497, 76] width 18 height 18
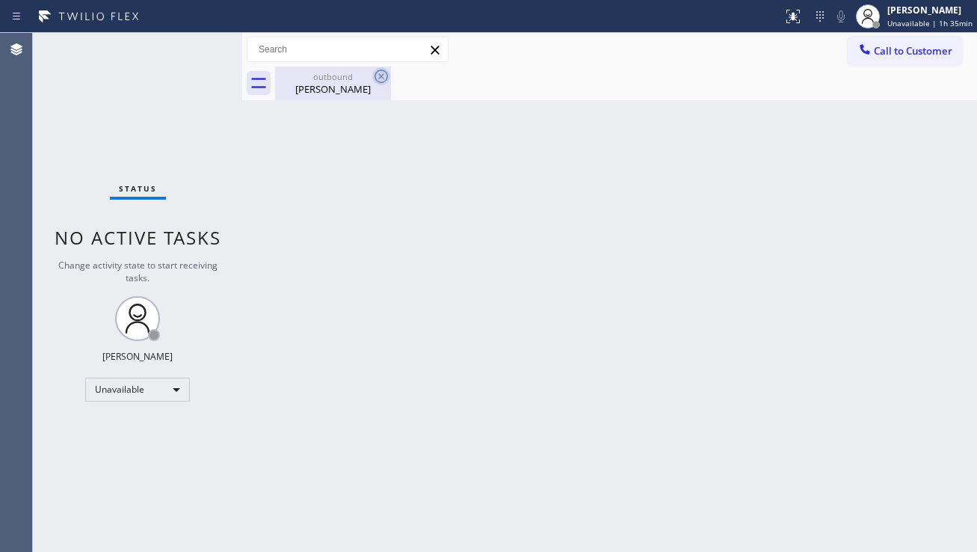
click at [375, 74] on icon at bounding box center [381, 76] width 13 height 13
click at [351, 90] on div "[PERSON_NAME]" at bounding box center [333, 88] width 113 height 13
click at [881, 357] on div "Back to Dashboard Change Sender ID Customers Technicians Select a contact Outbo…" at bounding box center [609, 292] width 735 height 519
drag, startPoint x: 878, startPoint y: 55, endPoint x: 859, endPoint y: 71, distance: 25.5
click at [878, 55] on span "Call to Customer" at bounding box center [913, 50] width 79 height 13
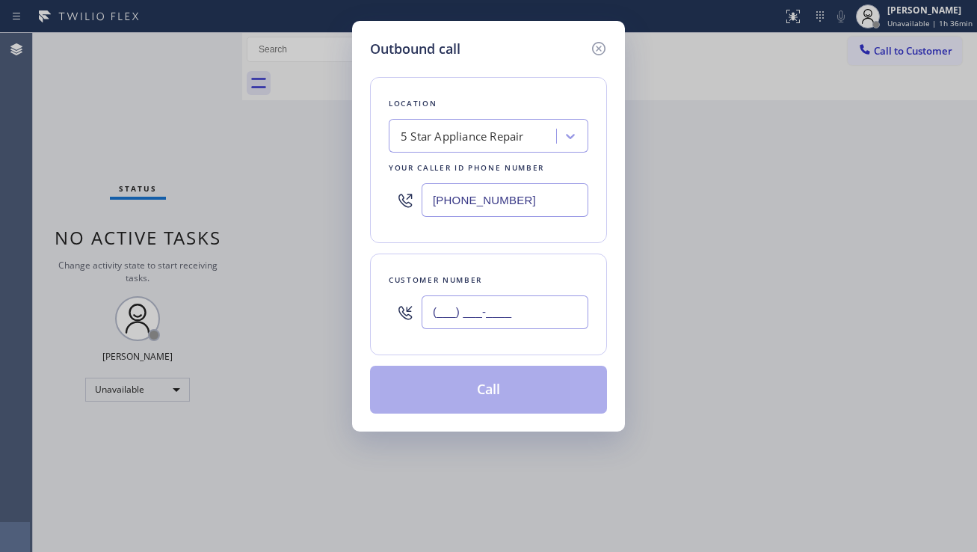
click at [467, 310] on input "(___) ___-____" at bounding box center [505, 312] width 167 height 34
paste input "213) 465-5020"
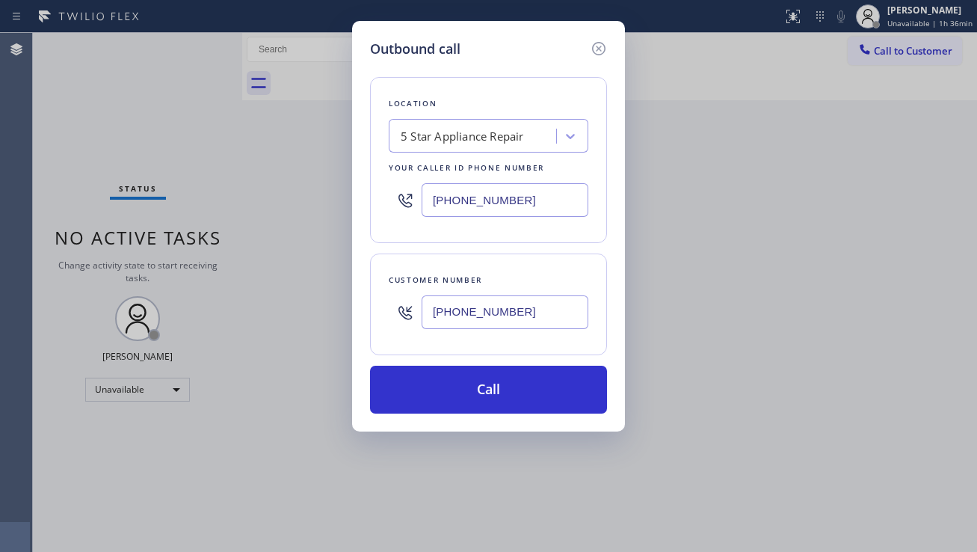
type input "[PHONE_NUMBER]"
click at [850, 419] on div "Outbound call Location 5 Star Appliance Repair Your caller id phone number [PHO…" at bounding box center [488, 276] width 977 height 552
click at [423, 135] on div "5 Star Appliance Repair" at bounding box center [462, 136] width 123 height 17
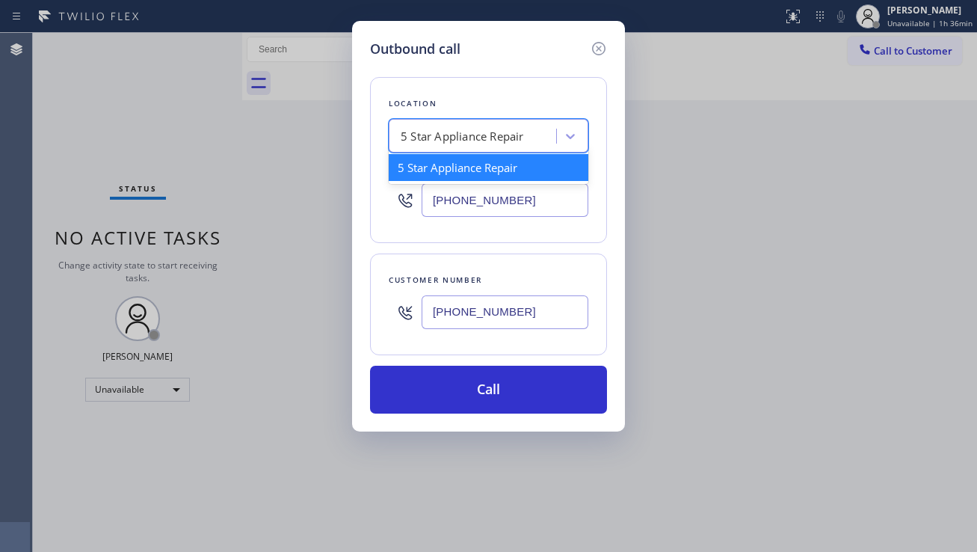
paste input "Kent Appliance Mending"
type input "Kent Appliance Mending"
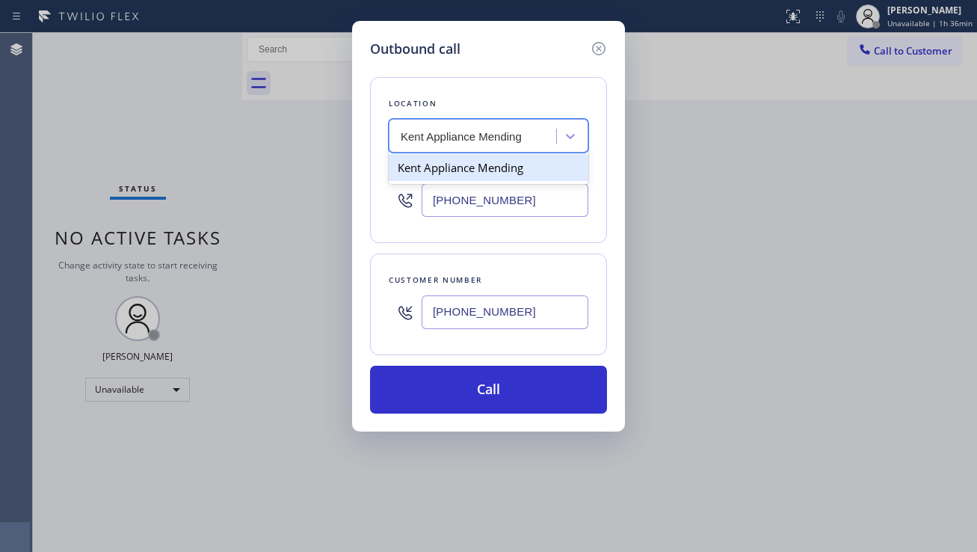
click at [460, 162] on div "Kent Appliance Mending" at bounding box center [489, 167] width 200 height 27
type input "[PHONE_NUMBER]"
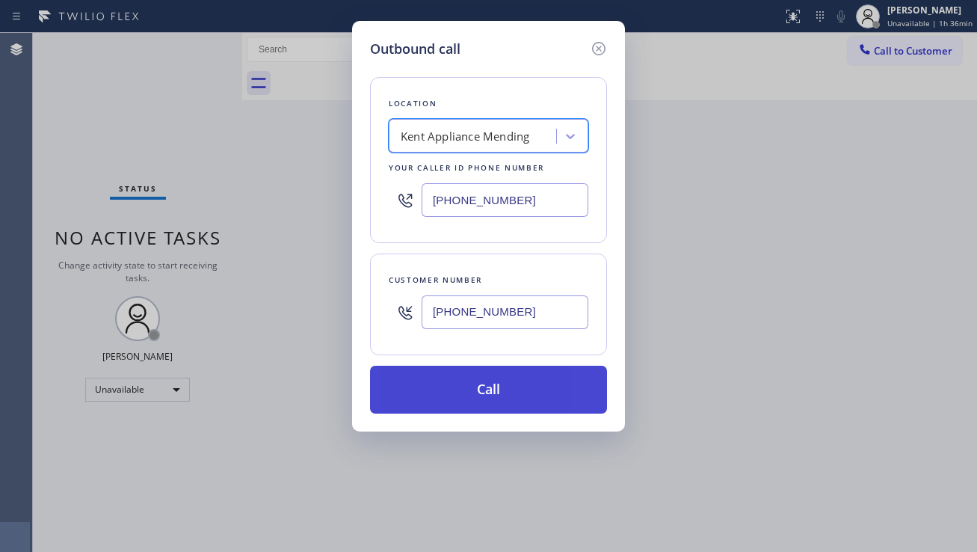
click at [486, 391] on button "Call" at bounding box center [488, 390] width 237 height 48
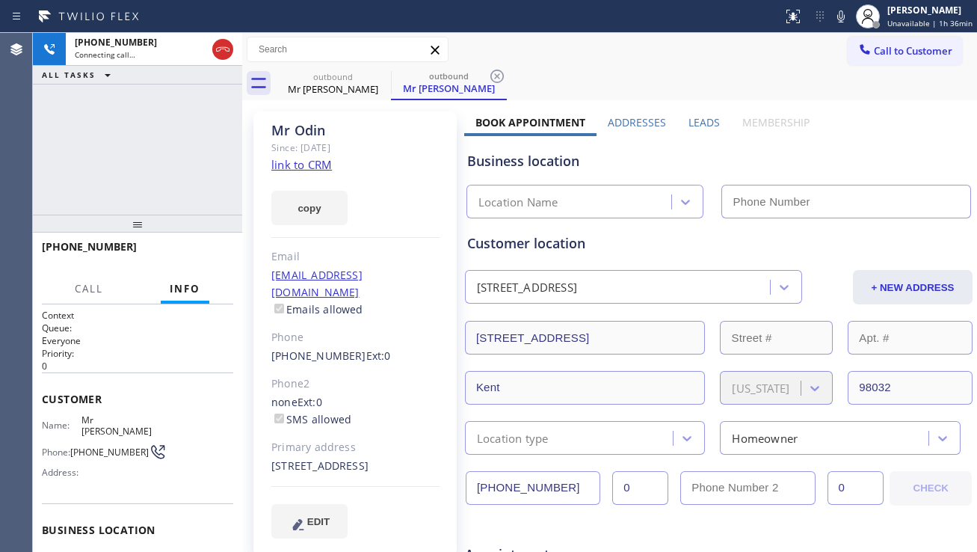
click at [689, 132] on div "Business location Location Name" at bounding box center [718, 174] width 509 height 88
click at [699, 123] on label "Leads" at bounding box center [704, 122] width 31 height 14
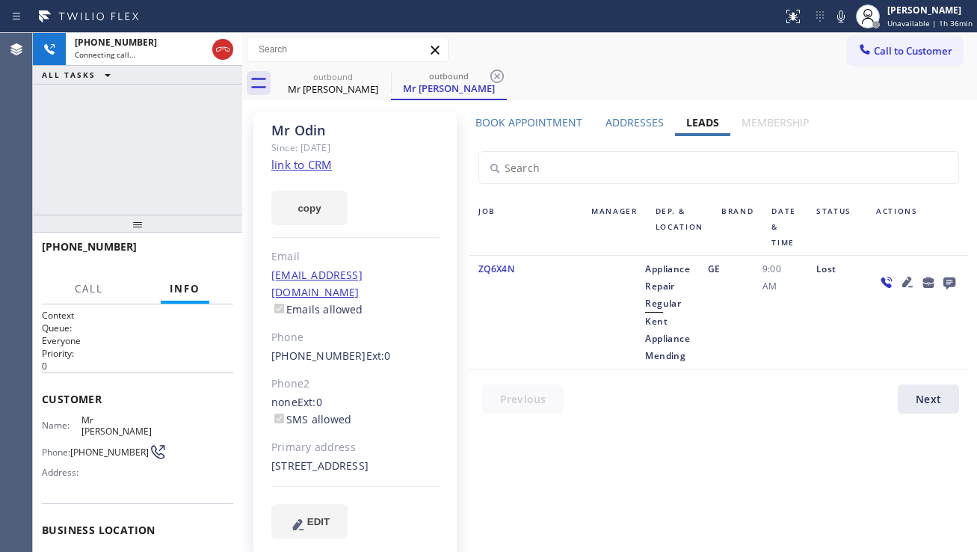
click at [899, 282] on icon at bounding box center [908, 282] width 18 height 18
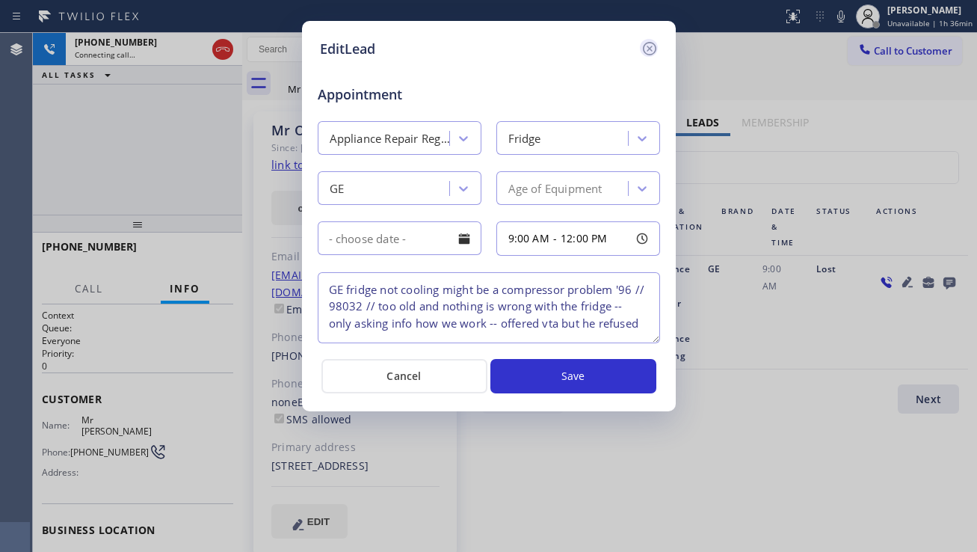
click at [647, 52] on icon at bounding box center [650, 49] width 18 height 18
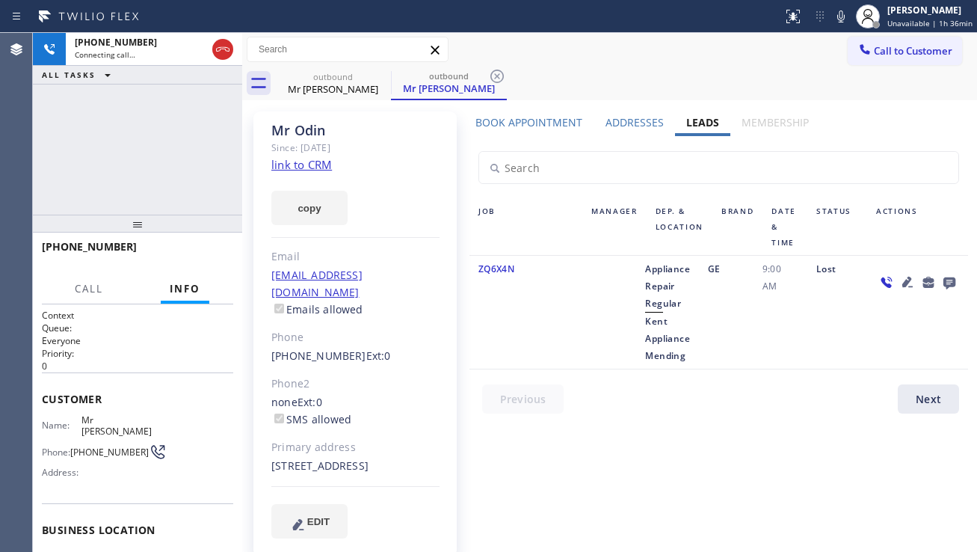
click at [944, 285] on icon at bounding box center [950, 283] width 12 height 12
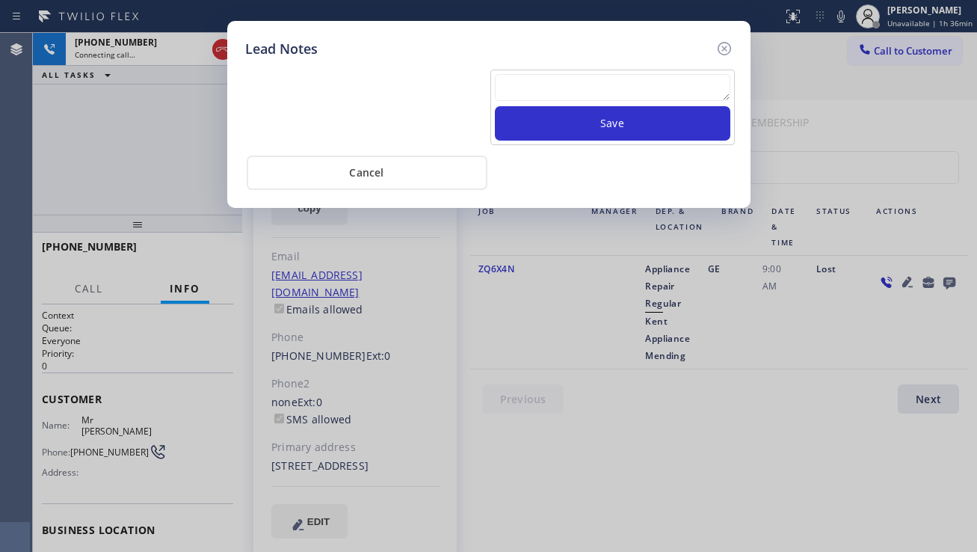
click at [515, 93] on textarea at bounding box center [613, 87] width 236 height 27
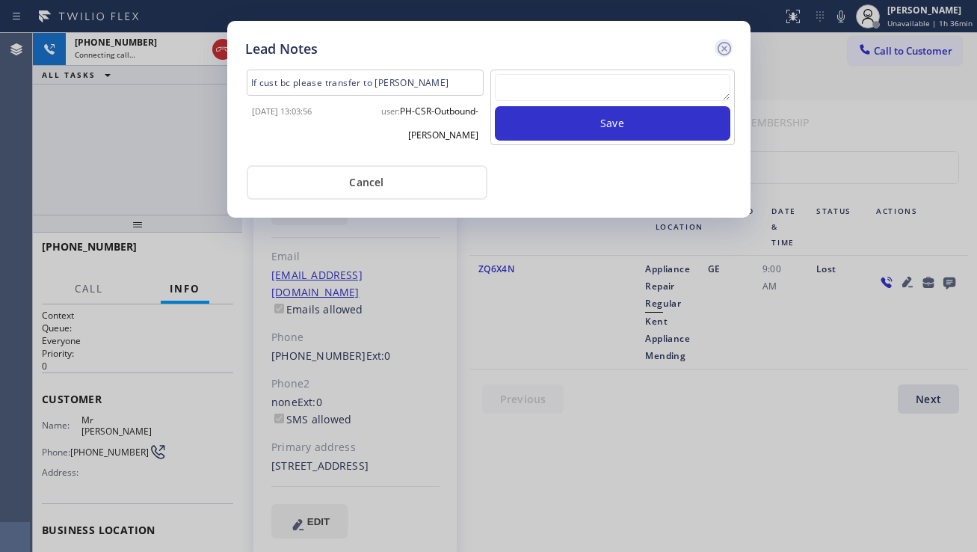
click at [728, 46] on icon at bounding box center [724, 49] width 18 height 18
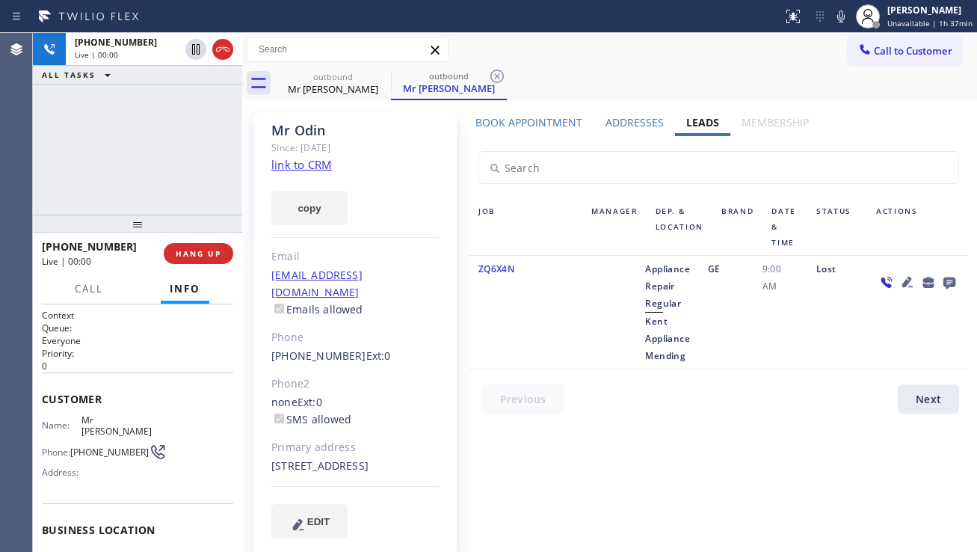
click at [867, 336] on div at bounding box center [917, 312] width 101 height 104
click at [209, 244] on button "HANG UP" at bounding box center [199, 253] width 70 height 21
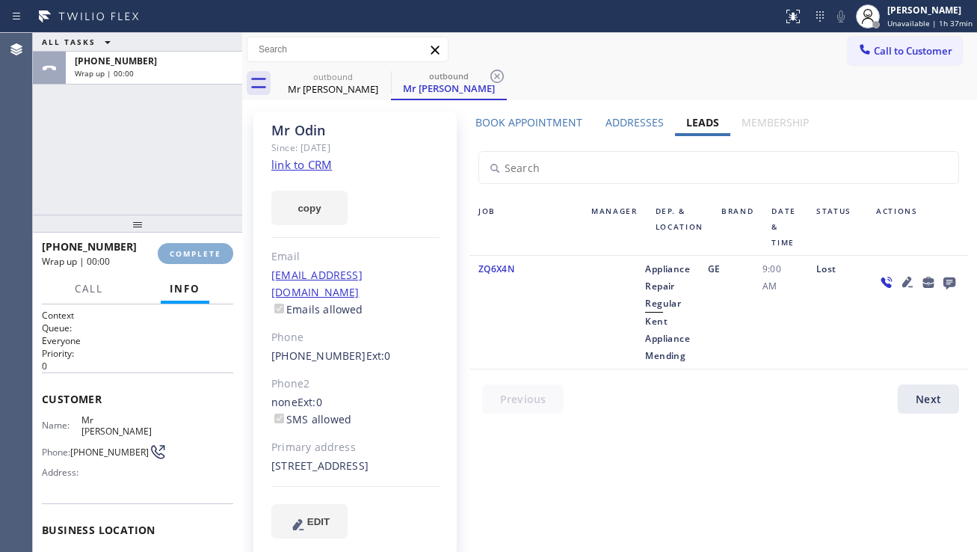
click at [209, 244] on button "COMPLETE" at bounding box center [196, 253] width 76 height 21
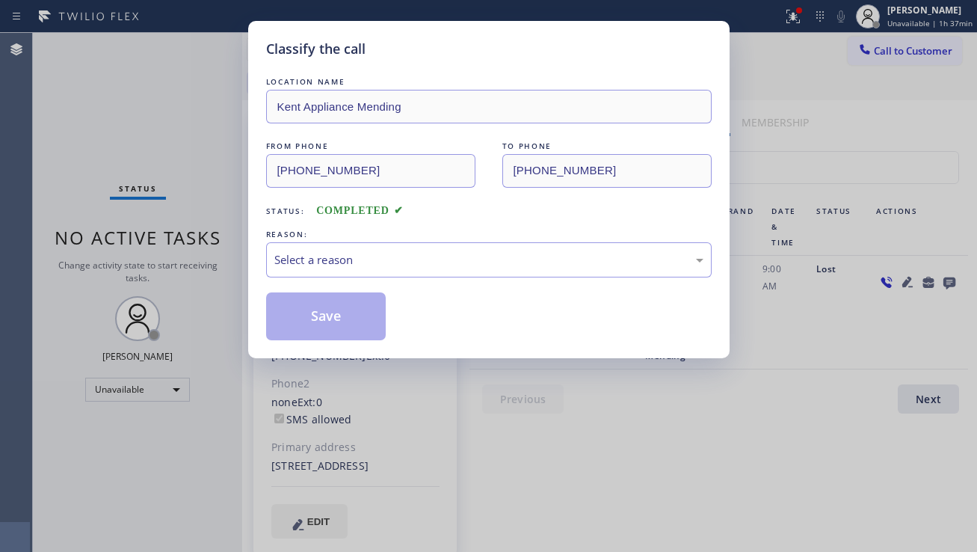
click at [390, 256] on div "Select a reason" at bounding box center [488, 259] width 429 height 17
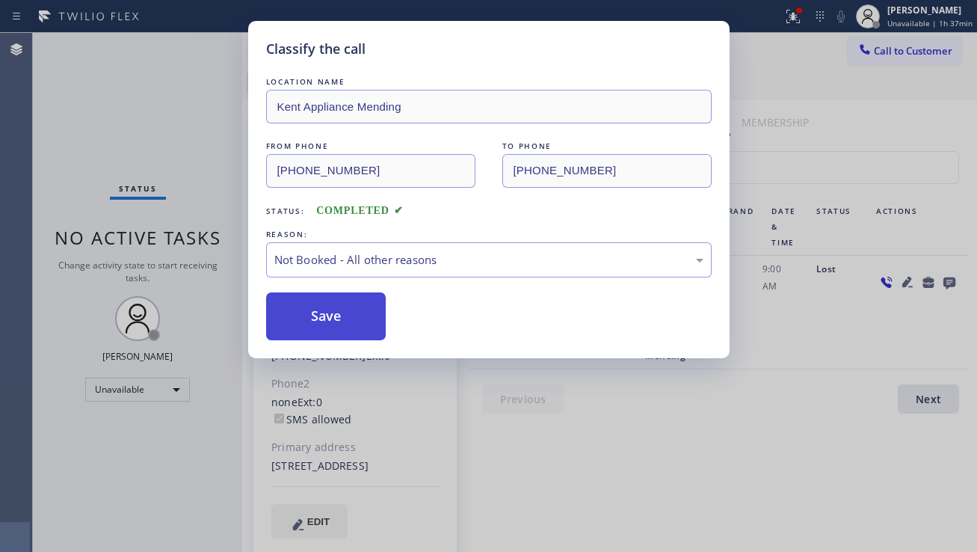
click at [325, 322] on button "Save" at bounding box center [326, 316] width 120 height 48
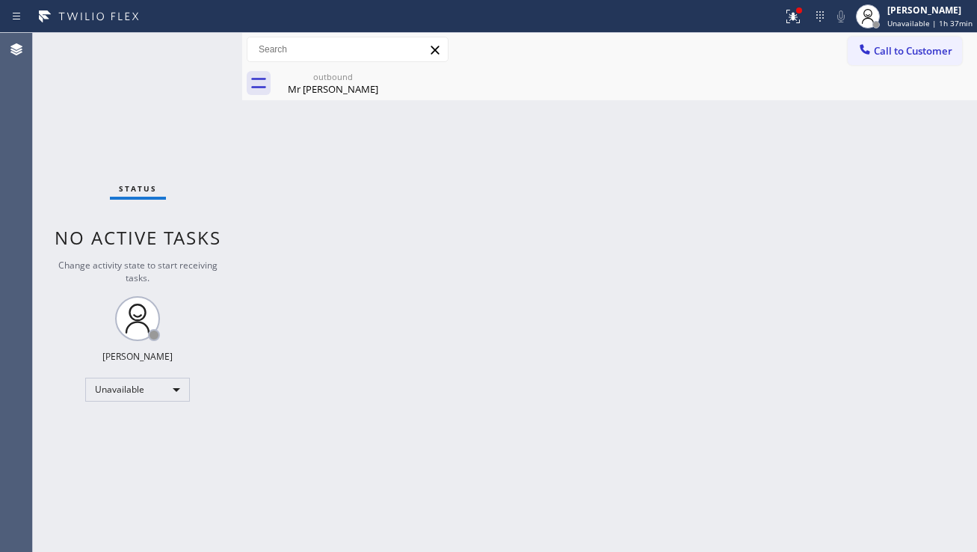
drag, startPoint x: 185, startPoint y: 449, endPoint x: 197, endPoint y: 452, distance: 11.6
click at [185, 449] on div "Status No active tasks Change activity state to start receiving tasks. [PERSON_…" at bounding box center [137, 292] width 209 height 519
click at [121, 428] on div "Status No active tasks Change activity state to start receiving tasks. [PERSON_…" at bounding box center [137, 292] width 209 height 519
click at [205, 492] on div "Status No active tasks Change activity state to start receiving tasks. [PERSON_…" at bounding box center [137, 292] width 209 height 519
click at [121, 490] on div "Status No active tasks Change activity state to start receiving tasks. [PERSON_…" at bounding box center [137, 292] width 209 height 519
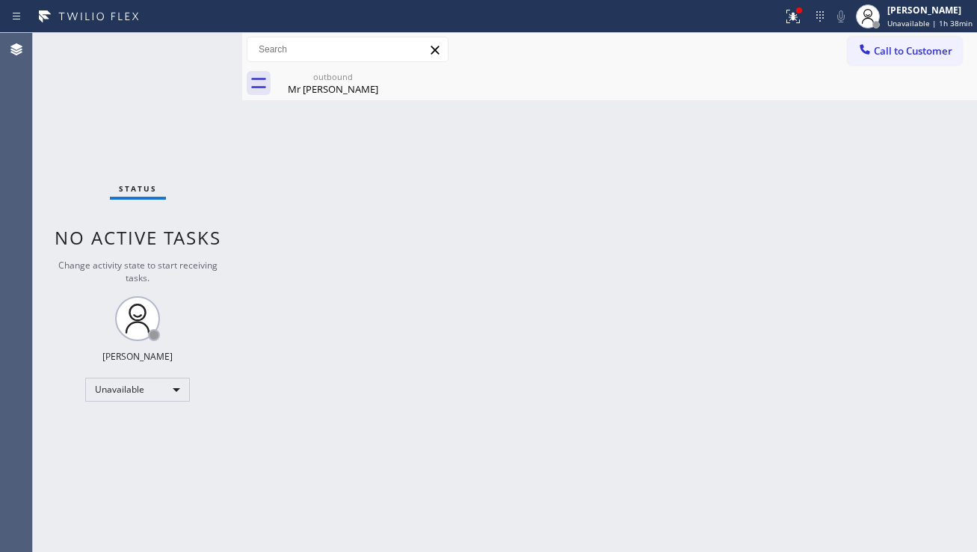
click at [446, 428] on div "Back to Dashboard Change Sender ID Customers Technicians Select a contact Outbo…" at bounding box center [609, 292] width 735 height 519
click at [794, 25] on div at bounding box center [793, 16] width 33 height 18
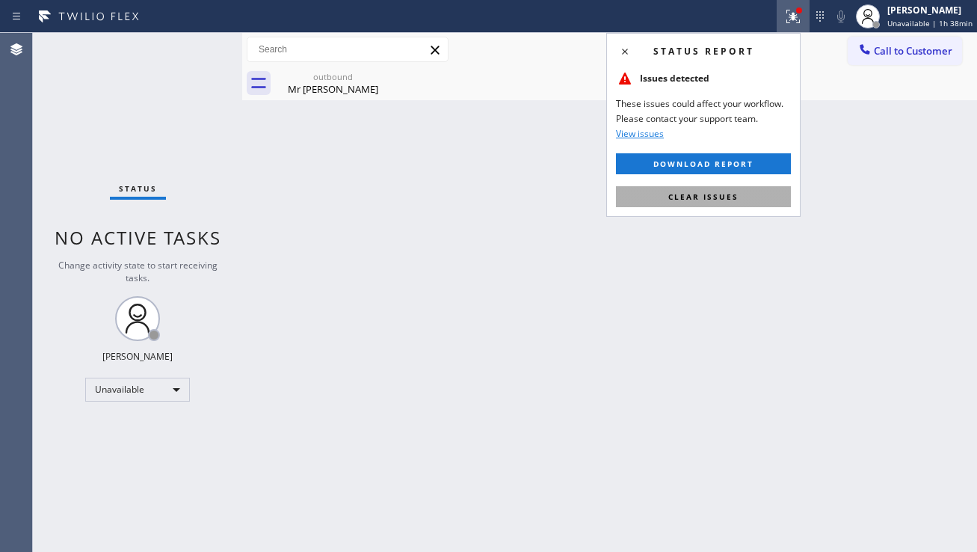
click at [684, 203] on button "Clear issues" at bounding box center [703, 196] width 175 height 21
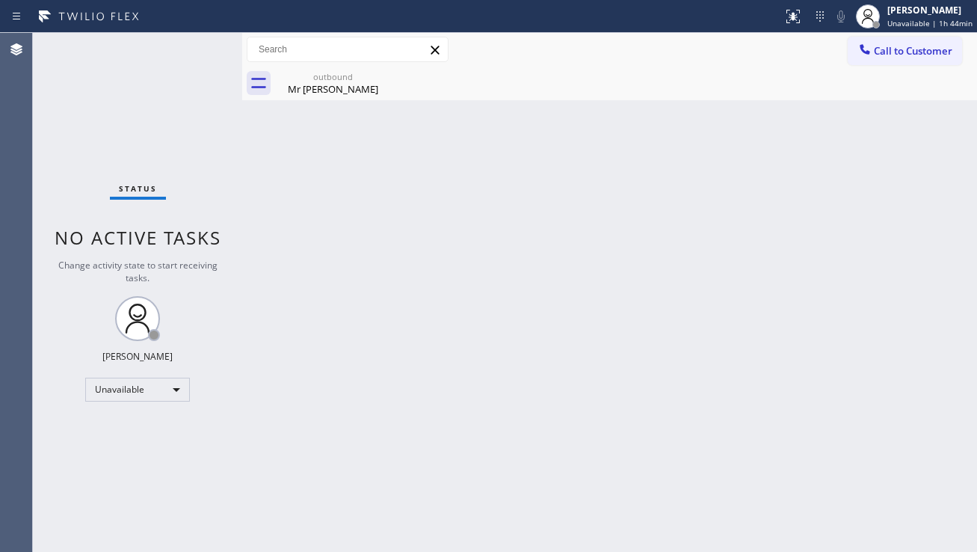
click at [952, 231] on div "Back to Dashboard Change Sender ID Customers Technicians Select a contact Outbo…" at bounding box center [609, 292] width 735 height 519
click at [890, 56] on span "Call to Customer" at bounding box center [913, 50] width 79 height 13
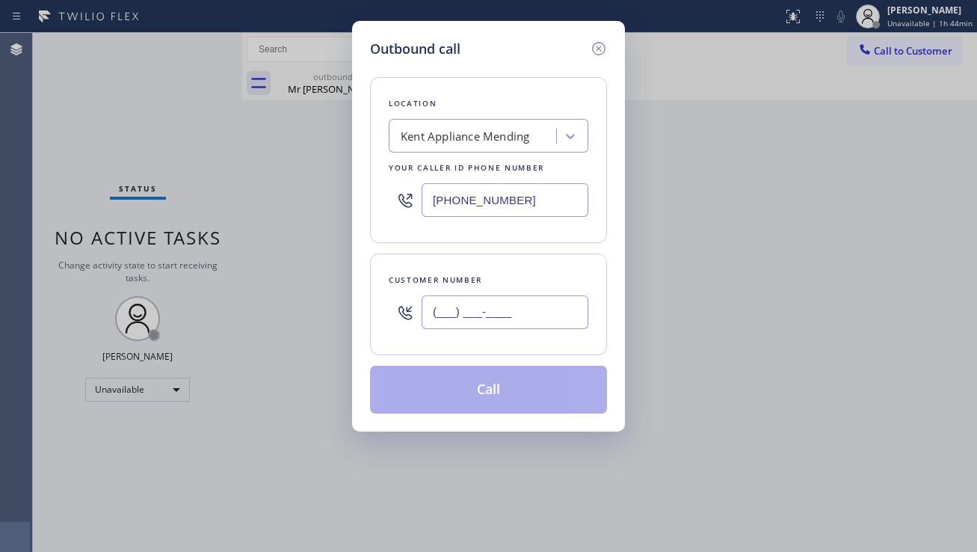
click at [466, 313] on input "(___) ___-____" at bounding box center [505, 312] width 167 height 34
paste input "310) 650-3655"
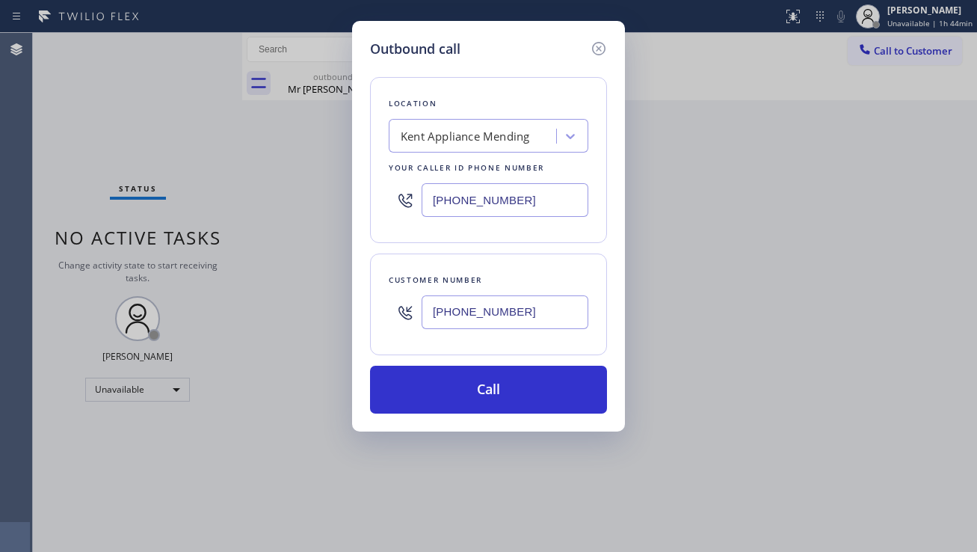
type input "[PHONE_NUMBER]"
drag, startPoint x: 888, startPoint y: 284, endPoint x: 676, endPoint y: 218, distance: 222.3
click at [888, 284] on div "Outbound call Location [GEOGRAPHIC_DATA] Appliance Mending Your caller id phone…" at bounding box center [488, 276] width 977 height 552
click at [446, 141] on div "Kent Appliance Mending" at bounding box center [465, 136] width 129 height 17
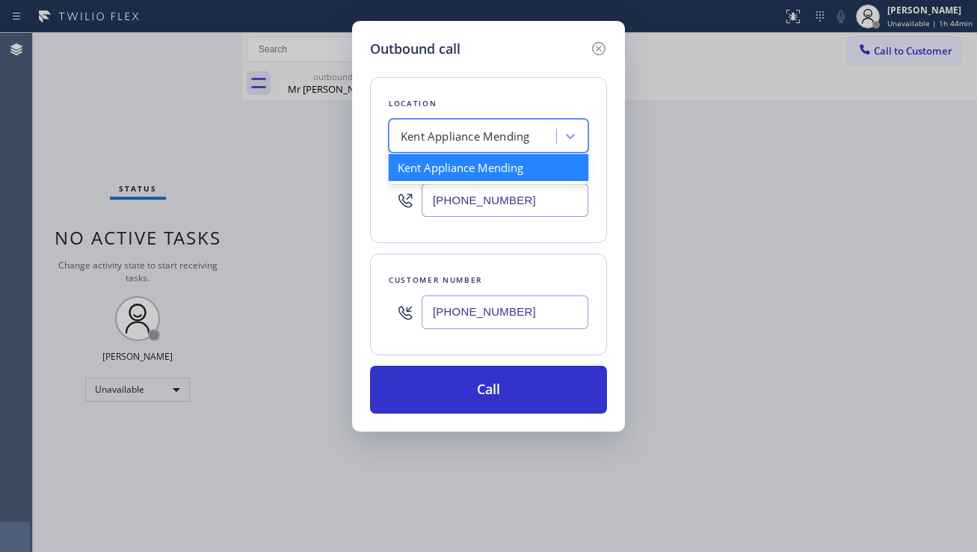
paste input "5 Star Electricians Westwood"
type input "5 Star Electricians Westwood"
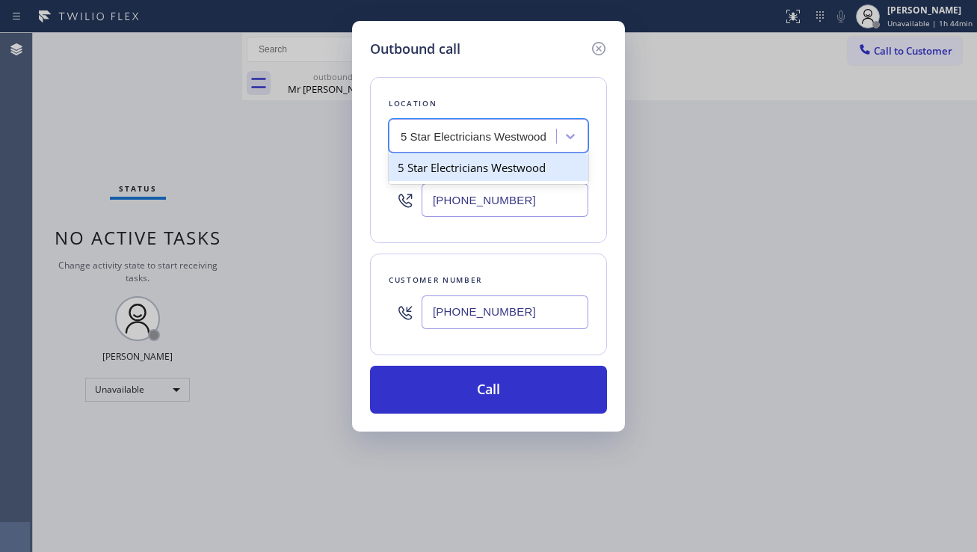
click at [455, 166] on div "5 Star Electricians Westwood" at bounding box center [489, 167] width 200 height 27
type input "[PHONE_NUMBER]"
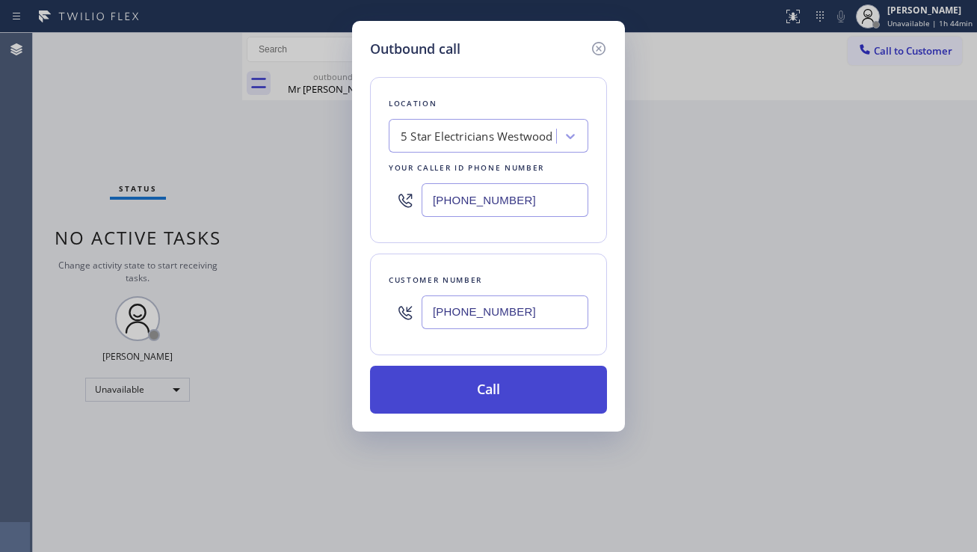
click at [487, 393] on button "Call" at bounding box center [488, 390] width 237 height 48
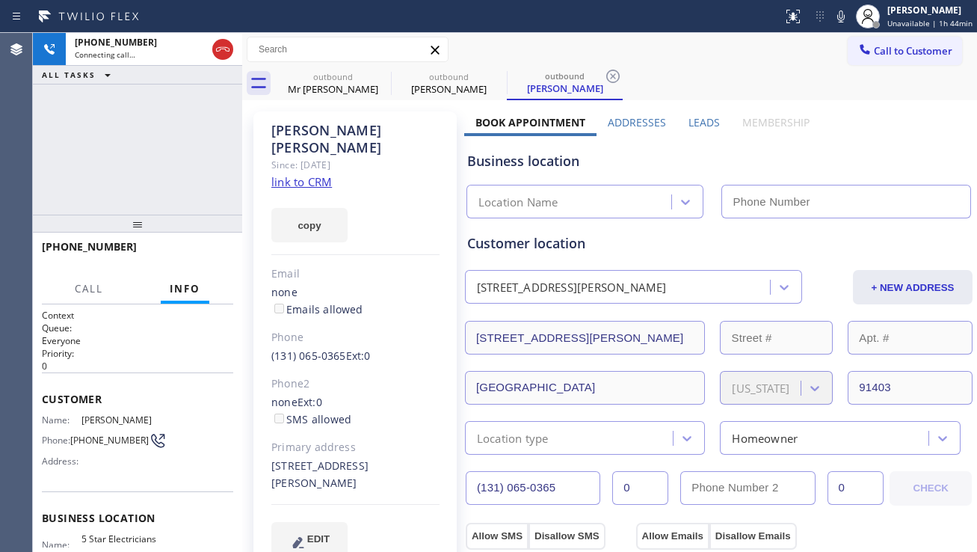
click at [689, 124] on label "Leads" at bounding box center [704, 122] width 31 height 14
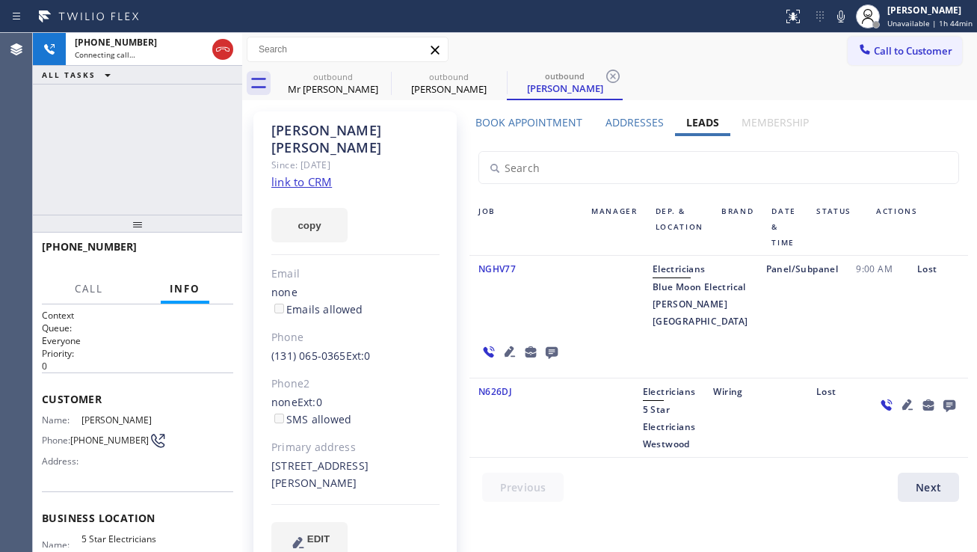
click at [283, 467] on div "[STREET_ADDRESS][PERSON_NAME]" at bounding box center [355, 475] width 168 height 34
copy div "91403"
click at [515, 346] on icon at bounding box center [510, 351] width 10 height 10
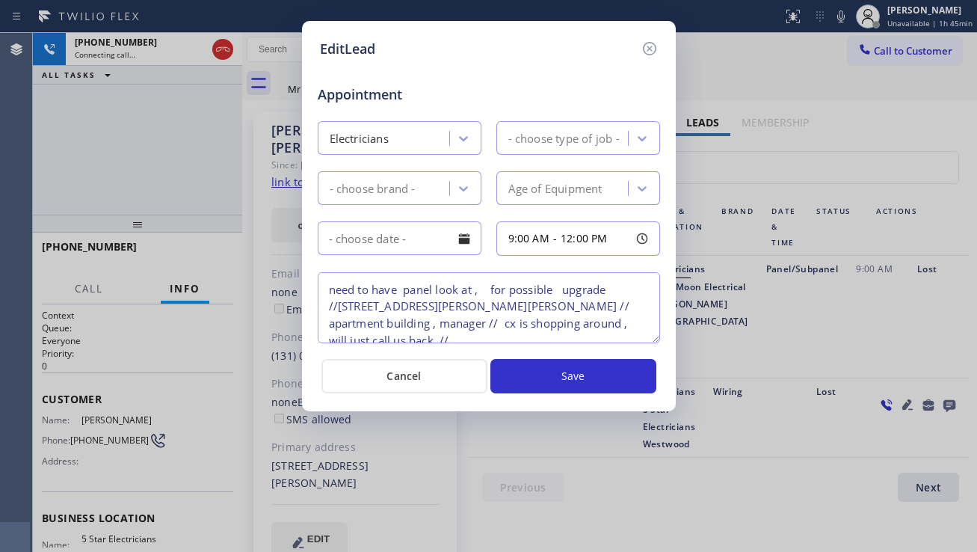
type textarea "need to have panel look at , for possible upgrade //[STREET_ADDRESS][PERSON_NAM…"
click at [644, 49] on icon at bounding box center [650, 49] width 18 height 18
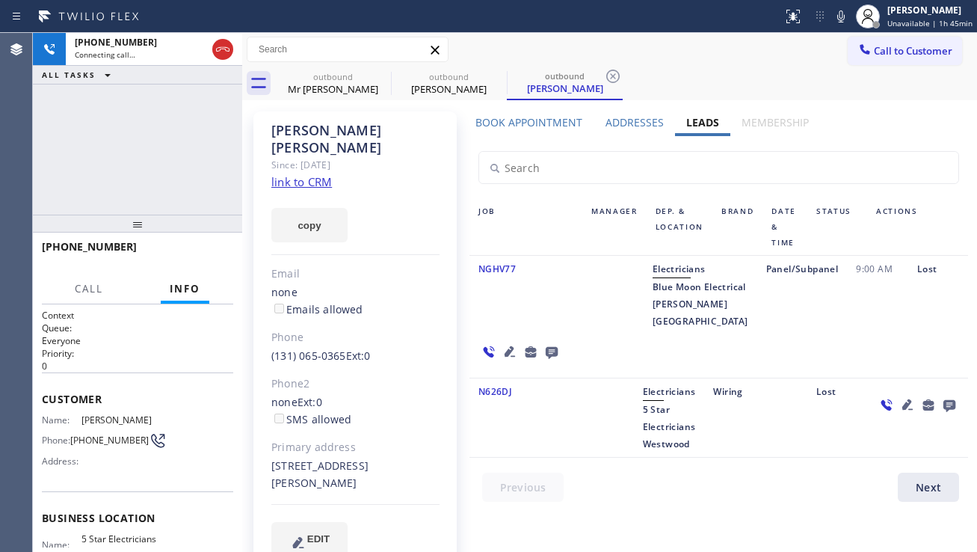
click at [558, 347] on icon at bounding box center [552, 353] width 12 height 12
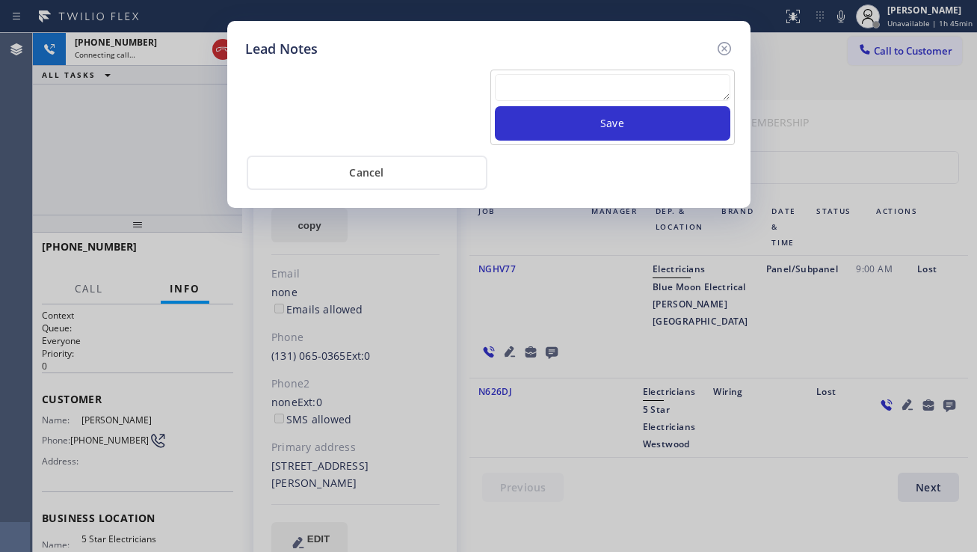
click at [566, 90] on textarea at bounding box center [613, 87] width 236 height 27
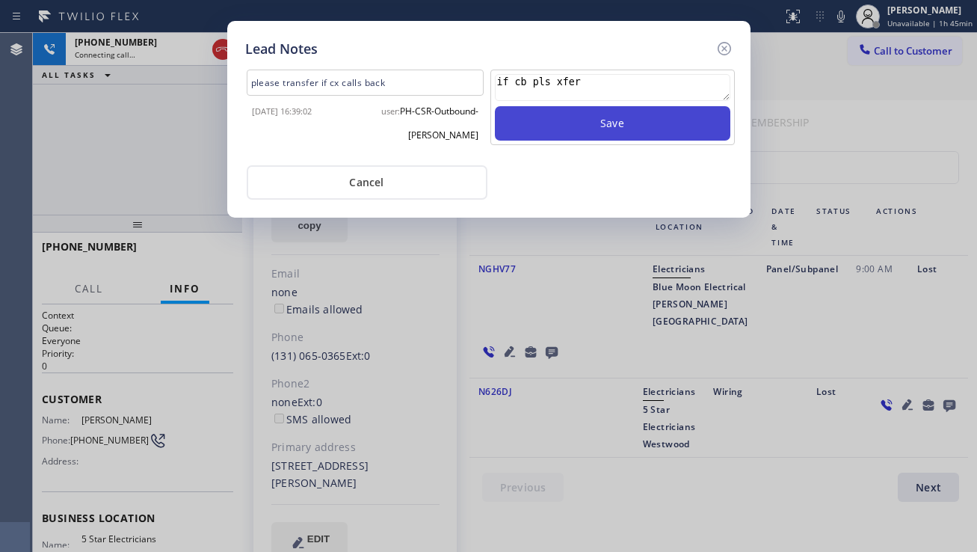
type textarea "if cb pls xfer"
click at [596, 114] on button "Save" at bounding box center [613, 123] width 236 height 34
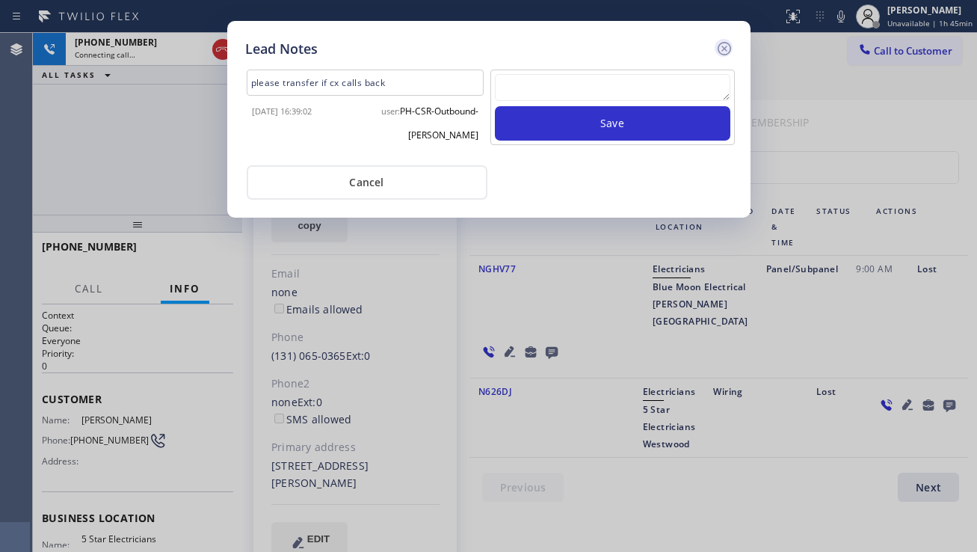
click at [728, 54] on icon at bounding box center [723, 48] width 13 height 13
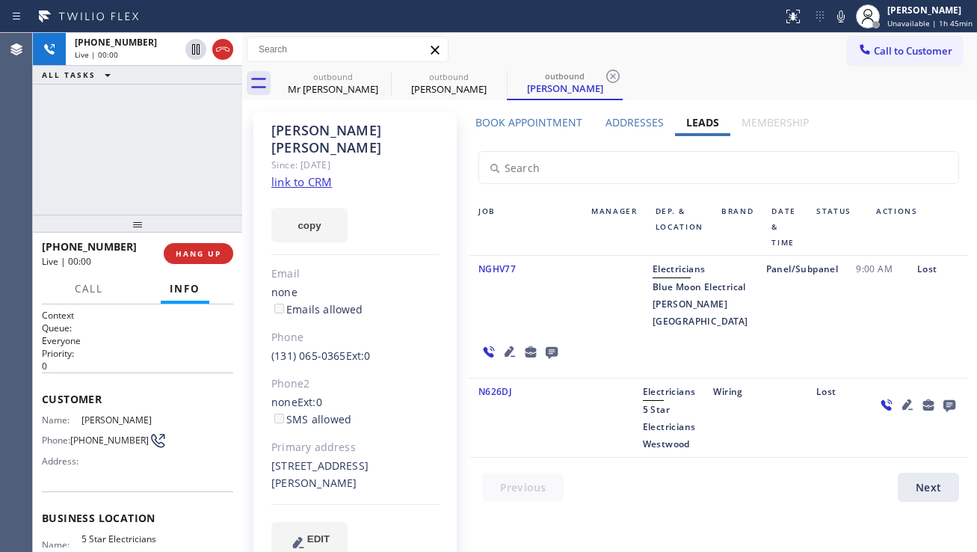
click at [570, 330] on div at bounding box center [520, 351] width 101 height 43
click at [519, 342] on icon at bounding box center [510, 351] width 18 height 18
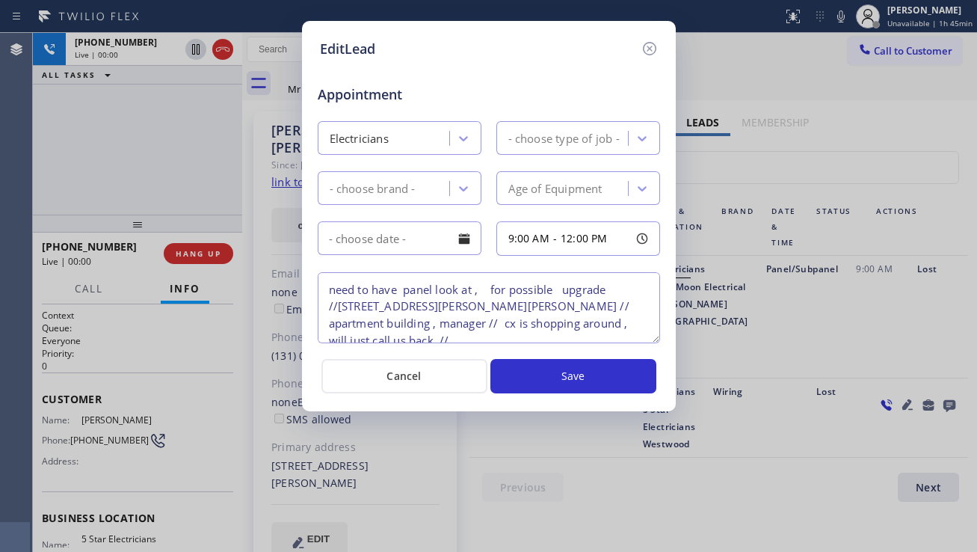
type textarea "need to have panel look at , for possible upgrade //[STREET_ADDRESS][PERSON_NAM…"
click at [654, 50] on icon at bounding box center [650, 49] width 18 height 18
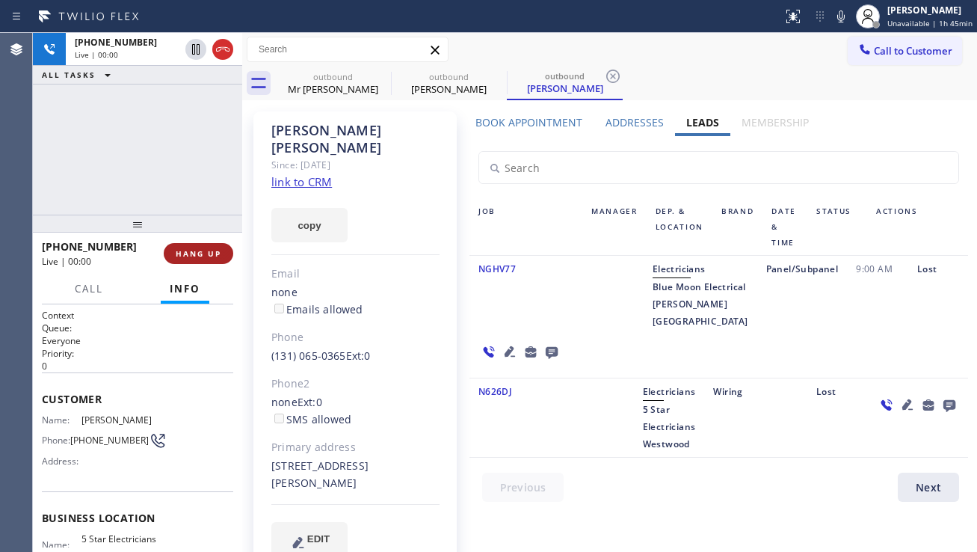
click at [205, 249] on span "HANG UP" at bounding box center [199, 253] width 46 height 10
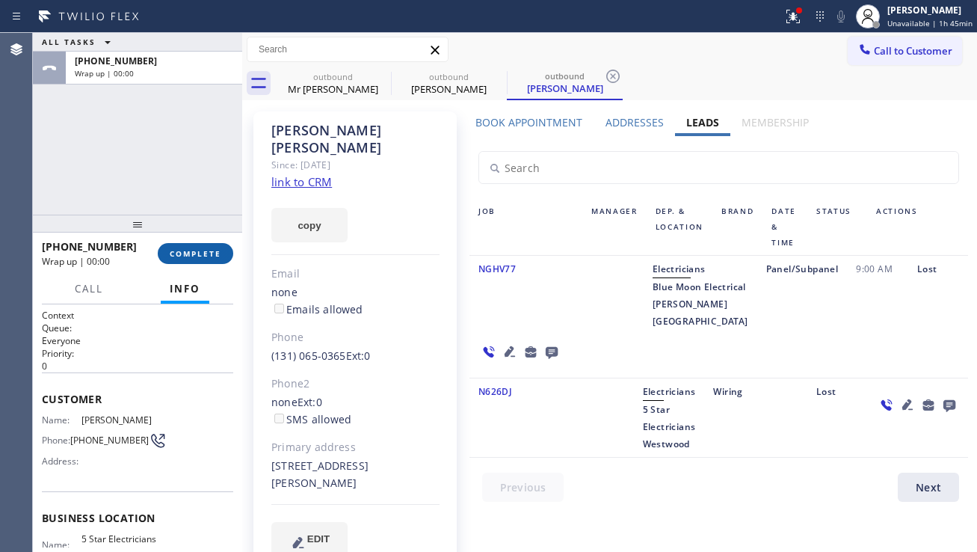
click at [207, 253] on span "COMPLETE" at bounding box center [196, 253] width 52 height 10
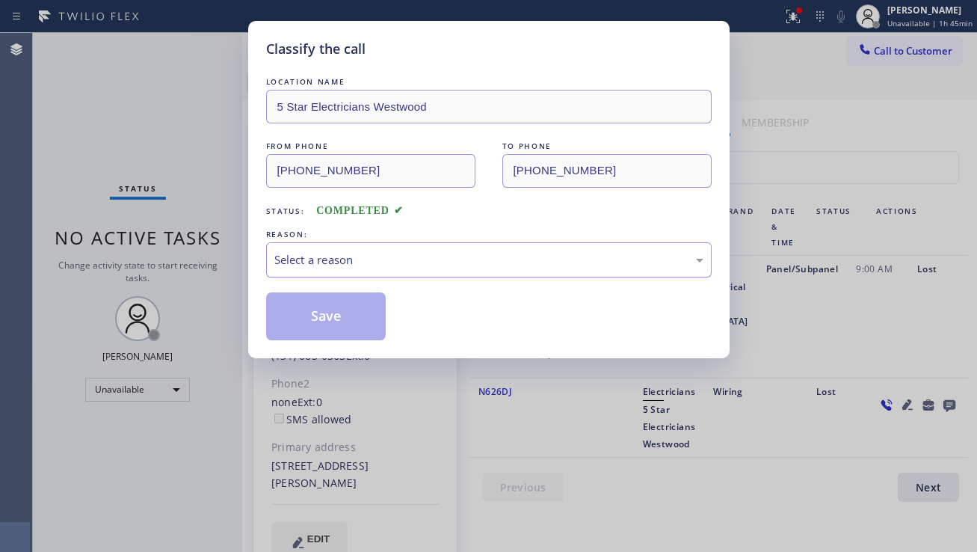
click at [408, 261] on div "Select a reason" at bounding box center [488, 259] width 429 height 17
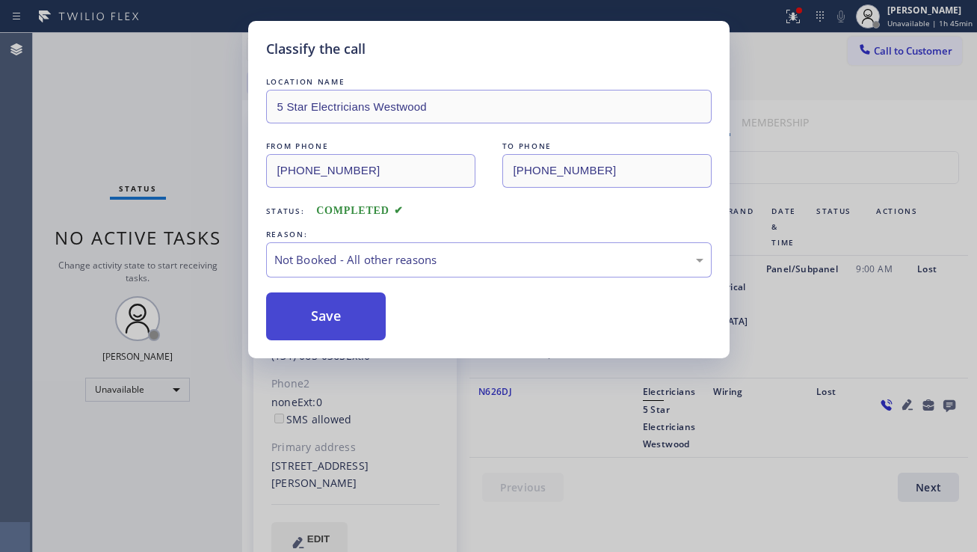
click at [323, 326] on button "Save" at bounding box center [326, 316] width 120 height 48
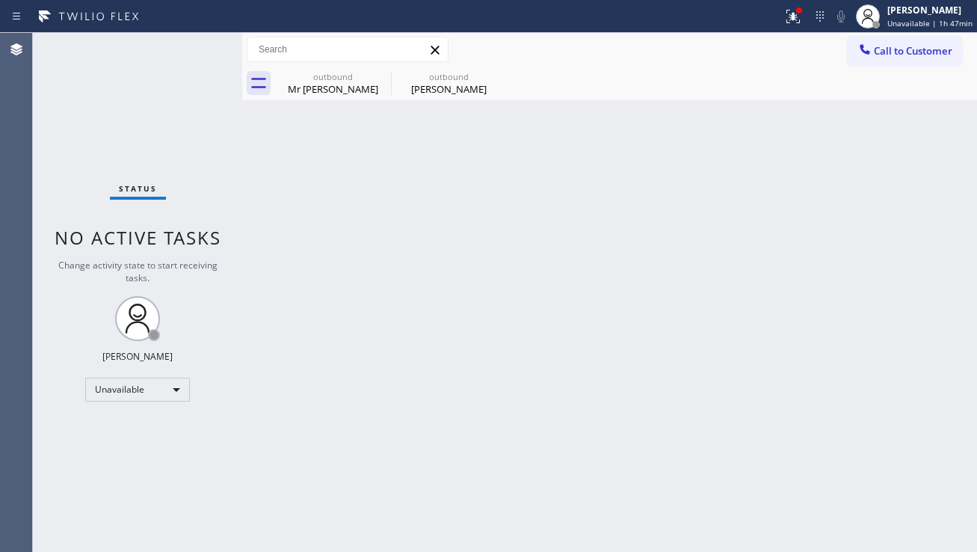
click at [859, 272] on div "Back to Dashboard Change Sender ID Customers Technicians Select a contact Outbo…" at bounding box center [609, 292] width 735 height 519
click at [413, 84] on div "[PERSON_NAME]" at bounding box center [449, 88] width 113 height 13
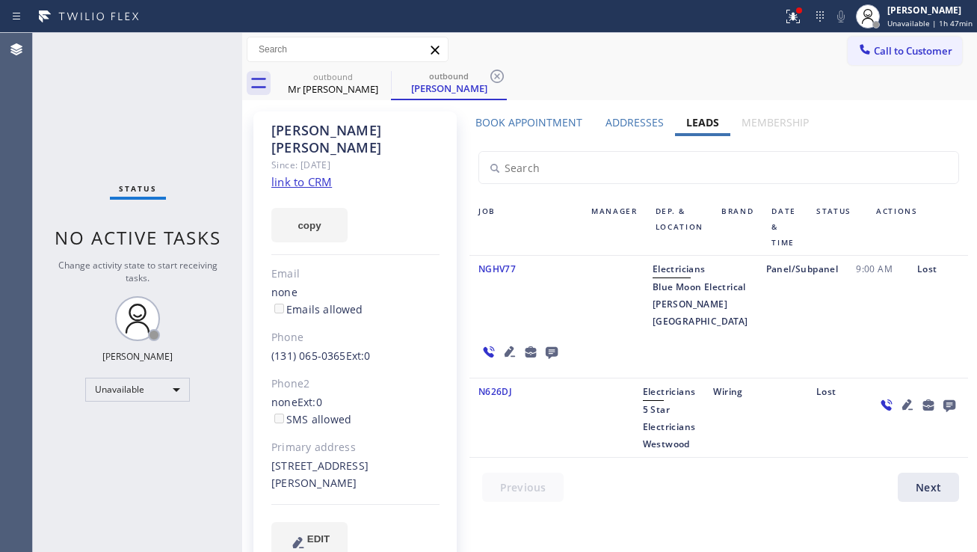
drag, startPoint x: 269, startPoint y: 449, endPoint x: 318, endPoint y: 460, distance: 50.6
click at [318, 460] on div "[PERSON_NAME] Since: [DATE] link to CRM copy Email none Emails allowed Phone [P…" at bounding box center [354, 342] width 203 height 463
copy div "[STREET_ADDRESS][PERSON_NAME]"
click at [430, 171] on div "[PERSON_NAME] Since: [DATE] link to CRM copy Email none Emails allowed Phone [P…" at bounding box center [354, 342] width 203 height 463
click at [542, 118] on label "Book Appointment" at bounding box center [528, 122] width 107 height 14
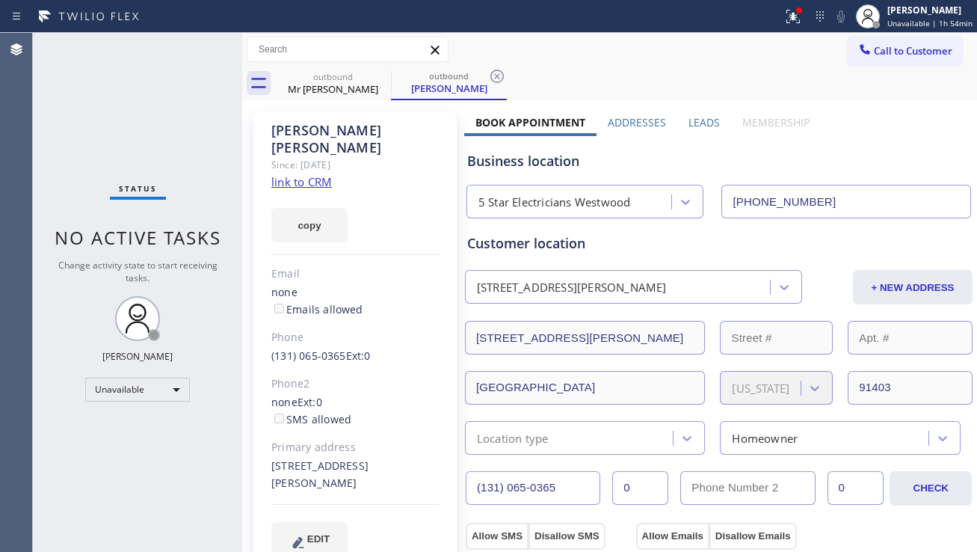
drag, startPoint x: 561, startPoint y: 483, endPoint x: 455, endPoint y: 487, distance: 107.0
click at [879, 61] on button "Call to Customer" at bounding box center [905, 51] width 114 height 28
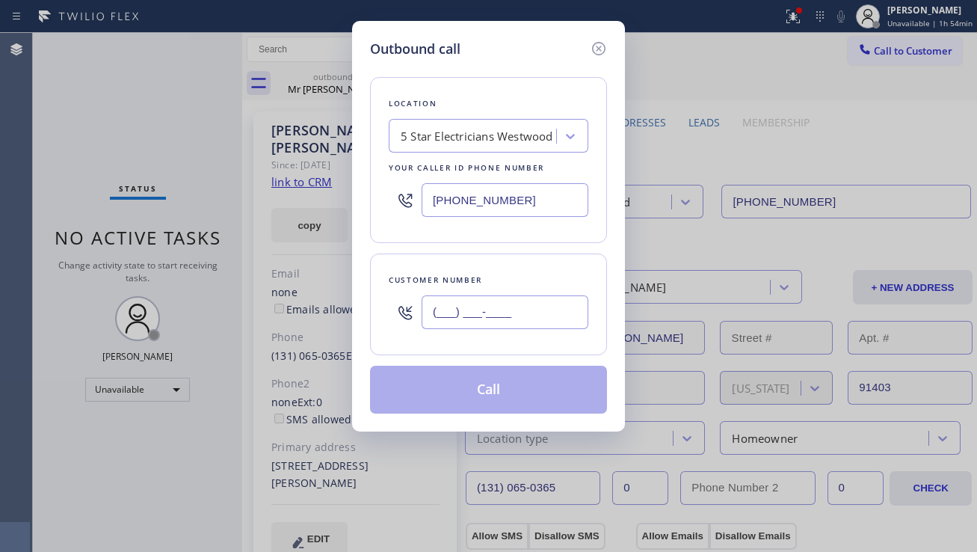
click at [470, 315] on input "(___) ___-____" at bounding box center [505, 312] width 167 height 34
paste input "310) 650-3655"
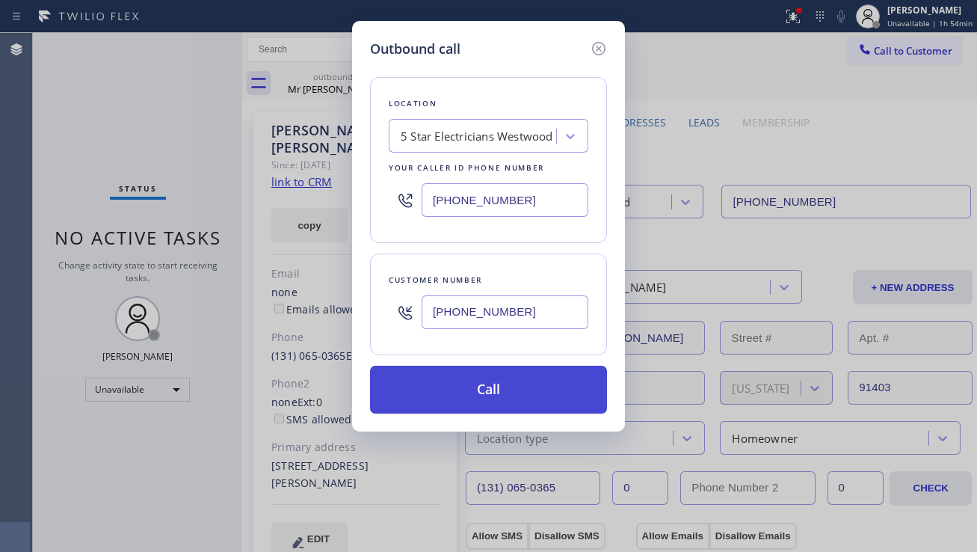
type input "[PHONE_NUMBER]"
click at [475, 391] on button "Call" at bounding box center [488, 390] width 237 height 48
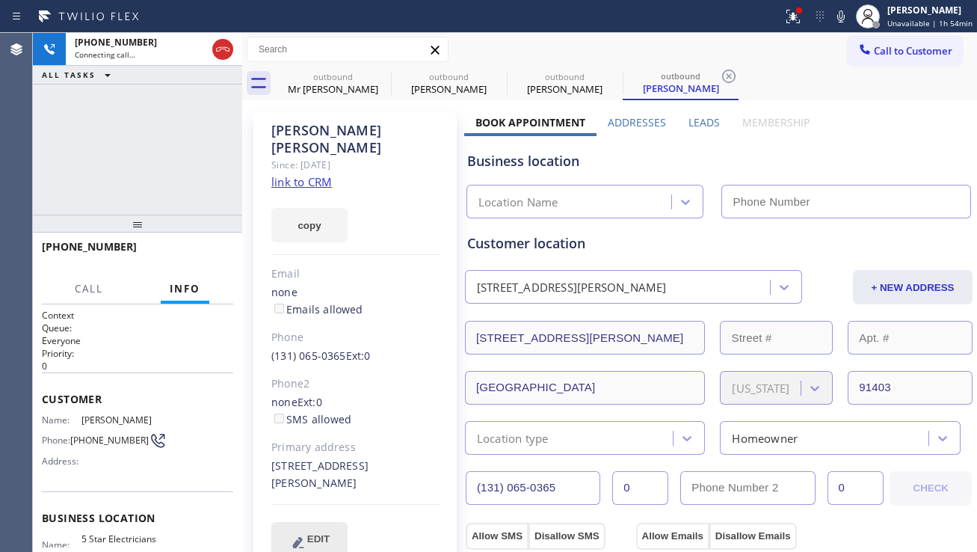
type input "[PHONE_NUMBER]"
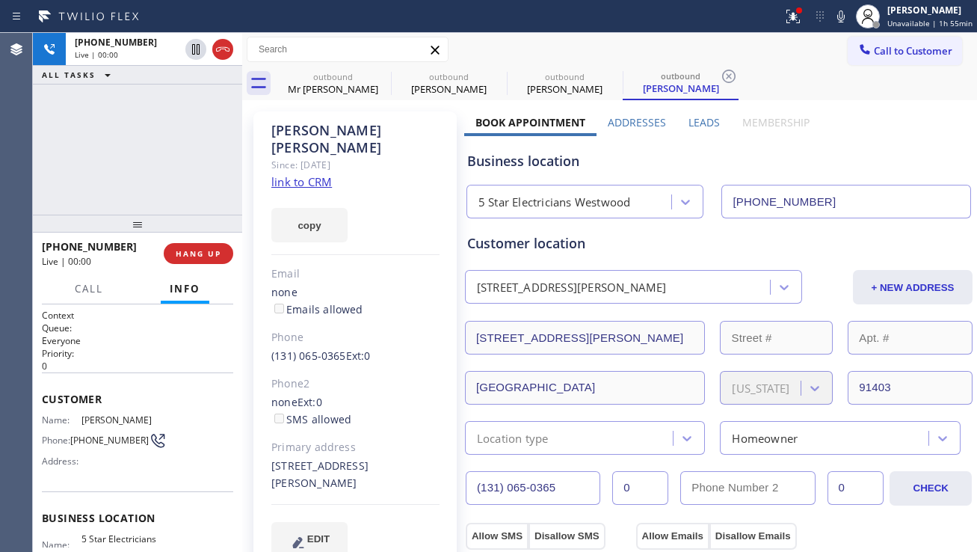
click at [106, 157] on div "[PHONE_NUMBER] Live | 00:00 ALL TASKS ALL TASKS ACTIVE TASKS TASKS IN WRAP UP" at bounding box center [137, 124] width 209 height 182
click at [212, 253] on span "HANG UP" at bounding box center [199, 253] width 46 height 10
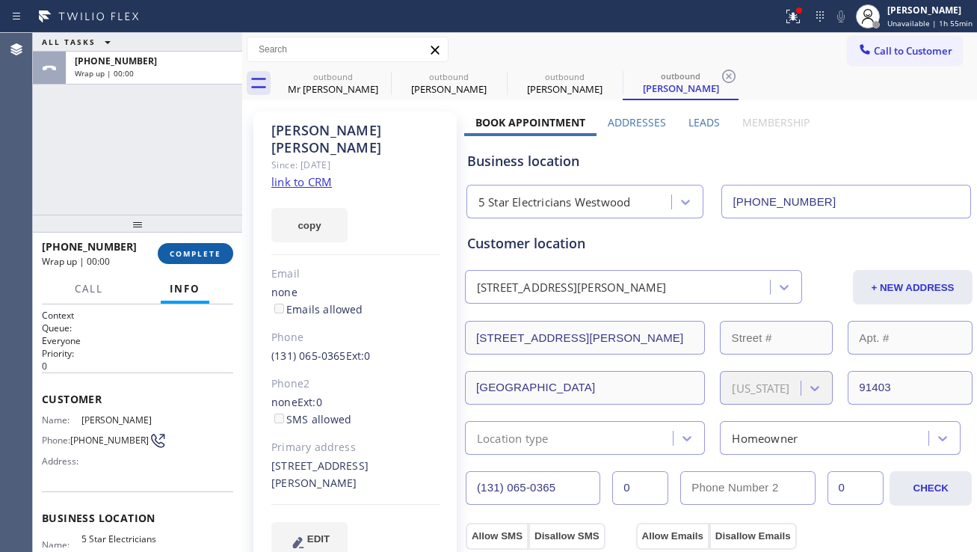
click at [210, 253] on span "COMPLETE" at bounding box center [196, 253] width 52 height 10
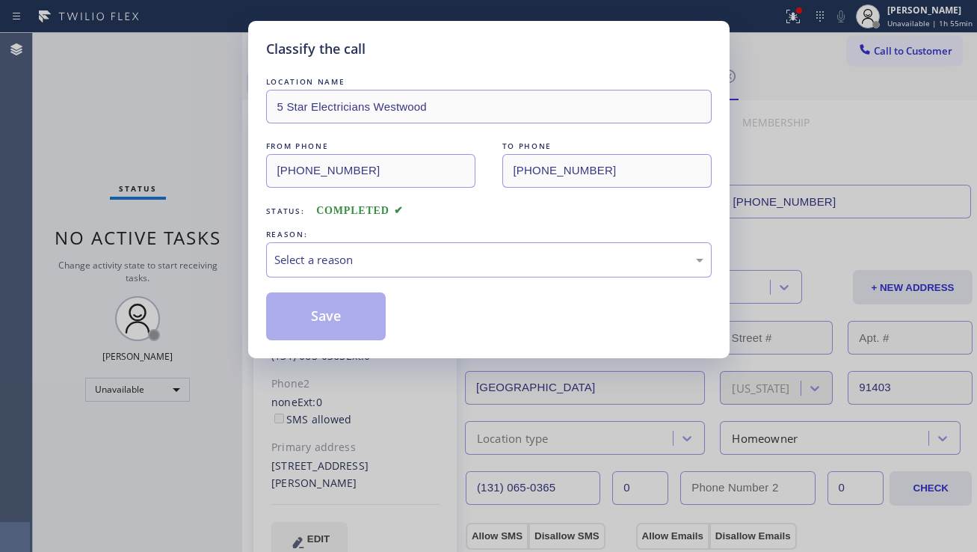
click at [349, 260] on div "Select a reason" at bounding box center [488, 259] width 429 height 17
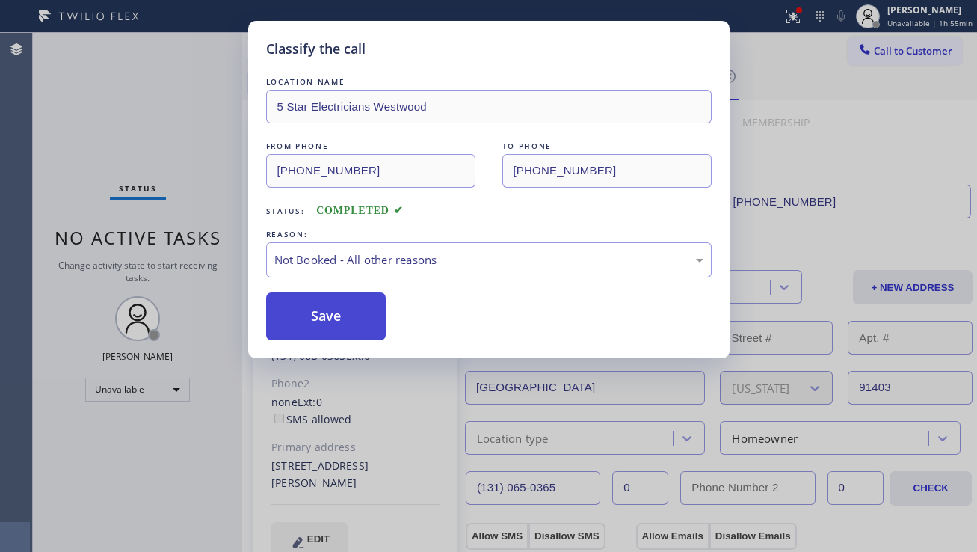
drag, startPoint x: 300, startPoint y: 316, endPoint x: 342, endPoint y: 315, distance: 41.9
click at [298, 316] on button "Save" at bounding box center [326, 316] width 120 height 48
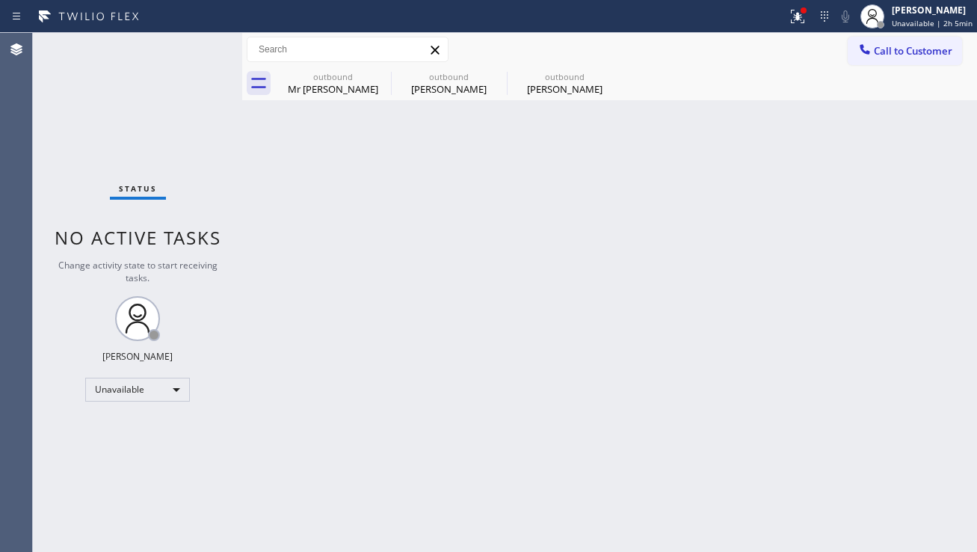
click at [914, 365] on div "Back to Dashboard Change Sender ID Customers Technicians Select a contact Outbo…" at bounding box center [609, 292] width 735 height 519
click at [386, 71] on icon at bounding box center [381, 76] width 18 height 18
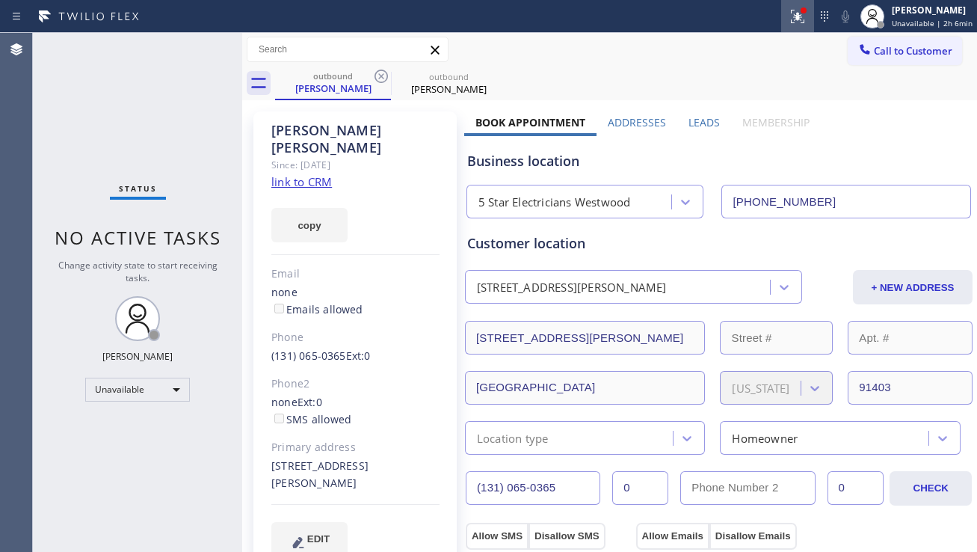
click at [781, 20] on div at bounding box center [797, 16] width 33 height 18
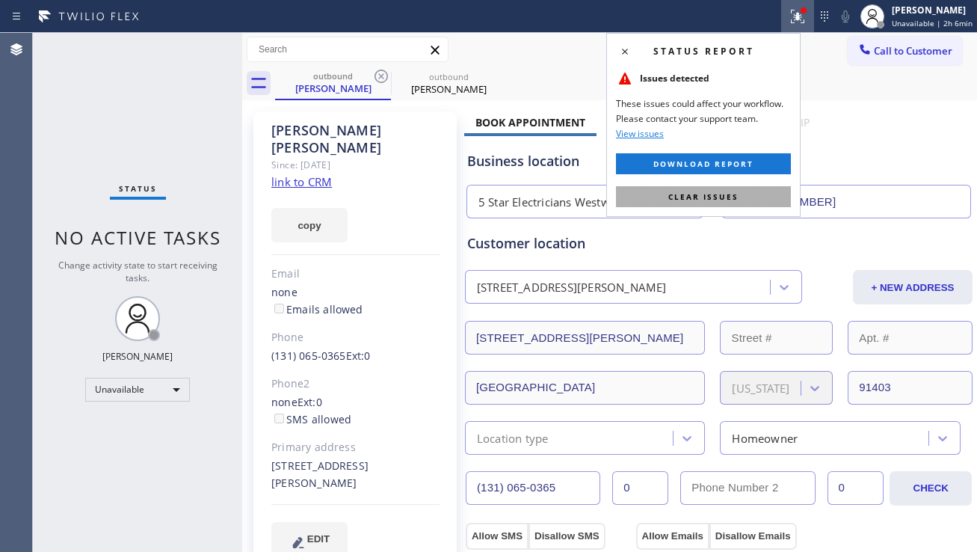
click at [705, 191] on span "Clear issues" at bounding box center [703, 196] width 70 height 10
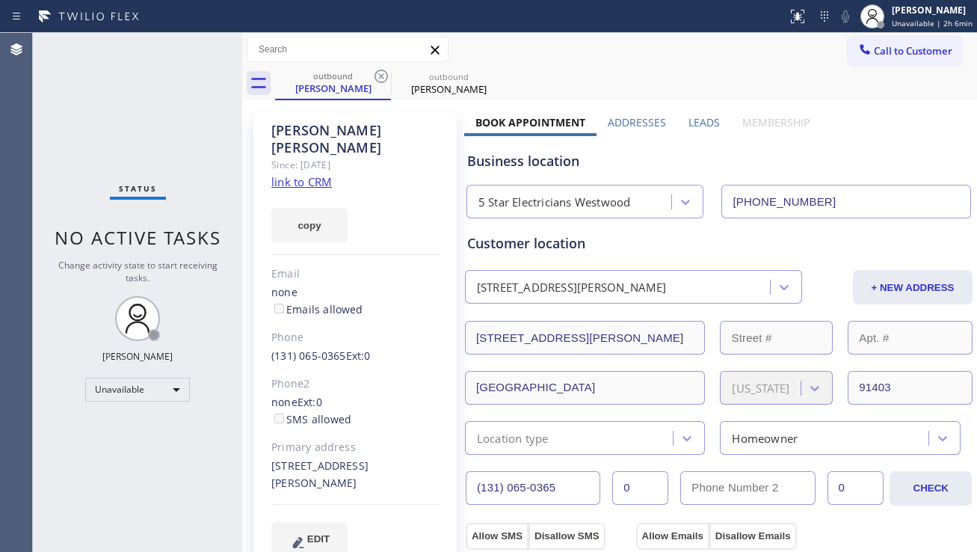
click at [697, 123] on label "Leads" at bounding box center [704, 122] width 31 height 14
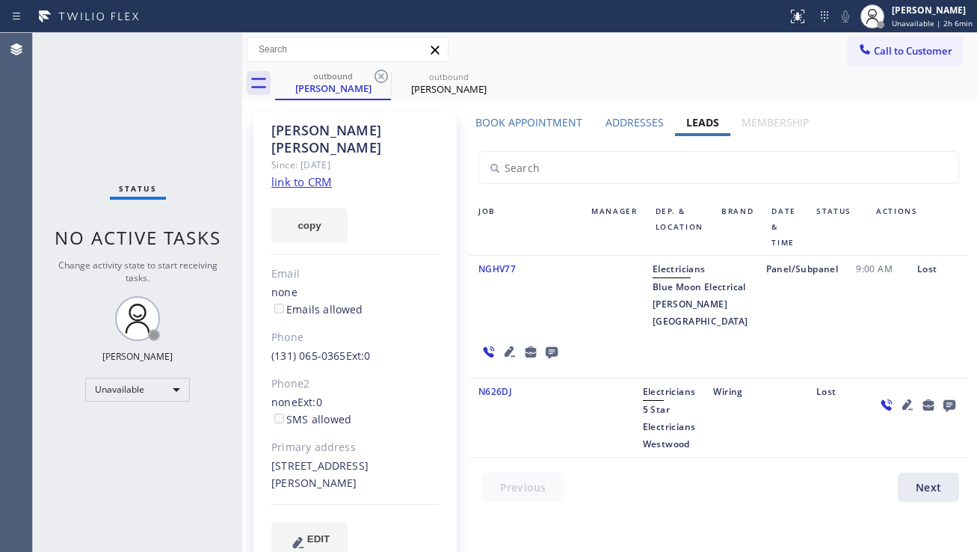
click at [558, 347] on icon at bounding box center [552, 353] width 12 height 12
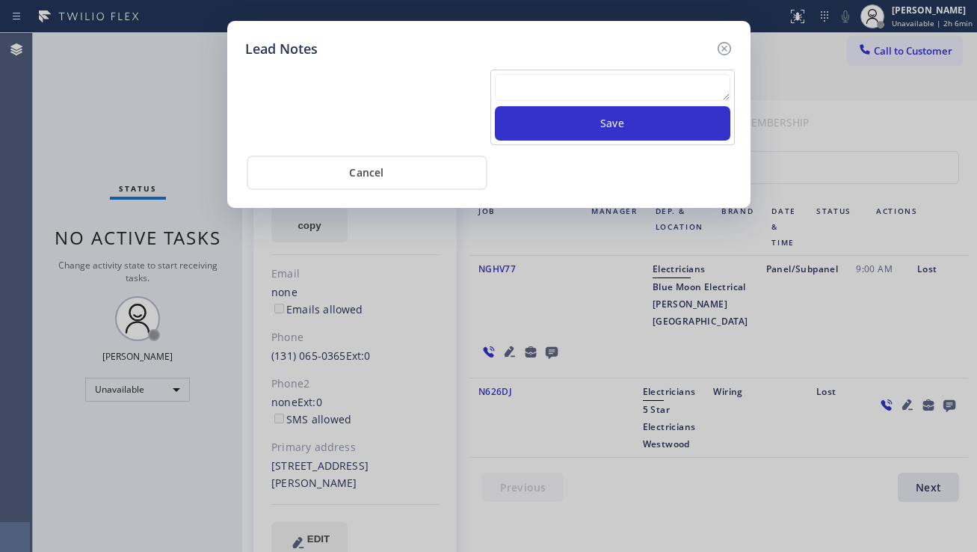
click at [618, 96] on textarea at bounding box center [613, 87] width 236 height 27
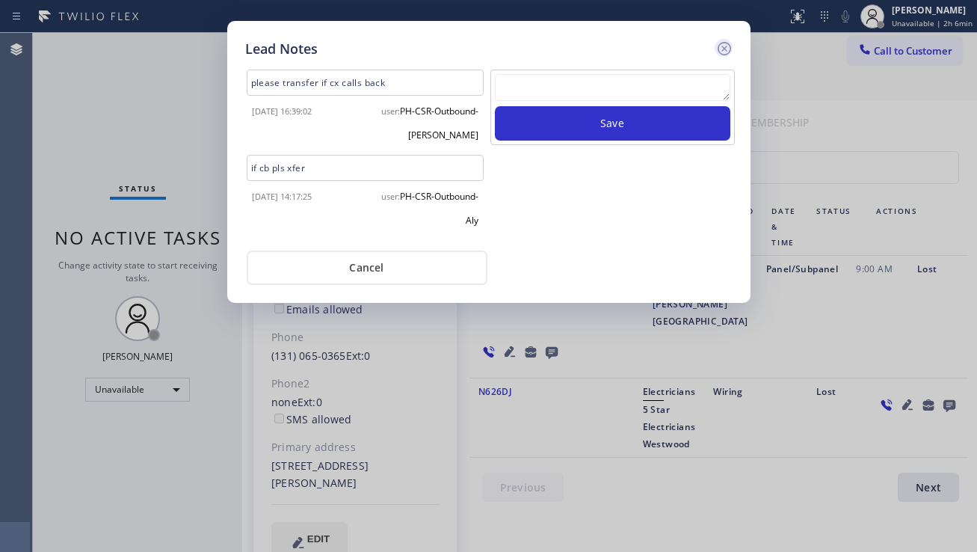
click at [724, 52] on icon at bounding box center [724, 49] width 18 height 18
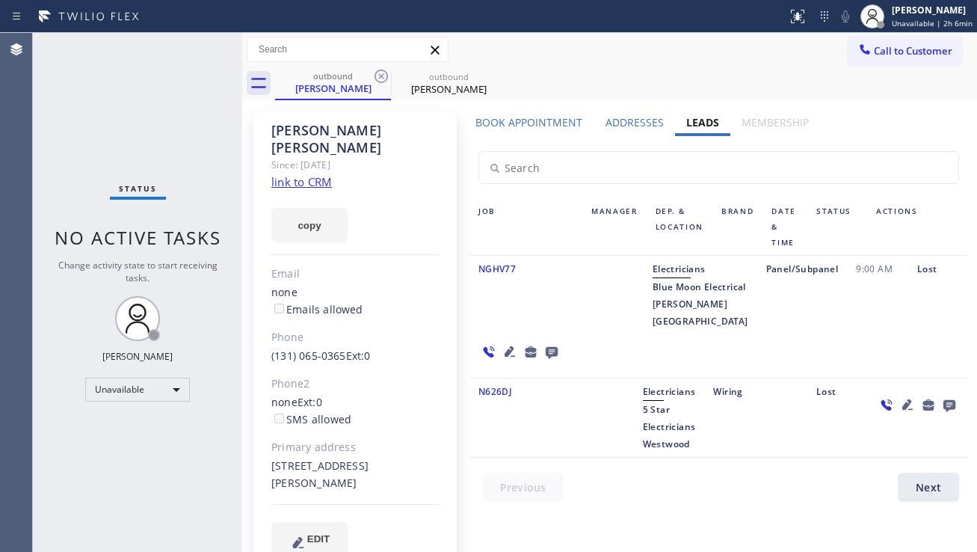
click at [570, 330] on div at bounding box center [520, 351] width 101 height 43
drag, startPoint x: 99, startPoint y: 462, endPoint x: 123, endPoint y: 458, distance: 25.1
click at [99, 462] on div "Status No active tasks Change activity state to start receiving tasks. [PERSON_…" at bounding box center [137, 292] width 209 height 519
click at [847, 317] on div "9:00 AM" at bounding box center [877, 295] width 61 height 70
click at [858, 55] on icon at bounding box center [865, 49] width 15 height 15
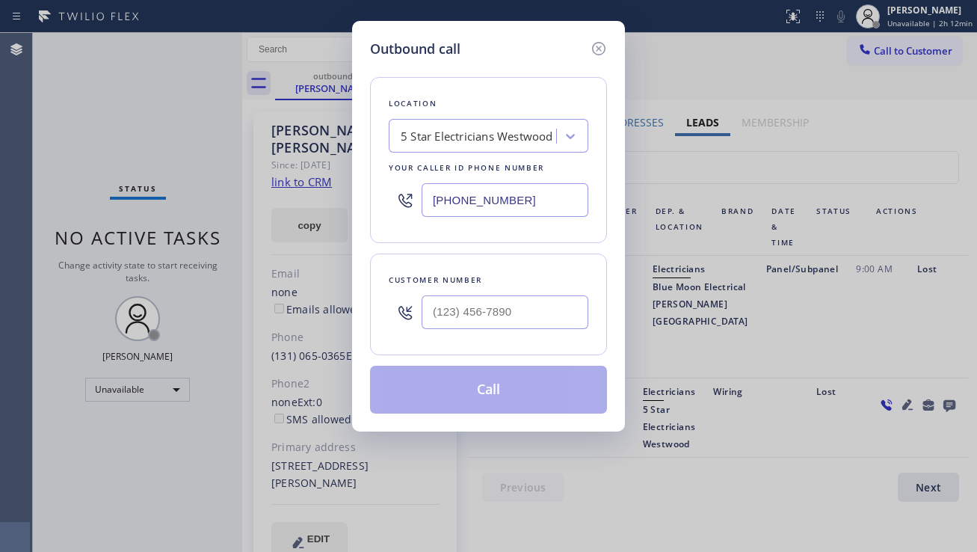
click at [443, 329] on div at bounding box center [505, 312] width 167 height 49
click at [455, 321] on input "(___) ___-____" at bounding box center [505, 312] width 167 height 34
paste input "609) 495-6914"
type input "[PHONE_NUMBER]"
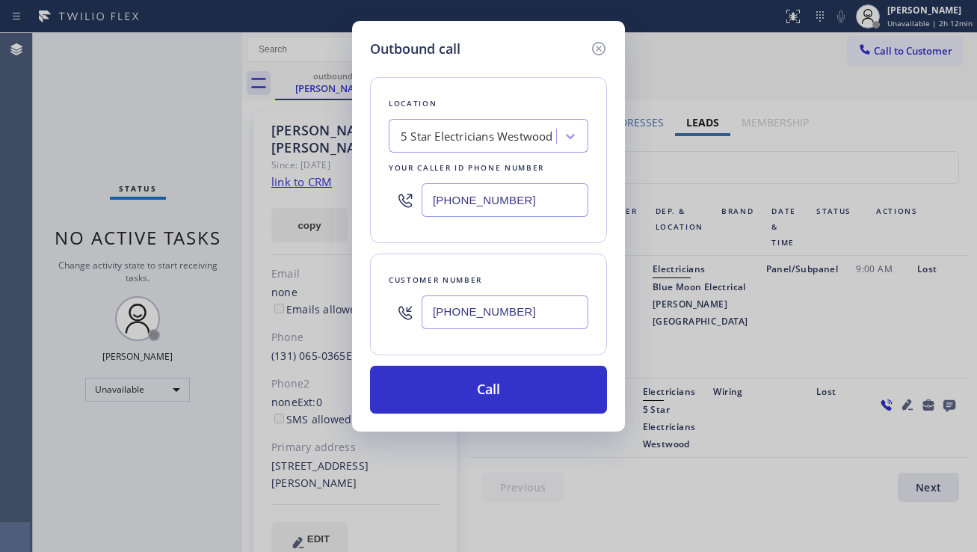
click at [411, 126] on div "5 Star Electricians Westwood" at bounding box center [474, 136] width 163 height 26
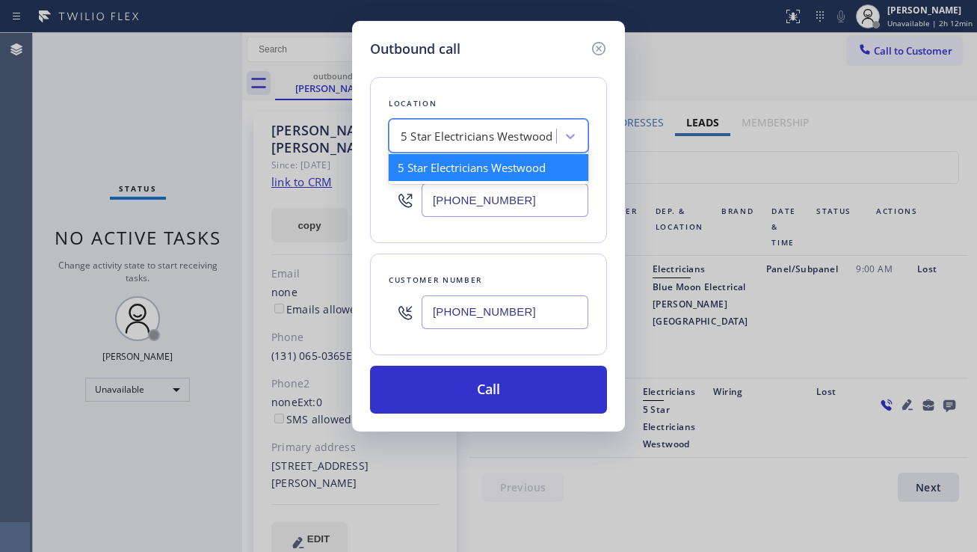
paste input "Top Rated Electric [PERSON_NAME]([PERSON_NAME] Electric)"
type input "Top Rated Electric [PERSON_NAME]([PERSON_NAME] Electric)"
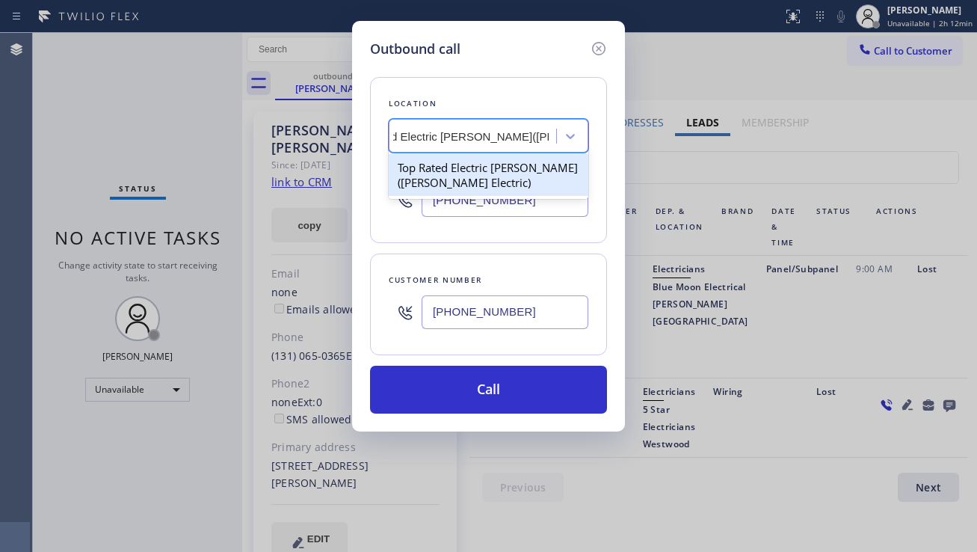
click at [482, 173] on div "Top Rated Electric [PERSON_NAME]([PERSON_NAME] Electric)" at bounding box center [489, 175] width 200 height 42
type input "[PHONE_NUMBER]"
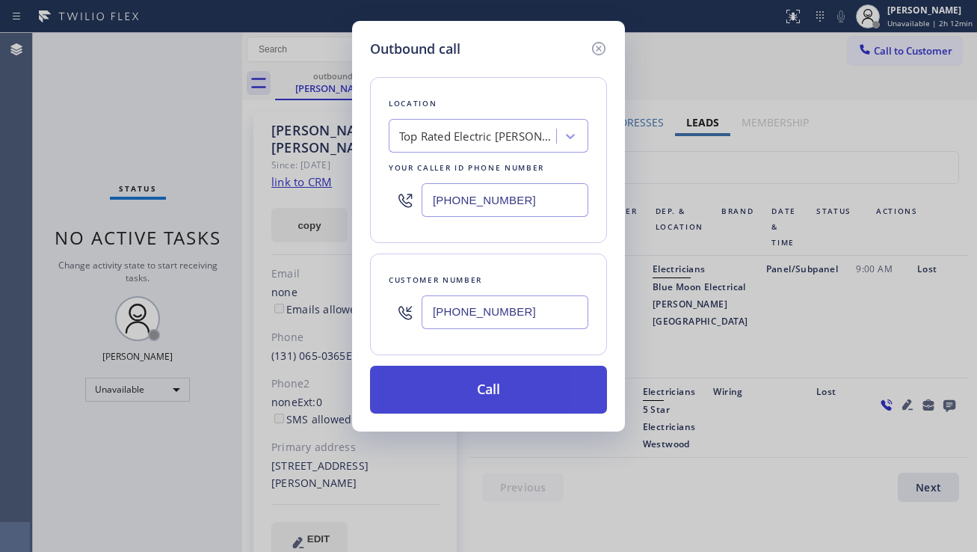
click at [480, 398] on button "Call" at bounding box center [488, 390] width 237 height 48
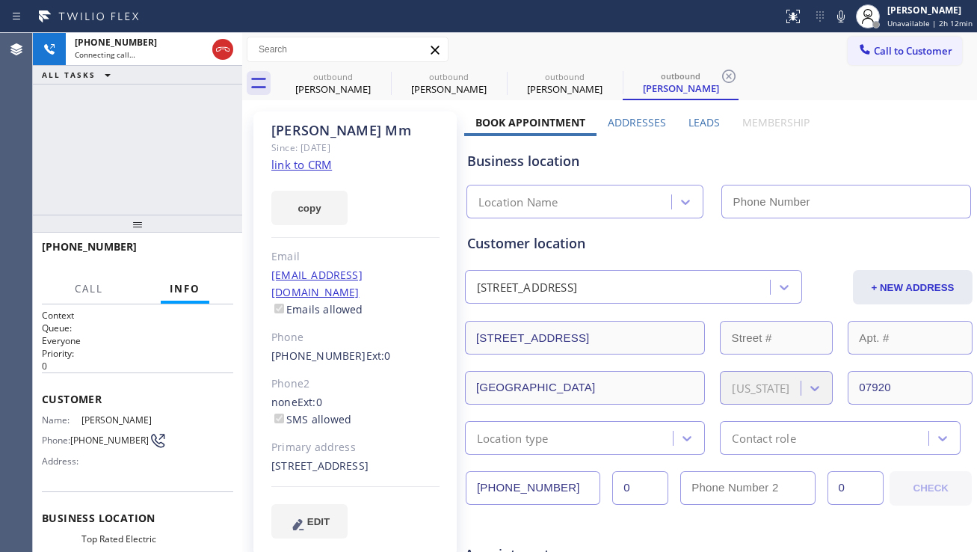
type input "[PHONE_NUMBER]"
click at [903, 139] on div "Business location Top Rated Electric [PERSON_NAME]([PERSON_NAME] Electric) [PHO…" at bounding box center [718, 177] width 509 height 82
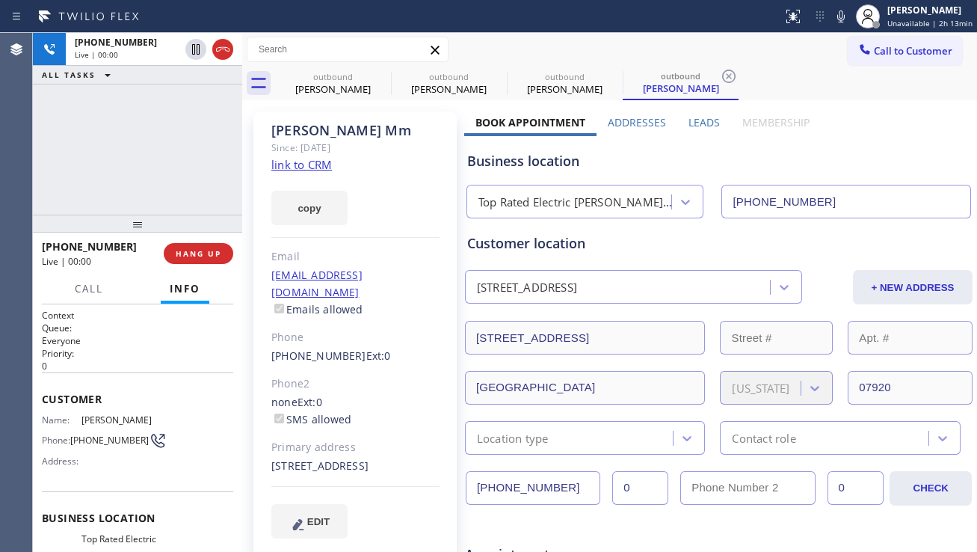
click at [698, 126] on label "Leads" at bounding box center [704, 122] width 31 height 14
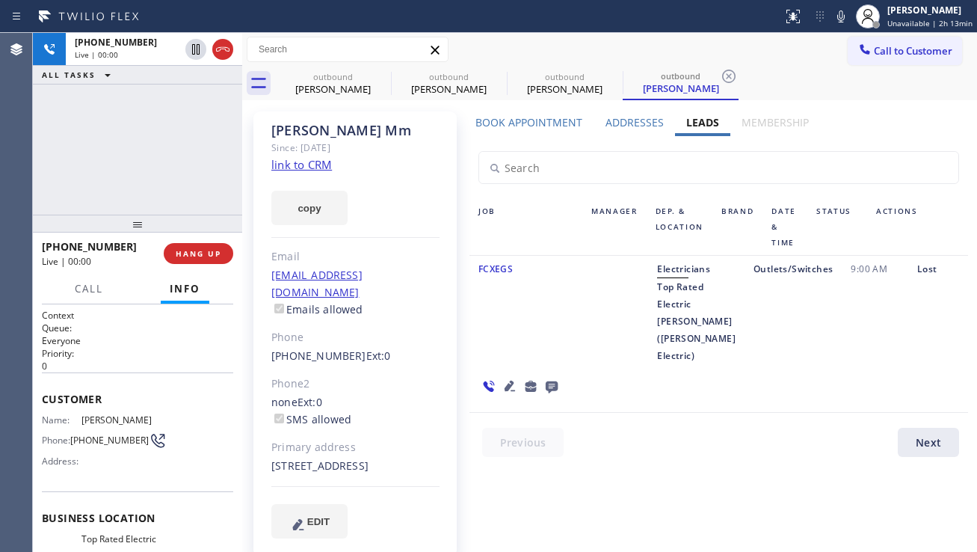
click at [508, 377] on icon at bounding box center [510, 386] width 18 height 18
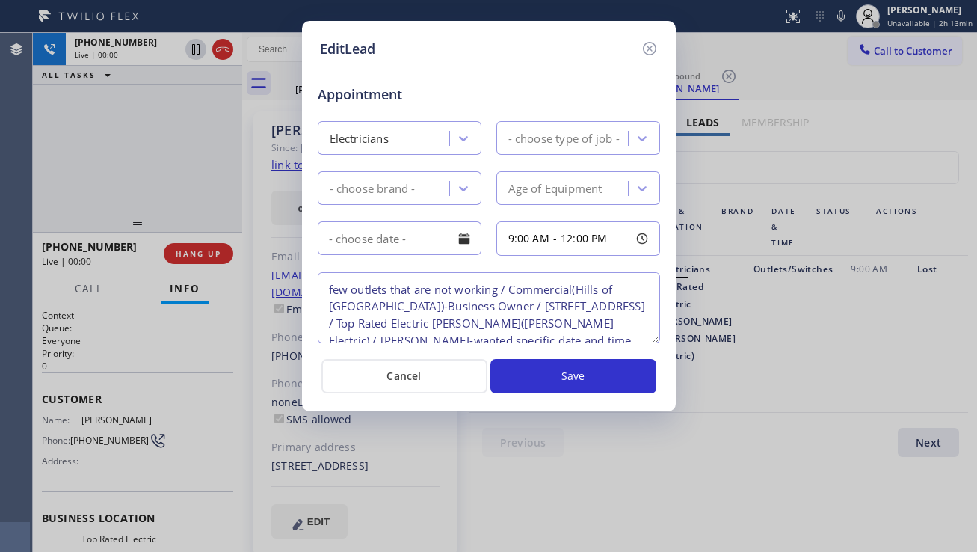
type textarea "few outlets that are not working / Commercial(Hills of [GEOGRAPHIC_DATA])-Busin…"
click at [651, 55] on icon at bounding box center [648, 48] width 13 height 13
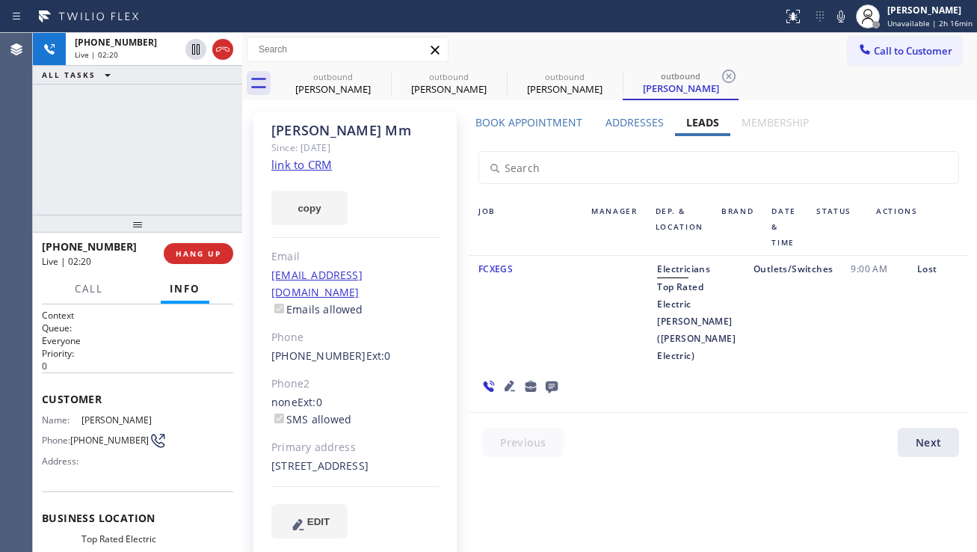
click at [653, 301] on div "Electricians Top Rated Electric [PERSON_NAME]([PERSON_NAME] Electric)" at bounding box center [696, 312] width 96 height 104
click at [505, 377] on icon at bounding box center [510, 386] width 18 height 18
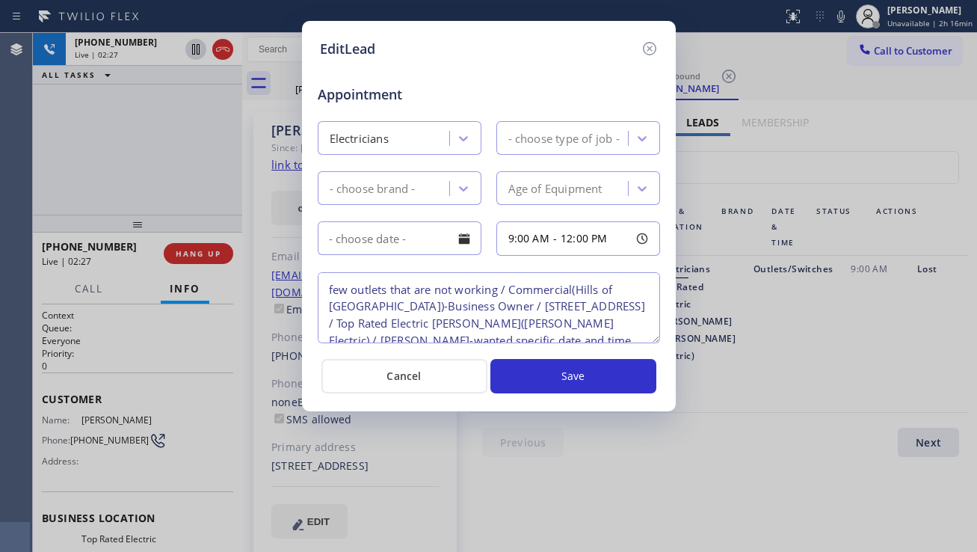
type textarea "few outlets that are not working / Commercial(Hills of [GEOGRAPHIC_DATA])-Busin…"
click at [643, 47] on icon at bounding box center [648, 48] width 13 height 13
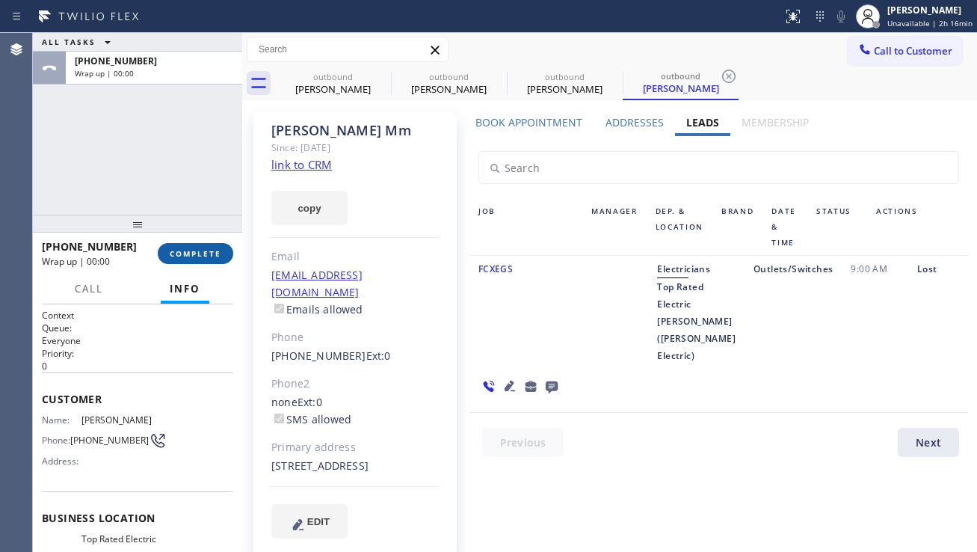
click at [197, 254] on span "COMPLETE" at bounding box center [196, 253] width 52 height 10
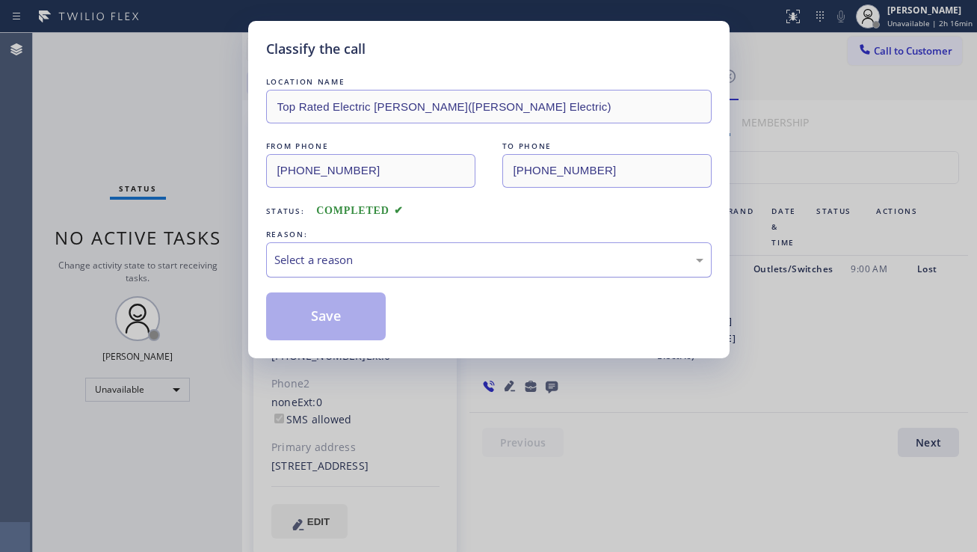
click at [317, 254] on div "Select a reason" at bounding box center [488, 259] width 429 height 17
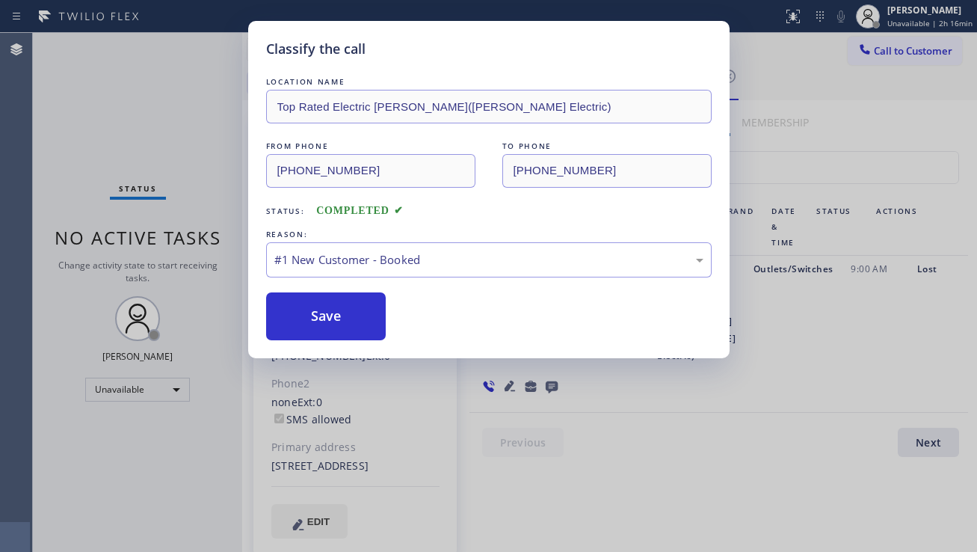
drag, startPoint x: 332, startPoint y: 308, endPoint x: 840, endPoint y: 381, distance: 512.9
click at [332, 309] on button "Save" at bounding box center [326, 316] width 120 height 48
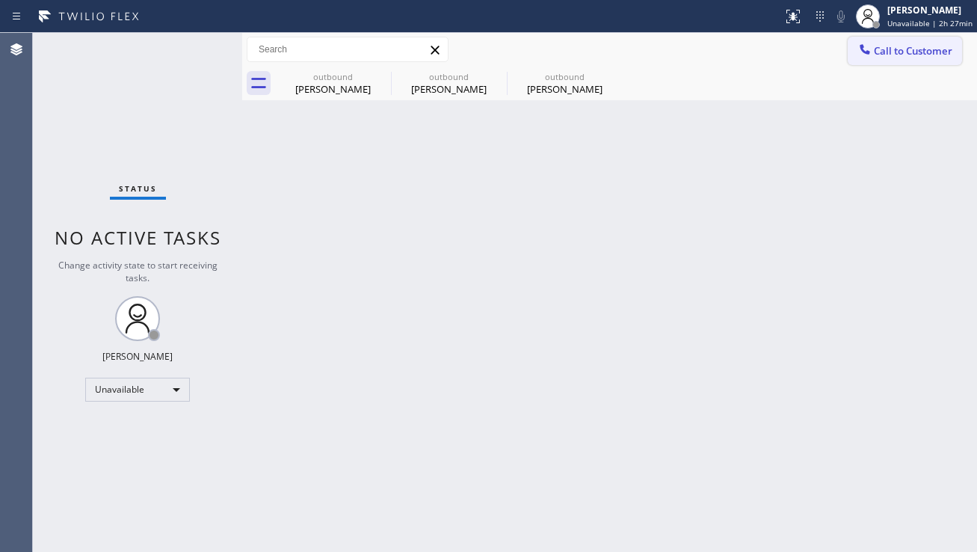
click at [926, 58] on button "Call to Customer" at bounding box center [905, 51] width 114 height 28
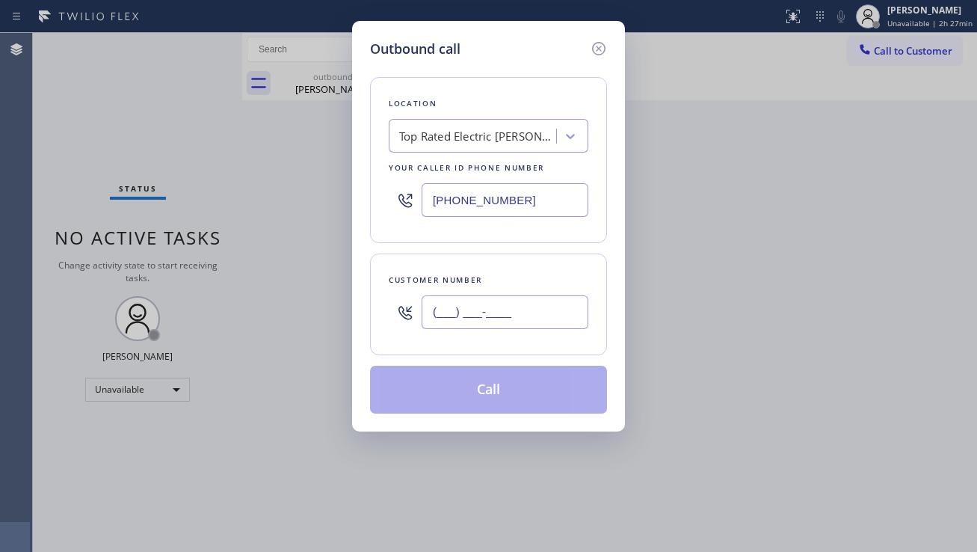
click at [481, 306] on input "(___) ___-____" at bounding box center [505, 312] width 167 height 34
paste input "818) 652-0427"
type input "[PHONE_NUMBER]"
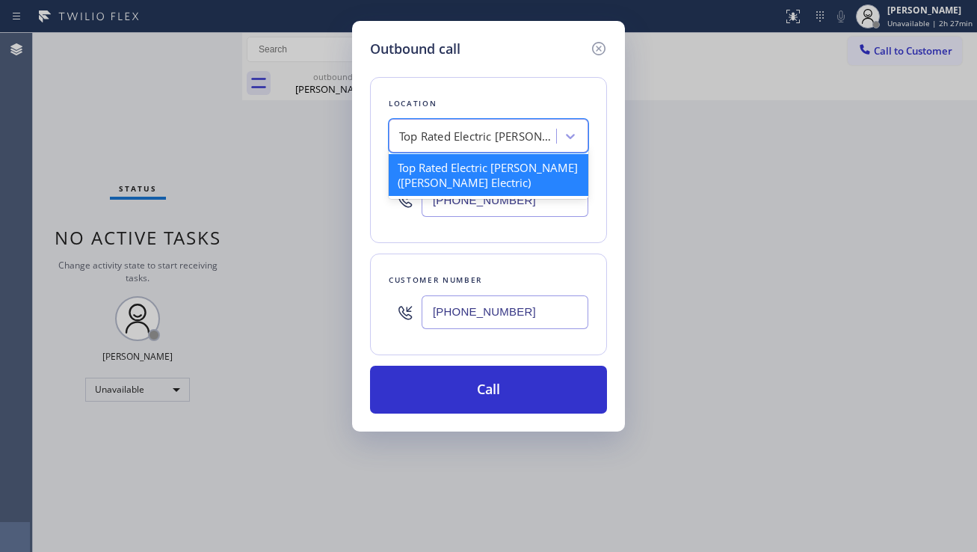
click at [447, 135] on div "Top Rated Electric [PERSON_NAME]([PERSON_NAME] Electric)" at bounding box center [477, 136] width 157 height 17
paste input "La Cañada Flintridge HVAC Specialist"
type input "La Cañada Flintridge HVAC Specialist"
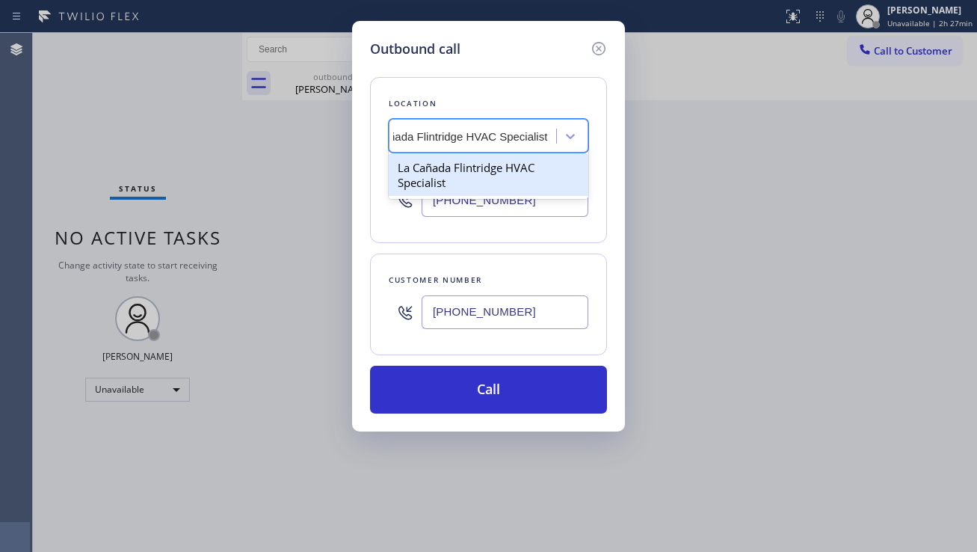
click at [458, 162] on div "La Cañada Flintridge HVAC Specialist" at bounding box center [489, 175] width 200 height 42
type input "[PHONE_NUMBER]"
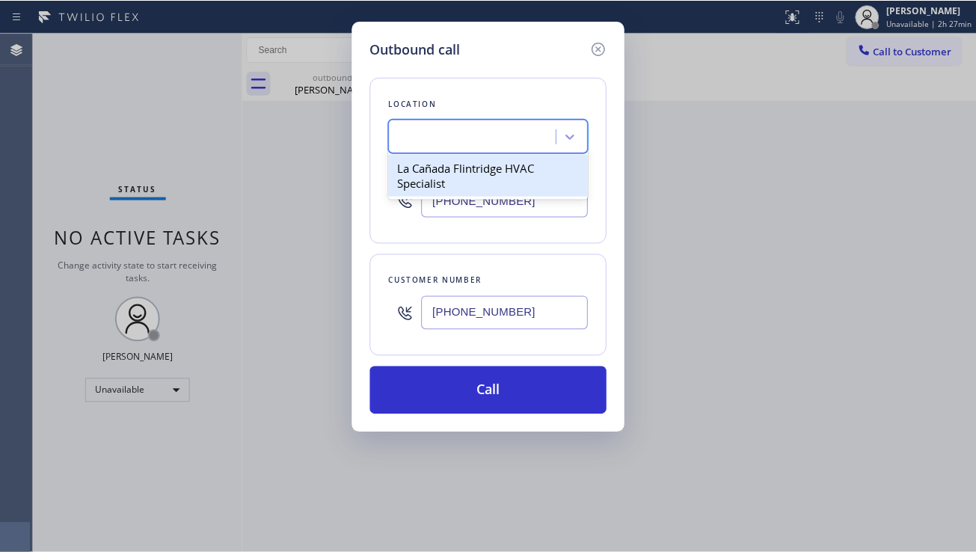
scroll to position [0, 1]
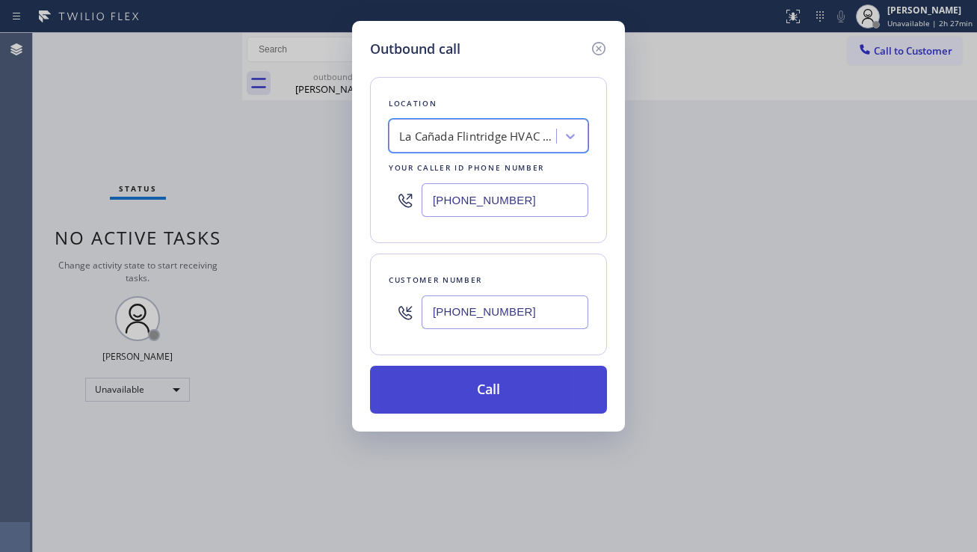
click at [474, 397] on button "Call" at bounding box center [488, 390] width 237 height 48
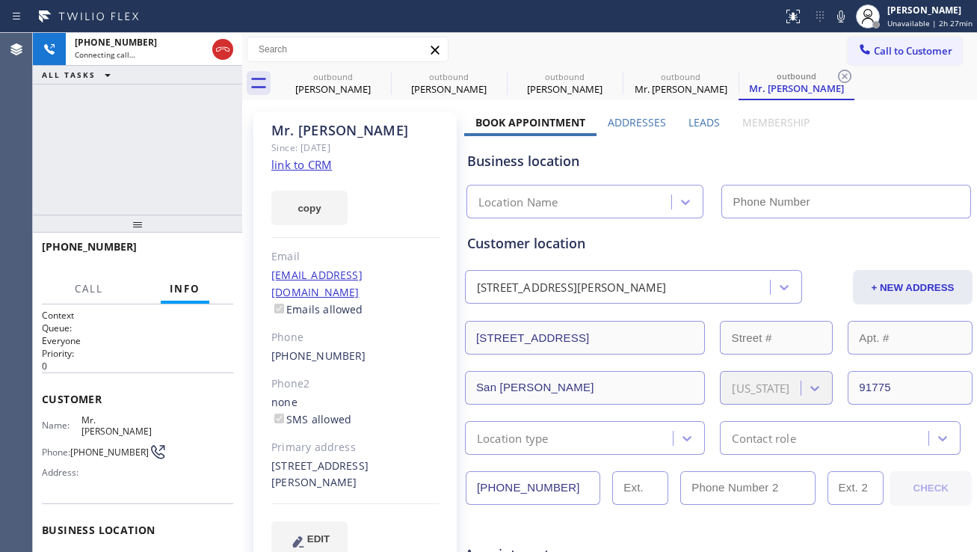
type input "[PHONE_NUMBER]"
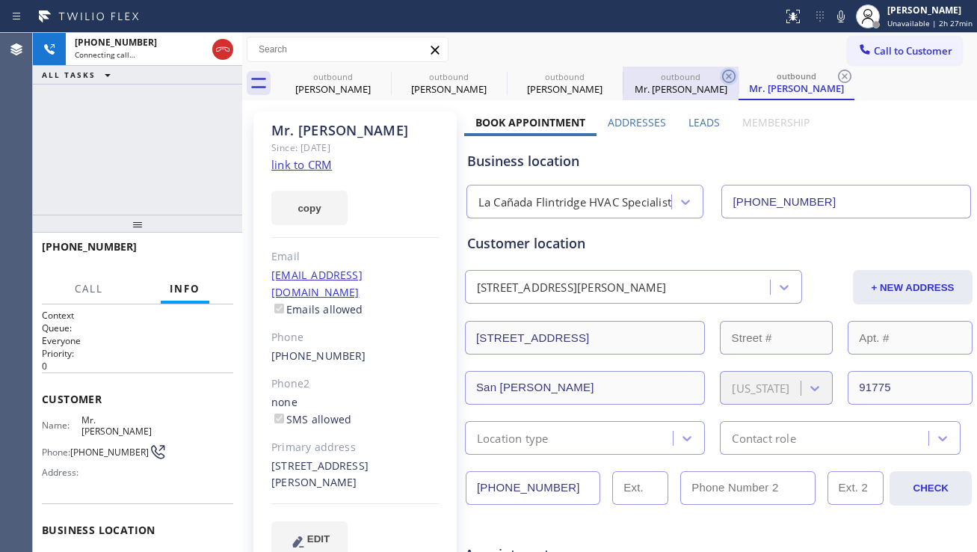
click at [730, 77] on icon at bounding box center [728, 76] width 13 height 13
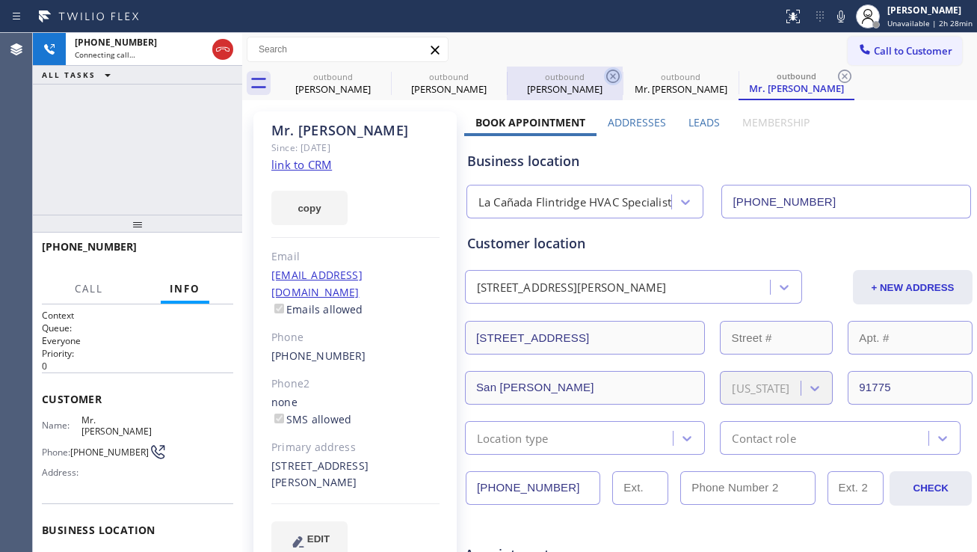
click at [609, 77] on icon at bounding box center [613, 76] width 18 height 18
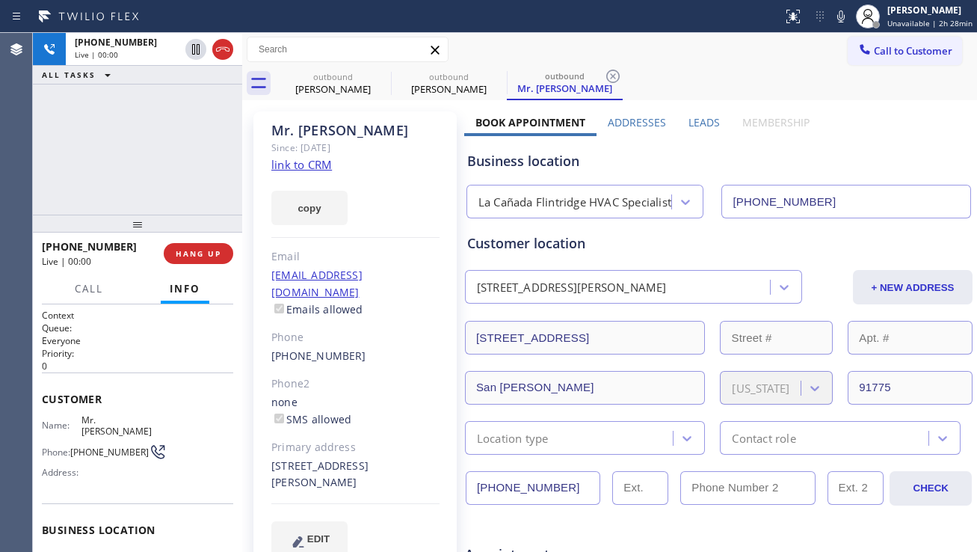
click at [692, 123] on label "Leads" at bounding box center [704, 122] width 31 height 14
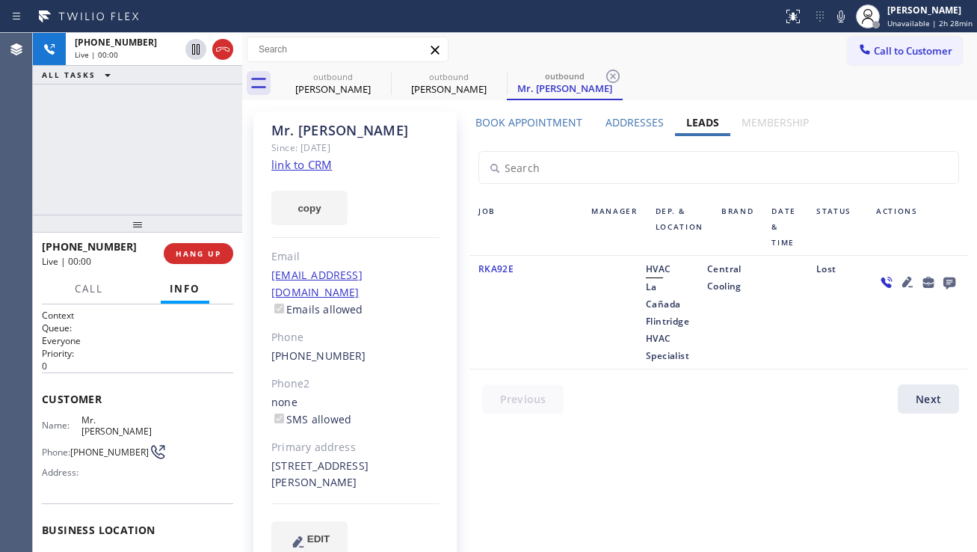
click at [899, 282] on icon at bounding box center [908, 282] width 18 height 18
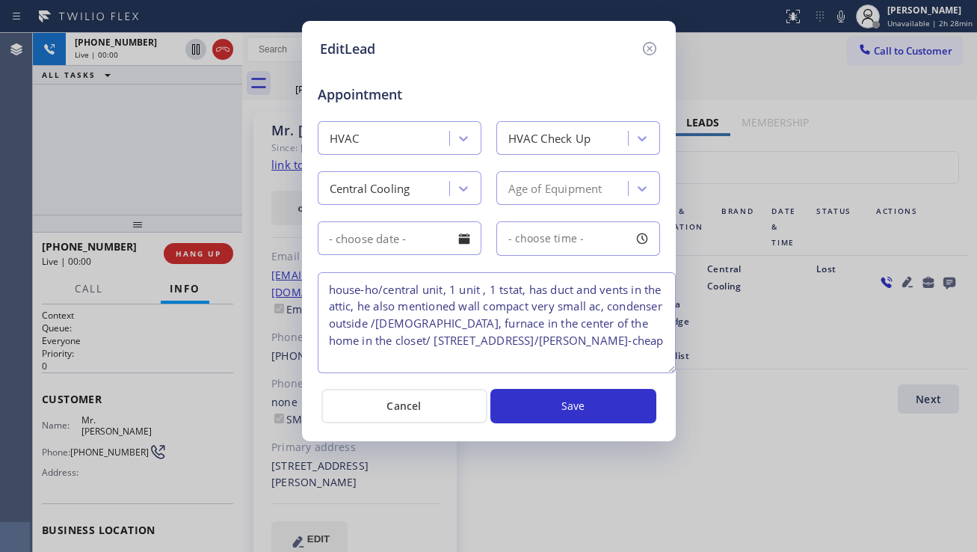
drag, startPoint x: 652, startPoint y: 339, endPoint x: 668, endPoint y: 369, distance: 33.8
click at [668, 369] on textarea "house-ho/central unit, 1 unit , 1 tstat, has duct and vents in the attic, he al…" at bounding box center [497, 322] width 358 height 101
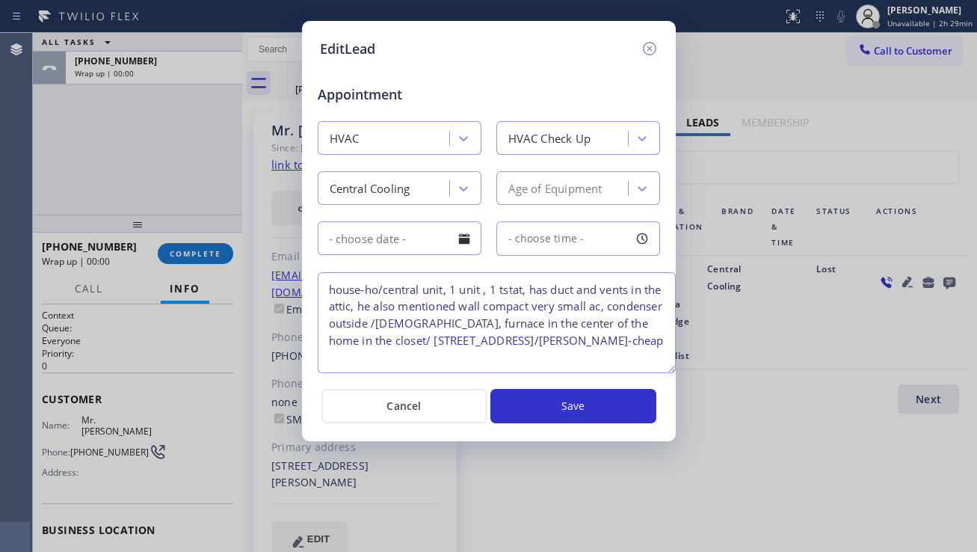
click at [93, 179] on div "EditLead Appointment HVAC HVAC Check Up Central Cooling Age of Equipment - choo…" at bounding box center [488, 276] width 977 height 552
click at [650, 46] on icon at bounding box center [650, 49] width 18 height 18
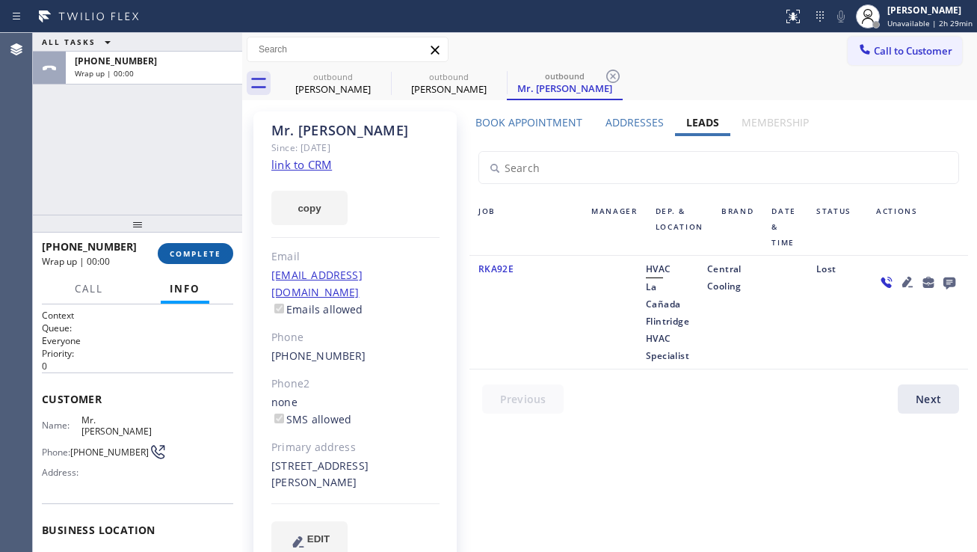
click at [203, 253] on span "COMPLETE" at bounding box center [196, 253] width 52 height 10
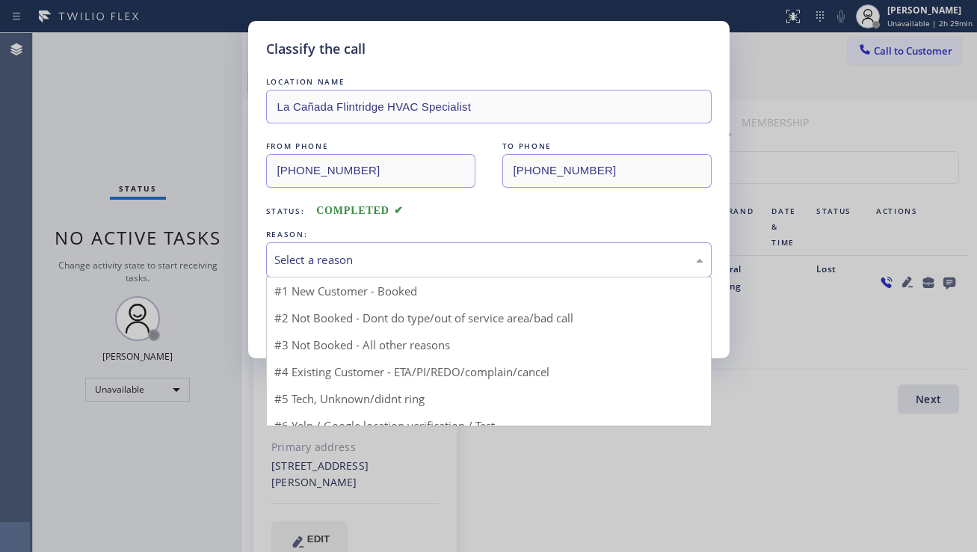
click at [357, 262] on div "Select a reason" at bounding box center [488, 259] width 429 height 17
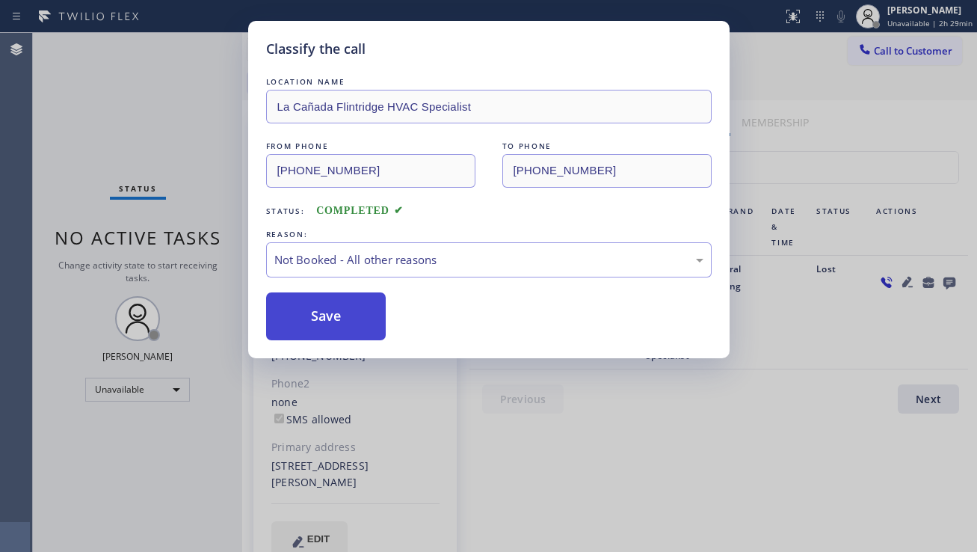
click at [318, 325] on button "Save" at bounding box center [326, 316] width 120 height 48
type input "[PHONE_NUMBER]"
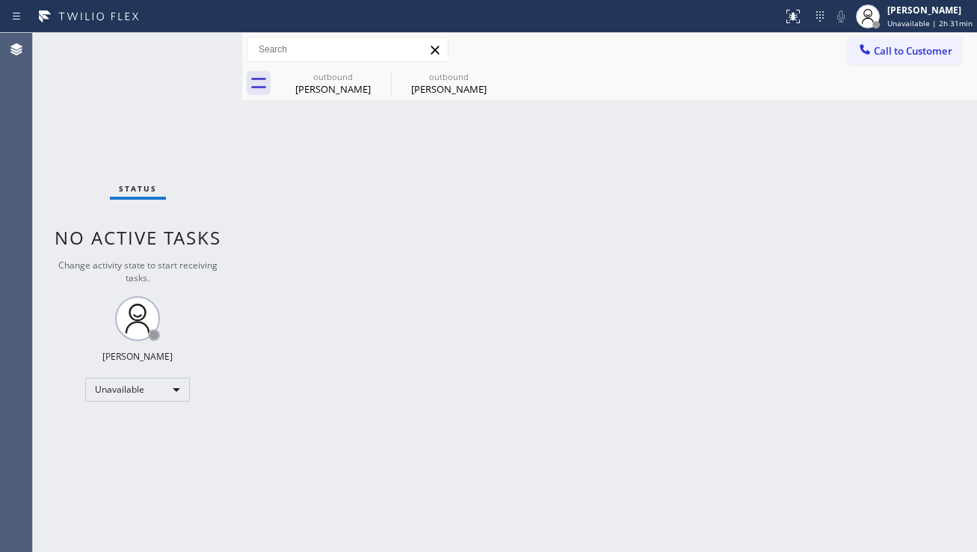
drag, startPoint x: 896, startPoint y: 53, endPoint x: 820, endPoint y: 92, distance: 85.6
click at [896, 53] on span "Call to Customer" at bounding box center [913, 50] width 79 height 13
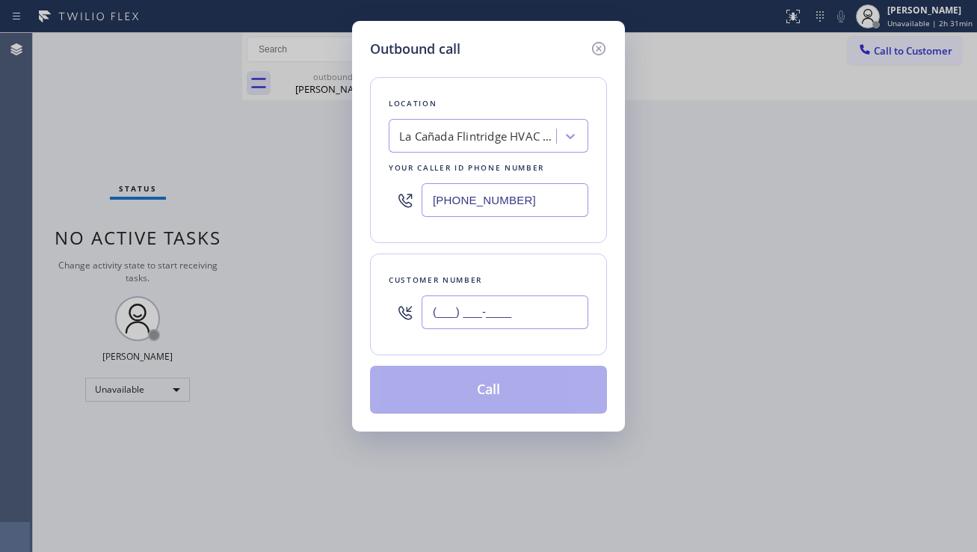
click at [471, 315] on input "(___) ___-____" at bounding box center [505, 312] width 167 height 34
paste input "310) 650-3655"
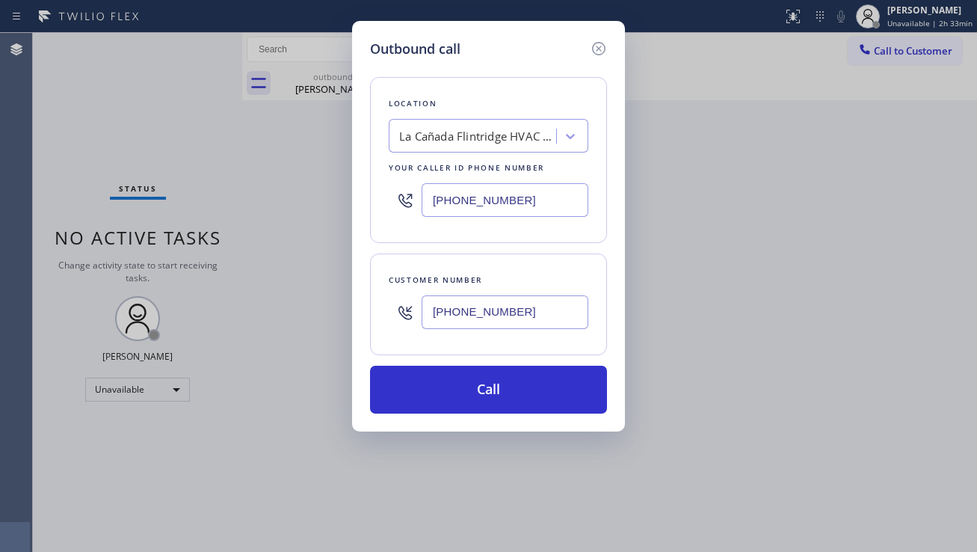
drag, startPoint x: 540, startPoint y: 320, endPoint x: 450, endPoint y: 316, distance: 89.8
click at [450, 316] on input "[PHONE_NUMBER]" at bounding box center [505, 312] width 167 height 34
drag, startPoint x: 538, startPoint y: 318, endPoint x: 423, endPoint y: 319, distance: 115.1
click at [423, 319] on input "[PHONE_NUMBER]" at bounding box center [505, 312] width 167 height 34
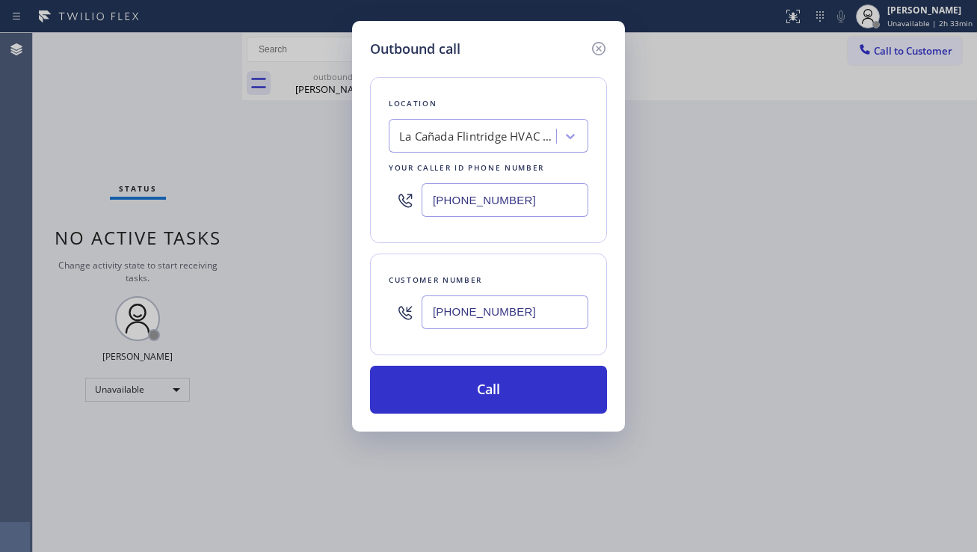
paste input "562) 739-5802"
type input "[PHONE_NUMBER]"
drag, startPoint x: 553, startPoint y: 203, endPoint x: 421, endPoint y: 200, distance: 132.4
click at [421, 200] on div "[PHONE_NUMBER]" at bounding box center [489, 200] width 200 height 49
paste input "562) 373-6828"
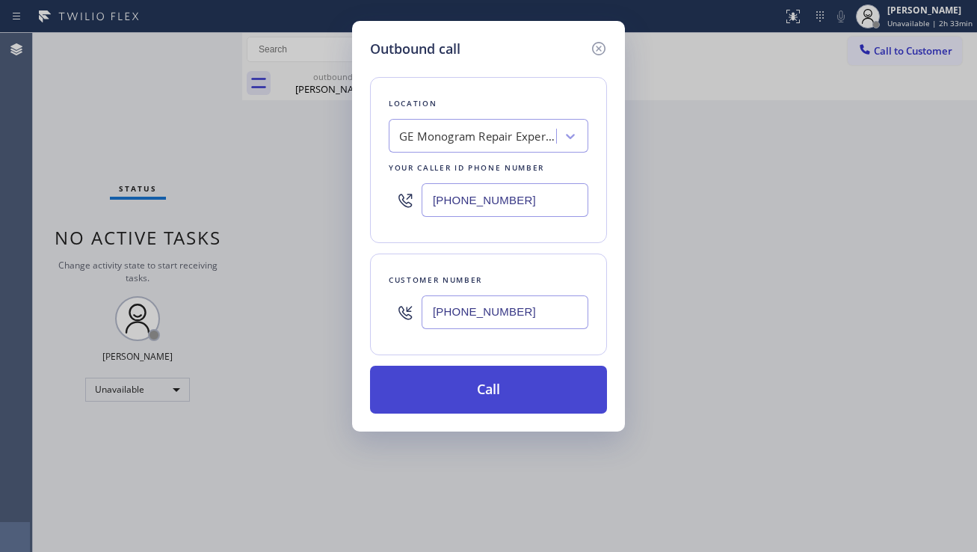
type input "[PHONE_NUMBER]"
click at [485, 393] on button "Call" at bounding box center [488, 390] width 237 height 48
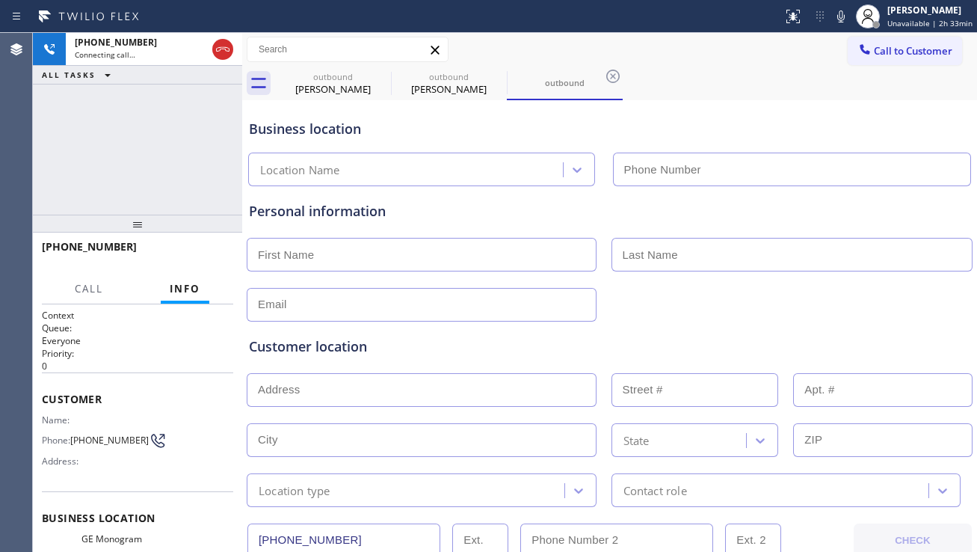
type input "[PHONE_NUMBER]"
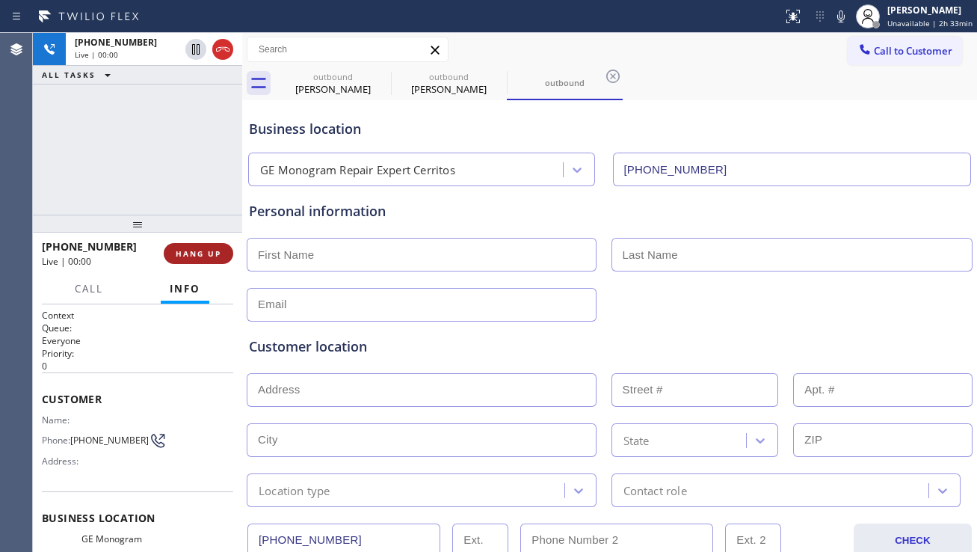
click at [192, 256] on span "HANG UP" at bounding box center [199, 253] width 46 height 10
click at [193, 256] on span "HANG UP" at bounding box center [199, 253] width 46 height 10
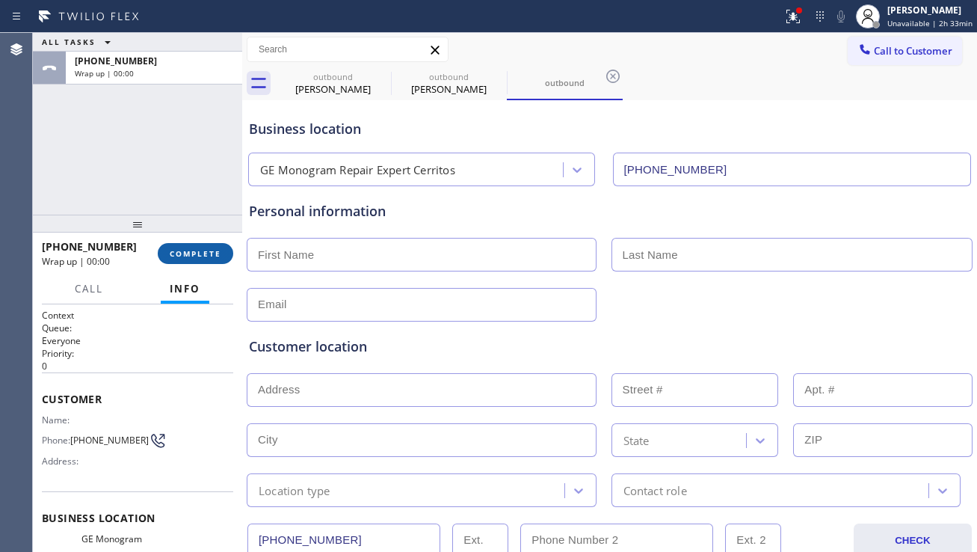
click at [185, 253] on span "COMPLETE" at bounding box center [196, 253] width 52 height 10
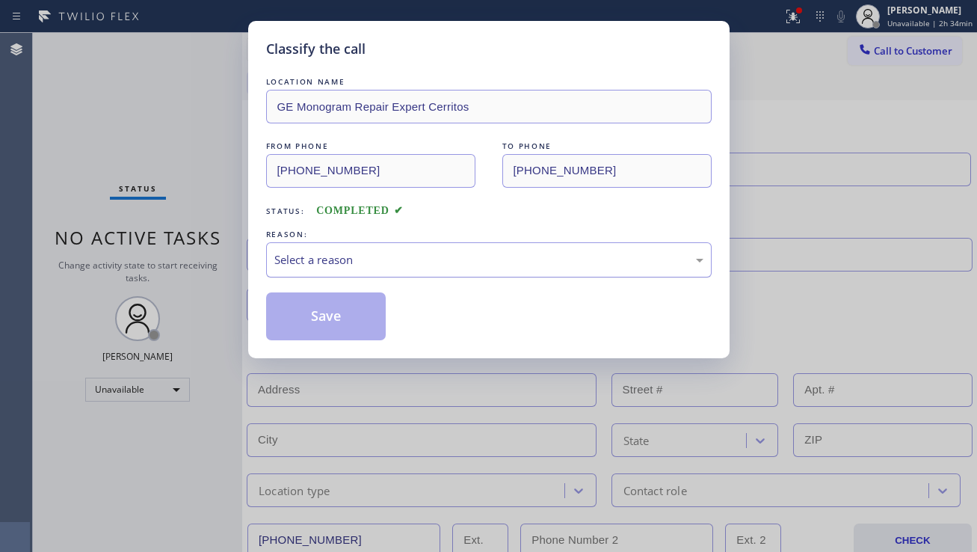
click at [401, 264] on div "Select a reason" at bounding box center [488, 259] width 429 height 17
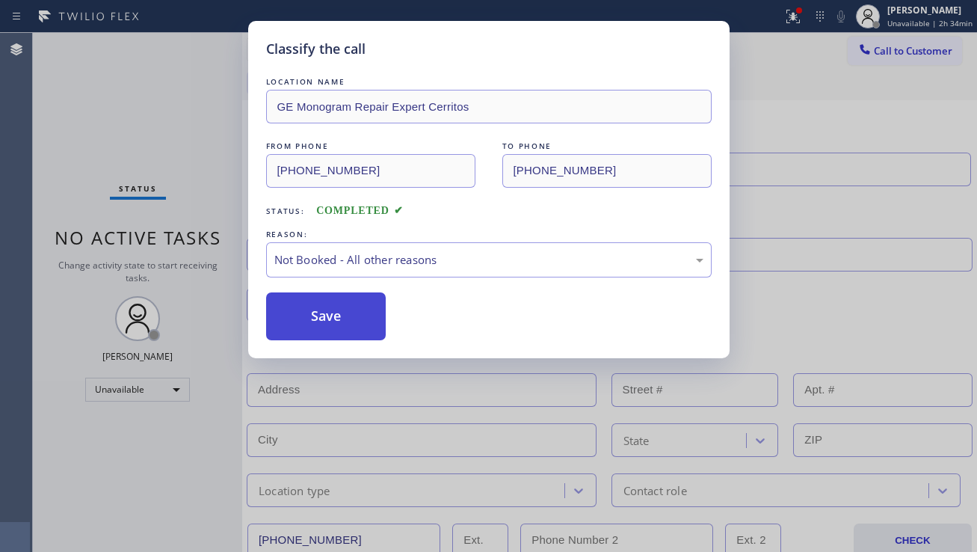
click at [318, 319] on button "Save" at bounding box center [326, 316] width 120 height 48
type input "[PHONE_NUMBER]"
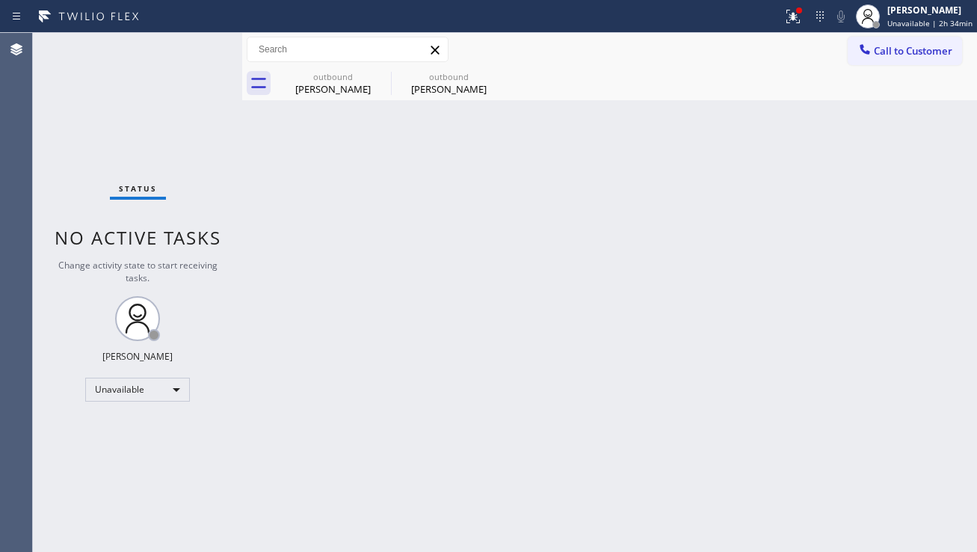
click at [533, 353] on div "Back to Dashboard Change Sender ID Customers Technicians Select a contact Outbo…" at bounding box center [609, 292] width 735 height 519
drag, startPoint x: 945, startPoint y: 327, endPoint x: 918, endPoint y: 307, distance: 33.6
click at [945, 327] on div "Back to Dashboard Change Sender ID Customers Technicians Select a contact Outbo…" at bounding box center [609, 292] width 735 height 519
drag, startPoint x: 951, startPoint y: 393, endPoint x: 789, endPoint y: 338, distance: 171.4
click at [951, 393] on div "Back to Dashboard Change Sender ID Customers Technicians Select a contact Outbo…" at bounding box center [609, 292] width 735 height 519
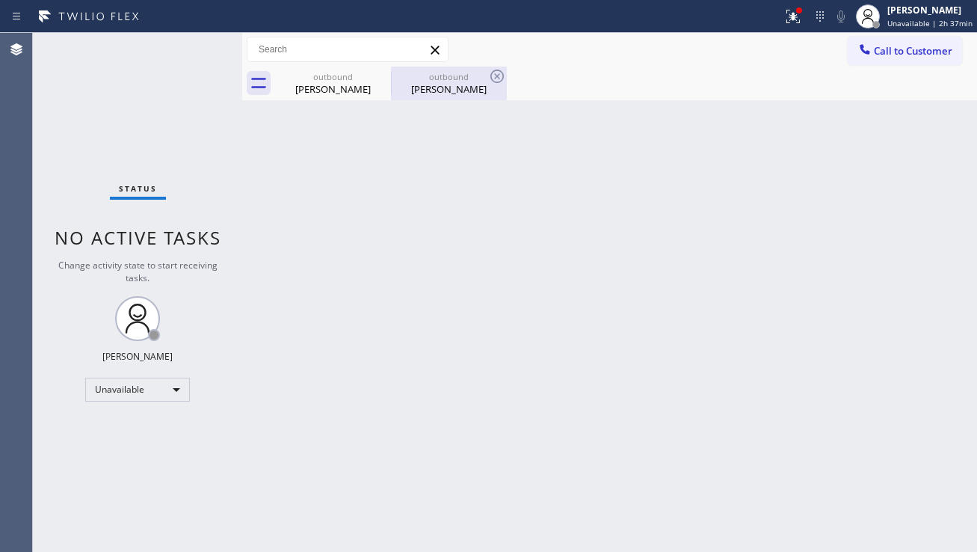
click at [431, 96] on div "outbound [PERSON_NAME]" at bounding box center [449, 84] width 113 height 34
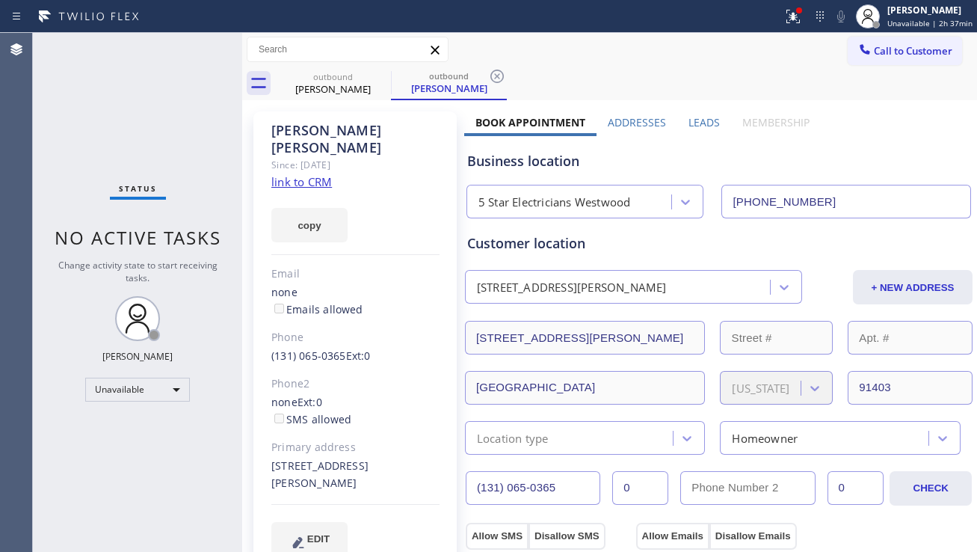
click at [892, 155] on div "Business location" at bounding box center [718, 161] width 503 height 20
click at [917, 163] on div "Business location" at bounding box center [718, 161] width 503 height 20
click at [884, 57] on span "Call to Customer" at bounding box center [913, 50] width 79 height 13
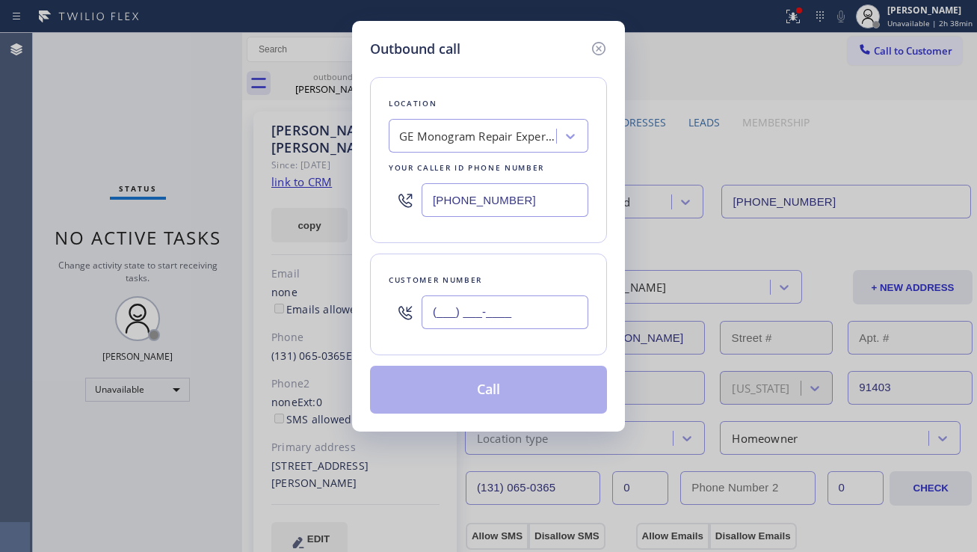
click at [496, 320] on input "(___) ___-____" at bounding box center [505, 312] width 167 height 34
paste input "310) 650-3655"
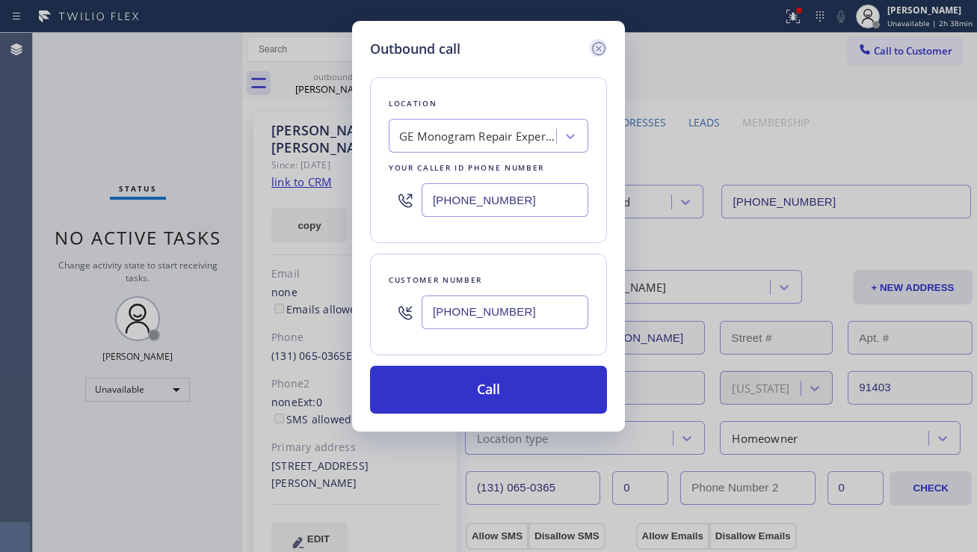
click at [599, 53] on icon at bounding box center [599, 49] width 18 height 18
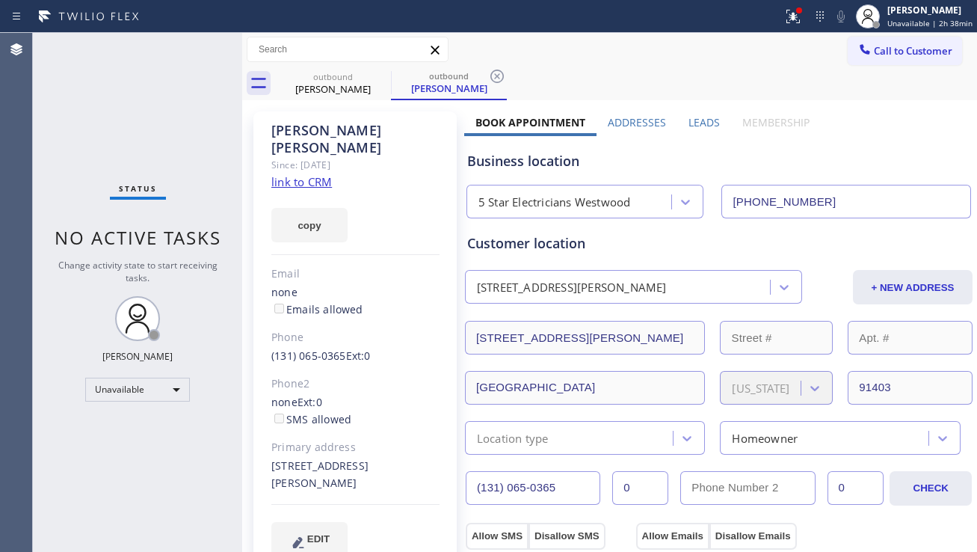
drag, startPoint x: 826, startPoint y: 200, endPoint x: 716, endPoint y: 204, distance: 110.0
click at [721, 204] on input "[PHONE_NUMBER]" at bounding box center [846, 202] width 250 height 34
click at [122, 246] on span "No active tasks" at bounding box center [138, 237] width 167 height 25
click at [299, 174] on link "link to CRM" at bounding box center [301, 181] width 61 height 15
click at [157, 383] on div "Unavailable" at bounding box center [137, 390] width 105 height 24
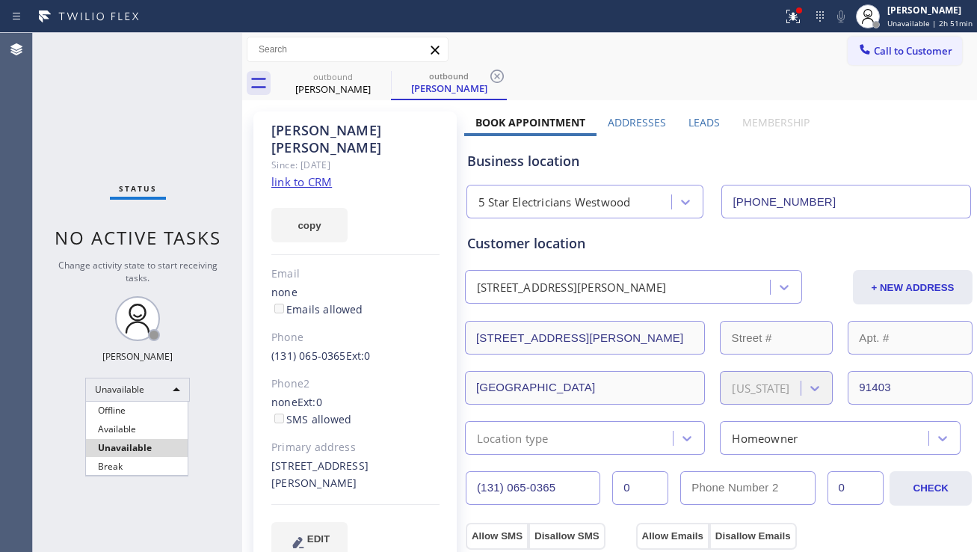
click at [129, 462] on li "Break" at bounding box center [137, 467] width 102 height 18
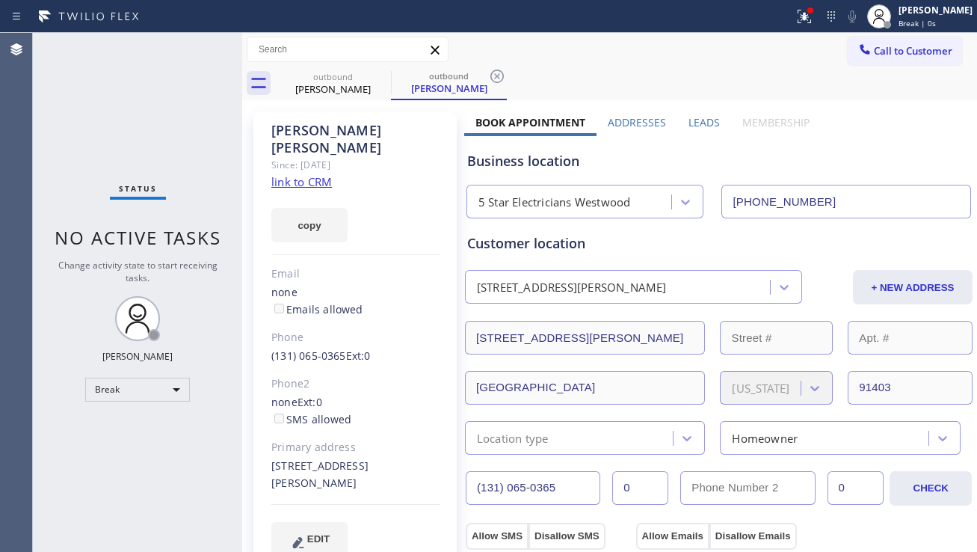
drag, startPoint x: 110, startPoint y: 447, endPoint x: 158, endPoint y: 455, distance: 48.5
click at [110, 447] on div "Status No active tasks Change activity state to start receiving tasks. [PERSON_…" at bounding box center [137, 292] width 209 height 519
click at [912, 149] on div "Business location 5 Star Electricians Westwood [PHONE_NUMBER]" at bounding box center [718, 177] width 509 height 82
click at [104, 138] on div "Status No active tasks Change activity state to start receiving tasks. [PERSON_…" at bounding box center [137, 292] width 209 height 519
drag, startPoint x: 879, startPoint y: 161, endPoint x: 824, endPoint y: 206, distance: 71.2
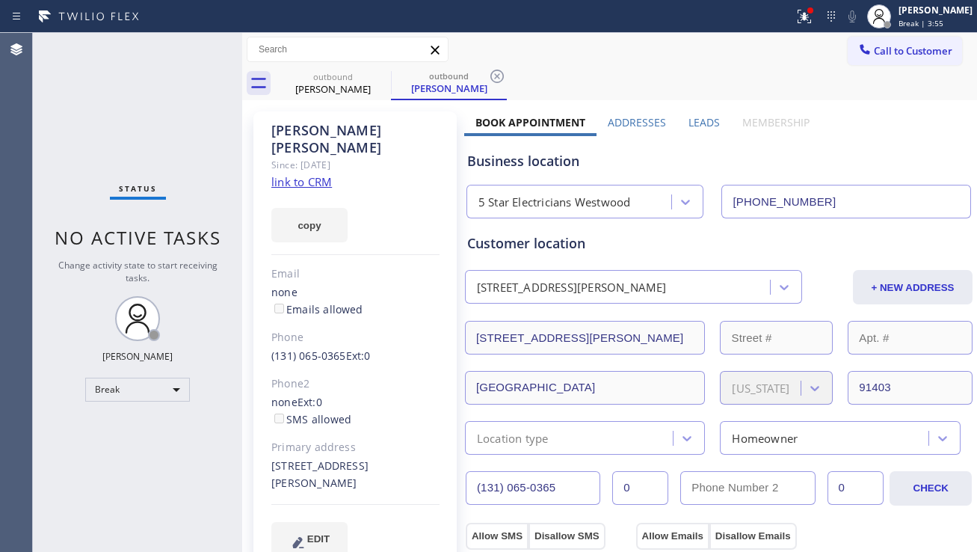
click at [879, 161] on div "Business location" at bounding box center [718, 161] width 503 height 20
click at [223, 452] on div "Status No active tasks Change activity state to start receiving tasks. [PERSON_…" at bounding box center [137, 292] width 209 height 519
click at [242, 330] on div at bounding box center [242, 292] width 0 height 519
click at [879, 157] on div "Business location" at bounding box center [718, 161] width 503 height 20
click at [169, 388] on div "Break" at bounding box center [137, 390] width 105 height 24
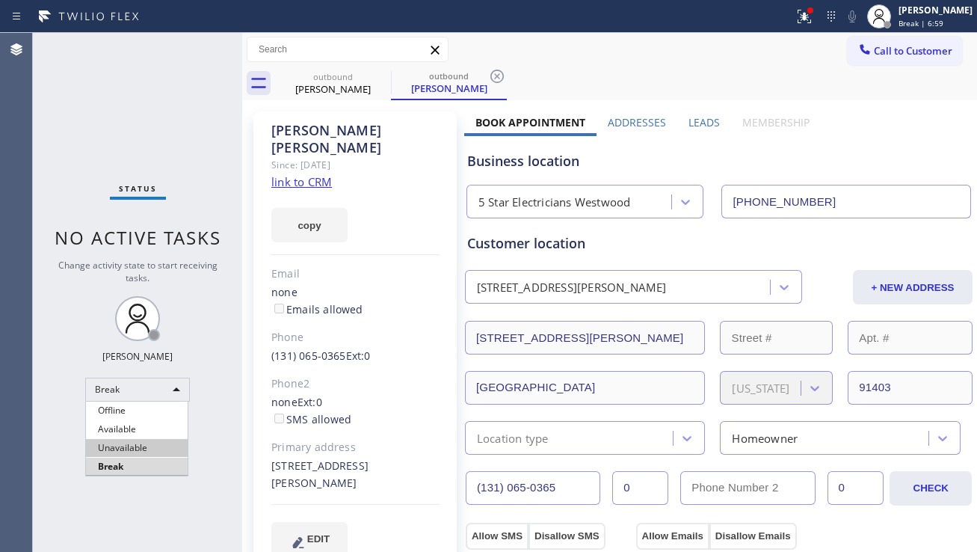
click at [157, 441] on li "Unavailable" at bounding box center [137, 448] width 102 height 18
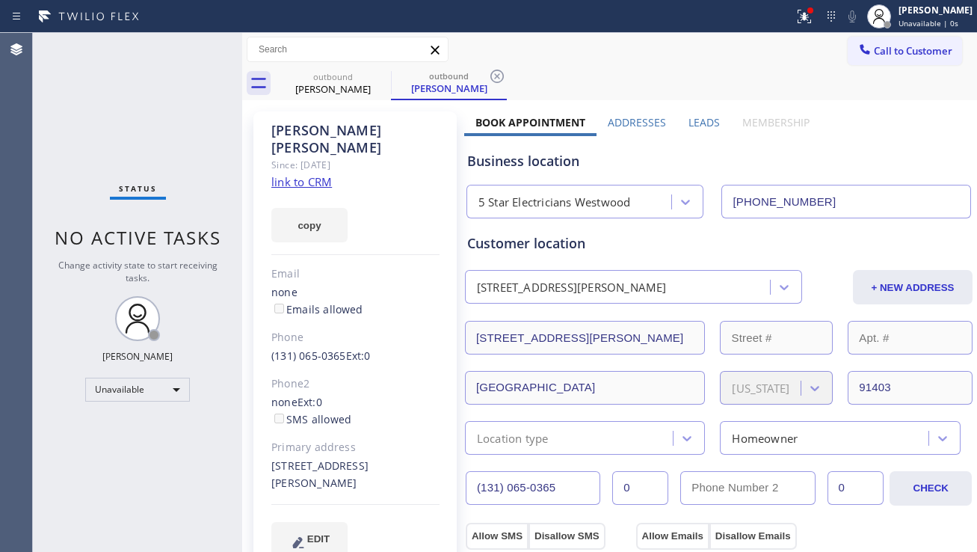
click at [58, 318] on div "Status No active tasks Change activity state to start receiving tasks. [PERSON_…" at bounding box center [137, 292] width 209 height 519
click at [83, 277] on div "Change activity state to start receiving tasks." at bounding box center [137, 271] width 179 height 25
click at [904, 164] on div "Business location" at bounding box center [718, 161] width 503 height 20
click at [179, 438] on div "Status No active tasks Change activity state to start receiving tasks. [PERSON_…" at bounding box center [137, 292] width 209 height 519
click at [217, 456] on div "Status No active tasks Change activity state to start receiving tasks. [PERSON_…" at bounding box center [137, 292] width 209 height 519
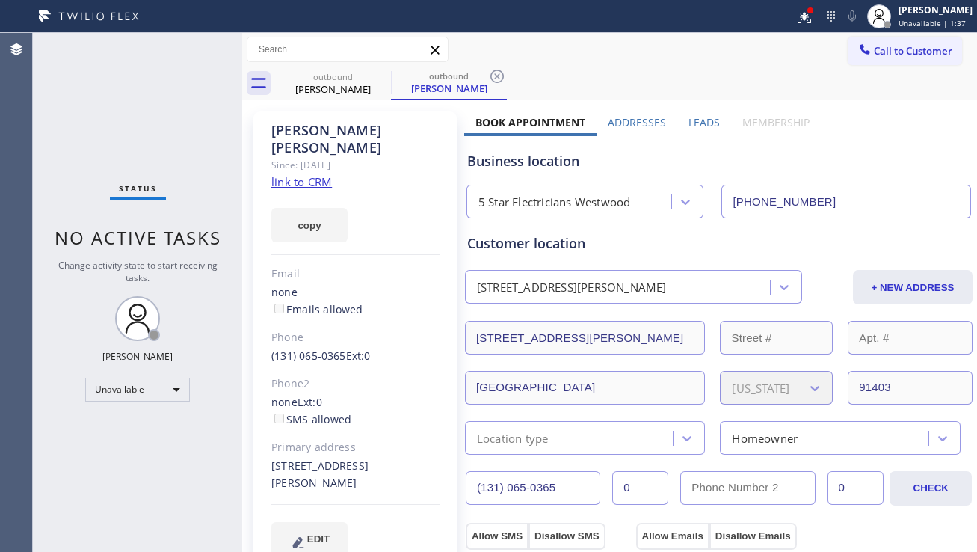
click at [926, 172] on div "Business location 5 Star Electricians Westwood [PHONE_NUMBER]" at bounding box center [718, 177] width 509 height 82
click at [261, 493] on div "[PERSON_NAME] Since: [DATE] link to CRM copy Email none Emails allowed Phone [P…" at bounding box center [354, 342] width 203 height 463
click at [102, 431] on div "Status No active tasks Change activity state to start receiving tasks. [PERSON_…" at bounding box center [137, 292] width 209 height 519
click at [244, 437] on div at bounding box center [244, 292] width 0 height 519
click at [230, 439] on div "Status No active tasks Change activity state to start receiving tasks. [PERSON_…" at bounding box center [139, 292] width 212 height 519
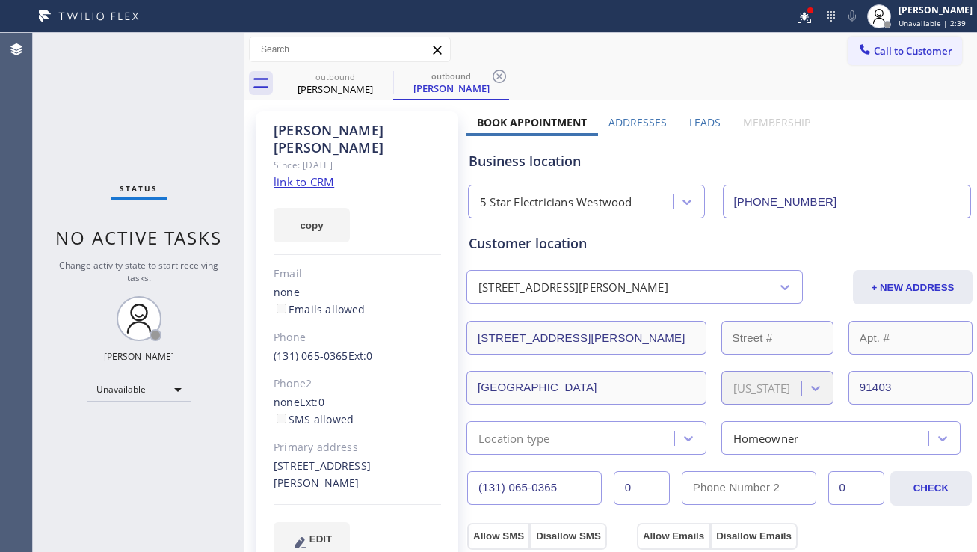
click at [218, 446] on div "Status No active tasks Change activity state to start receiving tasks. [PERSON_…" at bounding box center [139, 292] width 212 height 519
click at [385, 74] on icon at bounding box center [383, 76] width 13 height 13
click at [383, 75] on icon at bounding box center [383, 76] width 13 height 13
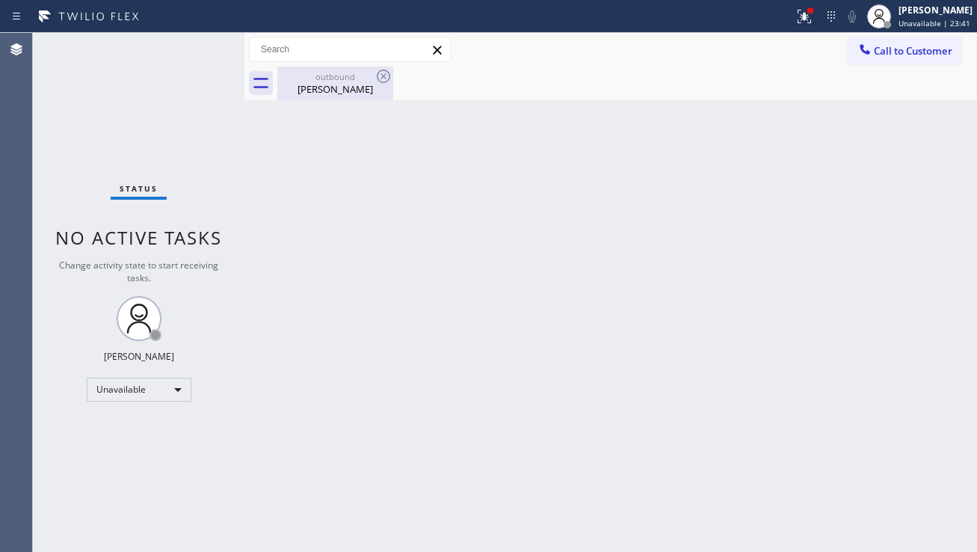
click at [369, 78] on div "outbound" at bounding box center [335, 76] width 113 height 11
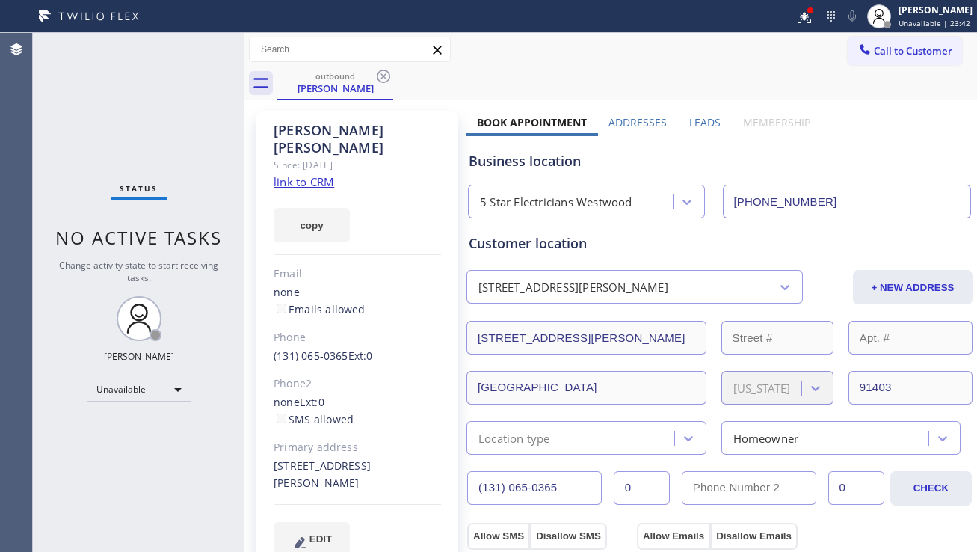
click at [375, 79] on icon at bounding box center [384, 76] width 18 height 18
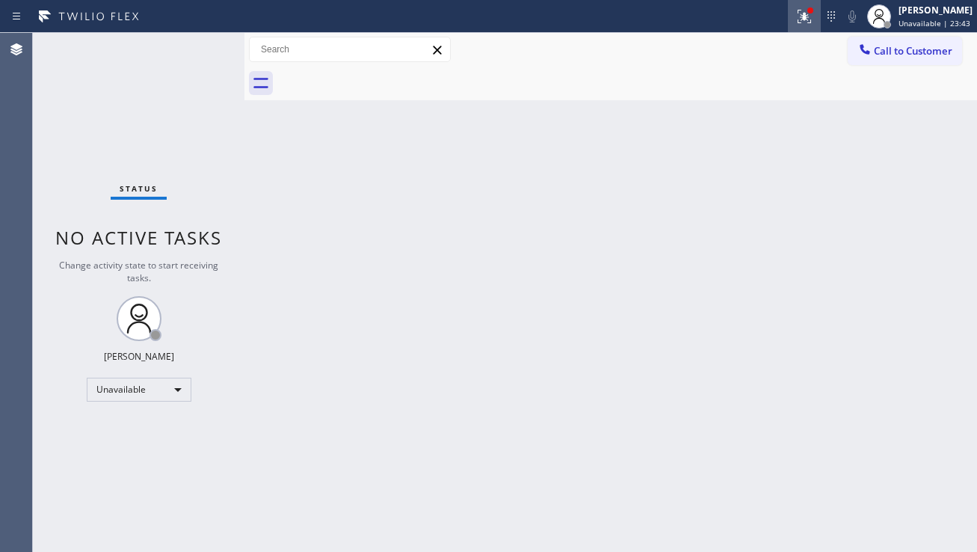
click at [795, 24] on icon at bounding box center [804, 16] width 18 height 18
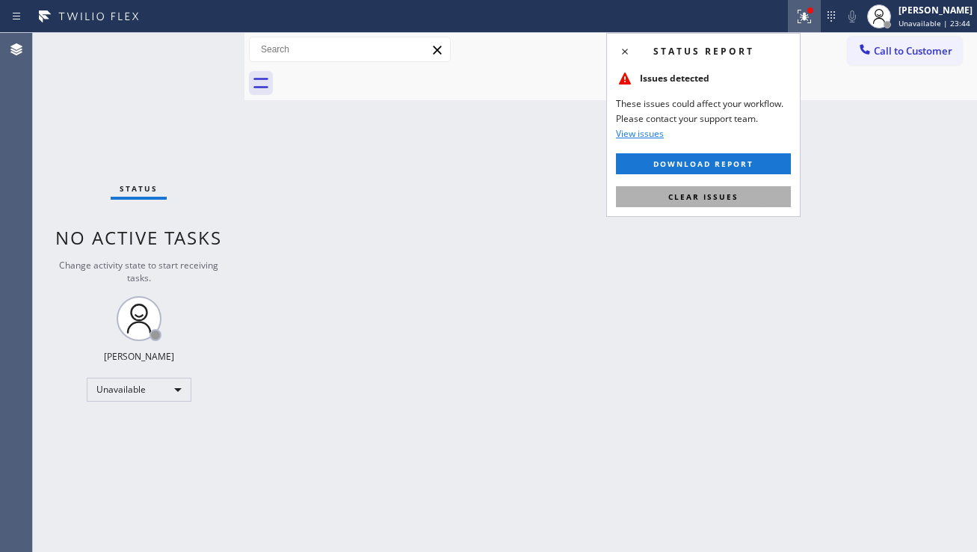
click at [707, 197] on span "Clear issues" at bounding box center [703, 196] width 70 height 10
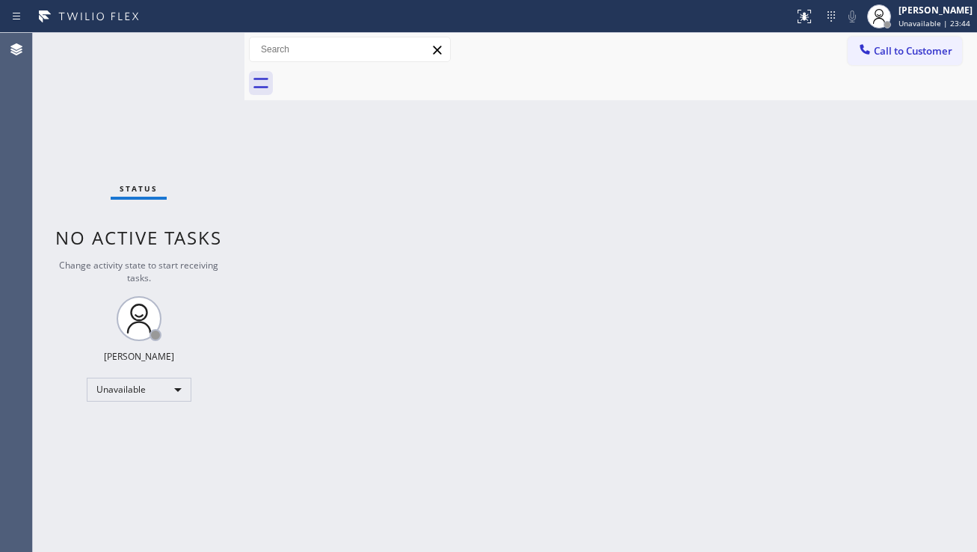
click at [587, 244] on div "Back to Dashboard Change Sender ID Customers Technicians Select a contact Outbo…" at bounding box center [610, 292] width 733 height 519
click at [424, 313] on div "Back to Dashboard Change Sender ID Customers Technicians Select a contact Outbo…" at bounding box center [610, 292] width 733 height 519
click at [900, 355] on div "Back to Dashboard Change Sender ID Customers Technicians Select a contact Outbo…" at bounding box center [610, 292] width 733 height 519
click at [347, 301] on div "Back to Dashboard Change Sender ID Customers Technicians Select a contact Outbo…" at bounding box center [610, 292] width 733 height 519
click at [869, 372] on div "Back to Dashboard Change Sender ID Customers Technicians Select a contact Outbo…" at bounding box center [610, 292] width 733 height 519
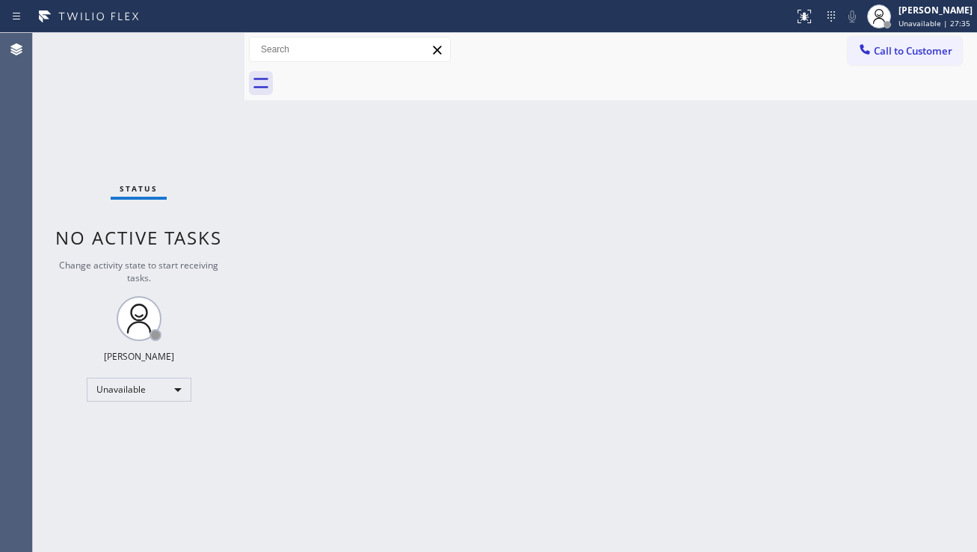
click at [574, 417] on div "Back to Dashboard Change Sender ID Customers Technicians Select a contact Outbo…" at bounding box center [610, 292] width 733 height 519
click at [904, 375] on div "Back to Dashboard Change Sender ID Customers Technicians Select a contact Outbo…" at bounding box center [610, 292] width 733 height 519
click at [932, 53] on span "Call to Customer" at bounding box center [913, 50] width 79 height 13
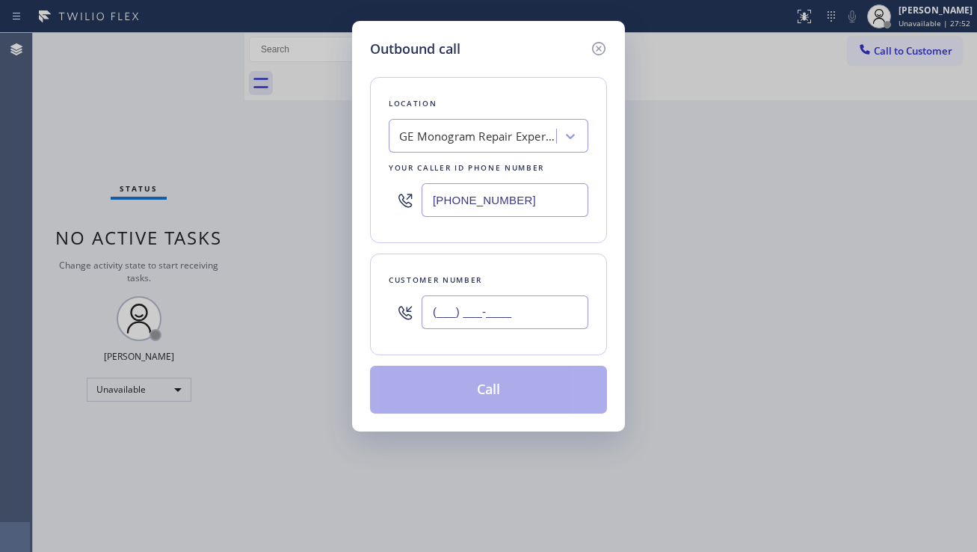
click at [455, 304] on input "(___) ___-____" at bounding box center [505, 312] width 167 height 34
paste input "310) 650-3655"
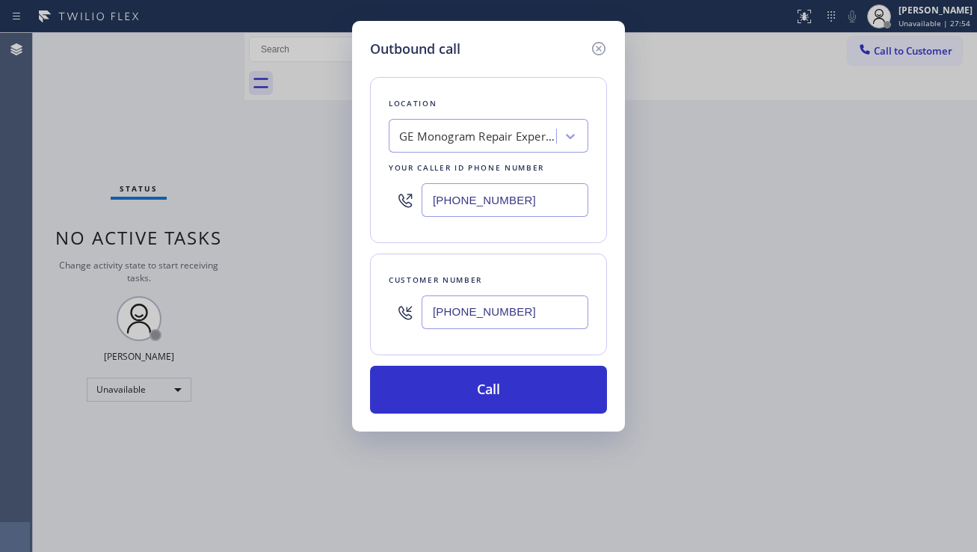
type input "[PHONE_NUMBER]"
click at [444, 138] on div "GE Monogram Repair Expert Cerritos" at bounding box center [476, 136] width 157 height 17
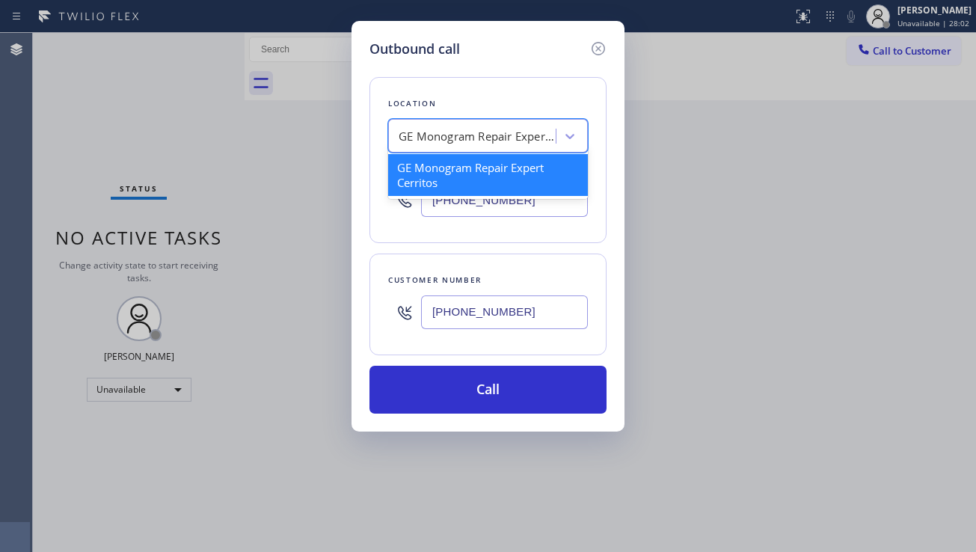
paste input "5 Star Electricians Westwood"
type input "5 Star Electricians Westwood"
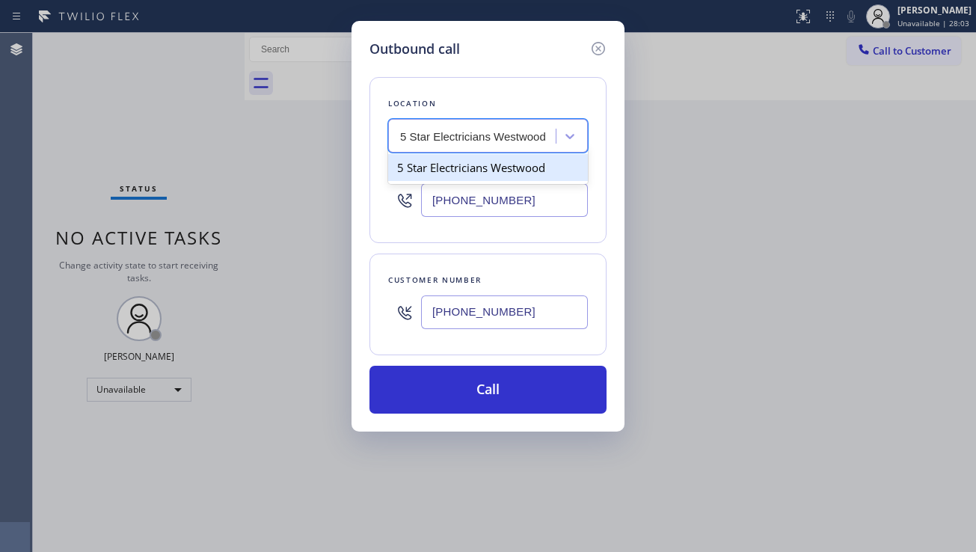
click at [442, 165] on div "5 Star Electricians Westwood" at bounding box center [488, 167] width 200 height 27
type input "[PHONE_NUMBER]"
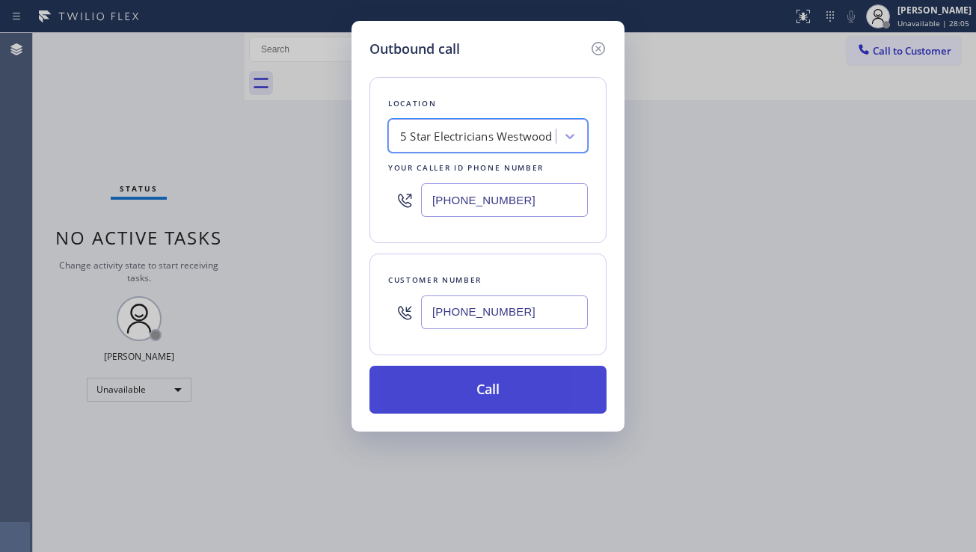
click at [462, 380] on button "Call" at bounding box center [487, 390] width 237 height 48
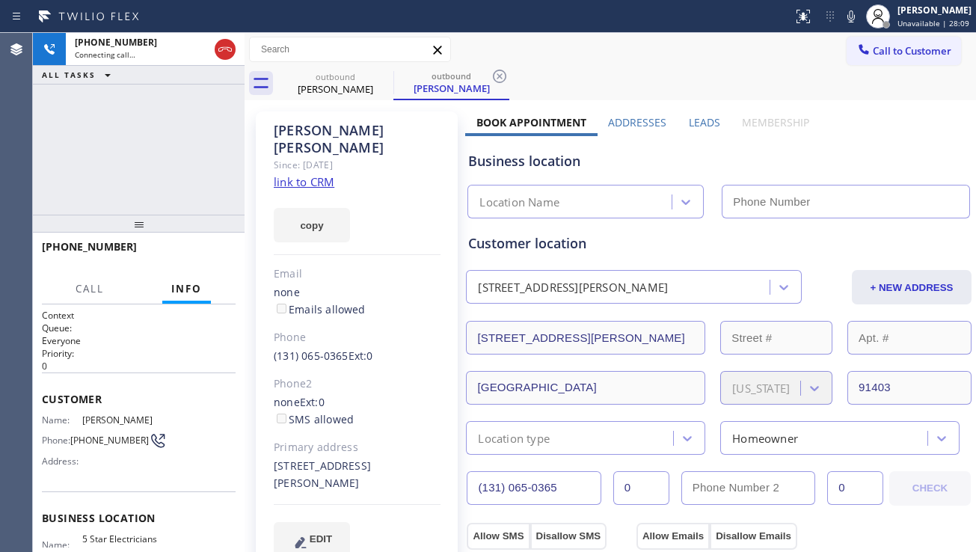
click at [707, 127] on label "Leads" at bounding box center [704, 122] width 31 height 14
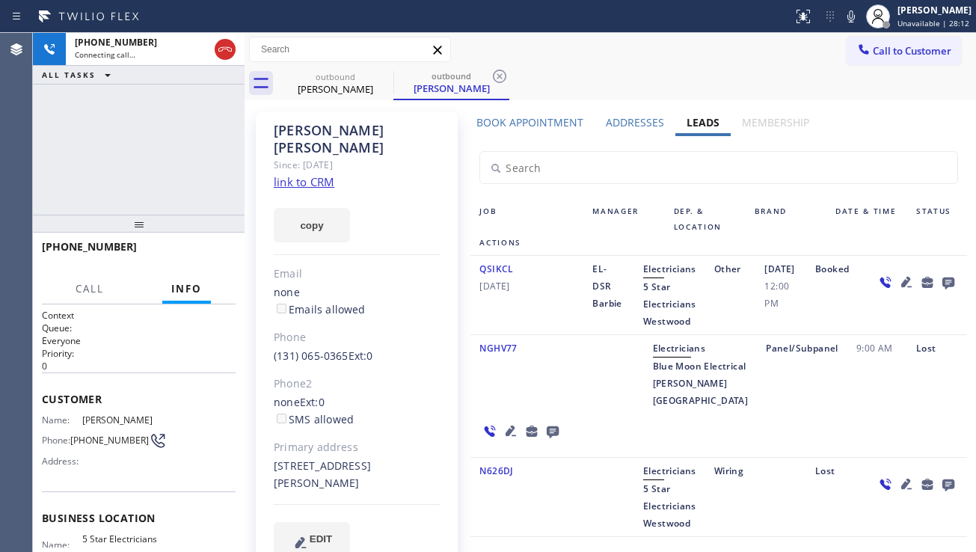
click at [897, 291] on icon at bounding box center [906, 282] width 18 height 18
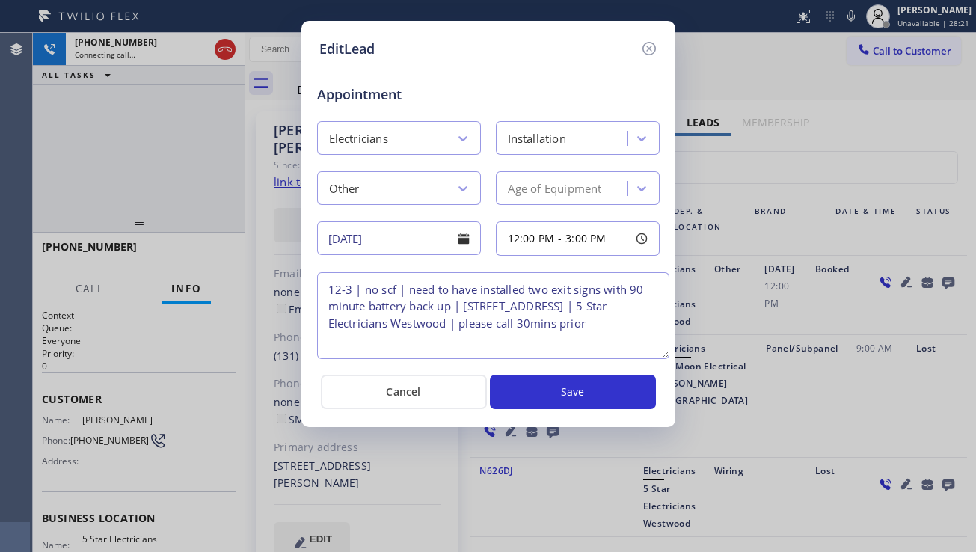
drag, startPoint x: 655, startPoint y: 340, endPoint x: 665, endPoint y: 356, distance: 18.5
click at [665, 356] on textarea "12-3 | no scf | need to have installed two exit signs with 90 minute battery ba…" at bounding box center [493, 315] width 352 height 87
drag, startPoint x: 644, startPoint y: 50, endPoint x: 643, endPoint y: 59, distance: 9.0
click at [644, 50] on icon at bounding box center [649, 49] width 18 height 18
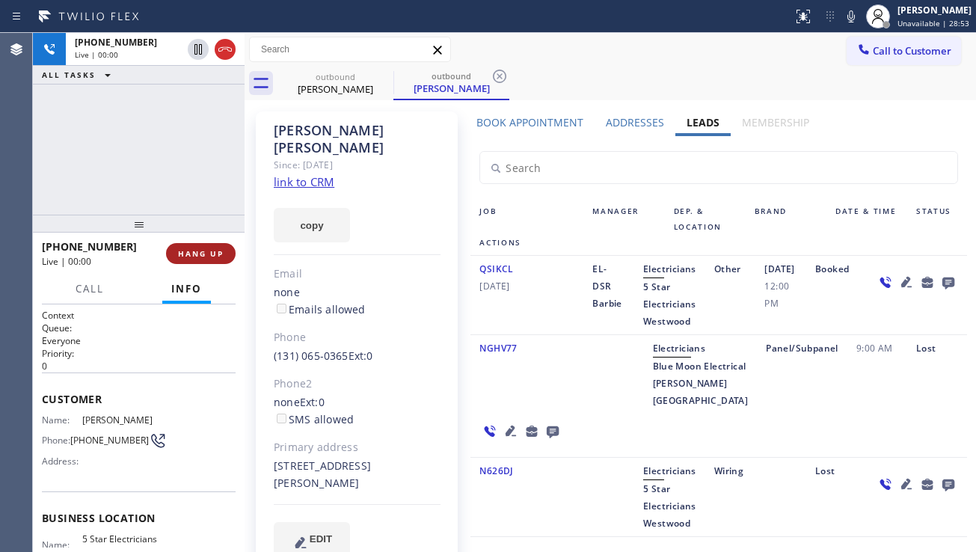
click at [215, 253] on span "HANG UP" at bounding box center [201, 253] width 46 height 10
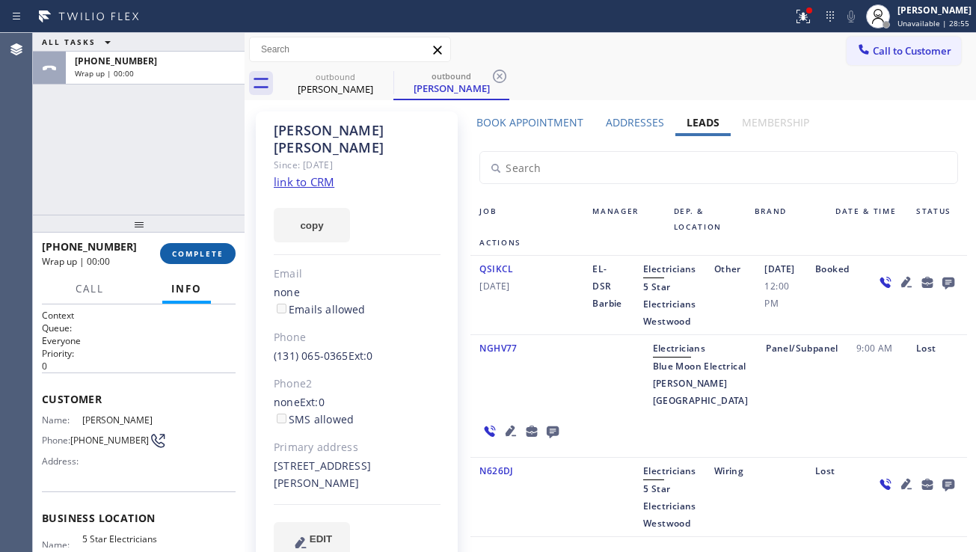
click at [218, 260] on button "COMPLETE" at bounding box center [198, 253] width 76 height 21
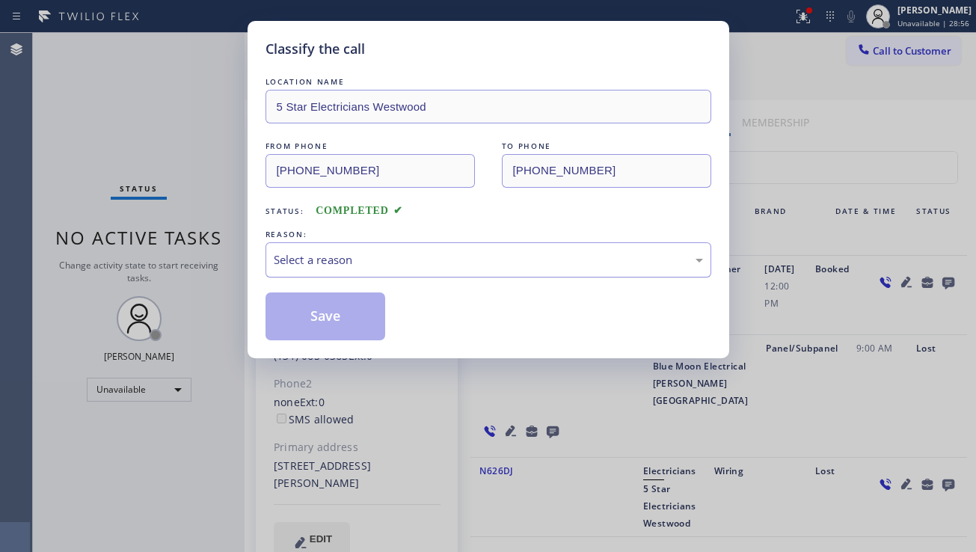
click at [407, 267] on div "Select a reason" at bounding box center [488, 259] width 429 height 17
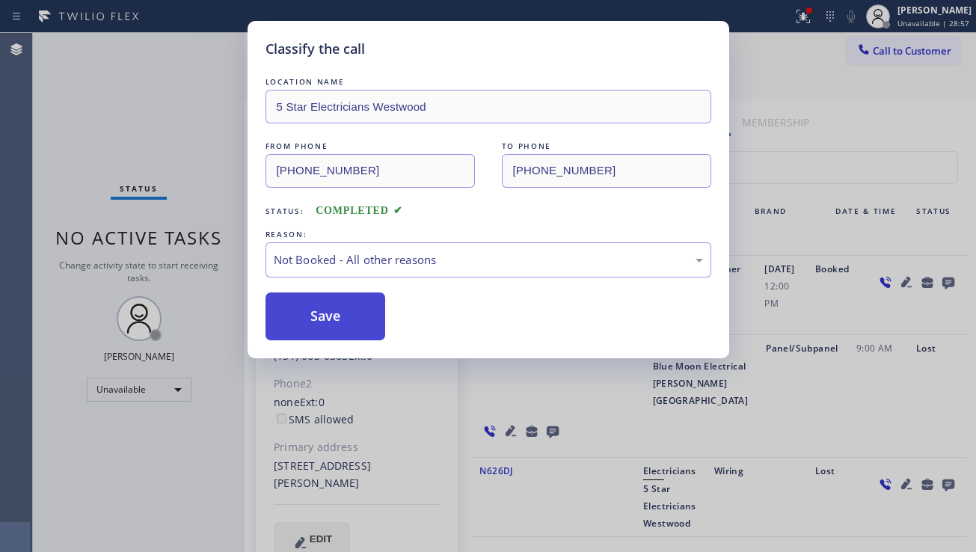
click at [339, 312] on button "Save" at bounding box center [325, 316] width 120 height 48
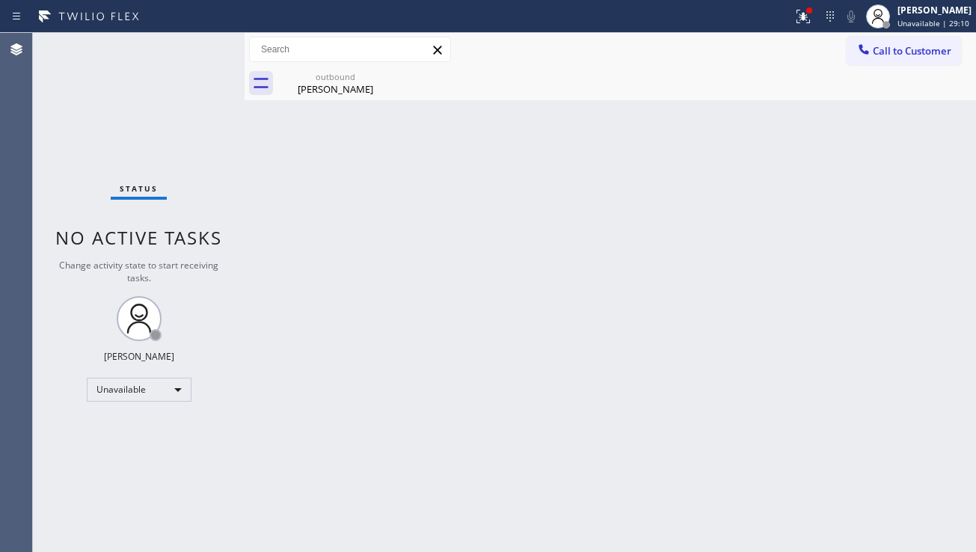
click at [905, 339] on div "Back to Dashboard Change Sender ID Customers Technicians Select a contact Outbo…" at bounding box center [609, 292] width 731 height 519
click at [369, 87] on div "[PERSON_NAME]" at bounding box center [335, 88] width 113 height 13
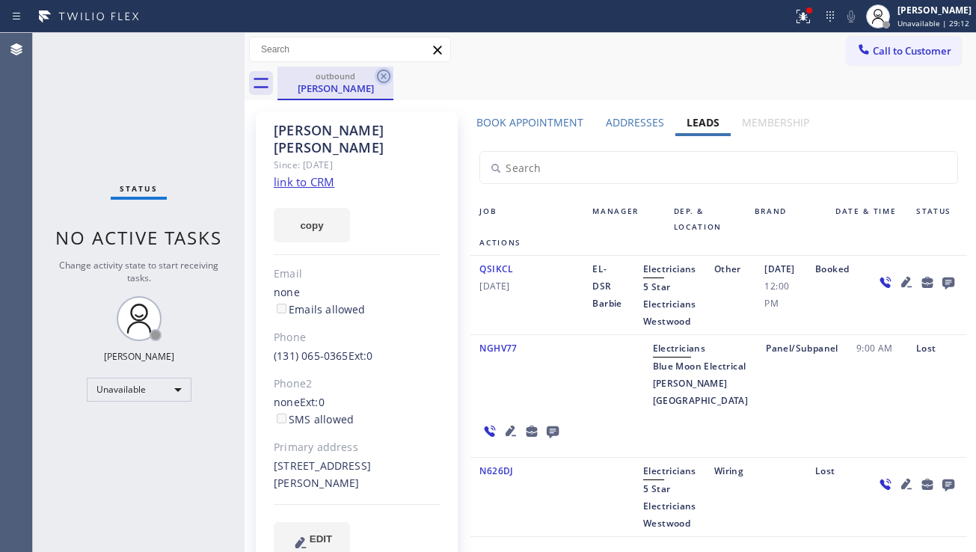
click at [390, 75] on icon at bounding box center [383, 76] width 13 height 13
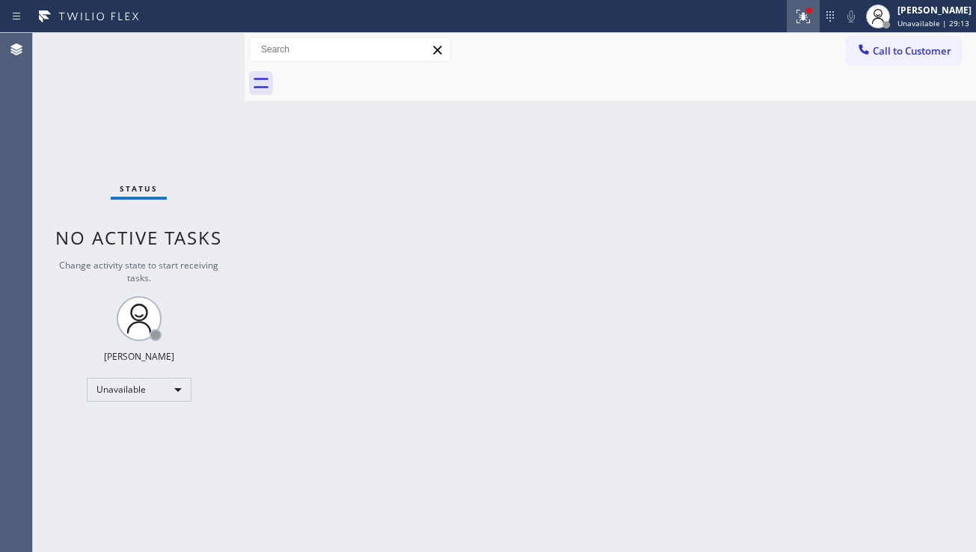
click at [794, 24] on icon at bounding box center [803, 16] width 18 height 18
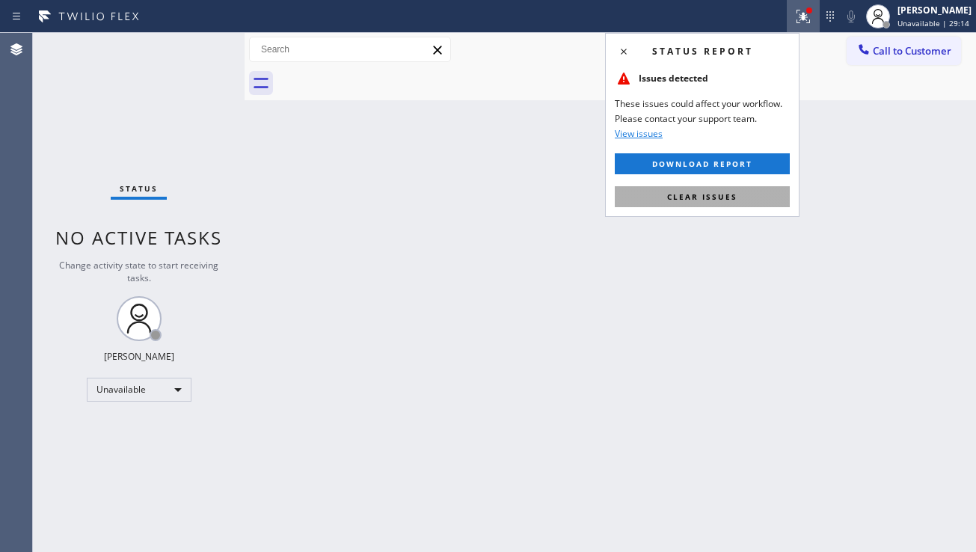
click at [701, 203] on button "Clear issues" at bounding box center [702, 196] width 175 height 21
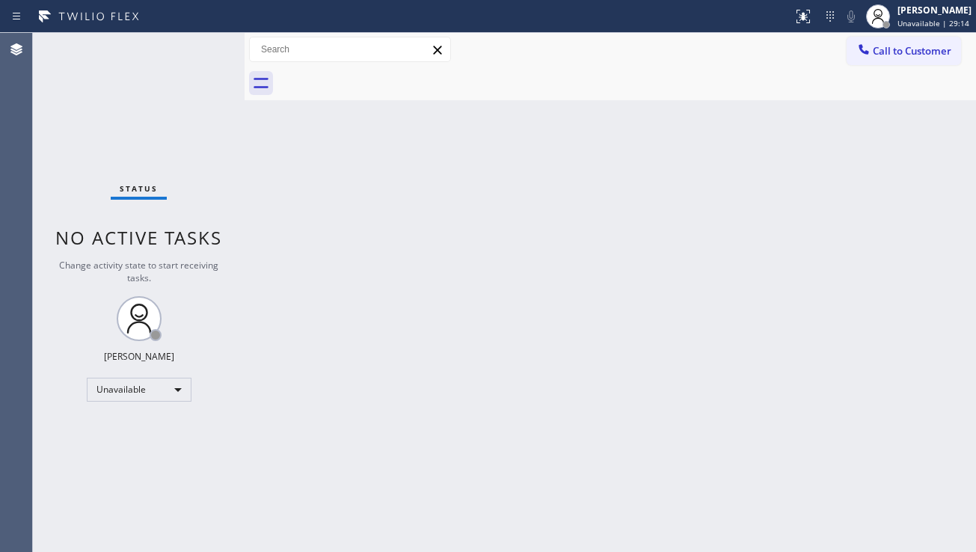
click at [597, 238] on div "Back to Dashboard Change Sender ID Customers Technicians Select a contact Outbo…" at bounding box center [609, 292] width 731 height 519
click at [778, 370] on div "Back to Dashboard Change Sender ID Customers Technicians Select a contact Outbo…" at bounding box center [609, 292] width 731 height 519
click at [110, 437] on div "Status No active tasks Change activity state to start receiving tasks. [PERSON_…" at bounding box center [139, 292] width 212 height 519
click at [929, 382] on div "Back to Dashboard Change Sender ID Customers Technicians Select a contact Outbo…" at bounding box center [609, 292] width 731 height 519
click at [884, 58] on button "Call to Customer" at bounding box center [903, 51] width 114 height 28
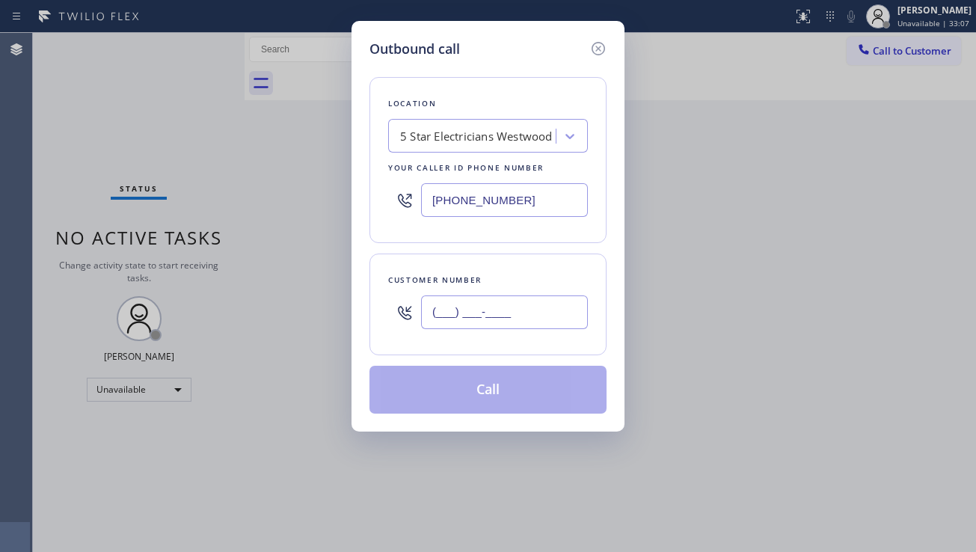
click at [464, 319] on input "(___) ___-____" at bounding box center [504, 312] width 167 height 34
paste input "323) 829-2618"
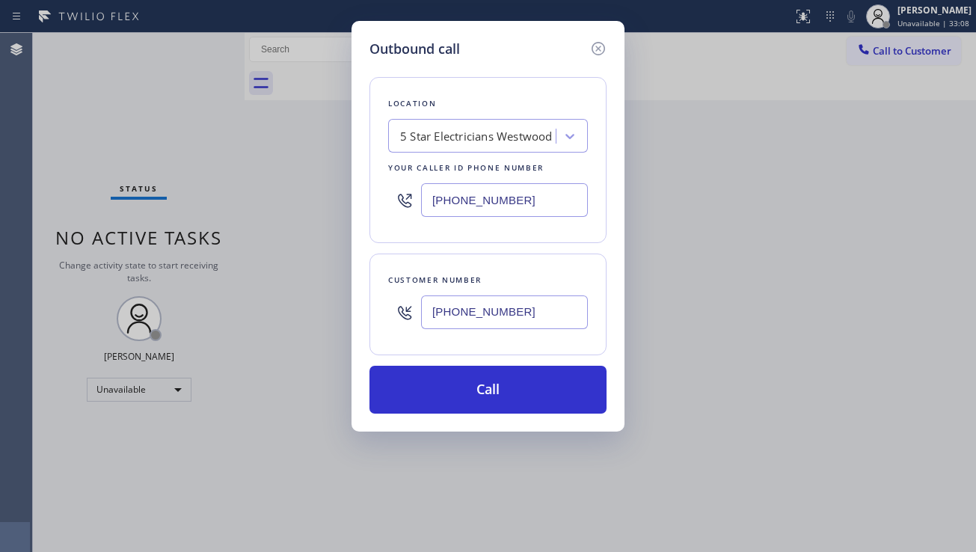
type input "[PHONE_NUMBER]"
click at [820, 362] on div "Outbound call Location 5 Star Electricians [GEOGRAPHIC_DATA] Your caller id pho…" at bounding box center [488, 276] width 976 height 552
click at [439, 132] on div "5 Star Electricians Westwood" at bounding box center [476, 136] width 153 height 17
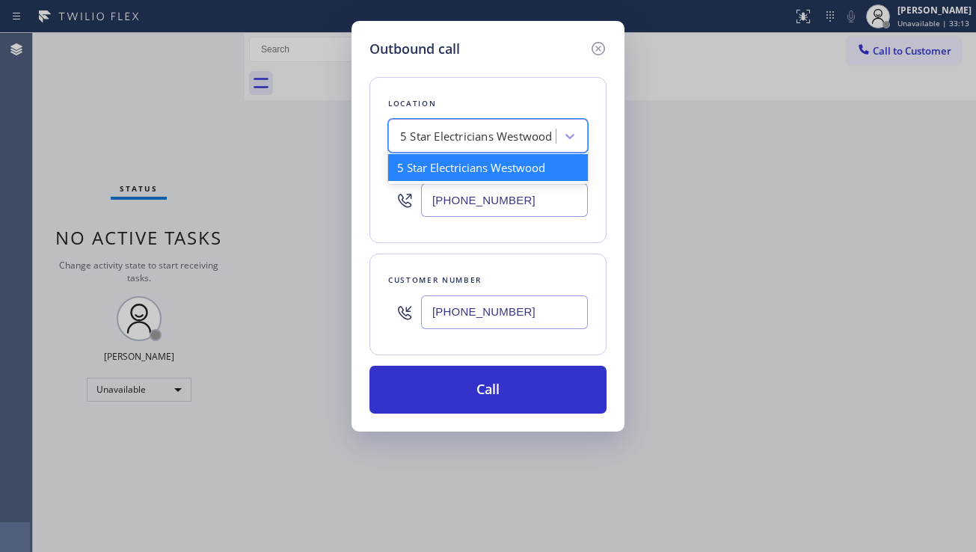
paste input "KitchenAid Appliance Repair Service [GEOGRAPHIC_DATA]"
type input "KitchenAid Appliance Repair Service [GEOGRAPHIC_DATA]"
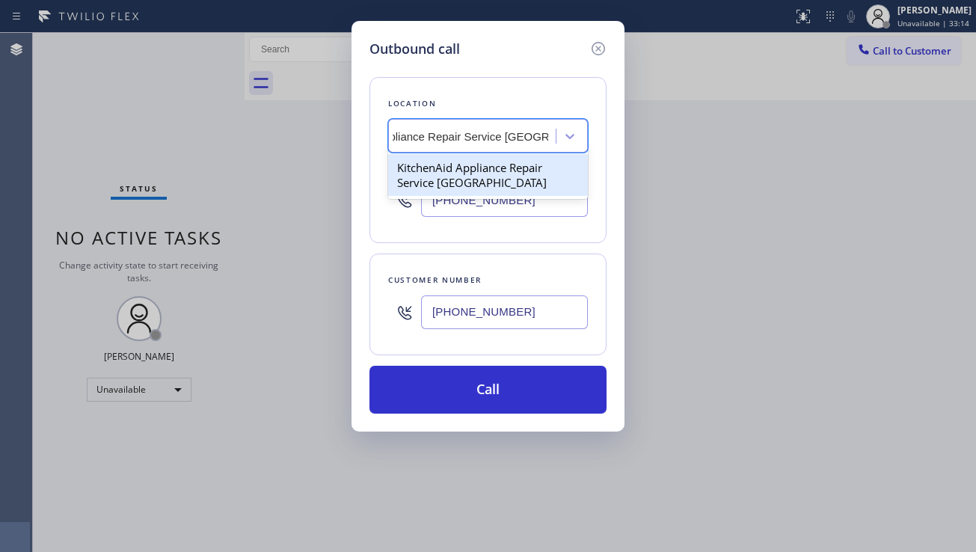
click at [470, 178] on div "KitchenAid Appliance Repair Service [GEOGRAPHIC_DATA]" at bounding box center [488, 175] width 200 height 42
type input "[PHONE_NUMBER]"
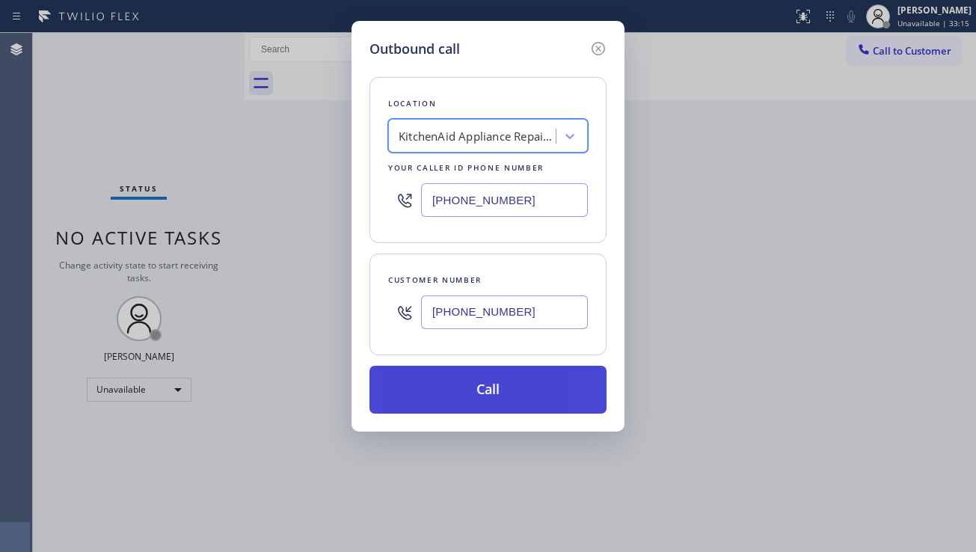
click at [501, 388] on button "Call" at bounding box center [487, 390] width 237 height 48
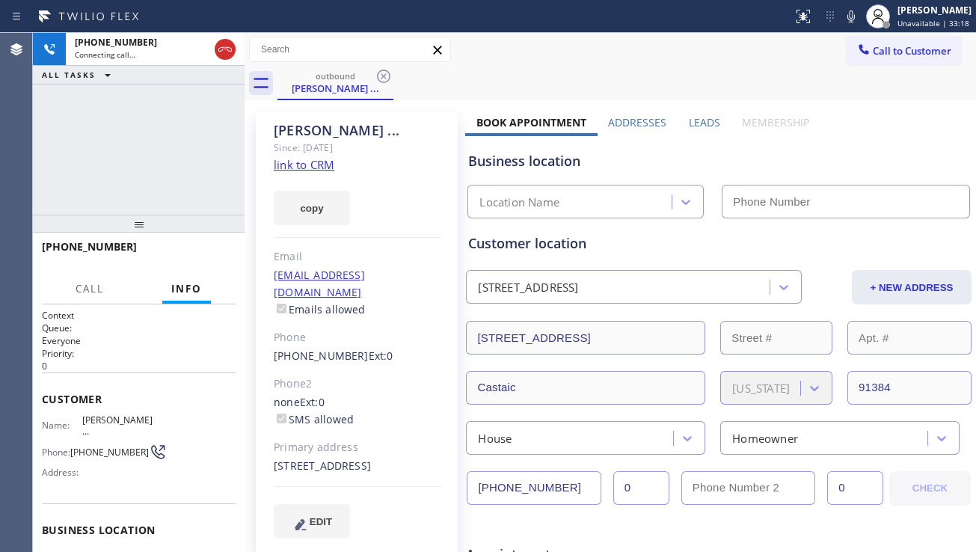
click at [697, 125] on label "Leads" at bounding box center [704, 122] width 31 height 14
click at [689, 117] on label "Leads" at bounding box center [704, 122] width 31 height 14
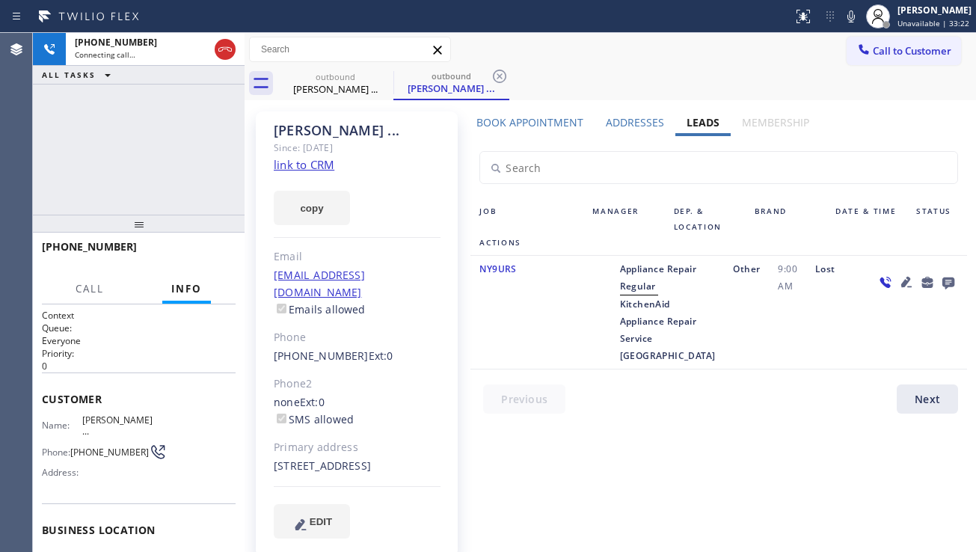
click at [947, 281] on icon at bounding box center [948, 283] width 12 height 12
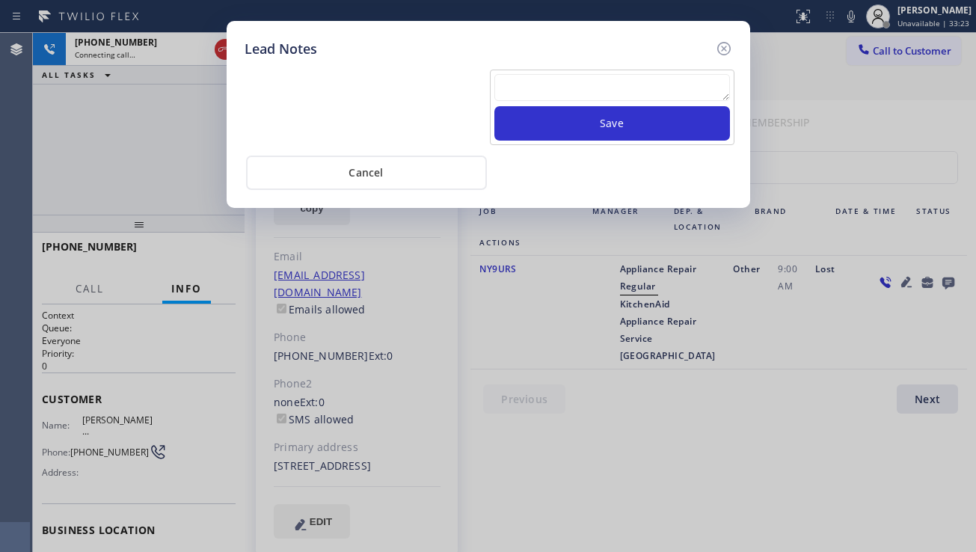
click at [603, 87] on textarea at bounding box center [612, 87] width 236 height 27
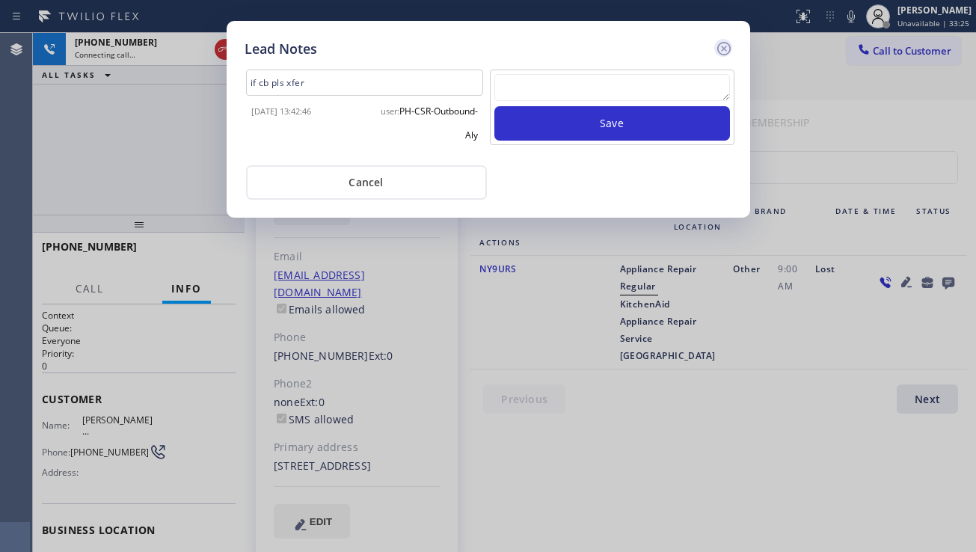
click at [725, 53] on icon at bounding box center [724, 49] width 18 height 18
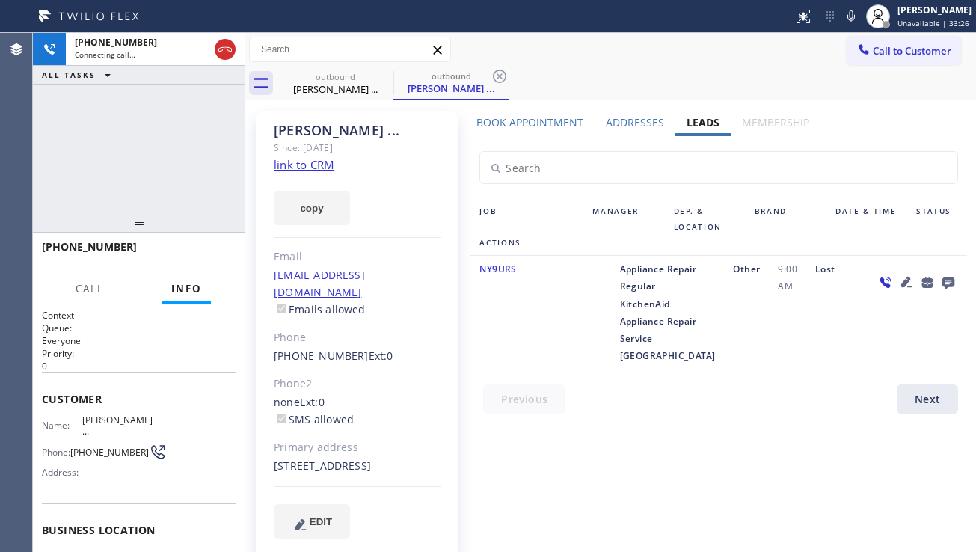
click at [944, 280] on icon at bounding box center [948, 283] width 12 height 12
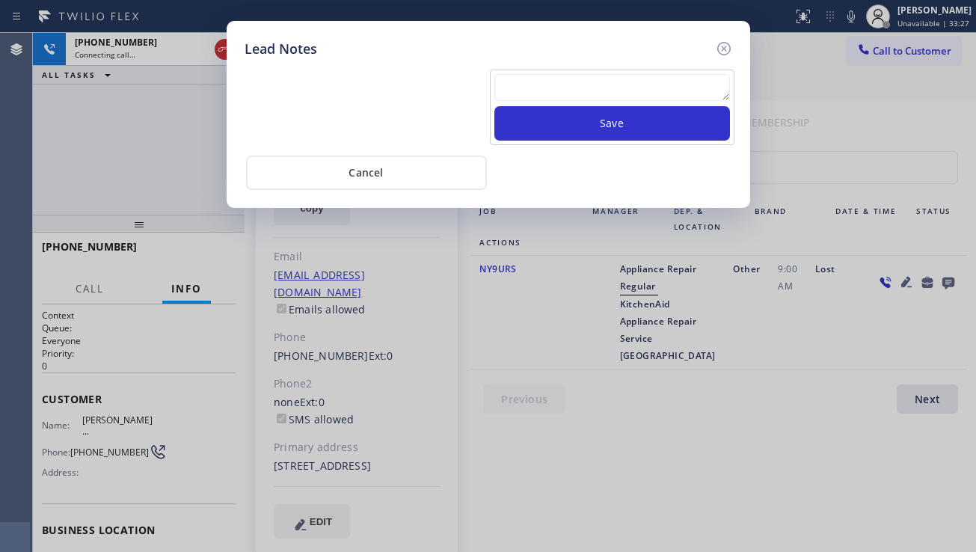
click at [571, 89] on textarea at bounding box center [612, 87] width 236 height 27
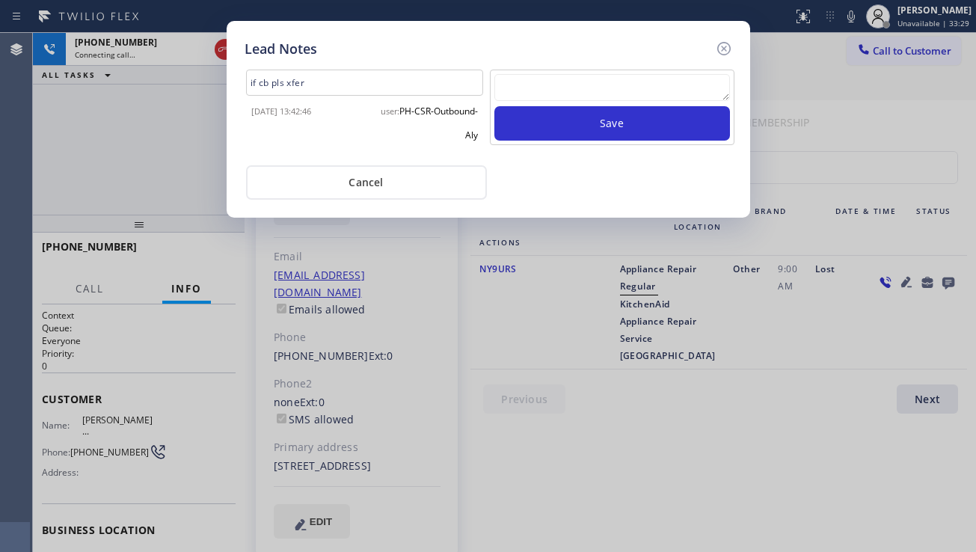
click at [539, 86] on textarea at bounding box center [612, 87] width 236 height 27
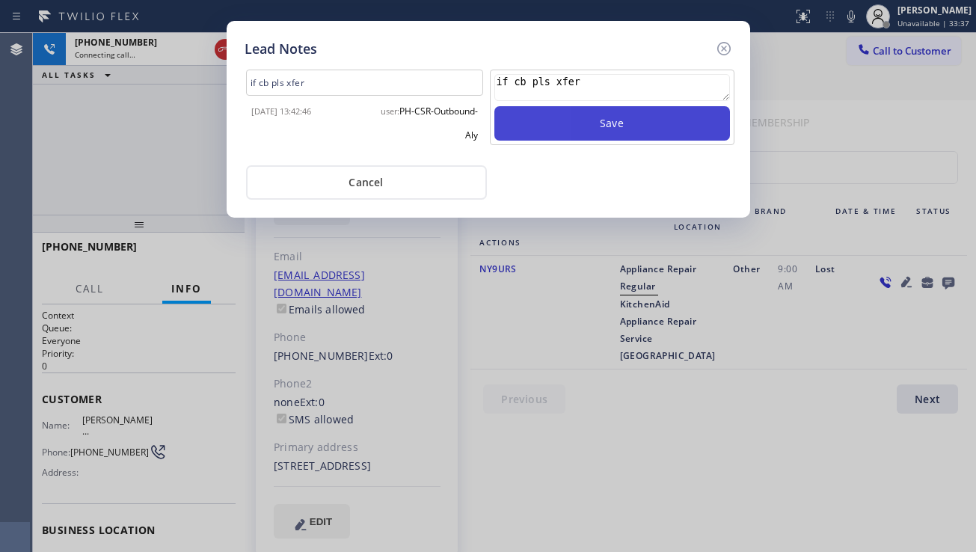
type textarea "if cb pls xfer"
click at [595, 137] on button "Save" at bounding box center [612, 123] width 236 height 34
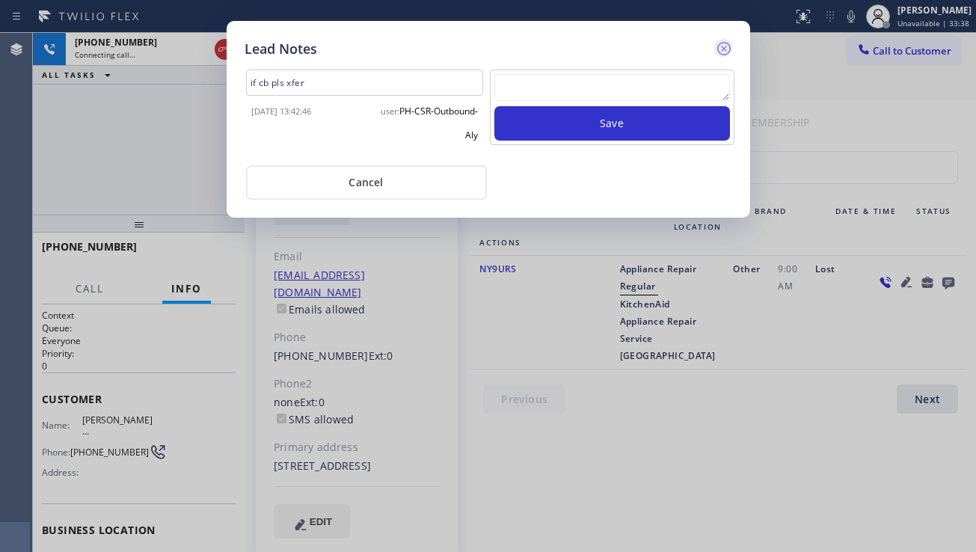
click at [727, 55] on icon at bounding box center [724, 49] width 18 height 18
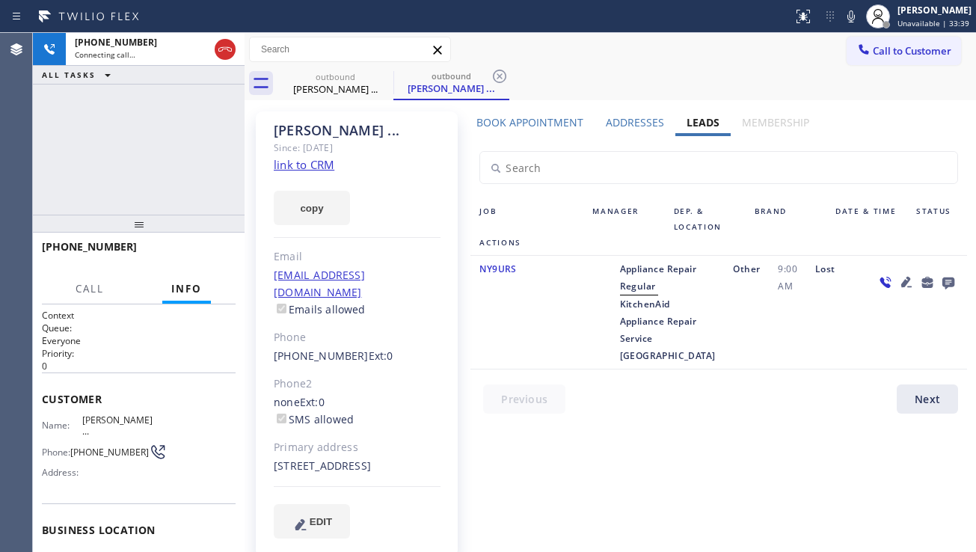
click at [905, 277] on icon at bounding box center [906, 282] width 18 height 18
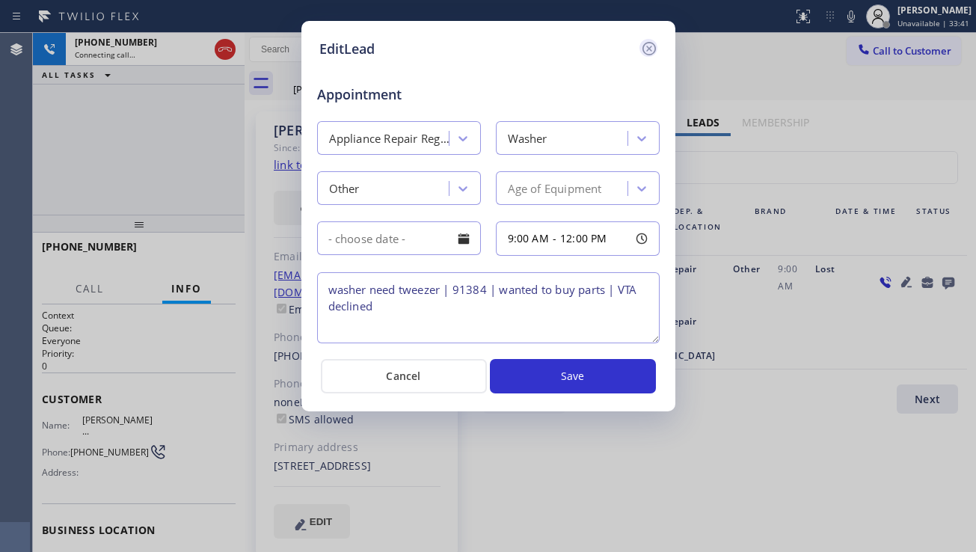
click at [650, 47] on icon at bounding box center [647, 48] width 13 height 13
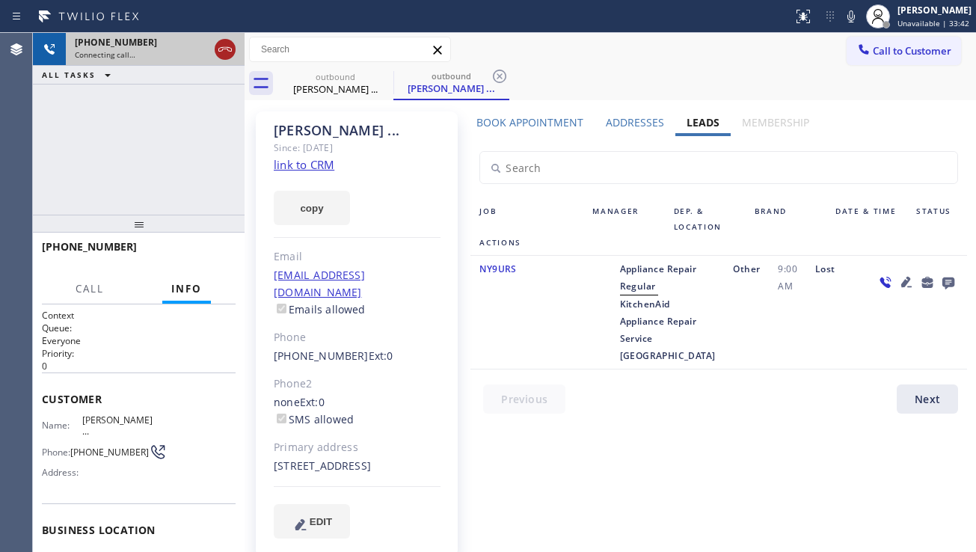
click at [225, 43] on icon at bounding box center [225, 49] width 18 height 18
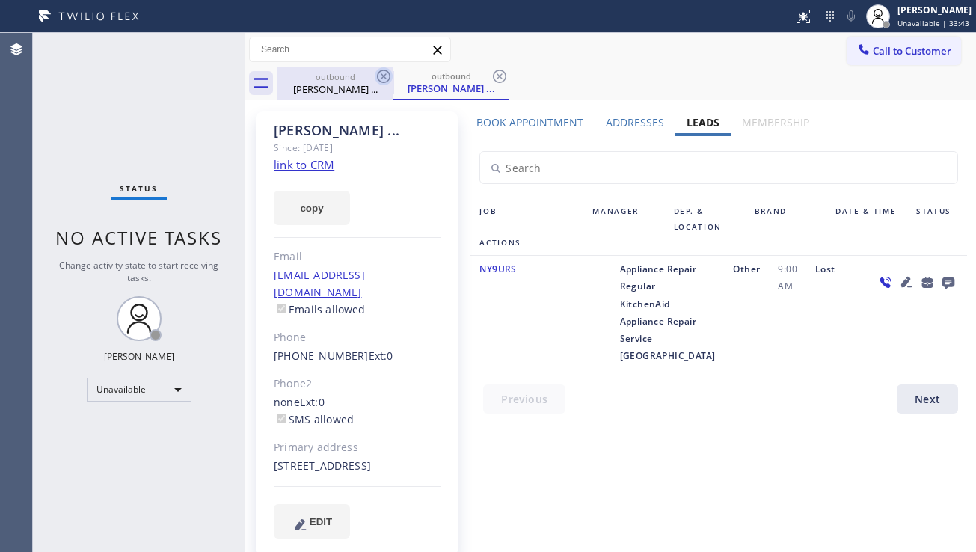
click at [386, 70] on icon at bounding box center [383, 76] width 13 height 13
click at [493, 70] on icon at bounding box center [499, 76] width 13 height 13
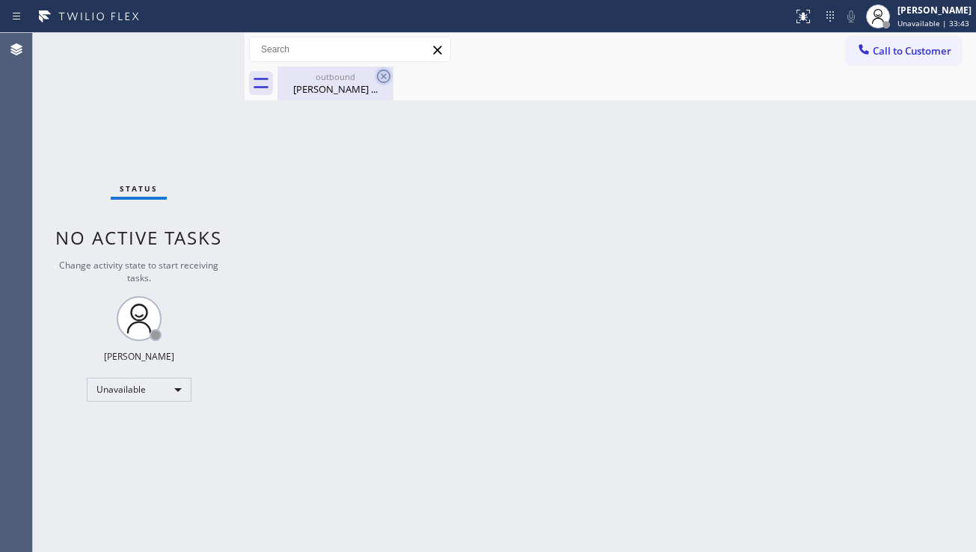
click at [386, 72] on icon at bounding box center [384, 76] width 18 height 18
click at [383, 74] on icon at bounding box center [384, 76] width 18 height 18
click at [377, 78] on icon at bounding box center [384, 76] width 18 height 18
click at [373, 79] on div "outbound" at bounding box center [335, 76] width 113 height 11
drag, startPoint x: 893, startPoint y: 65, endPoint x: 884, endPoint y: 66, distance: 9.7
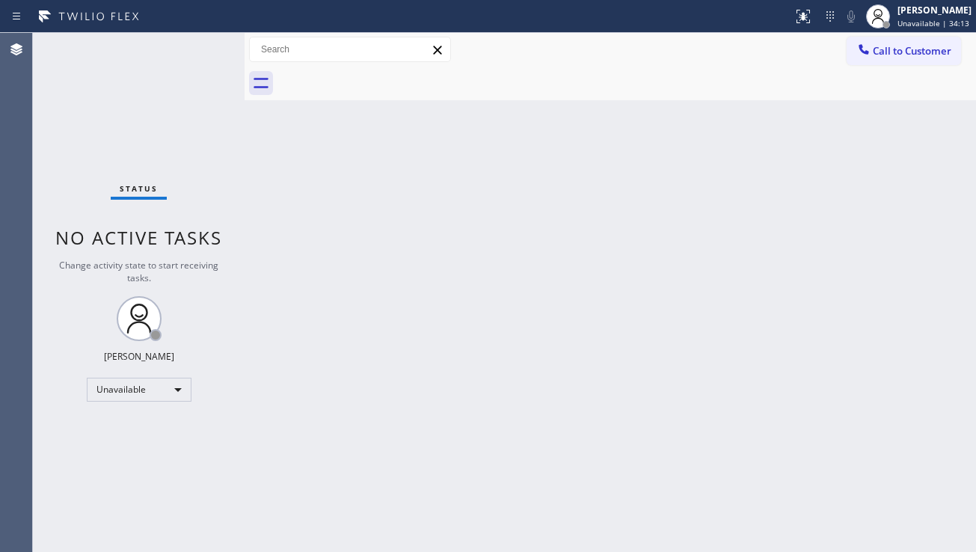
click at [893, 65] on div "Call to Customer Outbound call Location KitchenAid Appliance Repair Service [GE…" at bounding box center [609, 50] width 731 height 34
click at [874, 62] on button "Call to Customer" at bounding box center [903, 51] width 114 height 28
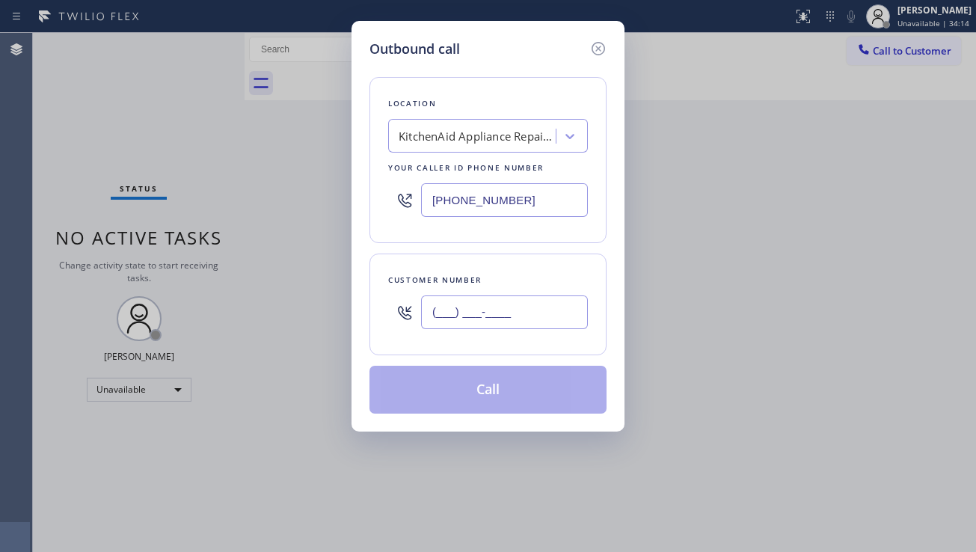
click at [459, 314] on input "(___) ___-____" at bounding box center [504, 312] width 167 height 34
paste input "310) 466-1691"
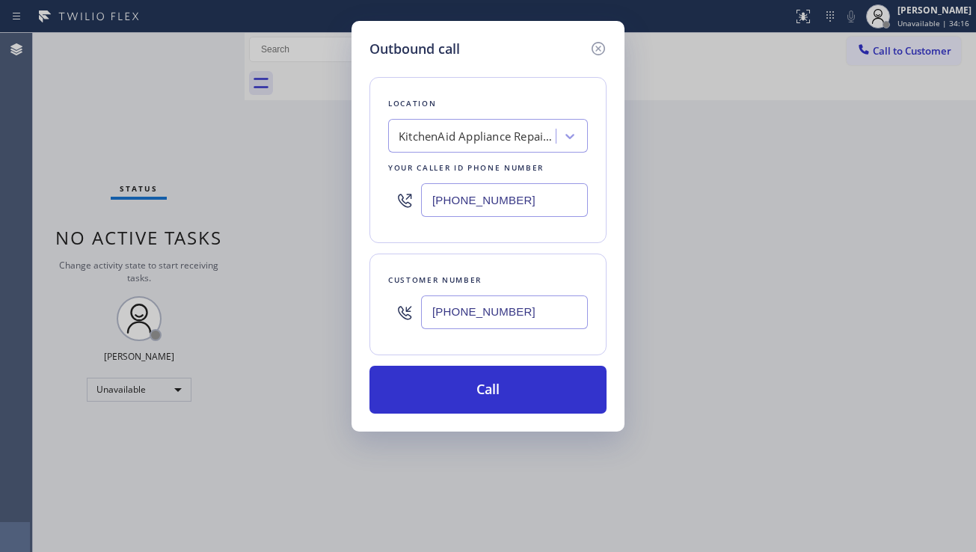
type input "[PHONE_NUMBER]"
drag, startPoint x: 761, startPoint y: 305, endPoint x: 576, endPoint y: 221, distance: 203.1
click at [761, 305] on div "Outbound call Location KitchenAid Appliance Repair Service [GEOGRAPHIC_DATA] Yo…" at bounding box center [488, 276] width 976 height 552
click at [458, 149] on div "KitchenAid Appliance Repair Service [GEOGRAPHIC_DATA]" at bounding box center [474, 136] width 163 height 26
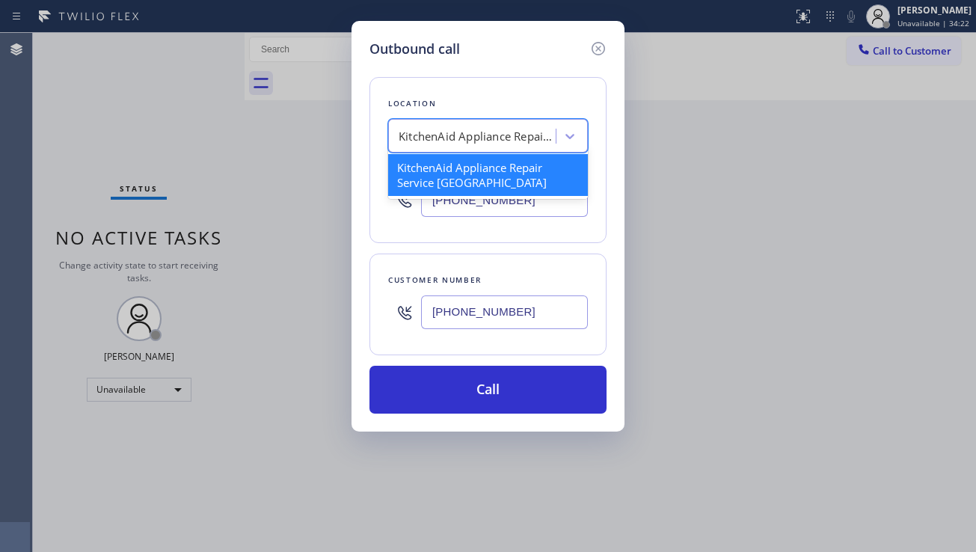
paste input "5 Star Appliance Repair"
type input "5 Star Appliance Repair"
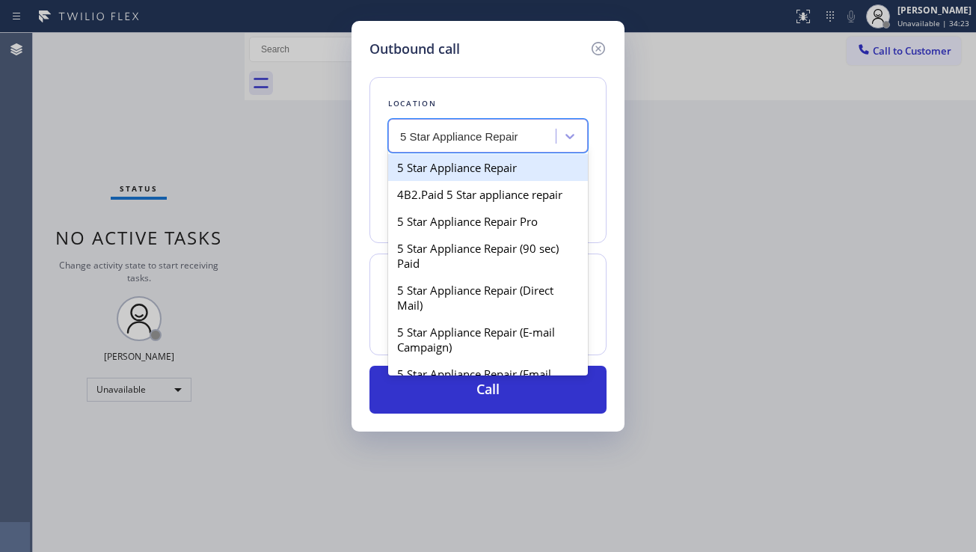
click at [472, 161] on div "5 Star Appliance Repair" at bounding box center [488, 167] width 200 height 27
type input "[PHONE_NUMBER]"
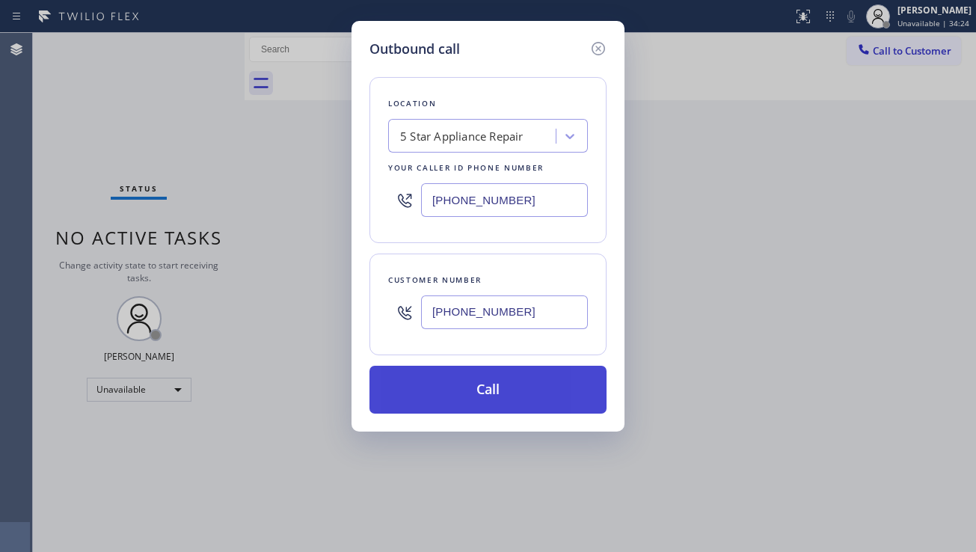
click at [464, 388] on button "Call" at bounding box center [487, 390] width 237 height 48
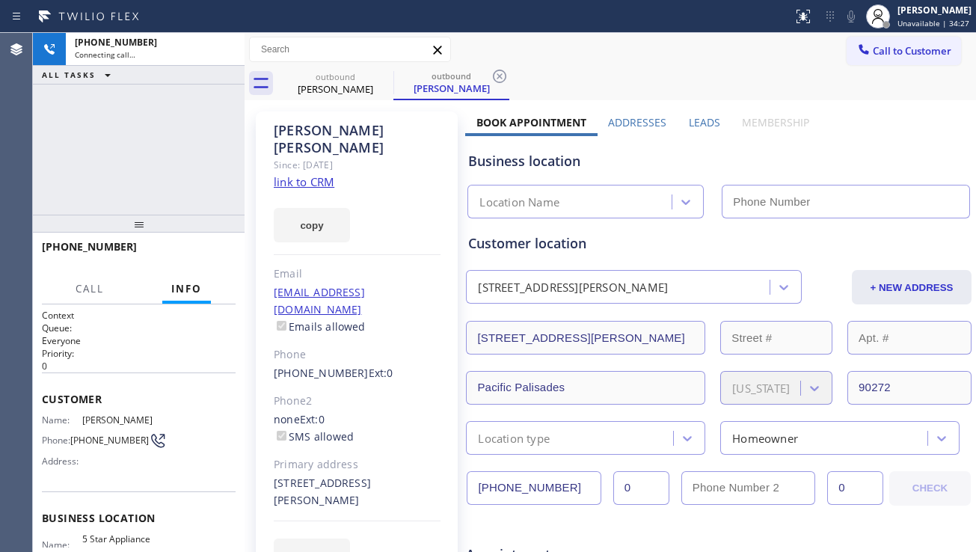
click at [697, 121] on label "Leads" at bounding box center [704, 122] width 31 height 14
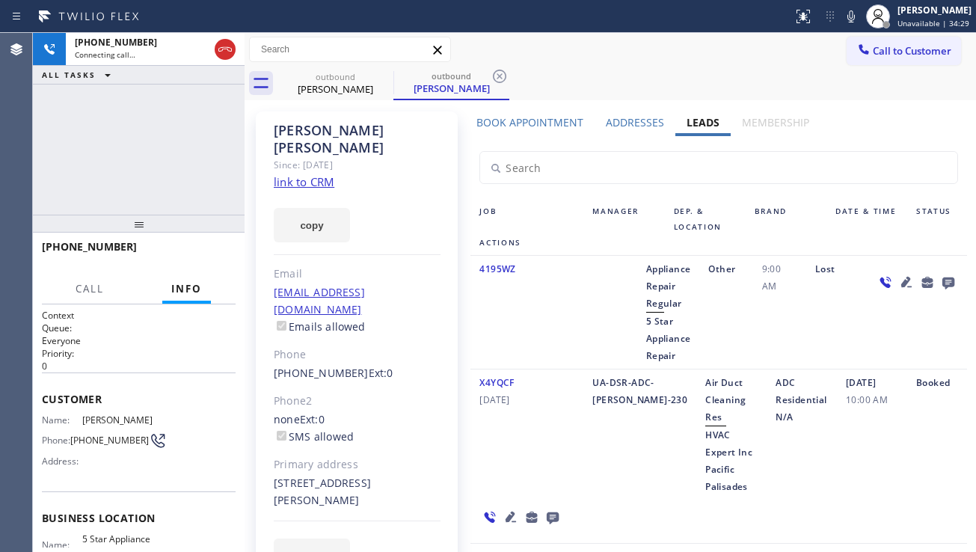
click at [901, 280] on icon at bounding box center [906, 282] width 10 height 10
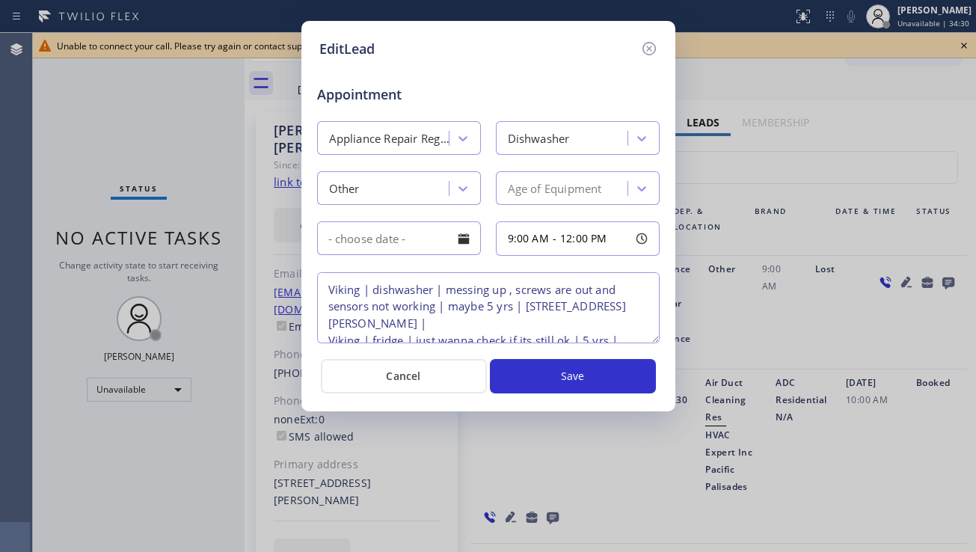
type textarea "Viking | dishwasher | messing up , screws are out and sensors not working | may…"
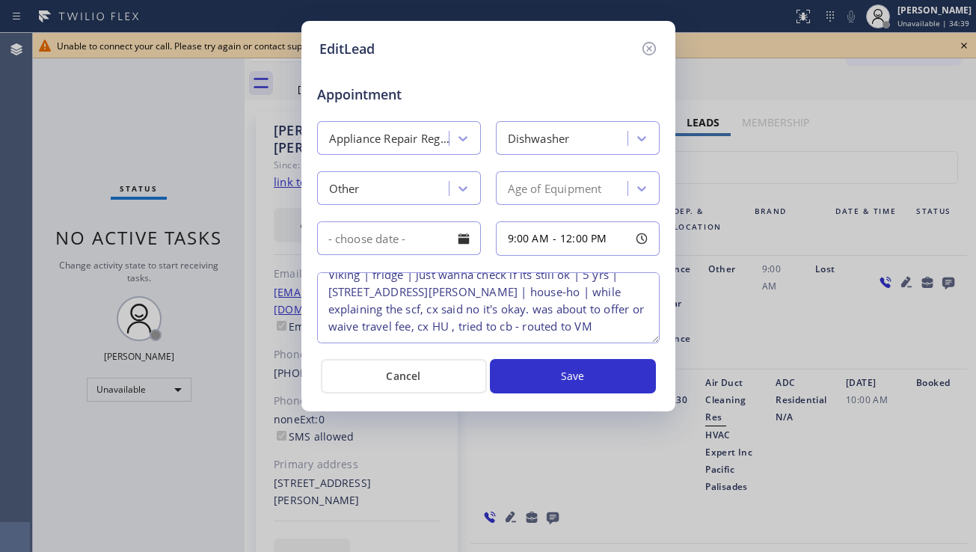
scroll to position [134, 0]
click at [647, 55] on icon at bounding box center [647, 48] width 13 height 13
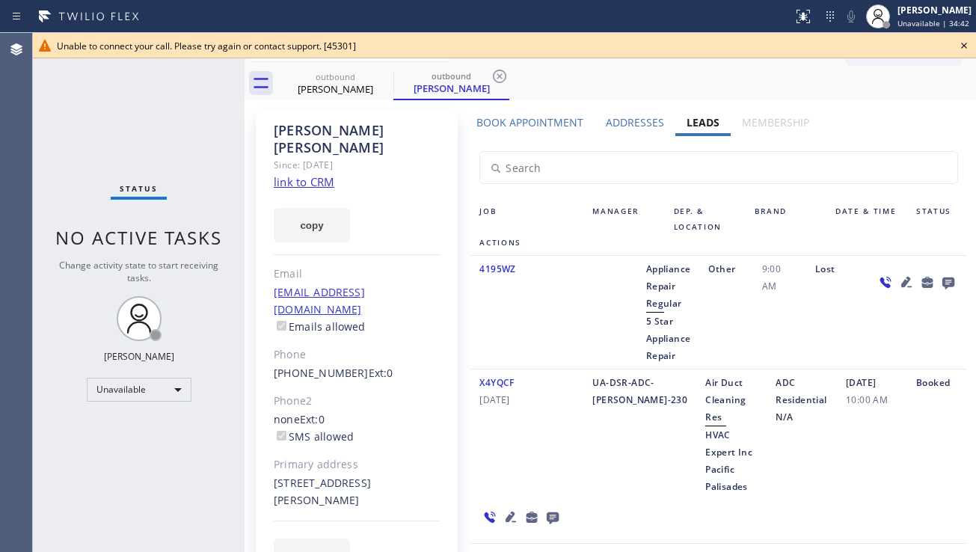
click at [942, 286] on icon at bounding box center [948, 283] width 12 height 12
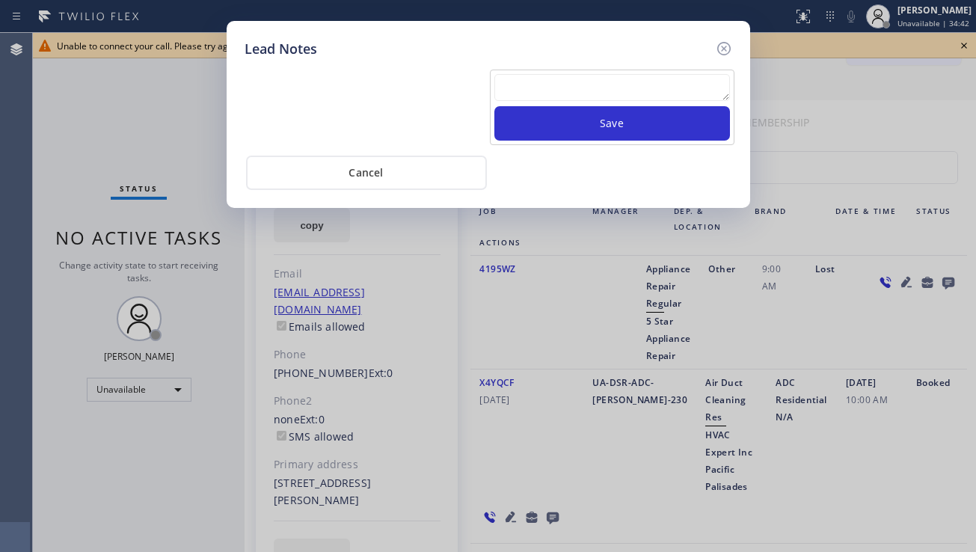
click at [525, 88] on textarea at bounding box center [612, 87] width 236 height 27
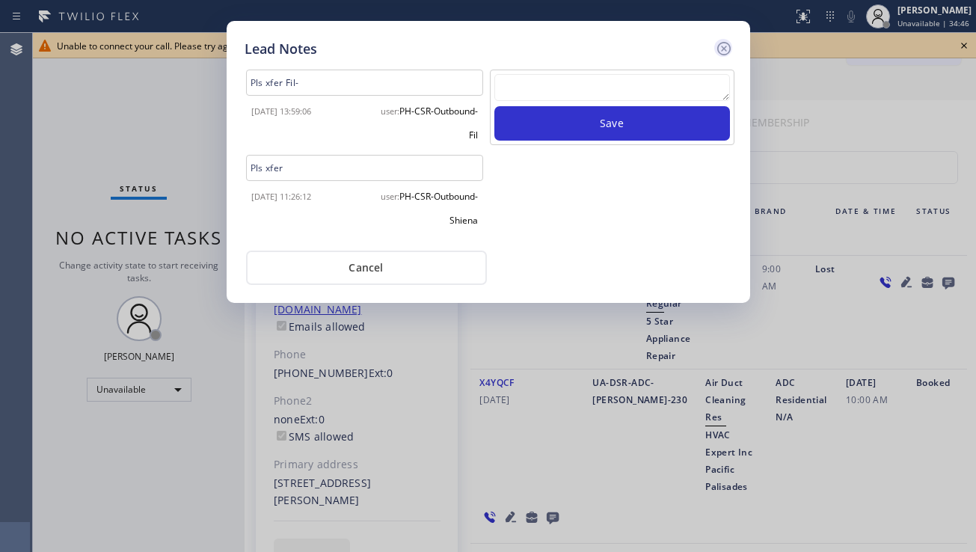
click at [718, 52] on icon at bounding box center [722, 48] width 13 height 13
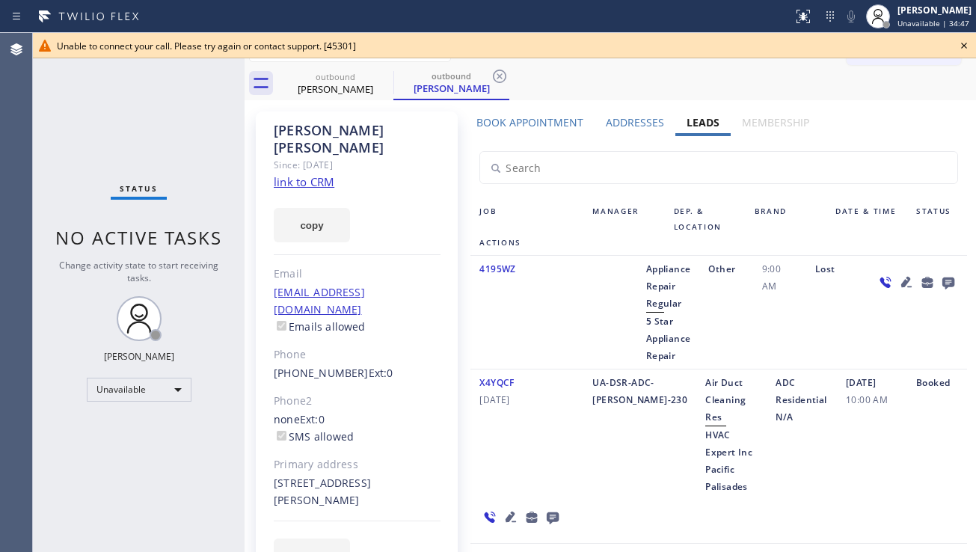
click at [961, 46] on icon at bounding box center [964, 46] width 18 height 18
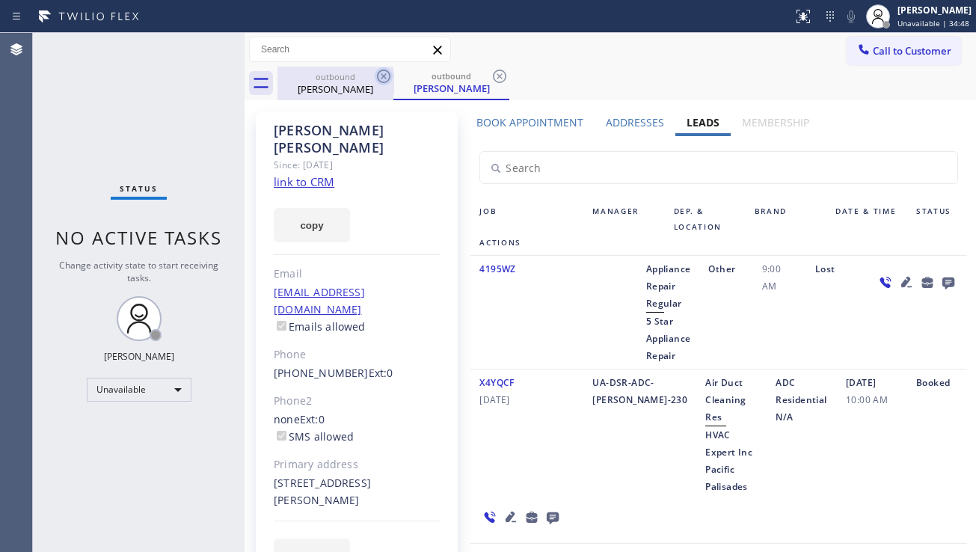
click at [389, 73] on icon at bounding box center [383, 76] width 13 height 13
click at [390, 73] on icon at bounding box center [383, 76] width 13 height 13
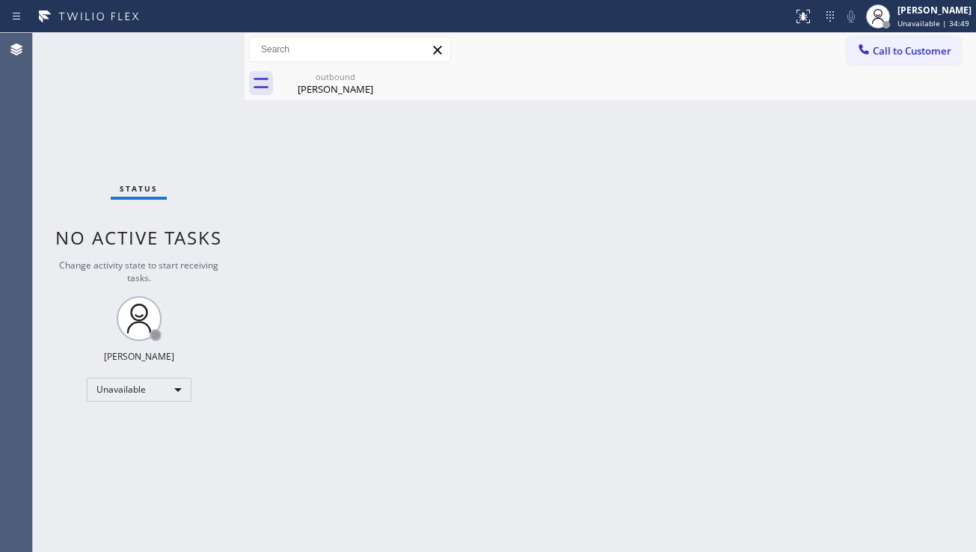
click at [0, 0] on icon at bounding box center [0, 0] width 0 height 0
click at [378, 76] on icon at bounding box center [384, 76] width 18 height 18
click at [351, 88] on div "[PERSON_NAME]" at bounding box center [335, 88] width 113 height 13
click at [98, 467] on div "Status No active tasks Change activity state to start receiving tasks. [PERSON_…" at bounding box center [139, 292] width 212 height 519
click at [516, 259] on div "Back to Dashboard Change Sender ID Customers Technicians Select a contact Outbo…" at bounding box center [609, 292] width 731 height 519
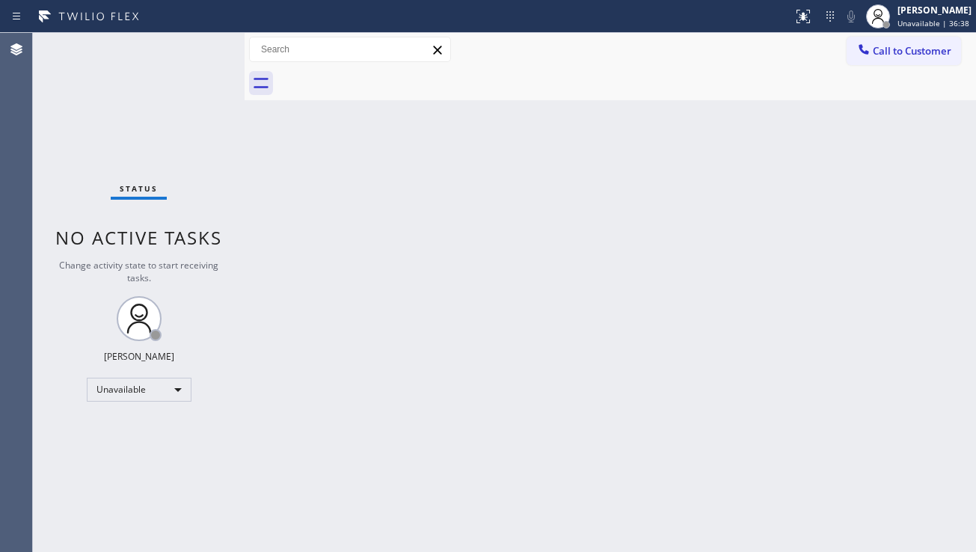
click at [884, 321] on div "Back to Dashboard Change Sender ID Customers Technicians Select a contact Outbo…" at bounding box center [609, 292] width 731 height 519
click at [880, 66] on div "Call to Customer Outbound call Location 5 Star Appliance Repair Your caller id …" at bounding box center [609, 50] width 731 height 34
click at [893, 48] on span "Call to Customer" at bounding box center [911, 50] width 79 height 13
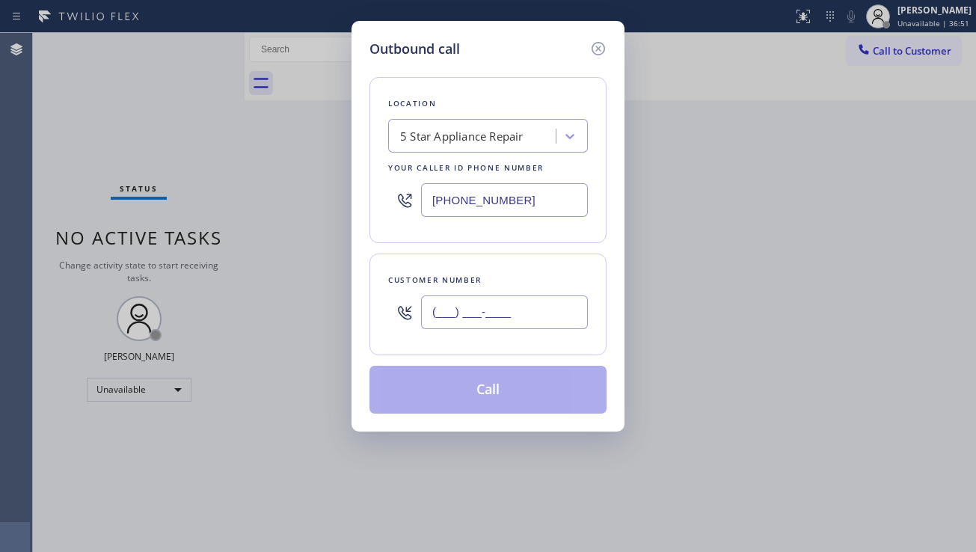
click at [480, 311] on input "(___) ___-____" at bounding box center [504, 312] width 167 height 34
paste input "805) 451-6884"
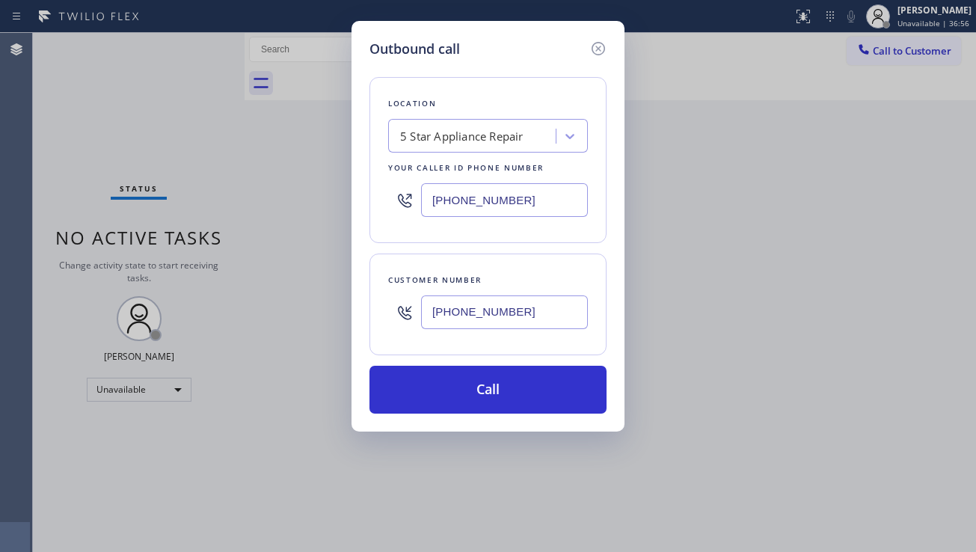
click at [913, 373] on div "Outbound call Location 5 Star Appliance Repair Your caller id phone number [PHO…" at bounding box center [488, 276] width 976 height 552
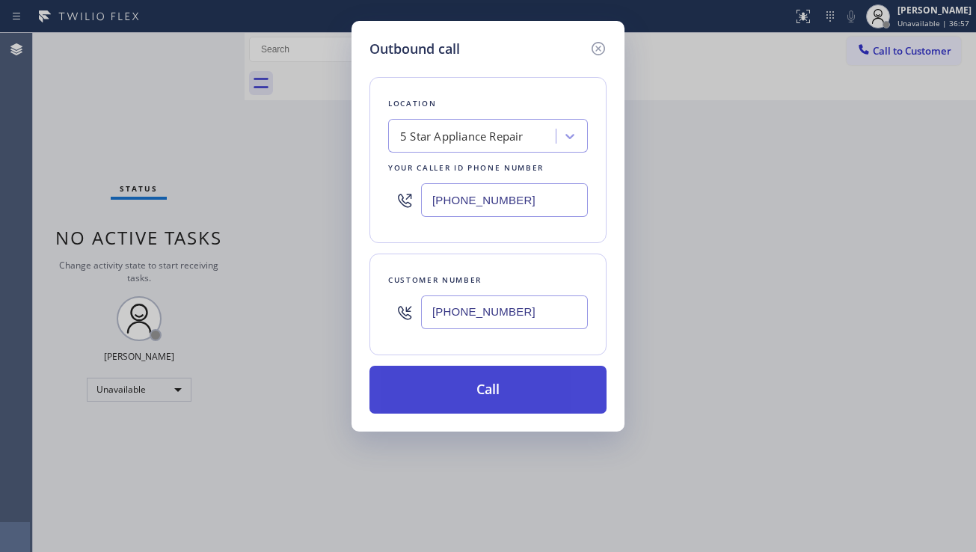
click at [506, 398] on button "Call" at bounding box center [487, 390] width 237 height 48
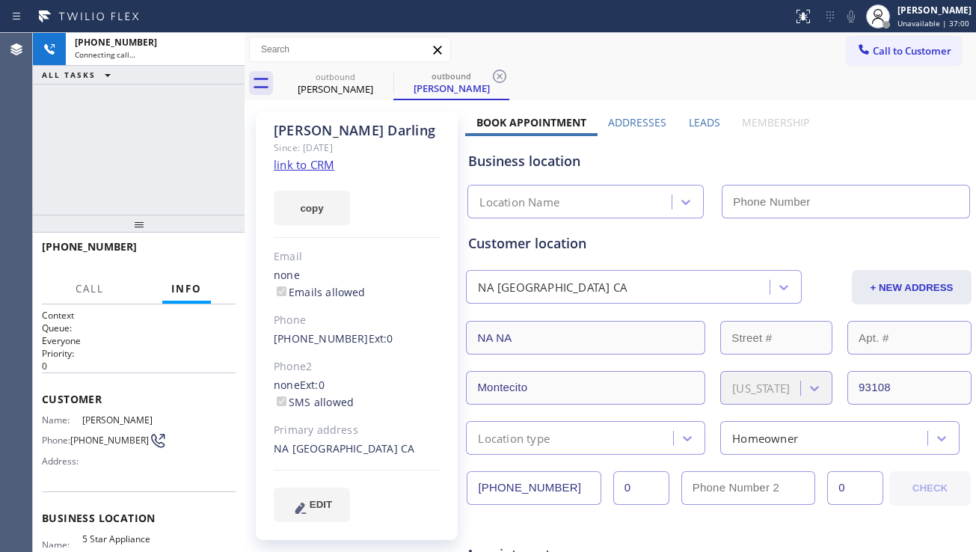
click at [703, 122] on label "Leads" at bounding box center [704, 122] width 31 height 14
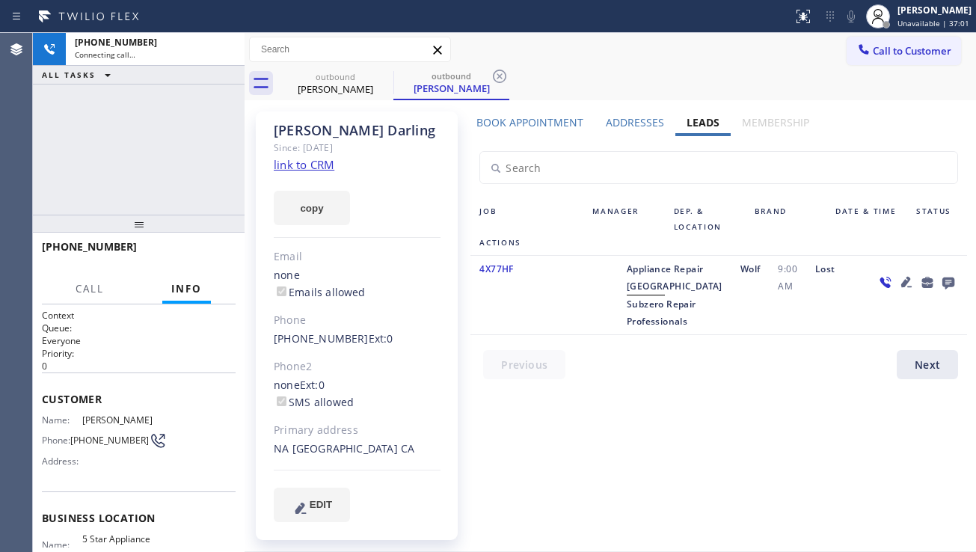
click at [899, 282] on icon at bounding box center [906, 282] width 18 height 18
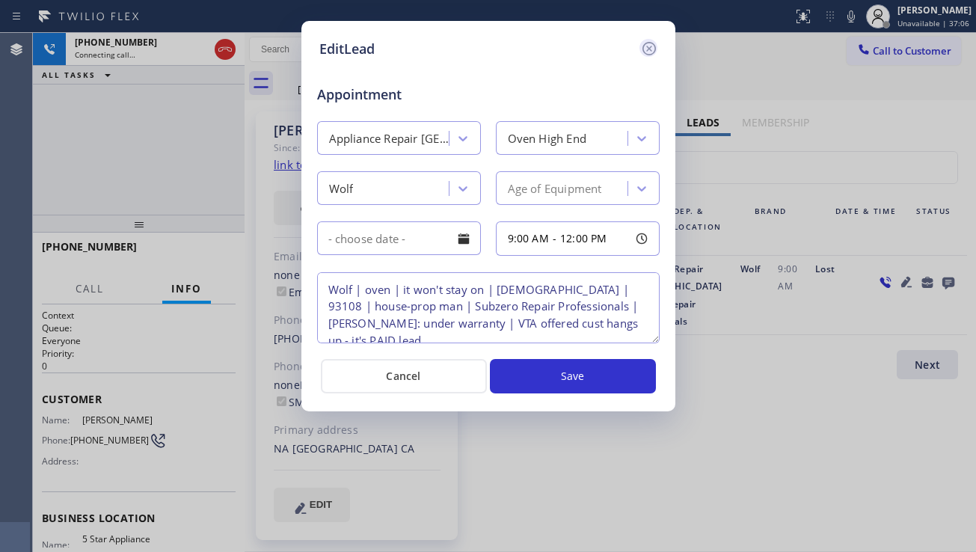
click at [640, 49] on icon at bounding box center [649, 49] width 18 height 18
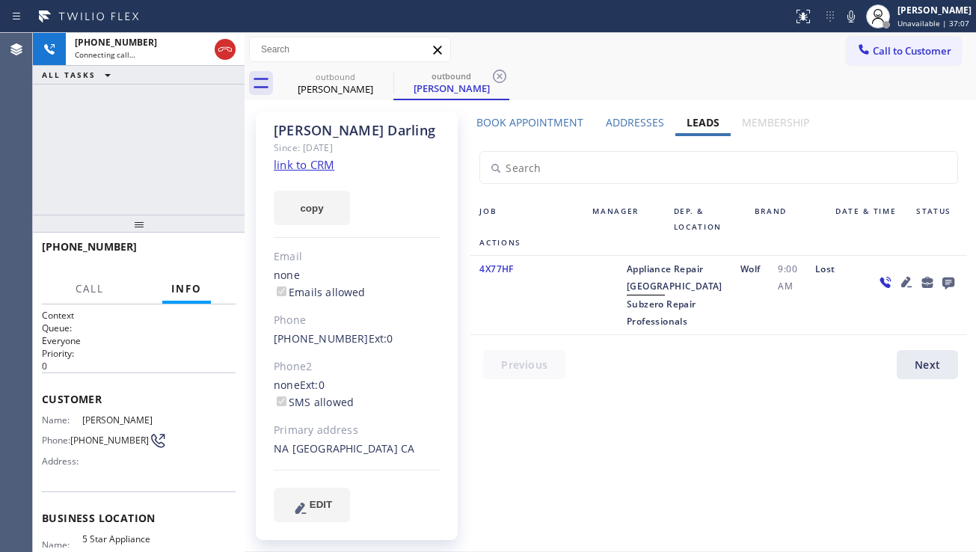
click at [951, 277] on icon at bounding box center [948, 283] width 12 height 12
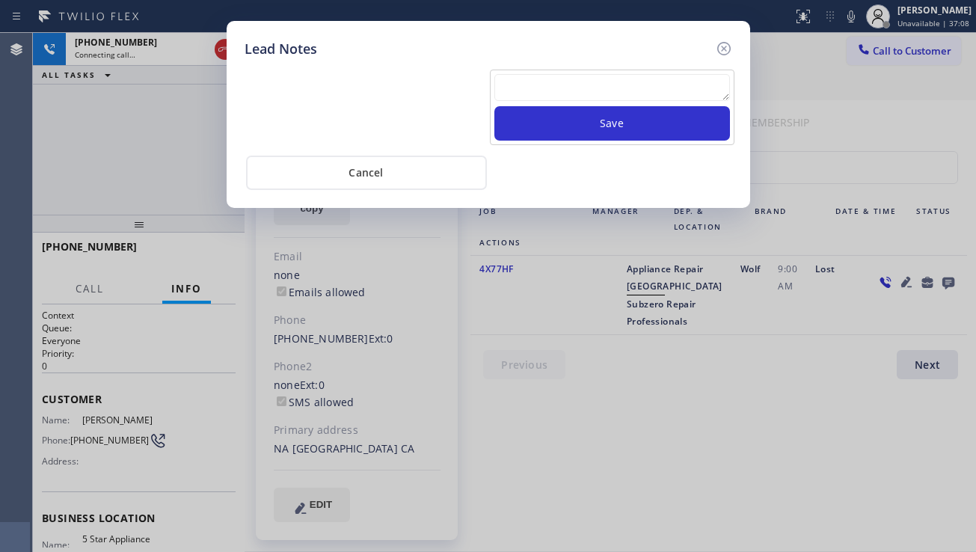
click at [564, 88] on textarea at bounding box center [612, 87] width 236 height 27
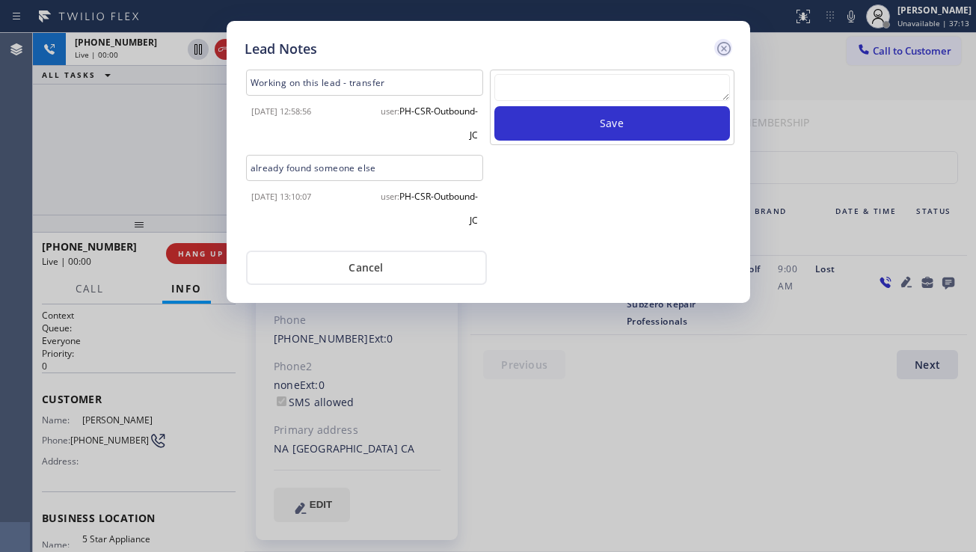
click at [721, 46] on icon at bounding box center [724, 49] width 18 height 18
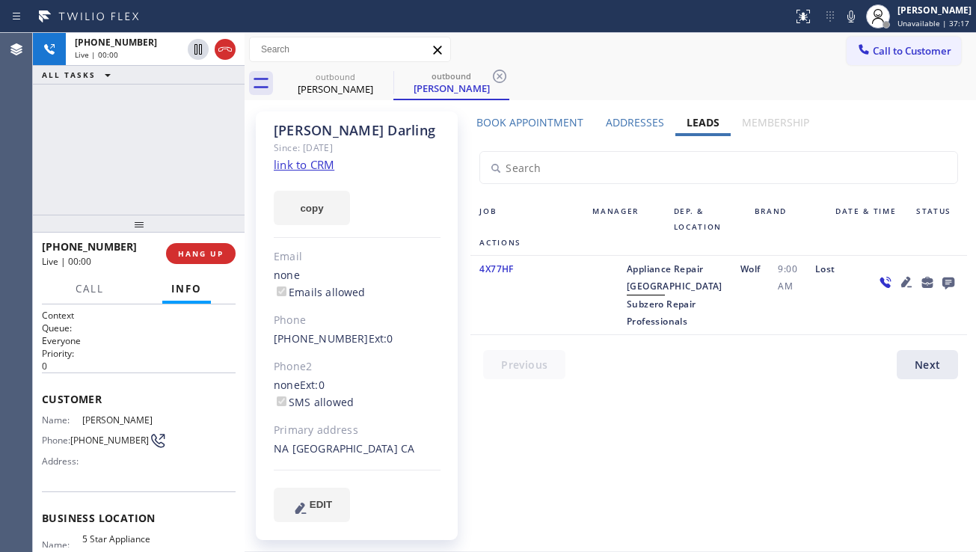
click at [900, 281] on icon at bounding box center [906, 282] width 18 height 18
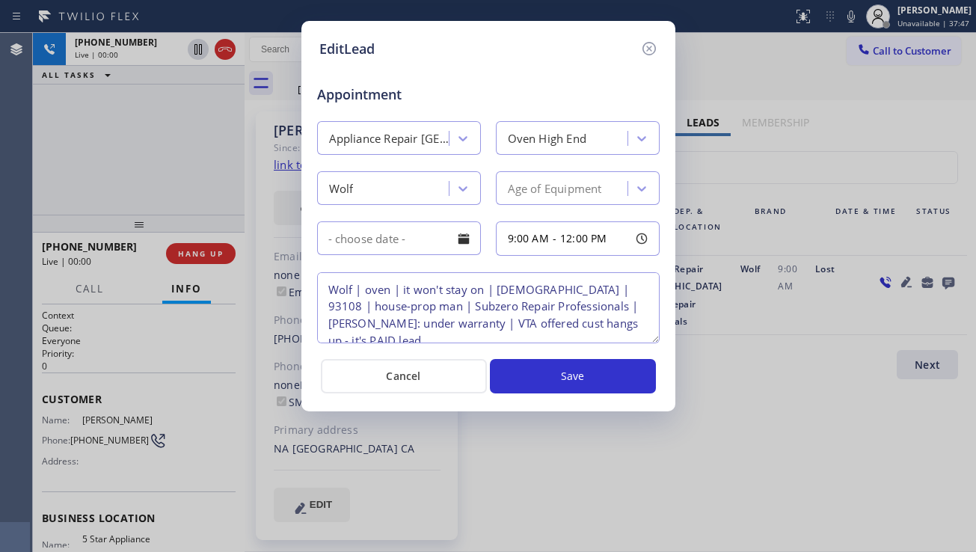
click at [548, 292] on textarea "Wolf | oven | it won't stay on | [DEMOGRAPHIC_DATA] | 93108 | house-prop man | …" at bounding box center [488, 307] width 342 height 71
click at [654, 51] on icon at bounding box center [647, 48] width 13 height 13
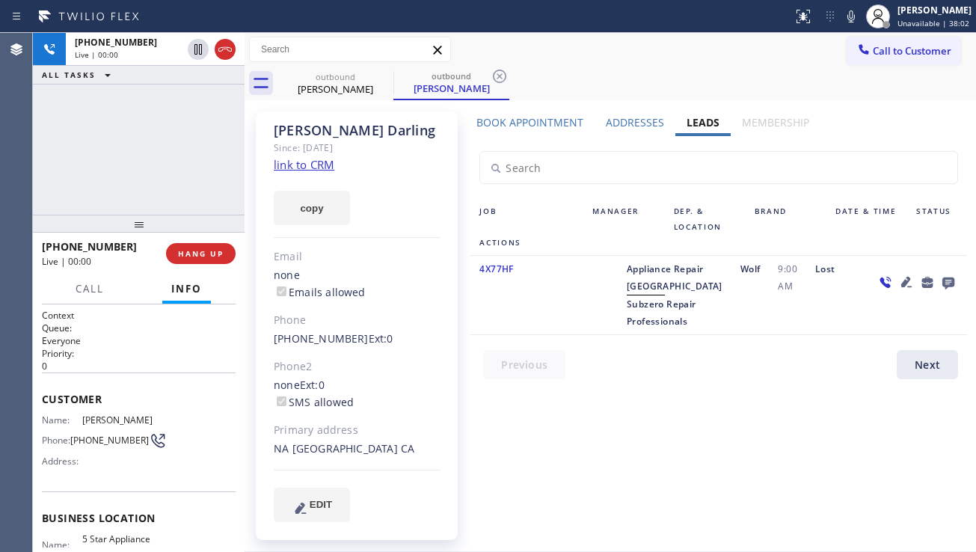
click at [709, 330] on div "Appliance Repair High End Subzero Repair Professionals" at bounding box center [675, 295] width 114 height 70
click at [678, 330] on div "Appliance Repair High End Subzero Repair Professionals" at bounding box center [675, 295] width 114 height 70
click at [686, 322] on div "Appliance Repair High End Subzero Repair Professionals" at bounding box center [675, 295] width 114 height 70
click at [731, 330] on div "Wolf" at bounding box center [750, 295] width 38 height 70
click at [680, 330] on div "Appliance Repair High End Subzero Repair Professionals" at bounding box center [675, 295] width 114 height 70
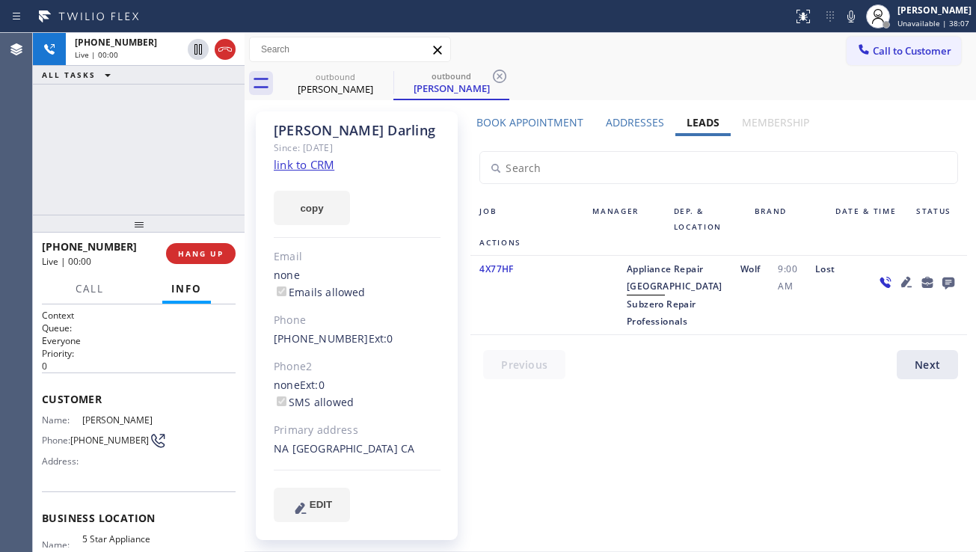
click at [710, 330] on div "Appliance Repair High End Subzero Repair Professionals" at bounding box center [675, 295] width 114 height 70
click at [678, 330] on div "Appliance Repair High End Subzero Repair Professionals" at bounding box center [675, 295] width 114 height 70
click at [688, 317] on div "Appliance Repair High End Subzero Repair Professionals" at bounding box center [675, 295] width 114 height 70
click at [706, 330] on div "Appliance Repair High End Subzero Repair Professionals" at bounding box center [675, 295] width 114 height 70
click at [680, 330] on div "Appliance Repair High End Subzero Repair Professionals" at bounding box center [675, 295] width 114 height 70
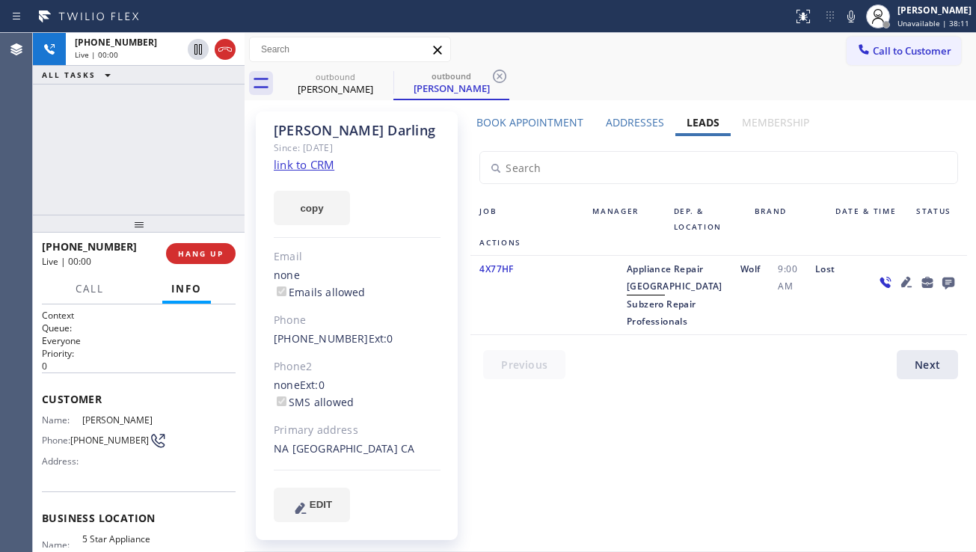
click at [691, 323] on div "Appliance Repair High End Subzero Repair Professionals" at bounding box center [675, 295] width 114 height 70
click at [706, 330] on div "Appliance Repair High End Subzero Repair Professionals" at bounding box center [675, 295] width 114 height 70
click at [683, 330] on div "Appliance Repair High End Subzero Repair Professionals" at bounding box center [675, 295] width 114 height 70
click at [689, 321] on div "Appliance Repair High End Subzero Repair Professionals" at bounding box center [675, 295] width 114 height 70
click at [708, 330] on div "Appliance Repair High End Subzero Repair Professionals" at bounding box center [675, 295] width 114 height 70
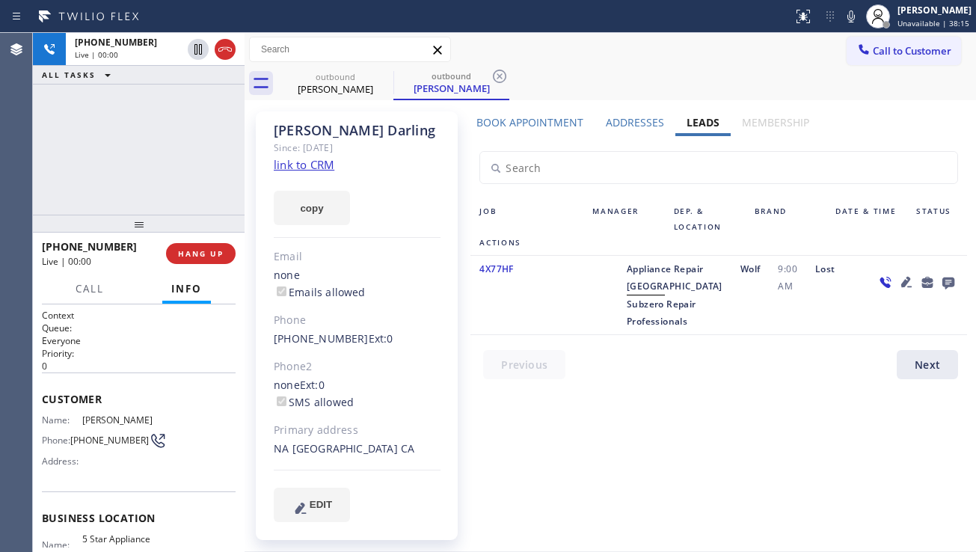
click at [680, 330] on div "Appliance Repair High End Subzero Repair Professionals" at bounding box center [675, 295] width 114 height 70
click at [685, 322] on div "Appliance Repair High End Subzero Repair Professionals" at bounding box center [675, 295] width 114 height 70
click at [731, 330] on div "Wolf" at bounding box center [750, 295] width 38 height 70
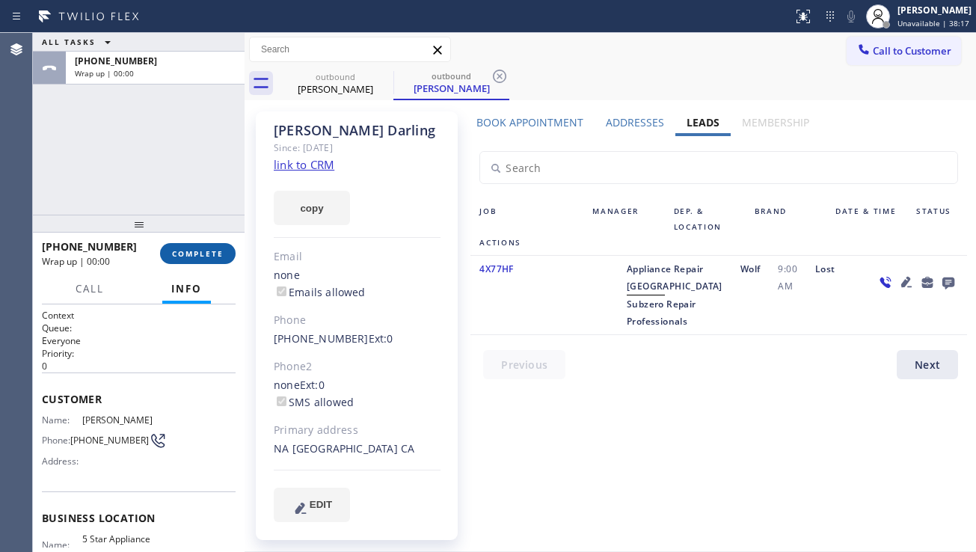
click at [221, 252] on span "COMPLETE" at bounding box center [198, 253] width 52 height 10
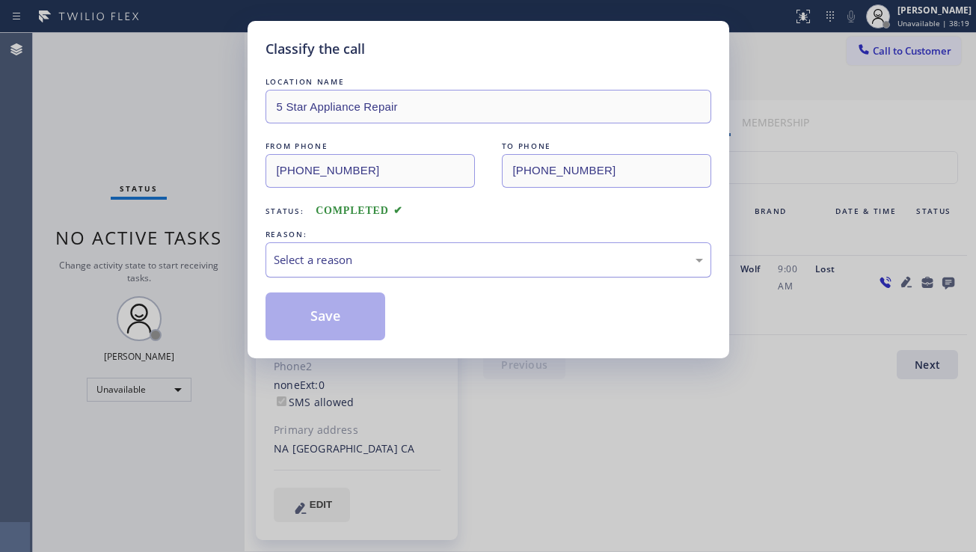
click at [399, 258] on div "Select a reason" at bounding box center [488, 259] width 429 height 17
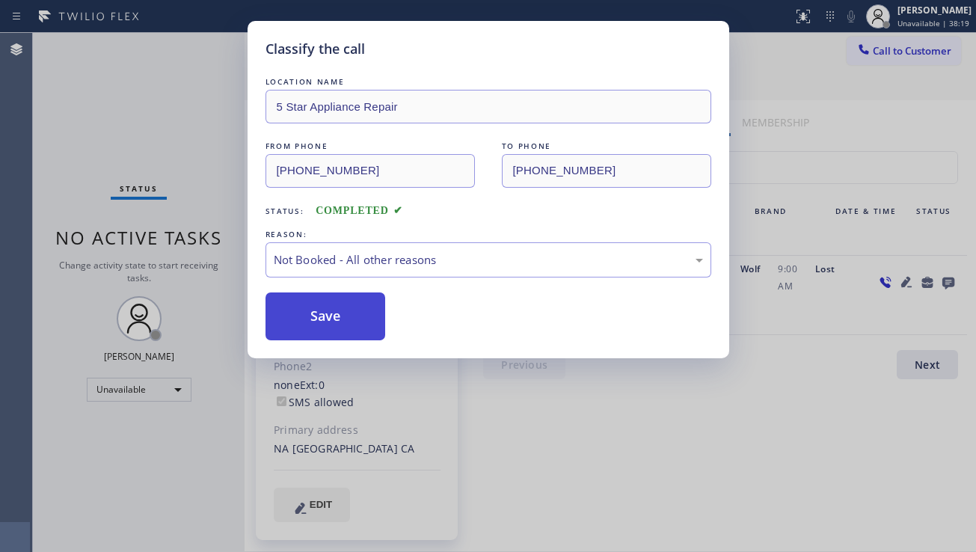
click at [322, 328] on button "Save" at bounding box center [325, 316] width 120 height 48
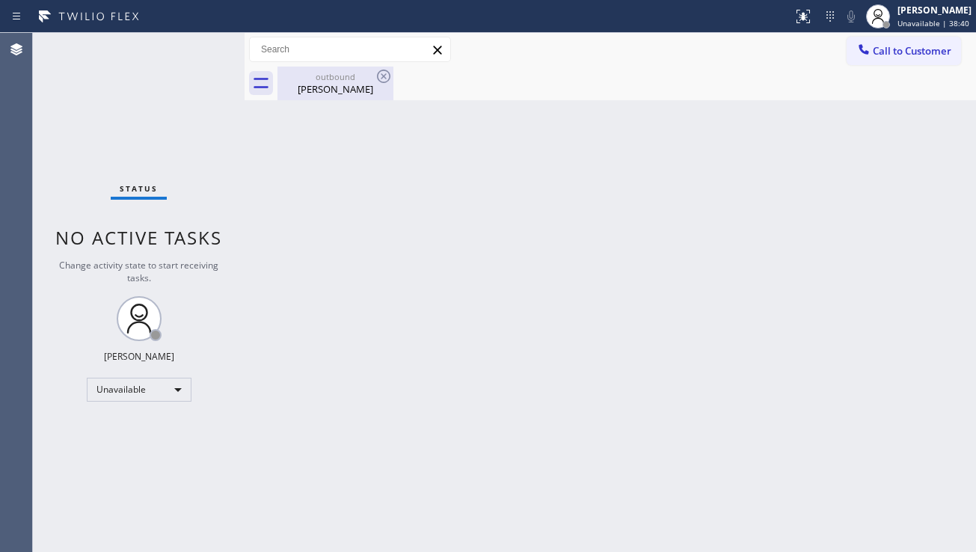
click at [347, 79] on div "outbound" at bounding box center [335, 76] width 113 height 11
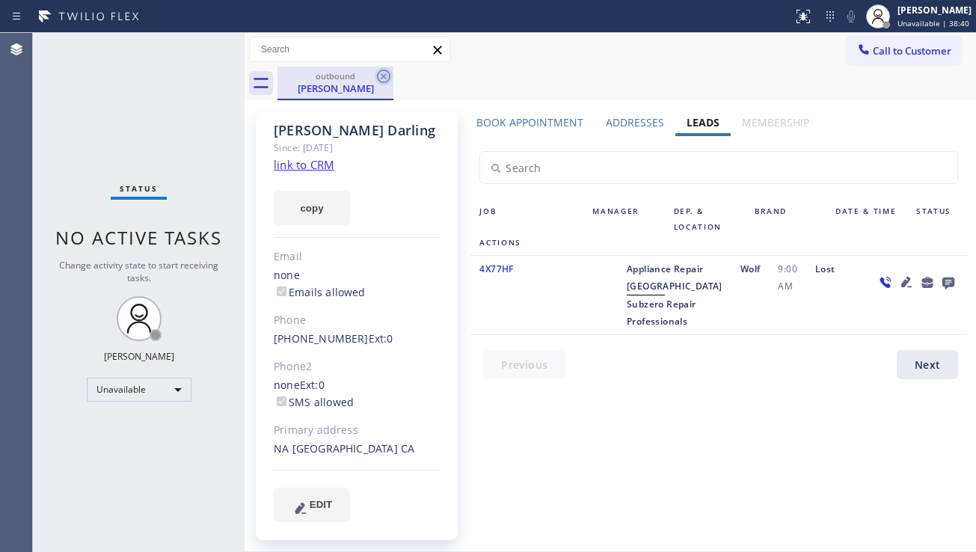
click at [387, 75] on icon at bounding box center [384, 76] width 18 height 18
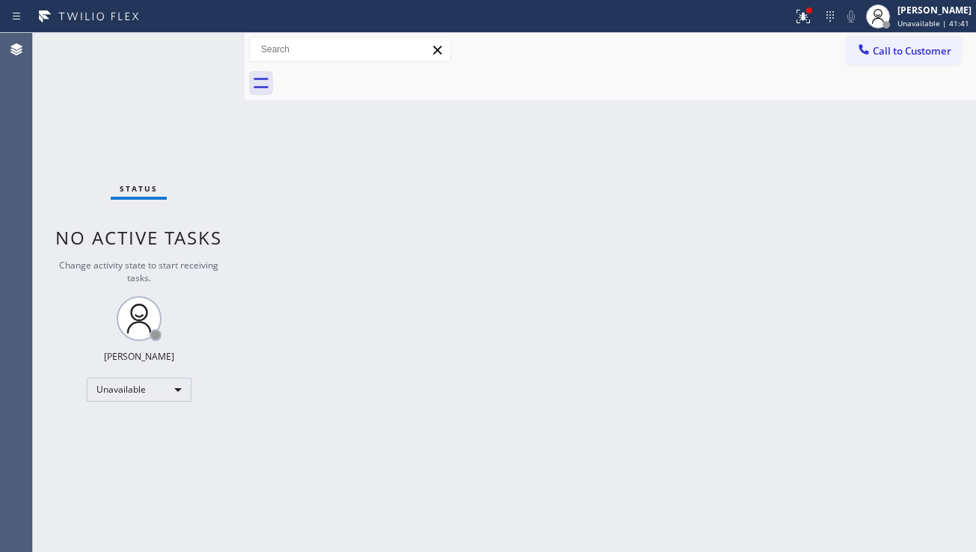
click at [928, 416] on div "Back to Dashboard Change Sender ID Customers Technicians Select a contact Outbo…" at bounding box center [609, 292] width 731 height 519
click at [787, 31] on button at bounding box center [803, 16] width 33 height 33
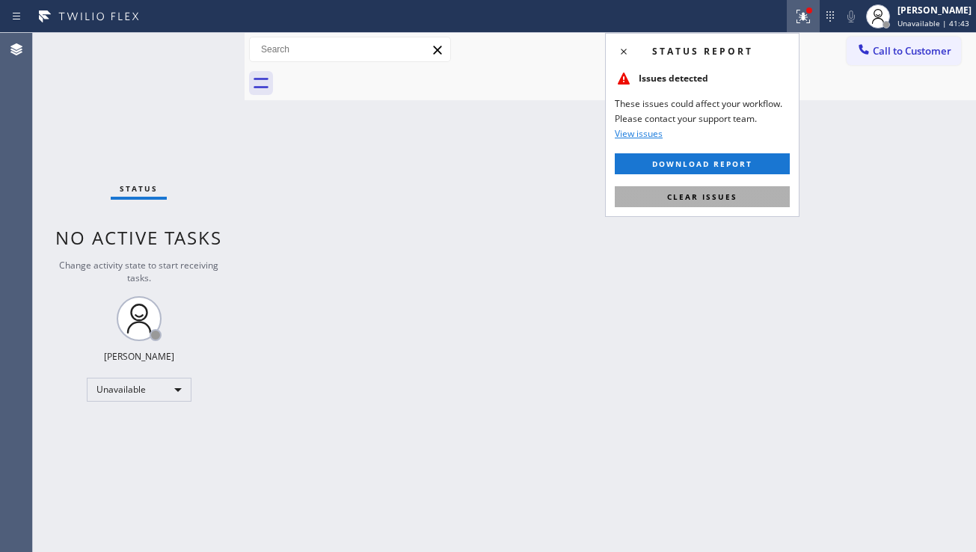
click at [718, 197] on span "Clear issues" at bounding box center [702, 196] width 70 height 10
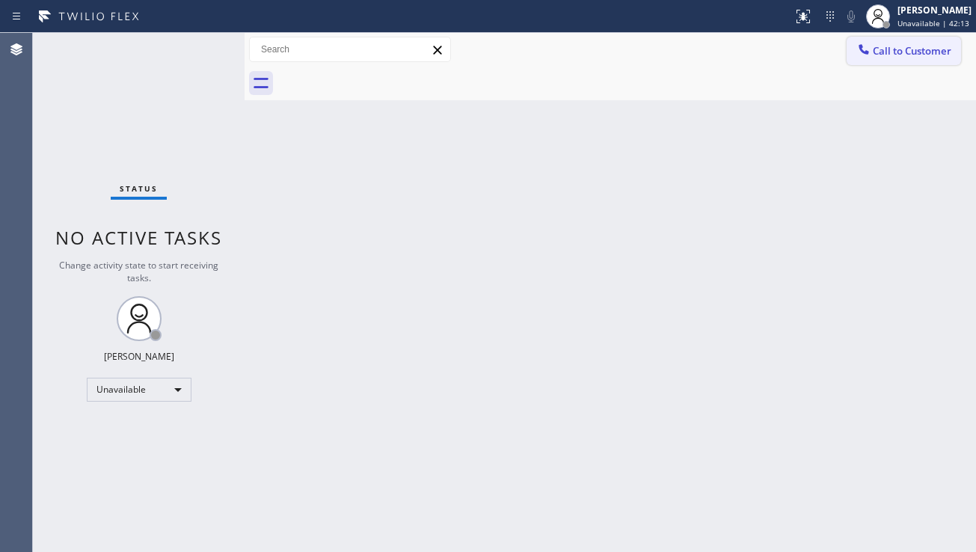
click at [875, 47] on span "Call to Customer" at bounding box center [911, 50] width 79 height 13
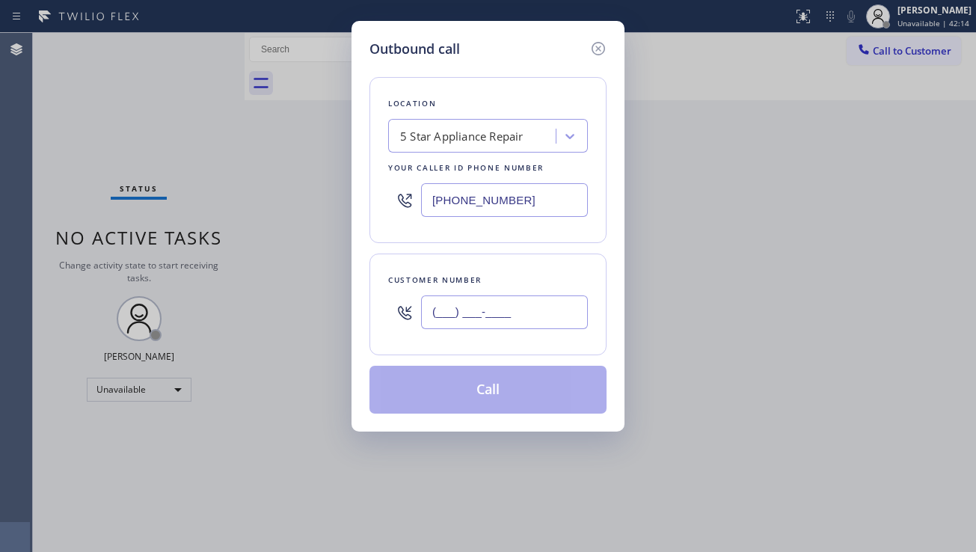
click at [481, 301] on input "(___) ___-____" at bounding box center [504, 312] width 167 height 34
paste input "323) 314-2546"
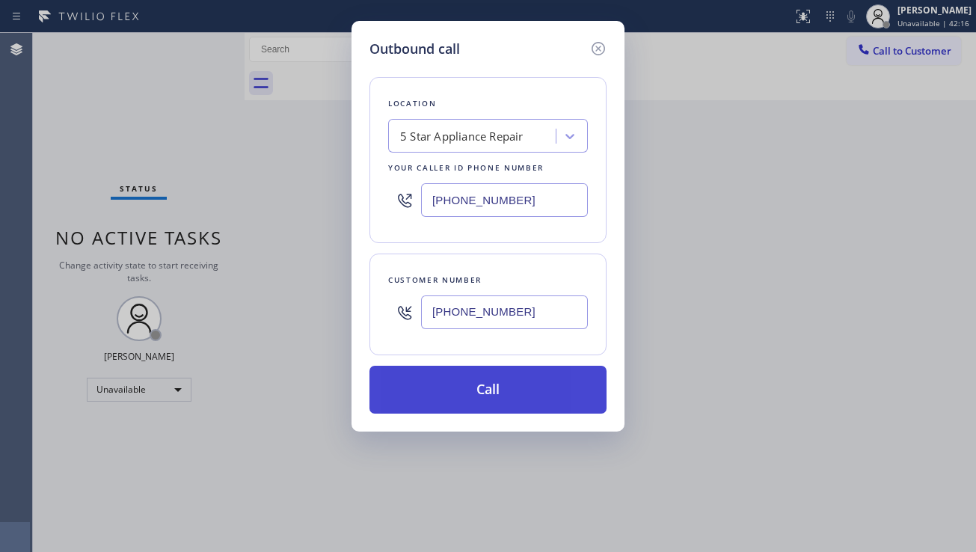
click at [479, 394] on button "Call" at bounding box center [487, 390] width 237 height 48
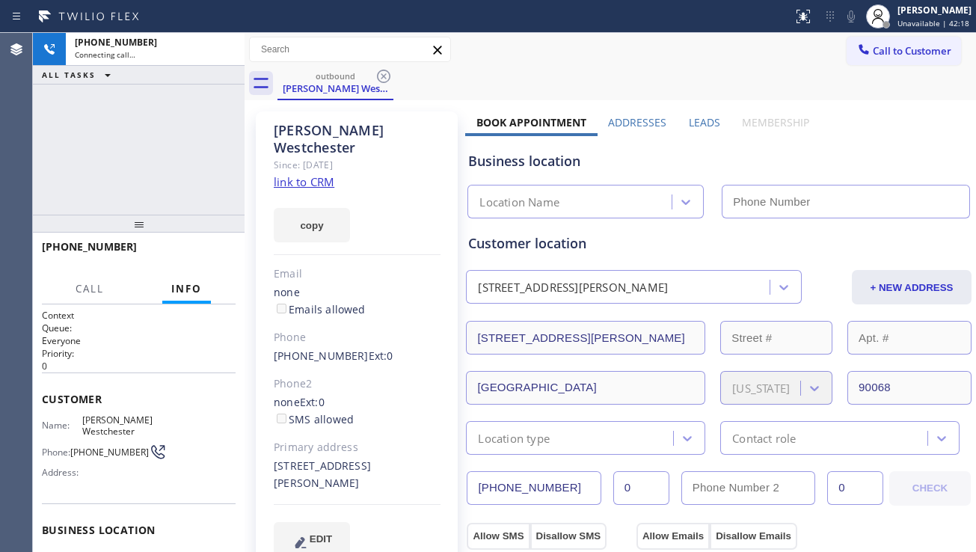
click at [103, 158] on div "[PHONE_NUMBER] Connecting call… ALL TASKS ALL TASKS ACTIVE TASKS TASKS IN WRAP …" at bounding box center [139, 124] width 212 height 182
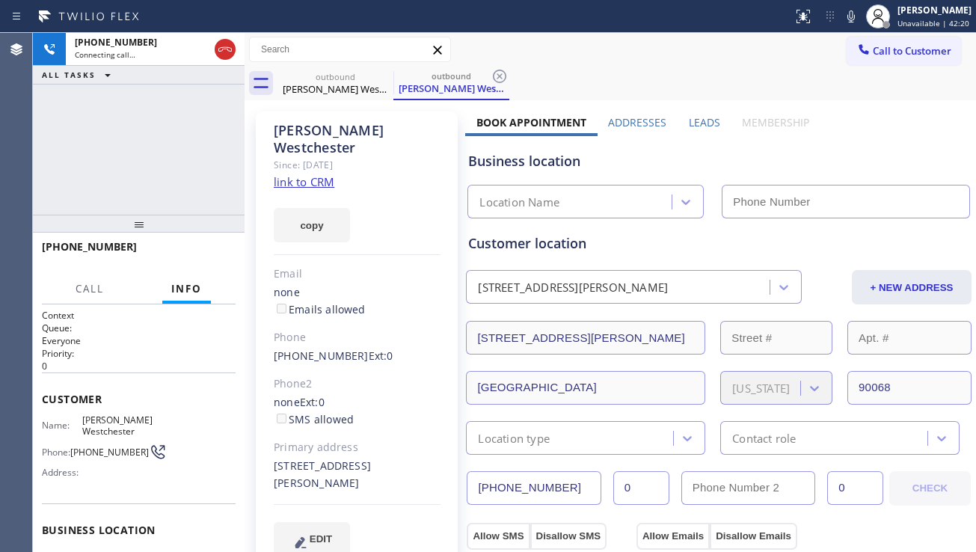
click at [692, 124] on label "Leads" at bounding box center [704, 122] width 31 height 14
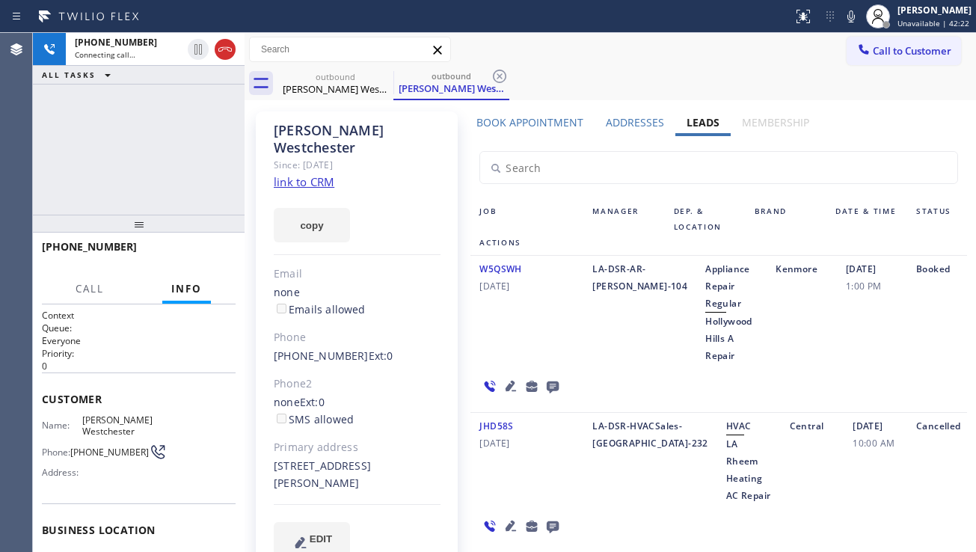
click at [548, 385] on icon at bounding box center [553, 387] width 12 height 12
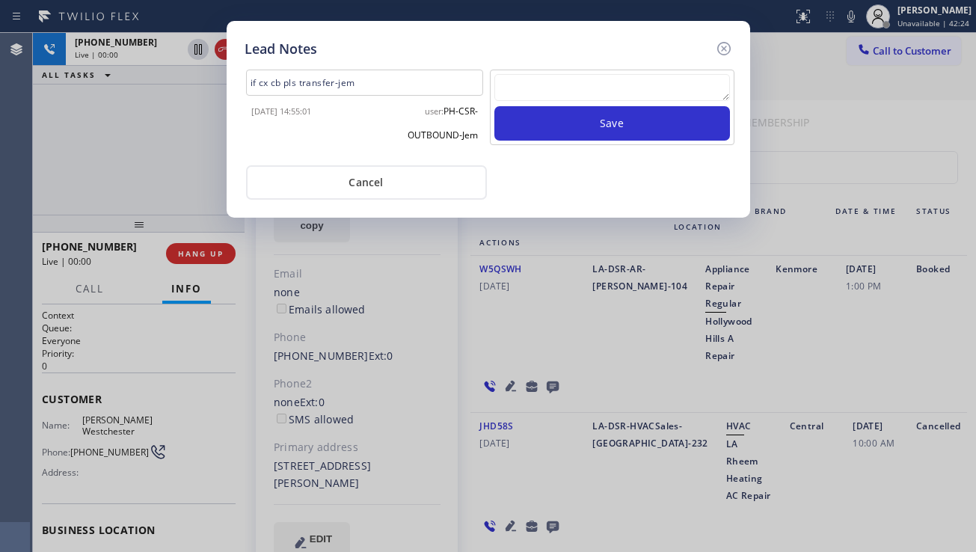
click at [722, 52] on icon at bounding box center [724, 49] width 18 height 18
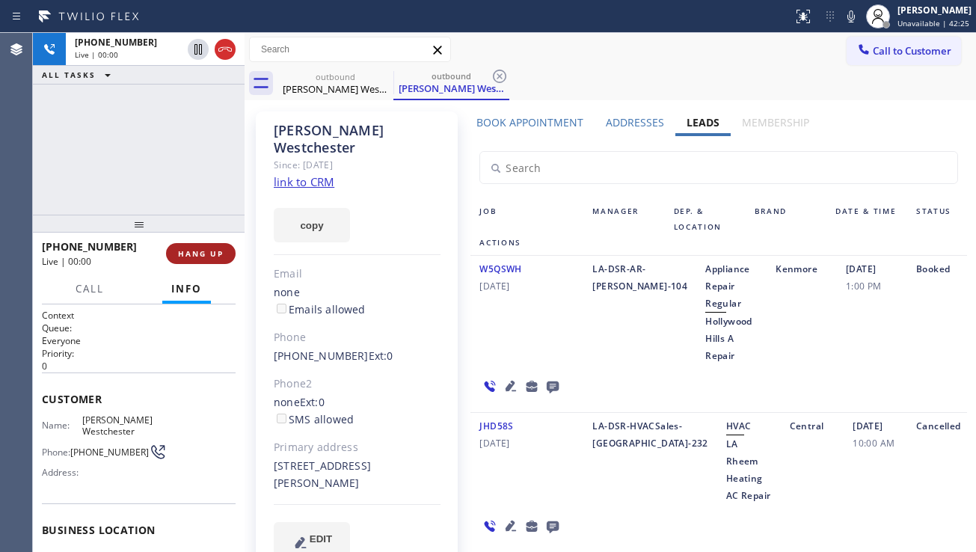
click at [203, 250] on span "HANG UP" at bounding box center [201, 253] width 46 height 10
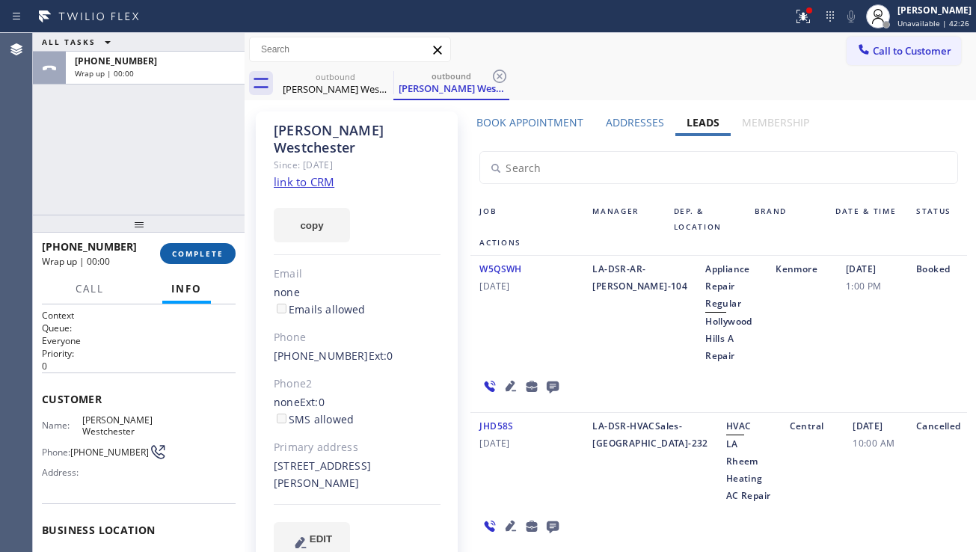
click at [203, 250] on span "COMPLETE" at bounding box center [198, 253] width 52 height 10
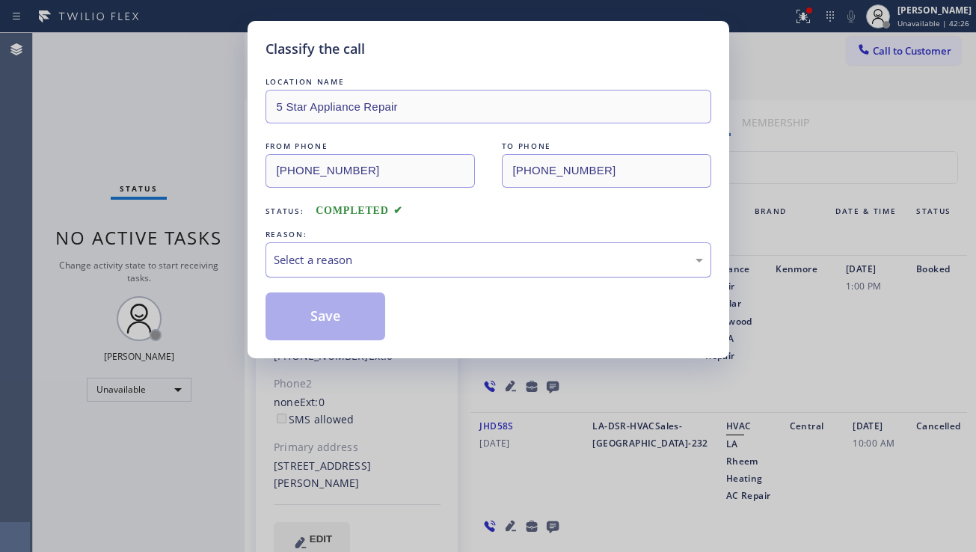
click at [443, 265] on div "Select a reason" at bounding box center [488, 259] width 429 height 17
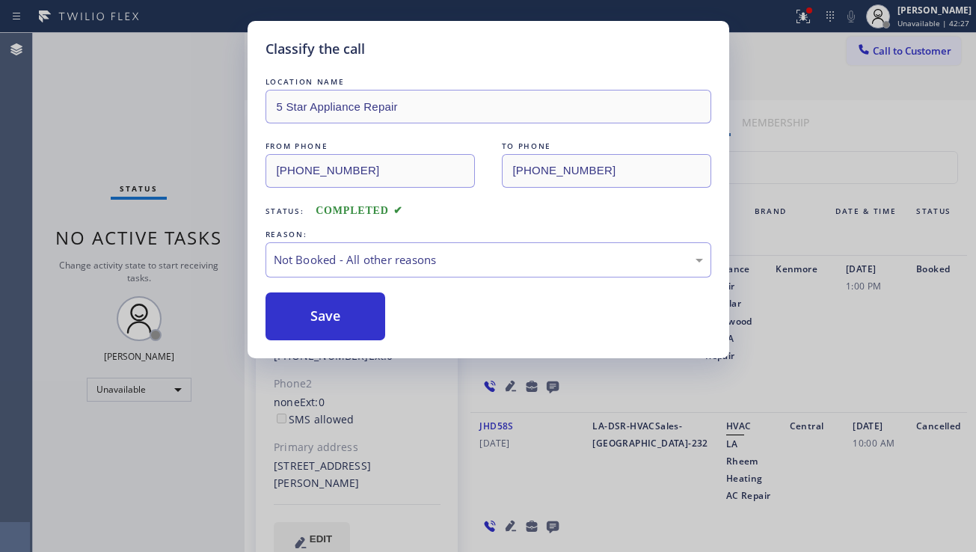
drag, startPoint x: 331, startPoint y: 320, endPoint x: 255, endPoint y: 147, distance: 189.5
click at [330, 320] on button "Save" at bounding box center [325, 316] width 120 height 48
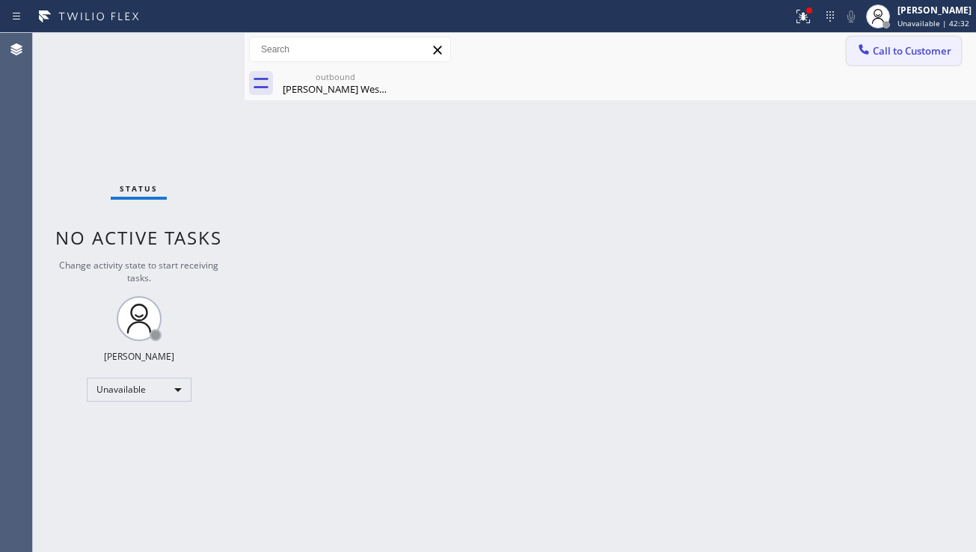
click at [879, 55] on span "Call to Customer" at bounding box center [911, 50] width 79 height 13
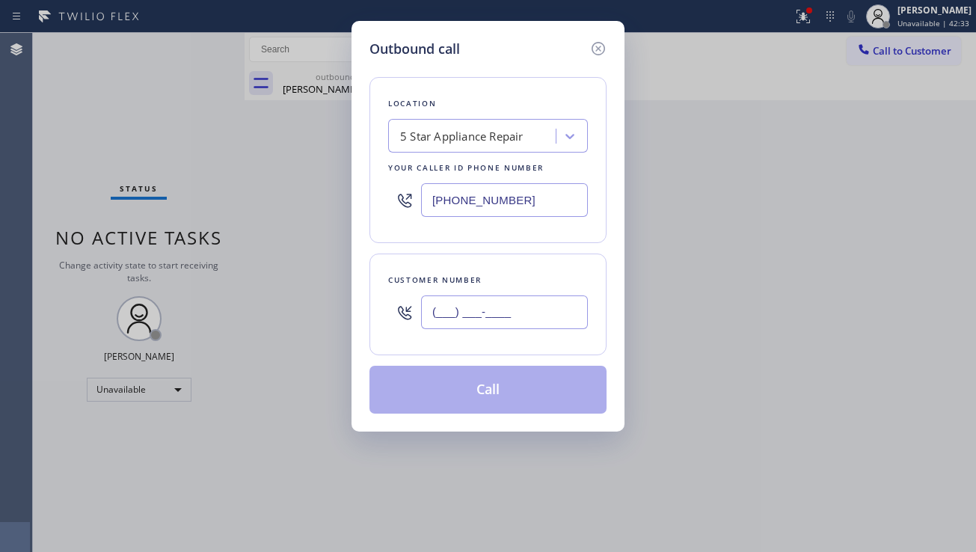
click at [443, 322] on input "(___) ___-____" at bounding box center [504, 312] width 167 height 34
paste input "626) 484-6084"
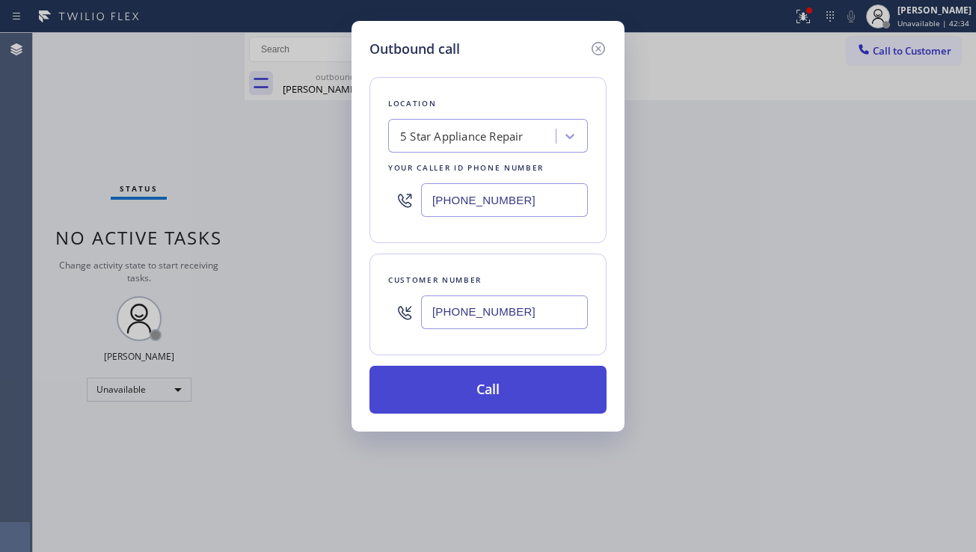
type input "[PHONE_NUMBER]"
click at [497, 393] on button "Call" at bounding box center [487, 390] width 237 height 48
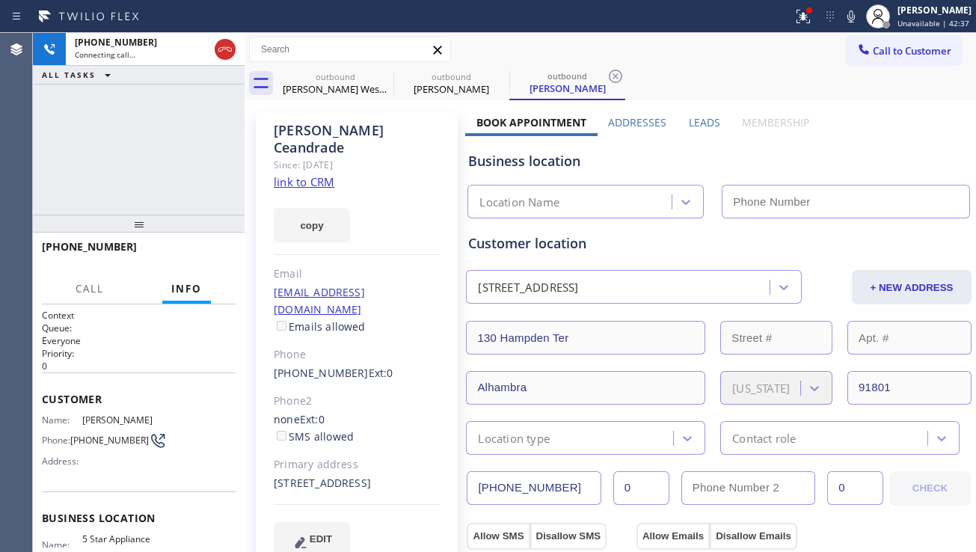
click at [864, 175] on div "Business location Location Name" at bounding box center [718, 177] width 507 height 82
type input "[PHONE_NUMBER]"
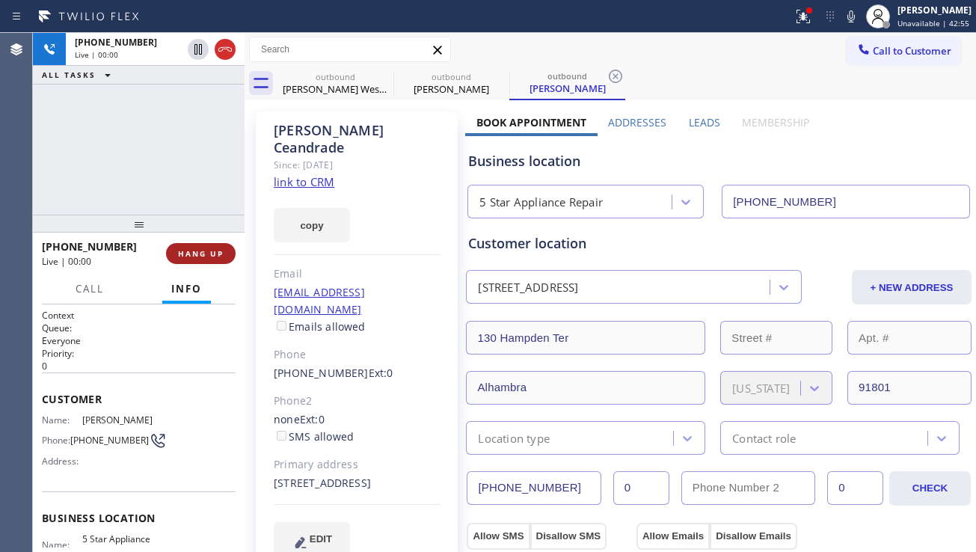
click at [195, 250] on span "HANG UP" at bounding box center [201, 253] width 46 height 10
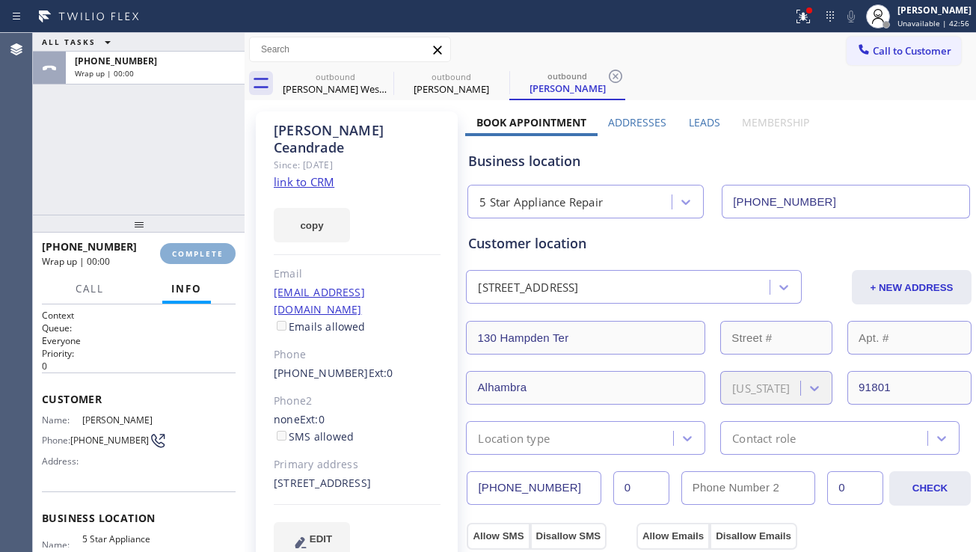
click at [195, 250] on span "COMPLETE" at bounding box center [198, 253] width 52 height 10
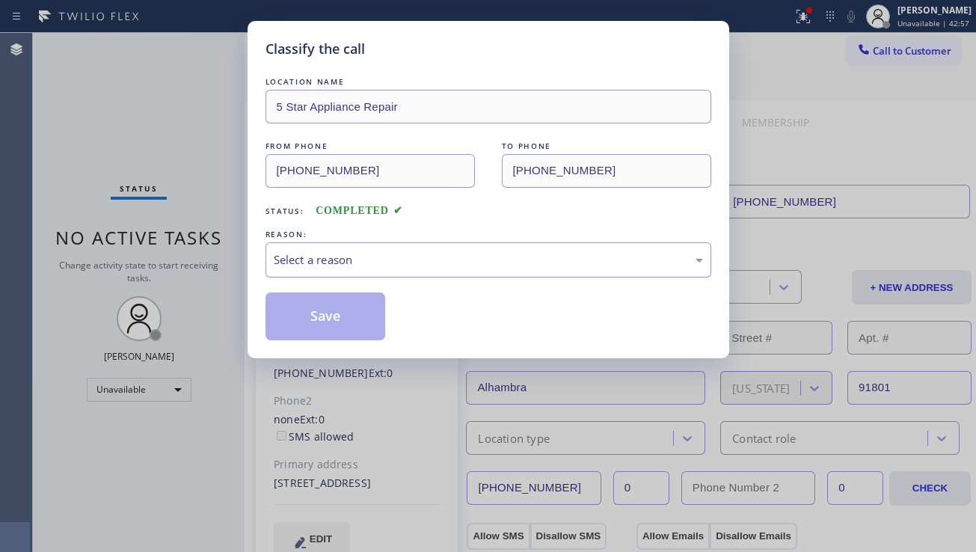
click at [394, 251] on div "Select a reason" at bounding box center [488, 259] width 429 height 17
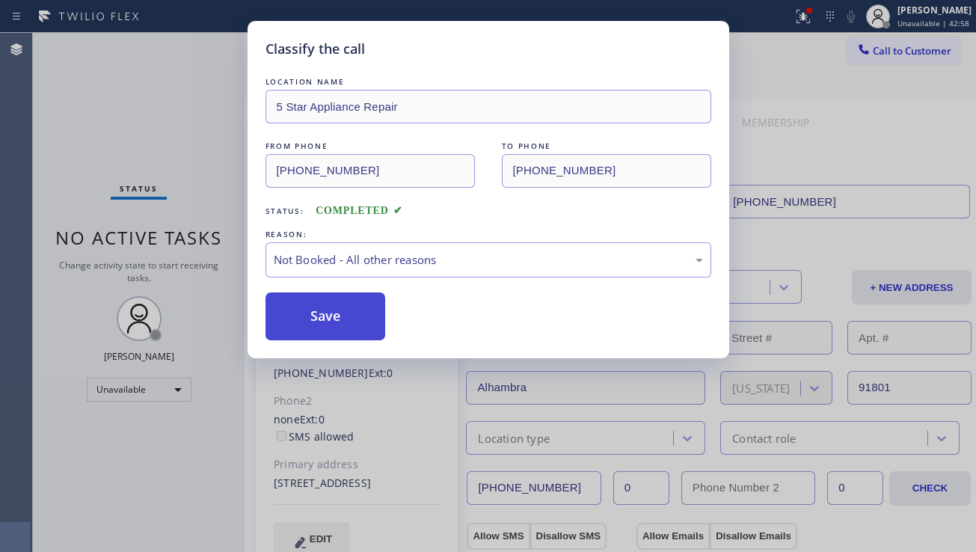
click at [324, 316] on button "Save" at bounding box center [325, 316] width 120 height 48
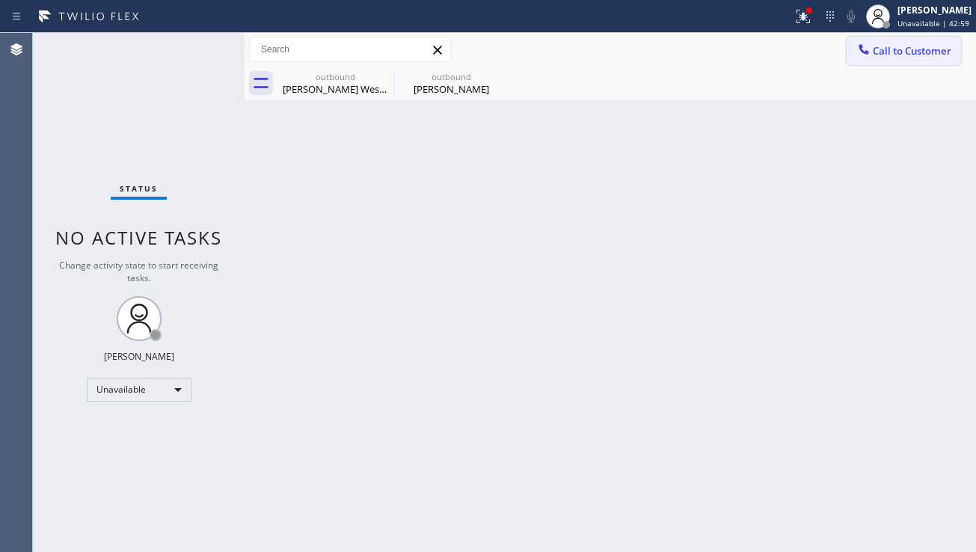
click at [865, 56] on icon at bounding box center [863, 49] width 15 height 15
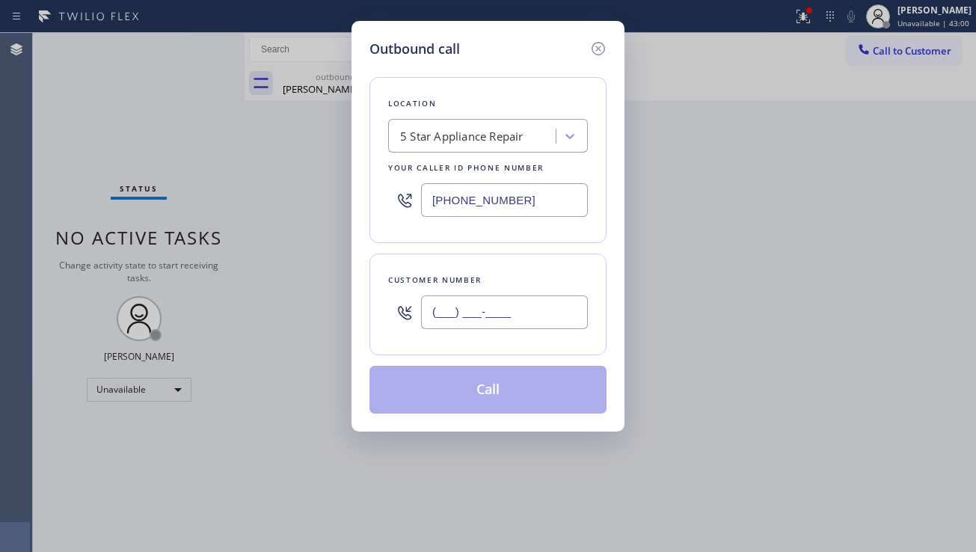
click at [477, 313] on input "(___) ___-____" at bounding box center [504, 312] width 167 height 34
paste input "626) 484-6084"
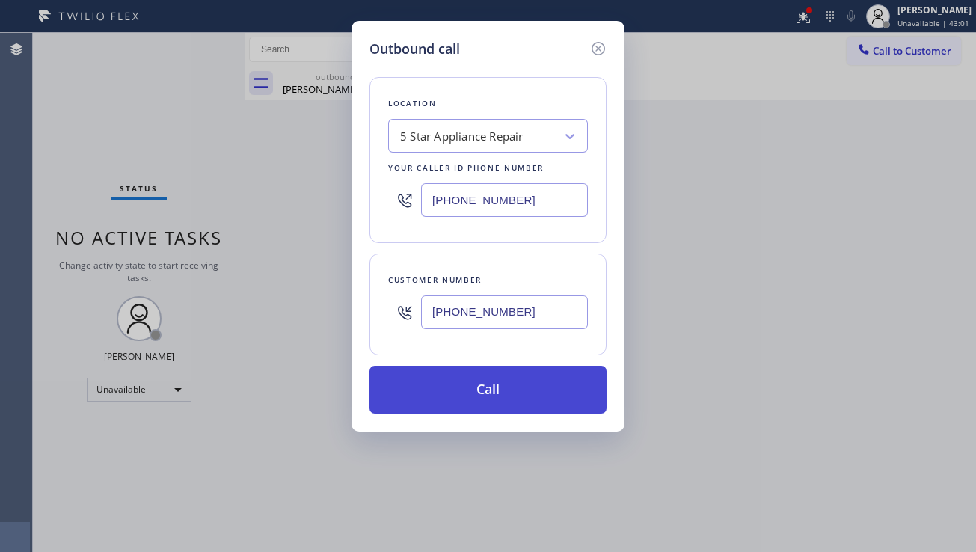
type input "[PHONE_NUMBER]"
click at [512, 398] on button "Call" at bounding box center [487, 390] width 237 height 48
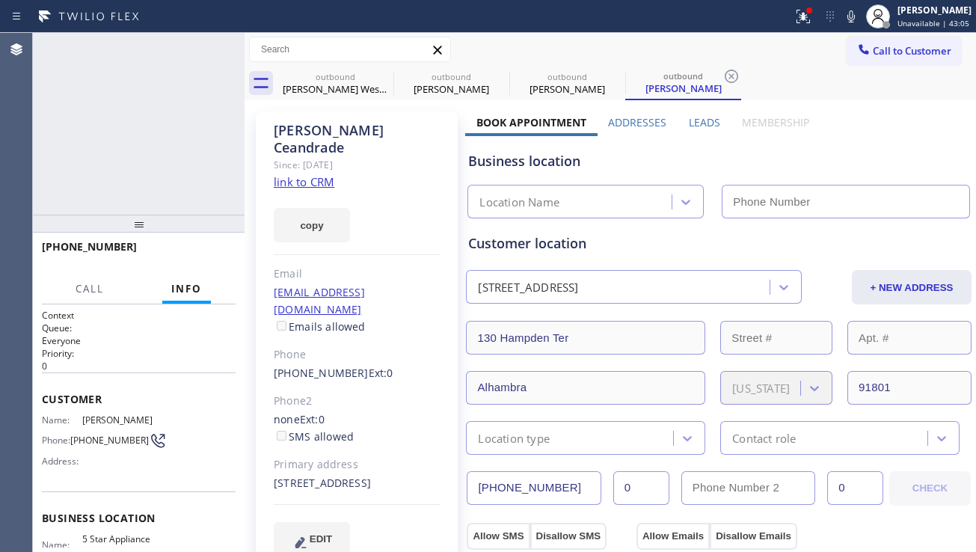
type input "[PHONE_NUMBER]"
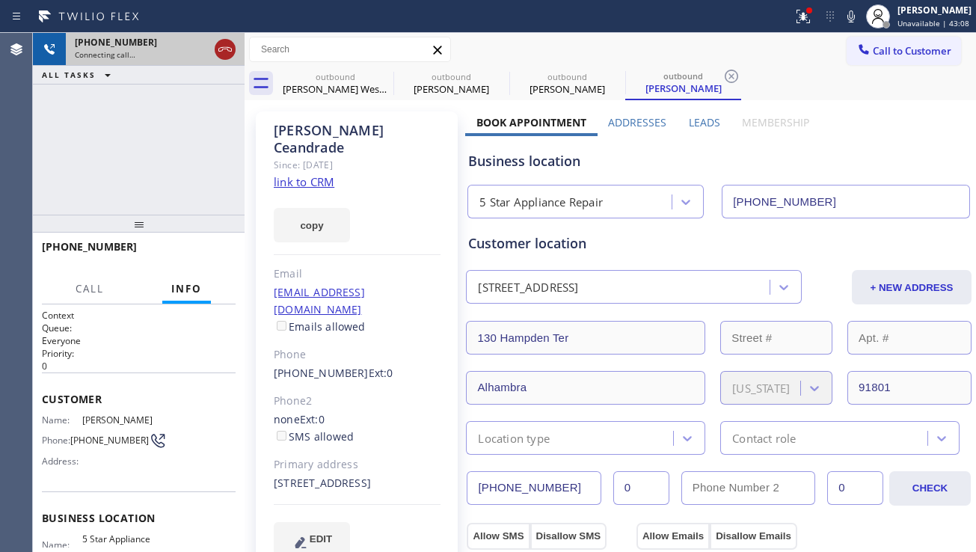
click at [221, 50] on icon at bounding box center [225, 49] width 18 height 18
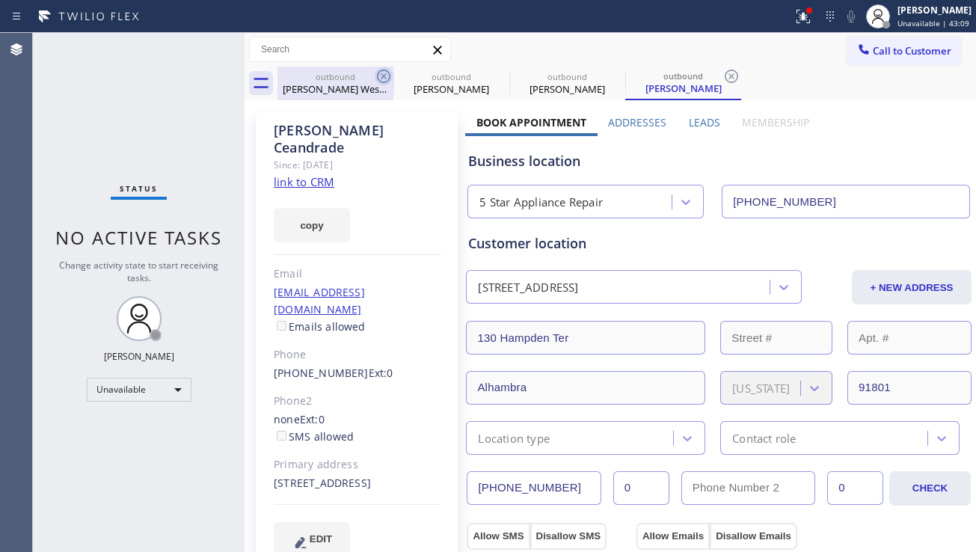
click at [377, 76] on icon at bounding box center [383, 76] width 13 height 13
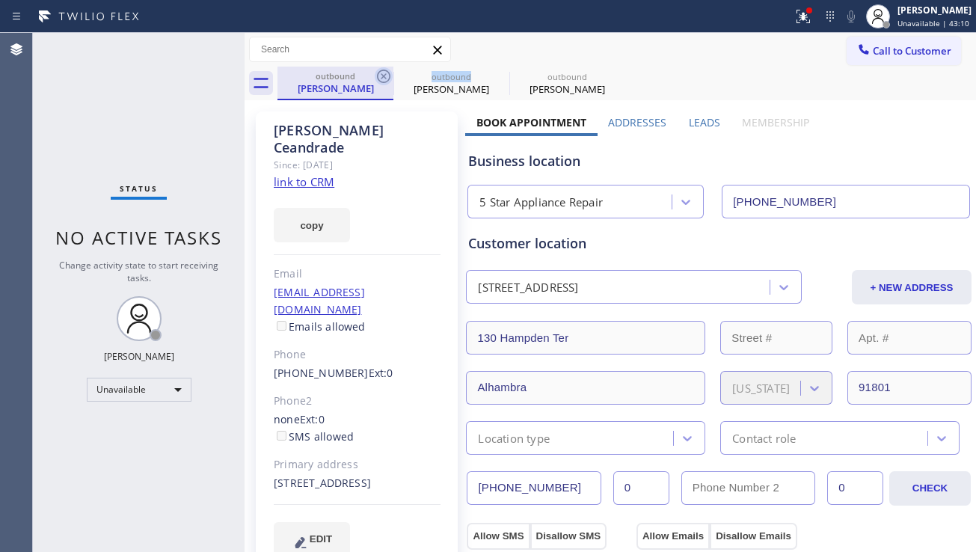
click at [377, 75] on icon at bounding box center [384, 76] width 18 height 18
click at [0, 0] on icon at bounding box center [0, 0] width 0 height 0
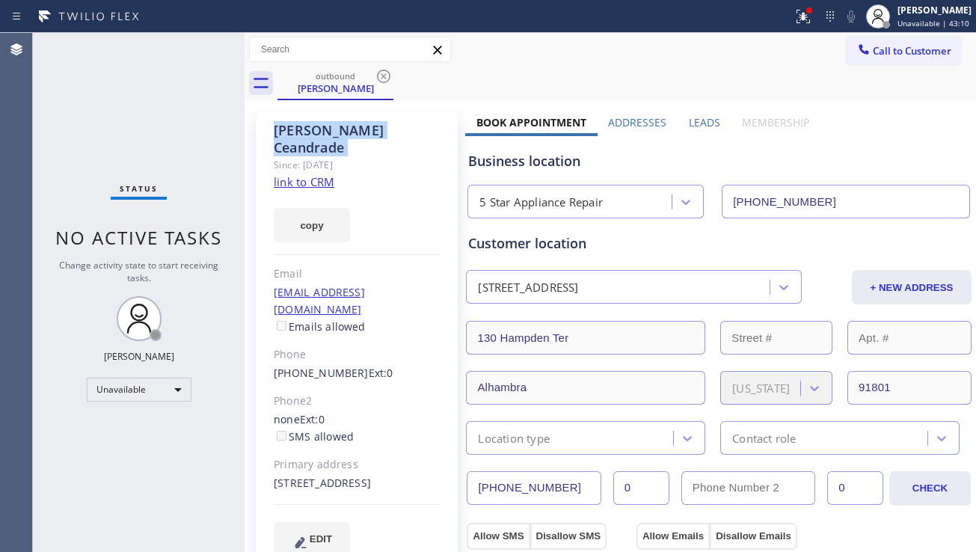
click at [377, 75] on icon at bounding box center [384, 76] width 18 height 18
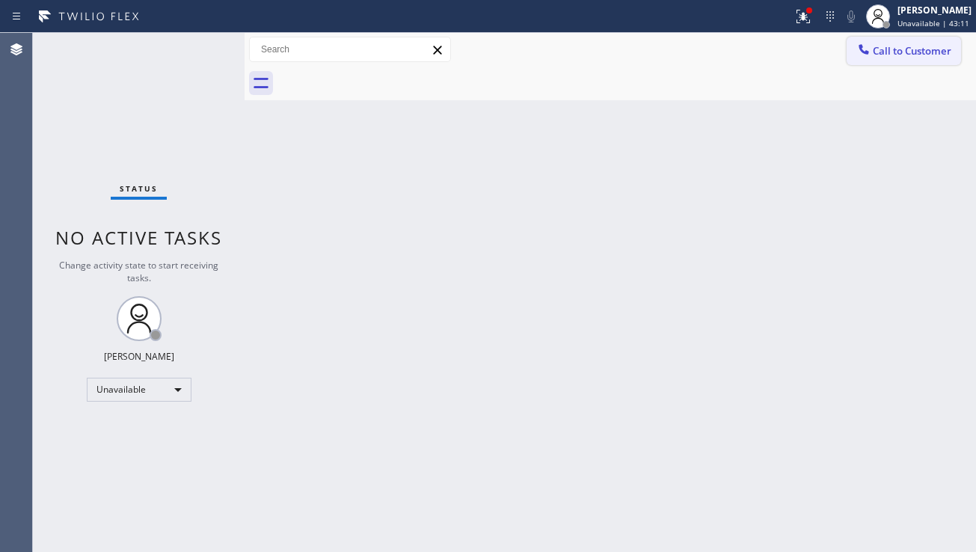
click at [861, 52] on icon at bounding box center [863, 49] width 15 height 15
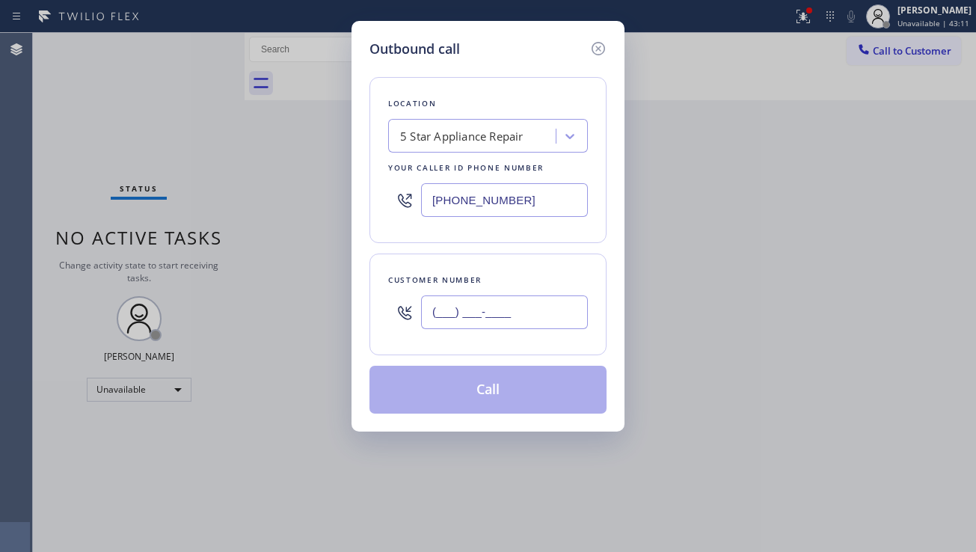
click at [486, 316] on input "(___) ___-____" at bounding box center [504, 312] width 167 height 34
paste input "626) 571-1916"
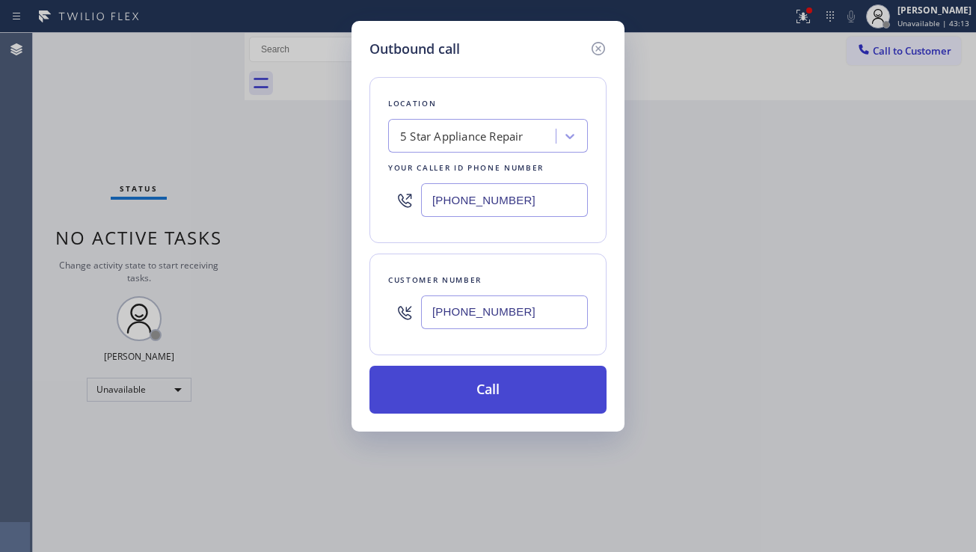
type input "[PHONE_NUMBER]"
drag, startPoint x: 474, startPoint y: 386, endPoint x: 248, endPoint y: 177, distance: 307.4
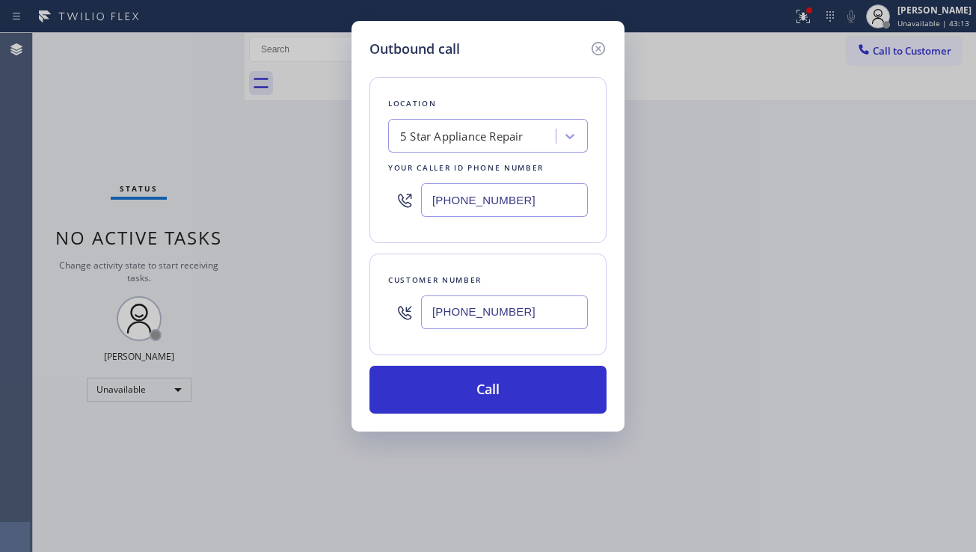
click at [474, 386] on button "Call" at bounding box center [487, 390] width 237 height 48
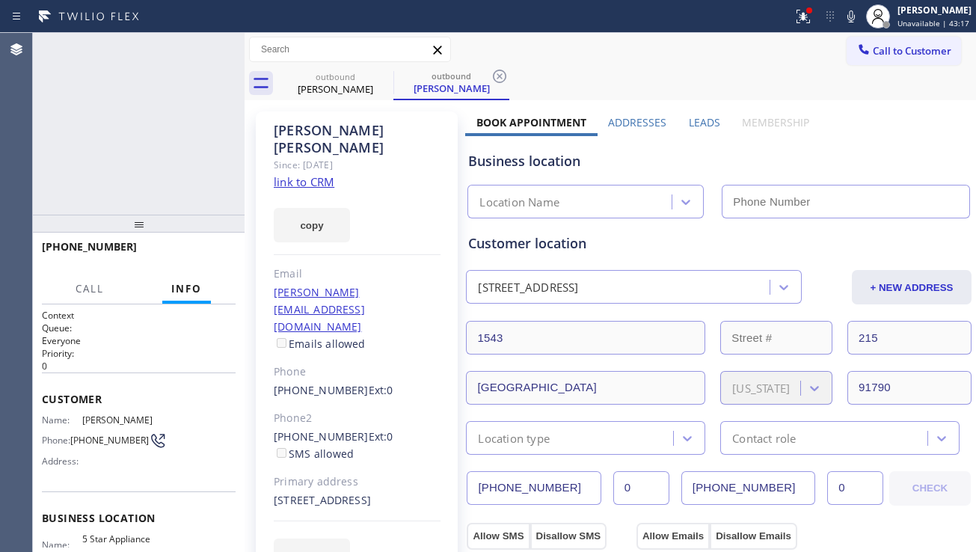
type input "[PHONE_NUMBER]"
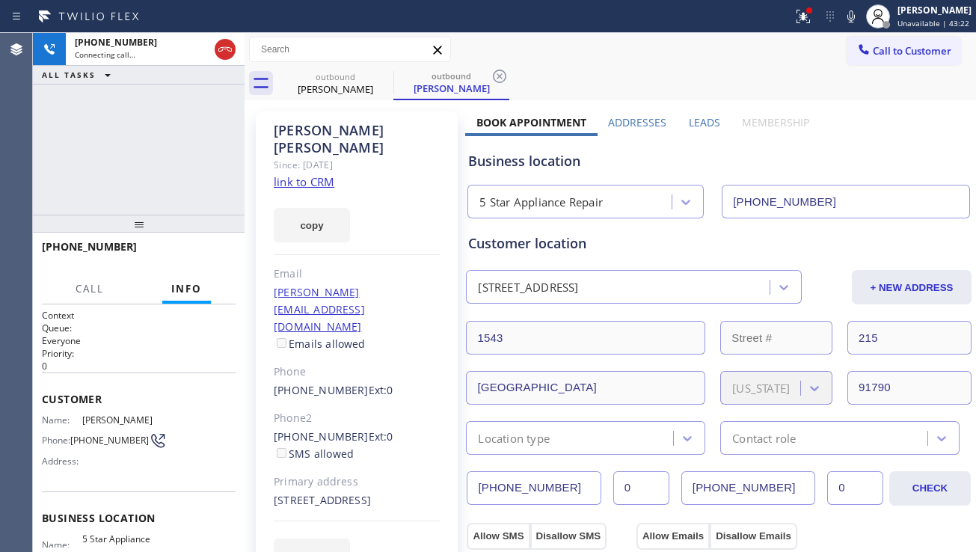
click at [908, 158] on div "Business location" at bounding box center [718, 161] width 501 height 20
click at [218, 253] on span "HANG UP" at bounding box center [201, 253] width 46 height 10
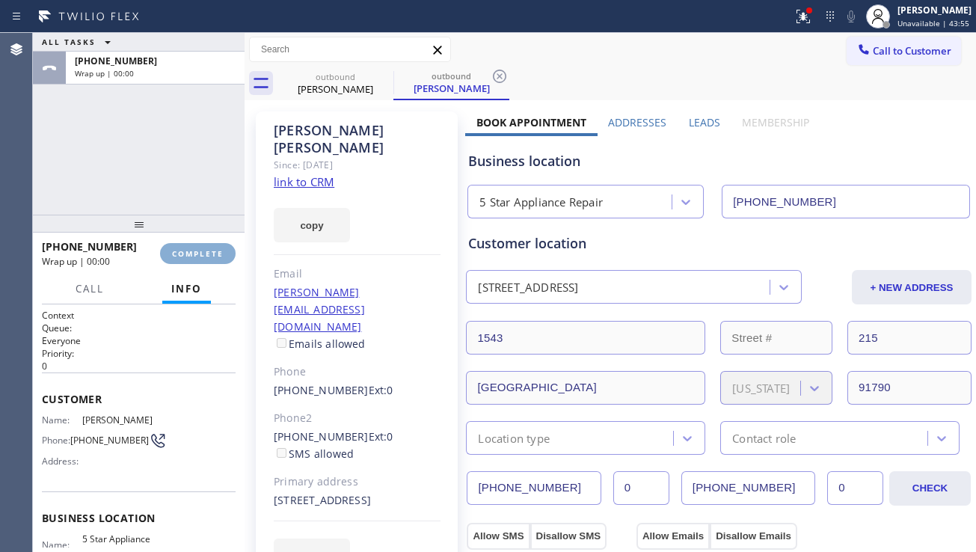
click at [218, 253] on span "COMPLETE" at bounding box center [198, 253] width 52 height 10
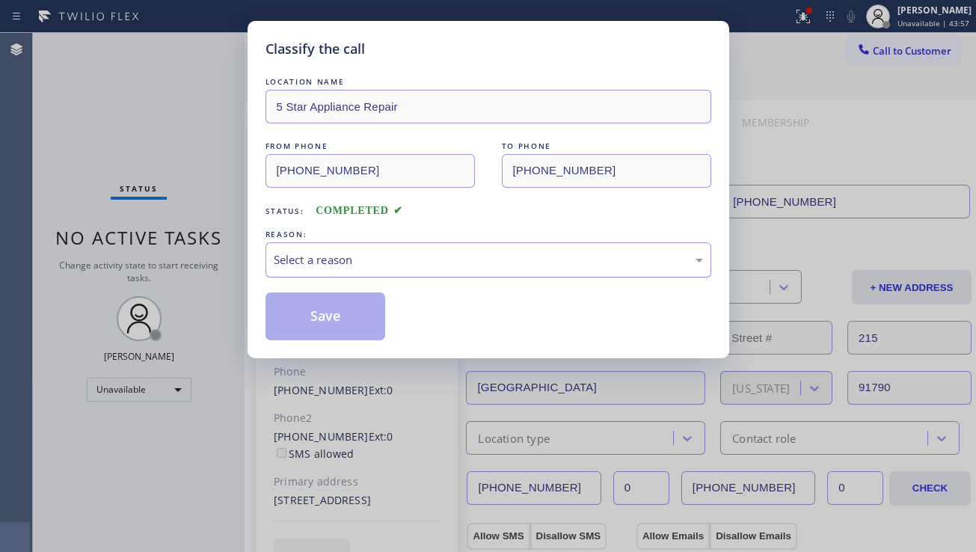
click at [362, 261] on div "Select a reason" at bounding box center [488, 259] width 429 height 17
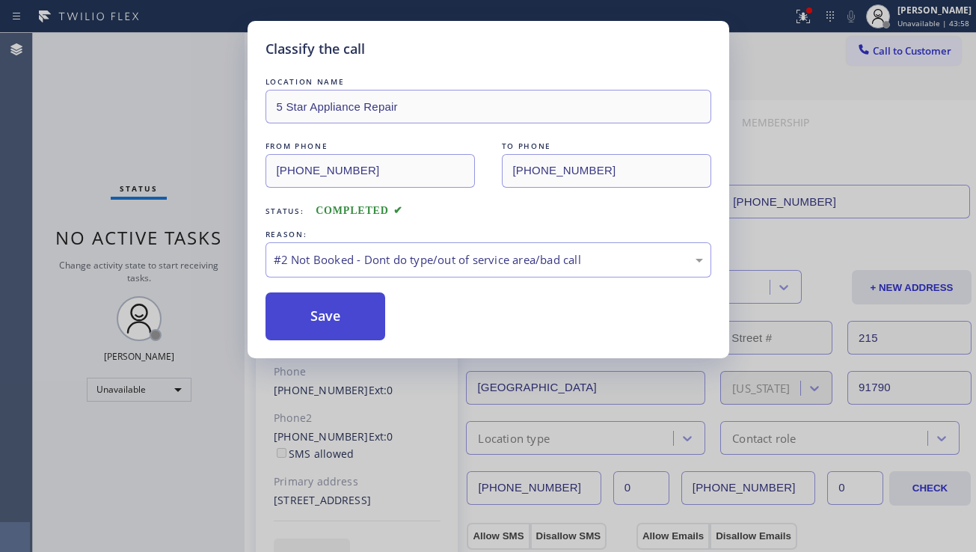
click at [320, 322] on button "Save" at bounding box center [325, 316] width 120 height 48
click at [331, 313] on button "Save" at bounding box center [325, 316] width 120 height 48
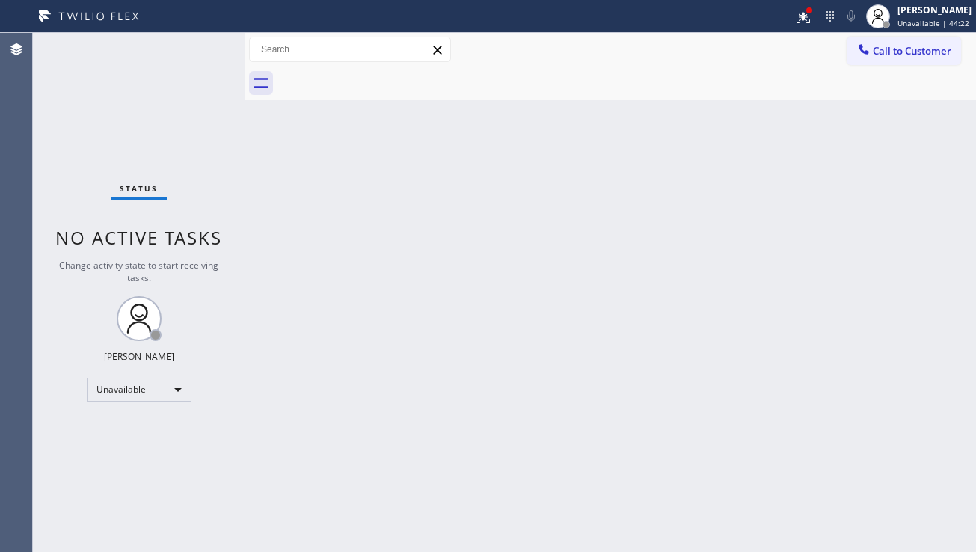
click at [872, 354] on div "Back to Dashboard Change Sender ID Customers Technicians Select a contact Outbo…" at bounding box center [609, 292] width 731 height 519
drag, startPoint x: 899, startPoint y: 59, endPoint x: 750, endPoint y: 110, distance: 157.9
click at [899, 58] on button "Call to Customer" at bounding box center [903, 51] width 114 height 28
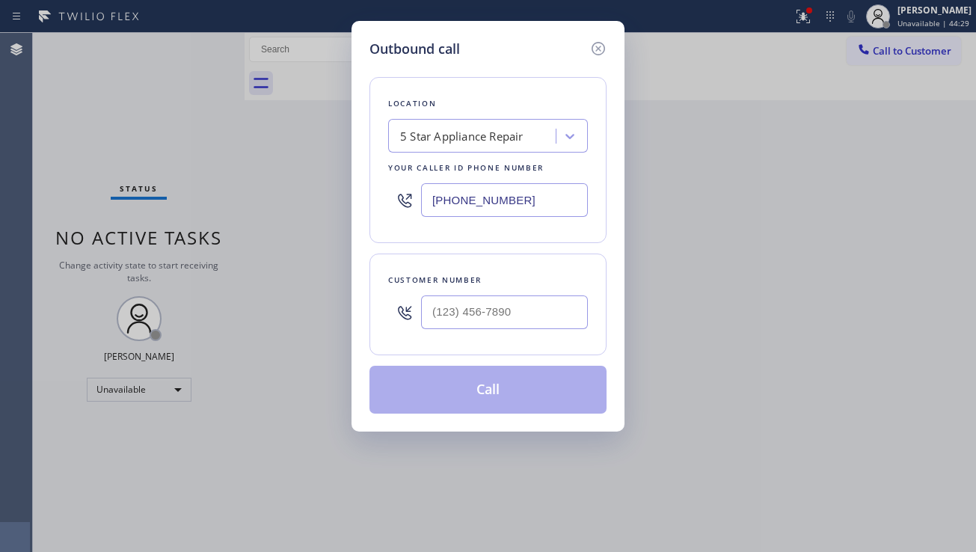
click at [531, 291] on div at bounding box center [504, 312] width 167 height 49
click at [525, 299] on input "(___) ___-____" at bounding box center [504, 312] width 167 height 34
paste input "760) 992-6111"
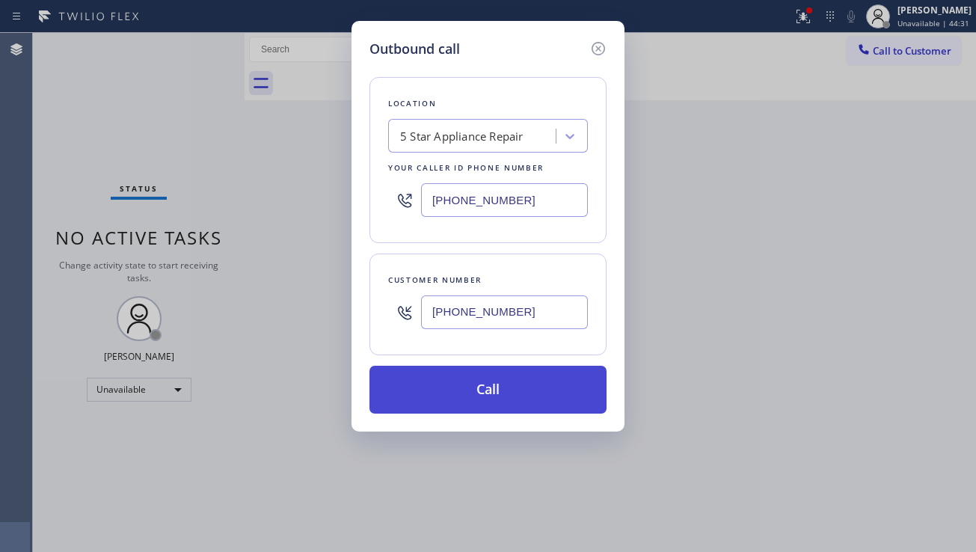
type input "[PHONE_NUMBER]"
click at [526, 392] on button "Call" at bounding box center [487, 390] width 237 height 48
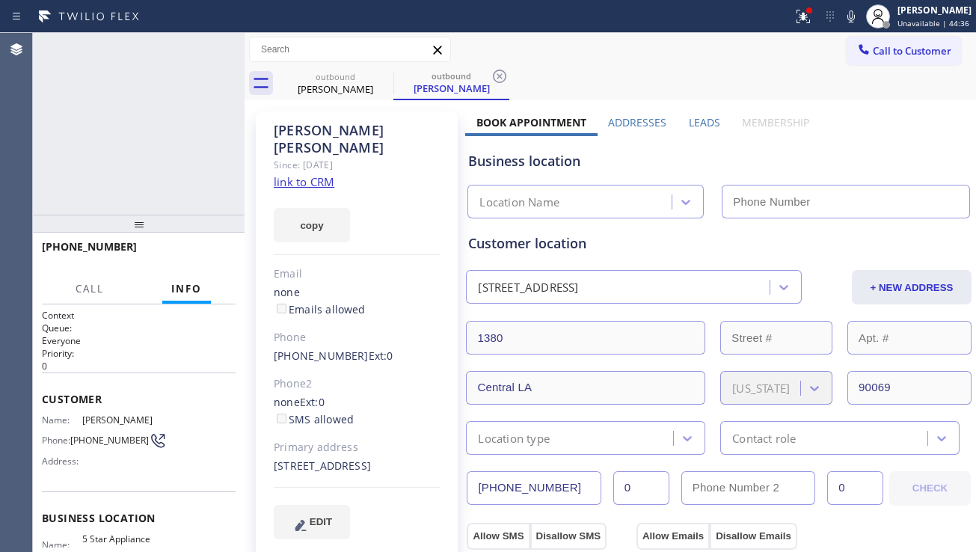
type input "[PHONE_NUMBER]"
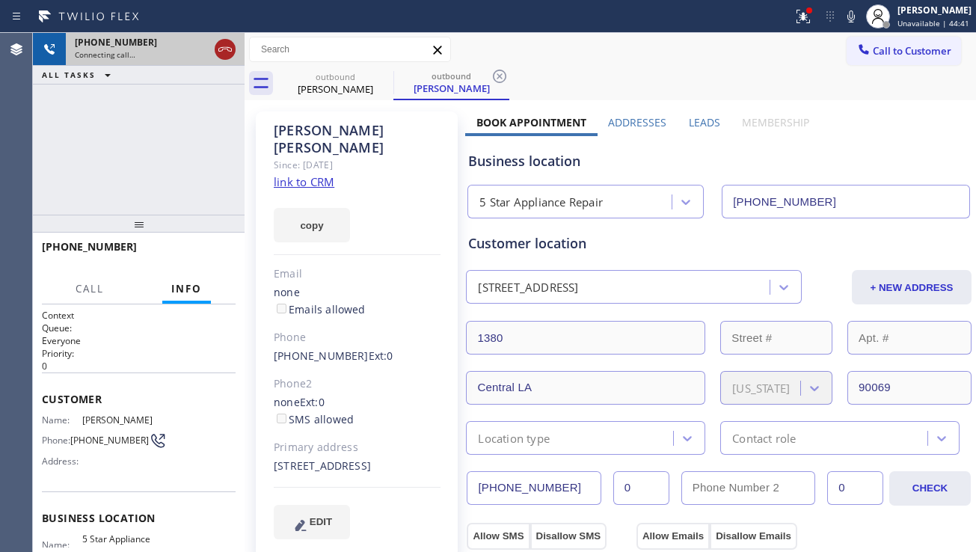
click at [225, 47] on icon at bounding box center [224, 49] width 13 height 4
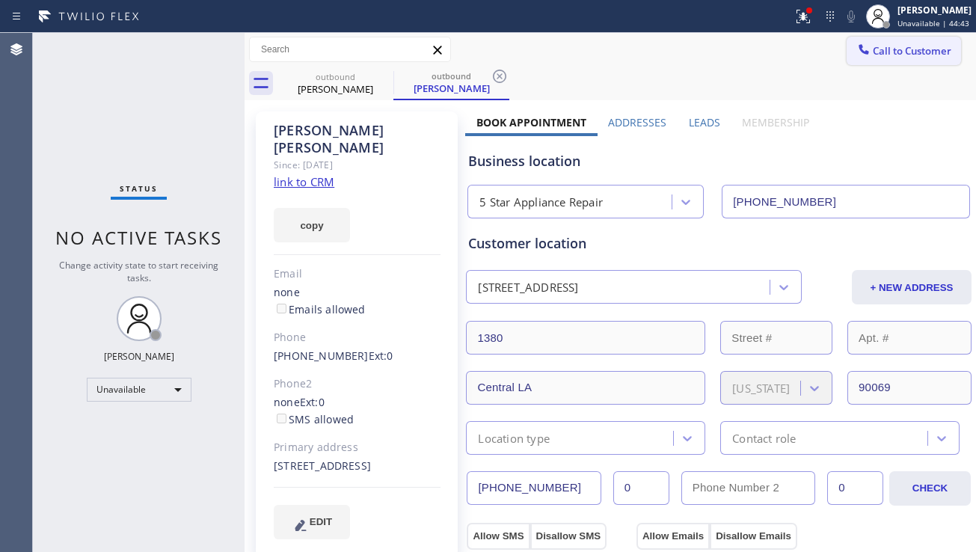
click at [872, 48] on span "Call to Customer" at bounding box center [911, 50] width 79 height 13
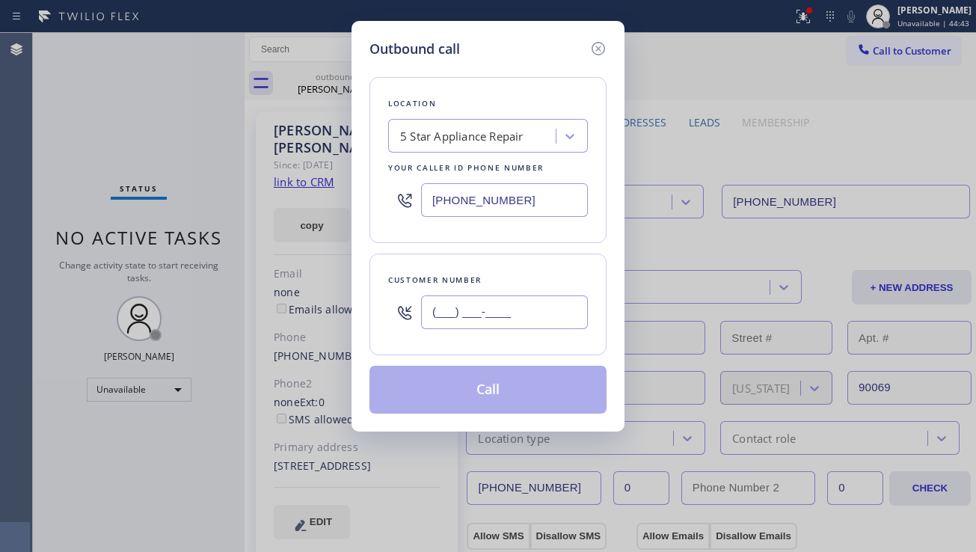
click at [461, 313] on input "(___) ___-____" at bounding box center [504, 312] width 167 height 34
paste input "914) 882-4886"
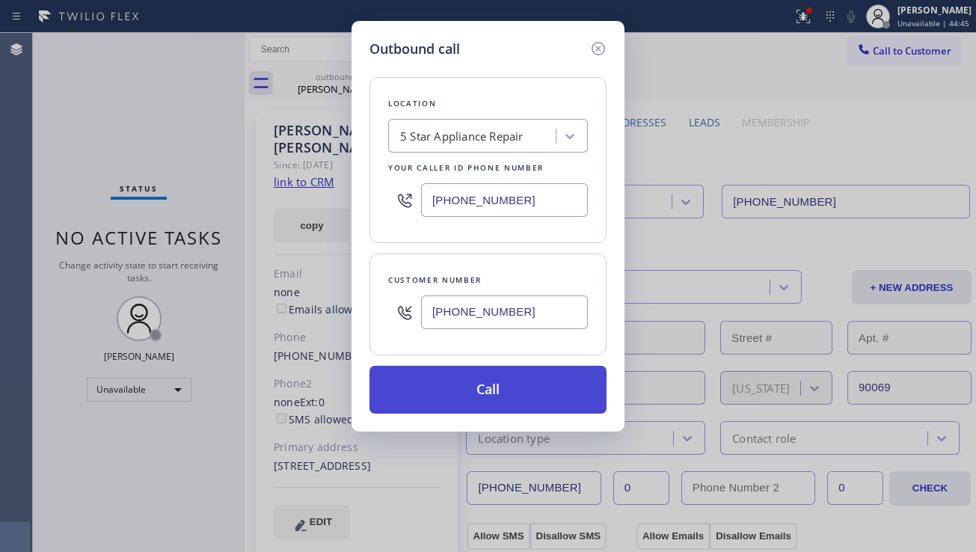
type input "[PHONE_NUMBER]"
drag, startPoint x: 498, startPoint y: 386, endPoint x: 188, endPoint y: 123, distance: 406.4
click at [497, 386] on button "Call" at bounding box center [487, 390] width 237 height 48
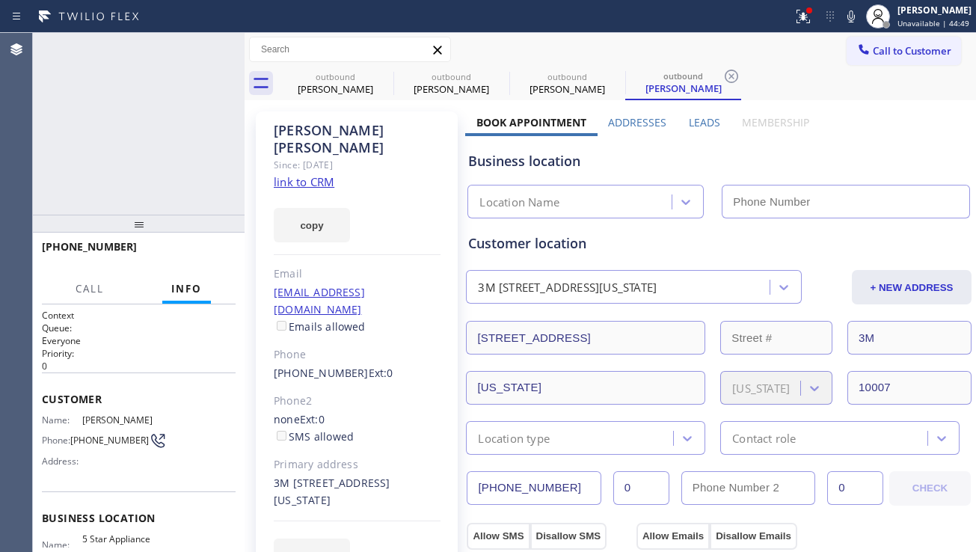
type input "[PHONE_NUMBER]"
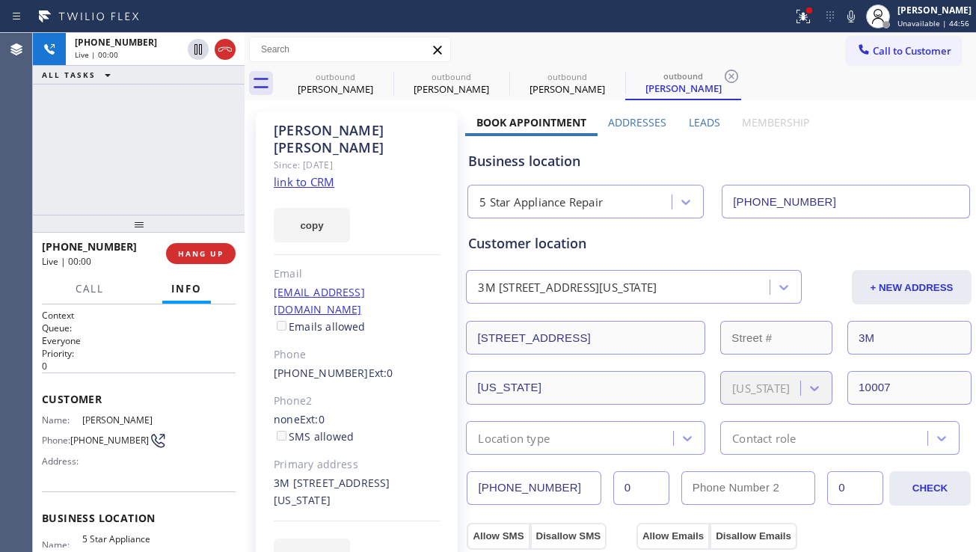
drag, startPoint x: 105, startPoint y: 123, endPoint x: 129, endPoint y: 138, distance: 28.2
click at [105, 123] on div "[PHONE_NUMBER] Live | 00:00 ALL TASKS ALL TASKS ACTIVE TASKS TASKS IN WRAP UP" at bounding box center [139, 124] width 212 height 182
click at [207, 244] on button "HANG UP" at bounding box center [201, 253] width 70 height 21
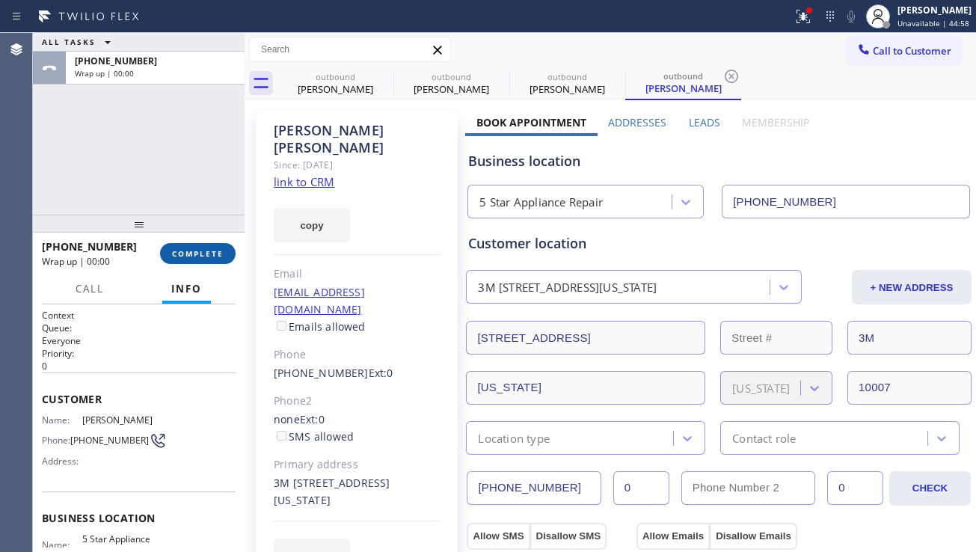
click at [206, 248] on span "COMPLETE" at bounding box center [198, 253] width 52 height 10
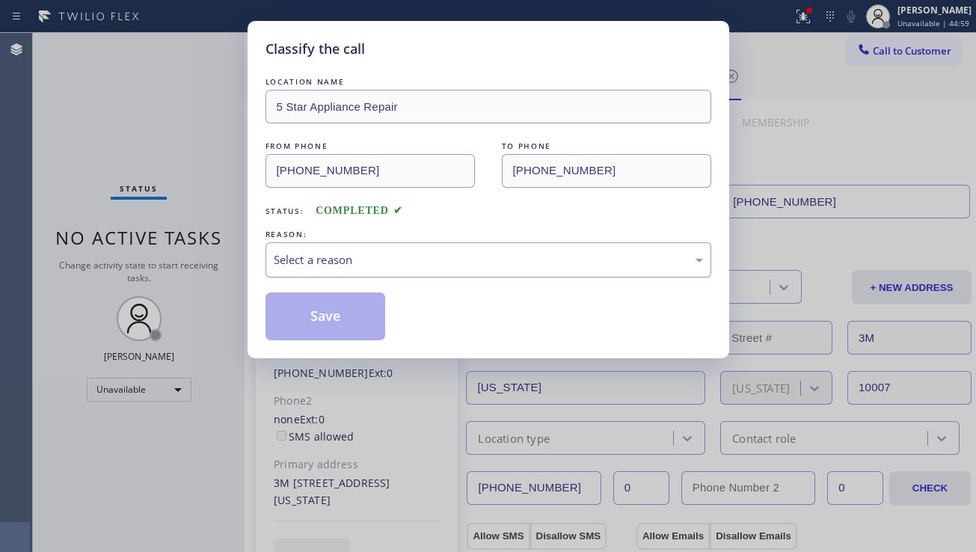
click at [363, 259] on div "Select a reason" at bounding box center [488, 259] width 429 height 17
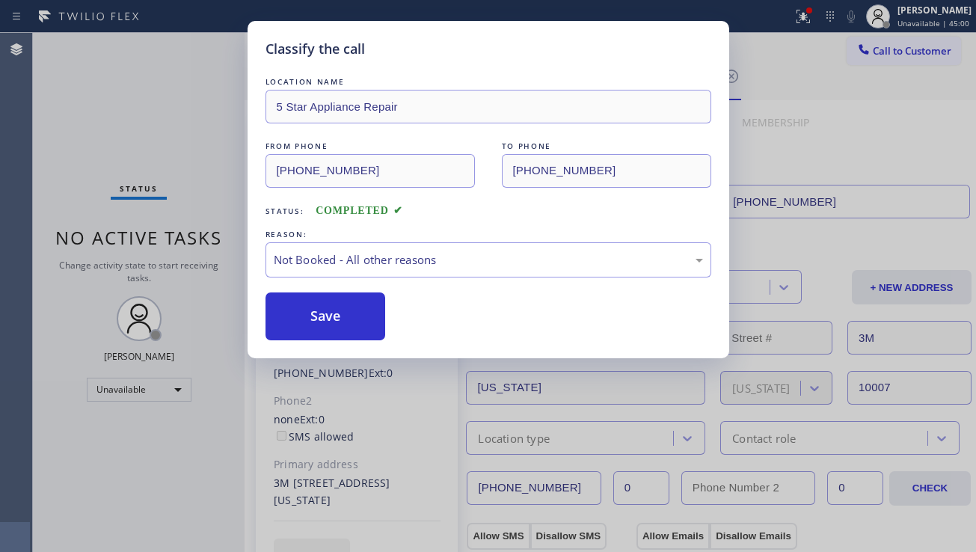
drag, startPoint x: 319, startPoint y: 313, endPoint x: 461, endPoint y: 291, distance: 143.1
click at [319, 314] on button "Save" at bounding box center [325, 316] width 120 height 48
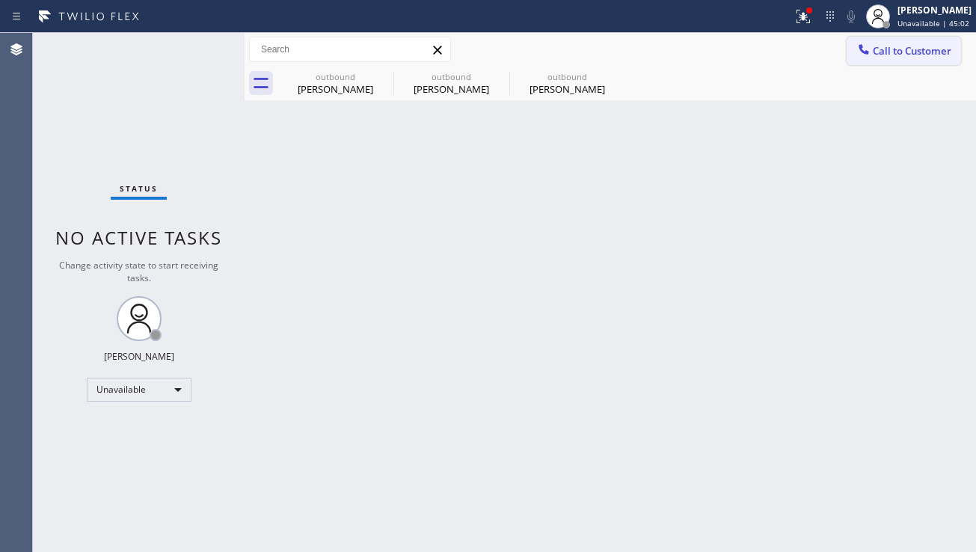
click at [895, 54] on span "Call to Customer" at bounding box center [911, 50] width 79 height 13
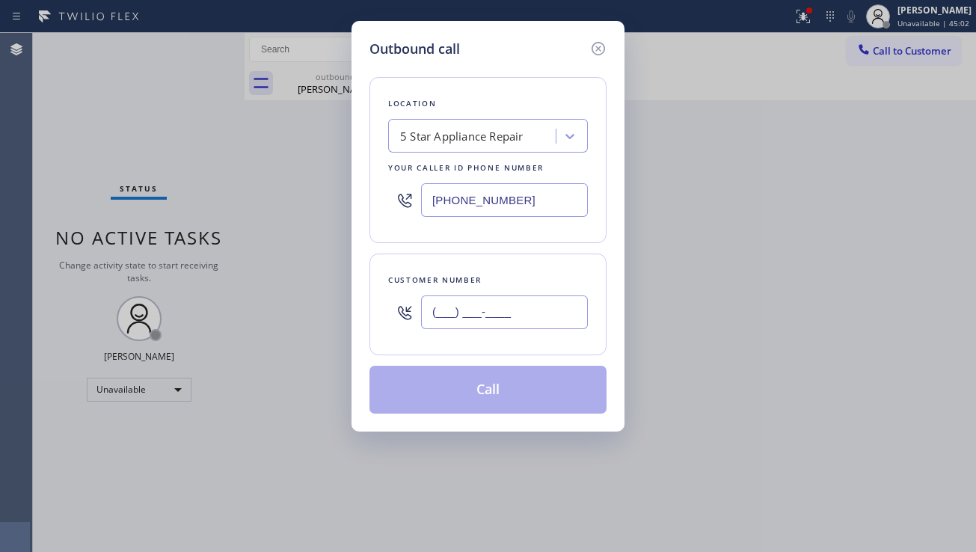
click at [473, 306] on input "(___) ___-____" at bounding box center [504, 312] width 167 height 34
paste input "310) 261-3847"
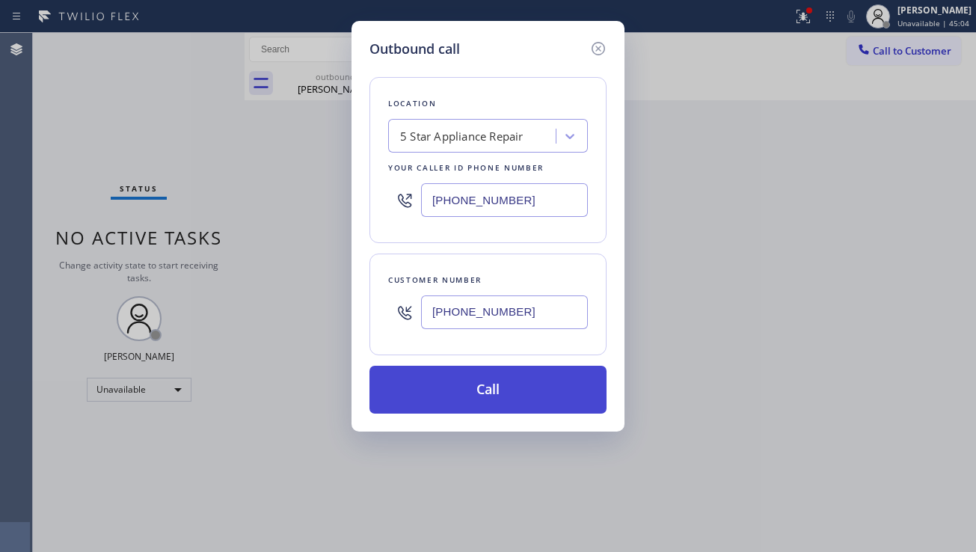
type input "[PHONE_NUMBER]"
click at [472, 395] on button "Call" at bounding box center [487, 390] width 237 height 48
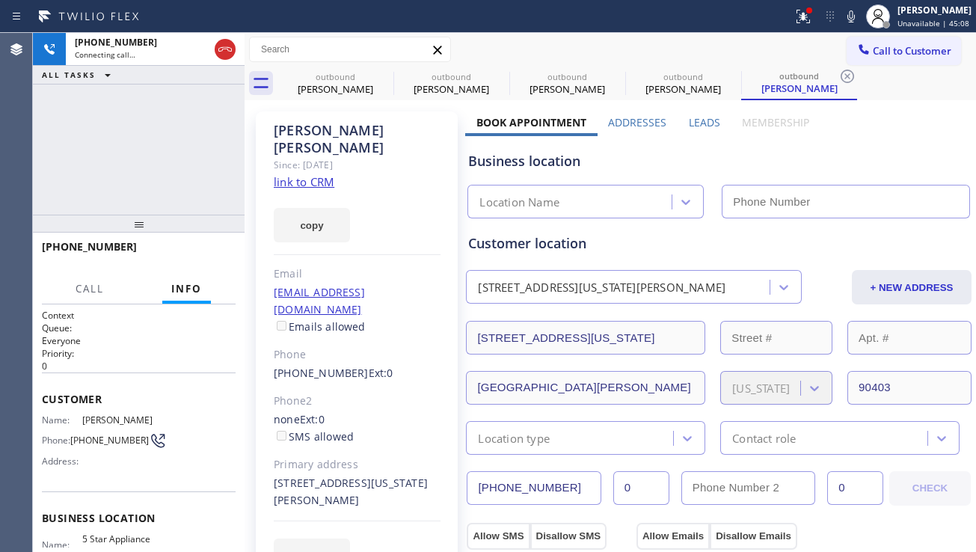
type input "[PHONE_NUMBER]"
click at [98, 191] on div "[PHONE_NUMBER] Connecting call… ALL TASKS ALL TASKS ACTIVE TASKS TASKS IN WRAP …" at bounding box center [139, 124] width 212 height 182
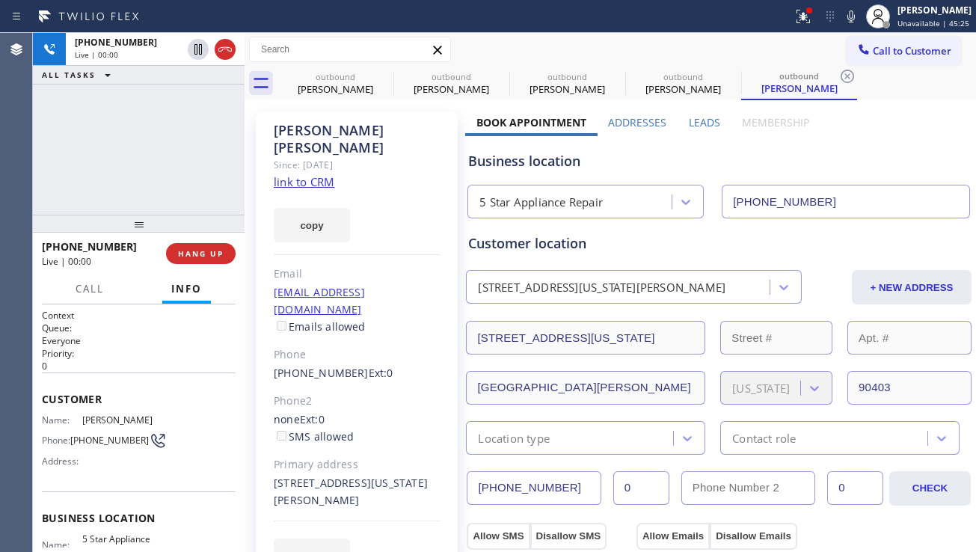
click at [695, 124] on label "Leads" at bounding box center [704, 122] width 31 height 14
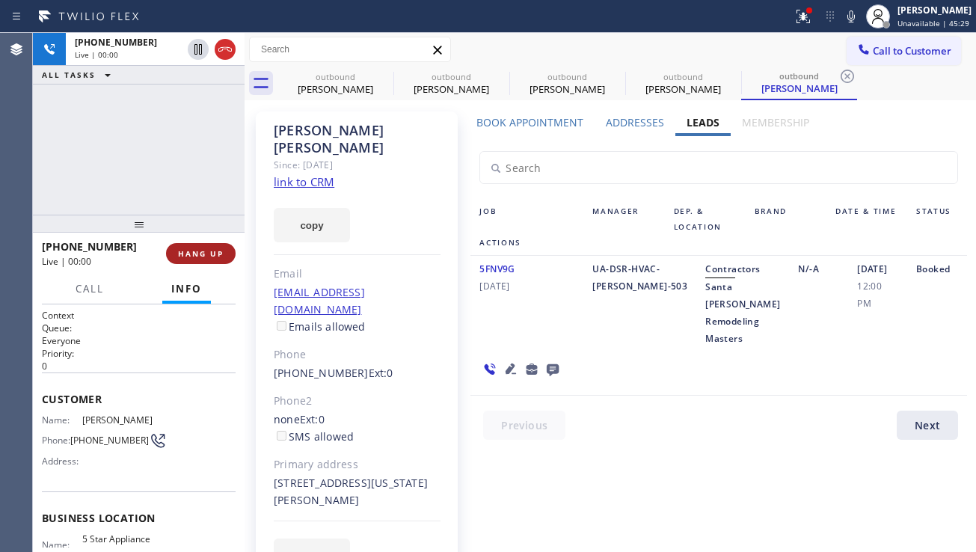
click at [207, 254] on span "HANG UP" at bounding box center [201, 253] width 46 height 10
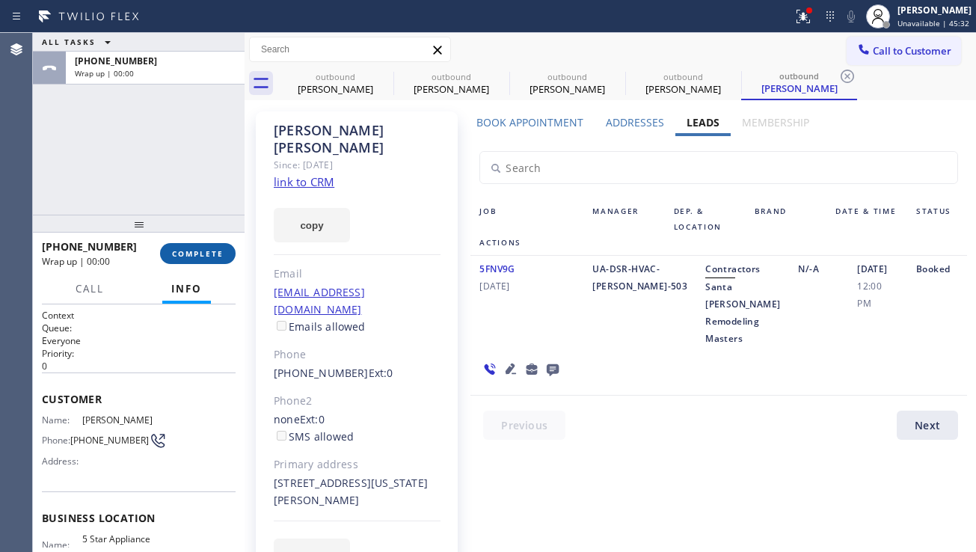
click at [209, 254] on span "COMPLETE" at bounding box center [198, 253] width 52 height 10
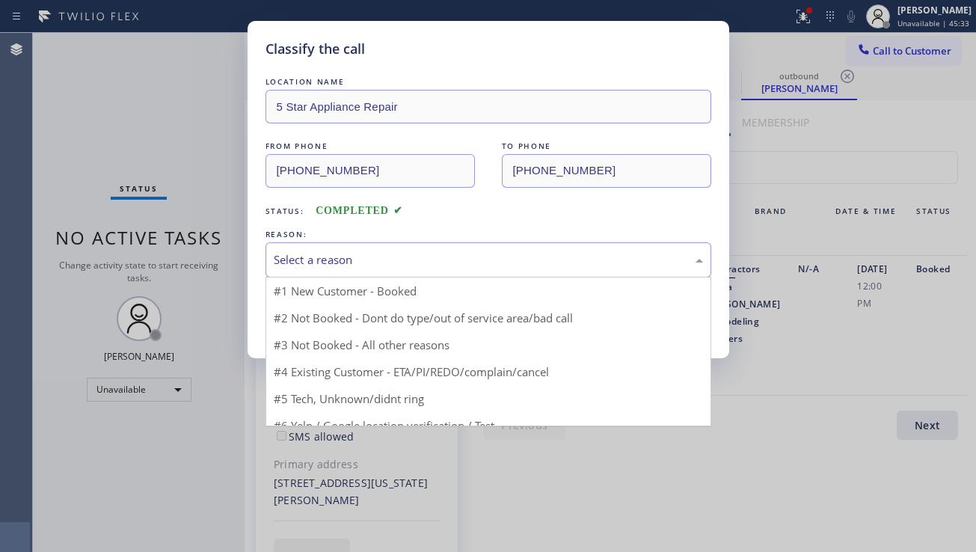
click at [382, 262] on div "Select a reason" at bounding box center [488, 259] width 429 height 17
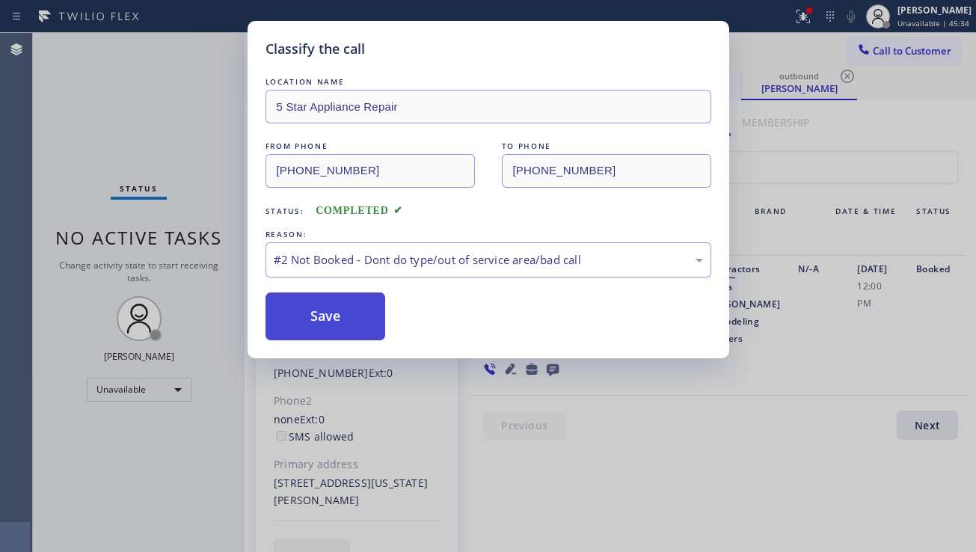
drag, startPoint x: 333, startPoint y: 316, endPoint x: 344, endPoint y: 316, distance: 11.2
click at [331, 316] on button "Save" at bounding box center [325, 316] width 120 height 48
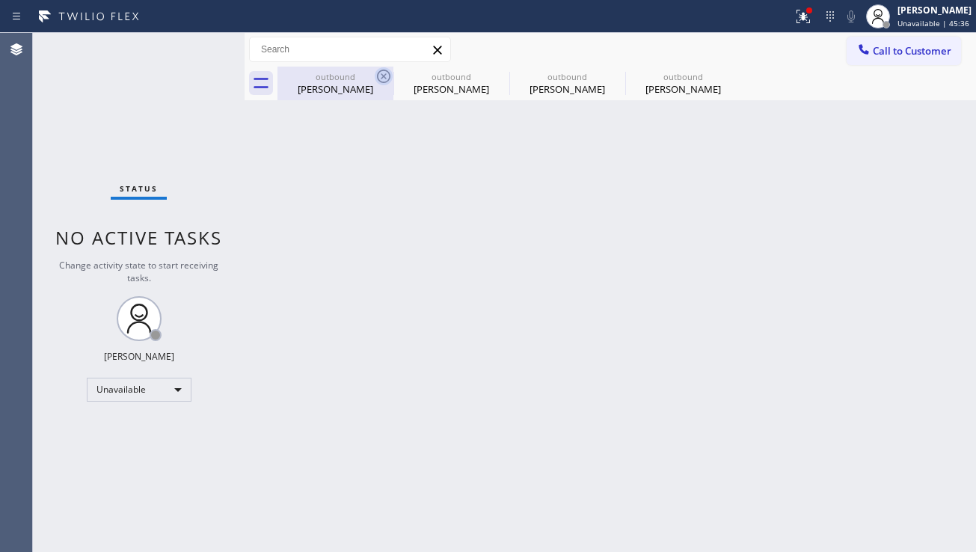
click at [386, 72] on icon at bounding box center [384, 76] width 18 height 18
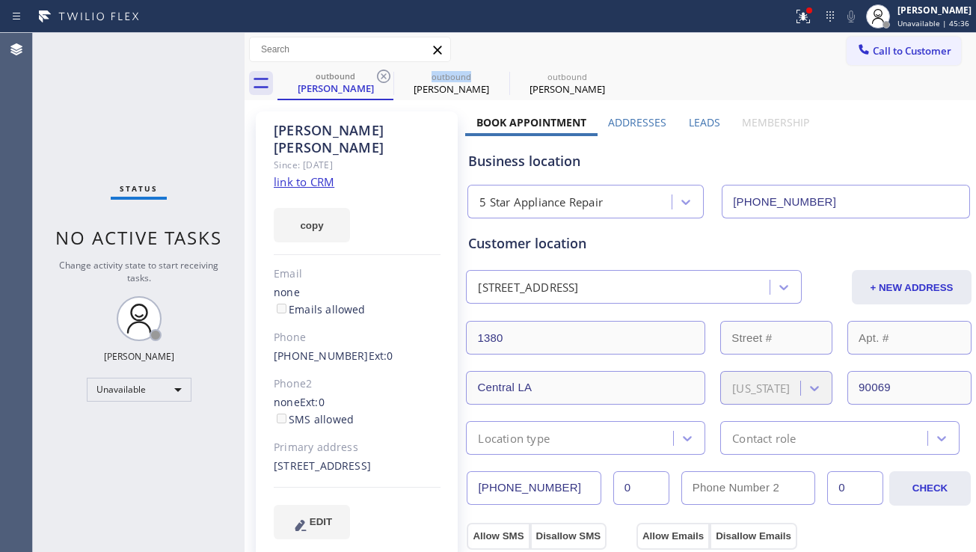
click at [386, 72] on icon at bounding box center [384, 76] width 18 height 18
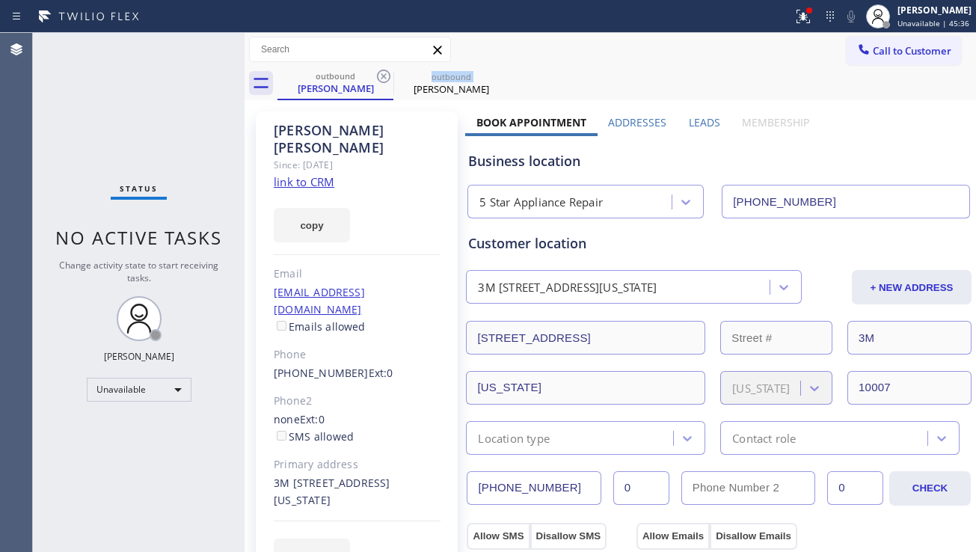
click at [386, 72] on icon at bounding box center [384, 76] width 18 height 18
click at [0, 0] on icon at bounding box center [0, 0] width 0 height 0
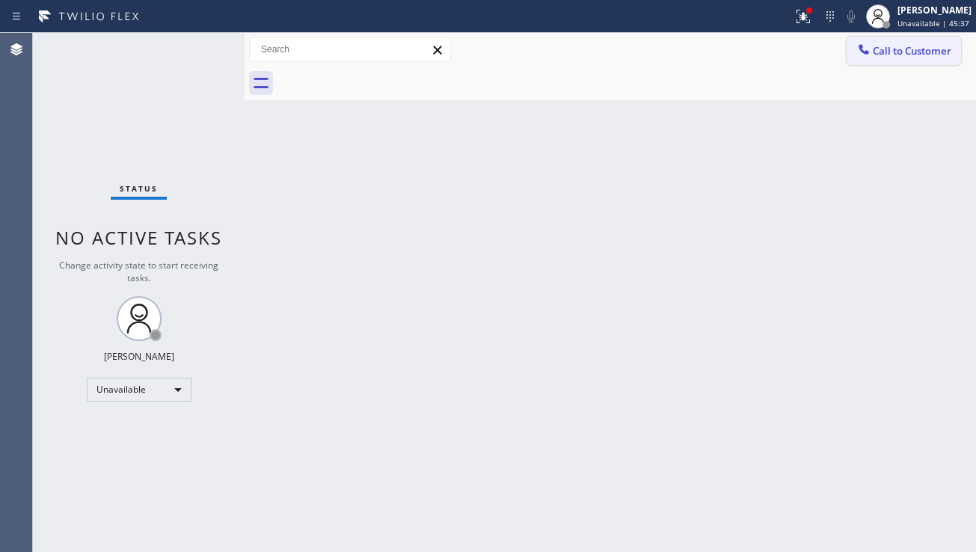
click at [917, 58] on button "Call to Customer" at bounding box center [903, 51] width 114 height 28
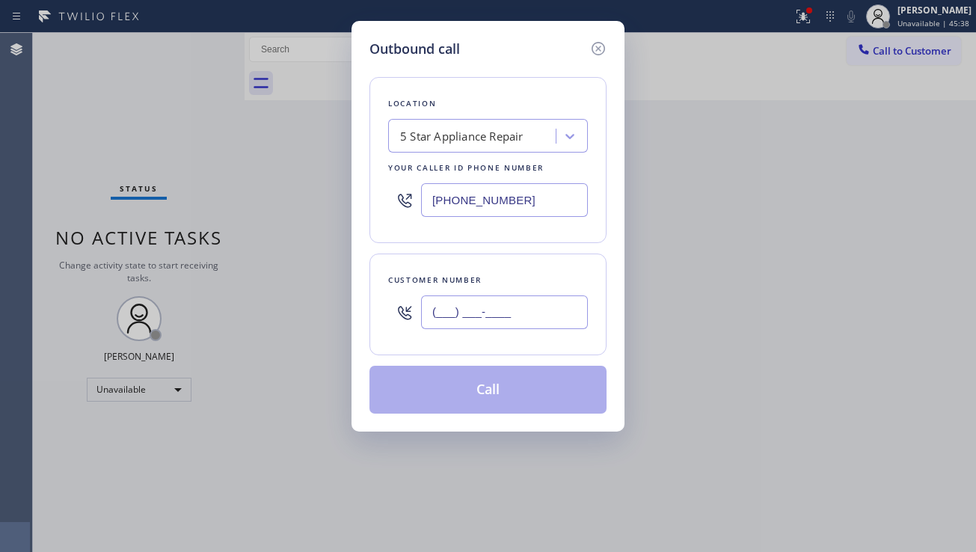
click at [455, 313] on input "(___) ___-____" at bounding box center [504, 312] width 167 height 34
paste input "323) 896-6676"
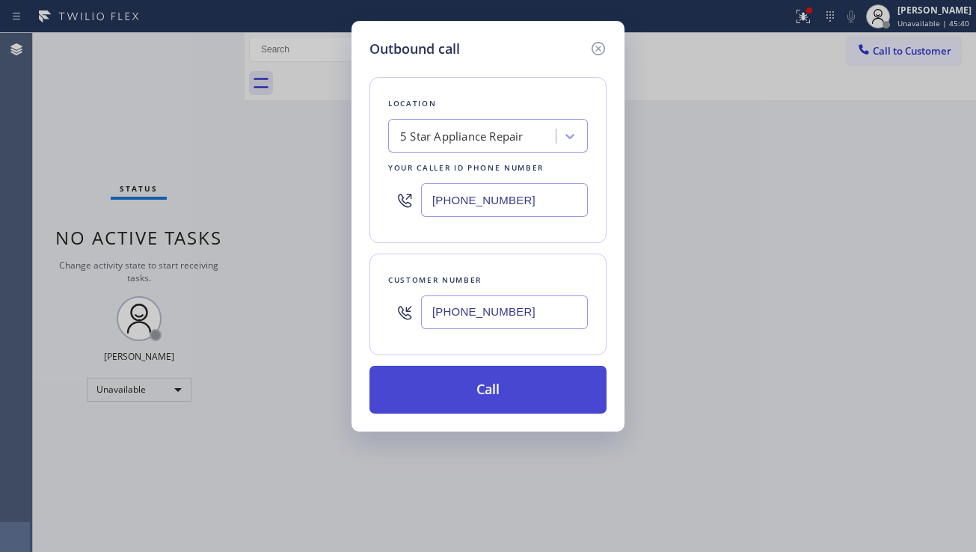
type input "[PHONE_NUMBER]"
click at [488, 390] on button "Call" at bounding box center [487, 390] width 237 height 48
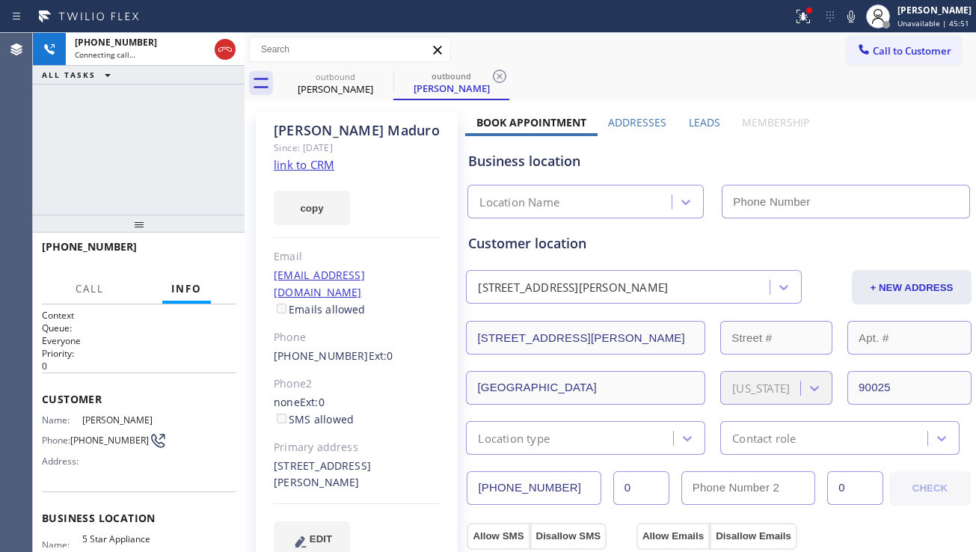
click at [108, 182] on div "[PHONE_NUMBER] Connecting call… ALL TASKS ALL TASKS ACTIVE TASKS TASKS IN WRAP …" at bounding box center [139, 124] width 212 height 182
click at [694, 133] on div "Business location Location Name" at bounding box center [718, 174] width 507 height 88
click at [695, 130] on div "Business location Location Name" at bounding box center [718, 174] width 507 height 88
click at [696, 127] on label "Leads" at bounding box center [704, 122] width 31 height 14
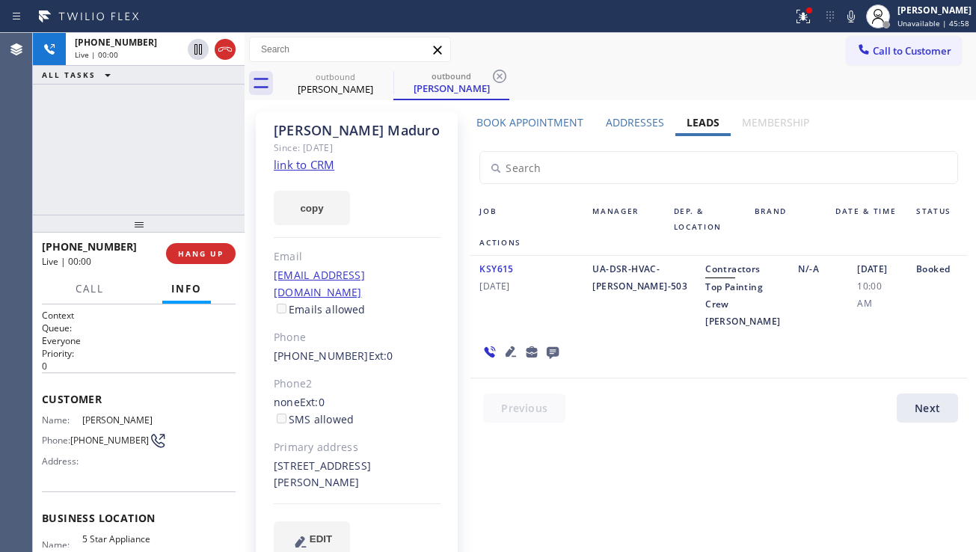
click at [509, 351] on icon at bounding box center [510, 351] width 10 height 10
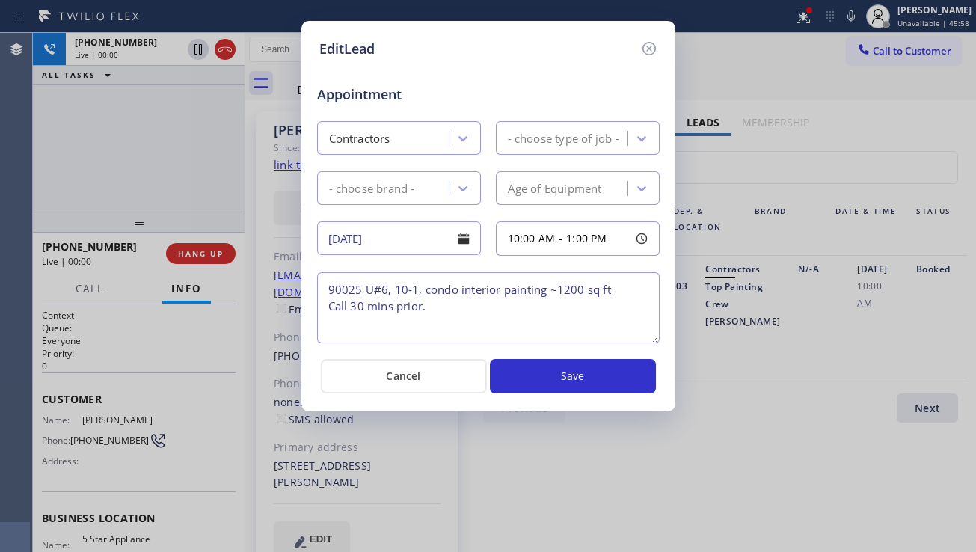
type textarea "90025 U#6, 10-1, condo interior painting ~1200 sq ft Call 30 mins prior."
click at [647, 52] on icon at bounding box center [649, 49] width 18 height 18
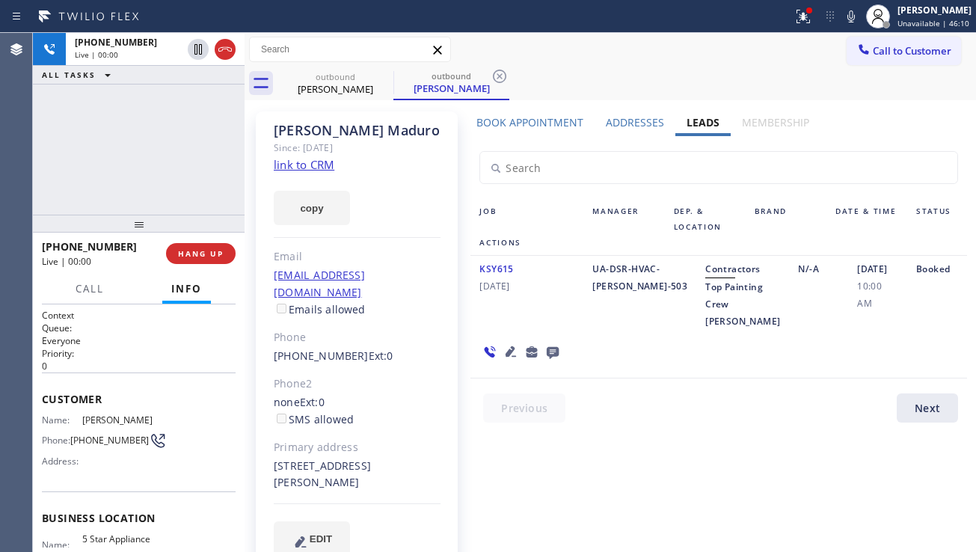
click at [507, 352] on icon at bounding box center [510, 351] width 10 height 10
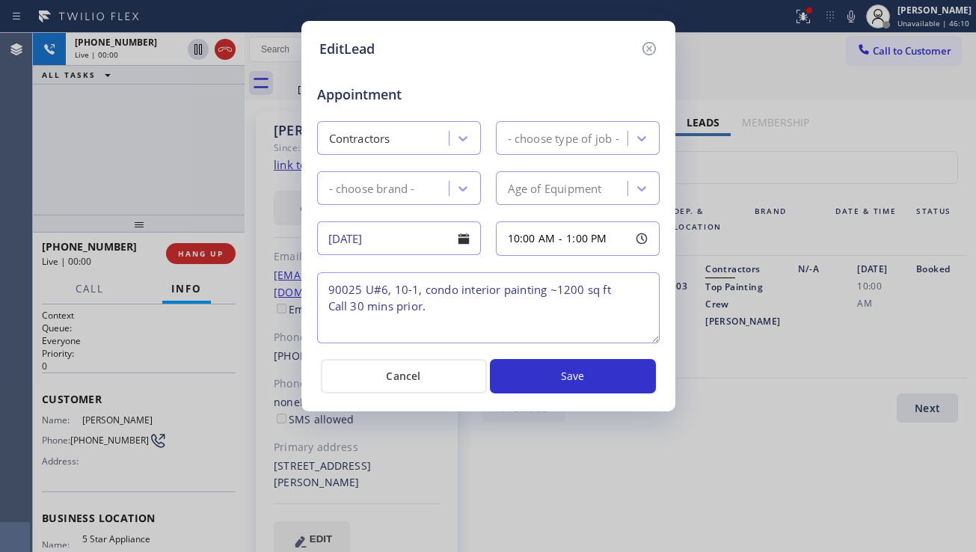
type textarea "90025 U#6, 10-1, condo interior painting ~1200 sq ft Call 30 mins prior."
click at [644, 44] on icon at bounding box center [647, 48] width 13 height 13
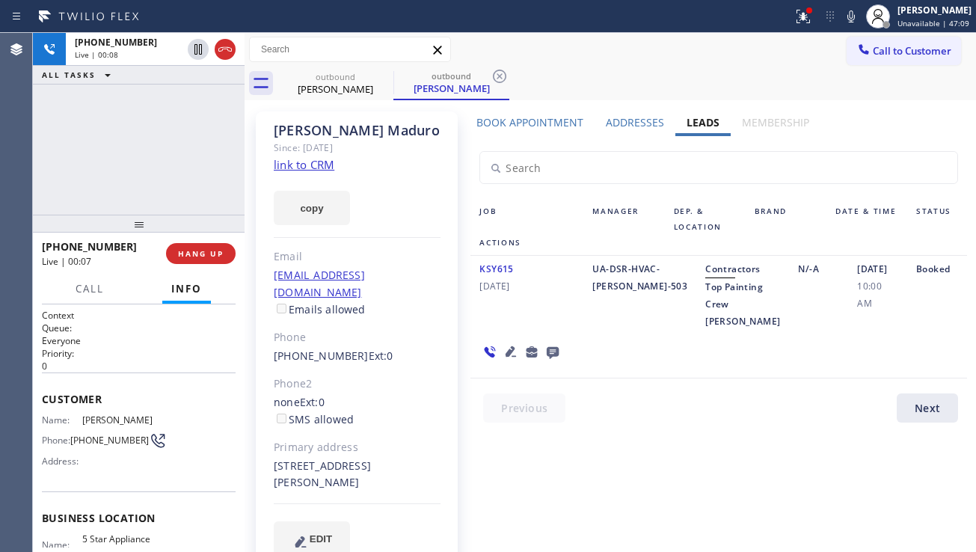
click at [574, 314] on div "KSY615 [DATE]" at bounding box center [526, 295] width 113 height 70
click at [207, 255] on span "HANG UP" at bounding box center [201, 253] width 46 height 10
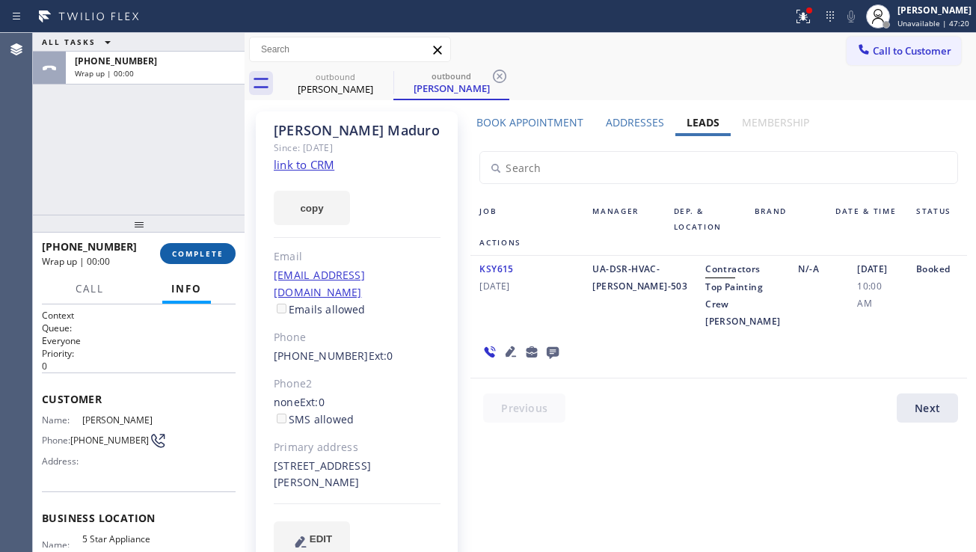
click at [208, 253] on span "COMPLETE" at bounding box center [198, 253] width 52 height 10
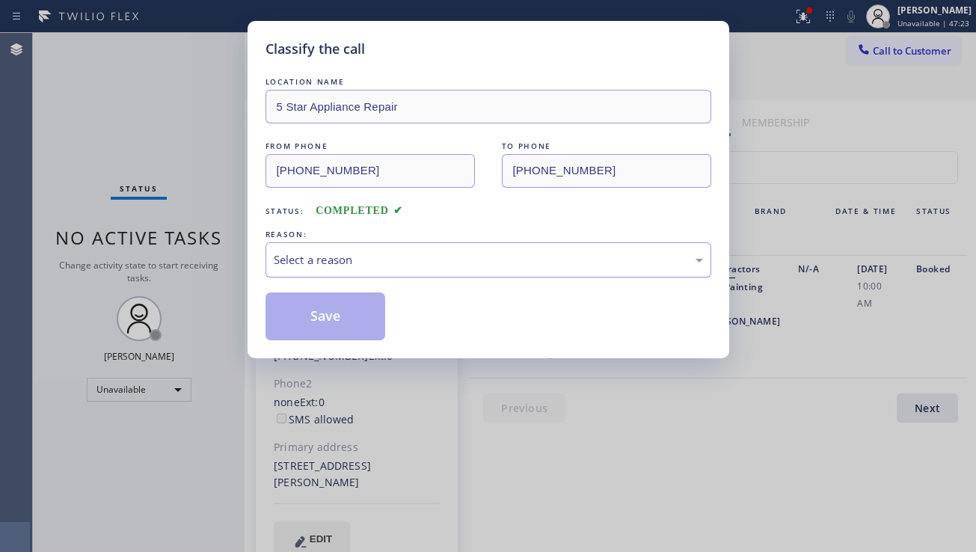
click at [488, 260] on div "Select a reason" at bounding box center [488, 259] width 429 height 17
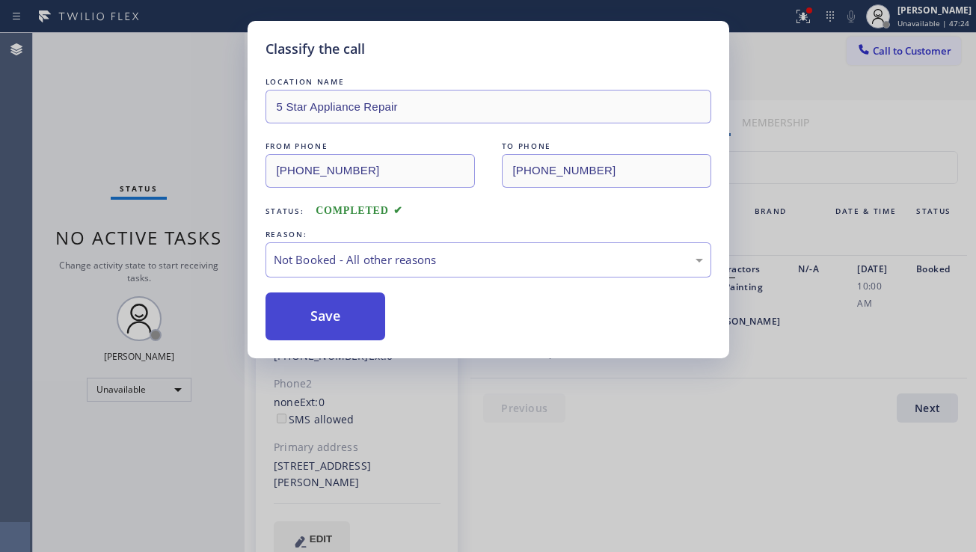
click at [327, 324] on button "Save" at bounding box center [325, 316] width 120 height 48
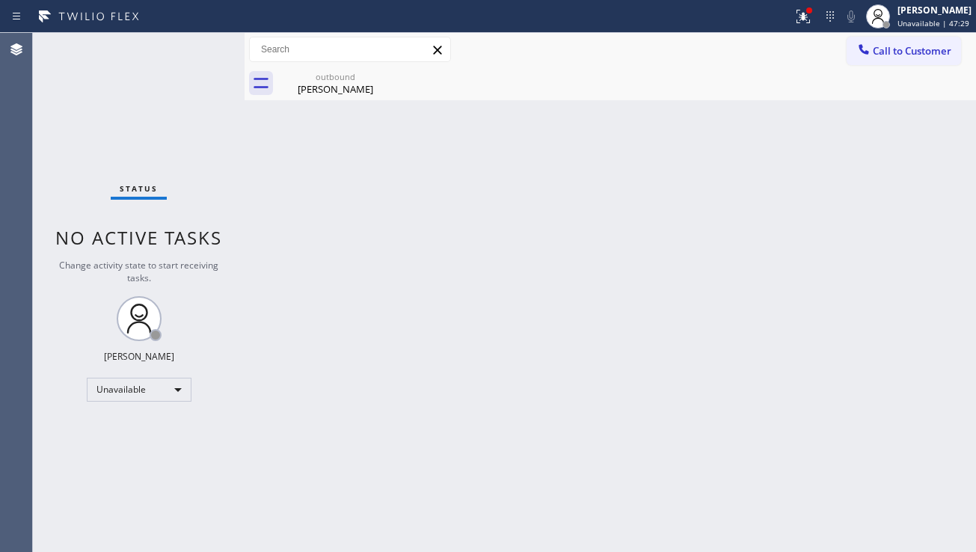
click at [925, 368] on div "Back to Dashboard Change Sender ID Customers Technicians Select a contact Outbo…" at bounding box center [609, 292] width 731 height 519
click at [365, 80] on div "outbound" at bounding box center [335, 76] width 113 height 11
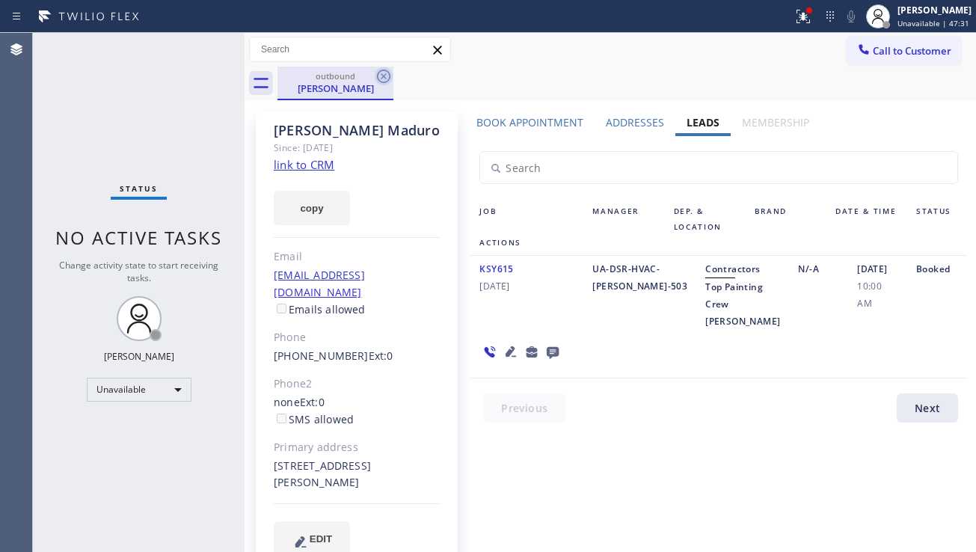
click at [379, 72] on icon at bounding box center [383, 76] width 13 height 13
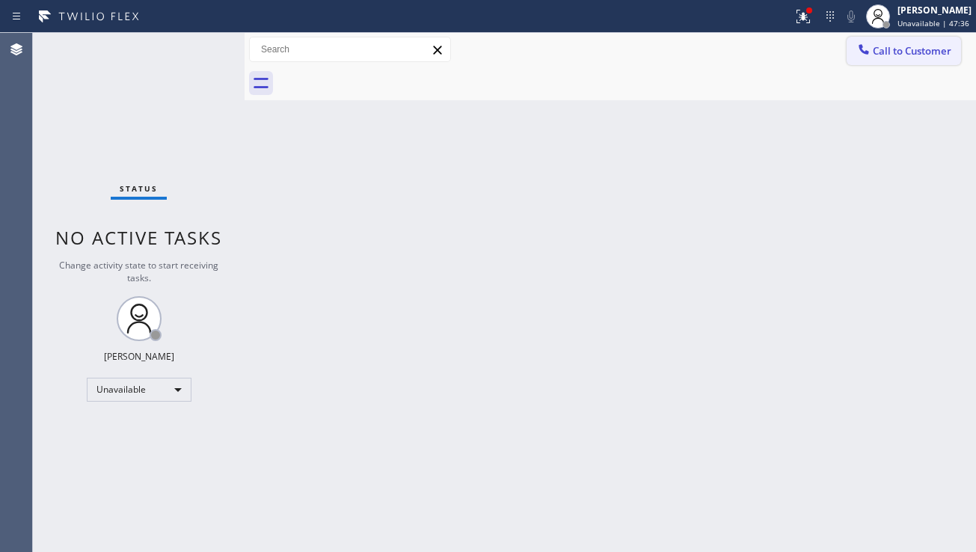
click at [890, 50] on span "Call to Customer" at bounding box center [911, 50] width 79 height 13
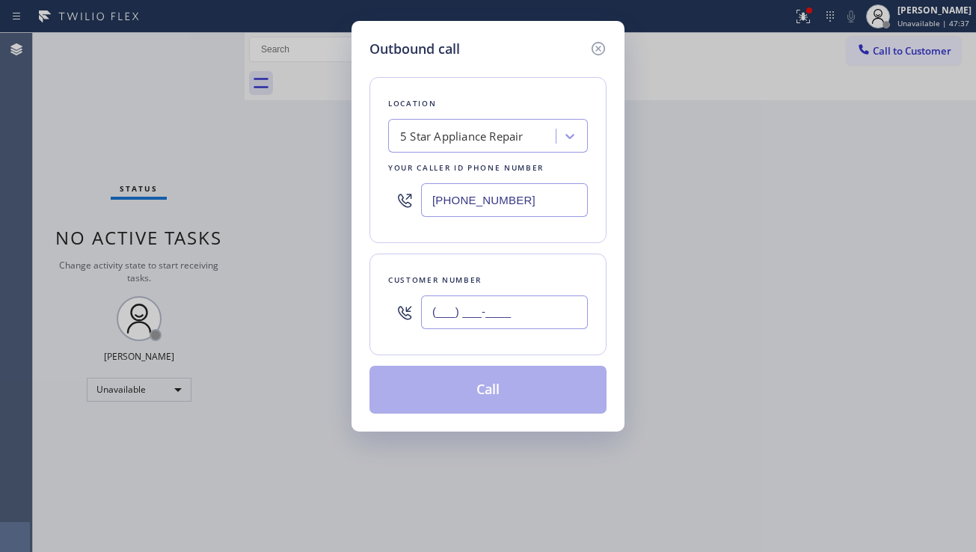
click at [465, 325] on input "(___) ___-____" at bounding box center [504, 312] width 167 height 34
paste input "310) 457-6895"
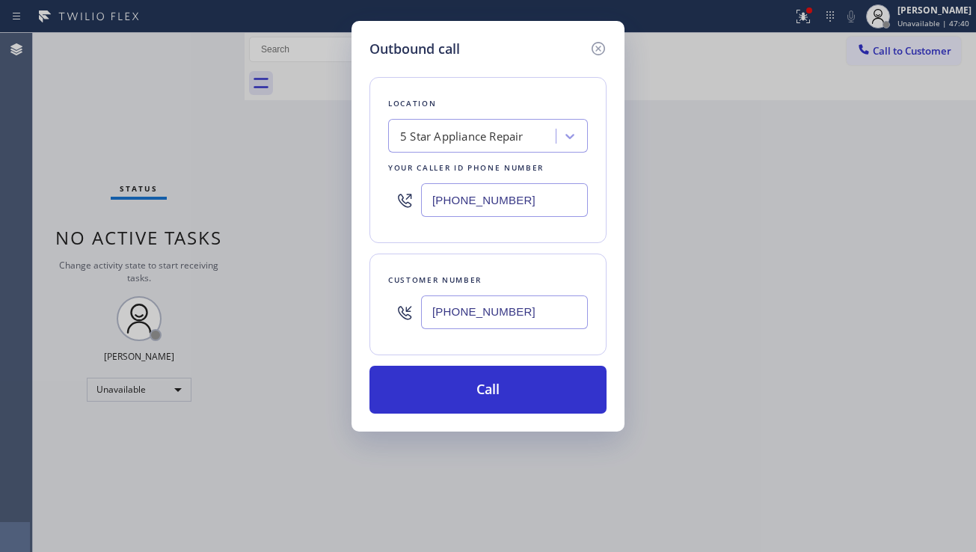
click at [481, 316] on input "[PHONE_NUMBER]" at bounding box center [504, 312] width 167 height 34
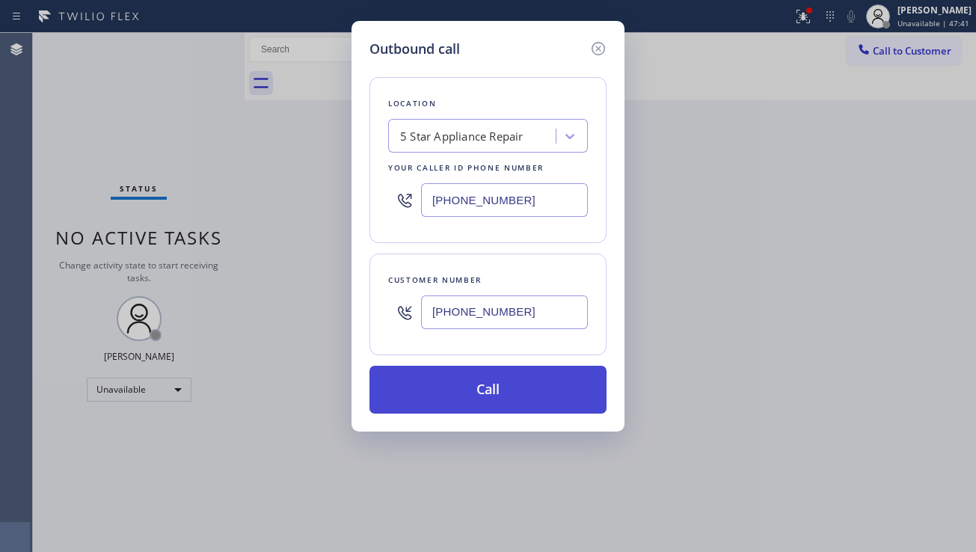
type input "[PHONE_NUMBER]"
click at [482, 395] on button "Call" at bounding box center [487, 390] width 237 height 48
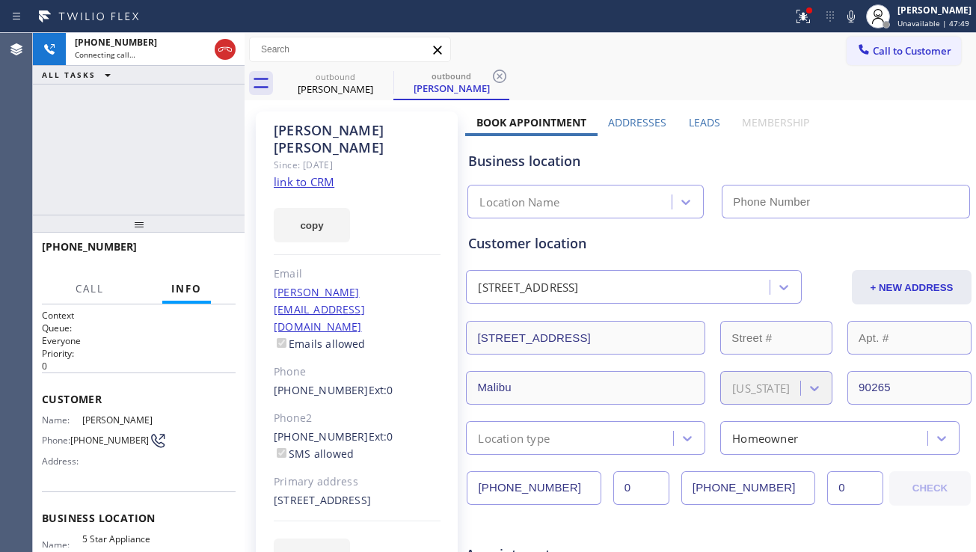
type input "[PHONE_NUMBER]"
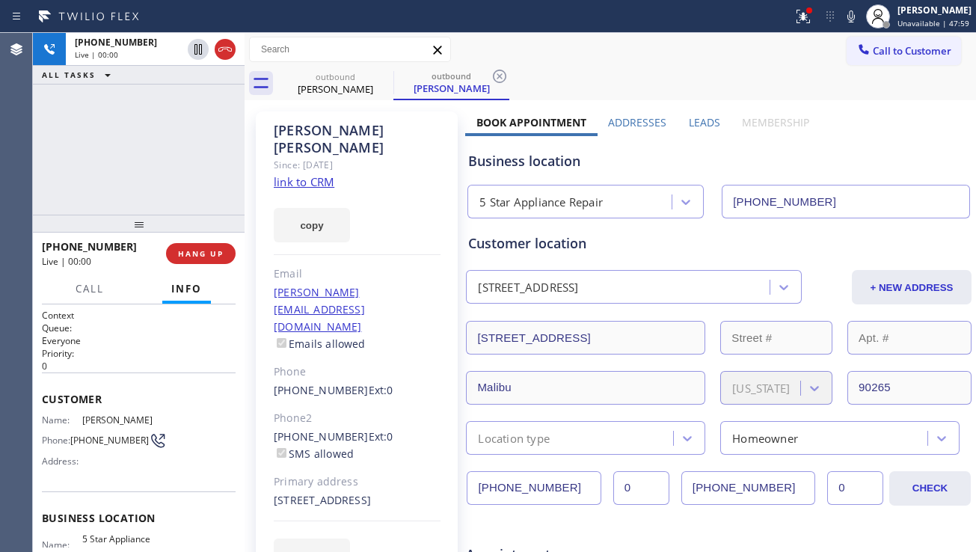
click at [690, 126] on label "Leads" at bounding box center [704, 122] width 31 height 14
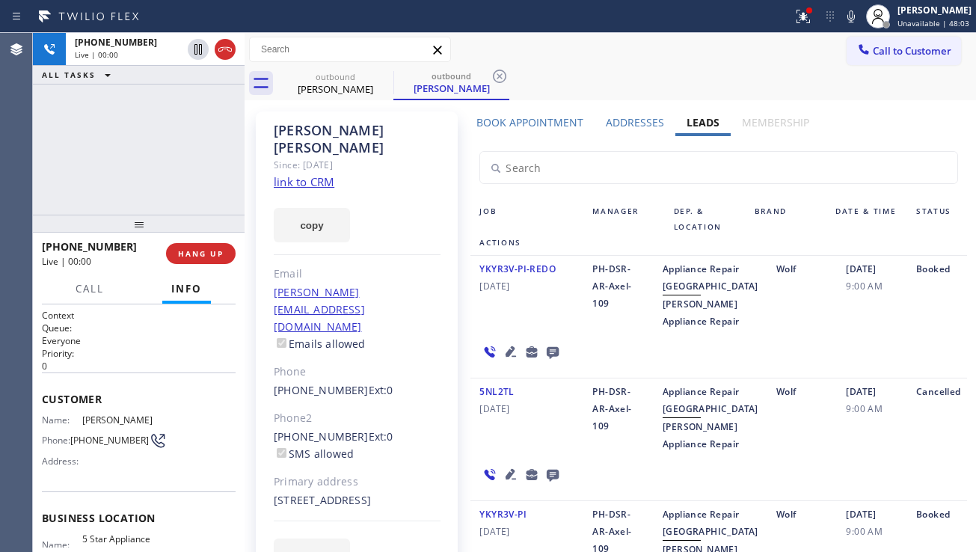
click at [520, 342] on icon at bounding box center [511, 351] width 18 height 18
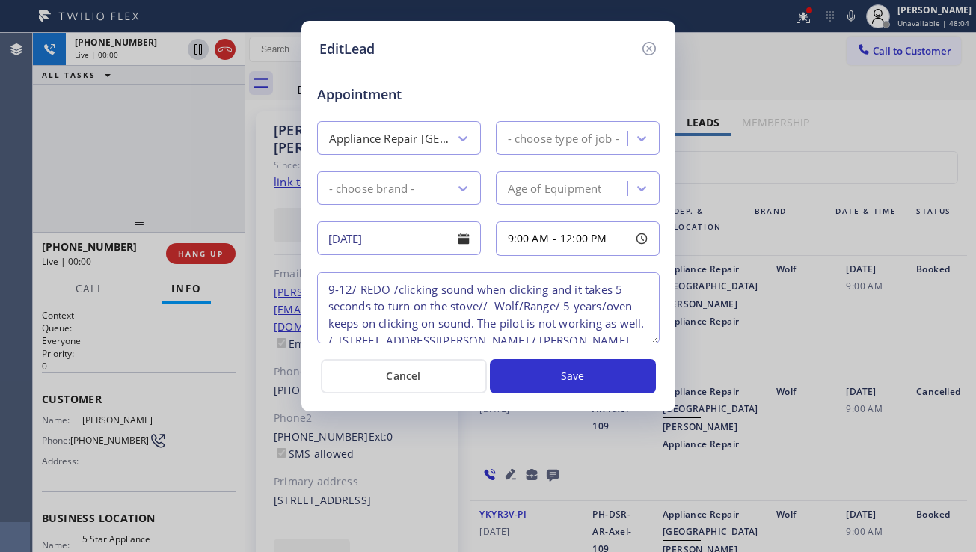
type textarea "9-12/ REDO /clicking sound when clicking and it takes 5 seconds to turn on the …"
click at [644, 45] on icon at bounding box center [647, 48] width 13 height 13
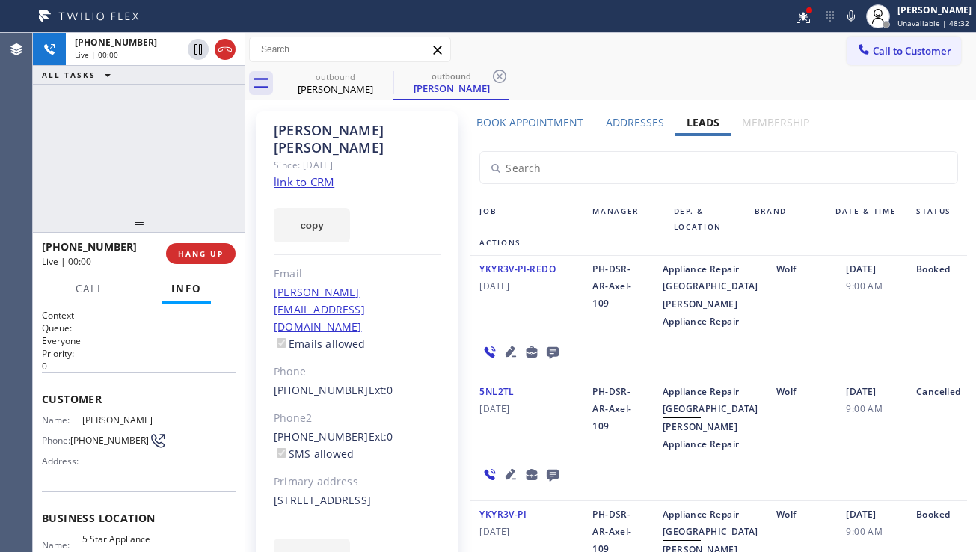
click at [571, 347] on div at bounding box center [520, 351] width 101 height 43
click at [205, 255] on span "HANG UP" at bounding box center [201, 253] width 46 height 10
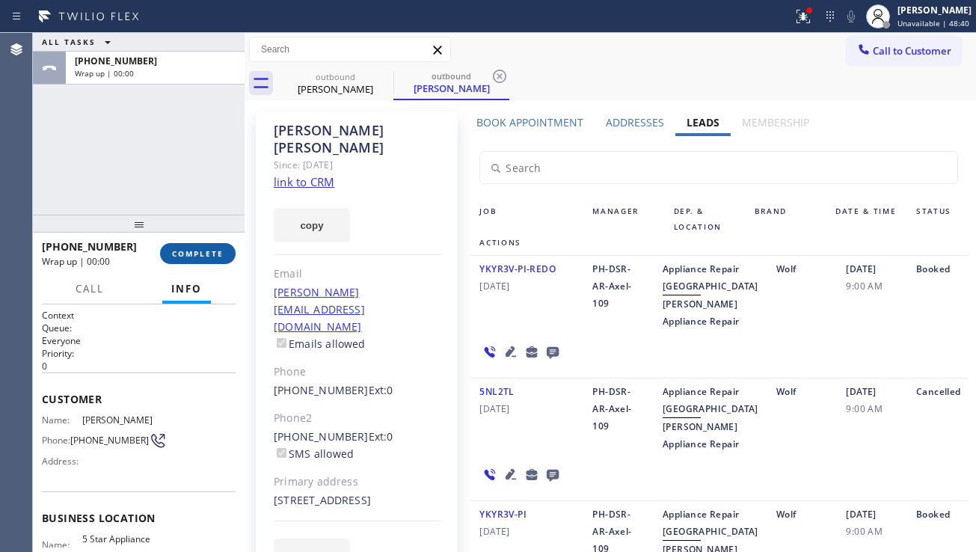
click at [209, 253] on span "COMPLETE" at bounding box center [198, 253] width 52 height 10
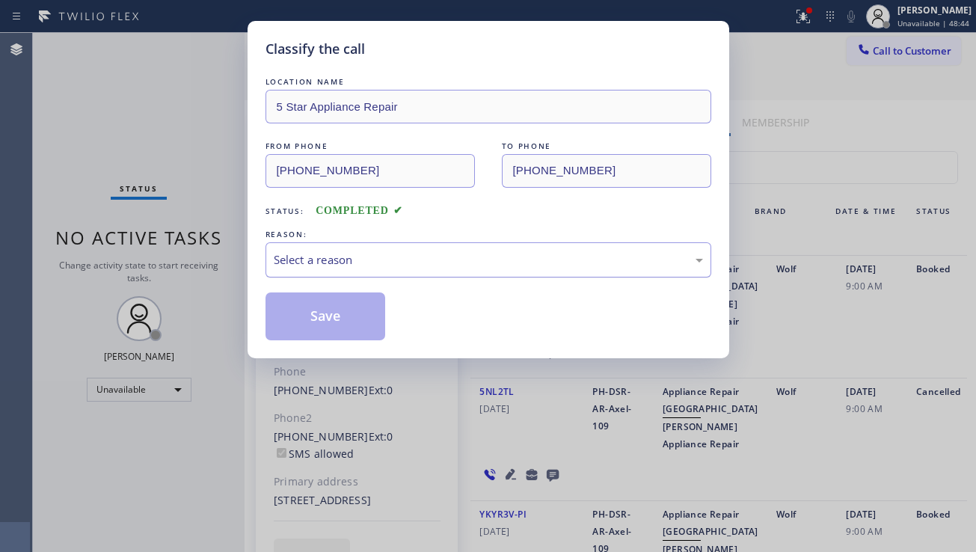
click at [375, 261] on div "Select a reason" at bounding box center [488, 259] width 429 height 17
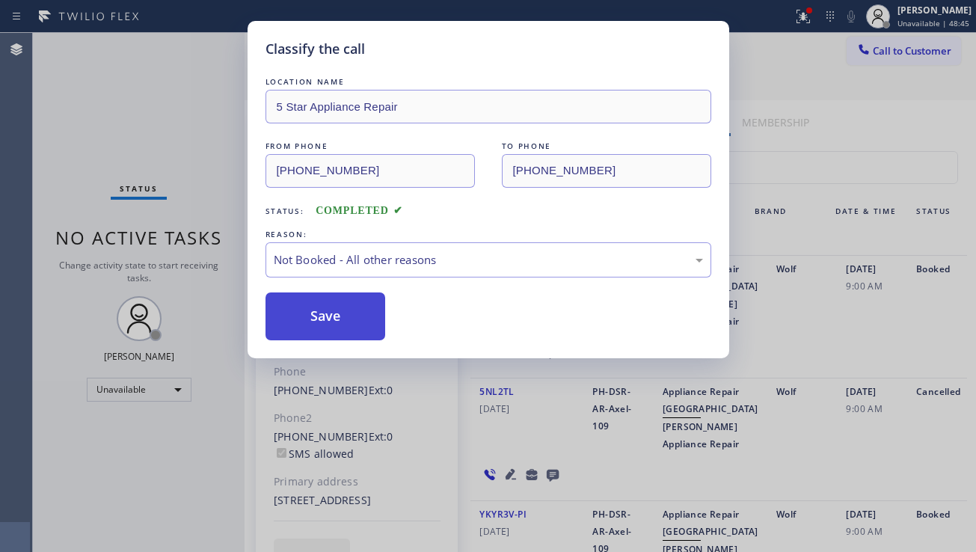
click at [316, 316] on button "Save" at bounding box center [325, 316] width 120 height 48
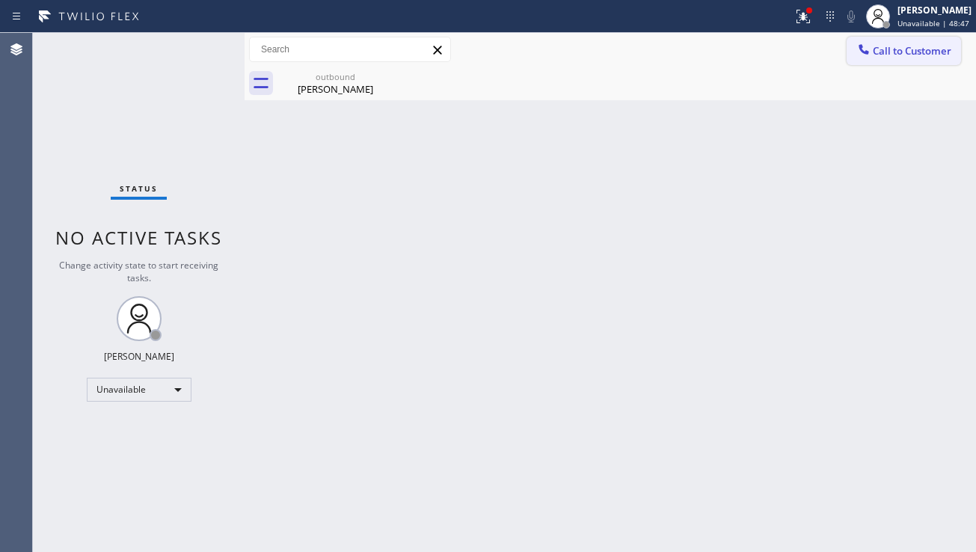
click at [872, 58] on button "Call to Customer" at bounding box center [903, 51] width 114 height 28
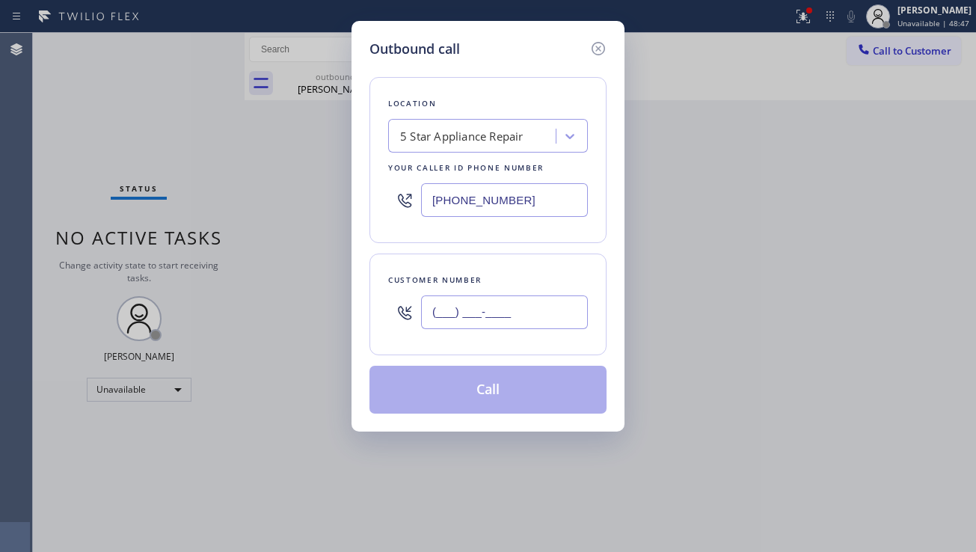
click at [439, 316] on input "(___) ___-____" at bounding box center [504, 312] width 167 height 34
paste input "949) 377-1133"
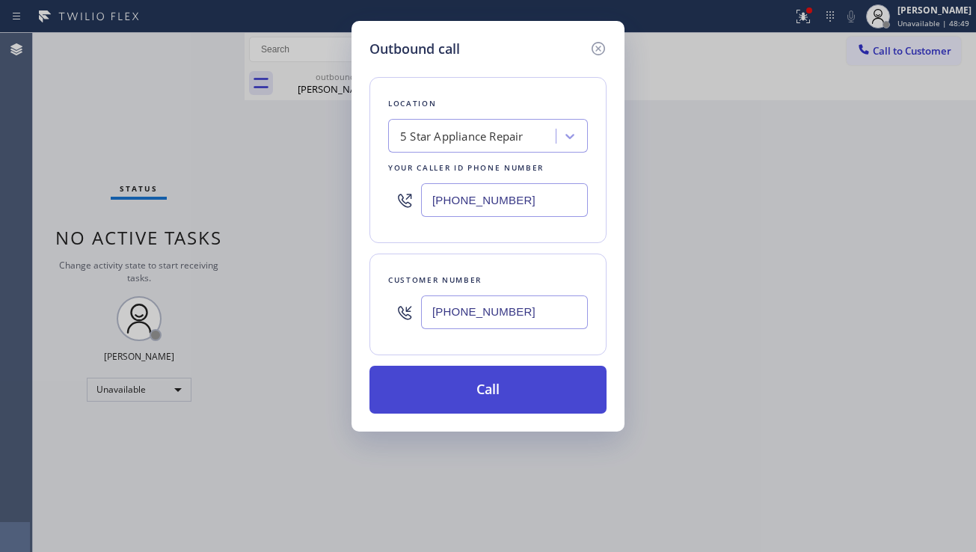
click at [463, 401] on button "Call" at bounding box center [487, 390] width 237 height 48
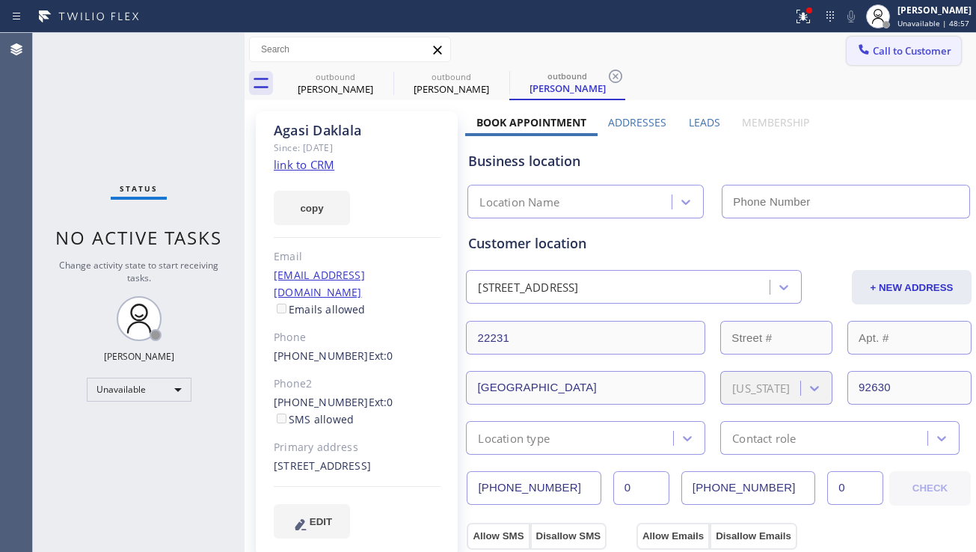
click at [904, 52] on span "Call to Customer" at bounding box center [911, 50] width 79 height 13
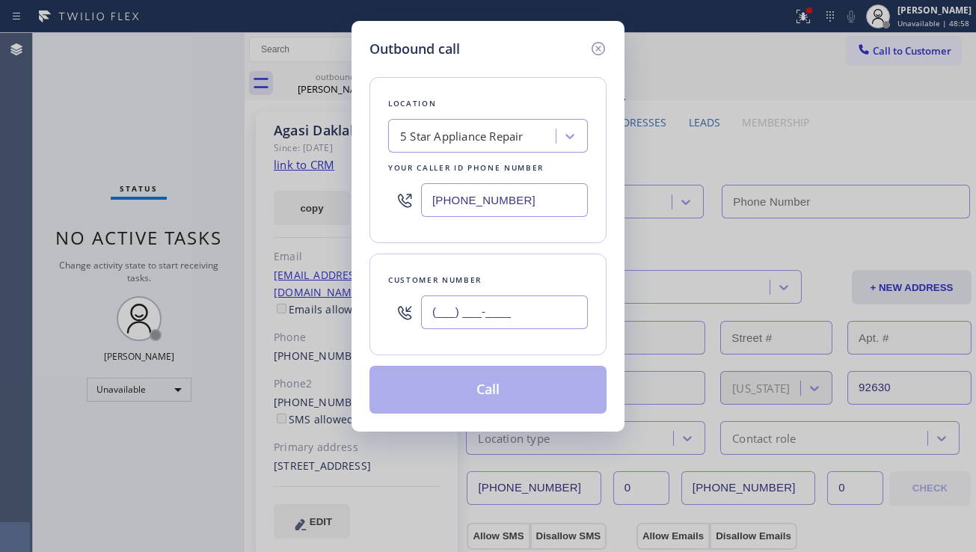
click at [492, 313] on input "(___) ___-____" at bounding box center [504, 312] width 167 height 34
paste input "678) 640-1435"
type input "[PHONE_NUMBER]"
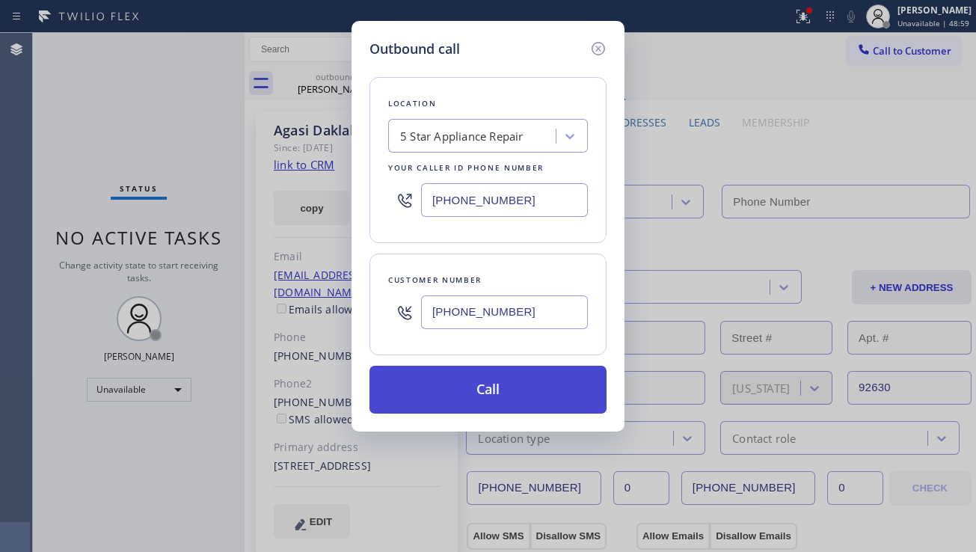
type input "[PHONE_NUMBER]"
click at [489, 381] on button "Call" at bounding box center [487, 390] width 237 height 48
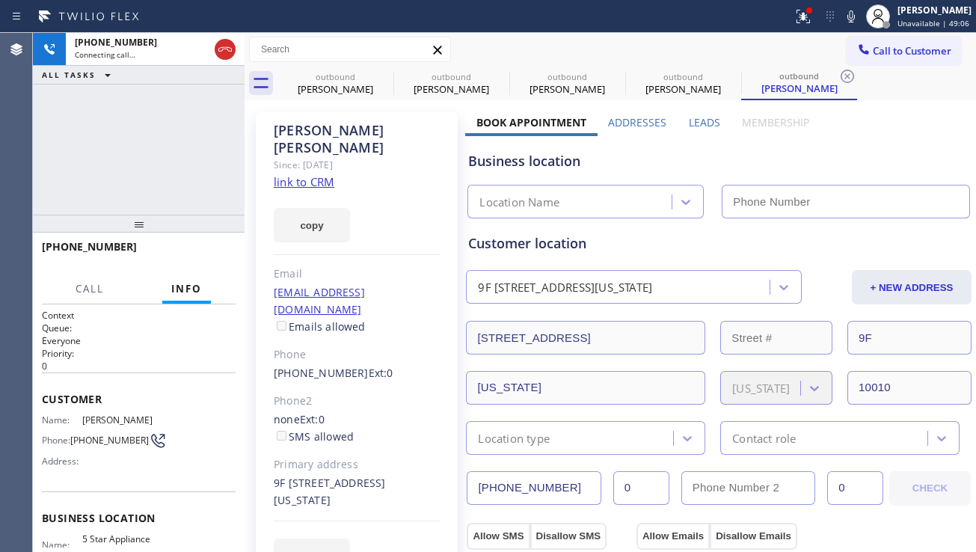
type input "[PHONE_NUMBER]"
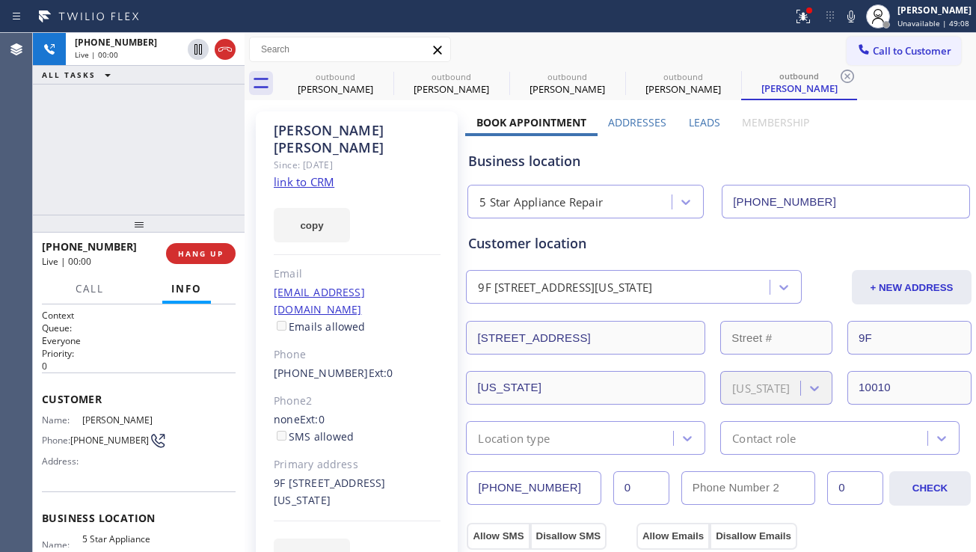
click at [902, 165] on div "Business location" at bounding box center [718, 161] width 501 height 20
click at [212, 247] on button "HANG UP" at bounding box center [201, 253] width 70 height 21
click at [212, 248] on span "HANG UP" at bounding box center [201, 253] width 46 height 10
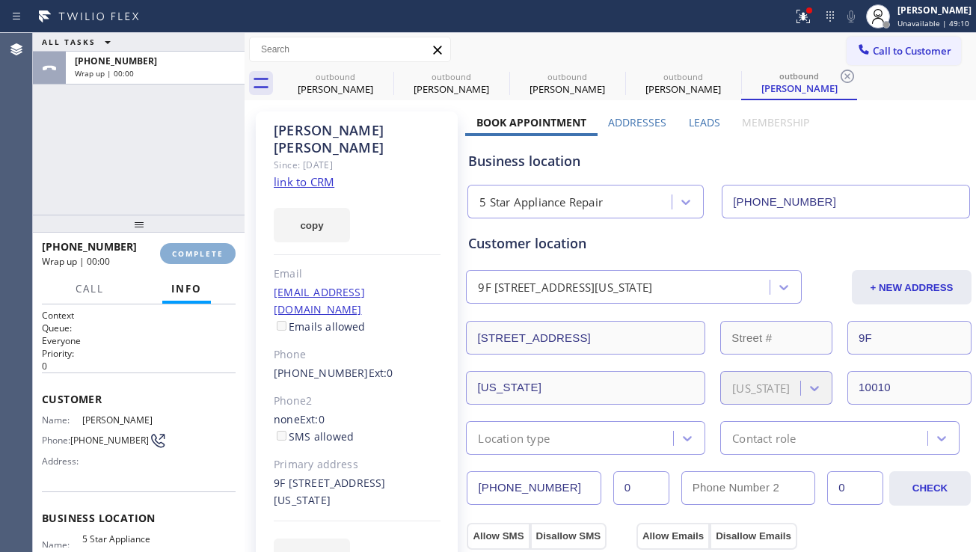
click at [212, 248] on span "COMPLETE" at bounding box center [198, 253] width 52 height 10
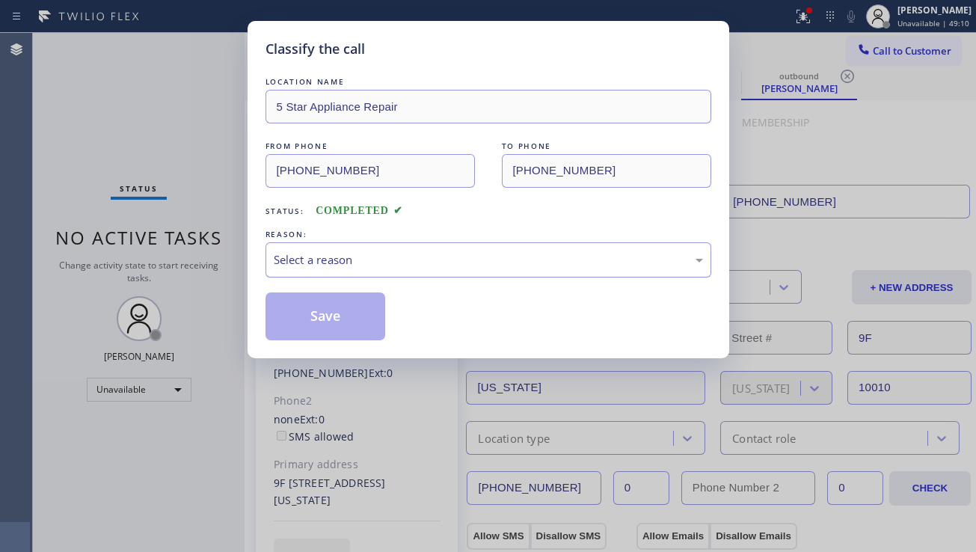
click at [366, 247] on div "Select a reason" at bounding box center [488, 259] width 446 height 35
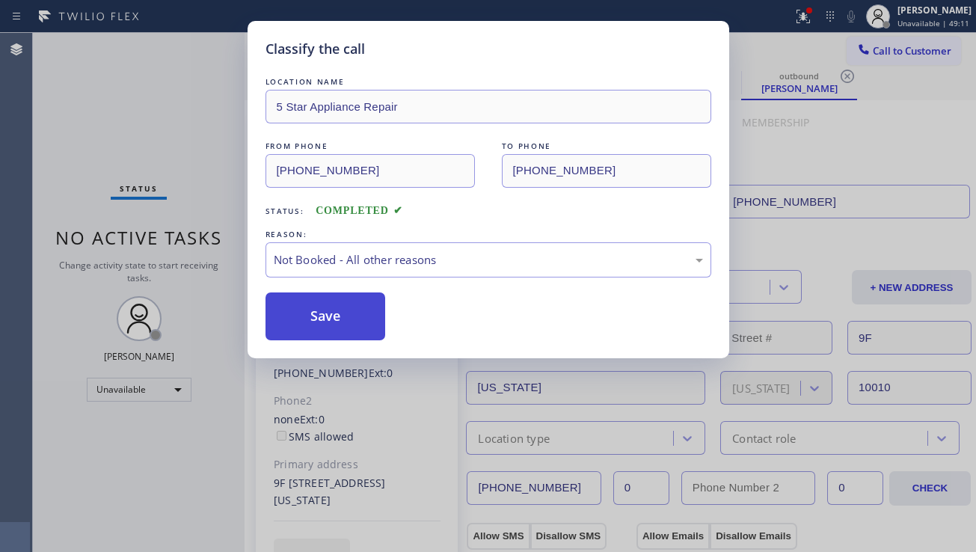
click at [326, 321] on button "Save" at bounding box center [325, 316] width 120 height 48
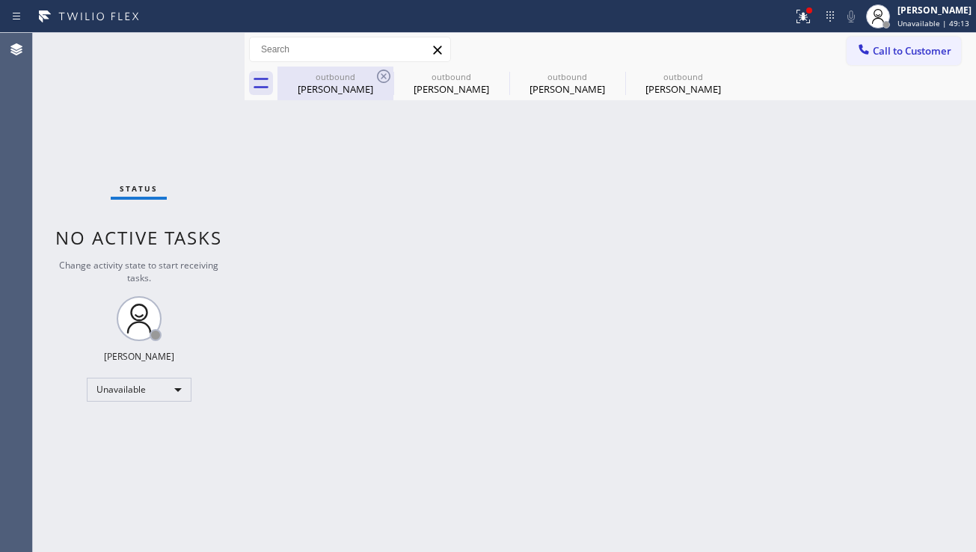
click at [372, 75] on div "outbound" at bounding box center [335, 76] width 113 height 11
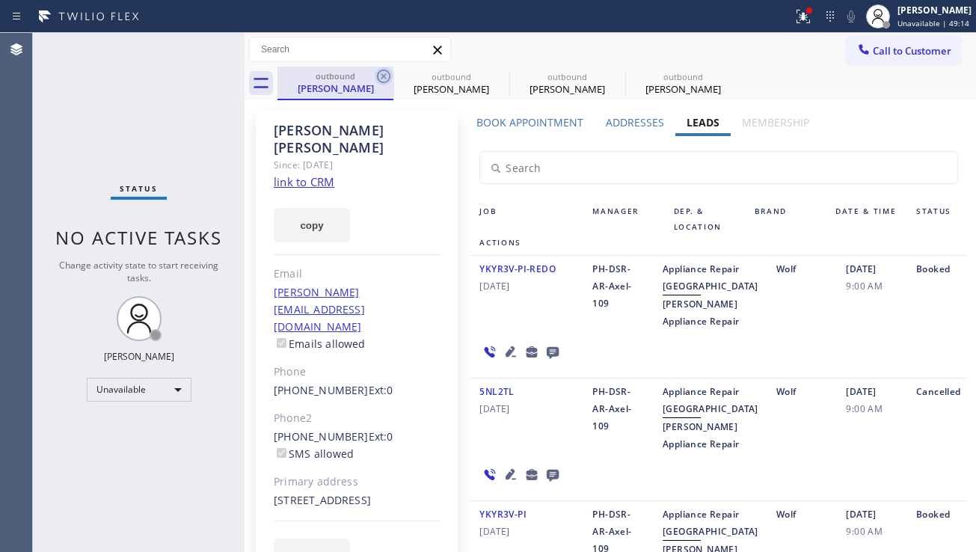
click at [378, 73] on icon at bounding box center [383, 76] width 13 height 13
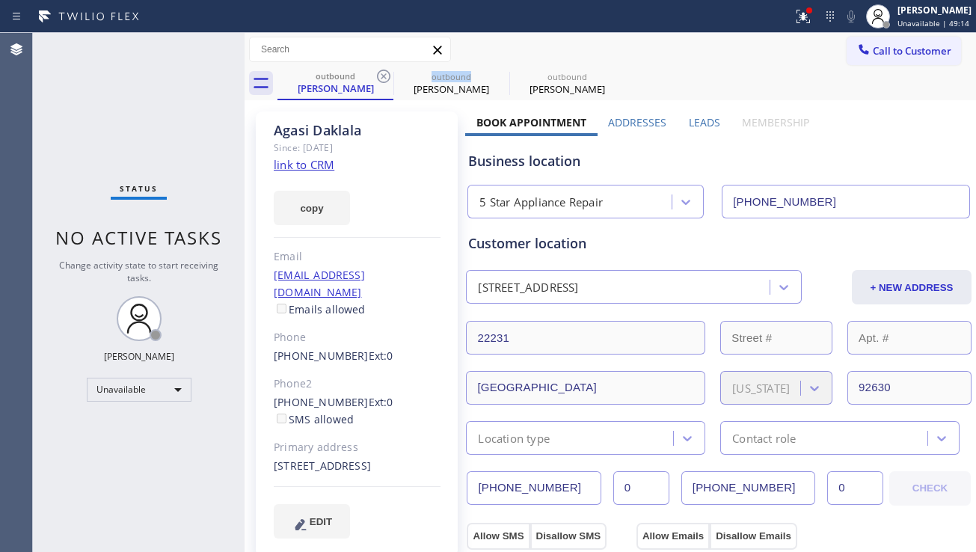
click at [378, 73] on icon at bounding box center [383, 76] width 13 height 13
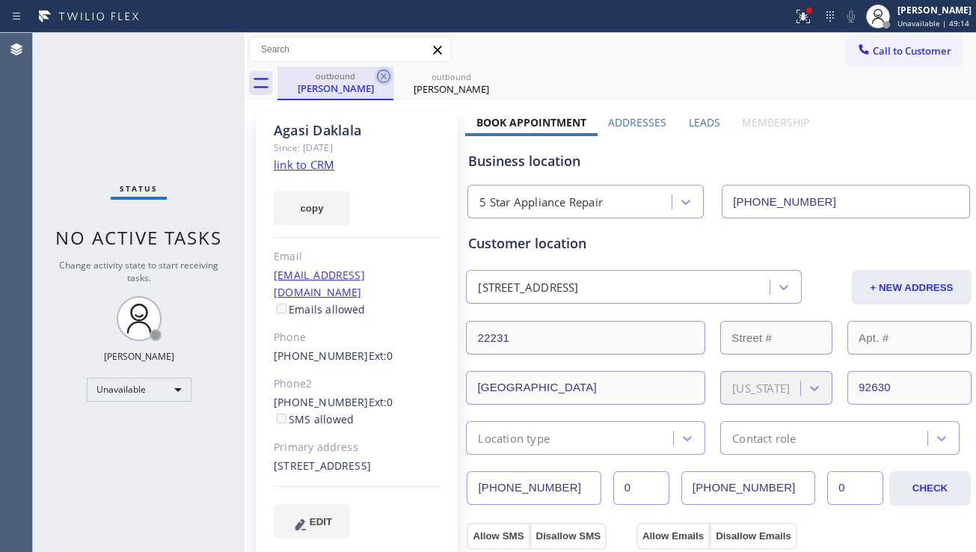
click at [381, 73] on icon at bounding box center [384, 76] width 18 height 18
click at [0, 0] on icon at bounding box center [0, 0] width 0 height 0
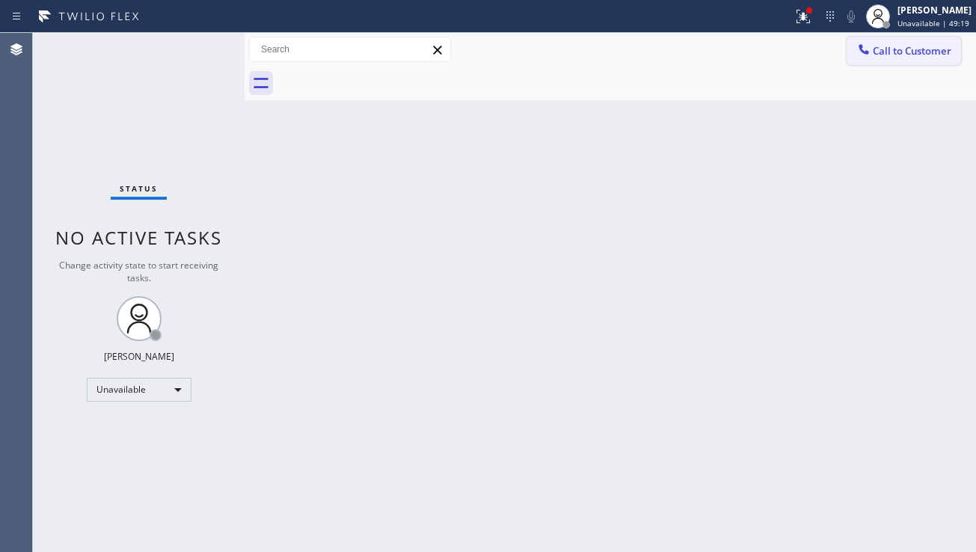
click at [895, 41] on button "Call to Customer" at bounding box center [903, 51] width 114 height 28
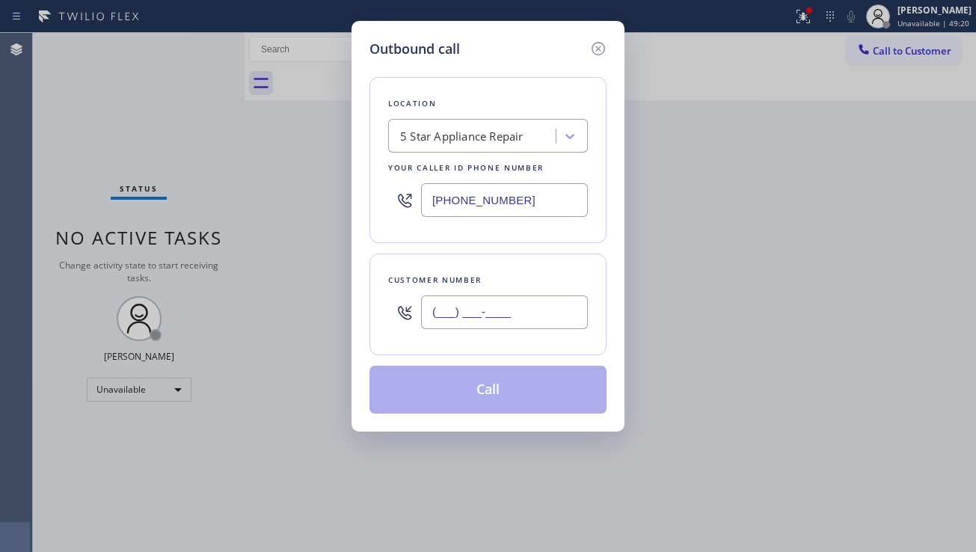
click at [487, 326] on input "(___) ___-____" at bounding box center [504, 312] width 167 height 34
paste input "626) 831-8892"
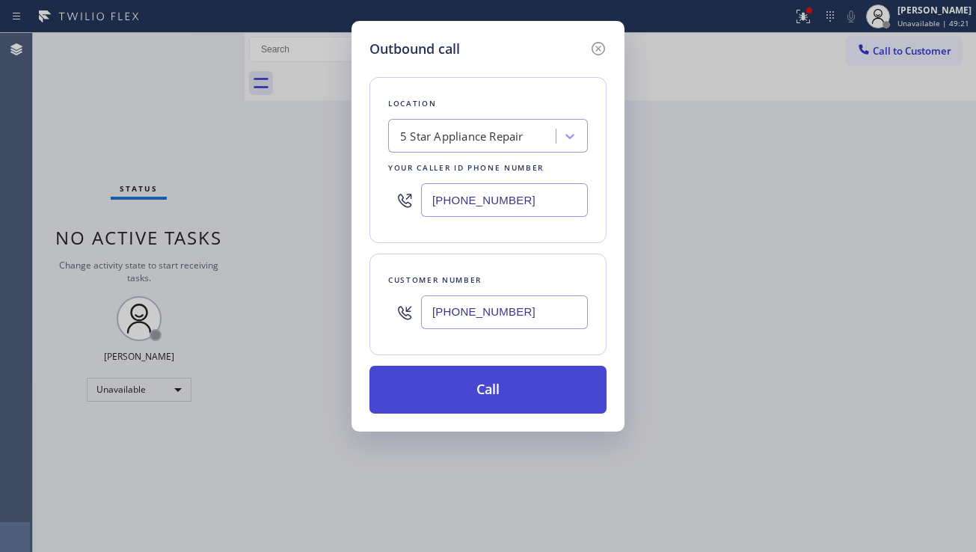
type input "[PHONE_NUMBER]"
click at [506, 390] on button "Call" at bounding box center [487, 390] width 237 height 48
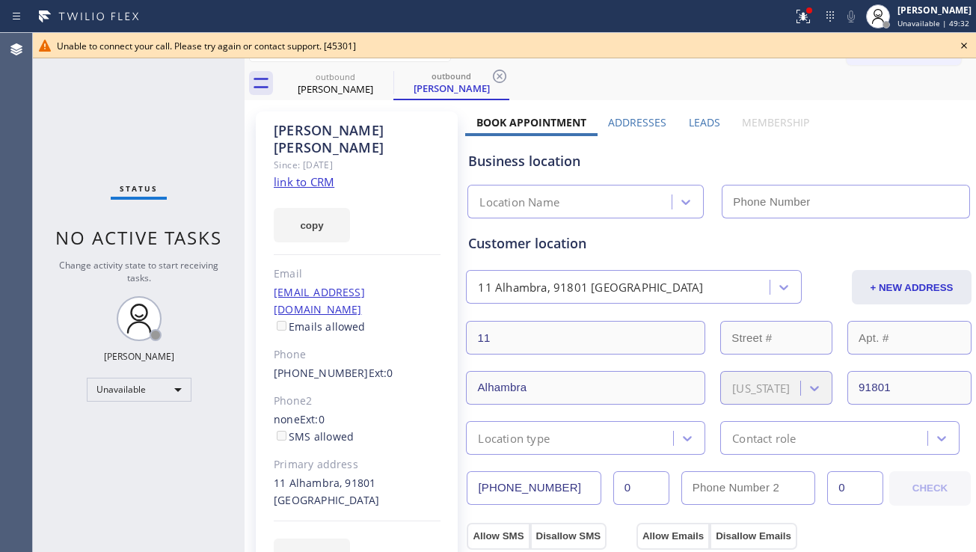
type input "[PHONE_NUMBER]"
click at [958, 46] on icon at bounding box center [964, 46] width 18 height 18
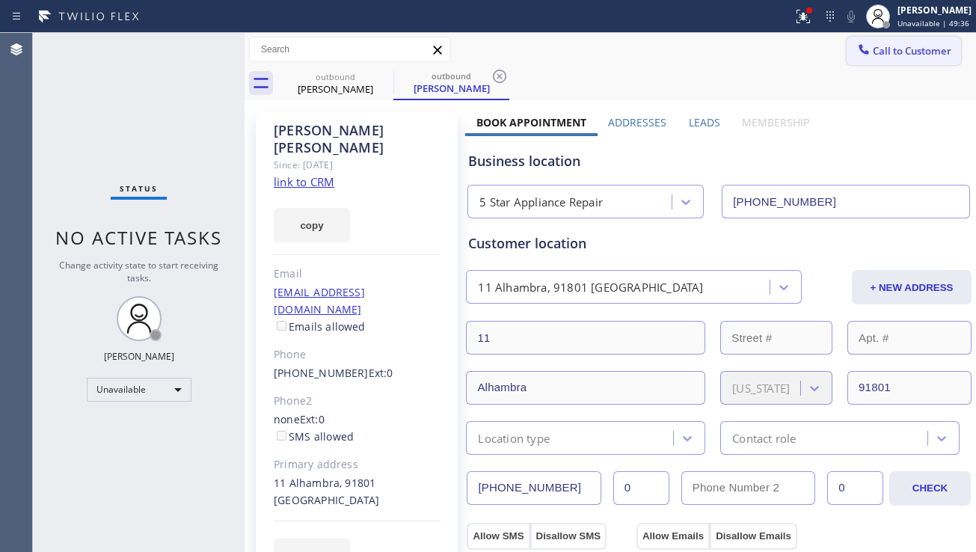
click at [938, 57] on span "Call to Customer" at bounding box center [911, 50] width 79 height 13
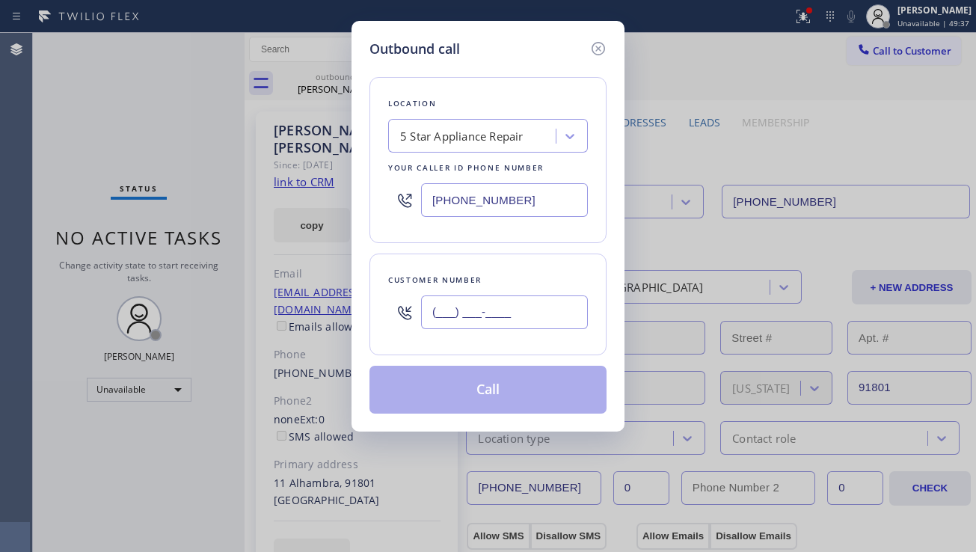
click at [470, 302] on input "(___) ___-____" at bounding box center [504, 312] width 167 height 34
paste input "714) 270-3678"
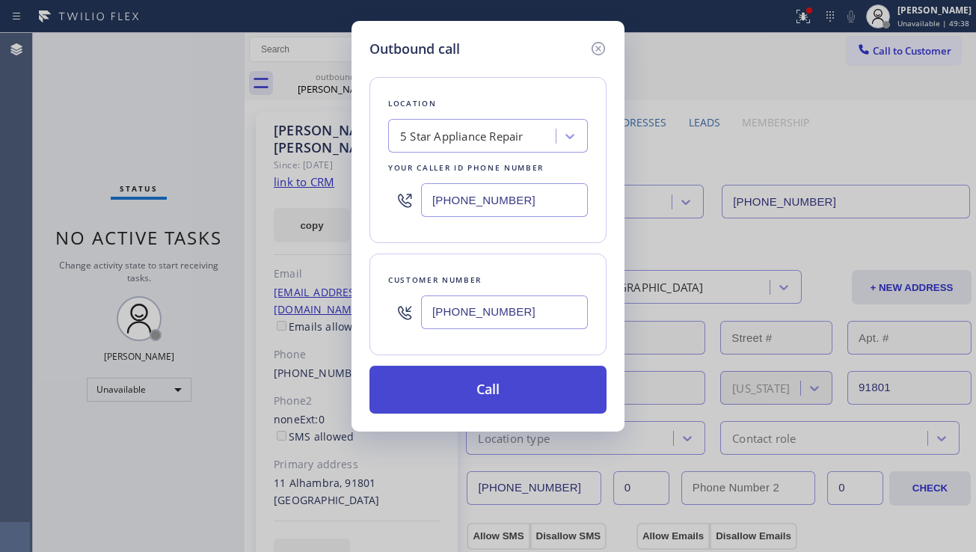
type input "[PHONE_NUMBER]"
click at [500, 399] on button "Call" at bounding box center [487, 390] width 237 height 48
click at [492, 400] on button "Call" at bounding box center [487, 390] width 237 height 48
click at [488, 392] on button "Call" at bounding box center [487, 390] width 237 height 48
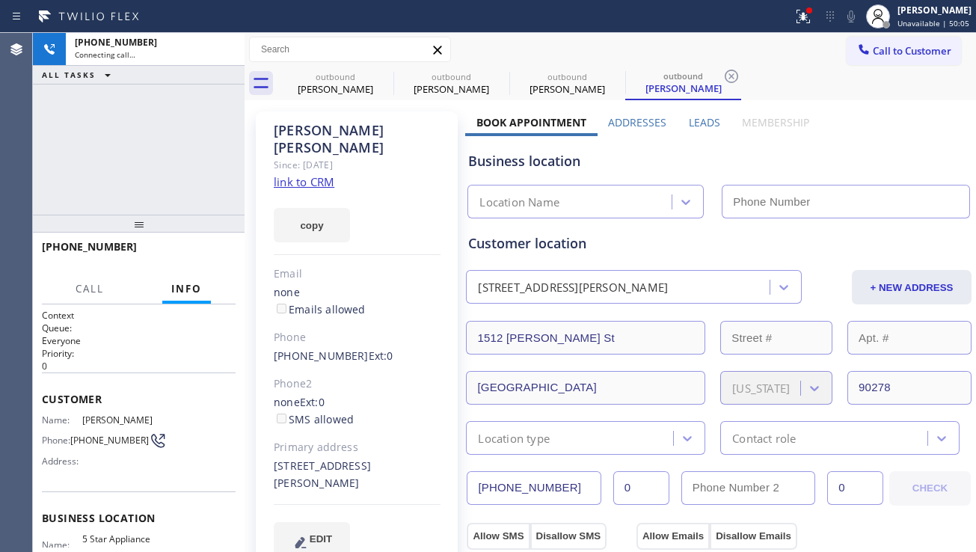
type input "[PHONE_NUMBER]"
click at [923, 150] on div "Business location 5 Star Appliance Repair [PHONE_NUMBER]" at bounding box center [718, 177] width 507 height 82
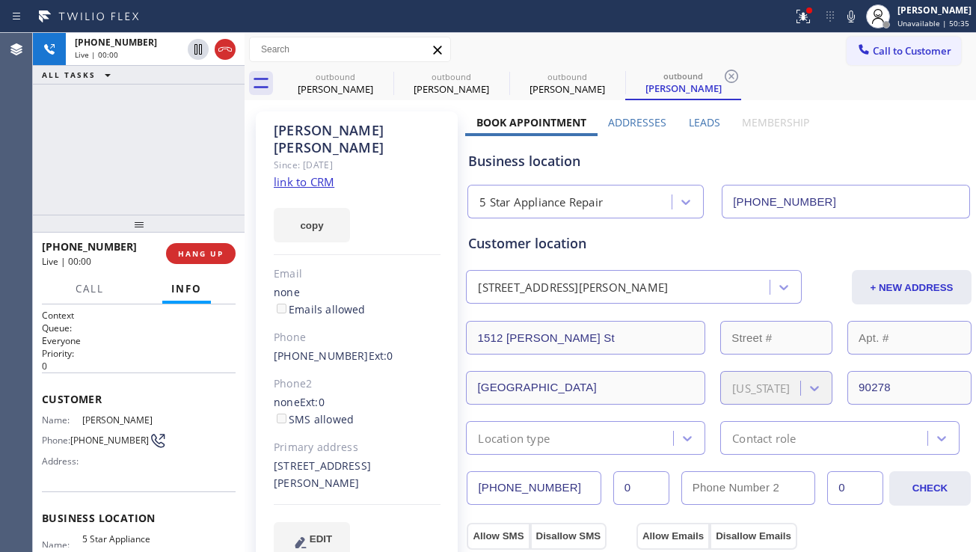
click at [689, 124] on label "Leads" at bounding box center [704, 122] width 31 height 14
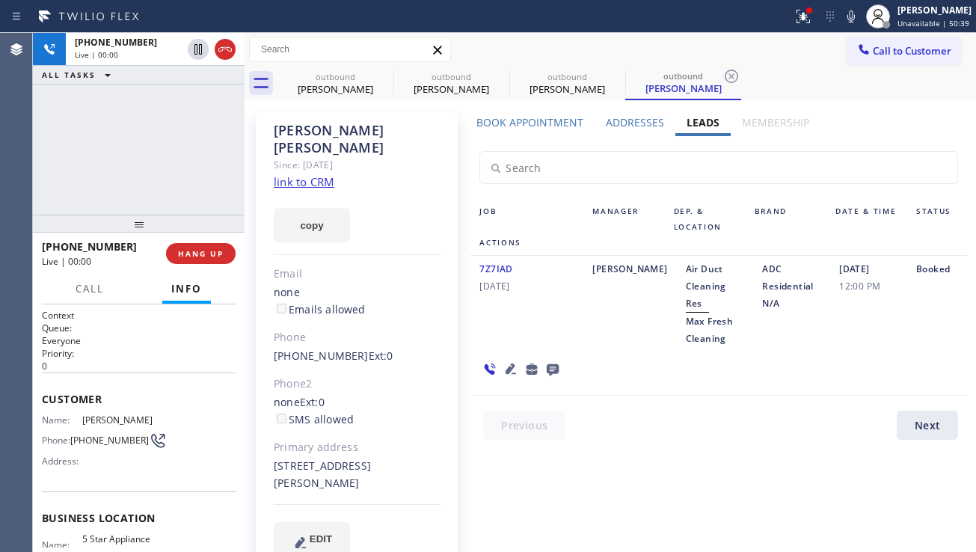
click at [523, 125] on label "Book Appointment" at bounding box center [529, 122] width 107 height 14
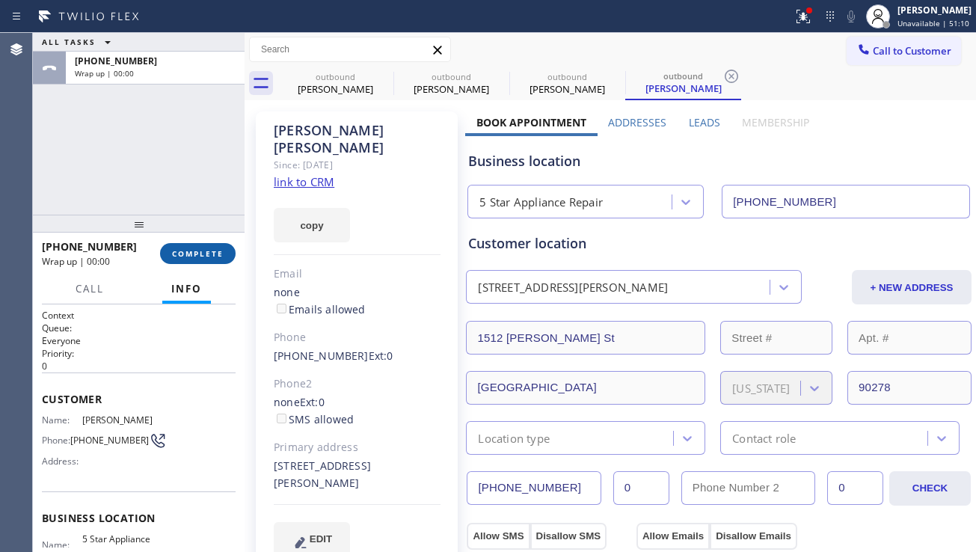
click at [179, 258] on span "COMPLETE" at bounding box center [198, 253] width 52 height 10
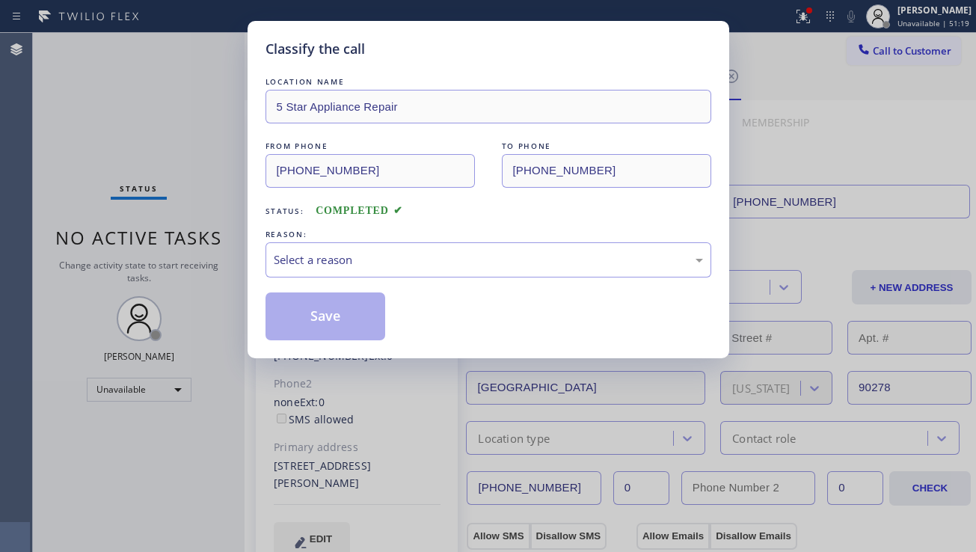
click at [853, 154] on div "Classify the call LOCATION NAME 5 Star Appliance Repair FROM PHONE [PHONE_NUMBE…" at bounding box center [488, 276] width 976 height 552
click at [378, 256] on div "Select a reason" at bounding box center [488, 259] width 429 height 17
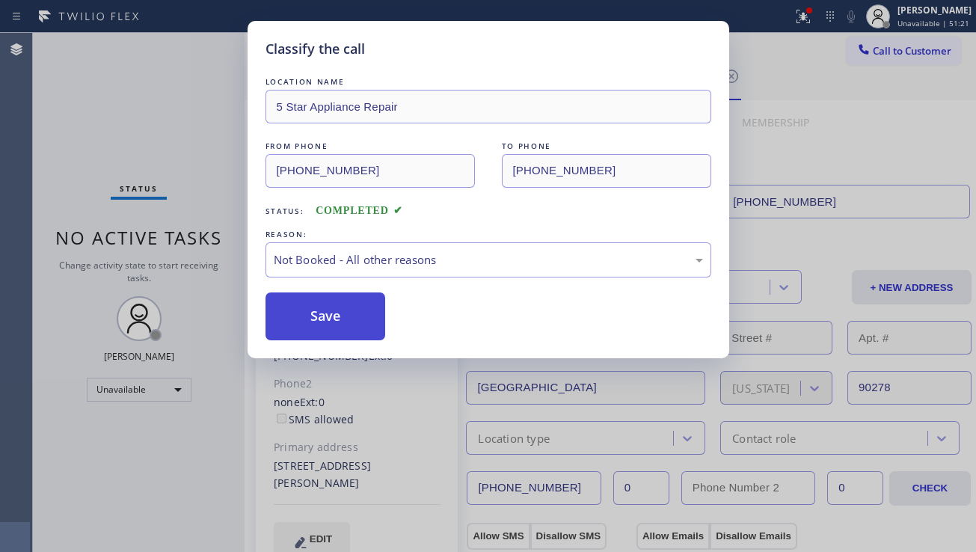
click at [321, 314] on button "Save" at bounding box center [325, 316] width 120 height 48
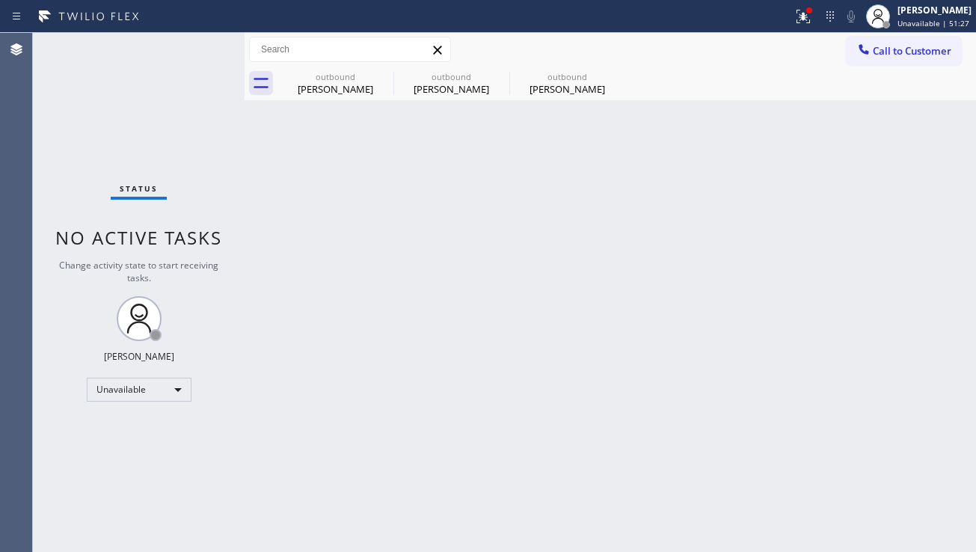
click at [929, 156] on div "Back to Dashboard Change Sender ID Customers Technicians Select a contact Outbo…" at bounding box center [609, 292] width 731 height 519
click at [873, 61] on button "Call to Customer" at bounding box center [903, 51] width 114 height 28
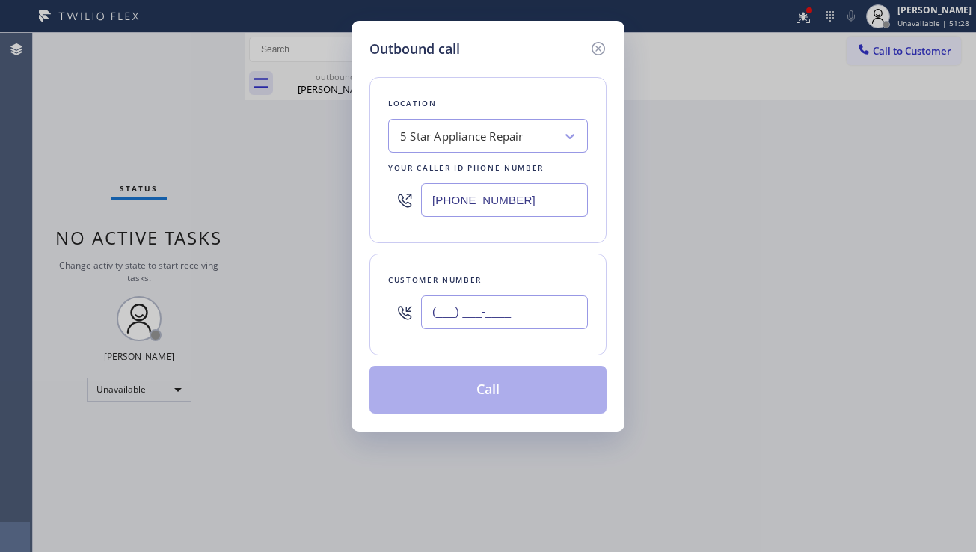
click at [495, 317] on input "(___) ___-____" at bounding box center [504, 312] width 167 height 34
paste input "562) 755-1795"
type input "[PHONE_NUMBER]"
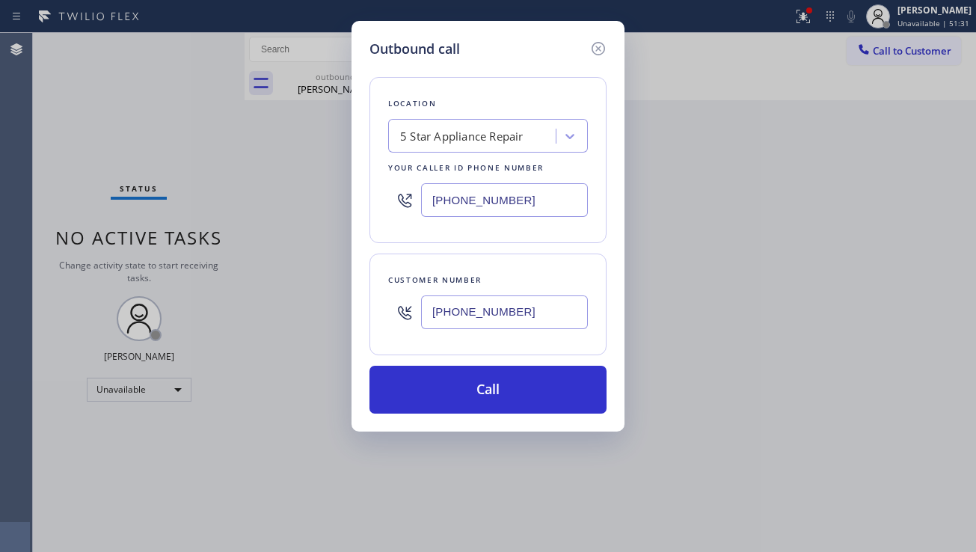
click at [218, 484] on div "Outbound call Location 5 Star Appliance Repair Your caller id phone number [PHO…" at bounding box center [488, 276] width 976 height 552
click at [418, 138] on div "5 Star Appliance Repair" at bounding box center [461, 136] width 123 height 17
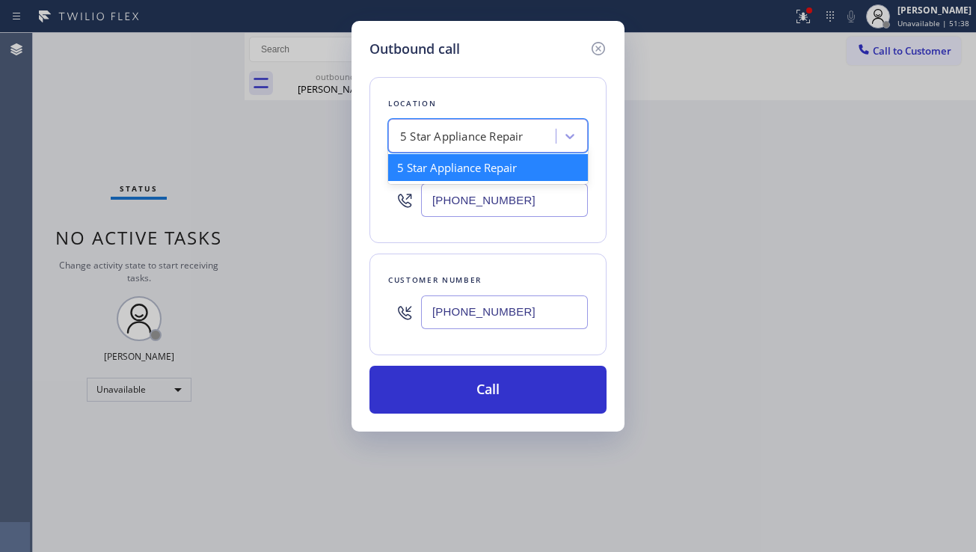
paste input "[GEOGRAPHIC_DATA] Heating and Air Conditioning"
type input "[GEOGRAPHIC_DATA] Heating and Air Conditioning"
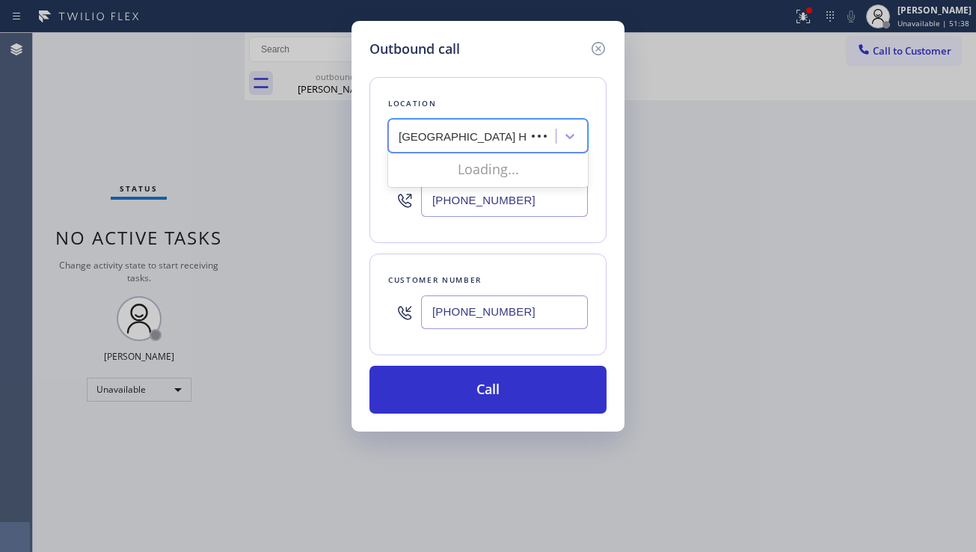
scroll to position [0, 107]
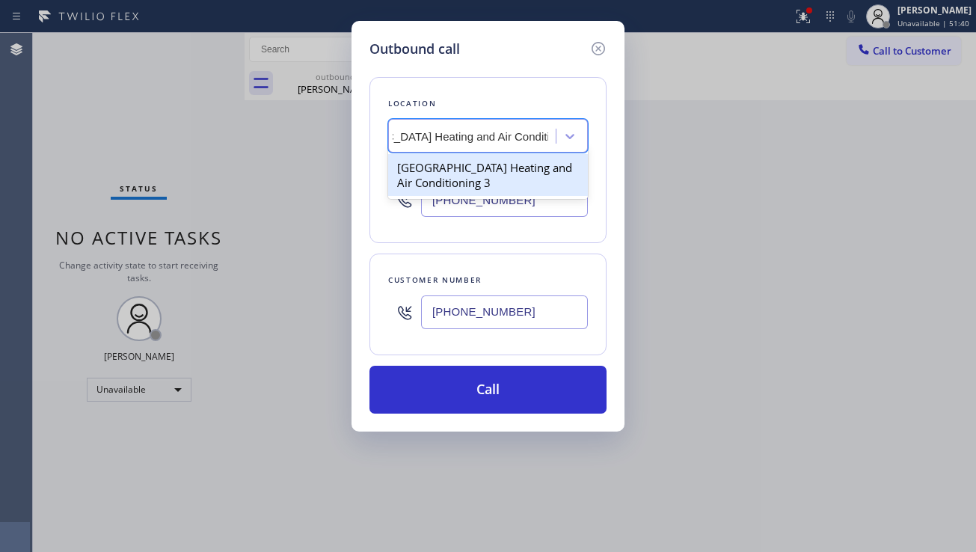
click at [481, 172] on div "[GEOGRAPHIC_DATA] Heating and Air Conditioning 3" at bounding box center [488, 175] width 200 height 42
type input "[PHONE_NUMBER]"
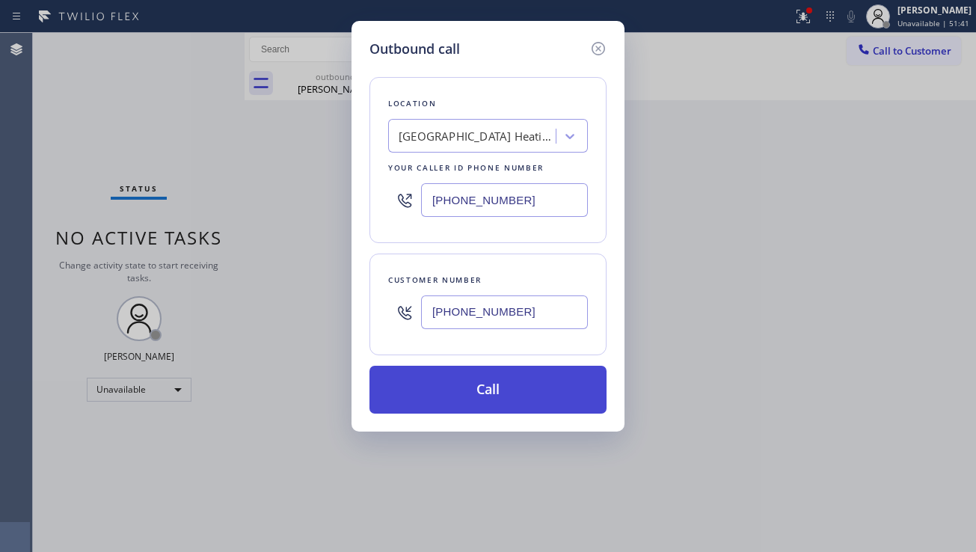
click at [462, 386] on button "Call" at bounding box center [487, 390] width 237 height 48
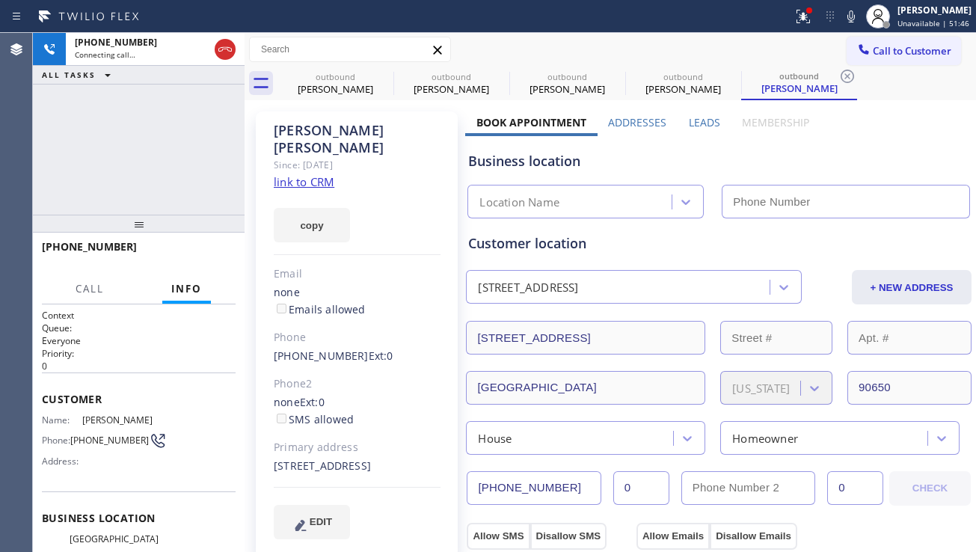
click at [701, 124] on label "Leads" at bounding box center [704, 122] width 31 height 14
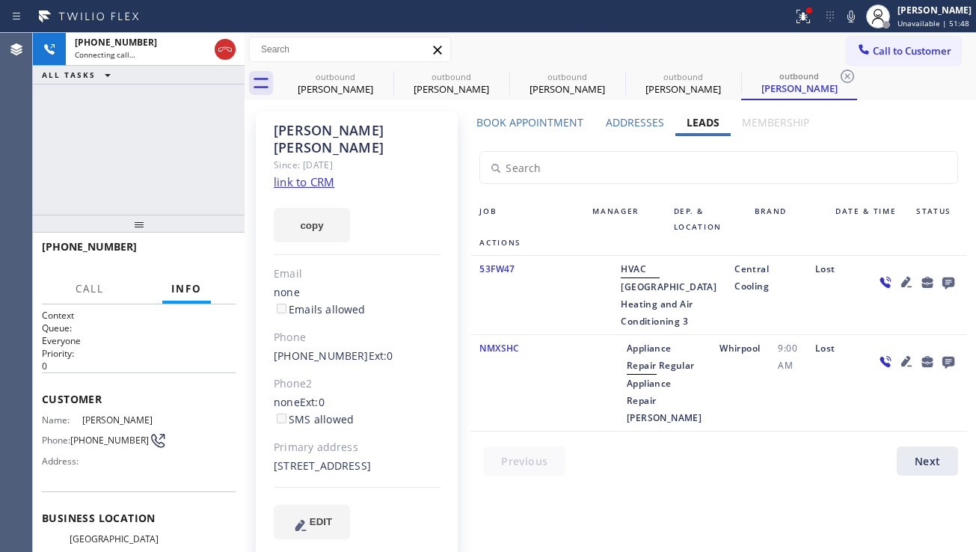
click at [942, 283] on icon at bounding box center [948, 283] width 12 height 12
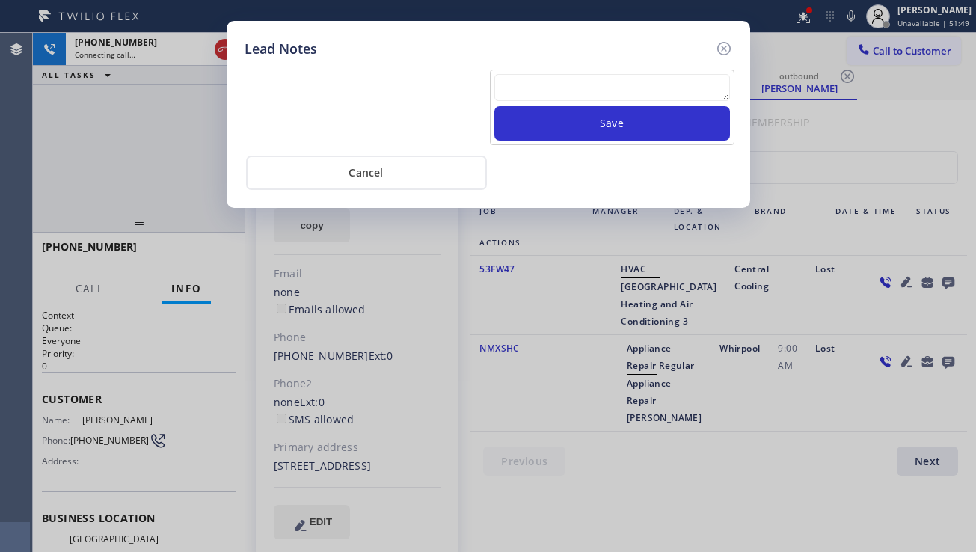
click at [518, 87] on textarea at bounding box center [612, 87] width 236 height 27
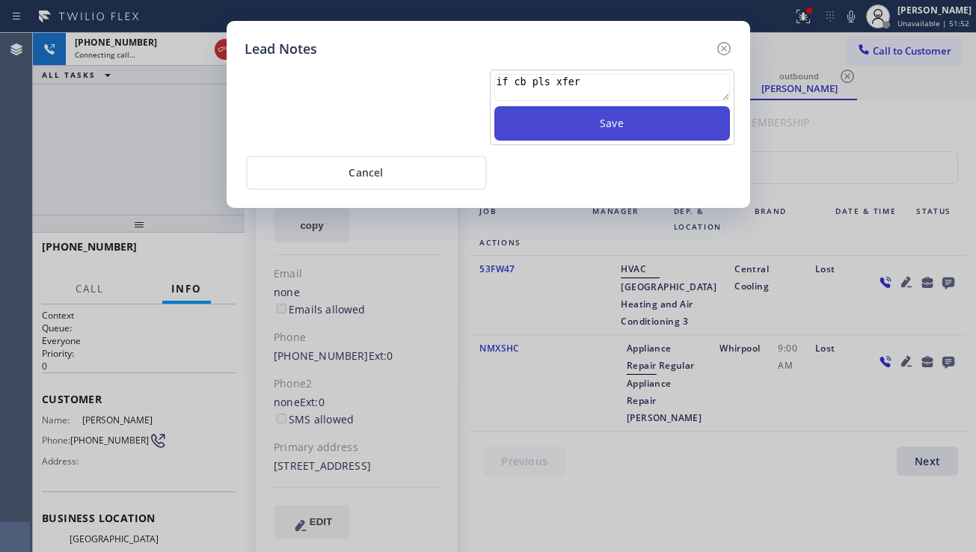
type textarea "if cb pls xfer"
click at [561, 120] on button "Save" at bounding box center [612, 123] width 236 height 34
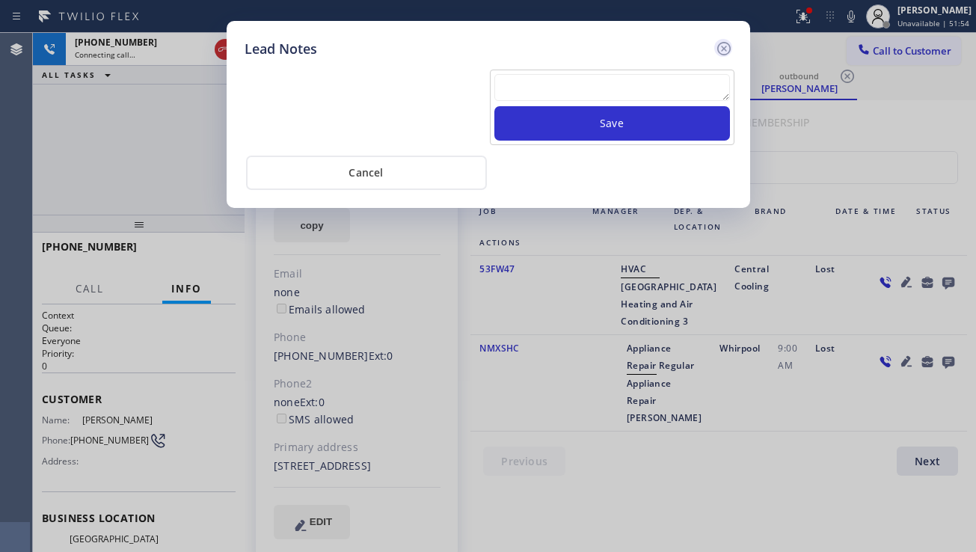
click at [719, 50] on icon at bounding box center [724, 49] width 18 height 18
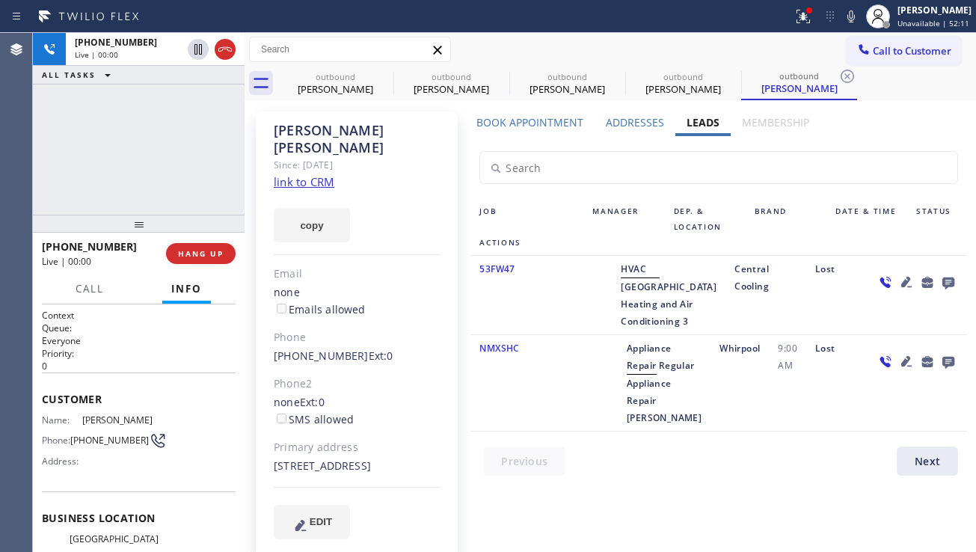
click at [898, 330] on div at bounding box center [916, 295] width 101 height 70
drag, startPoint x: 274, startPoint y: 449, endPoint x: 331, endPoint y: 463, distance: 59.3
click at [331, 463] on div "[STREET_ADDRESS]" at bounding box center [357, 466] width 167 height 17
copy div "[STREET_ADDRESS]"
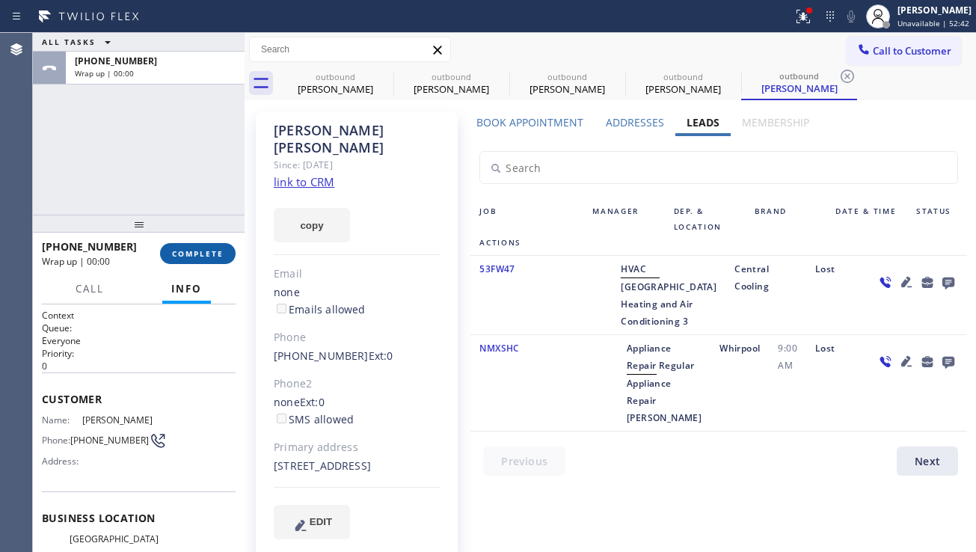
click at [230, 246] on button "COMPLETE" at bounding box center [198, 253] width 76 height 21
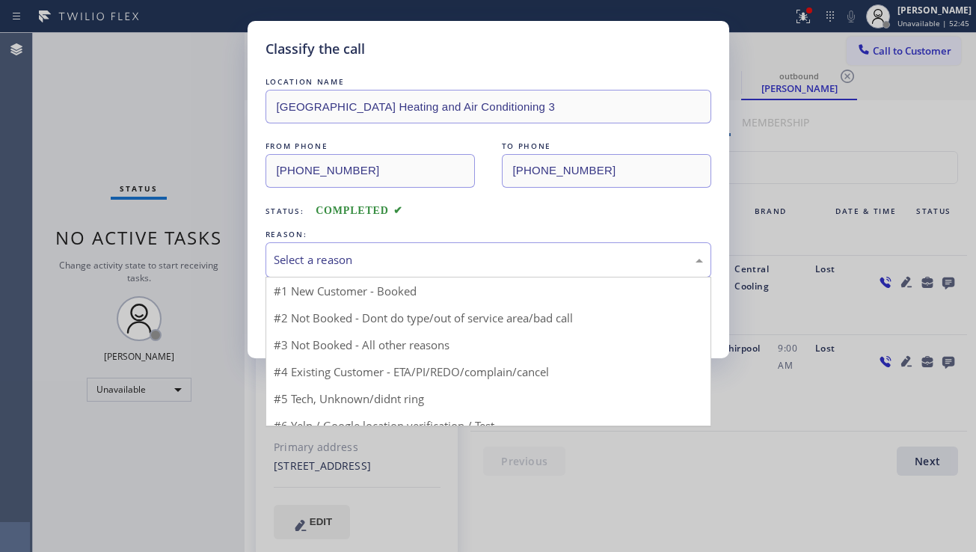
click at [378, 265] on div "Select a reason" at bounding box center [488, 259] width 429 height 17
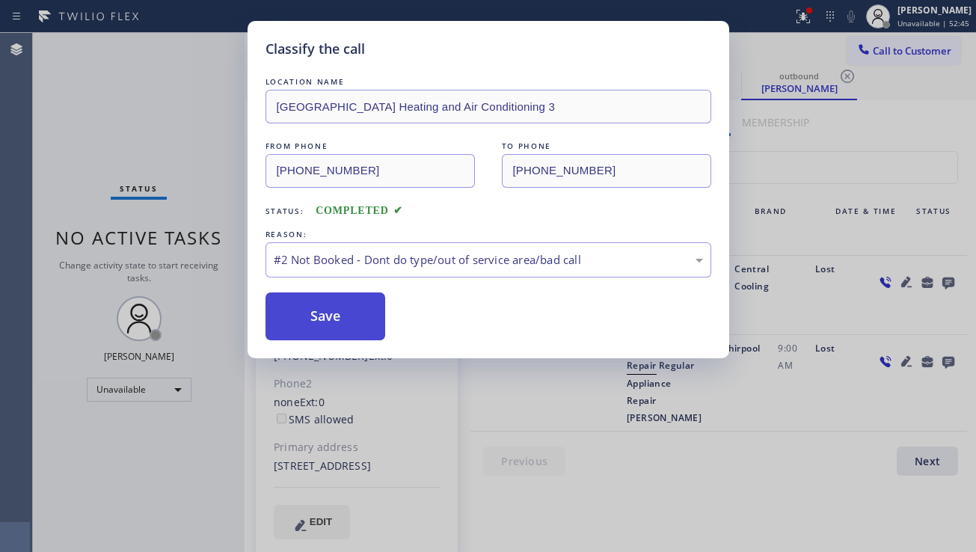
drag, startPoint x: 357, startPoint y: 305, endPoint x: 342, endPoint y: 321, distance: 22.2
click at [328, 319] on button "Save" at bounding box center [325, 316] width 120 height 48
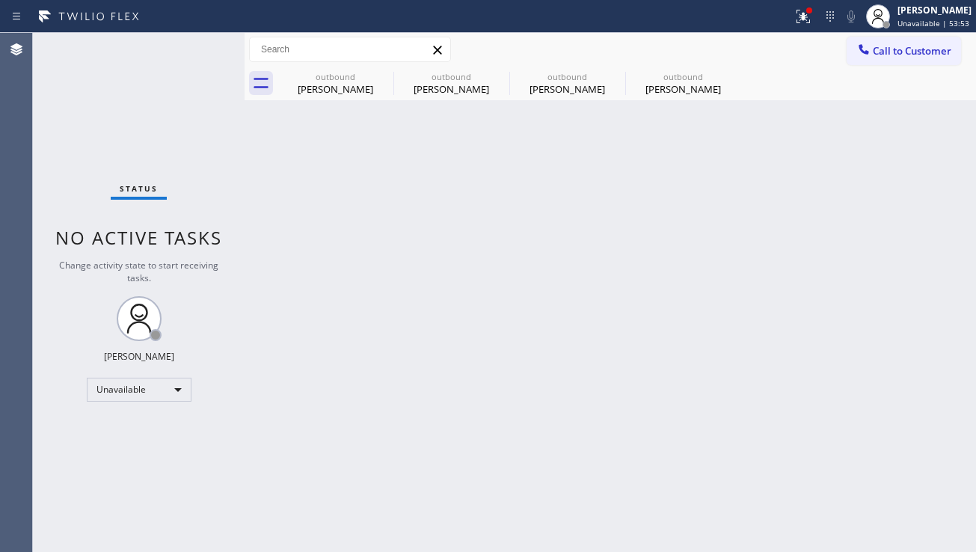
click at [870, 360] on div "Back to Dashboard Change Sender ID Customers Technicians Select a contact Outbo…" at bounding box center [609, 292] width 731 height 519
click at [661, 82] on div "[PERSON_NAME]" at bounding box center [683, 88] width 113 height 13
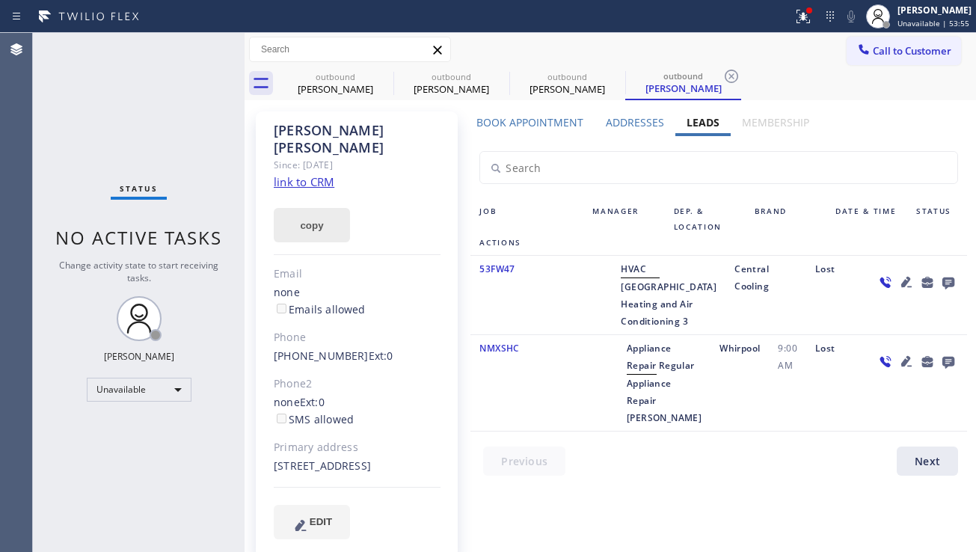
click at [303, 208] on button "copy" at bounding box center [312, 225] width 76 height 34
click at [289, 469] on div "[STREET_ADDRESS]" at bounding box center [357, 466] width 167 height 17
copy div "90650"
drag, startPoint x: 272, startPoint y: 448, endPoint x: 323, endPoint y: 460, distance: 52.2
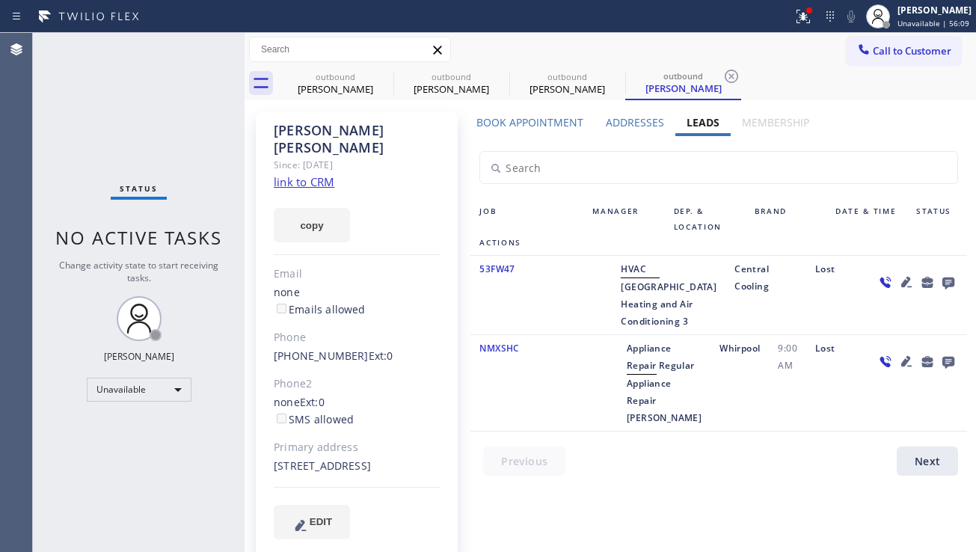
click at [323, 460] on div "[PERSON_NAME] Since: [DATE] link to CRM copy Email none Emails allowed Phone [P…" at bounding box center [357, 334] width 202 height 446
copy div "[STREET_ADDRESS]"
click at [86, 170] on div "Status No active tasks Change activity state to start receiving tasks. [PERSON_…" at bounding box center [139, 292] width 212 height 519
click at [901, 282] on icon at bounding box center [906, 282] width 10 height 10
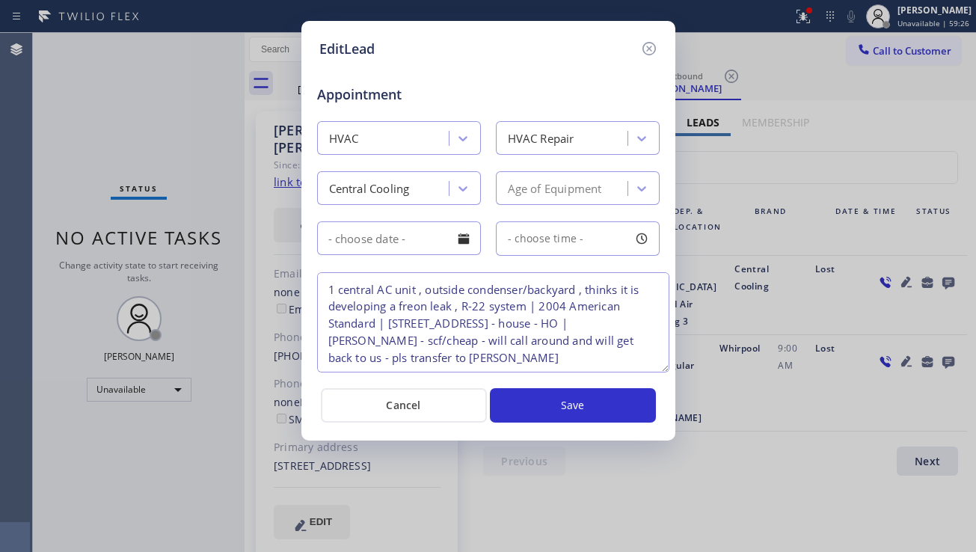
drag, startPoint x: 654, startPoint y: 340, endPoint x: 664, endPoint y: 369, distance: 30.7
click at [664, 369] on textarea "1 central AC unit , outside condenser/backyard , thinks it is developing a freo…" at bounding box center [493, 322] width 352 height 100
click at [81, 273] on div "EditLead Appointment HVAC HVAC Repair Central Cooling Age of Equipment - choose…" at bounding box center [488, 276] width 976 height 552
click at [658, 49] on div "EditLead Appointment HVAC HVAC Repair Central Cooling Age of Equipment - choose…" at bounding box center [488, 230] width 374 height 419
click at [654, 50] on icon at bounding box center [647, 48] width 13 height 13
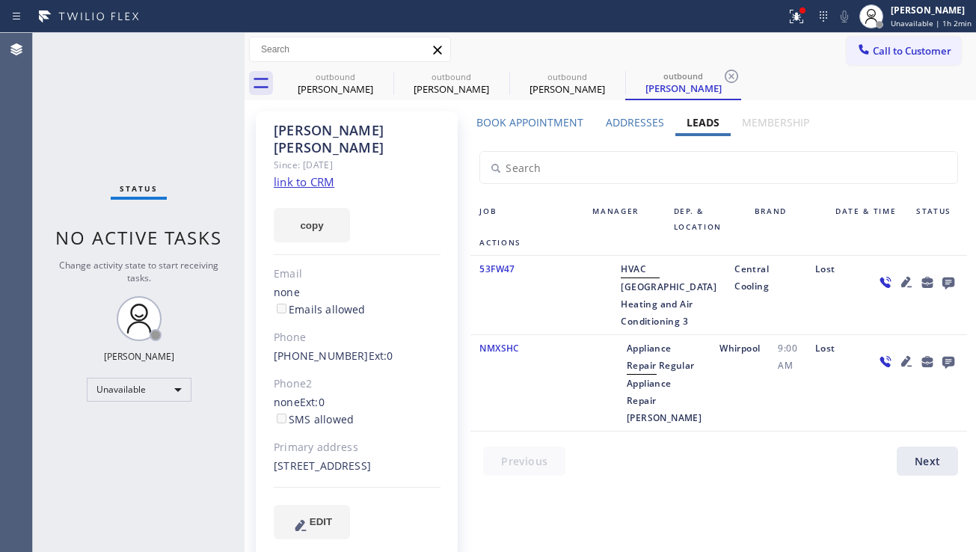
click at [106, 191] on div "Status No active tasks Change activity state to start receiving tasks. [PERSON_…" at bounding box center [139, 292] width 212 height 519
click at [384, 76] on icon at bounding box center [383, 76] width 13 height 13
type input "[PHONE_NUMBER]"
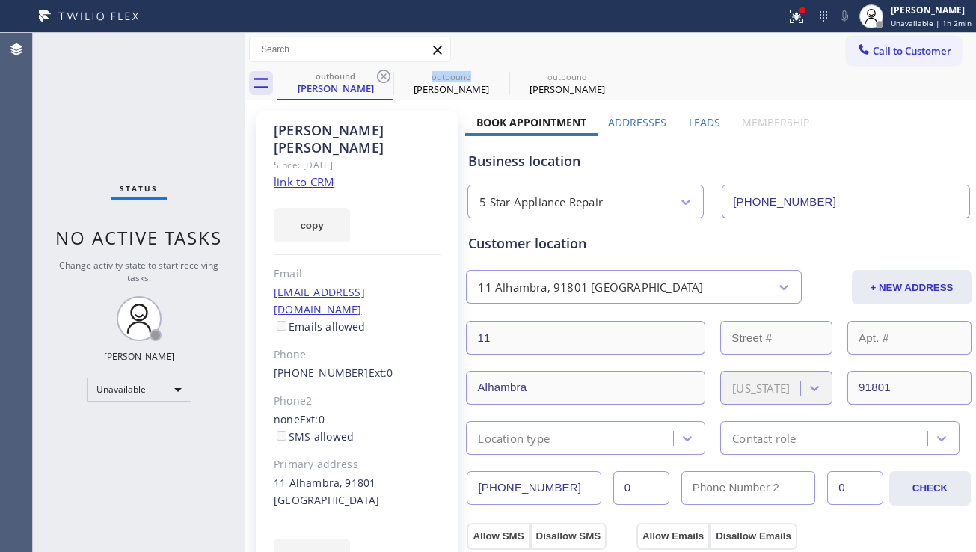
click at [384, 76] on icon at bounding box center [383, 76] width 13 height 13
click at [0, 0] on icon at bounding box center [0, 0] width 0 height 0
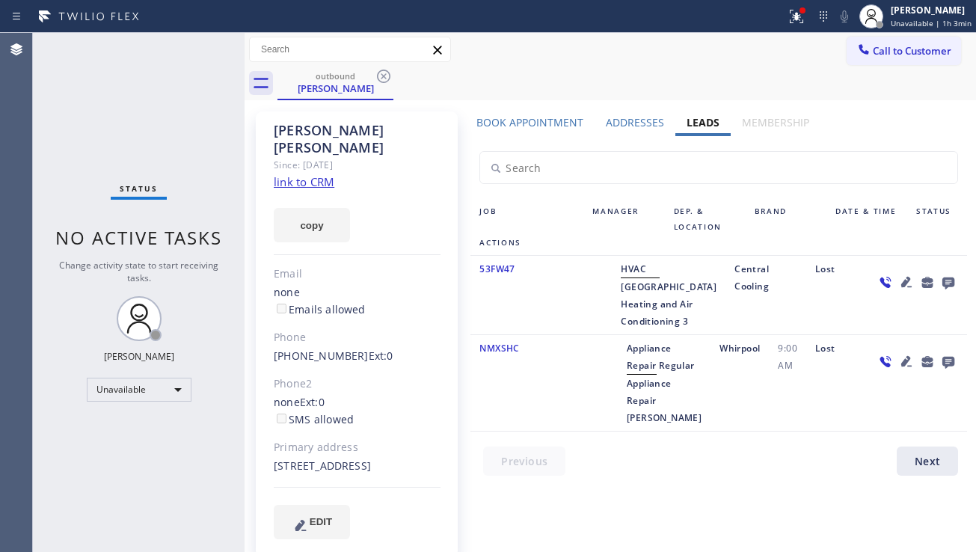
click at [75, 126] on div "Status No active tasks Change activity state to start receiving tasks. [PERSON_…" at bounding box center [139, 292] width 212 height 519
click at [111, 466] on div "Status No active tasks Change activity state to start receiving tasks. [PERSON_…" at bounding box center [139, 292] width 212 height 519
click at [594, 426] on div at bounding box center [600, 382] width 34 height 87
click at [119, 430] on div "Status No active tasks Change activity state to start receiving tasks. [PERSON_…" at bounding box center [139, 292] width 212 height 519
click at [425, 161] on div "[PERSON_NAME] Since: [DATE] link to CRM copy Email none Emails allowed Phone [P…" at bounding box center [357, 334] width 202 height 446
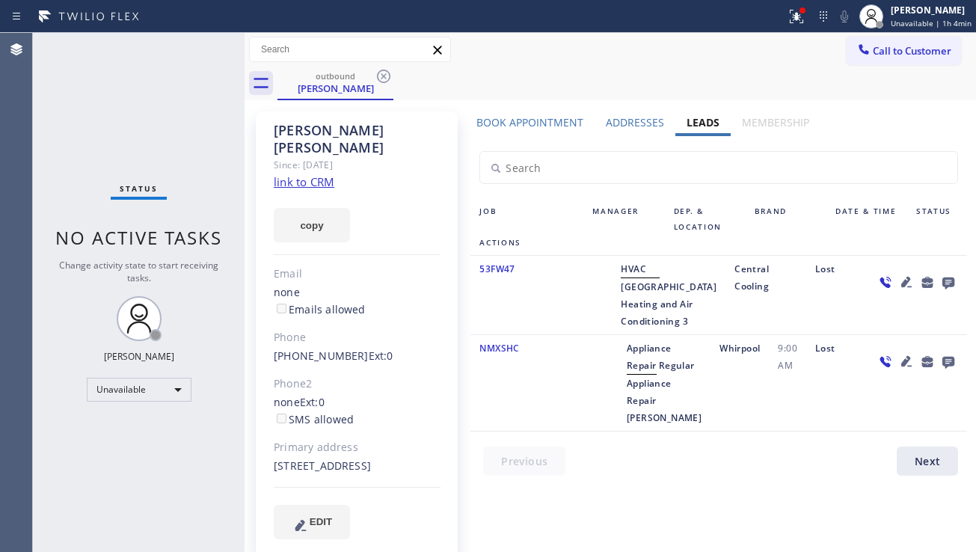
click at [112, 152] on div "Status No active tasks Change activity state to start receiving tasks. [PERSON_…" at bounding box center [139, 292] width 212 height 519
click at [91, 166] on div "Status No active tasks Change activity state to start receiving tasks. [PERSON_…" at bounding box center [139, 292] width 212 height 519
click at [466, 202] on div "Job Manager Dep. & Location Brand Date & Time Status Actions 53FW47 HVAC [GEOGR…" at bounding box center [718, 315] width 514 height 233
click at [396, 329] on div "Phone" at bounding box center [357, 337] width 167 height 17
drag, startPoint x: 166, startPoint y: 485, endPoint x: 166, endPoint y: 470, distance: 15.0
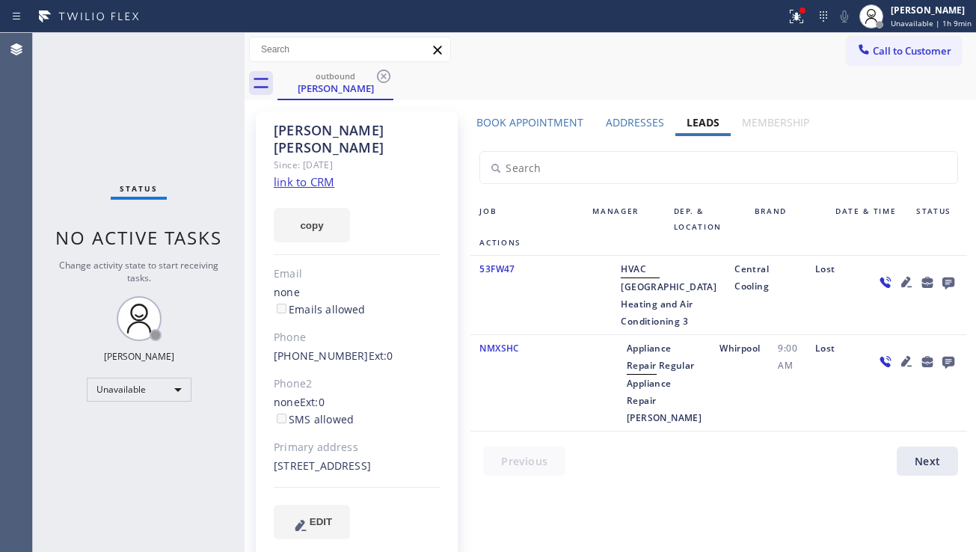
click at [166, 484] on div "Status No active tasks Change activity state to start receiving tasks. [PERSON_…" at bounding box center [139, 292] width 212 height 519
click at [166, 470] on div "Status No active tasks Change activity state to start receiving tasks. [PERSON_…" at bounding box center [139, 292] width 212 height 519
